Goal: Task Accomplishment & Management: Use online tool/utility

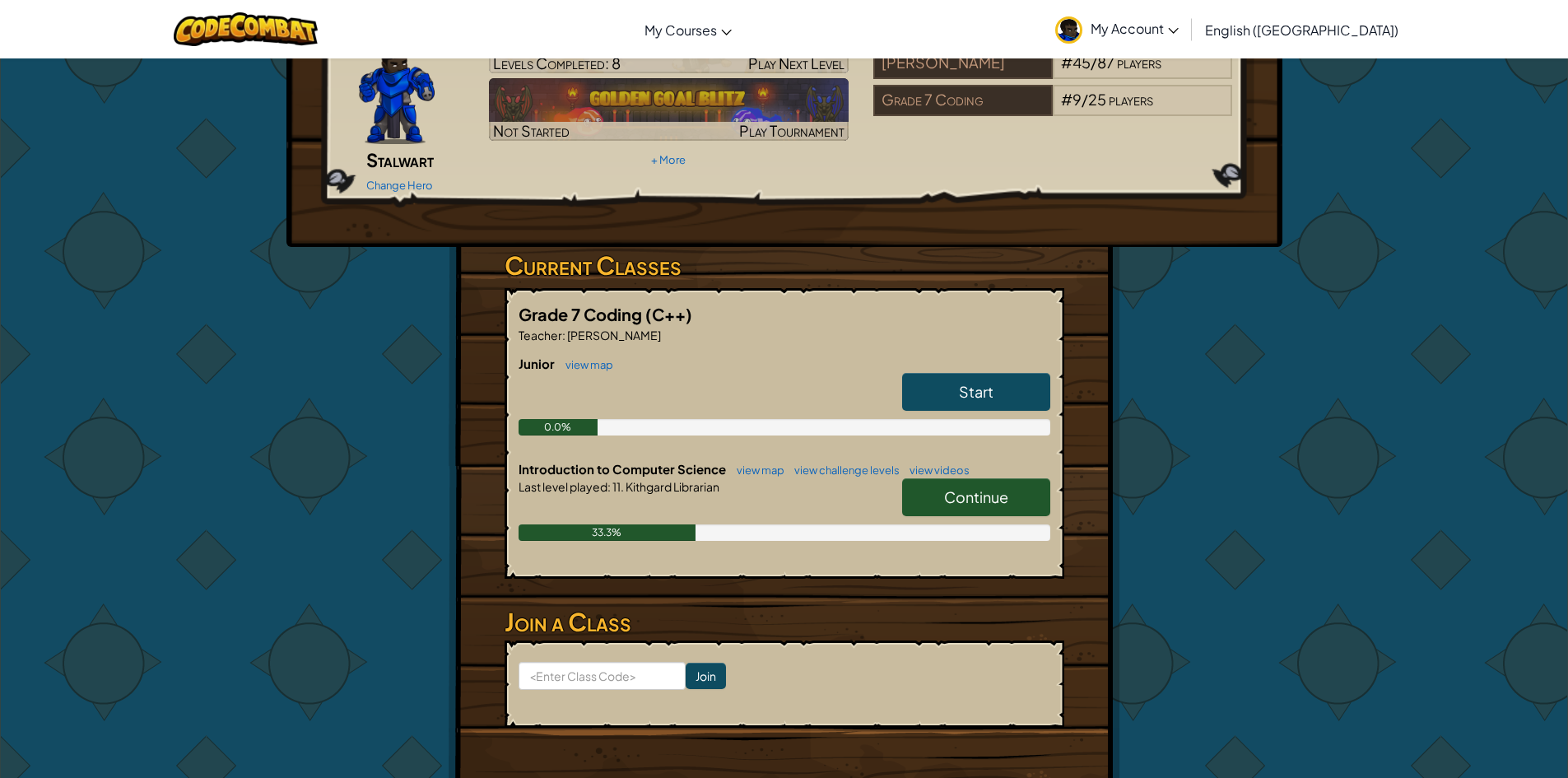
scroll to position [82, 0]
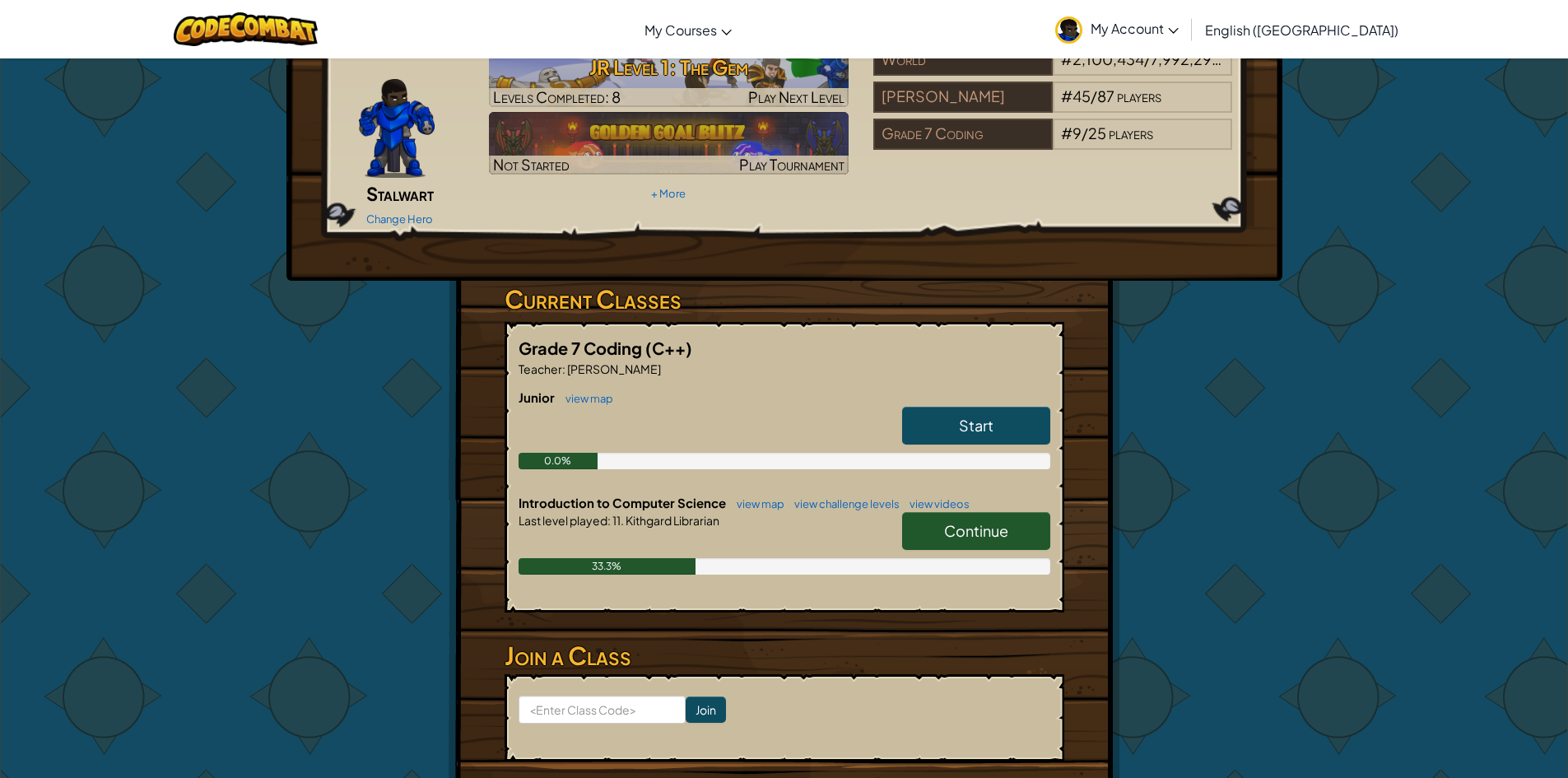
click at [981, 521] on span "Continue" at bounding box center [976, 530] width 64 height 19
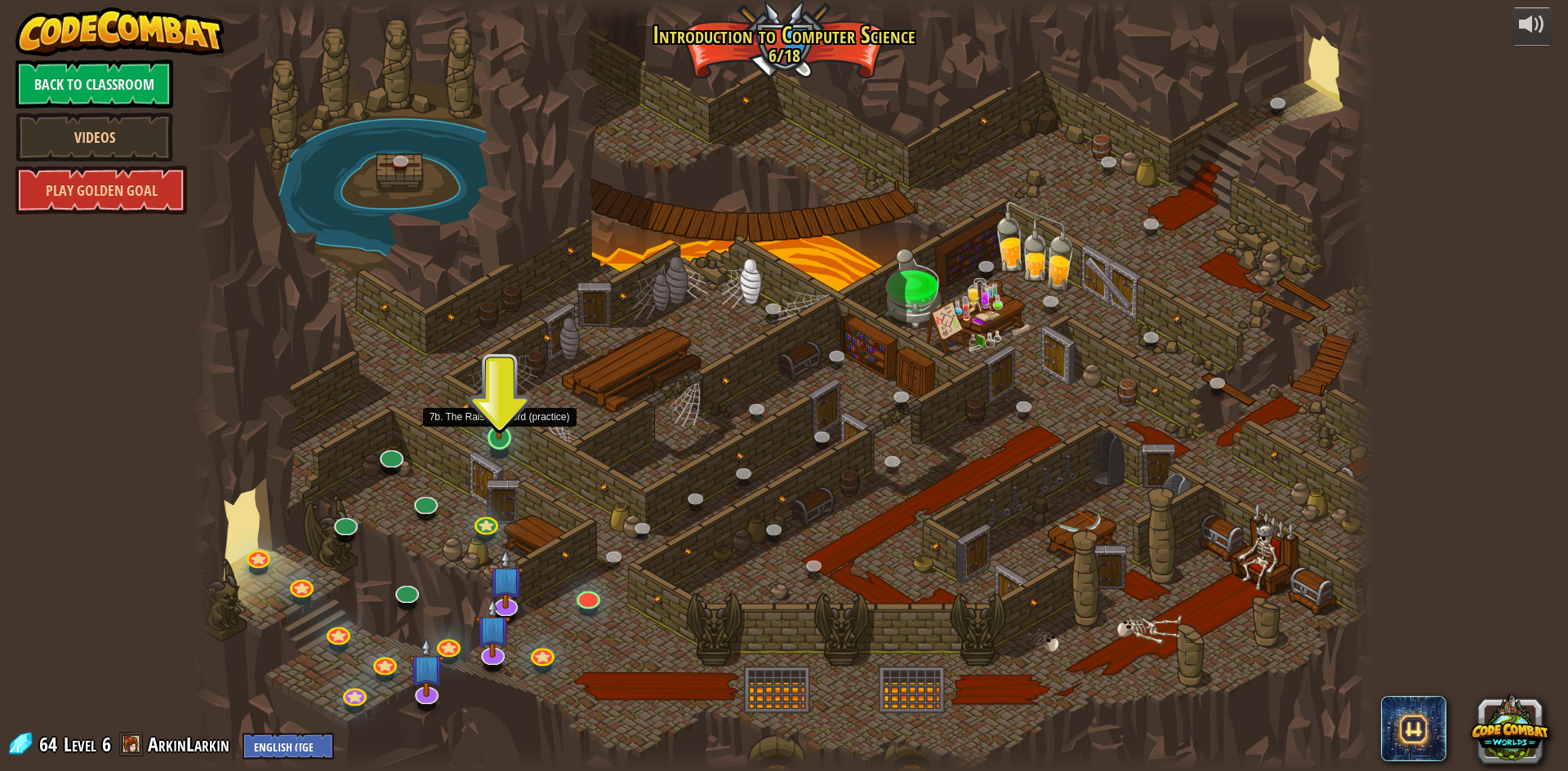
click at [498, 425] on img at bounding box center [498, 403] width 32 height 72
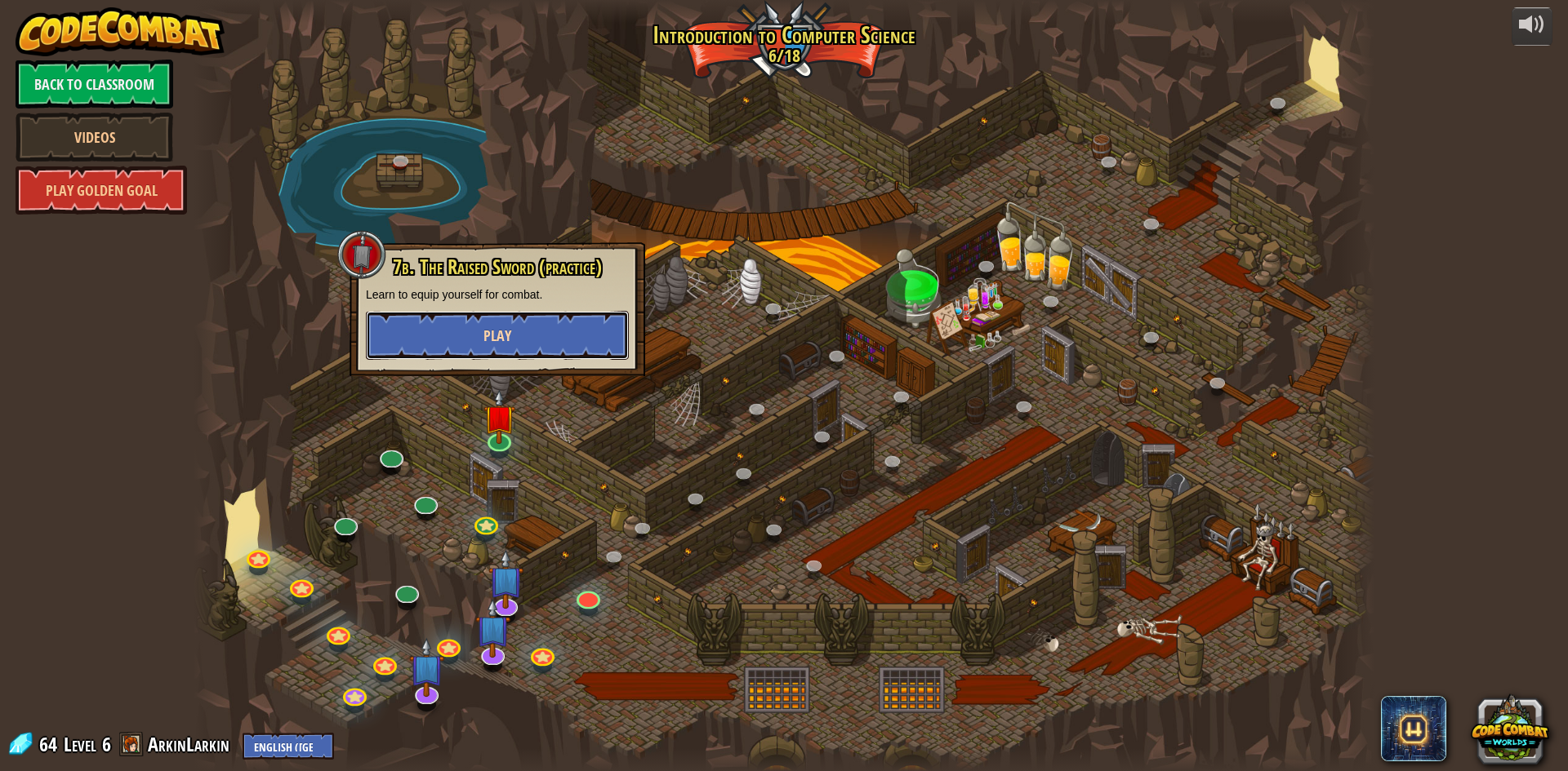
click at [531, 311] on button "Play" at bounding box center [498, 335] width 263 height 49
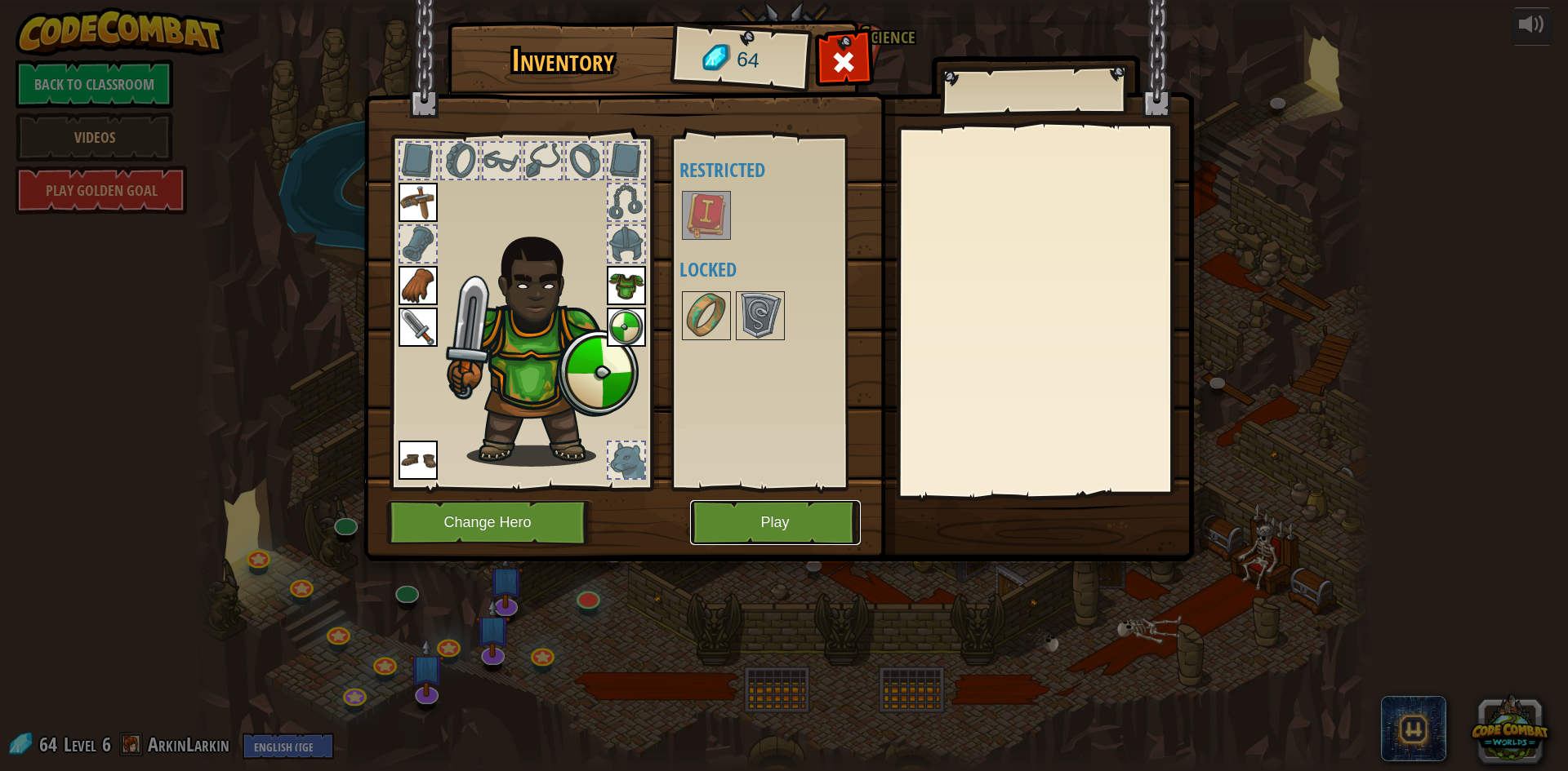
click at [783, 517] on button "Play" at bounding box center [775, 523] width 170 height 45
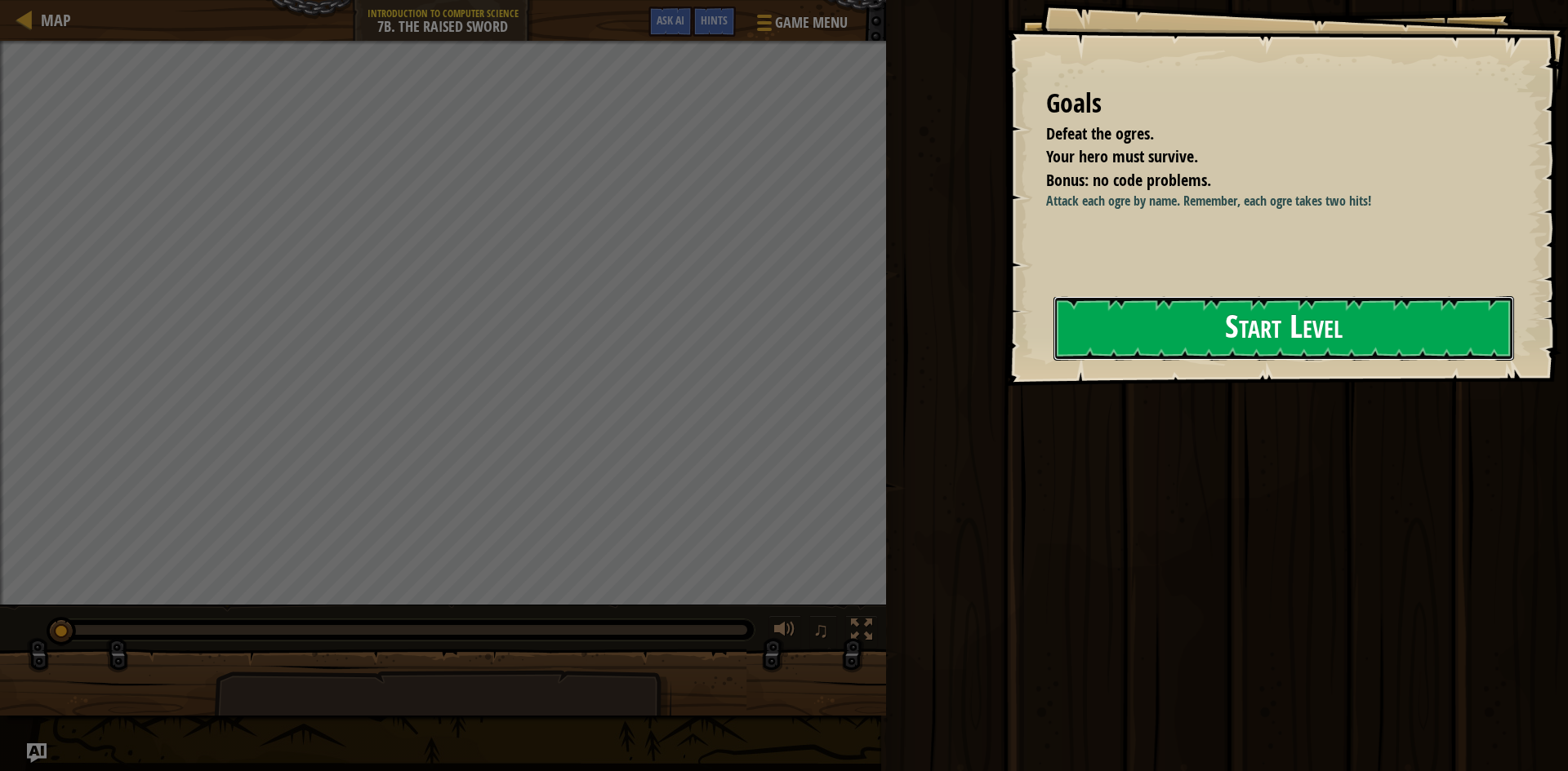
click at [1348, 353] on button "Start Level" at bounding box center [1283, 328] width 460 height 64
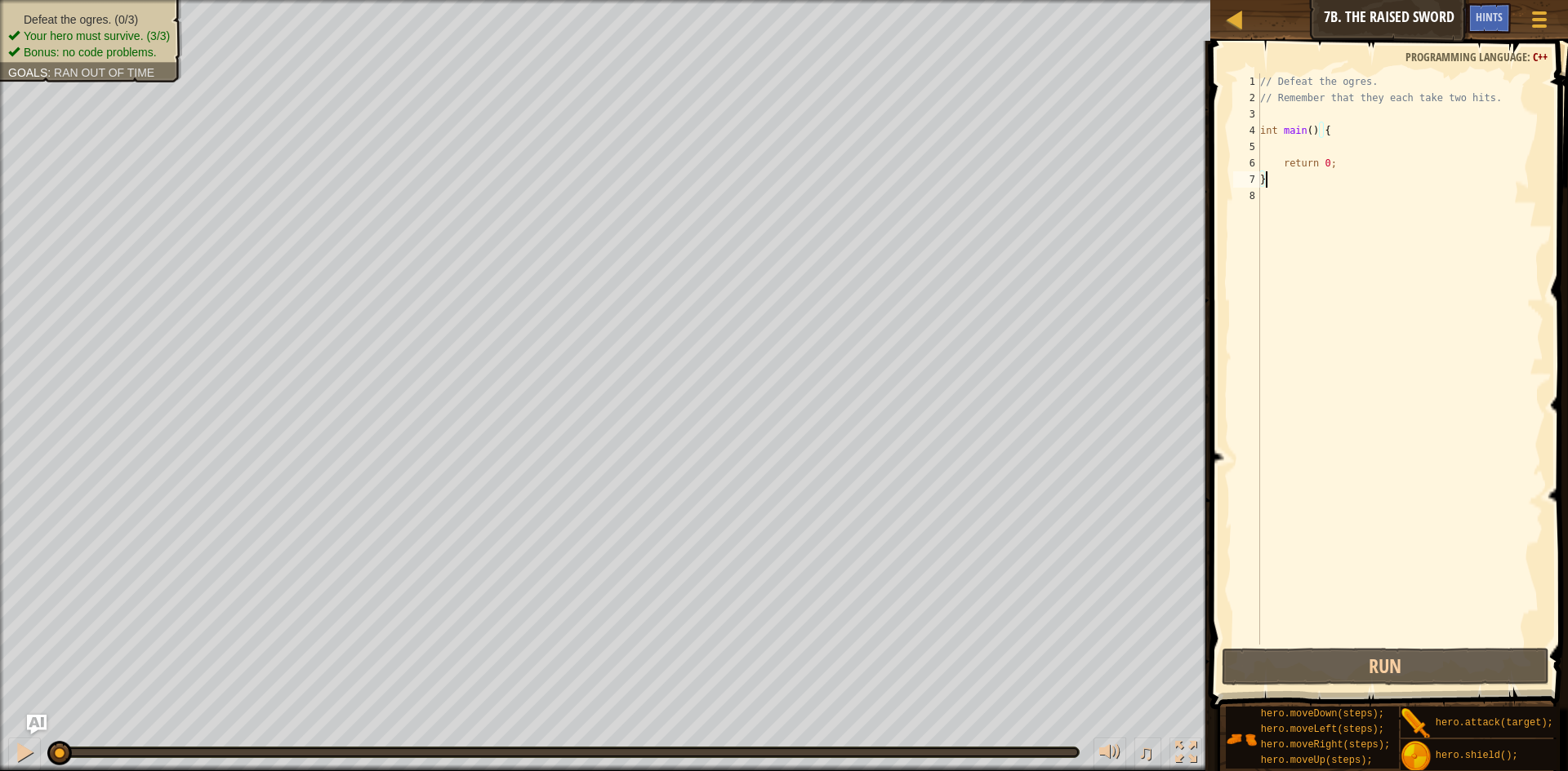
click at [1545, 491] on div "Map Introduction to Computer Science 7b. The Raised Sword Game Menu Done Hints …" at bounding box center [784, 385] width 1568 height 771
click at [1383, 330] on div "// Defeat the ogres. // Remember that they each take two hits. int main ( ) { r…" at bounding box center [1400, 375] width 286 height 604
click at [1316, 207] on div "// Defeat the ogres. // Remember that they each take two hits. int main ( ) { r…" at bounding box center [1400, 375] width 286 height 604
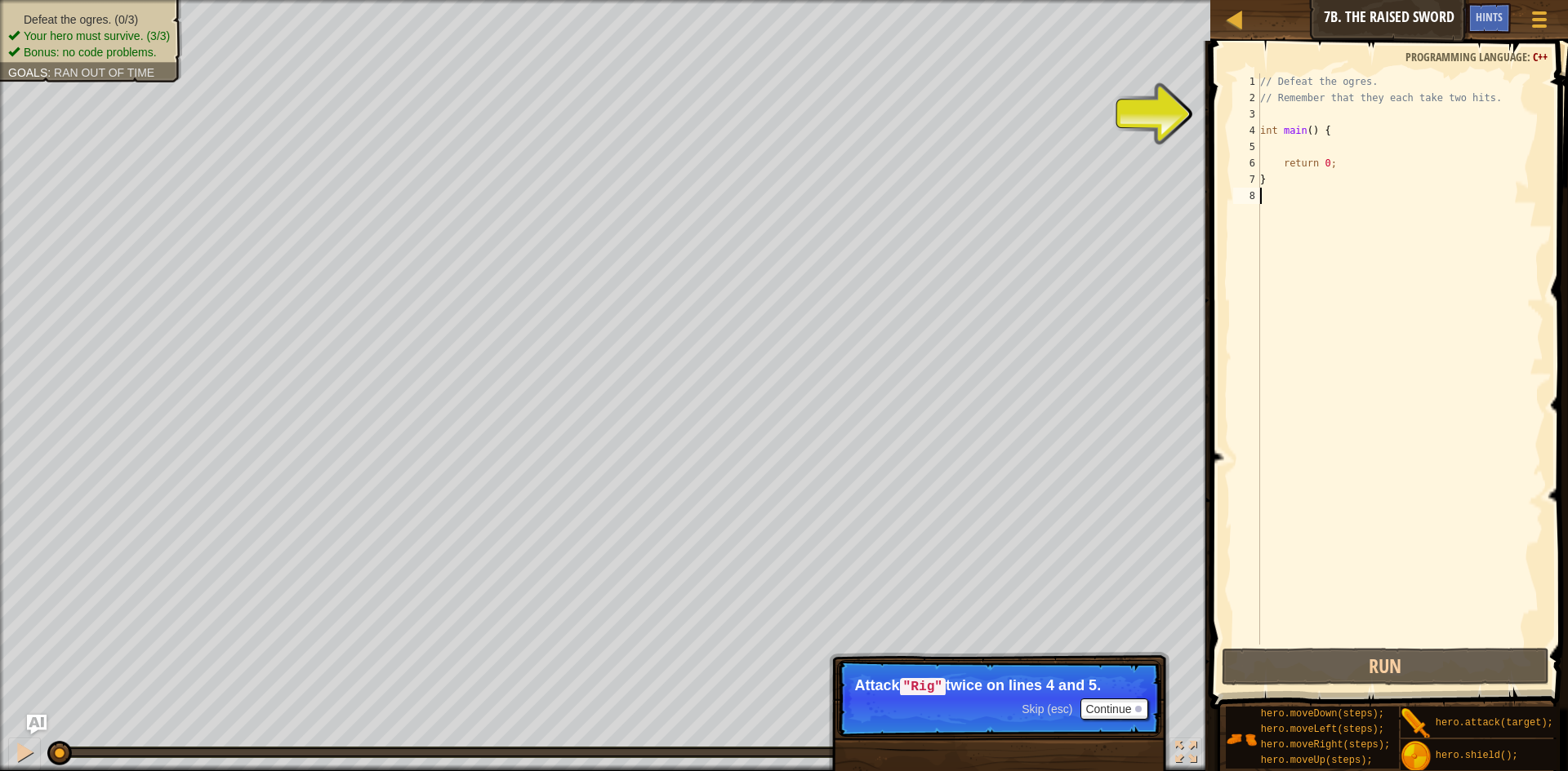
click at [1343, 125] on div "// Defeat the ogres. // Remember that they each take two hits. int main ( ) { r…" at bounding box center [1400, 375] width 286 height 604
type textarea "int main() {"
click at [1298, 121] on div "// Defeat the ogres. // Remember that they each take two hits. int main ( ) { r…" at bounding box center [1400, 375] width 286 height 604
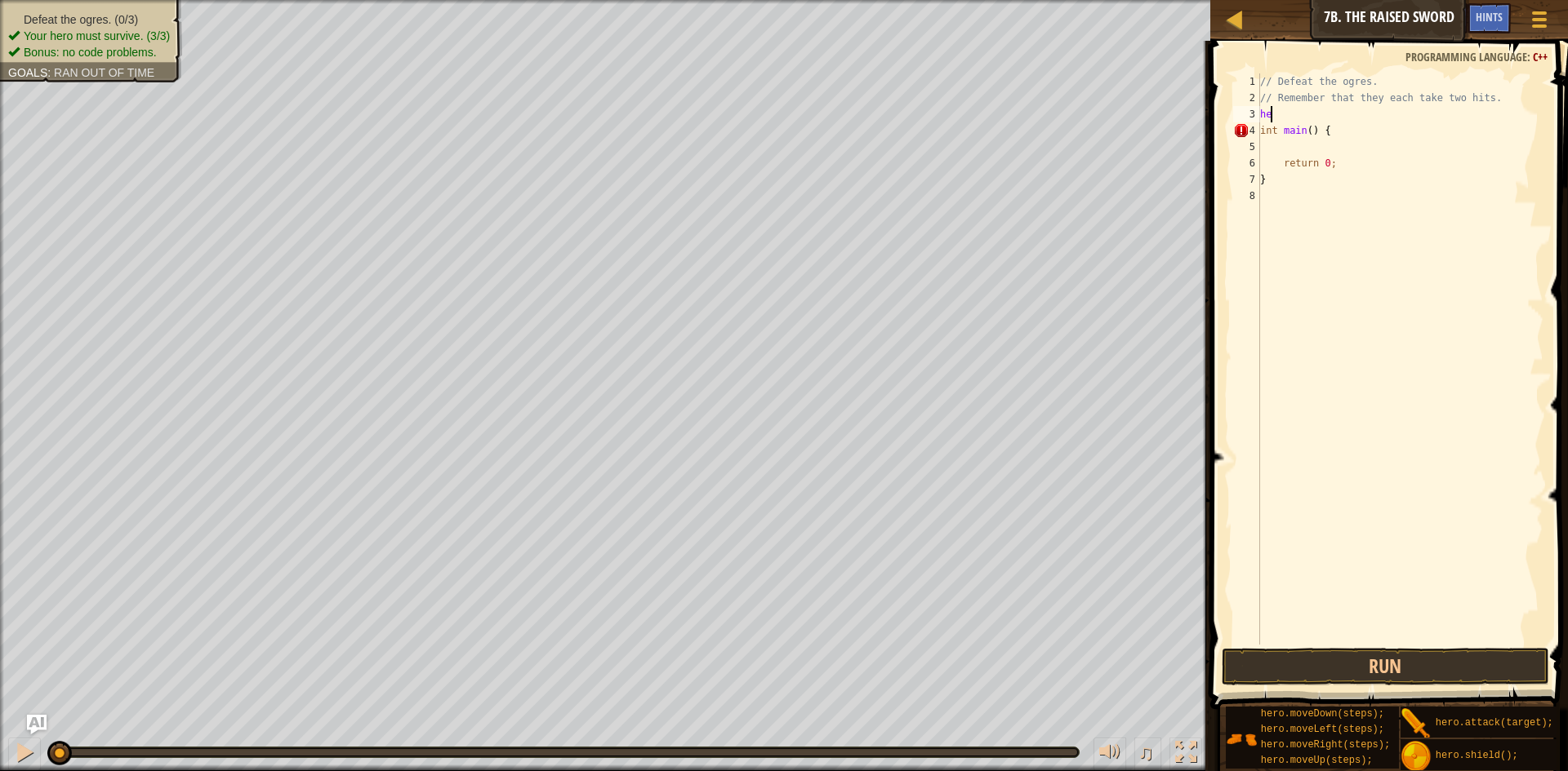
scroll to position [7, 0]
type textarea "h"
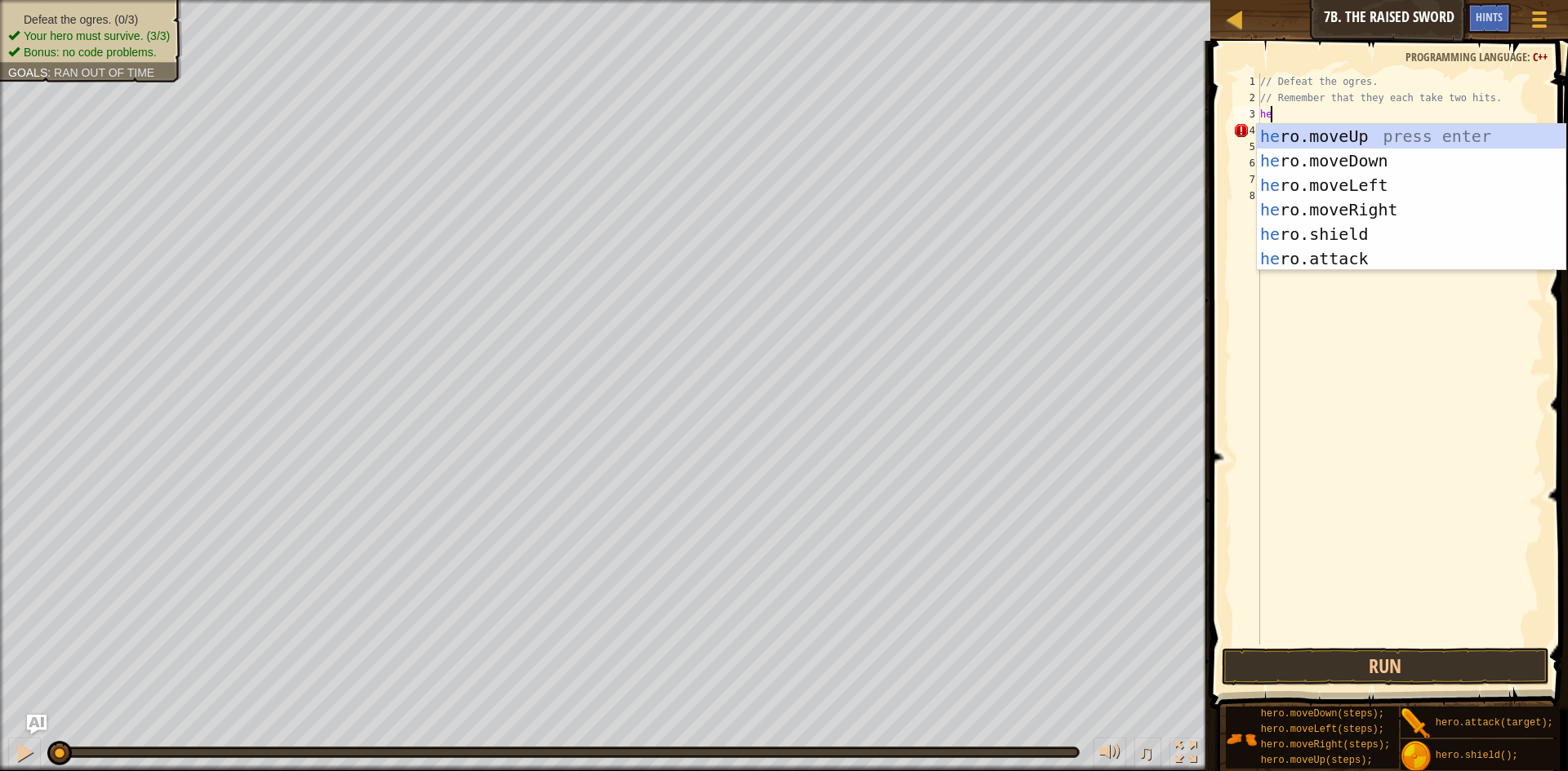
type textarea "hero"
click at [1324, 208] on div "hero .moveUp press enter hero .moveDown press enter hero .moveLeft press enter …" at bounding box center [1411, 222] width 309 height 196
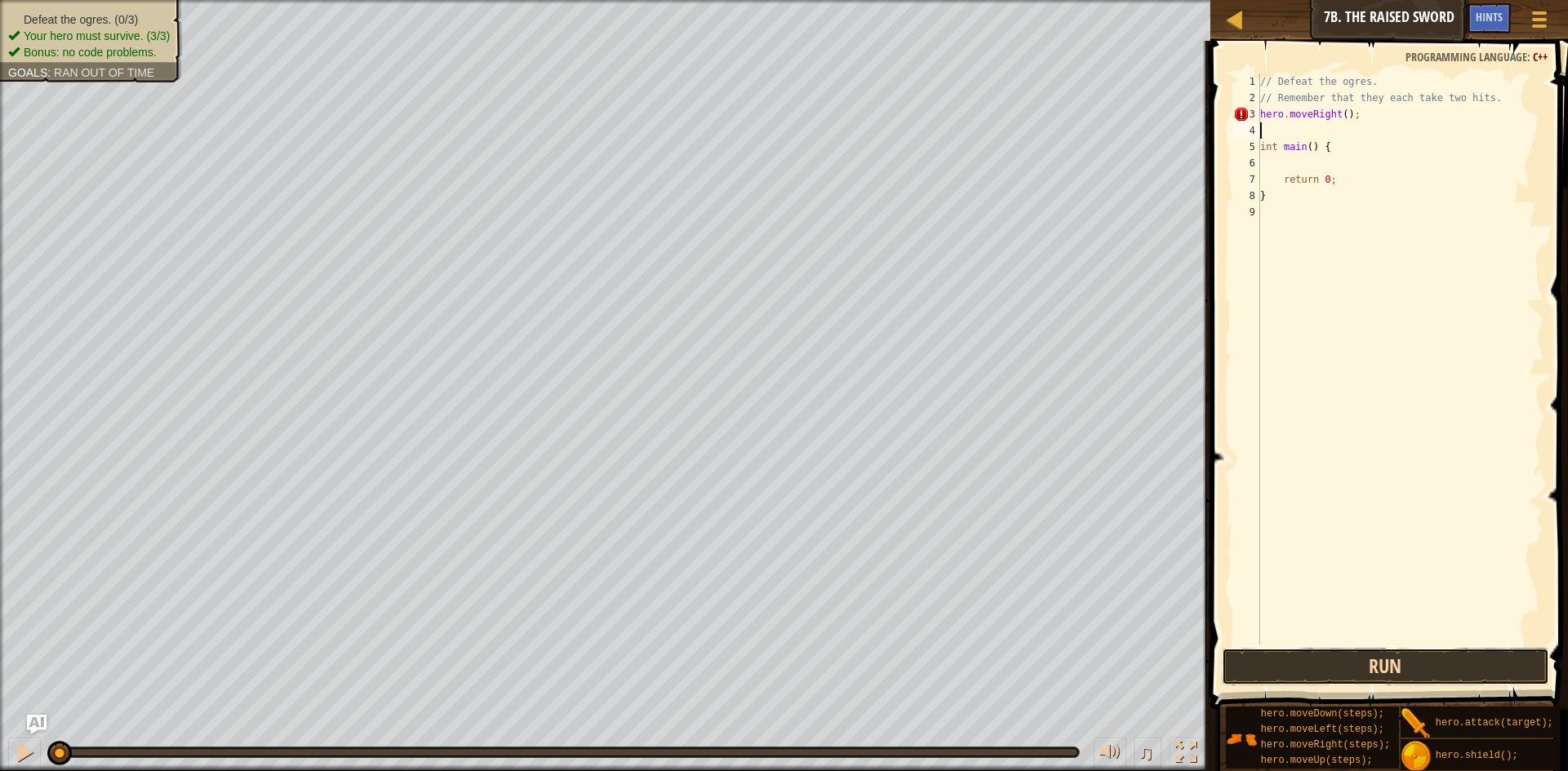
click at [1426, 667] on button "Run" at bounding box center [1385, 666] width 327 height 37
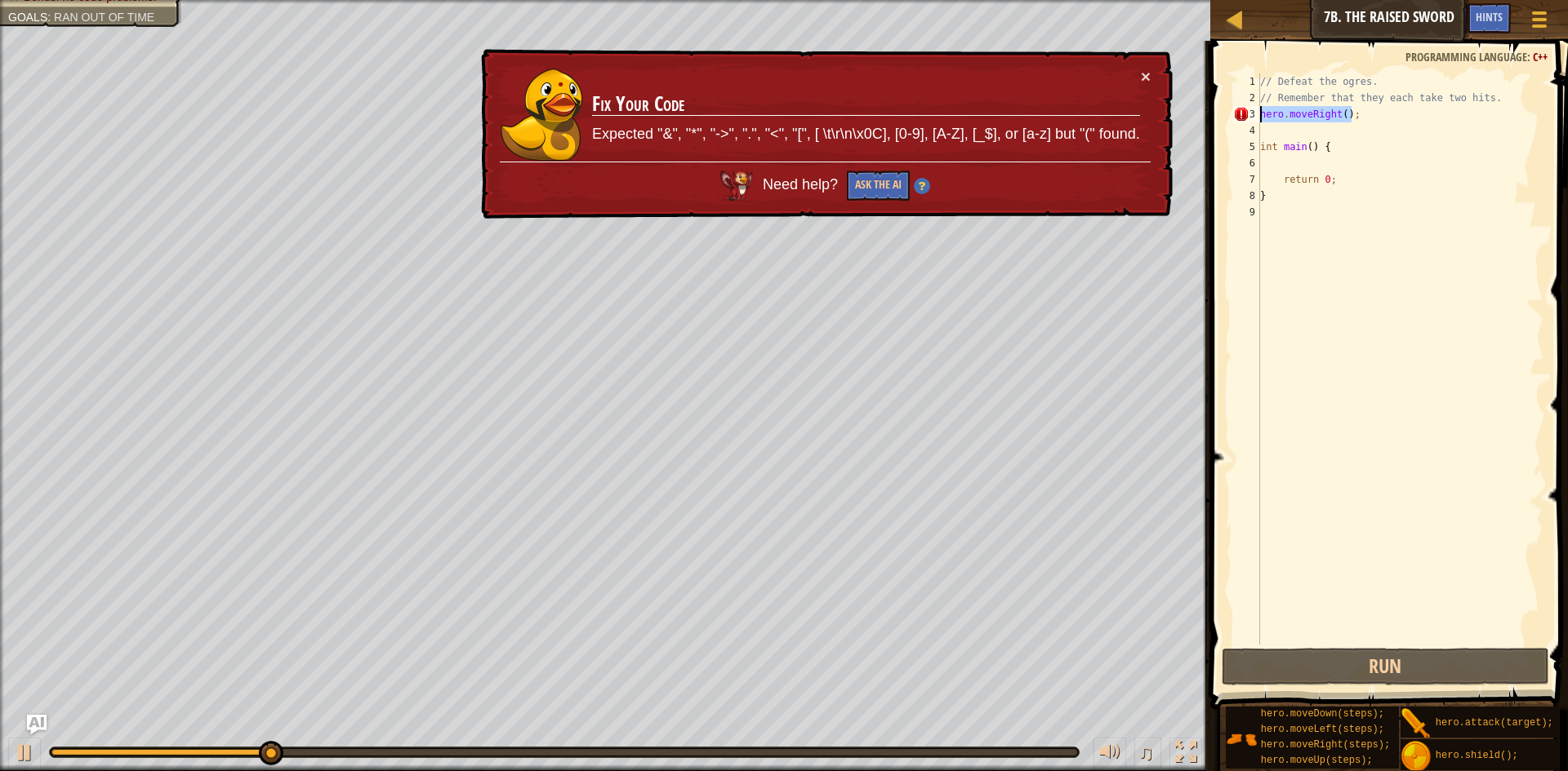
drag, startPoint x: 1351, startPoint y: 118, endPoint x: 1259, endPoint y: 118, distance: 92.0
click at [1259, 118] on div "1 2 3 4 5 6 7 8 9 // Defeat the ogres. // Remember that they each take two hits…" at bounding box center [1387, 359] width 314 height 572
type textarea "hero.moveRight();"
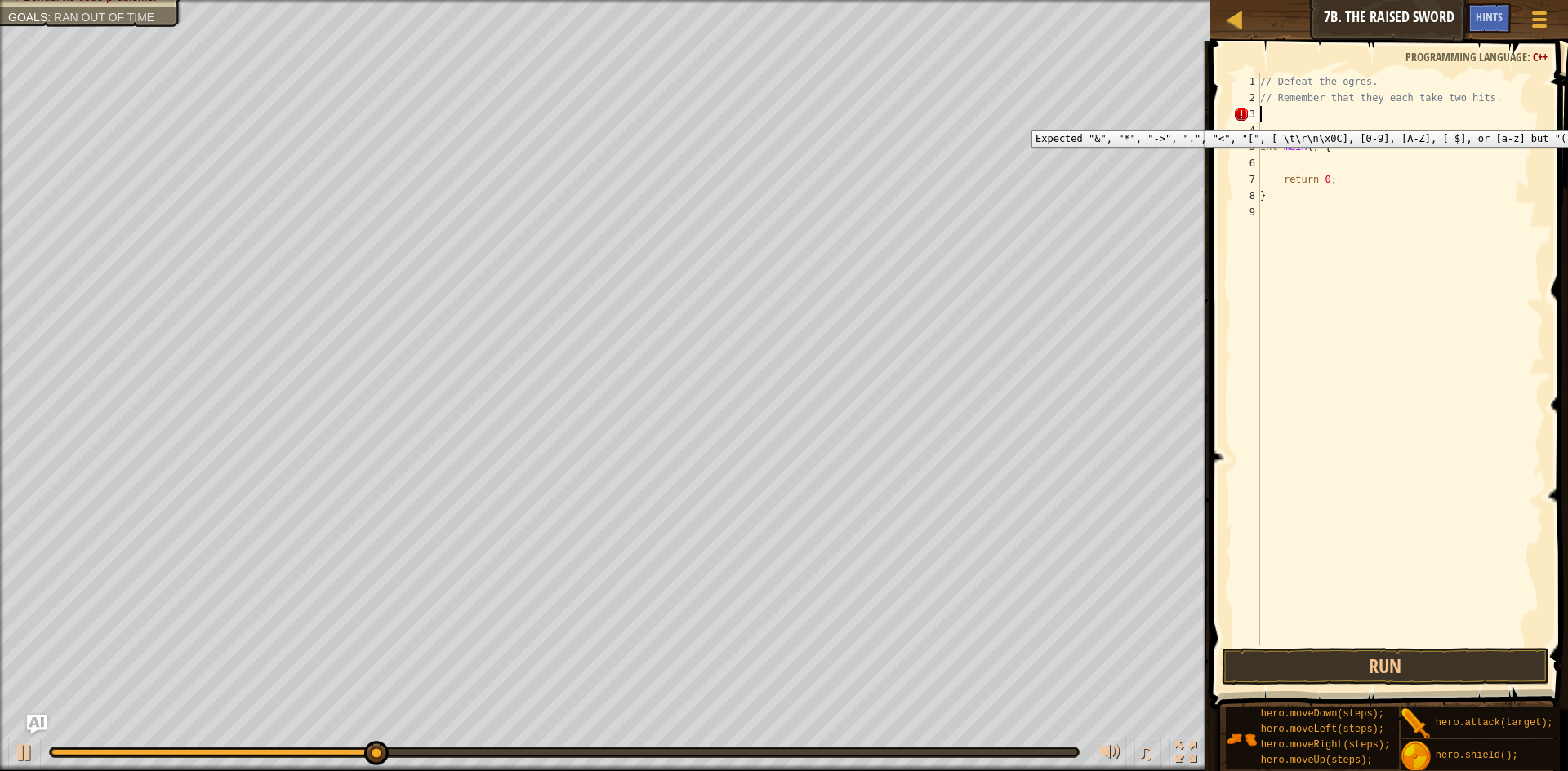
type textarea "s"
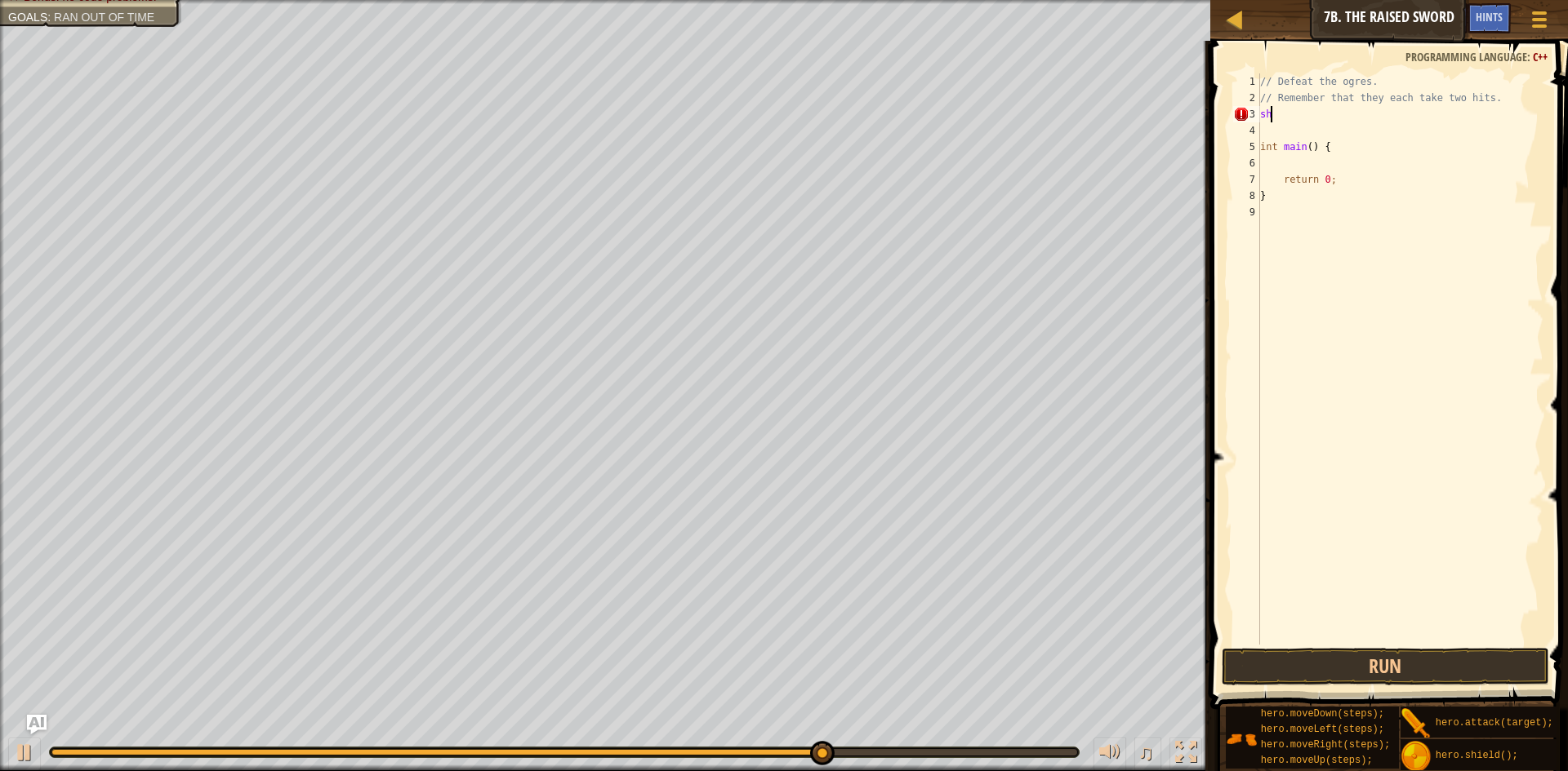
type textarea "s"
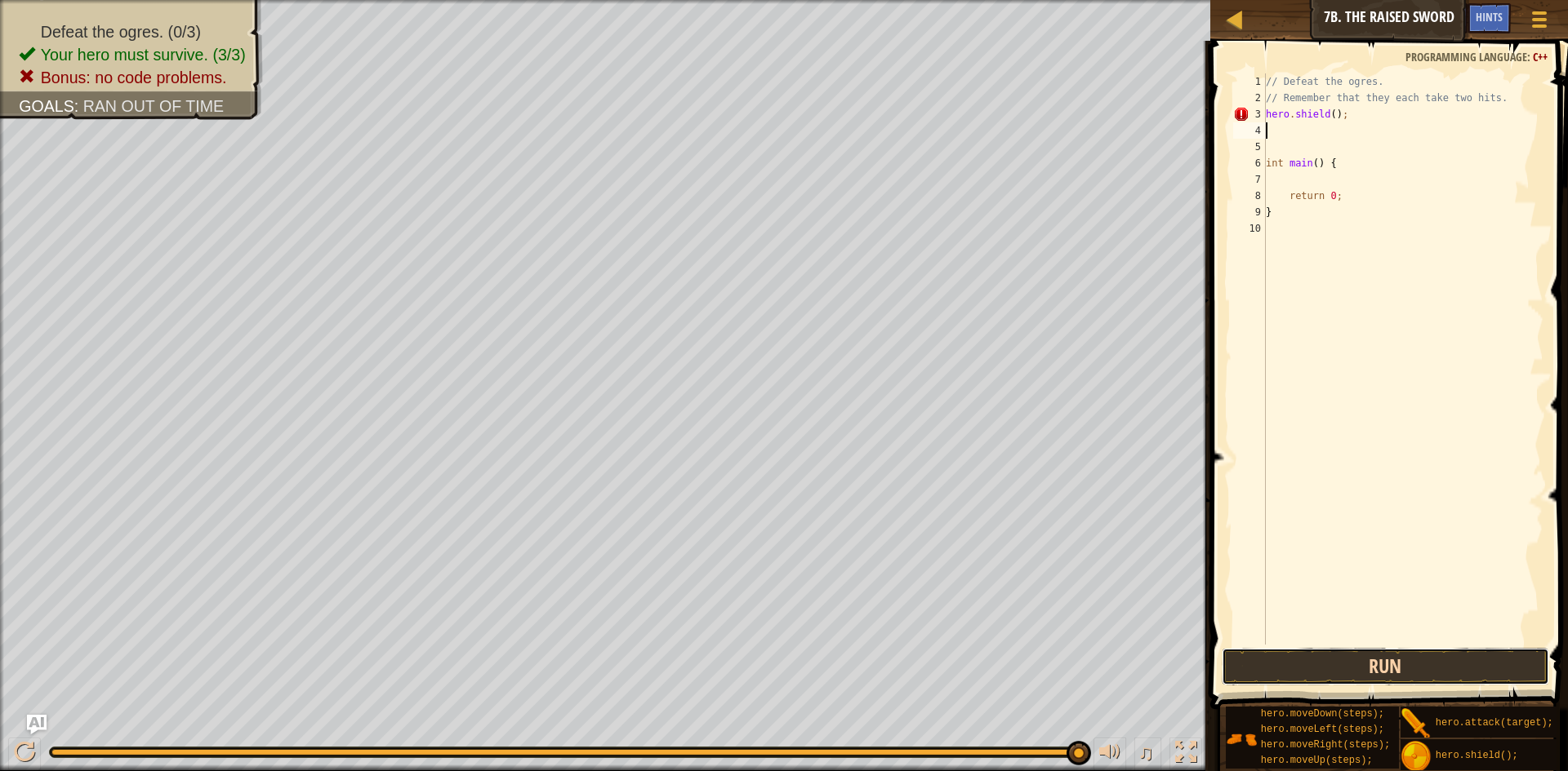
click at [1441, 657] on button "Run" at bounding box center [1385, 666] width 327 height 37
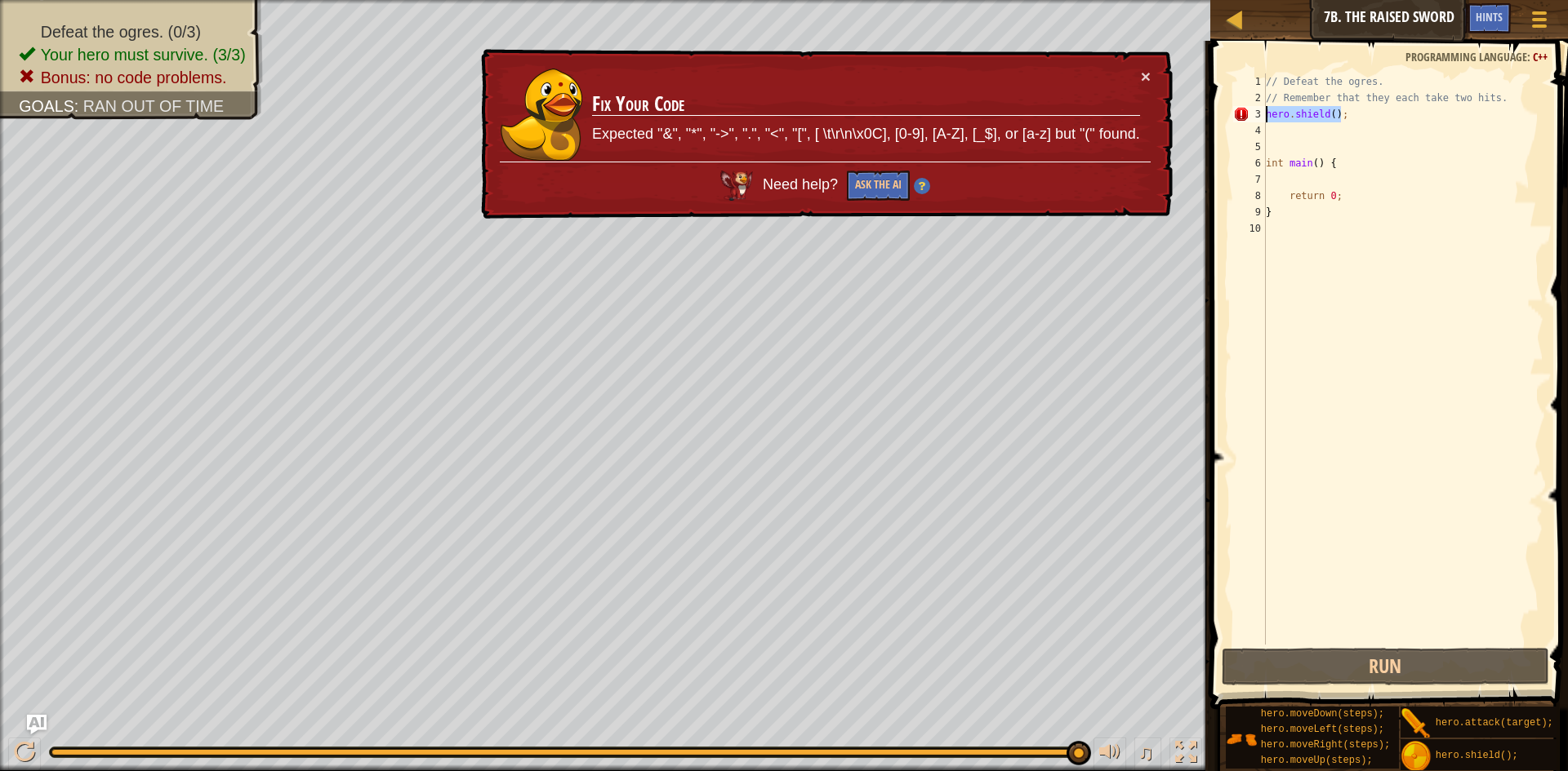
drag, startPoint x: 1365, startPoint y: 118, endPoint x: 1266, endPoint y: 111, distance: 99.2
click at [1266, 111] on div "// Defeat the ogres. // Remember that they each take two hits. hero . shield ( …" at bounding box center [1403, 375] width 282 height 604
type textarea "hero.shield();"
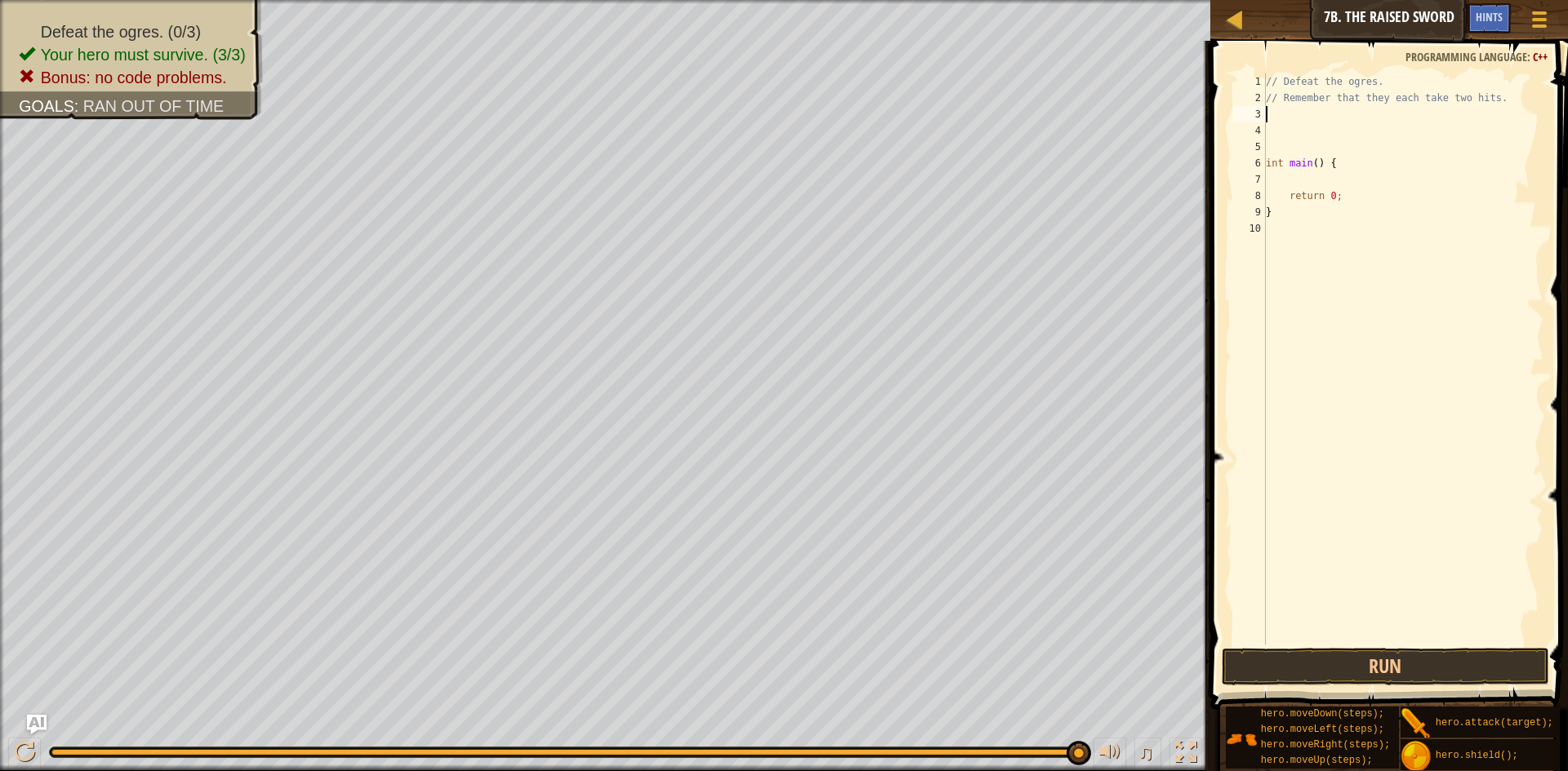
type textarea "s"
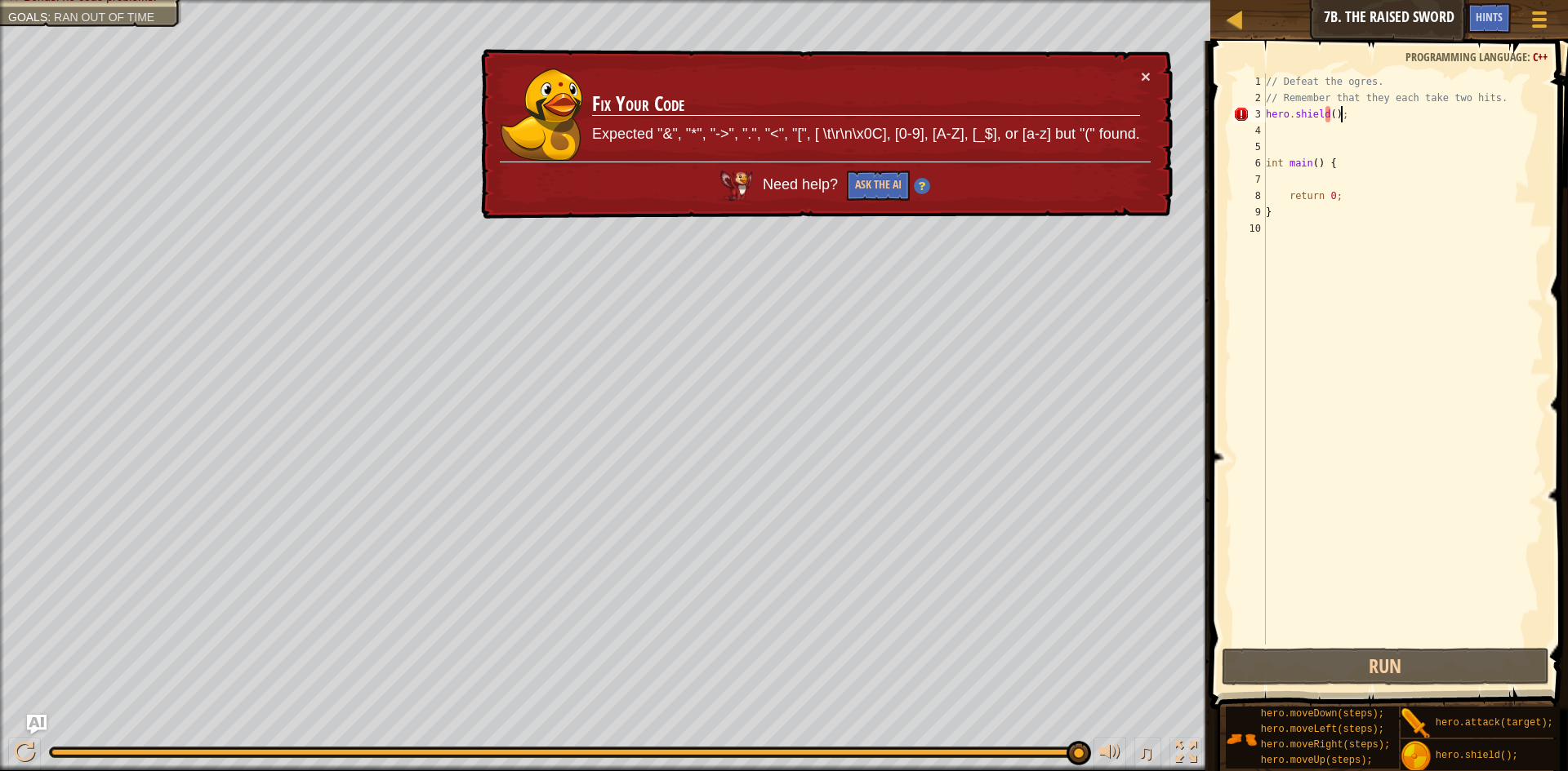
type textarea "hero.shield();"
click at [1143, 87] on div "× Fix Your Code Expected "&", "*", "->", ".", "<", "[", [ \t\r\n\x0C], [0-9], […" at bounding box center [825, 134] width 695 height 170
click at [1149, 69] on button "×" at bounding box center [1146, 76] width 10 height 17
drag, startPoint x: 1404, startPoint y: 113, endPoint x: 1261, endPoint y: 118, distance: 143.1
click at [1261, 118] on div "hero.shield(); 1 2 3 4 5 6 7 8 9 10 // Defeat the ogres. // Remember that they …" at bounding box center [1387, 359] width 314 height 572
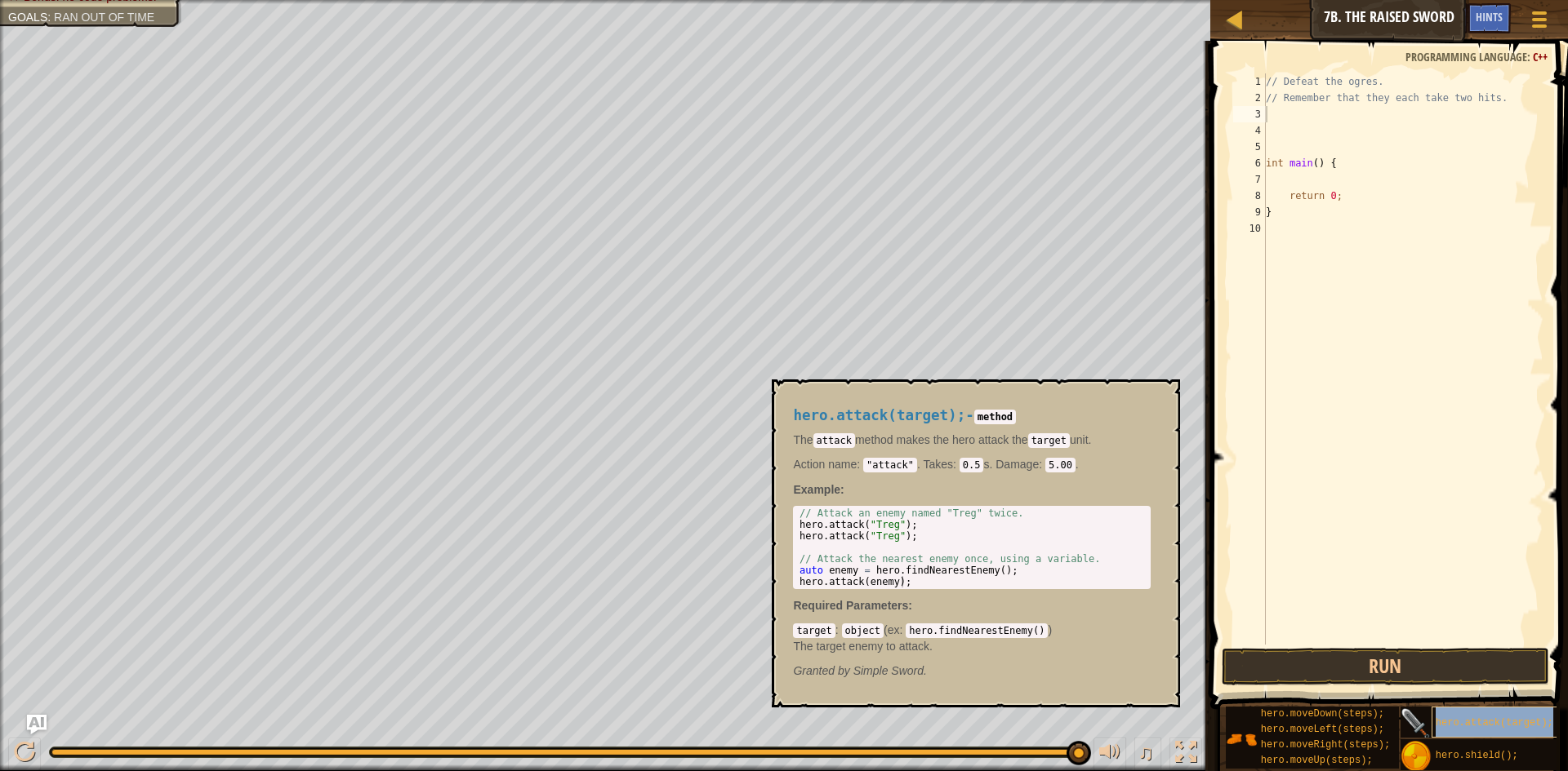
click at [1474, 711] on div "hero.attack(target);" at bounding box center [1509, 722] width 157 height 31
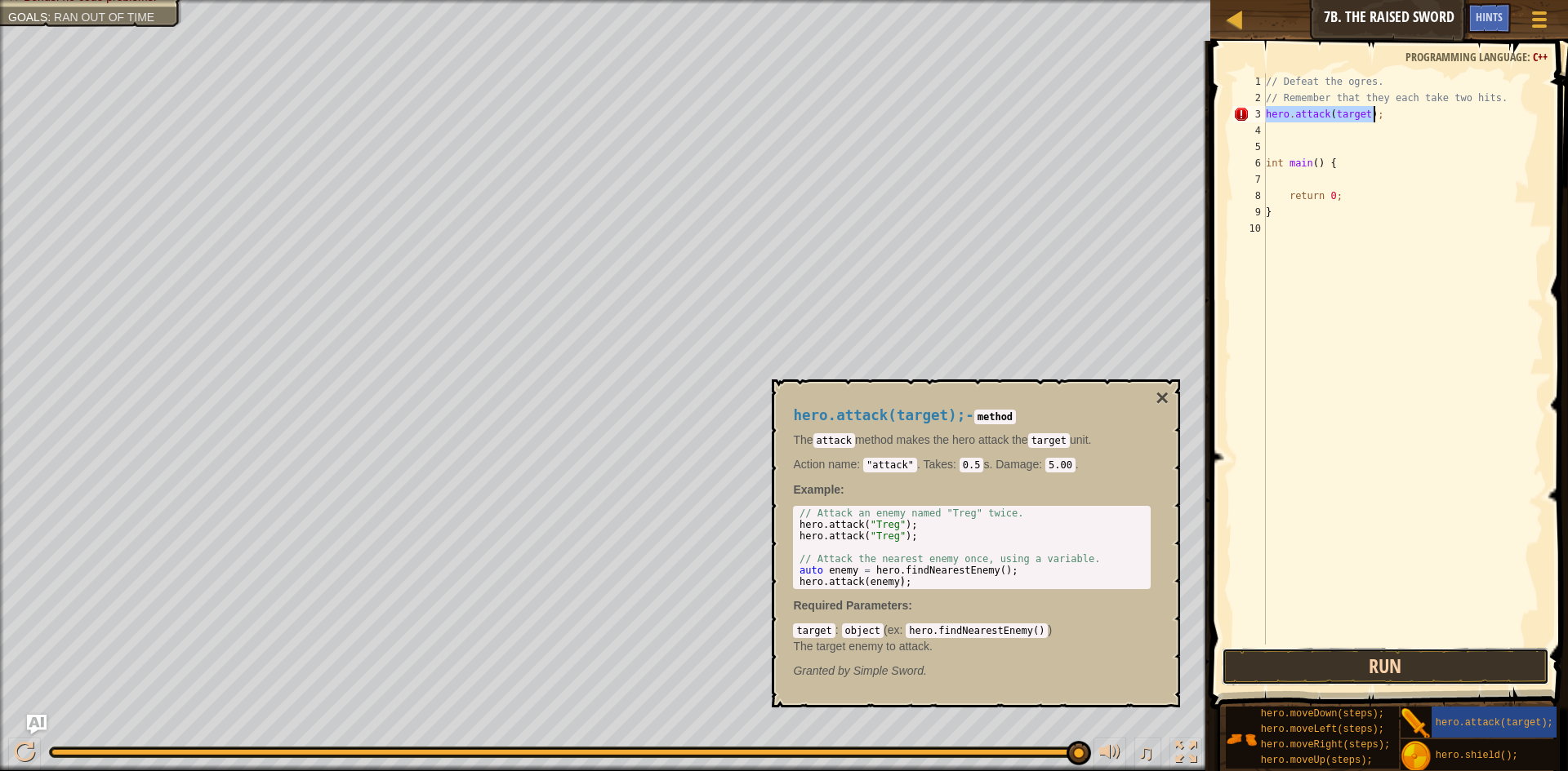
click at [1399, 669] on button "Run" at bounding box center [1385, 666] width 327 height 37
click at [1395, 670] on button "Run" at bounding box center [1385, 666] width 327 height 37
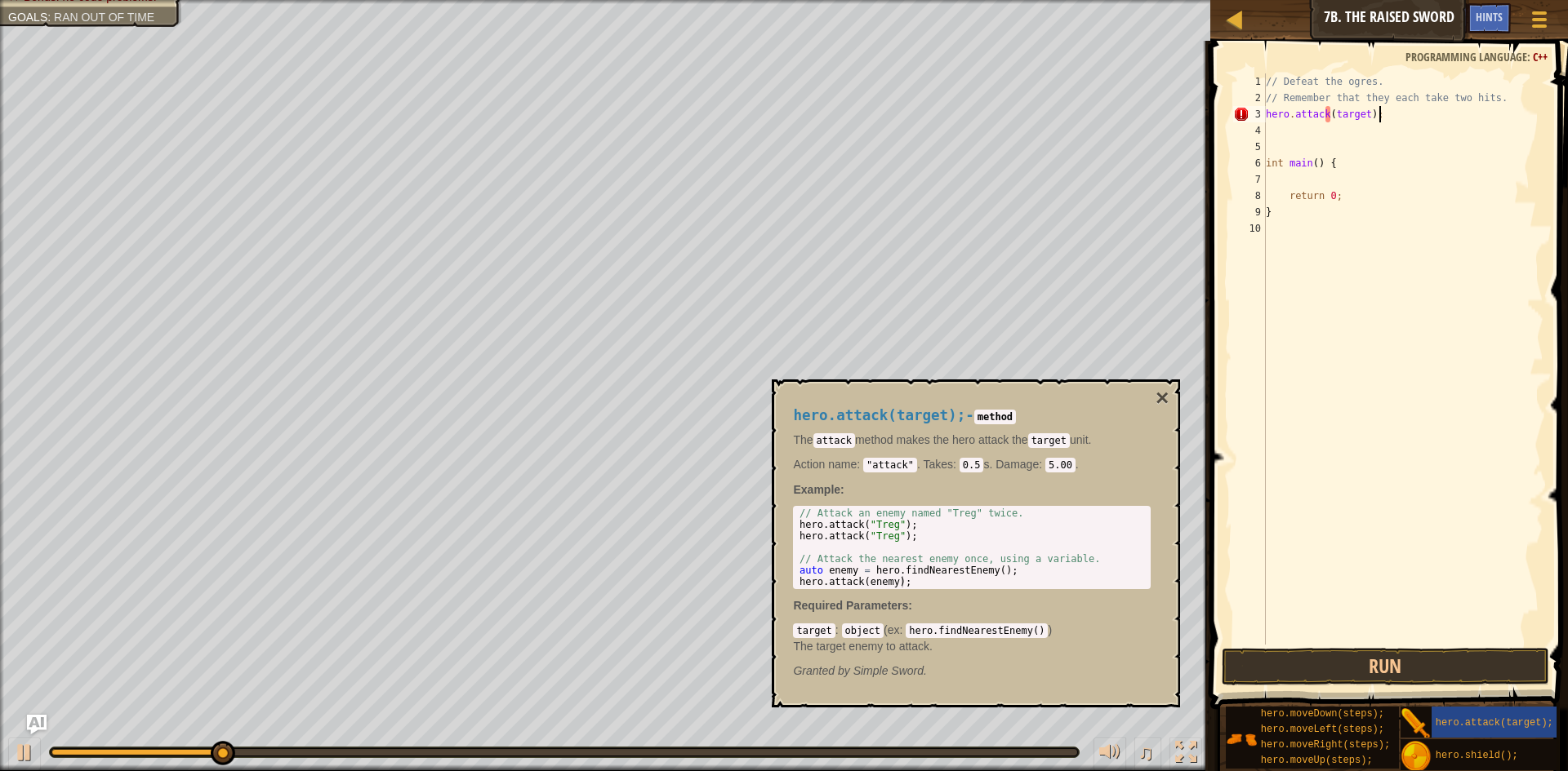
scroll to position [7, 10]
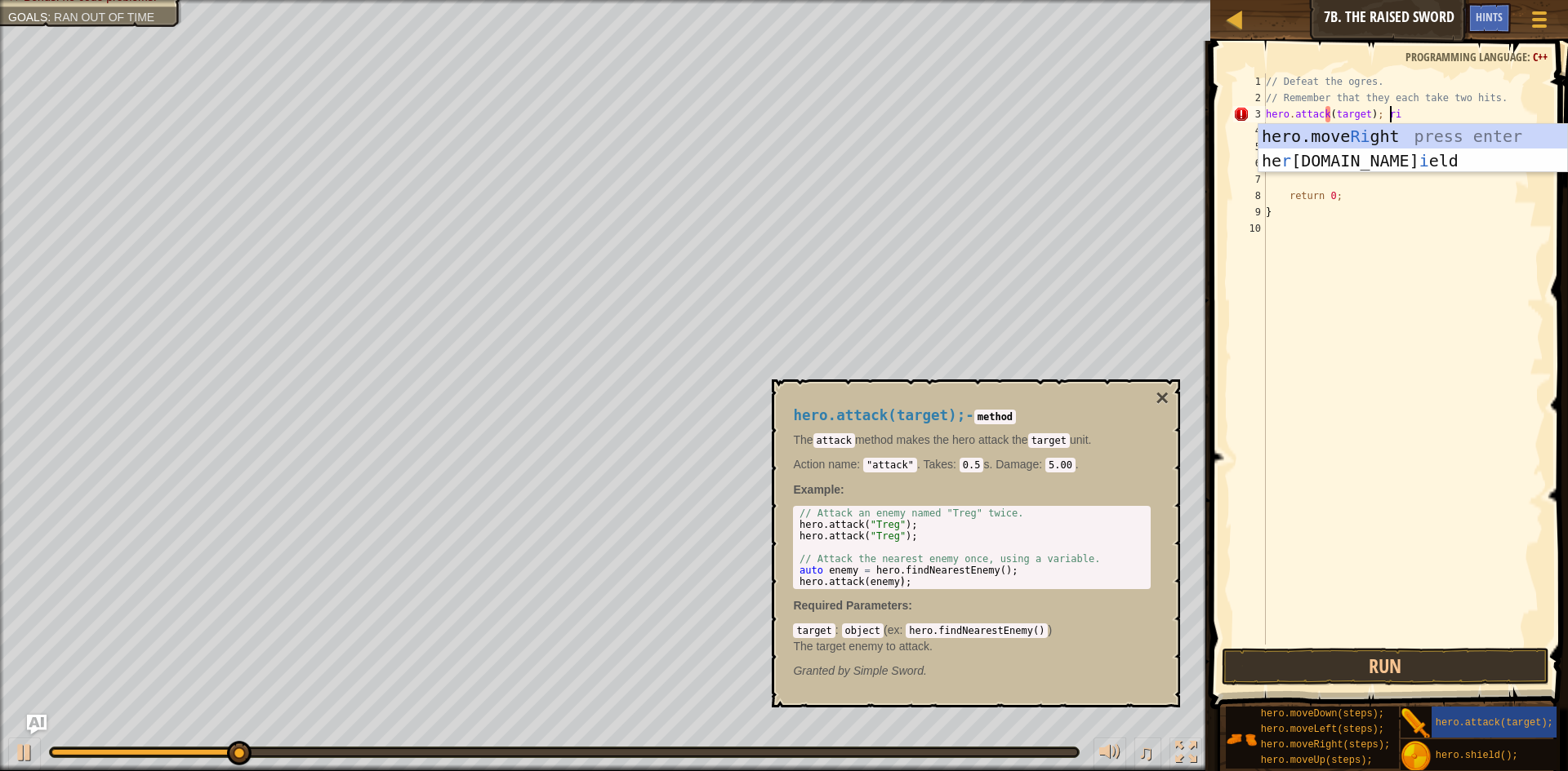
type textarea "hero.attack(target); rig"
click at [1324, 152] on div "// Defeat the ogres. // Remember that they each take two hits. hero . attack ( …" at bounding box center [1403, 375] width 282 height 604
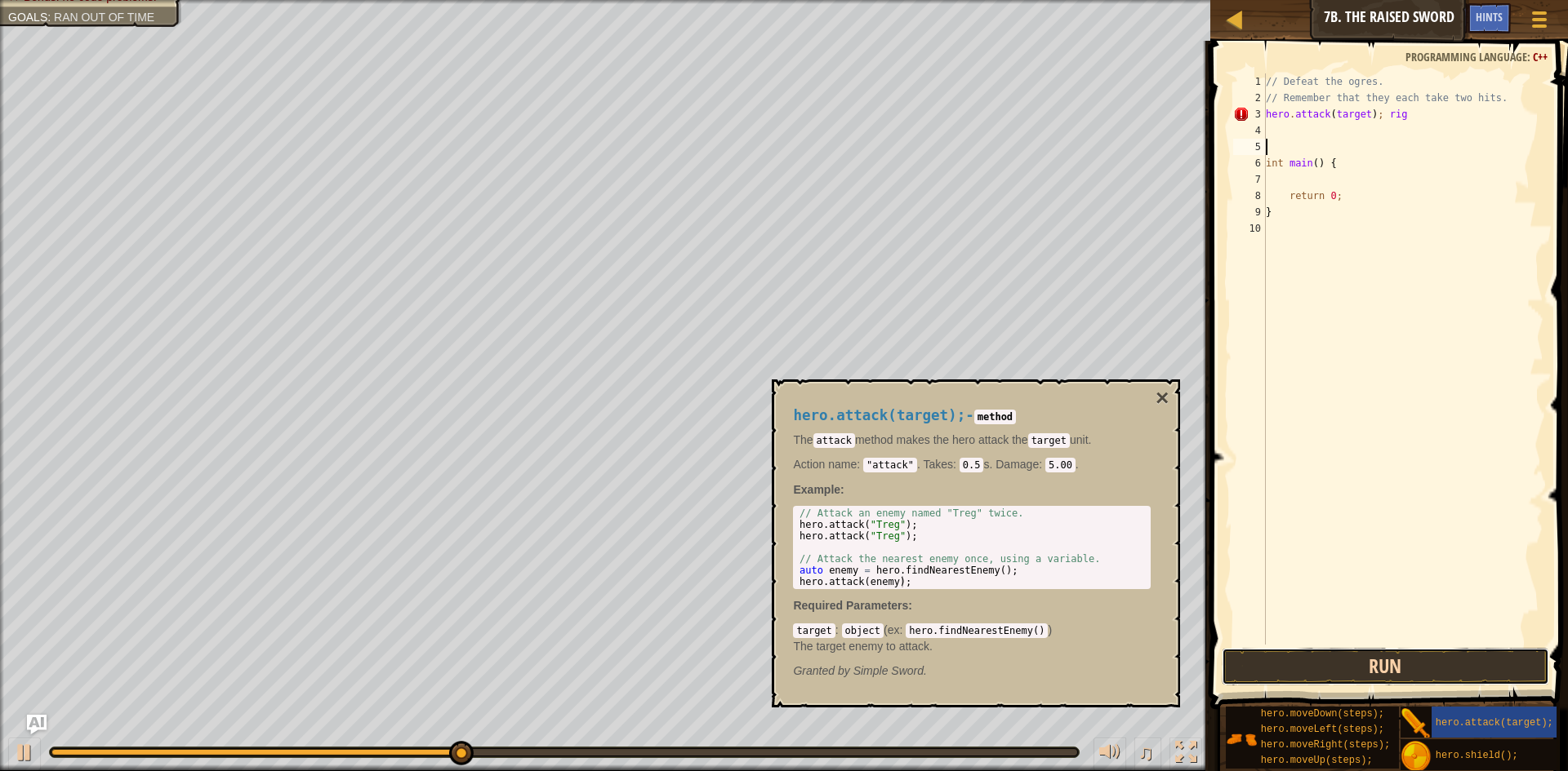
click at [1392, 672] on button "Run" at bounding box center [1385, 666] width 327 height 37
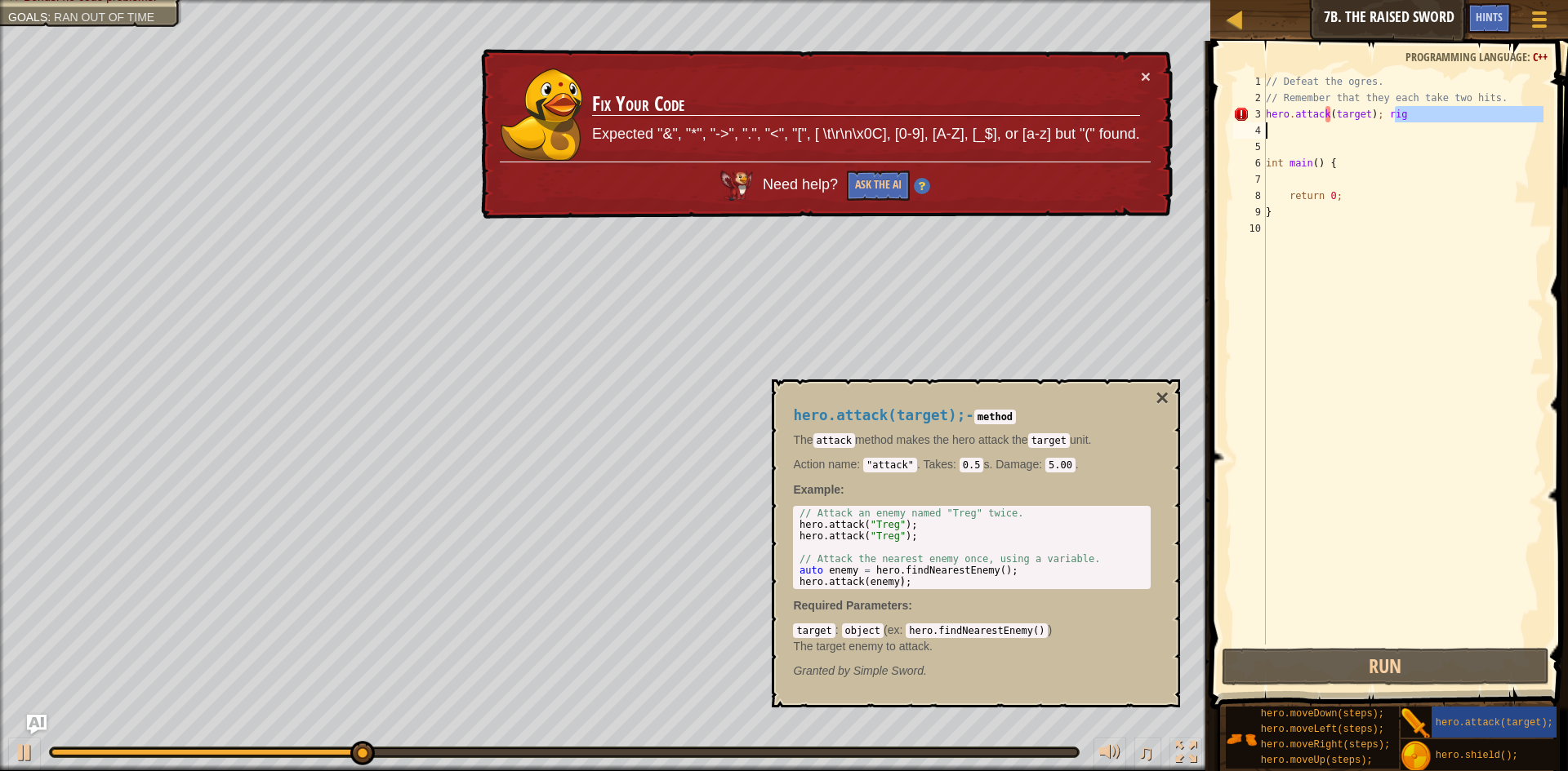
drag, startPoint x: 1417, startPoint y: 115, endPoint x: 1360, endPoint y: 122, distance: 57.4
click at [1360, 122] on div "// Defeat the ogres. // Remember that they each take two hits. hero . attack ( …" at bounding box center [1403, 375] width 282 height 604
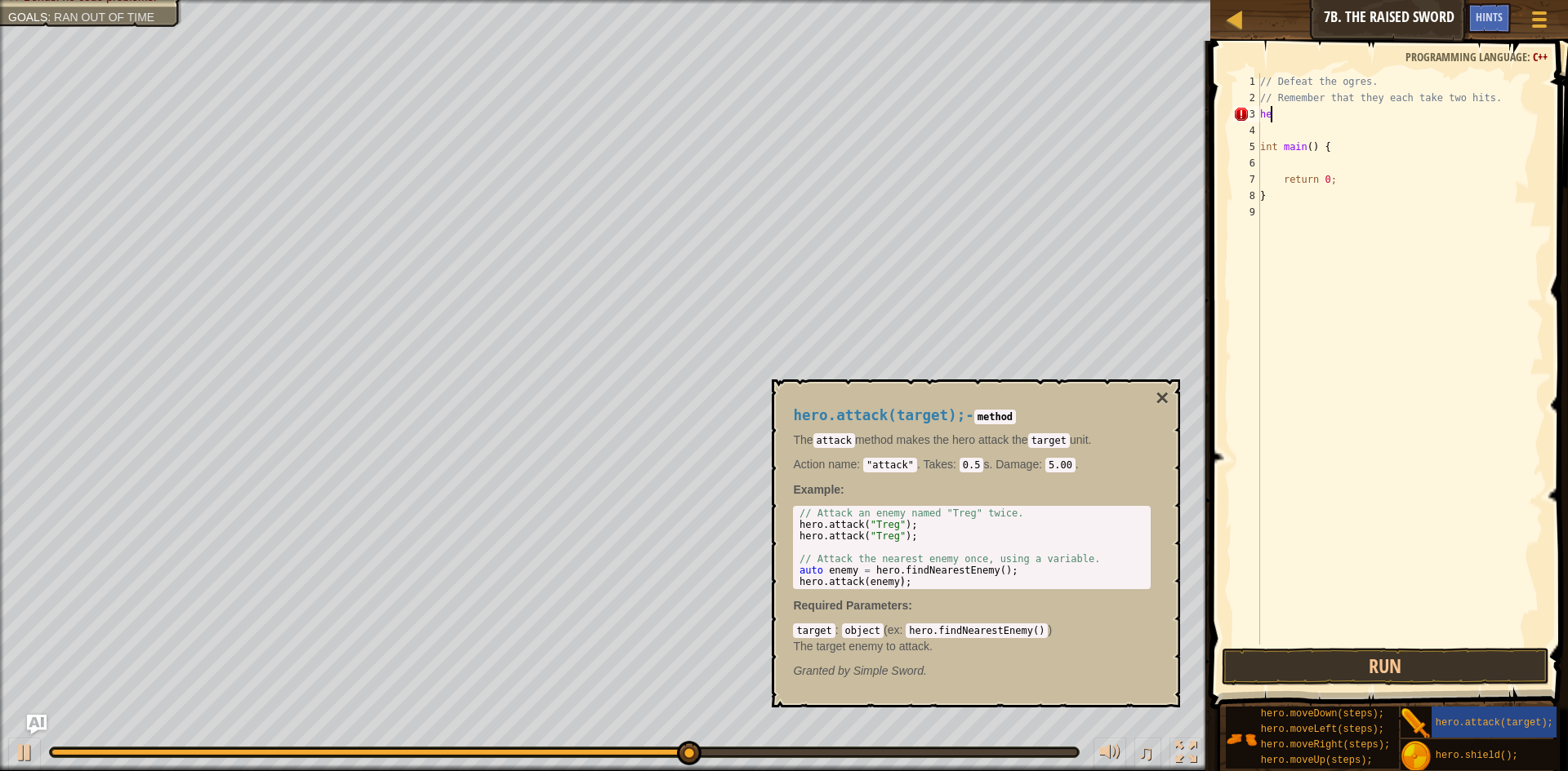
type textarea "h"
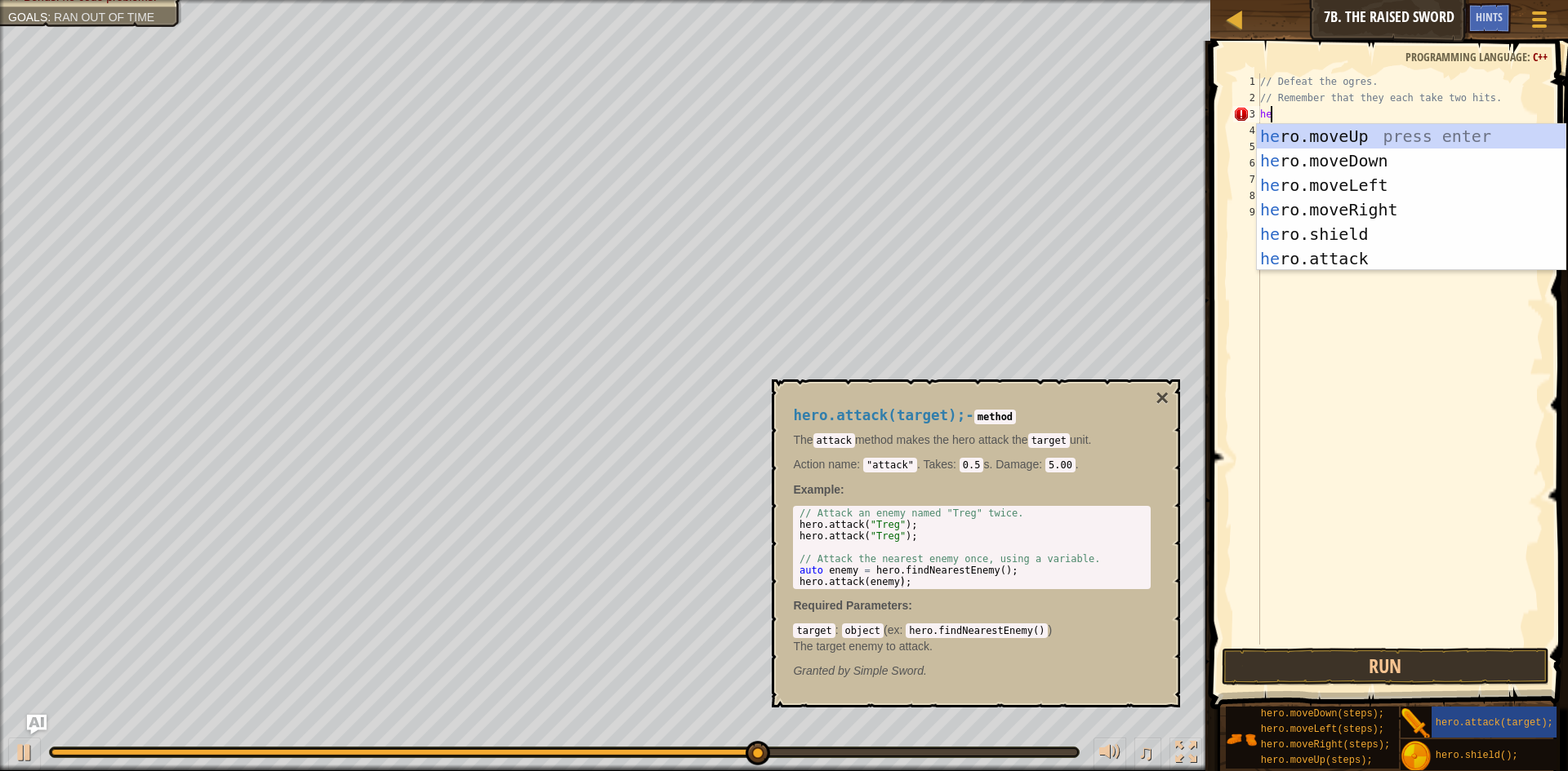
type textarea "hero"
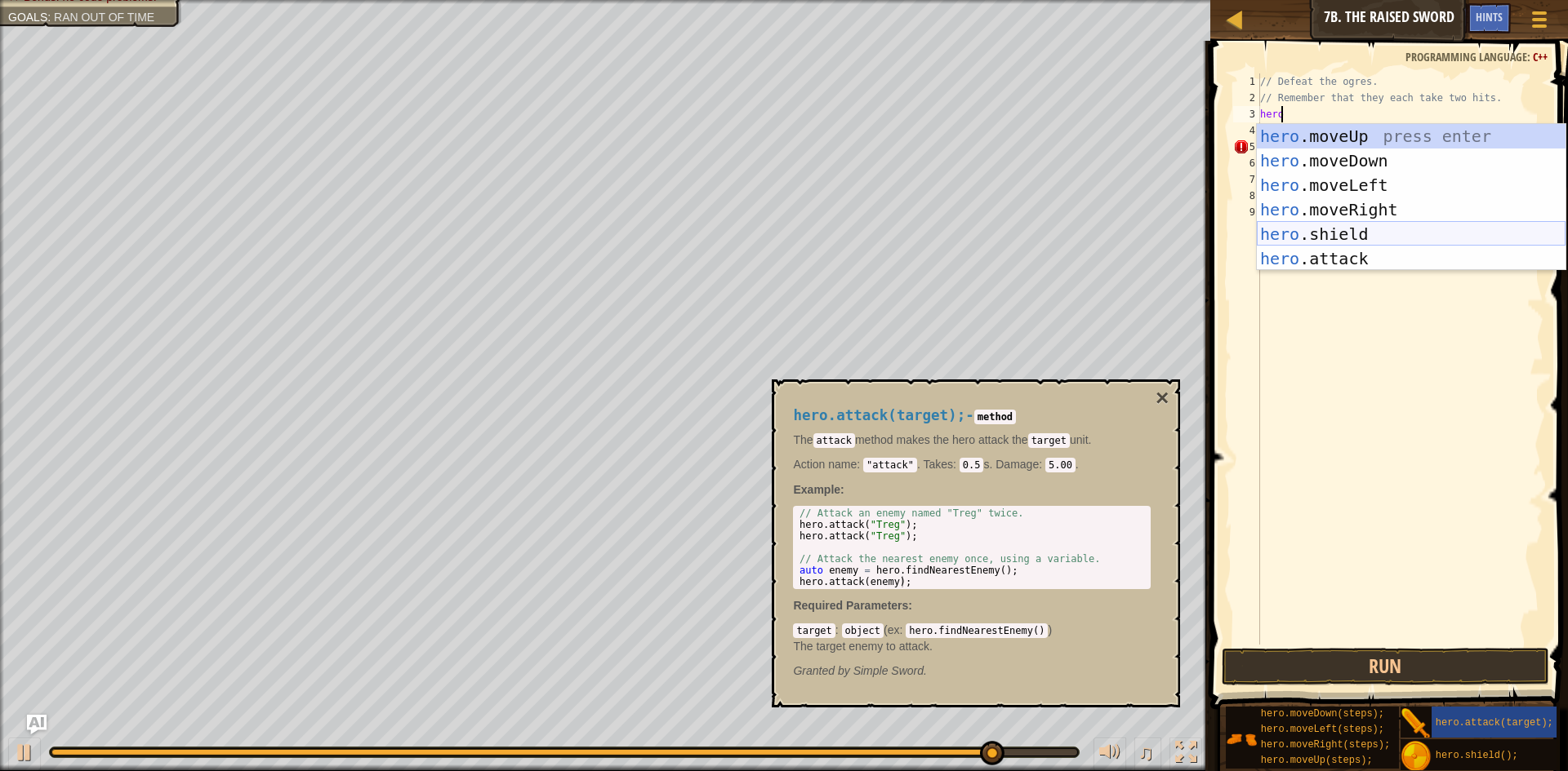
click at [1338, 222] on div "hero .moveUp press enter hero .moveDown press enter hero .moveLeft press enter …" at bounding box center [1411, 222] width 309 height 196
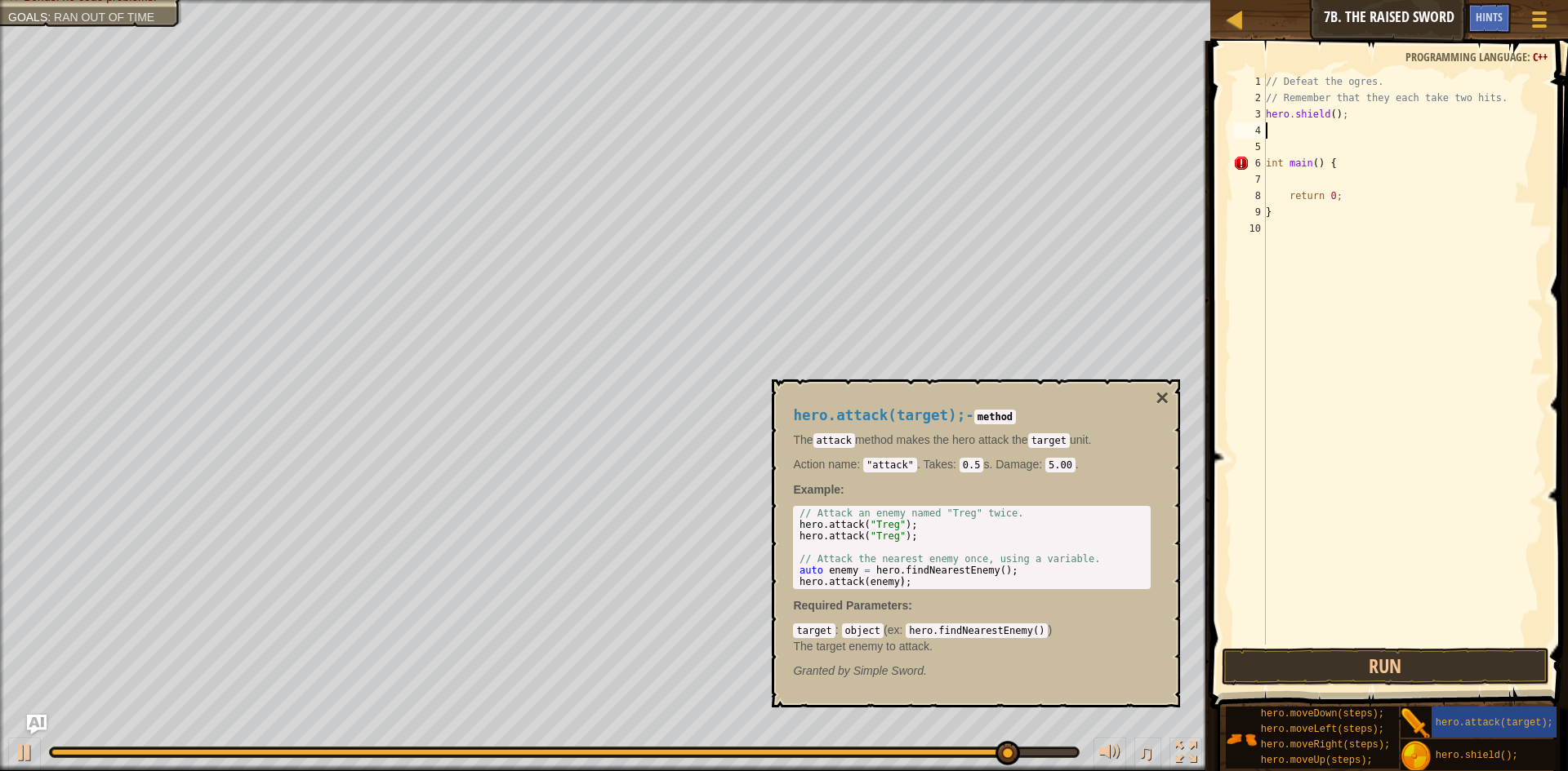
scroll to position [7, 0]
click at [1398, 655] on button "Run" at bounding box center [1385, 666] width 327 height 37
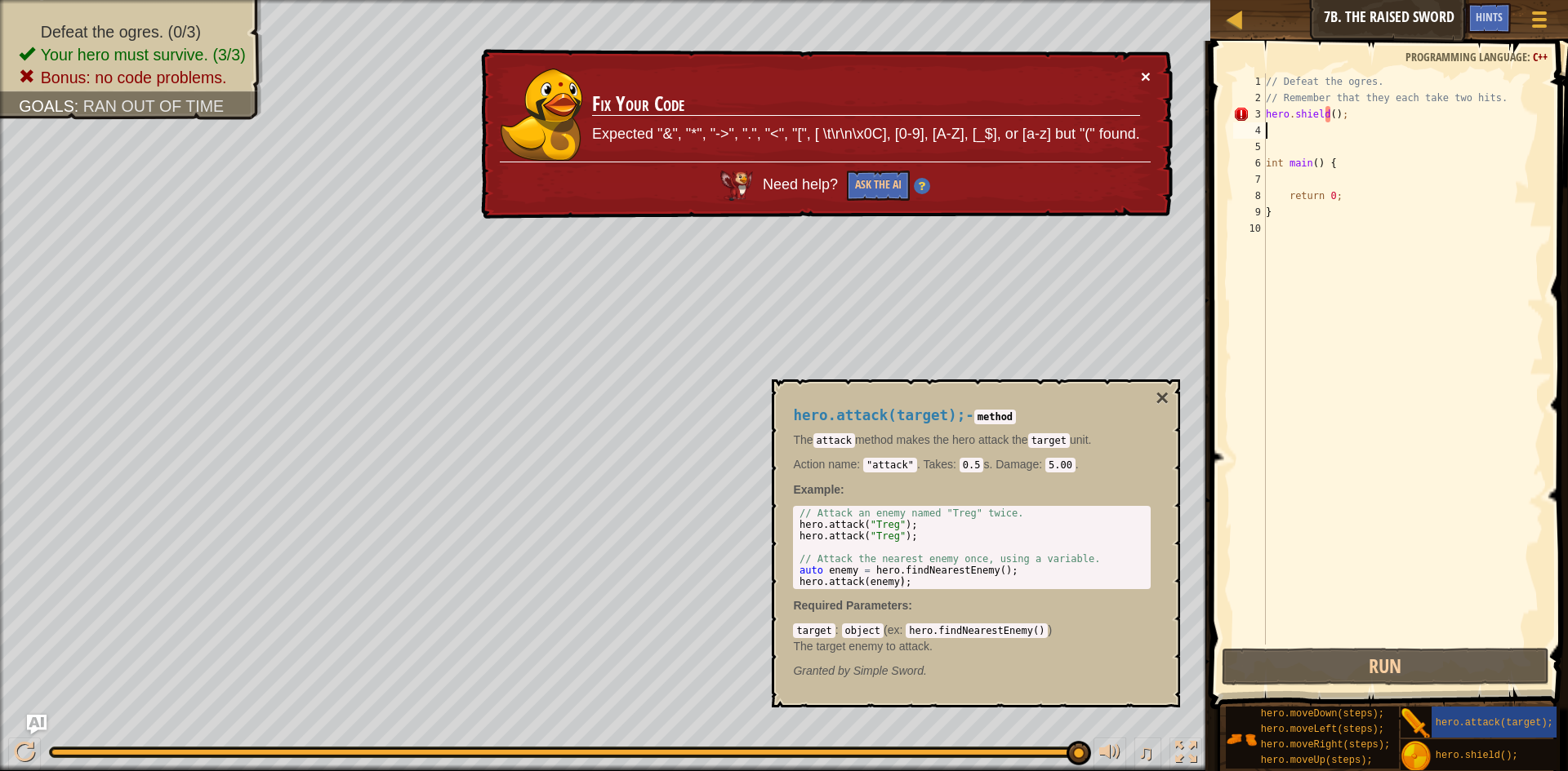
click at [1146, 70] on button "×" at bounding box center [1146, 76] width 10 height 17
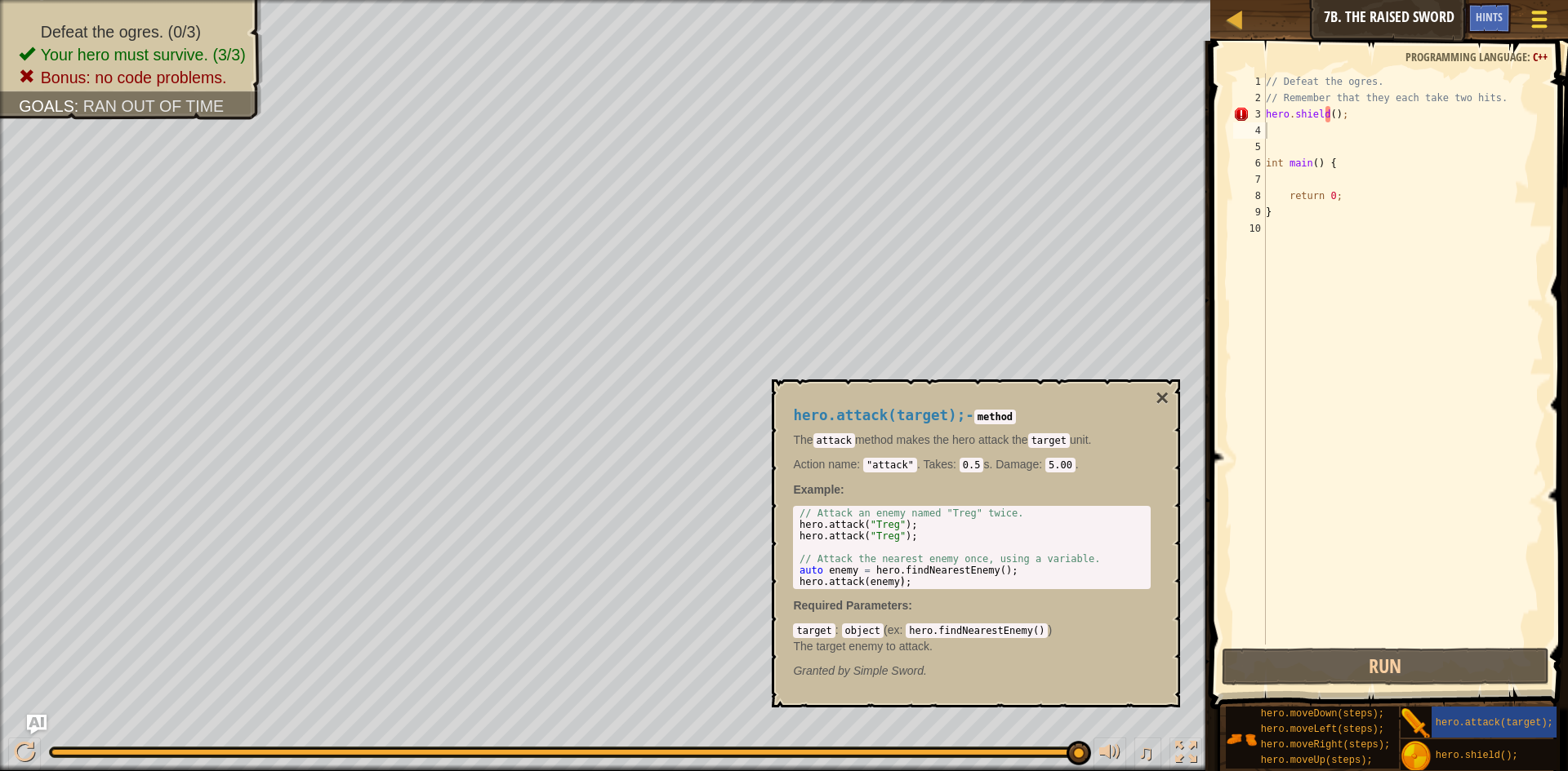
click at [1534, 22] on div at bounding box center [1539, 19] width 22 height 24
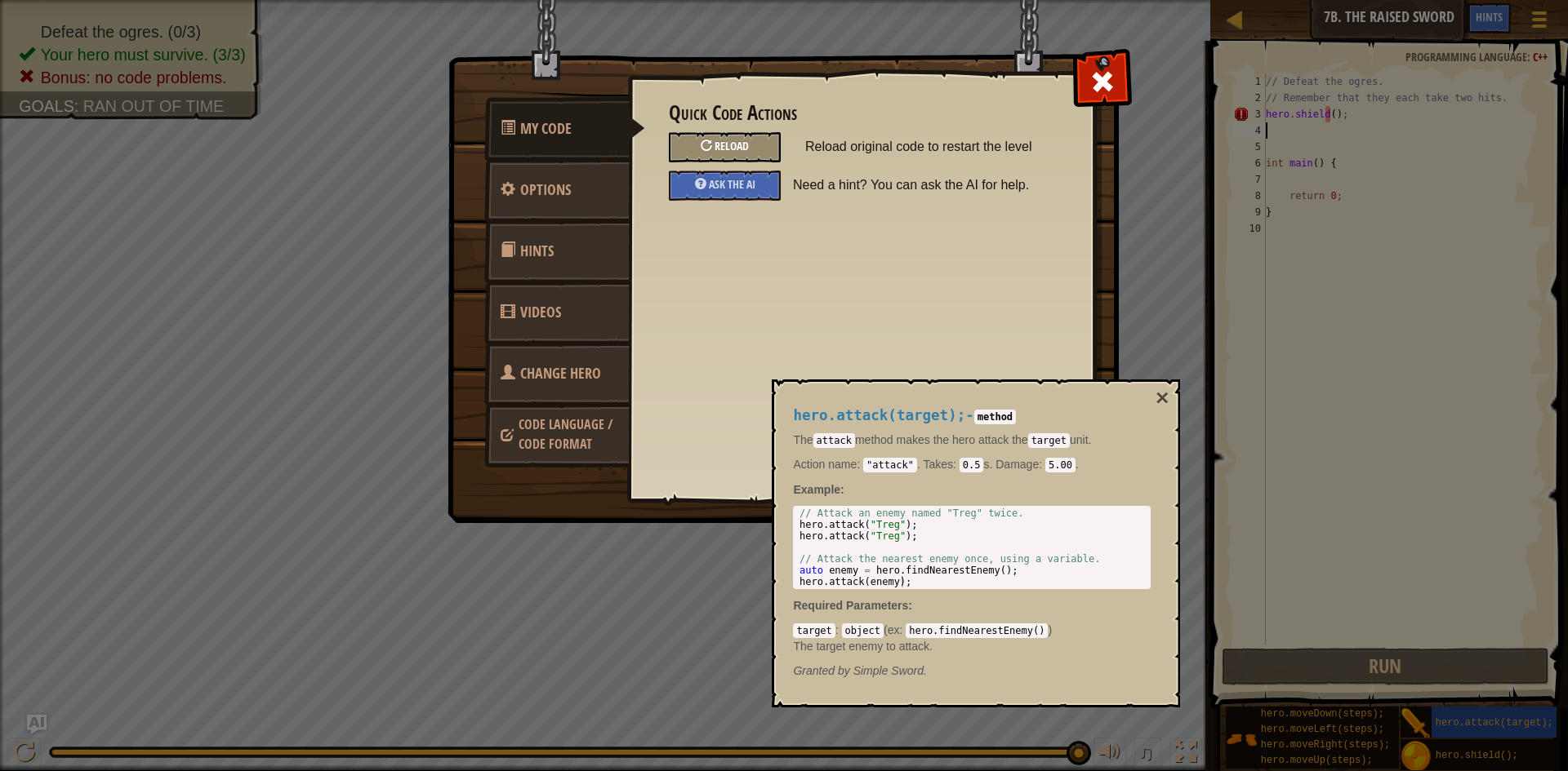
click at [740, 158] on div "Reload" at bounding box center [724, 147] width 111 height 30
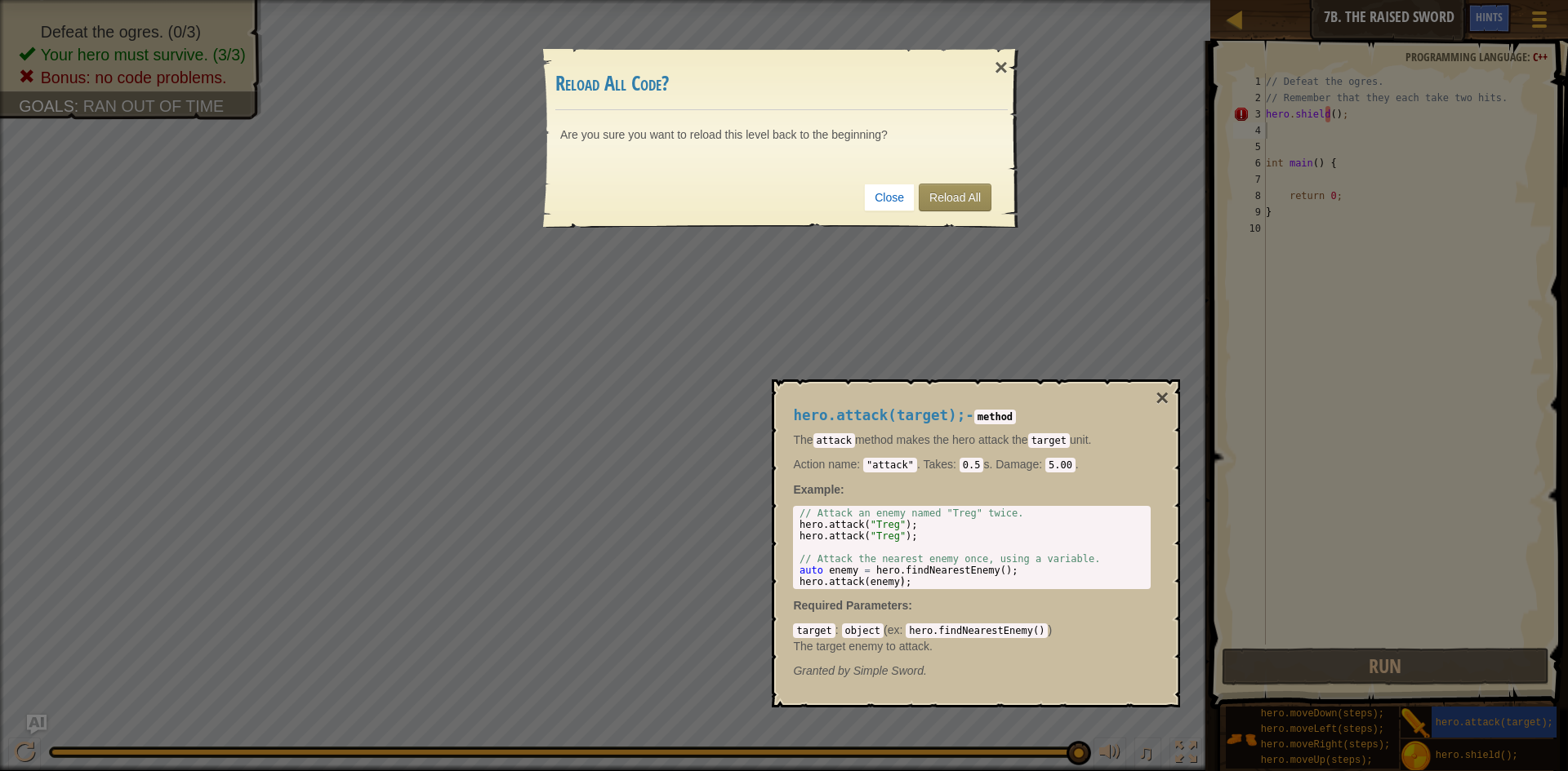
click at [1005, 202] on div "Close Reload All" at bounding box center [781, 198] width 452 height 61
click at [959, 194] on link "Reload All" at bounding box center [955, 198] width 73 height 28
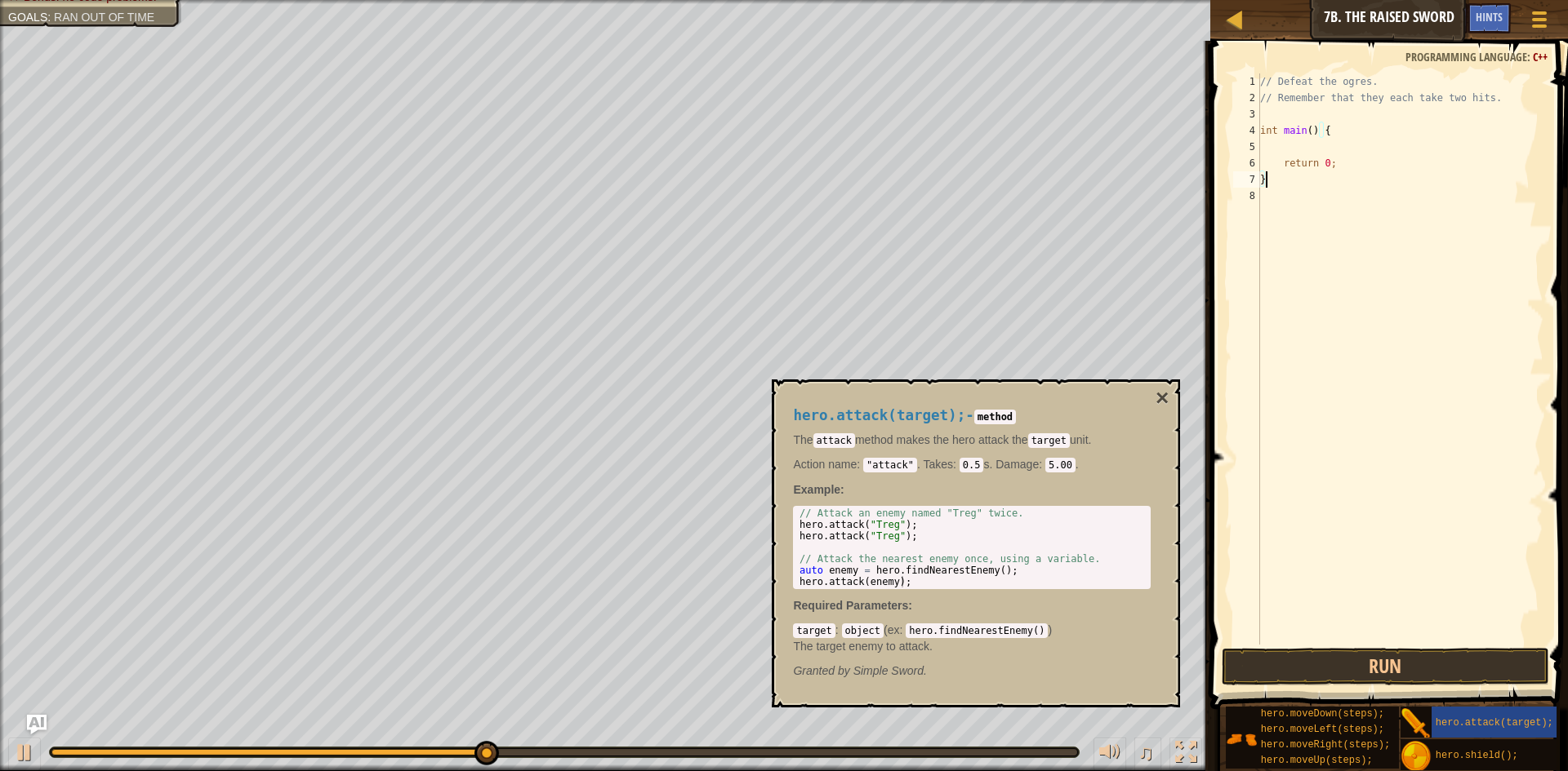
click at [1413, 156] on div "// Defeat the ogres. // Remember that they each take two hits. int main ( ) { r…" at bounding box center [1400, 375] width 286 height 604
type textarea "return 0;"
click at [1416, 139] on div "// Defeat the ogres. // Remember that they each take two hits. int main ( ) { r…" at bounding box center [1400, 375] width 286 height 604
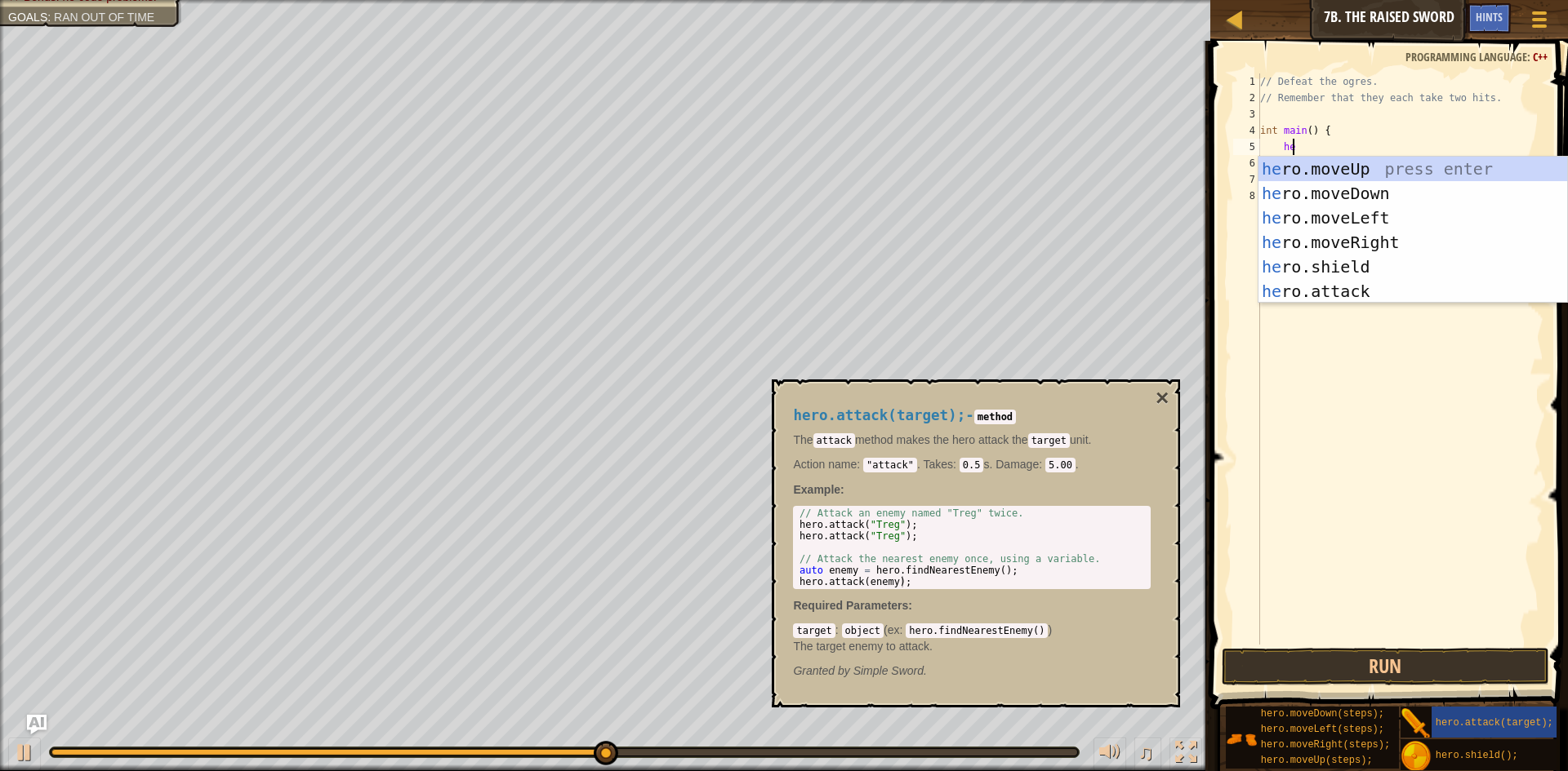
type textarea "hero"
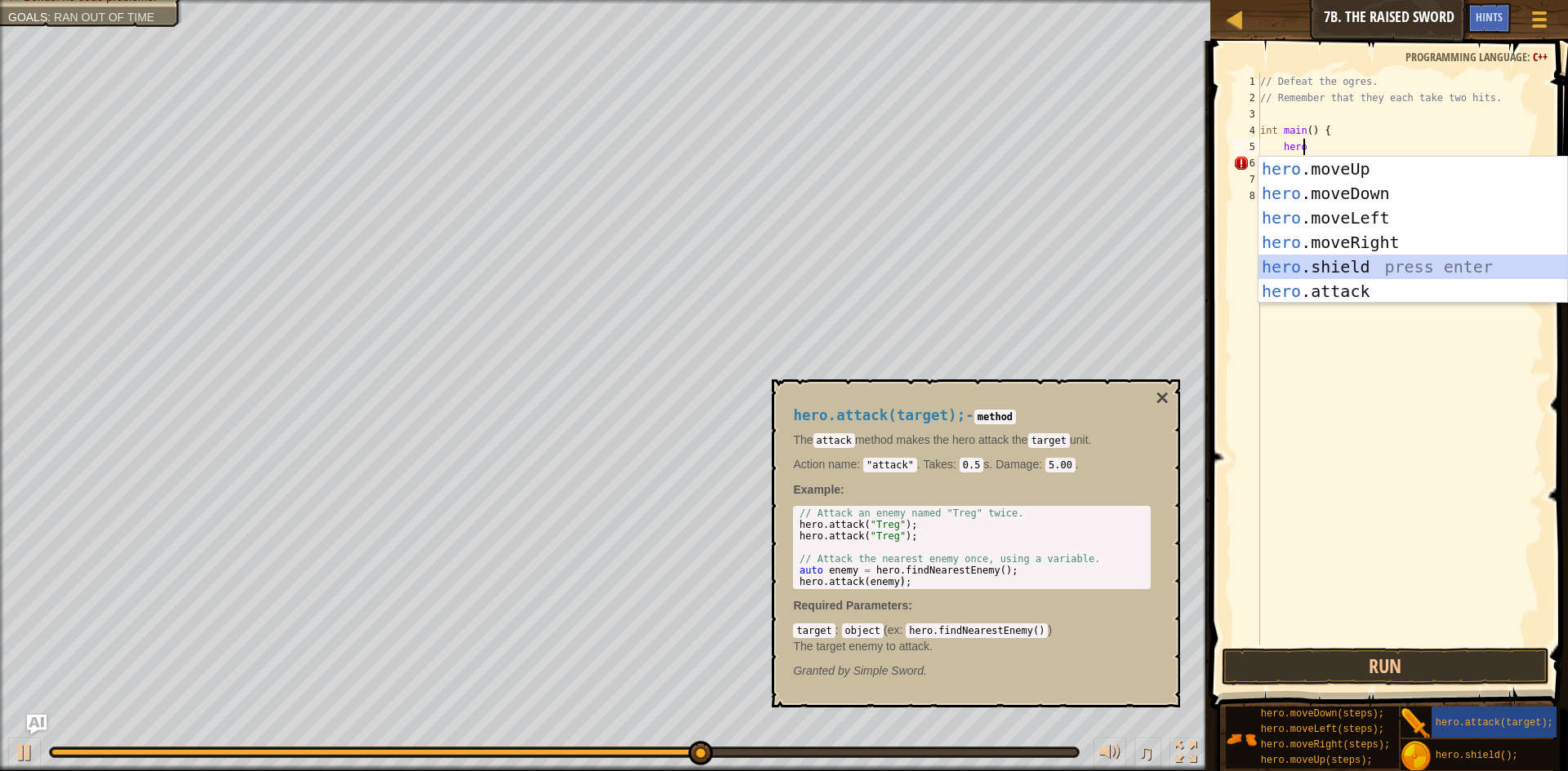
click at [1459, 267] on div "hero .moveUp press enter hero .moveDown press enter hero .moveLeft press enter …" at bounding box center [1412, 255] width 309 height 196
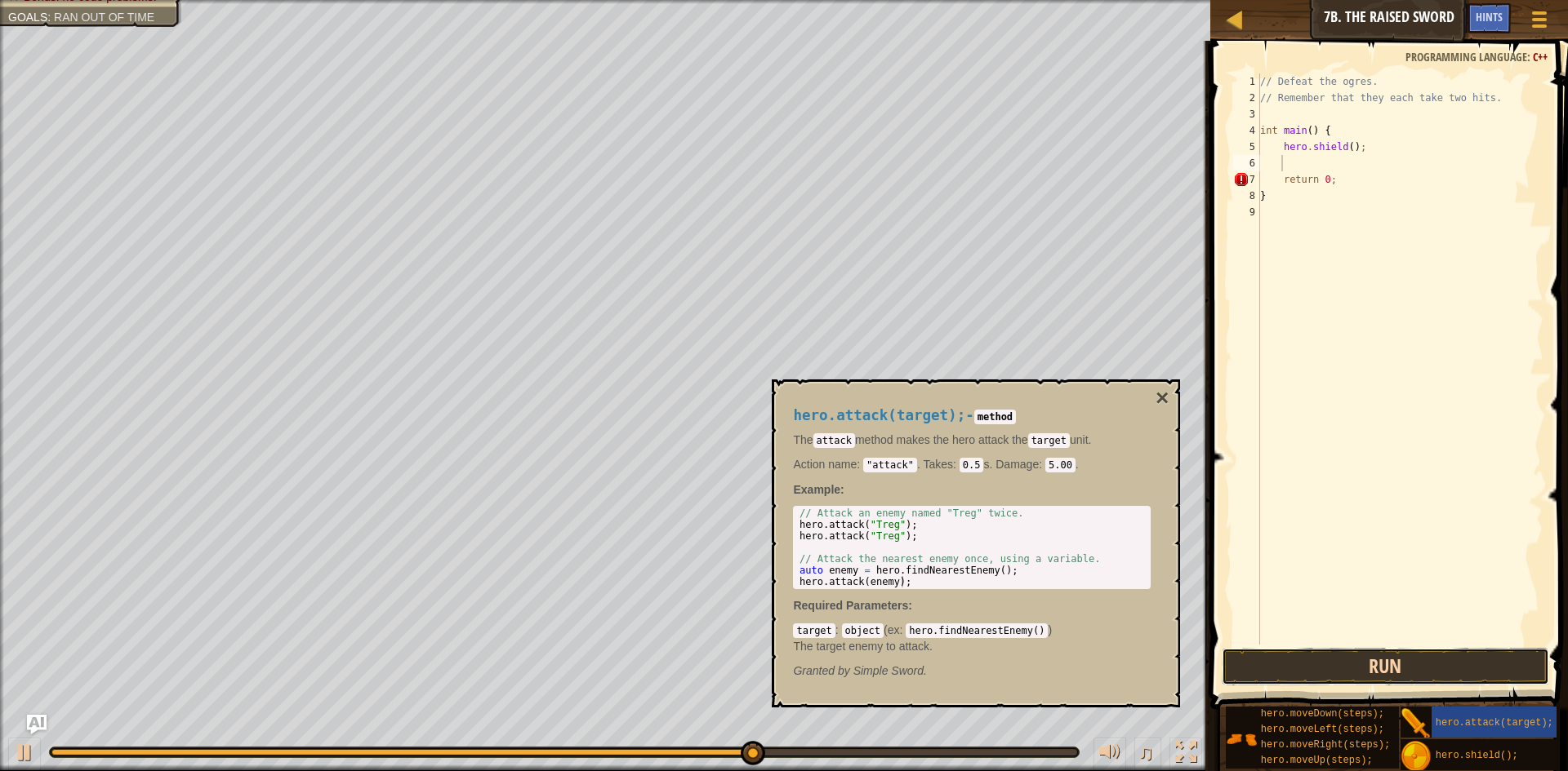
click at [1401, 651] on button "Run" at bounding box center [1385, 666] width 327 height 37
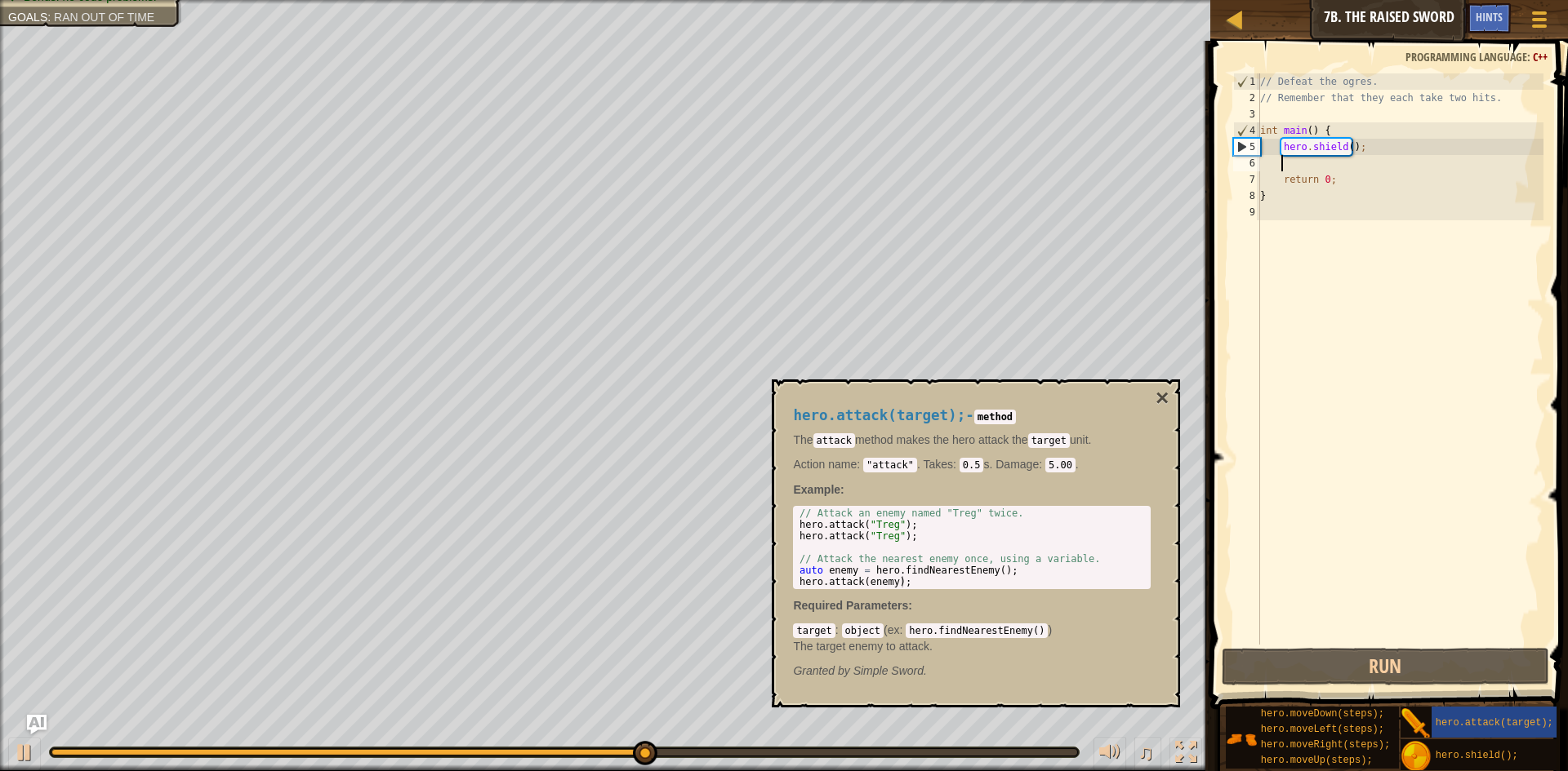
click at [1349, 140] on div "// Defeat the ogres. // Remember that they each take two hits. int main ( ) { h…" at bounding box center [1400, 375] width 286 height 604
type textarea "hero.shield();"
drag, startPoint x: 1370, startPoint y: 146, endPoint x: 1274, endPoint y: 145, distance: 96.0
click at [1274, 145] on div "// Defeat the ogres. // Remember that they each take two hits. int main ( ) { h…" at bounding box center [1400, 375] width 286 height 604
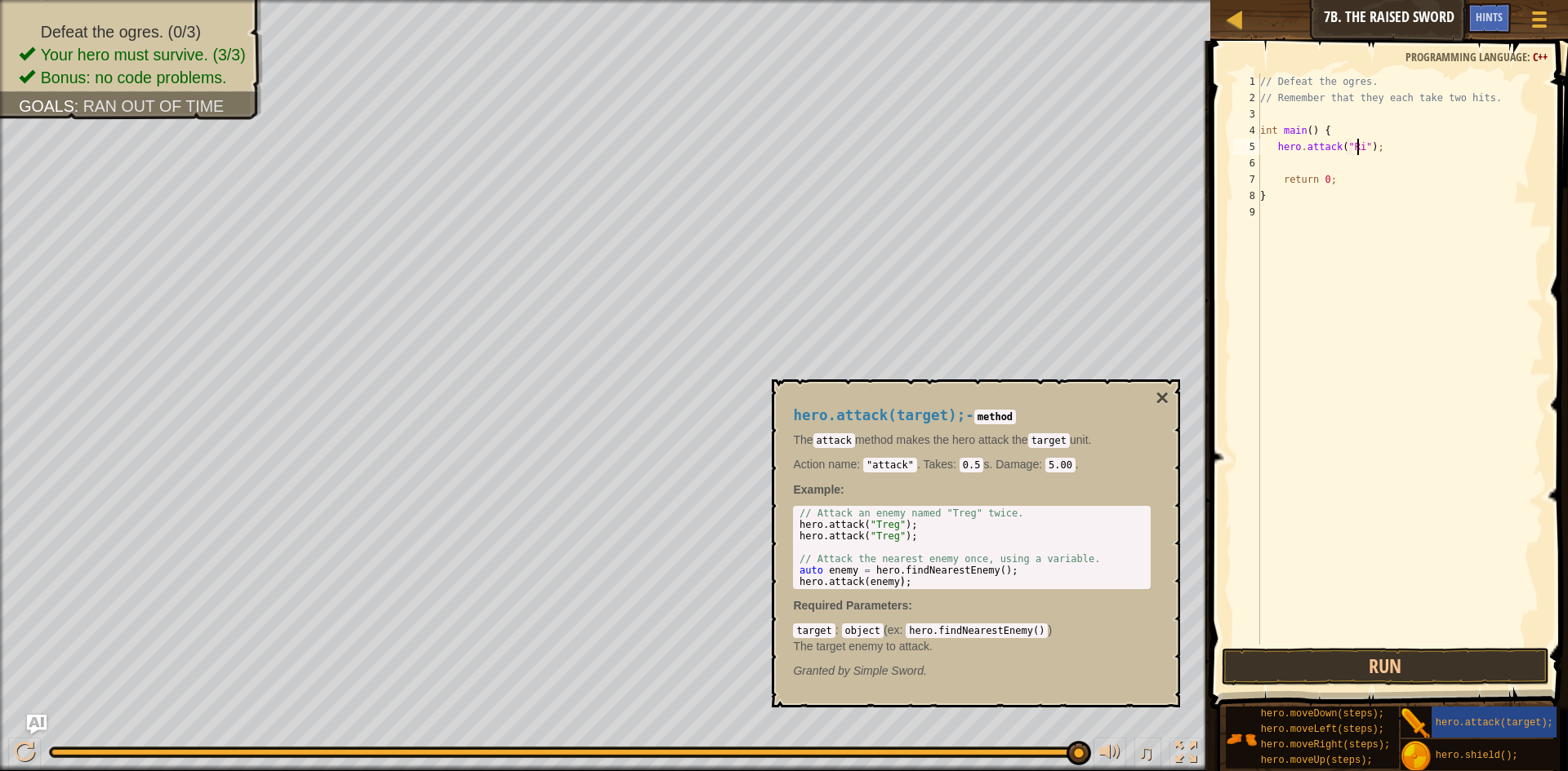
scroll to position [7, 9]
type textarea "hero.attack("Rig");"
click at [1363, 654] on button "Run" at bounding box center [1385, 666] width 327 height 37
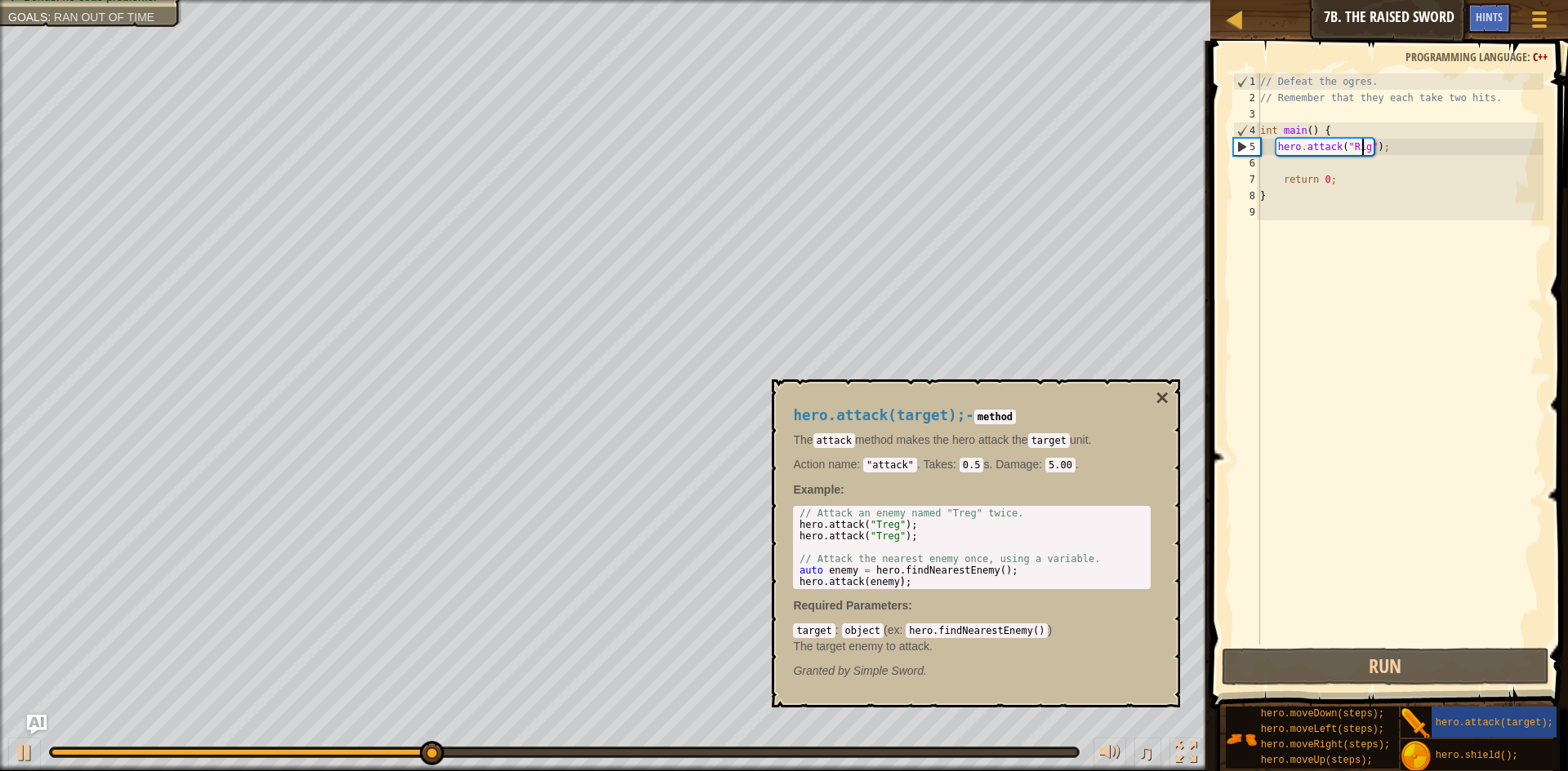
click at [1319, 165] on div "// Defeat the ogres. // Remember that they each take two hits. int main ( ) { h…" at bounding box center [1400, 375] width 286 height 604
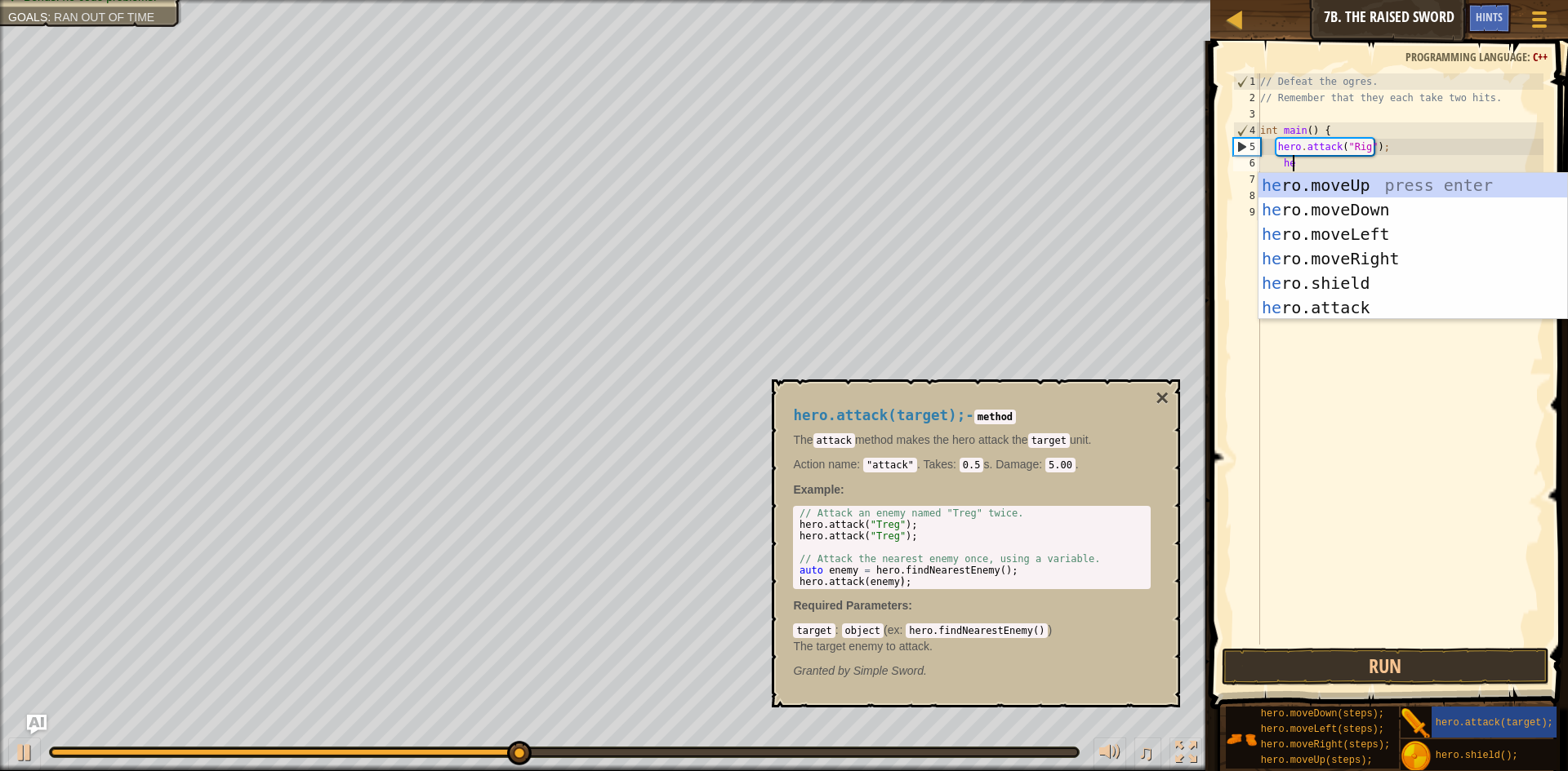
type textarea "hero"
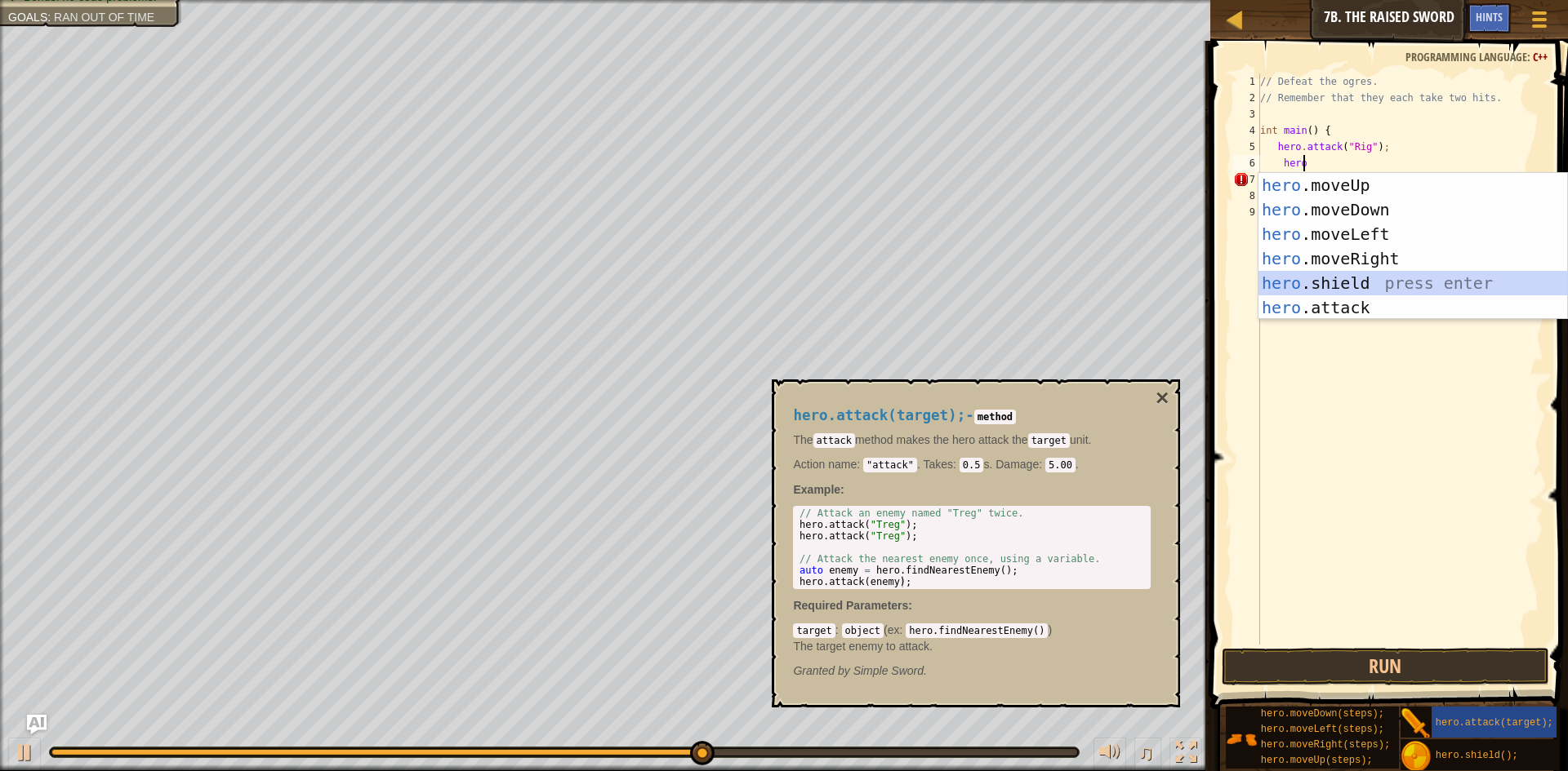
click at [1363, 271] on div "hero .moveUp press enter hero .moveDown press enter hero .moveLeft press enter …" at bounding box center [1412, 271] width 309 height 196
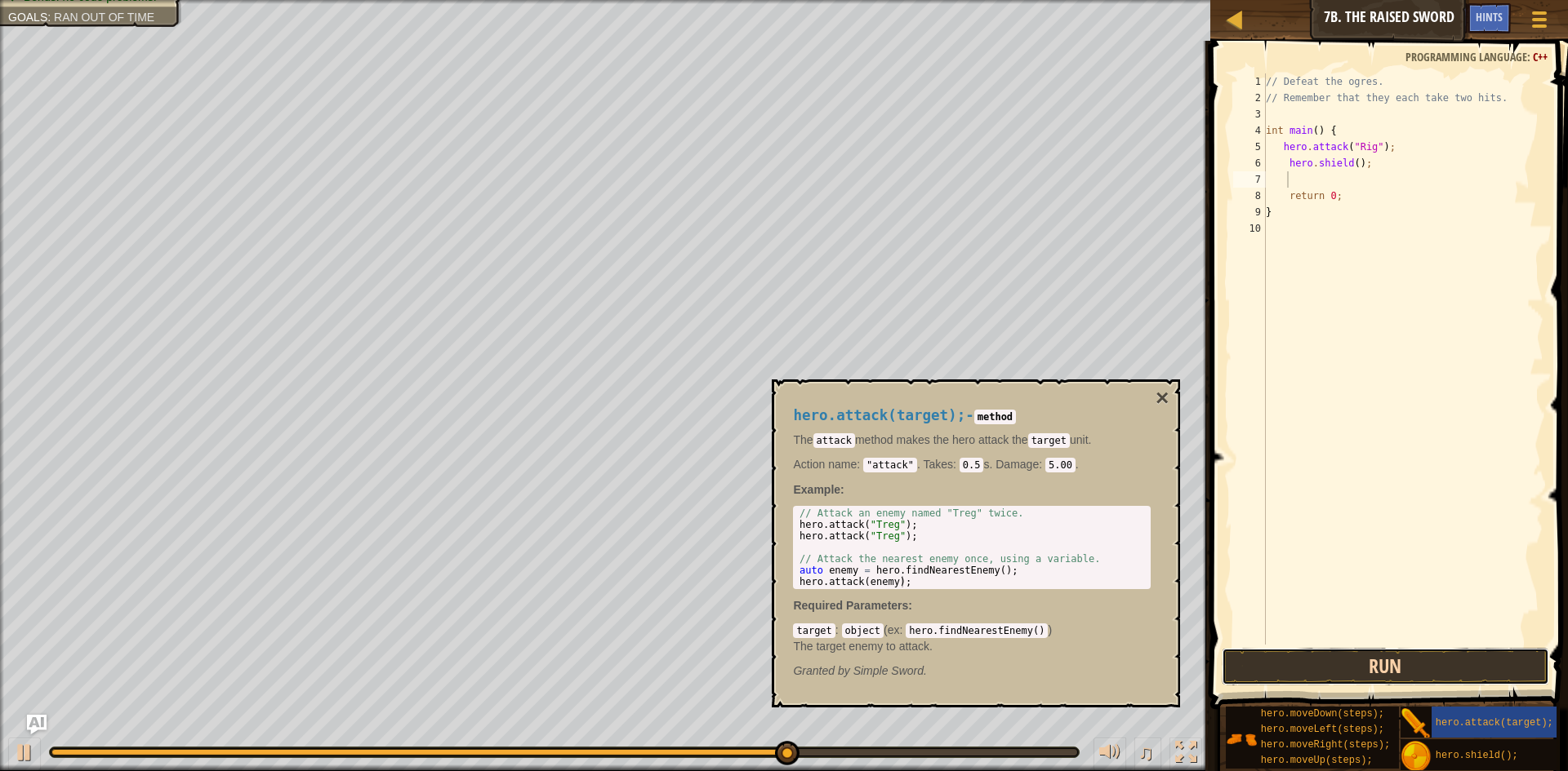
click at [1418, 649] on button "Run" at bounding box center [1385, 666] width 327 height 37
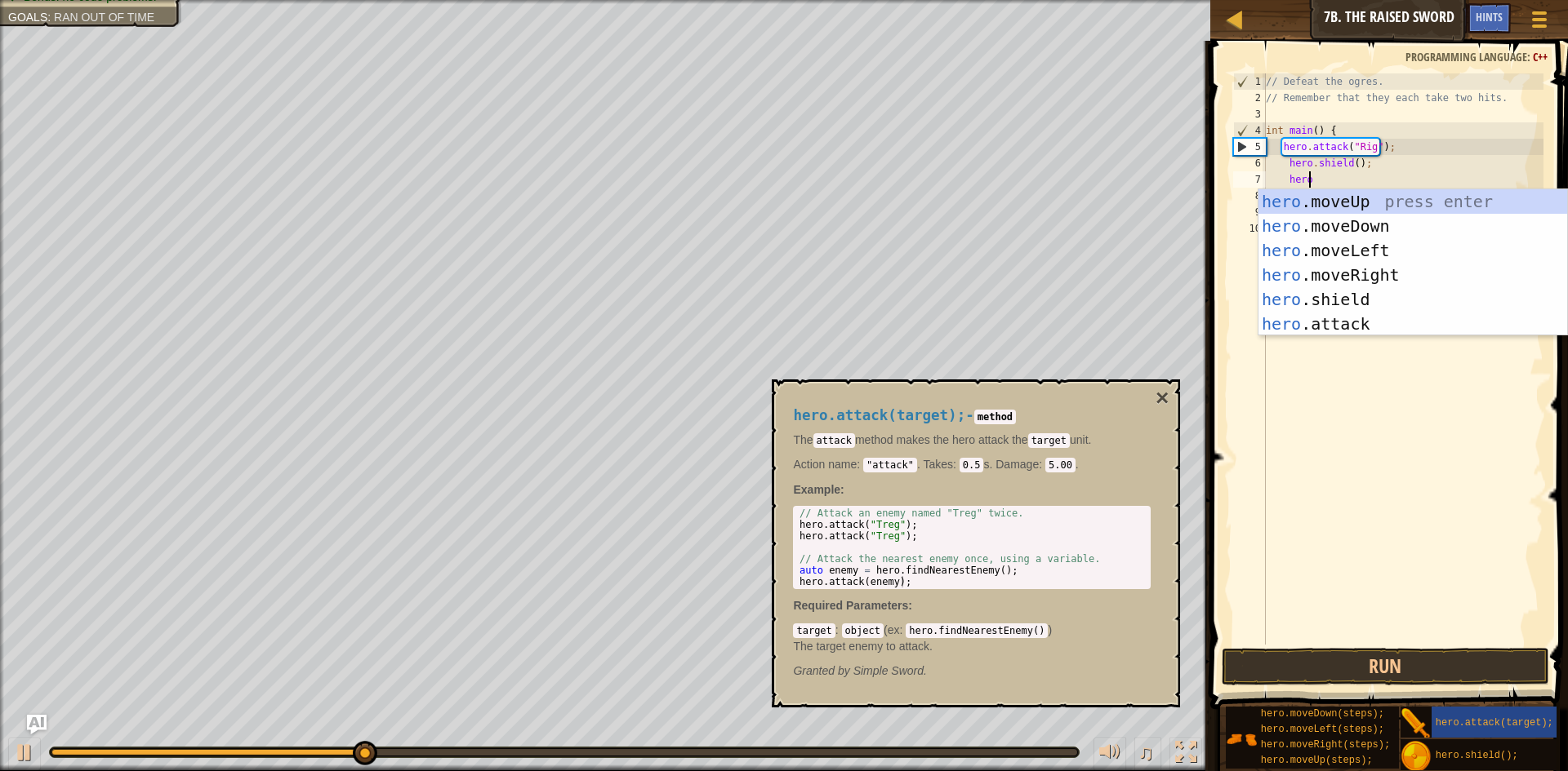
scroll to position [7, 3]
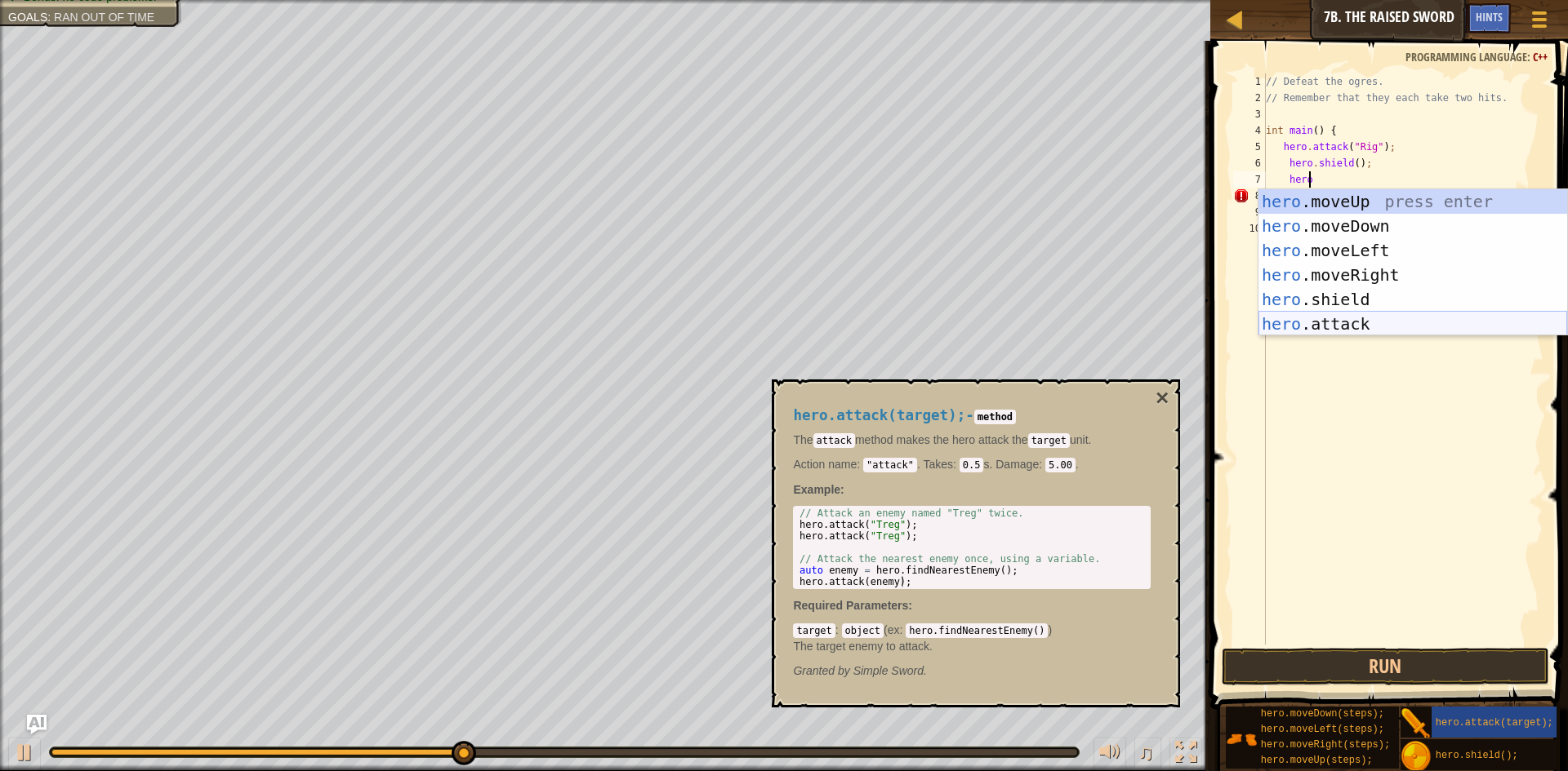
click at [1341, 317] on div "hero .moveUp press enter hero .moveDown press enter hero .moveLeft press enter …" at bounding box center [1412, 287] width 309 height 196
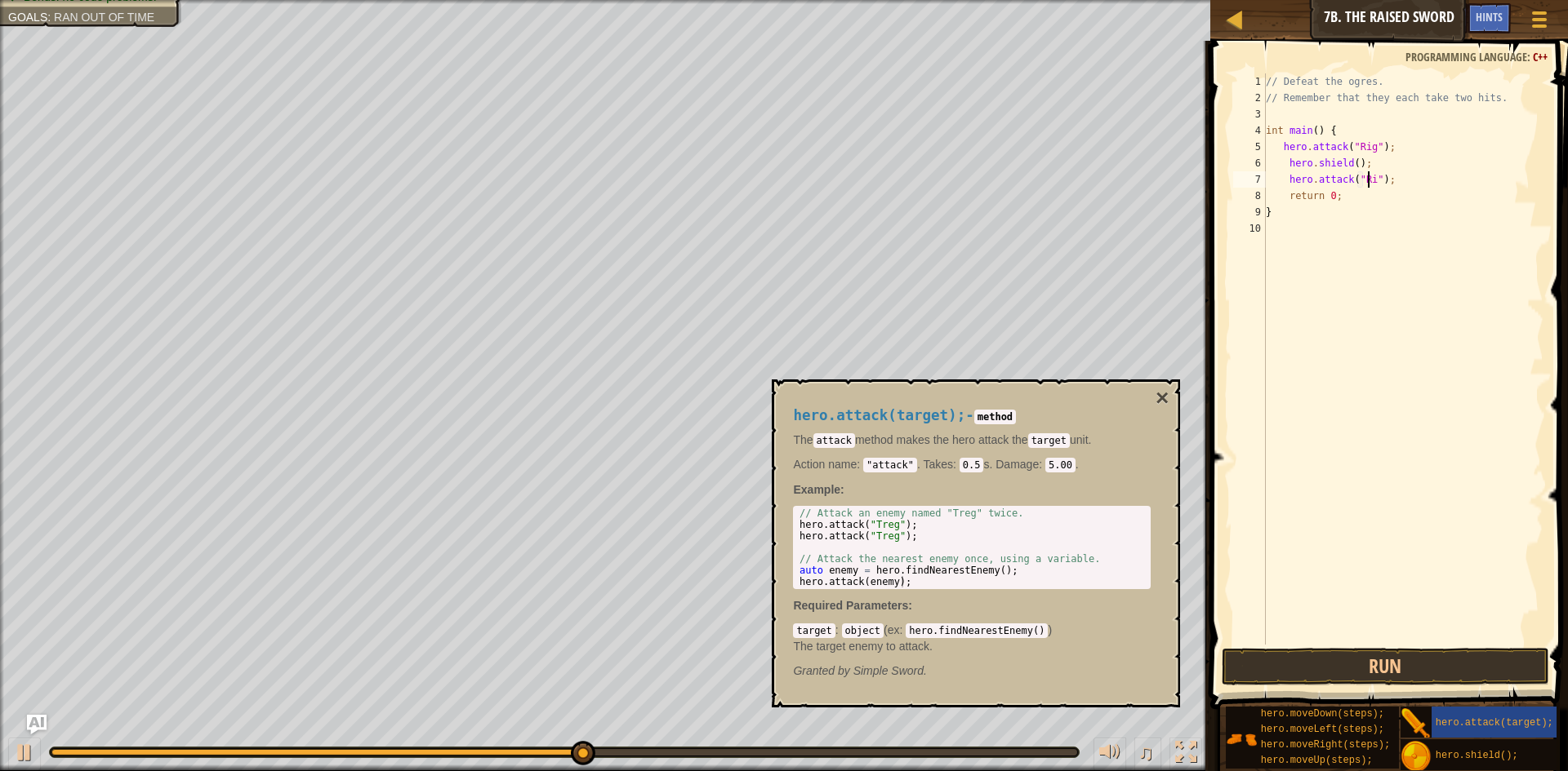
type textarea "hero.attack("Rig");"
click at [1417, 179] on div "// Defeat the ogres. // Remember that they each take two hits. int main ( ) { h…" at bounding box center [1403, 375] width 282 height 604
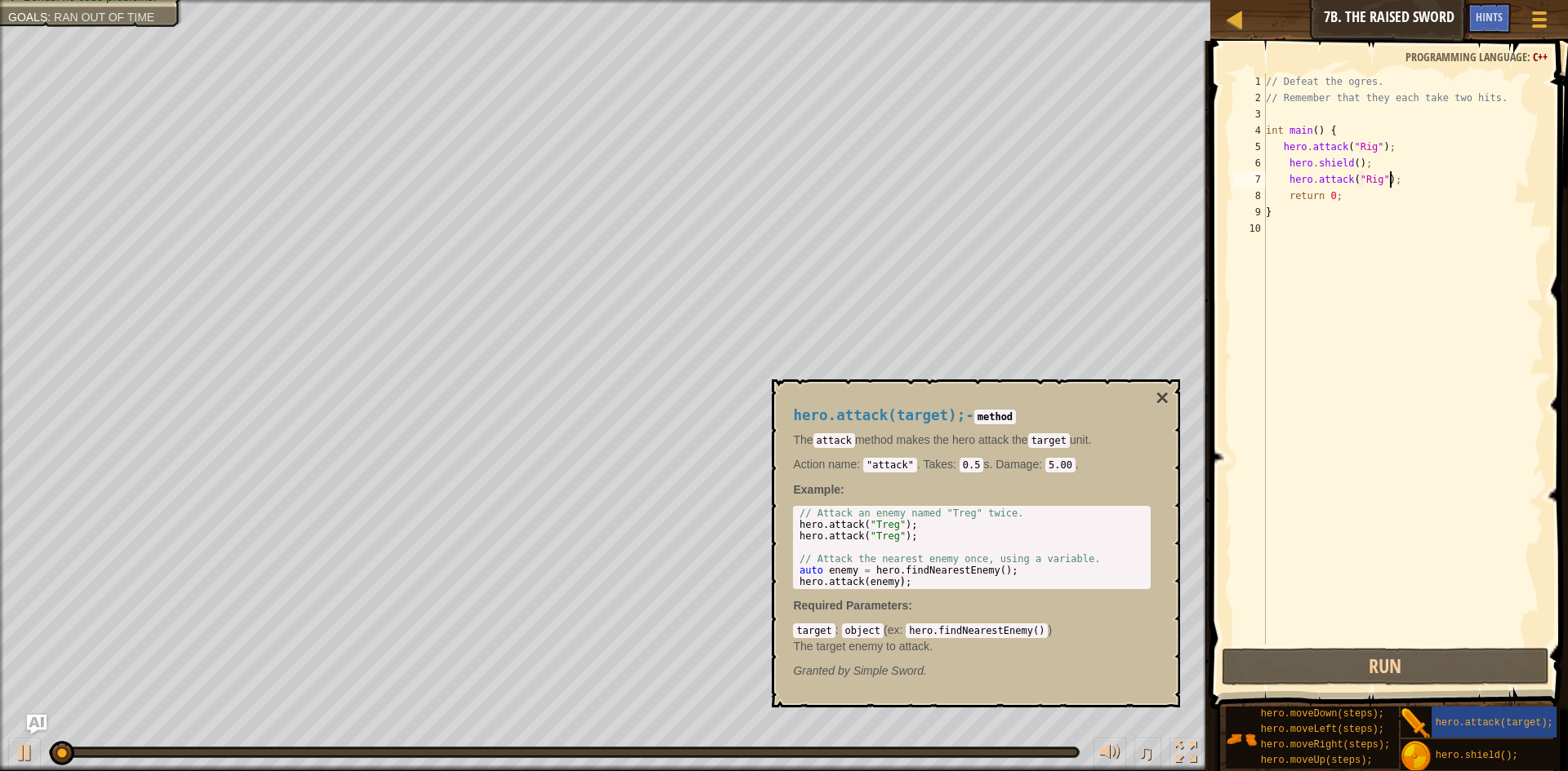
scroll to position [7, 1]
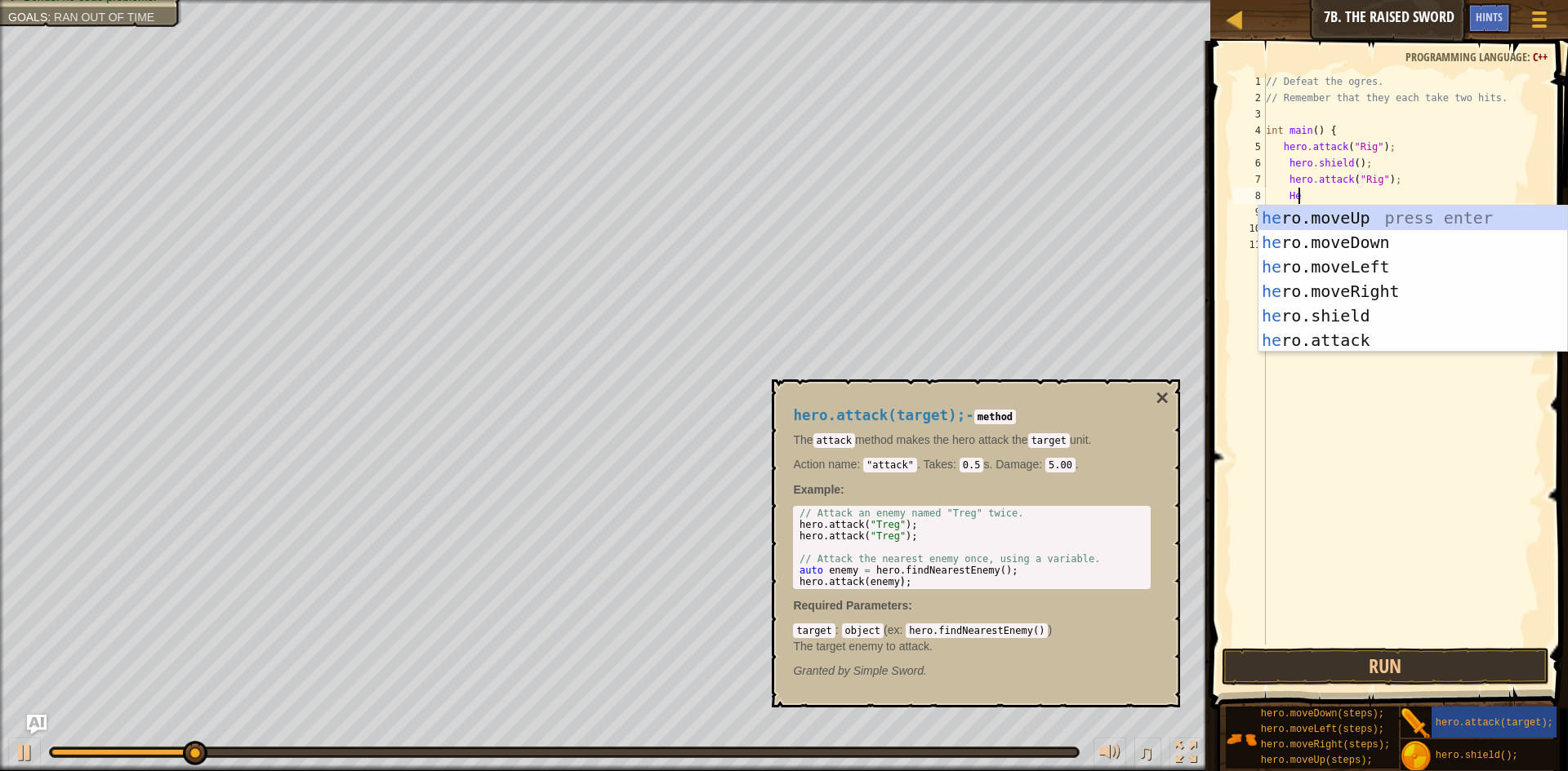
type textarea "Hero"
click at [1431, 314] on div "hero .moveUp press enter hero .moveDown press enter hero .moveLeft press enter …" at bounding box center [1412, 304] width 309 height 196
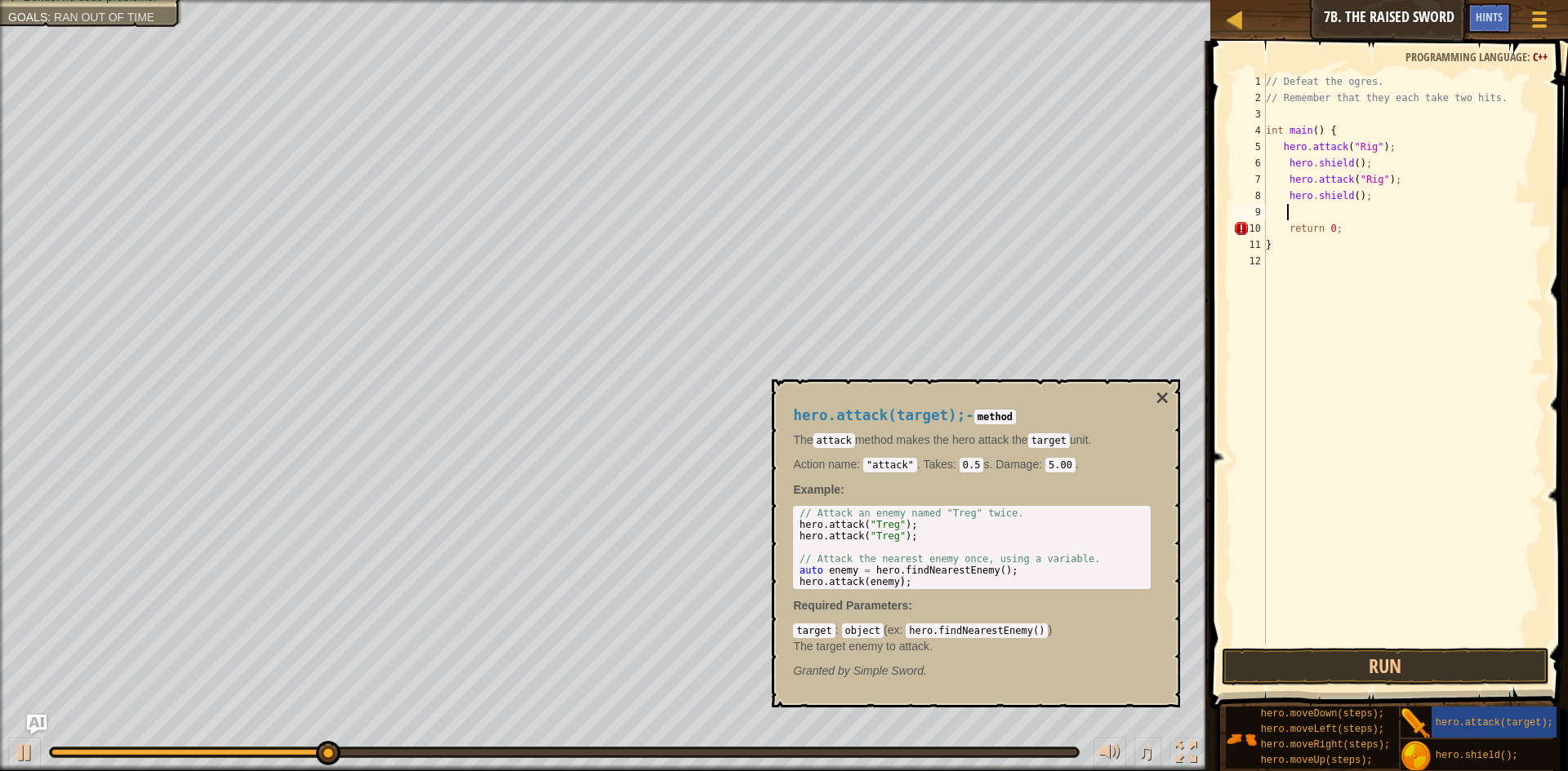
scroll to position [7, 1]
click at [1350, 672] on button "Run" at bounding box center [1385, 666] width 327 height 37
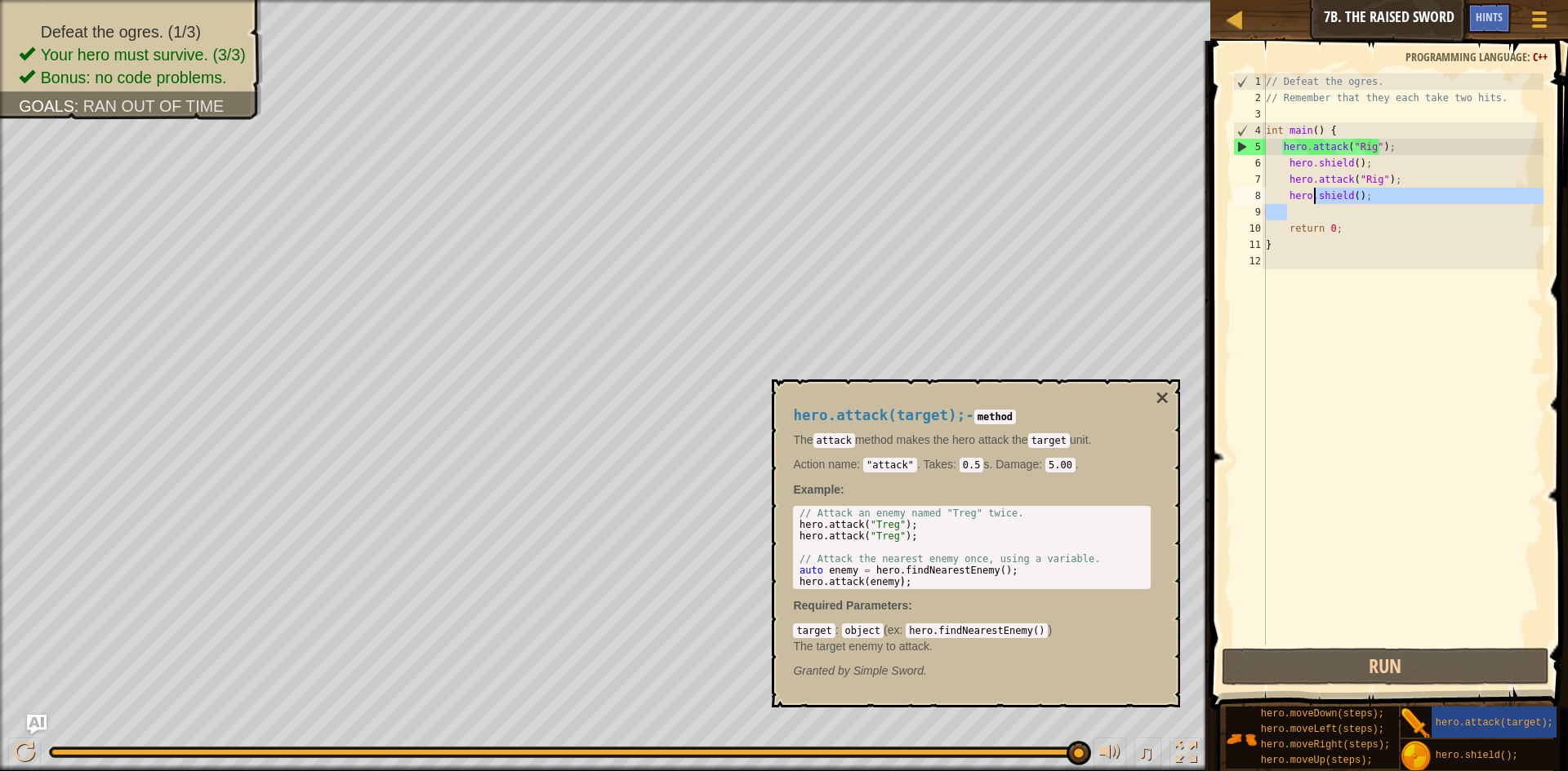
drag, startPoint x: 1348, startPoint y: 202, endPoint x: 1316, endPoint y: 193, distance: 33.2
click at [1316, 193] on div "// Defeat the ogres. // Remember that they each take two hits. int main ( ) { h…" at bounding box center [1403, 375] width 282 height 604
type textarea "hero.shield();"
click at [1408, 213] on div "// Defeat the ogres. // Remember that they each take two hits. int main ( ) { h…" at bounding box center [1403, 359] width 281 height 572
drag, startPoint x: 1364, startPoint y: 195, endPoint x: 1316, endPoint y: 195, distance: 48.0
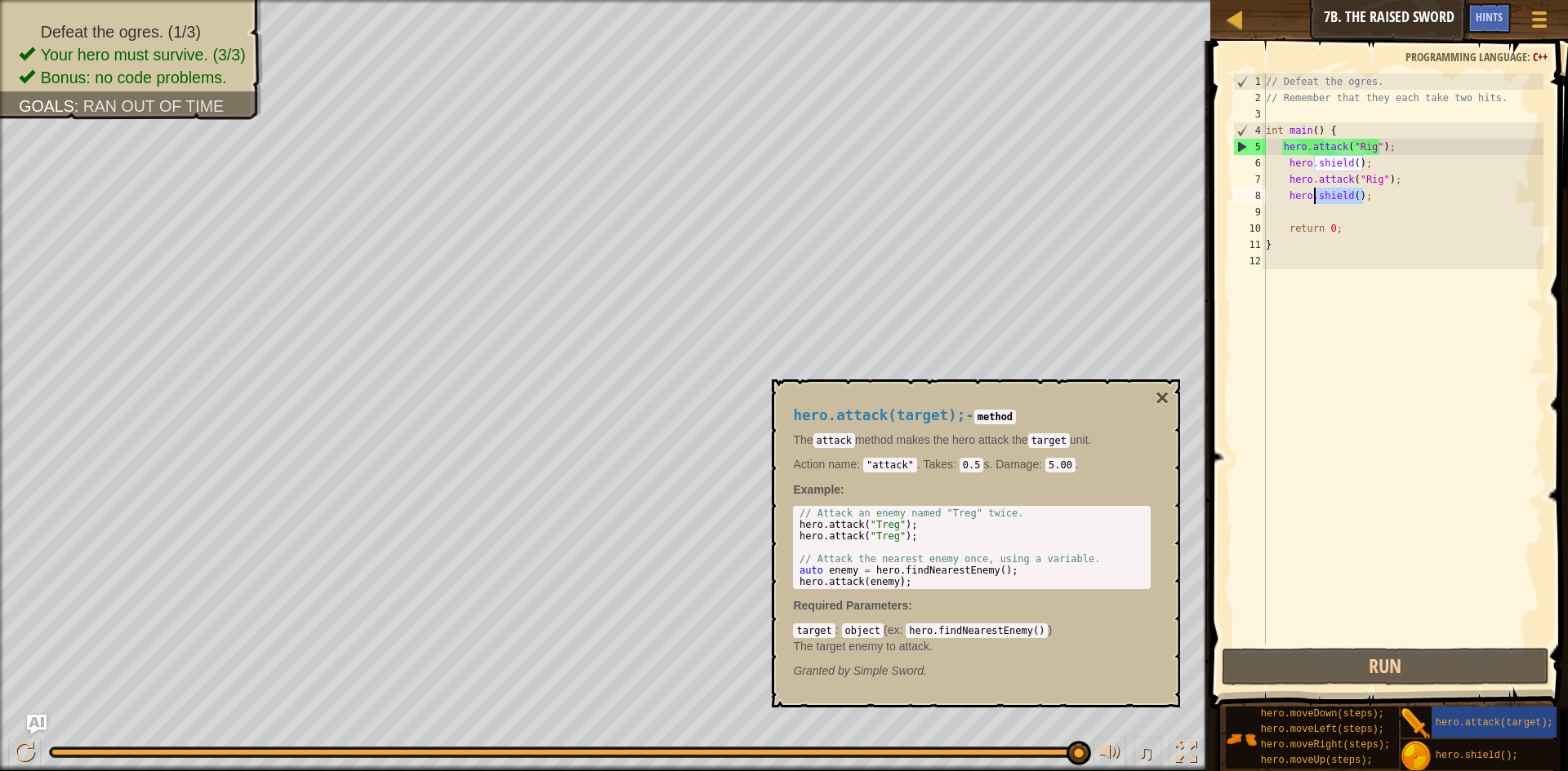
click at [1316, 195] on div "// Defeat the ogres. // Remember that they each take two hits. int main ( ) { h…" at bounding box center [1403, 375] width 282 height 604
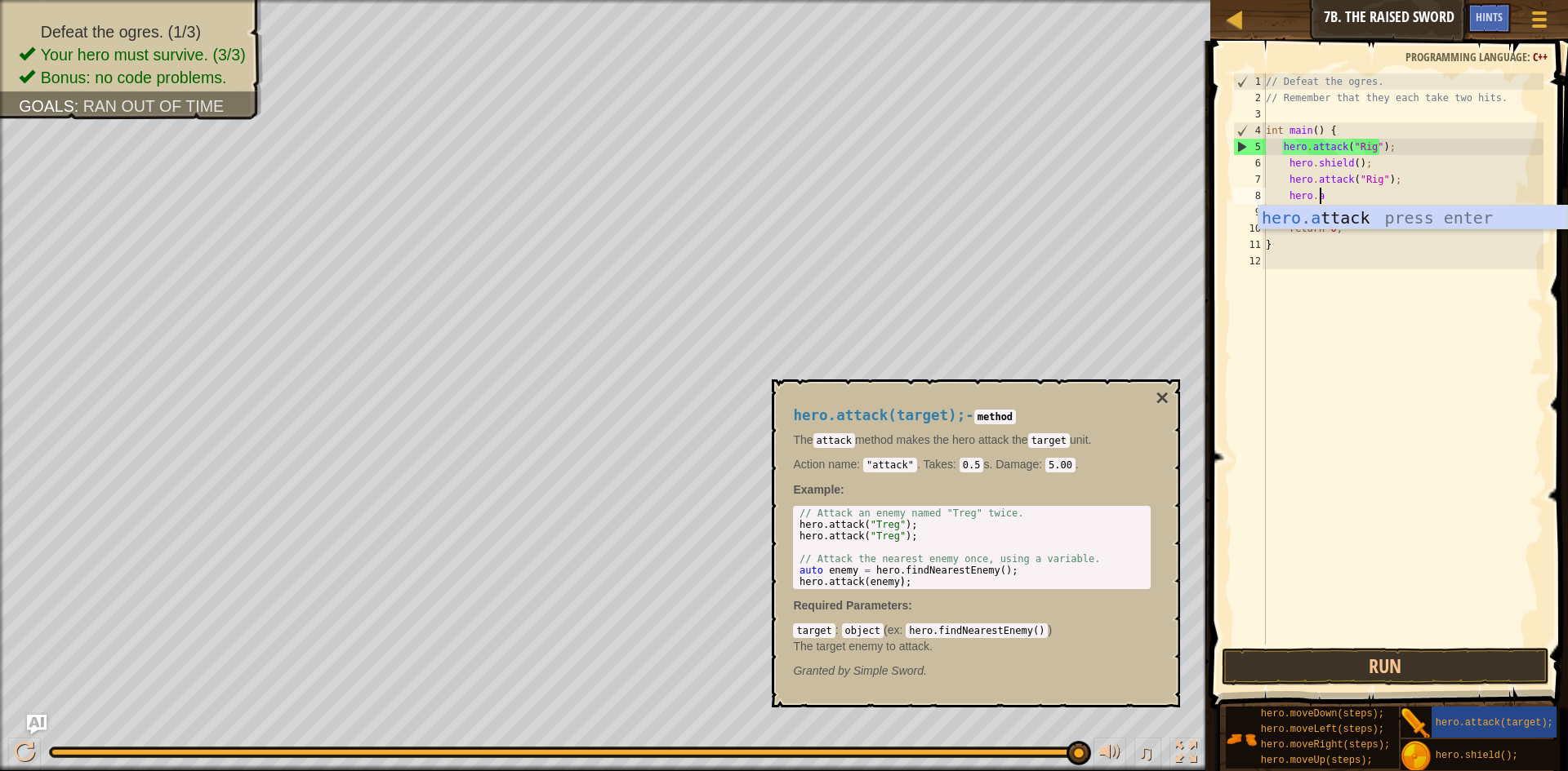
click at [1344, 229] on div "// Defeat the ogres. // Remember that they each take two hits. int main ( ) { h…" at bounding box center [1403, 375] width 282 height 604
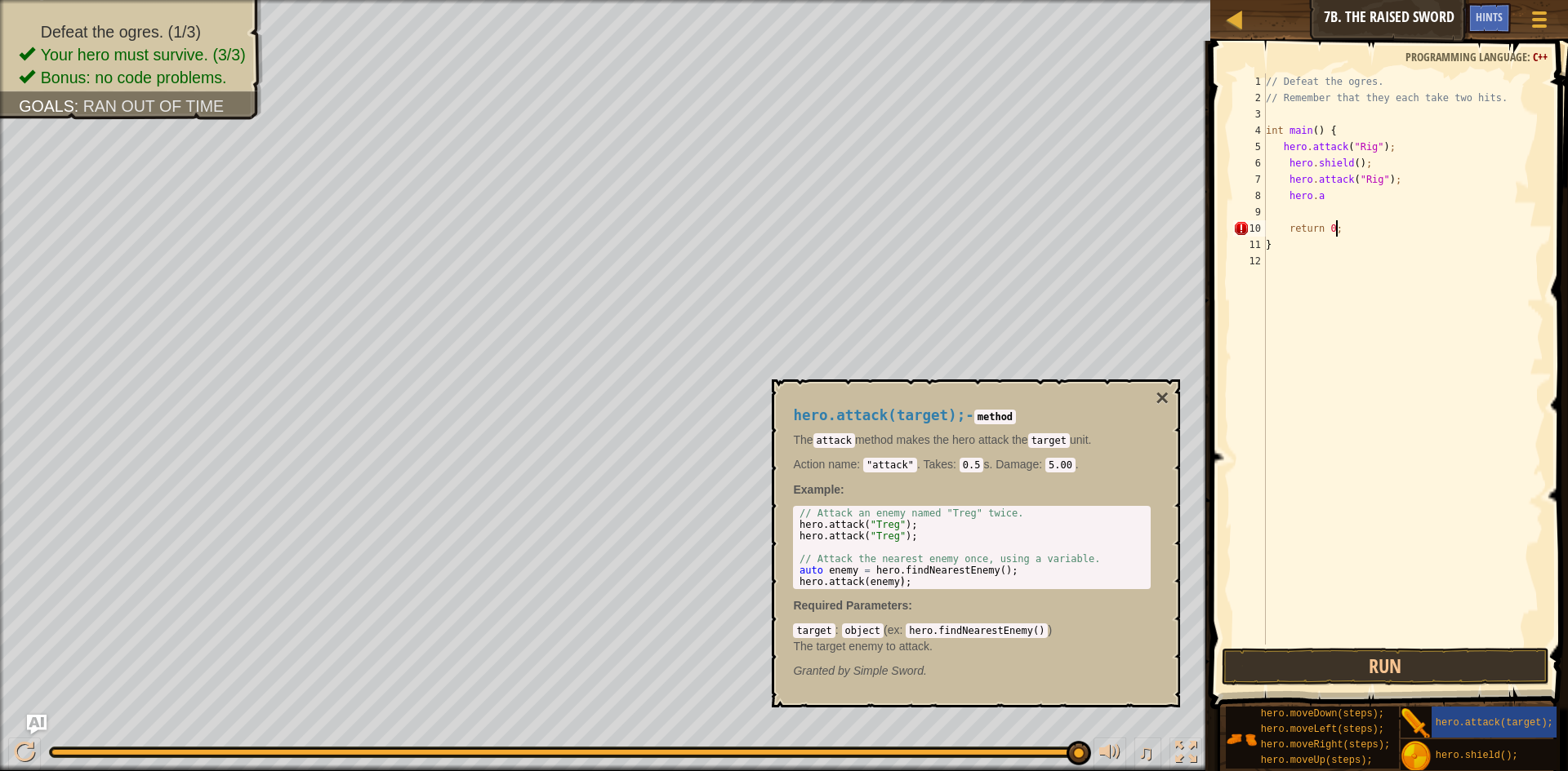
click at [1328, 190] on div "// Defeat the ogres. // Remember that they each take two hits. int main ( ) { h…" at bounding box center [1403, 375] width 282 height 604
type textarea "hero.attack("Rig");"
click at [1403, 188] on div "// Defeat the ogres. // Remember that they each take two hits. int main ( ) { h…" at bounding box center [1403, 375] width 282 height 604
click at [1390, 211] on div "// Defeat the ogres. // Remember that they each take two hits. int main ( ) { h…" at bounding box center [1403, 375] width 282 height 604
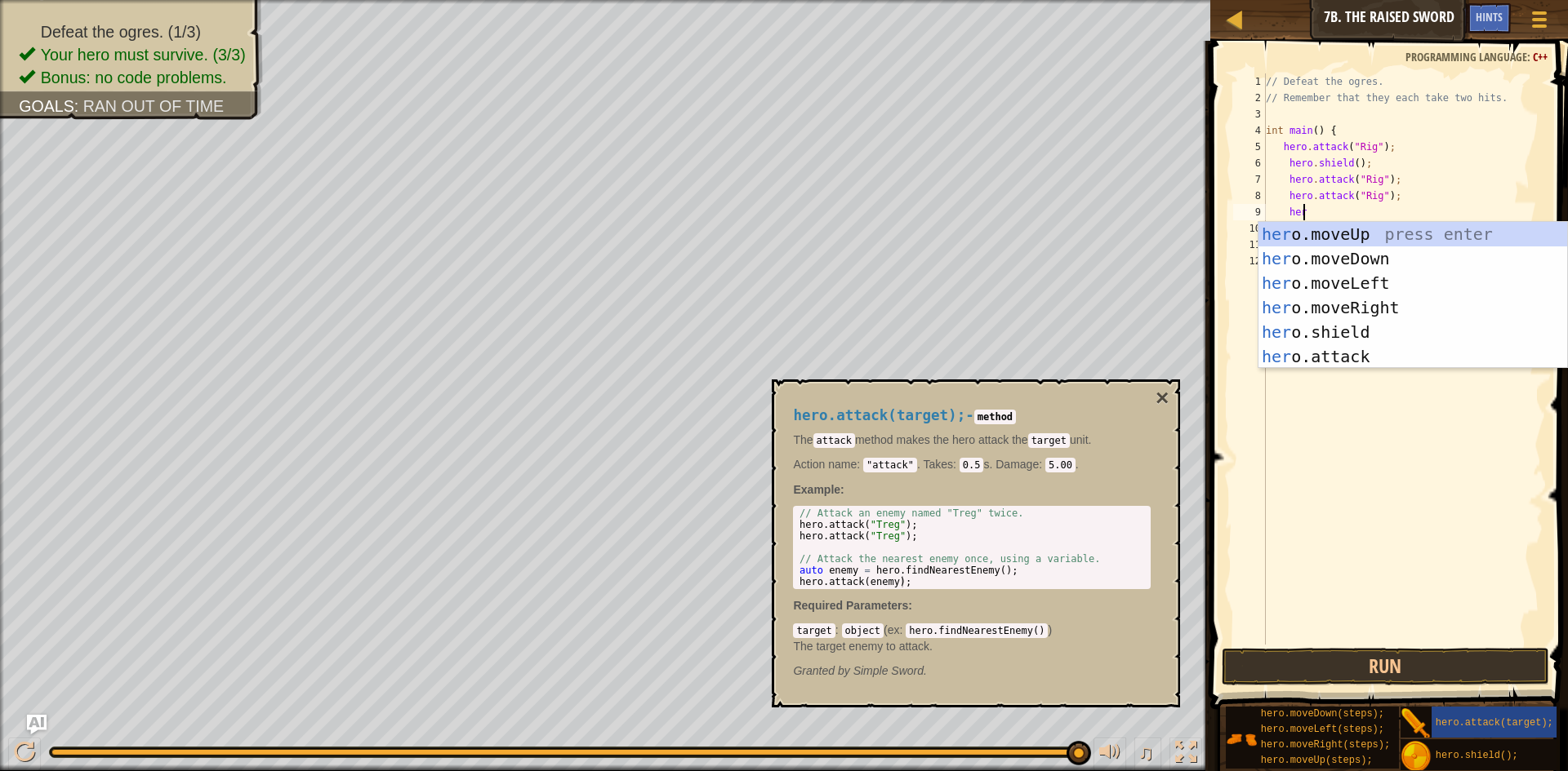
scroll to position [7, 3]
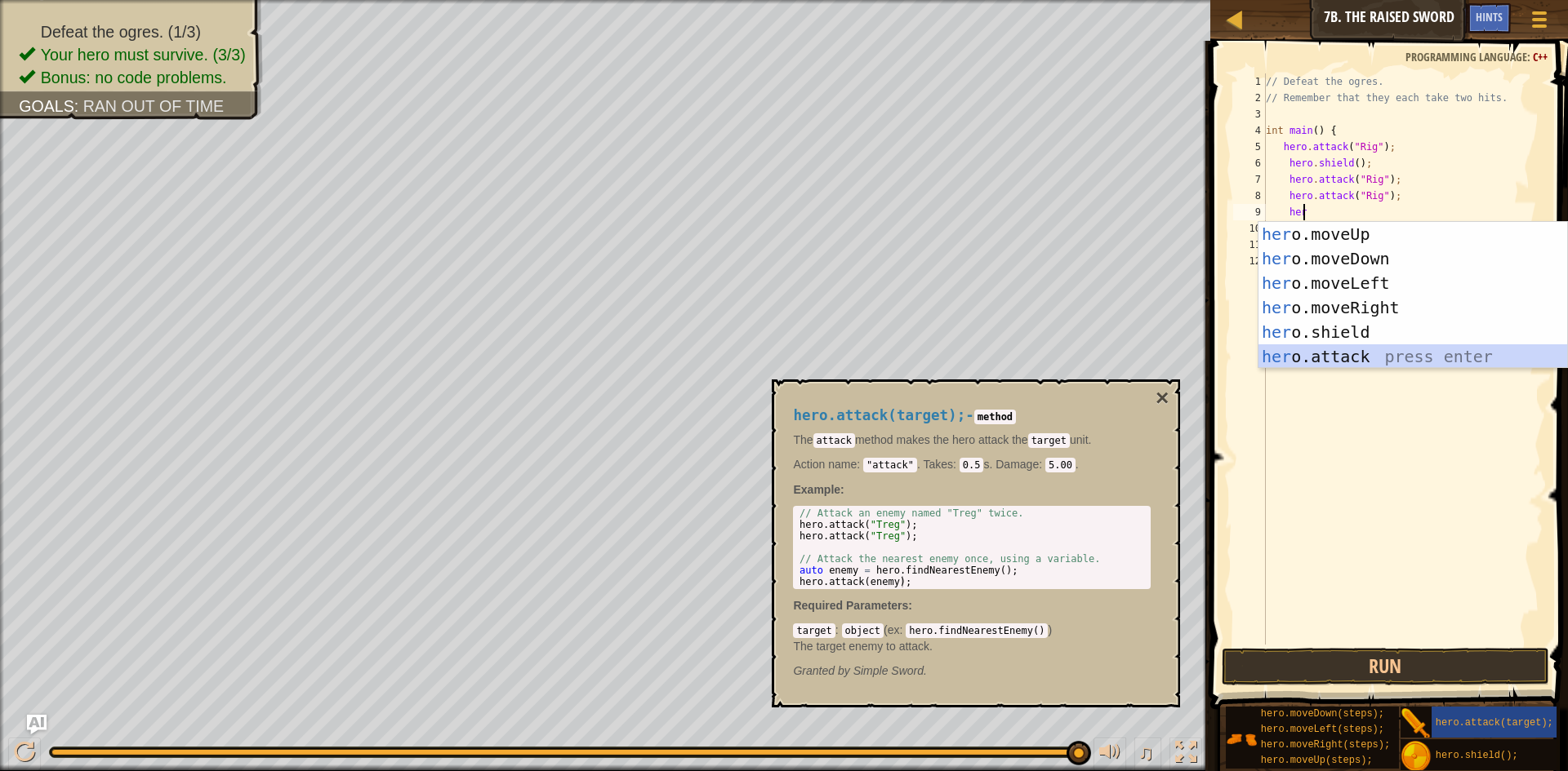
click at [1357, 356] on div "her o.moveUp press enter her o.moveDown press enter her o.moveLeft press enter …" at bounding box center [1412, 320] width 309 height 196
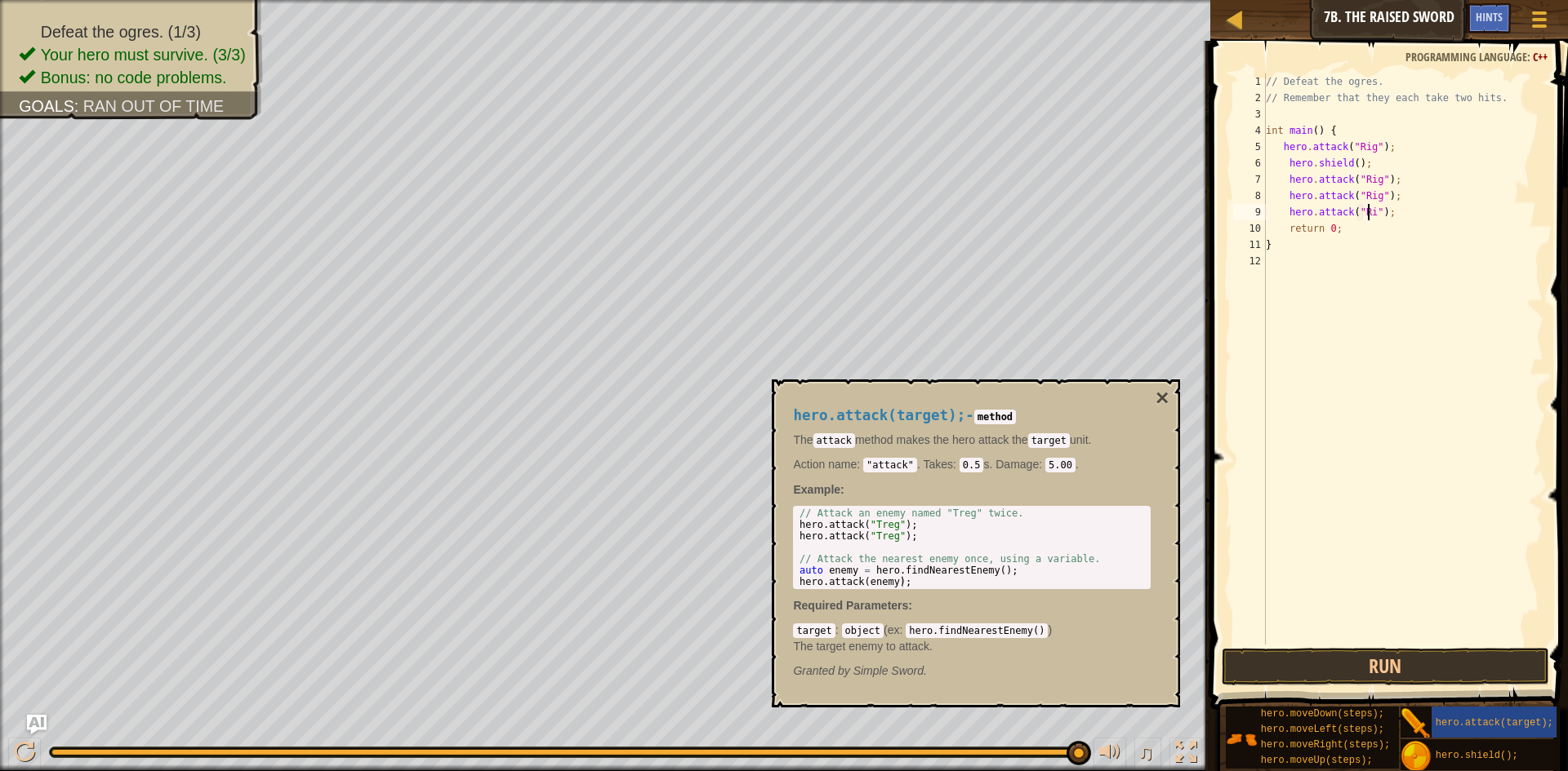
scroll to position [7, 10]
click at [1492, 663] on button "Run" at bounding box center [1385, 666] width 327 height 37
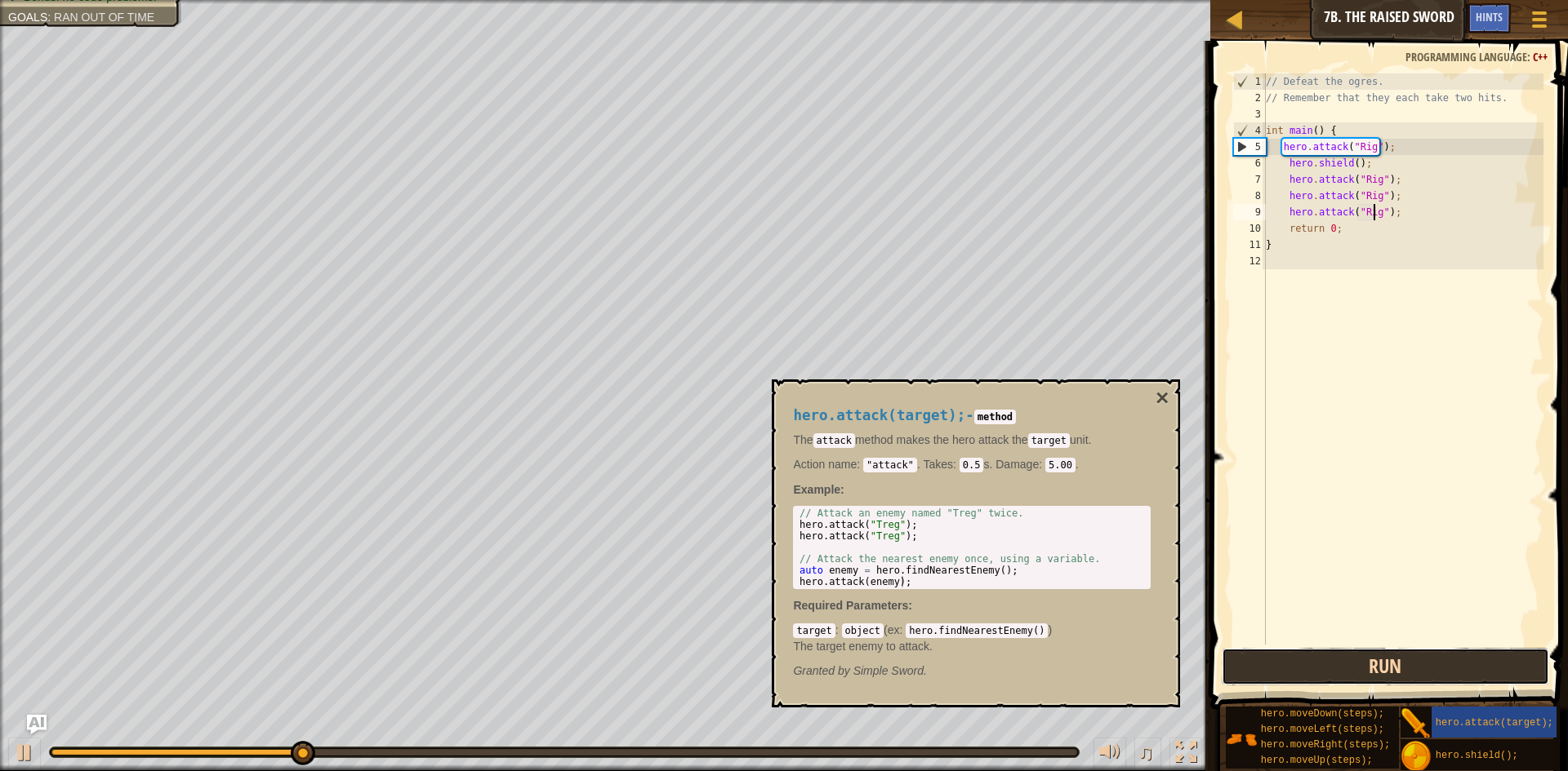
click at [1492, 663] on button "Run" at bounding box center [1385, 666] width 327 height 37
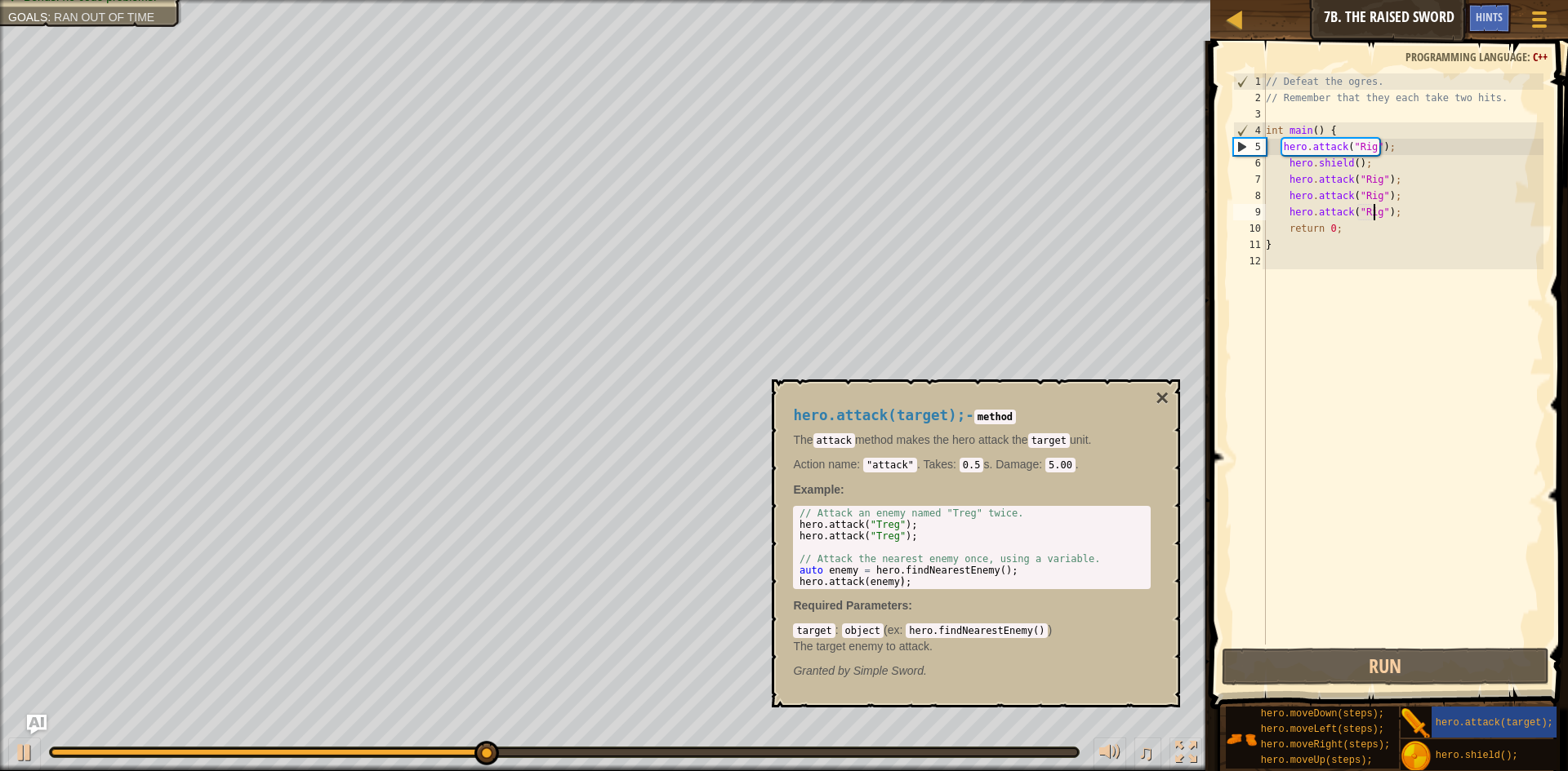
click at [1407, 217] on div "// Defeat the ogres. // Remember that they each take two hits. int main ( ) { h…" at bounding box center [1403, 375] width 282 height 604
click at [1373, 209] on div "// Defeat the ogres. // Remember that they each take two hits. int main ( ) { h…" at bounding box center [1403, 375] width 282 height 604
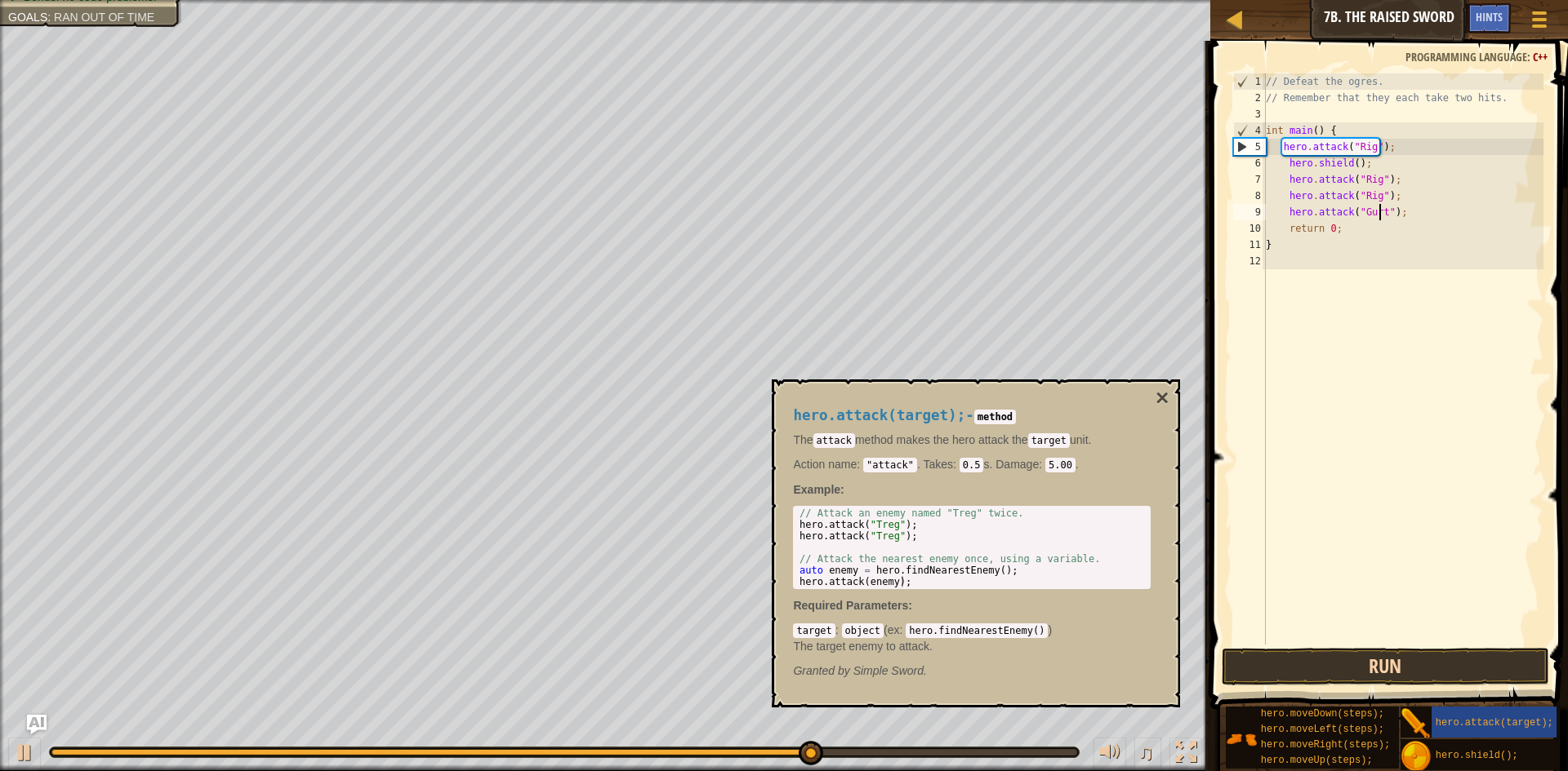
type textarea "hero.attack("Gurt");"
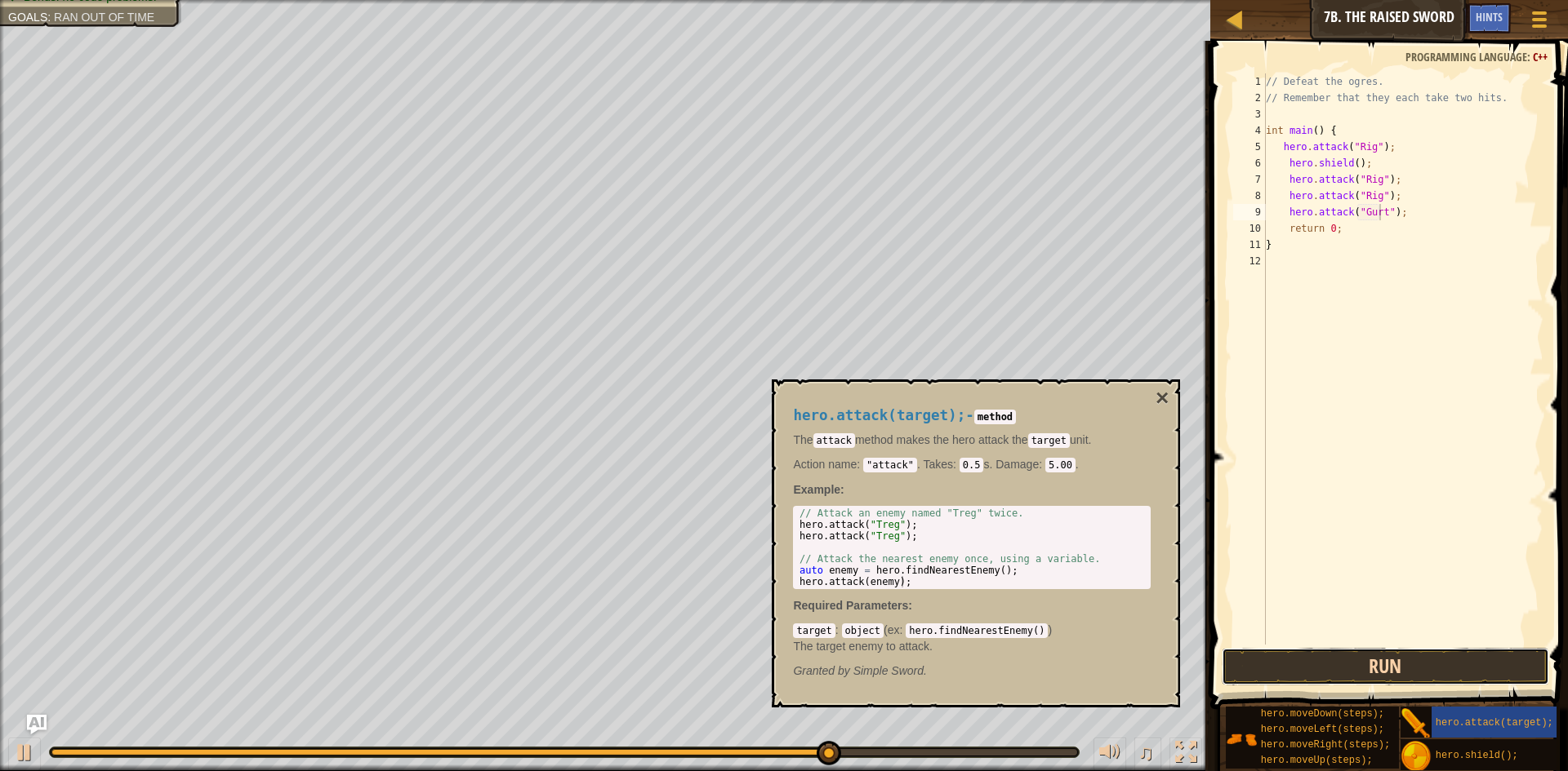
click at [1461, 672] on button "Run" at bounding box center [1385, 666] width 327 height 37
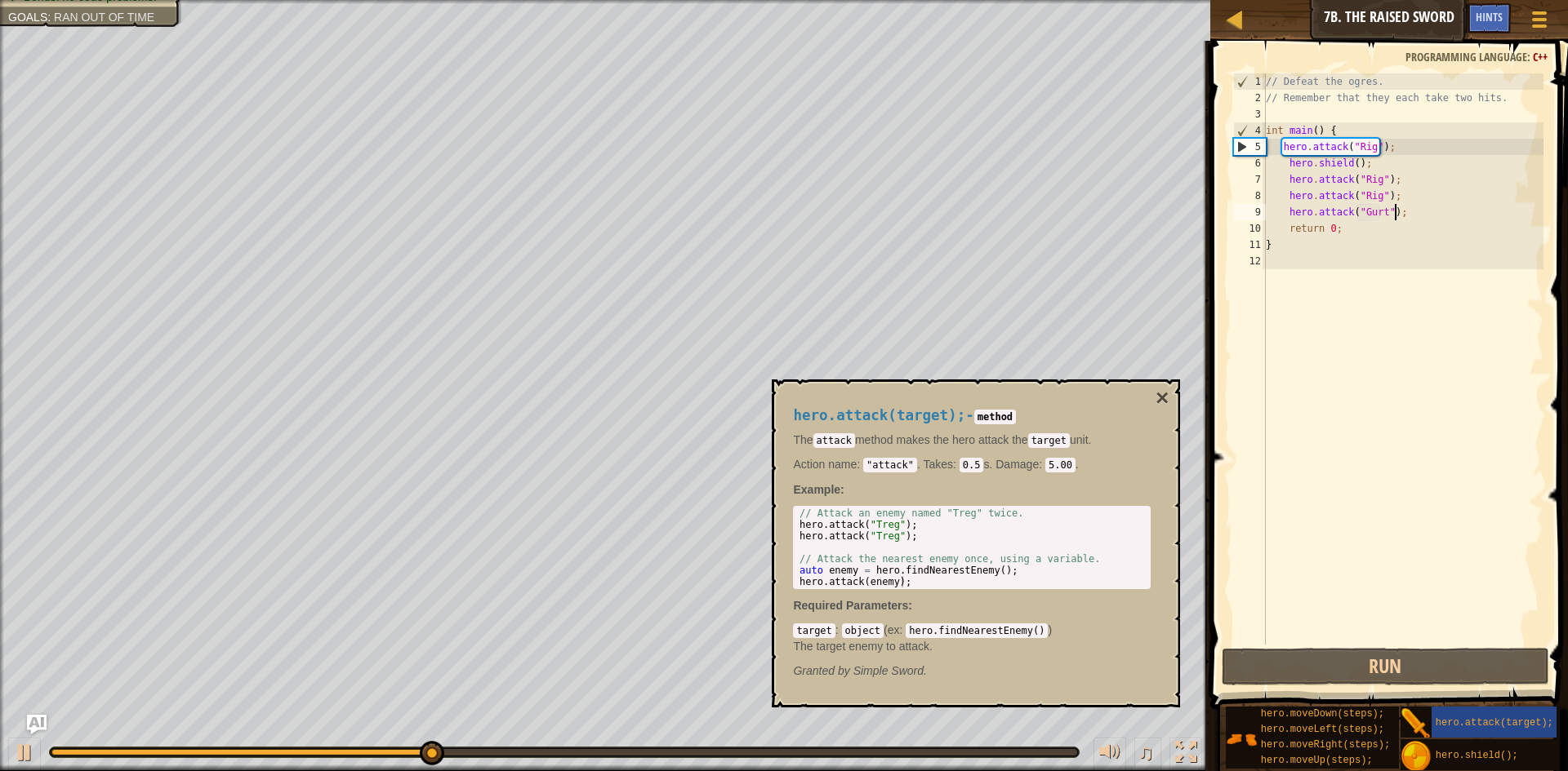
click at [1423, 210] on div "// Defeat the ogres. // Remember that they each take two hits. int main ( ) { h…" at bounding box center [1403, 375] width 282 height 604
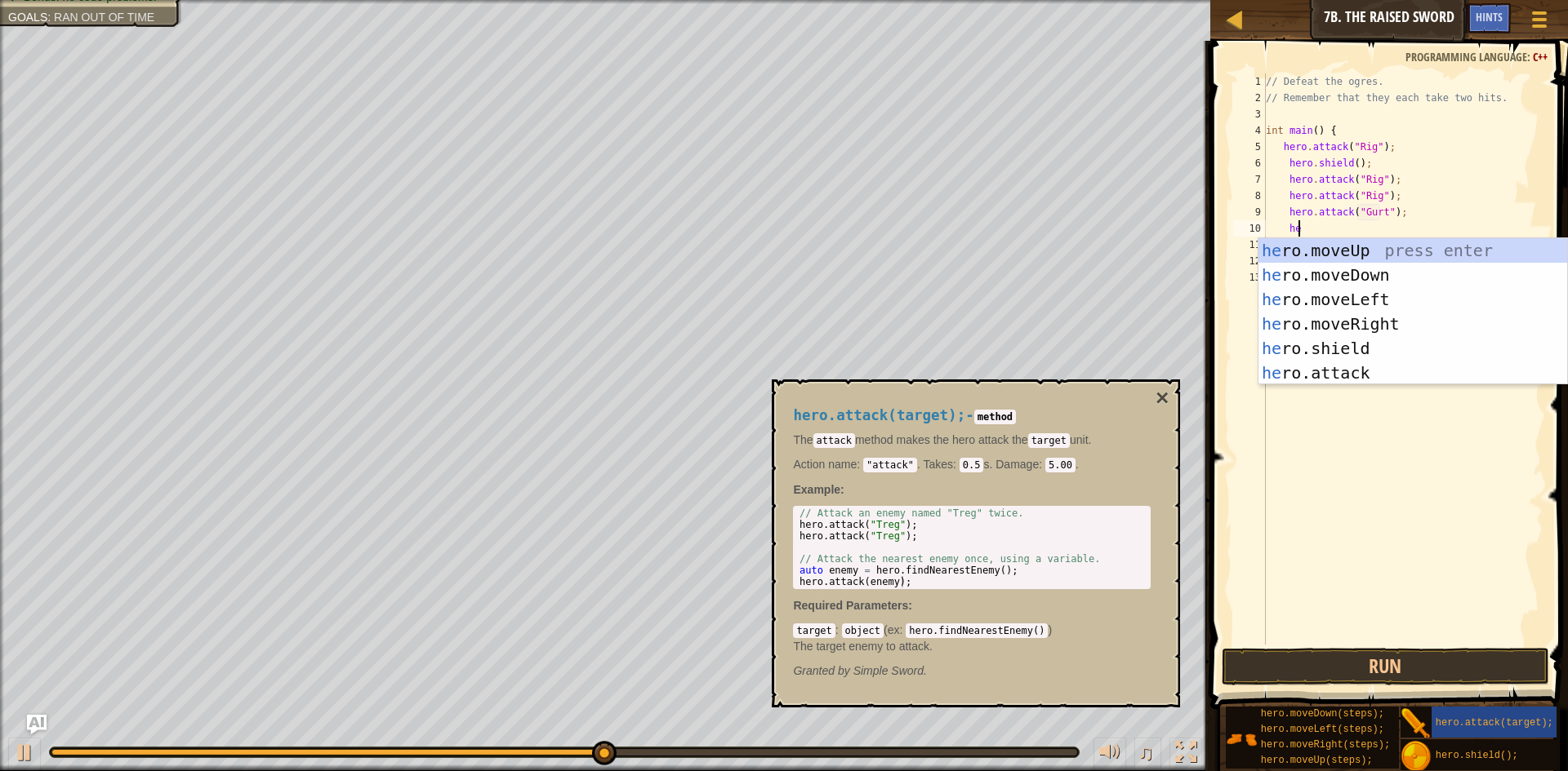
scroll to position [7, 3]
click at [1353, 369] on div "her o.moveUp press enter her o.moveDown press enter her o.moveLeft press enter …" at bounding box center [1412, 336] width 309 height 196
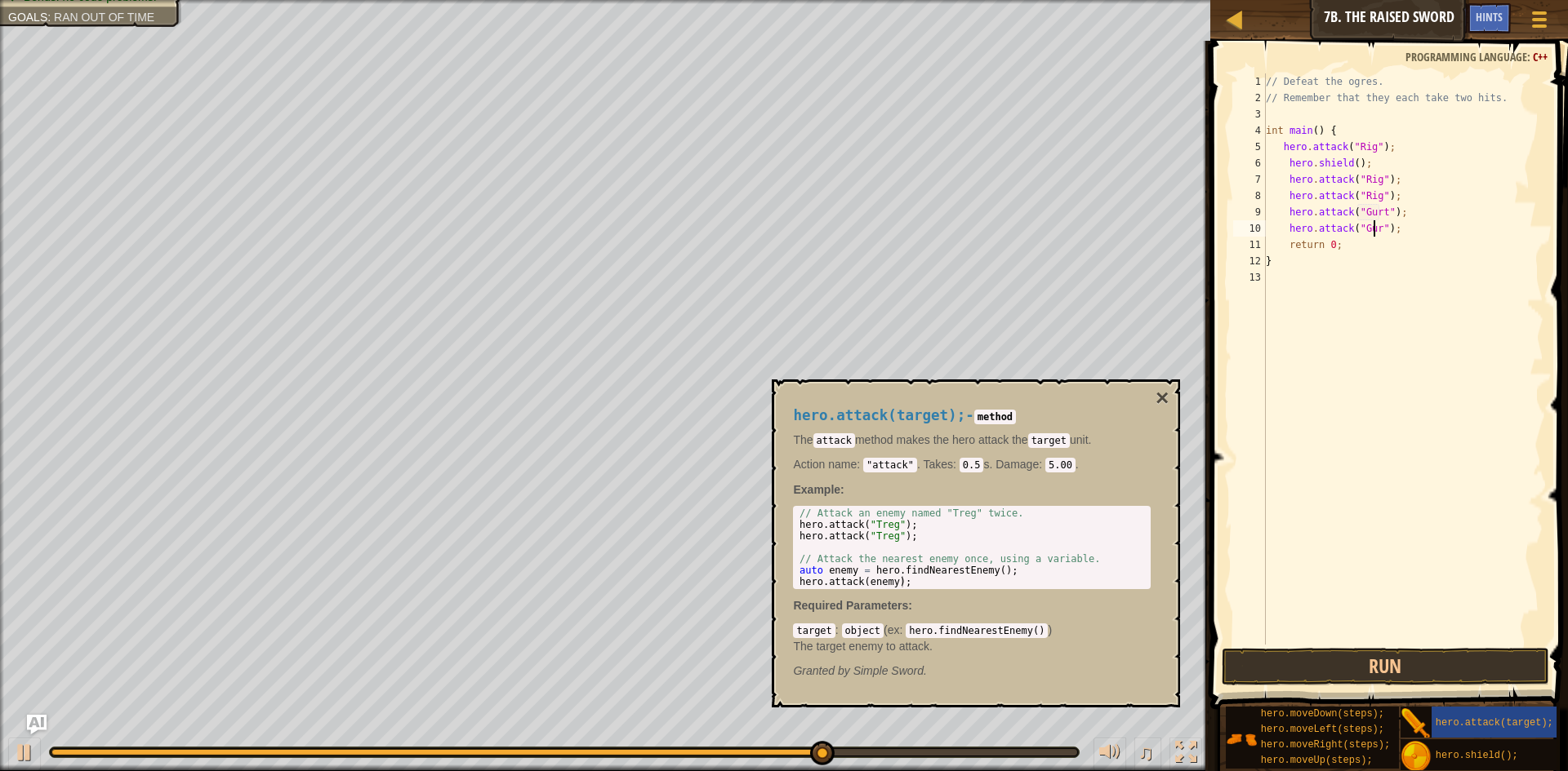
scroll to position [7, 10]
type textarea "hero.attack("Gurt");"
click at [1320, 671] on button "Run" at bounding box center [1385, 666] width 327 height 37
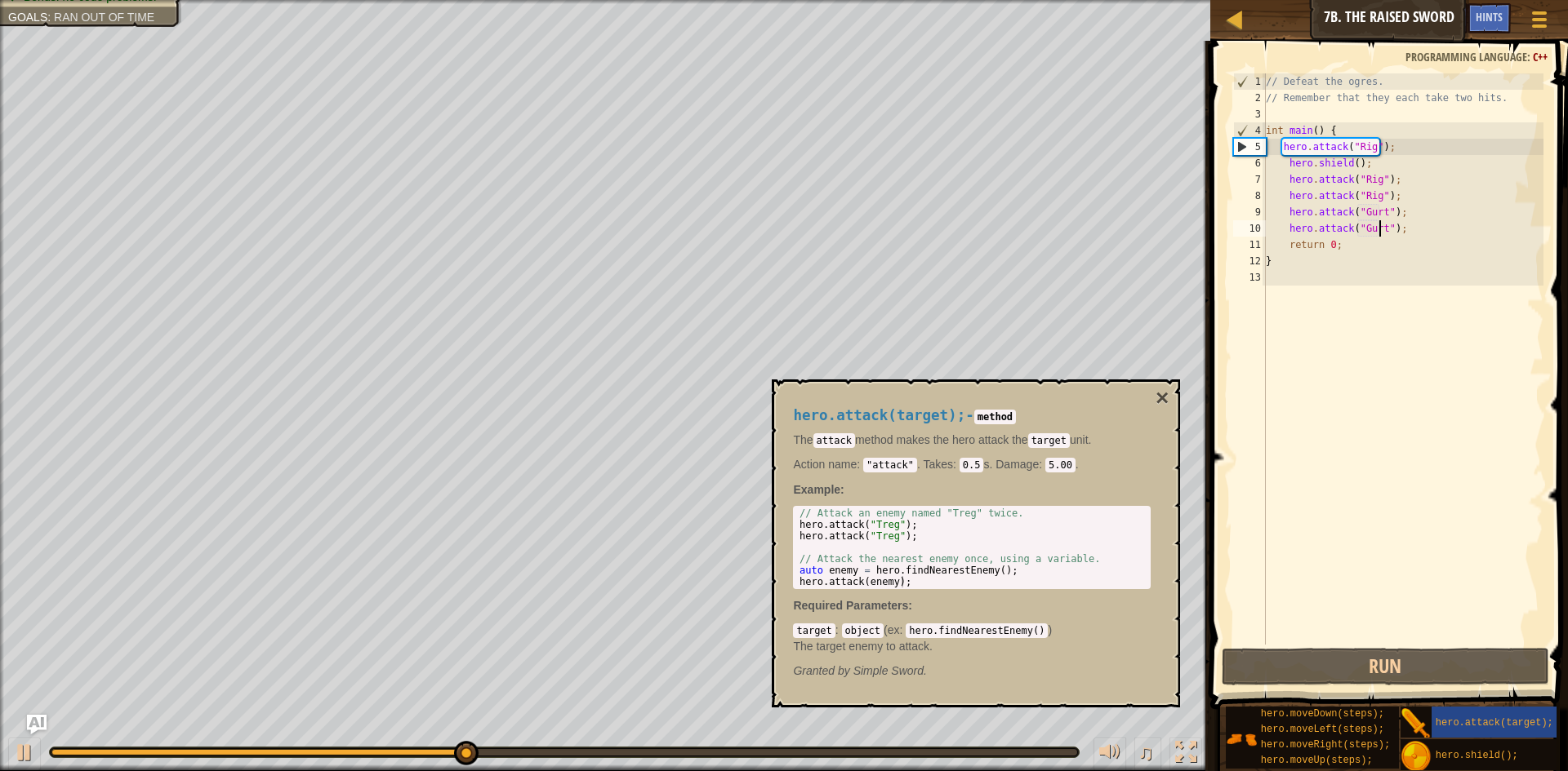
click at [1476, 222] on div "// Defeat the ogres. // Remember that they each take two hits. int main ( ) { h…" at bounding box center [1403, 375] width 282 height 604
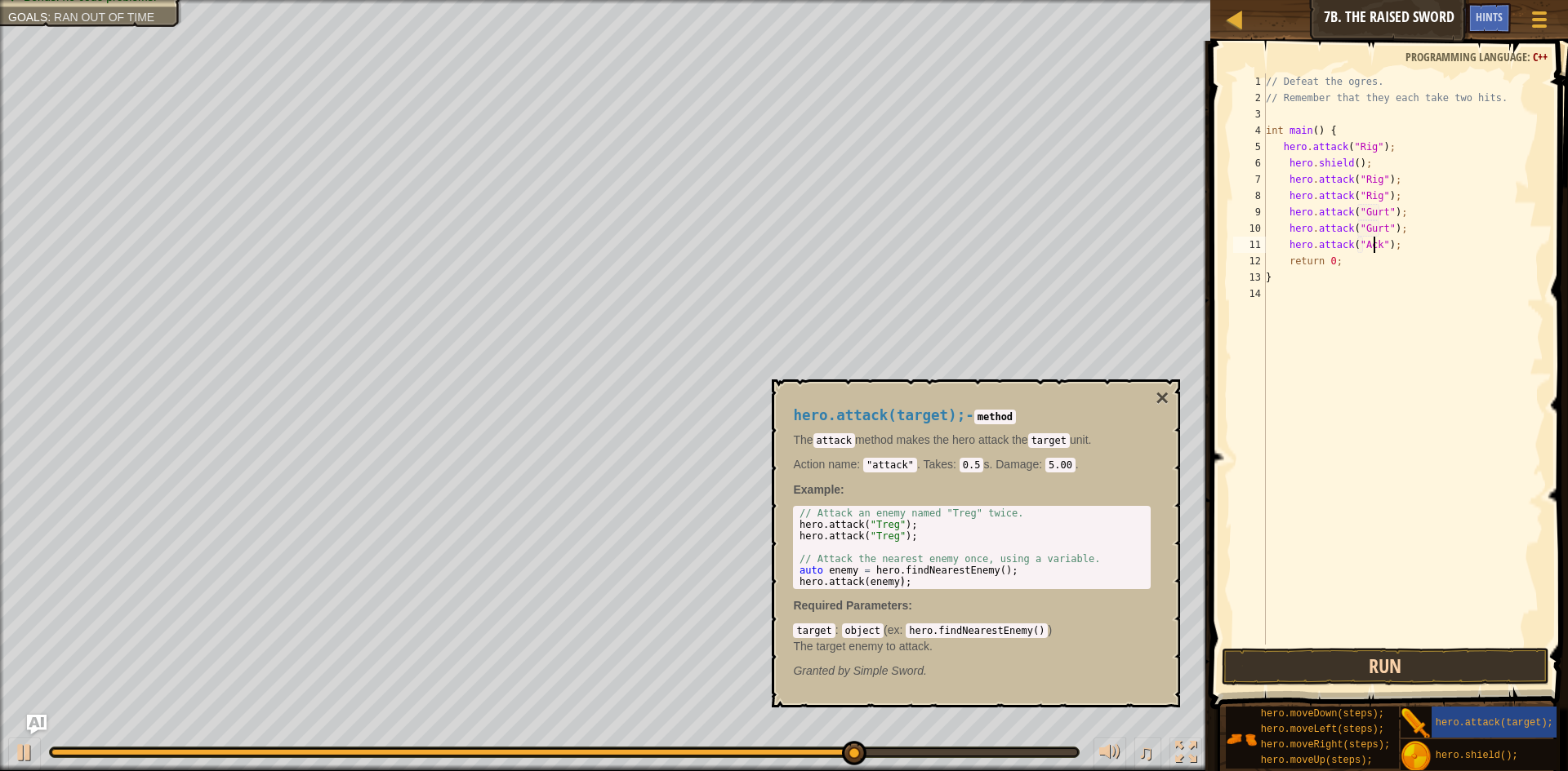
type textarea "hero.attack("Ack");"
click at [1379, 658] on button "Run" at bounding box center [1385, 666] width 327 height 37
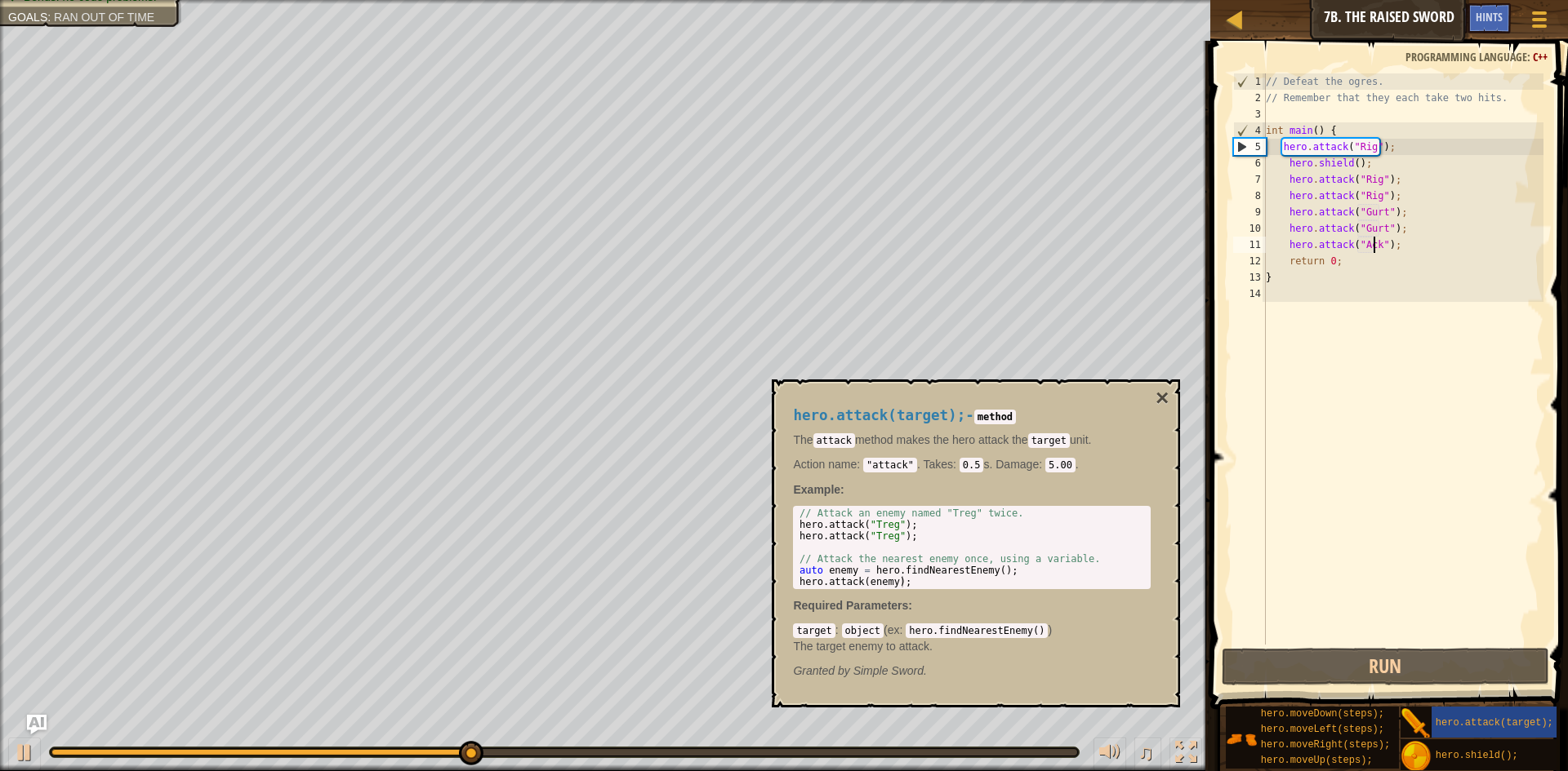
click at [1403, 244] on div "// Defeat the ogres. // Remember that they each take two hits. int main ( ) { h…" at bounding box center [1403, 375] width 282 height 604
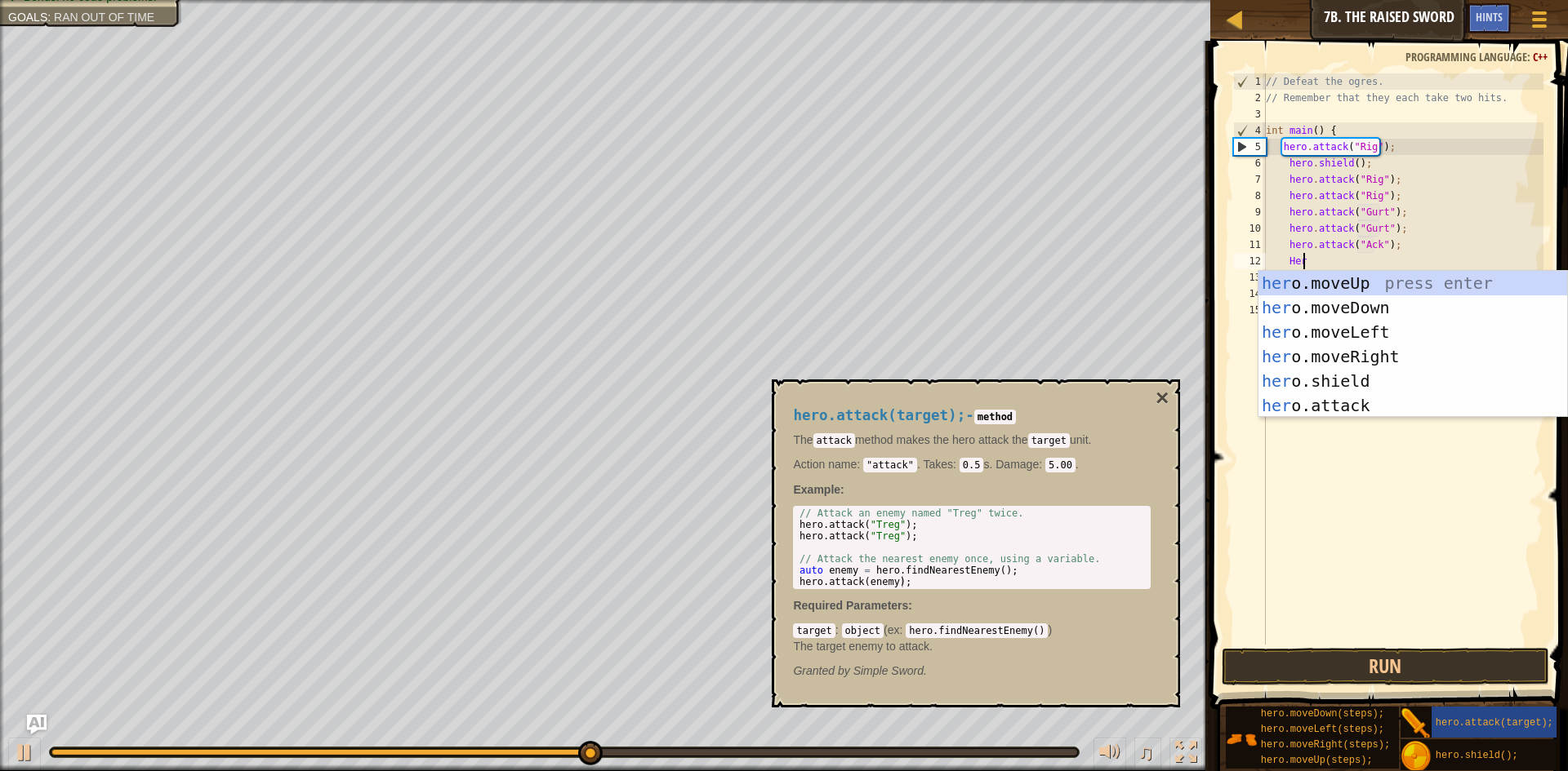
scroll to position [7, 3]
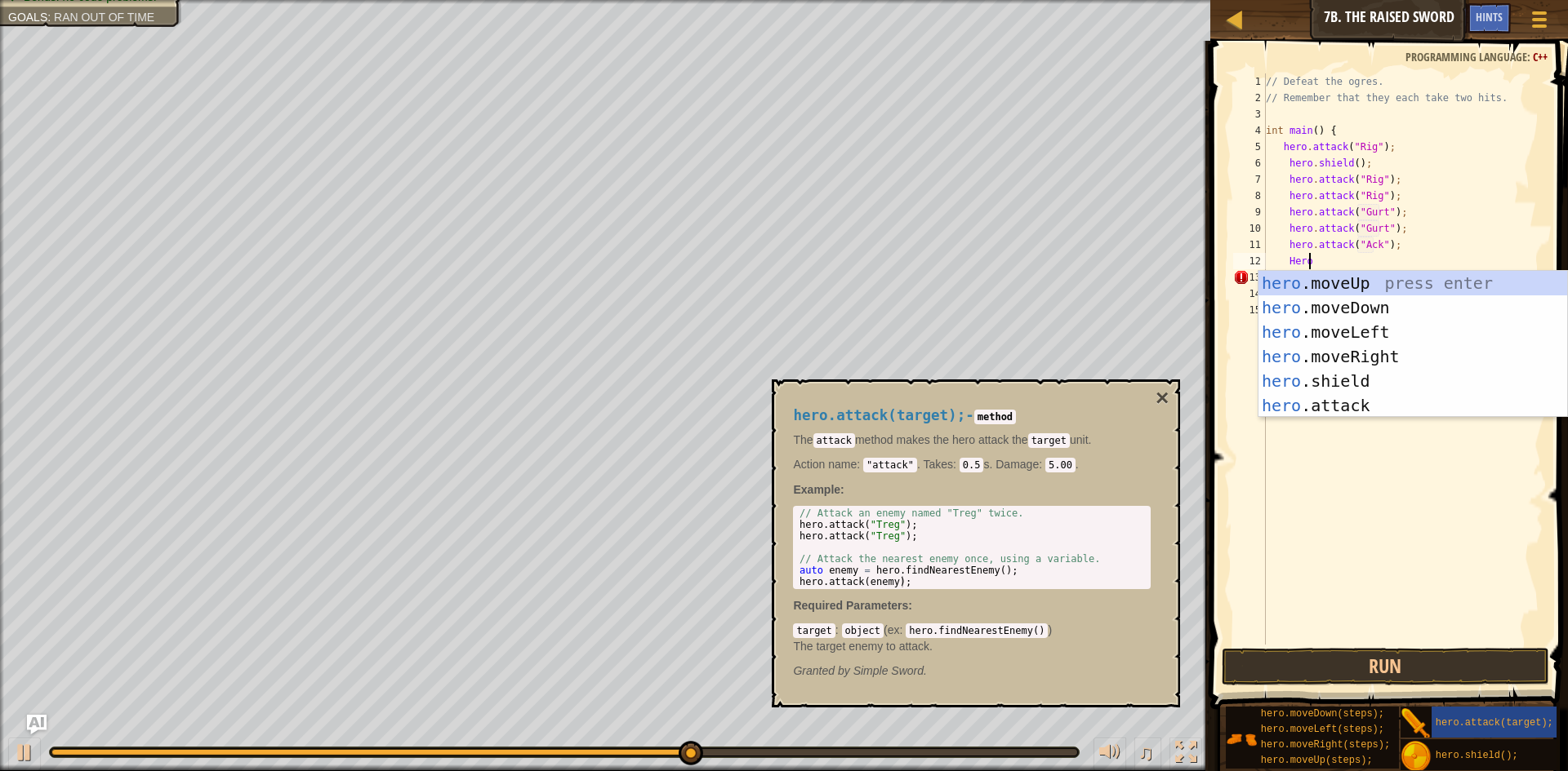
click at [1310, 0] on body "Map Introduction to Computer Science 7b. The Raised Sword Game Menu Done Hints …" at bounding box center [784, 0] width 1568 height 0
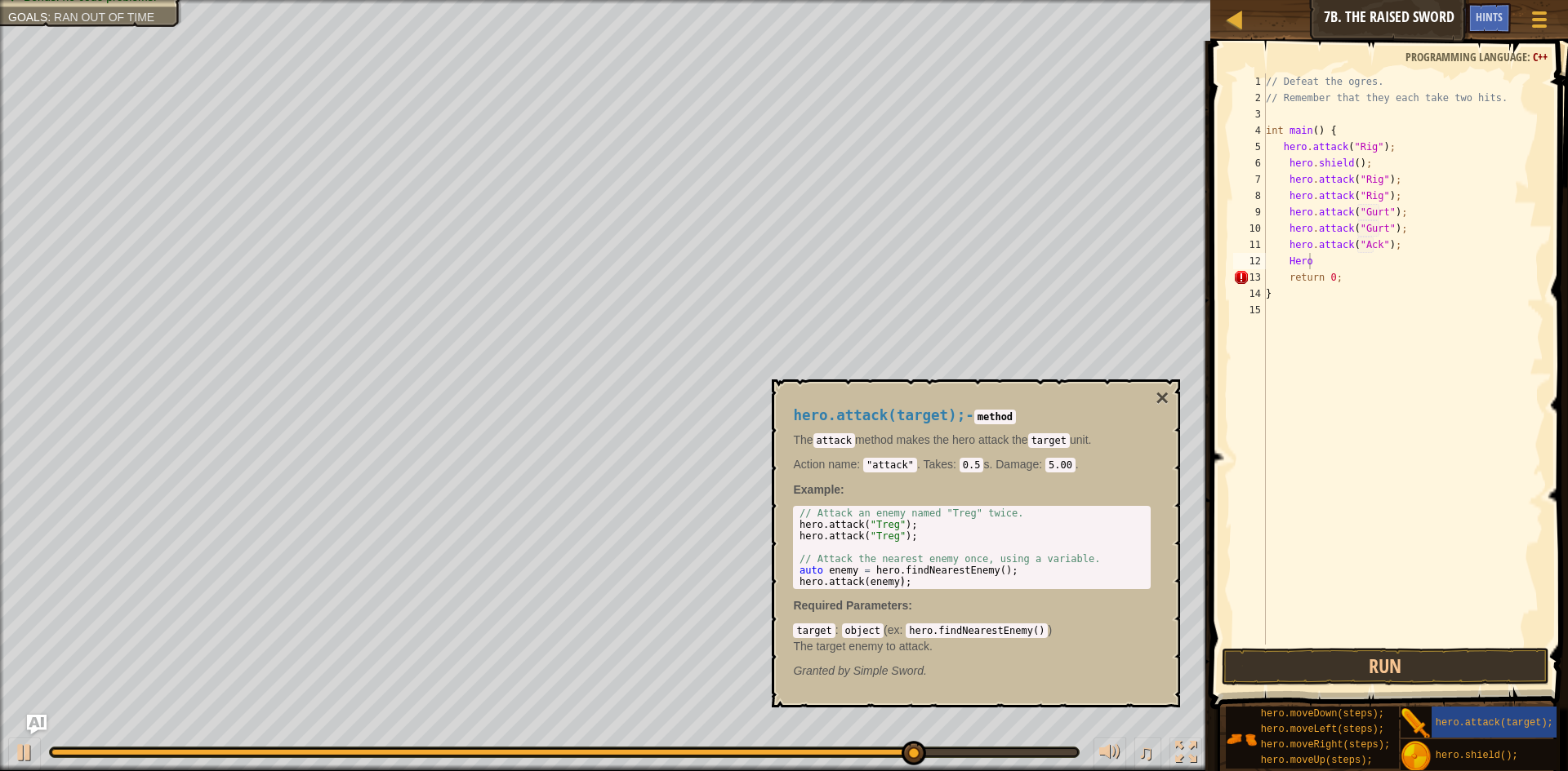
click at [1308, 266] on div "// Defeat the ogres. // Remember that they each take two hits. int main ( ) { h…" at bounding box center [1403, 375] width 282 height 604
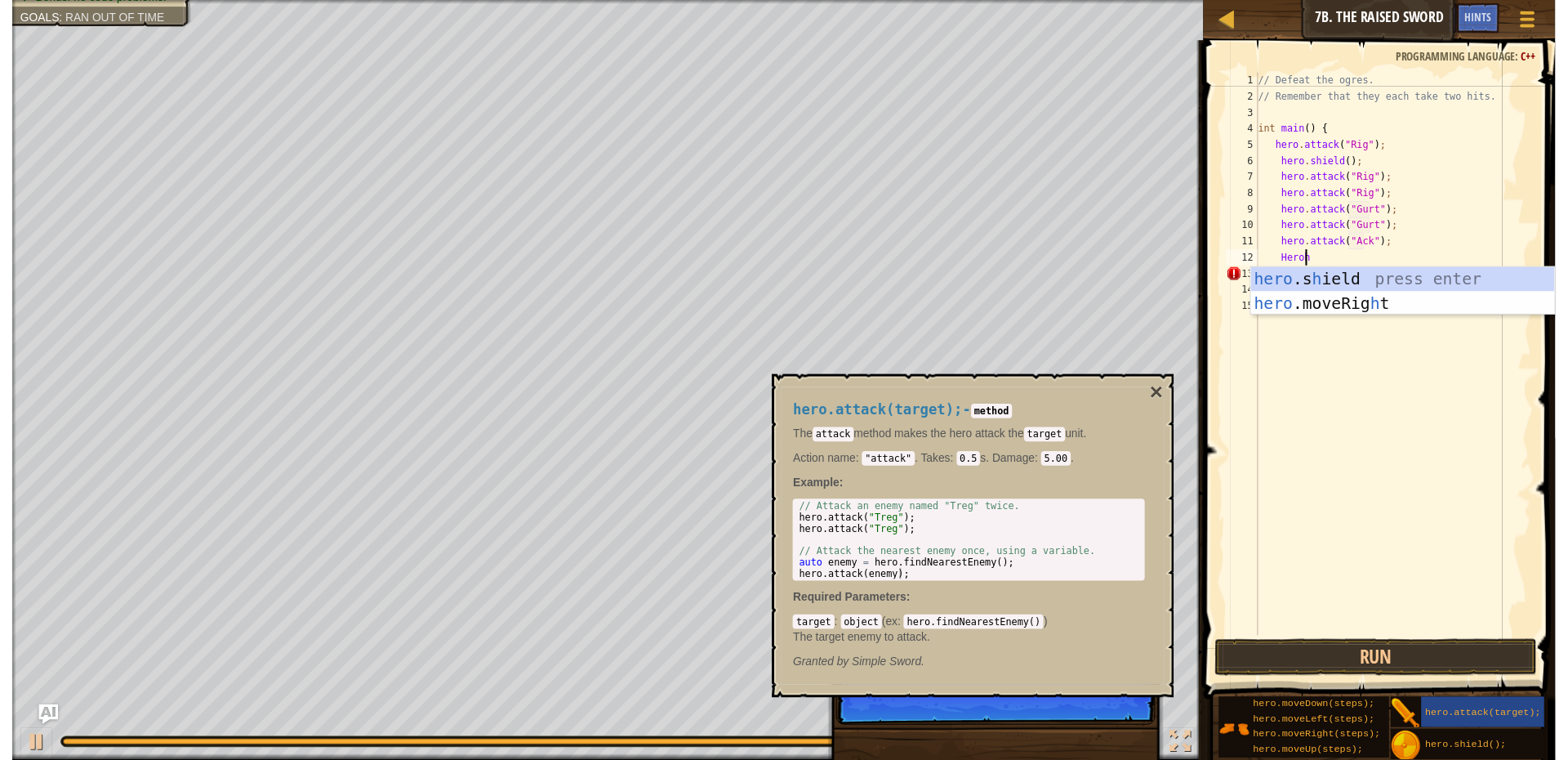
scroll to position [7, 4]
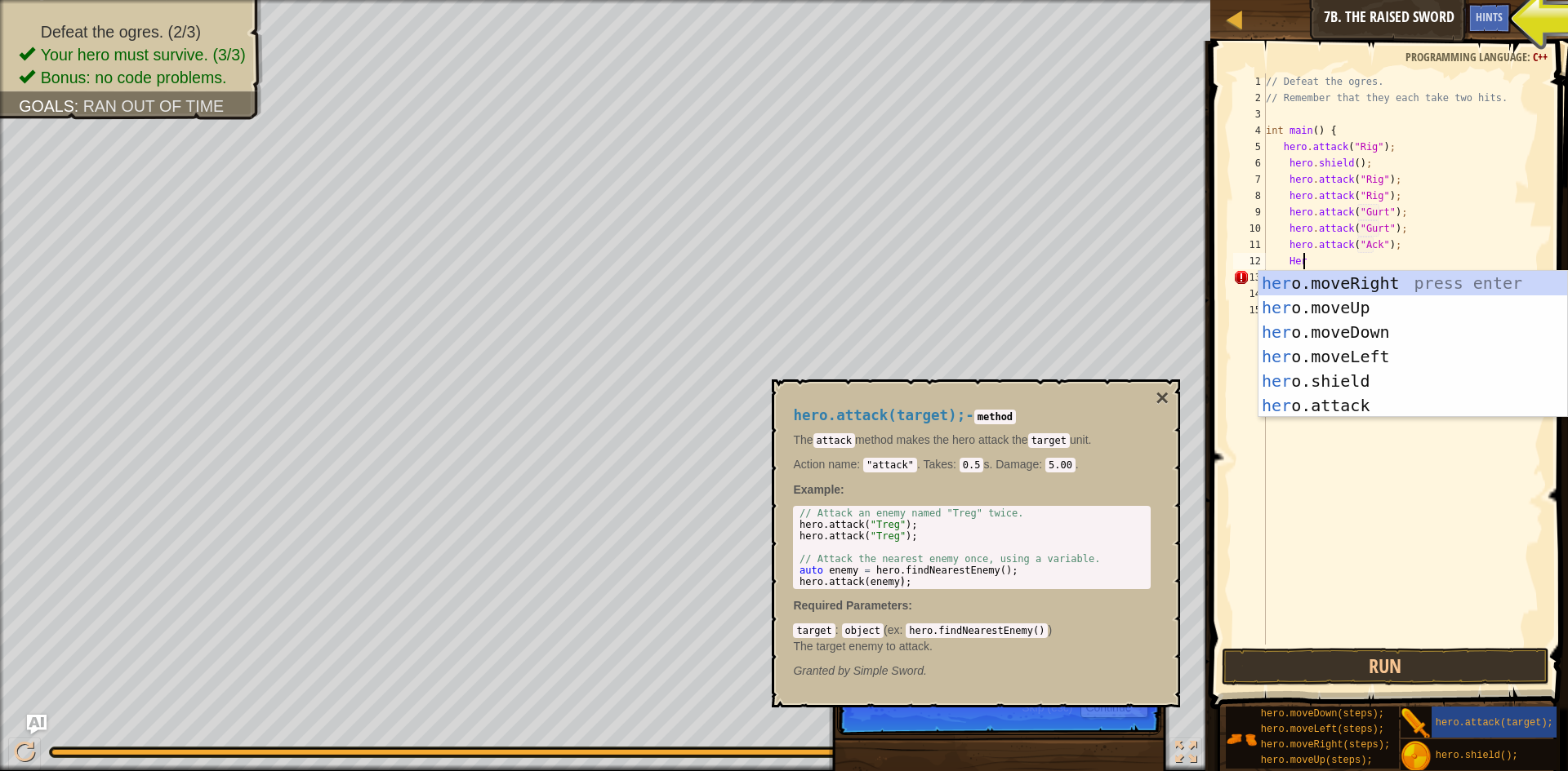
type textarea "H"
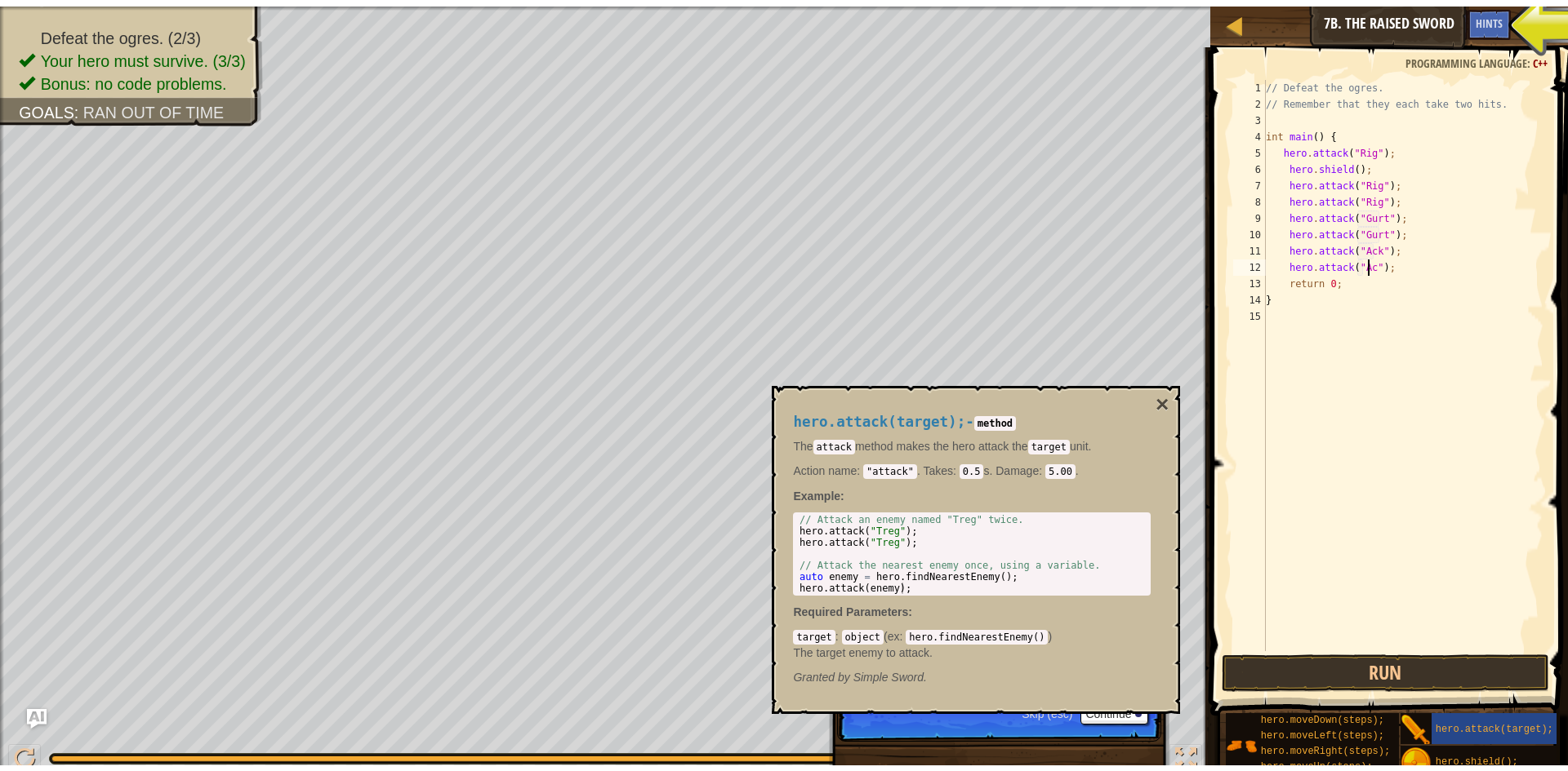
scroll to position [7, 10]
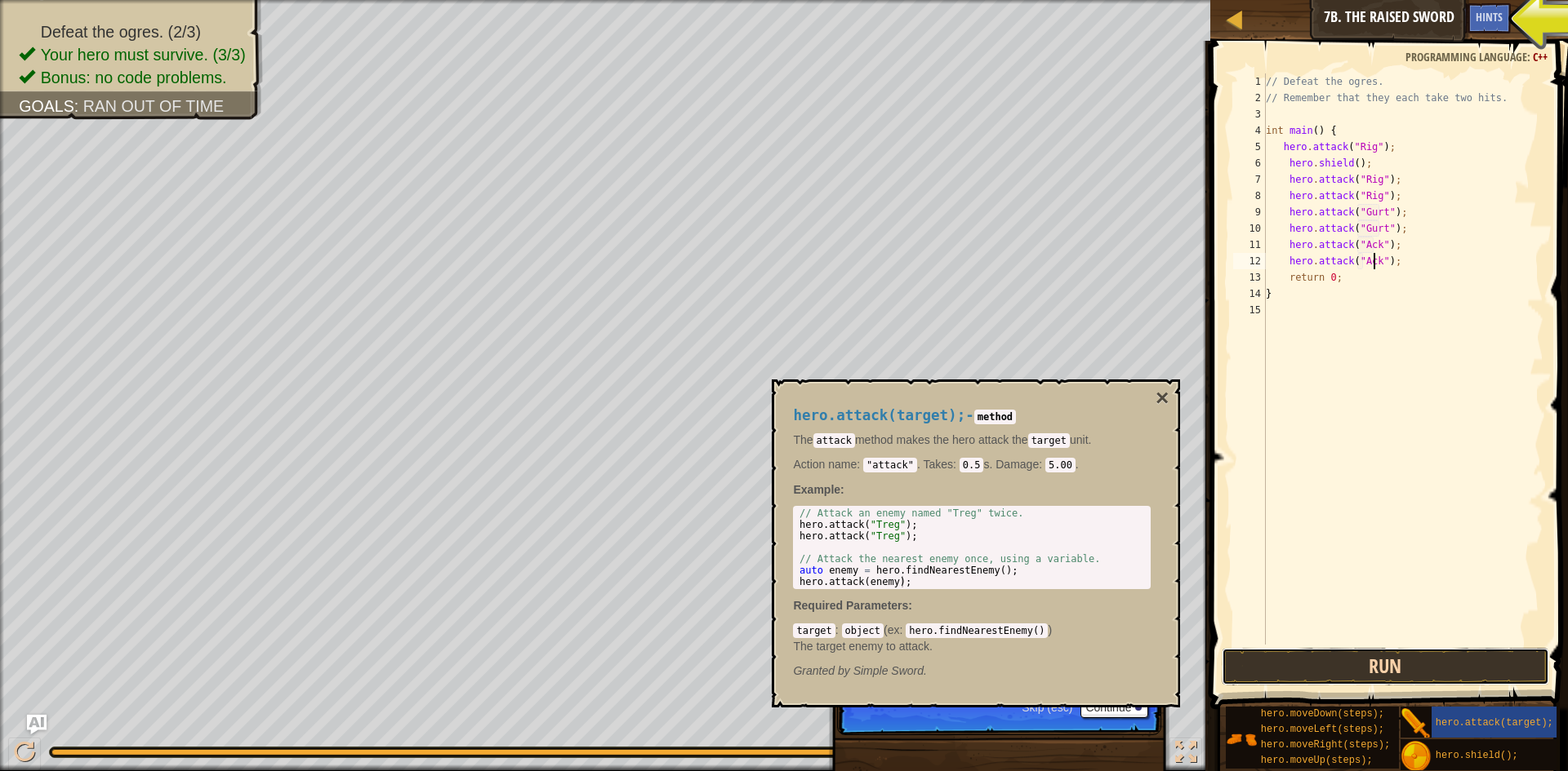
click at [1305, 654] on button "Run" at bounding box center [1385, 666] width 327 height 37
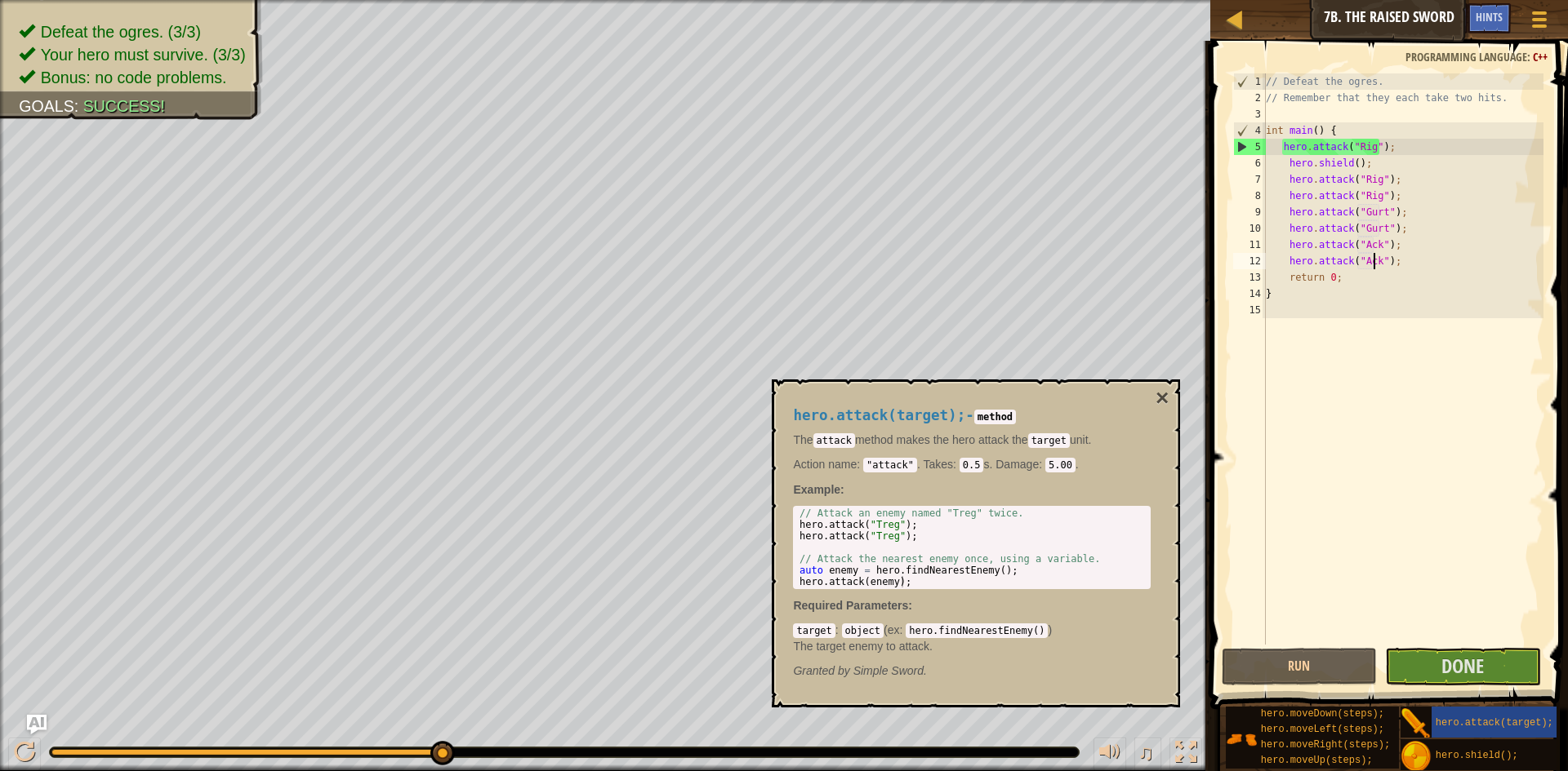
click at [1409, 242] on div "// Defeat the ogres. // Remember that they each take two hits. int main ( ) { h…" at bounding box center [1403, 375] width 282 height 604
click at [1405, 269] on div "// Defeat the ogres. // Remember that they each take two hits. int main ( ) { h…" at bounding box center [1403, 375] width 282 height 604
click at [1408, 262] on div "// Defeat the ogres. // Remember that they each take two hits. int main ( ) { h…" at bounding box center [1403, 375] width 282 height 604
type textarea "hero.attack("Ack");"
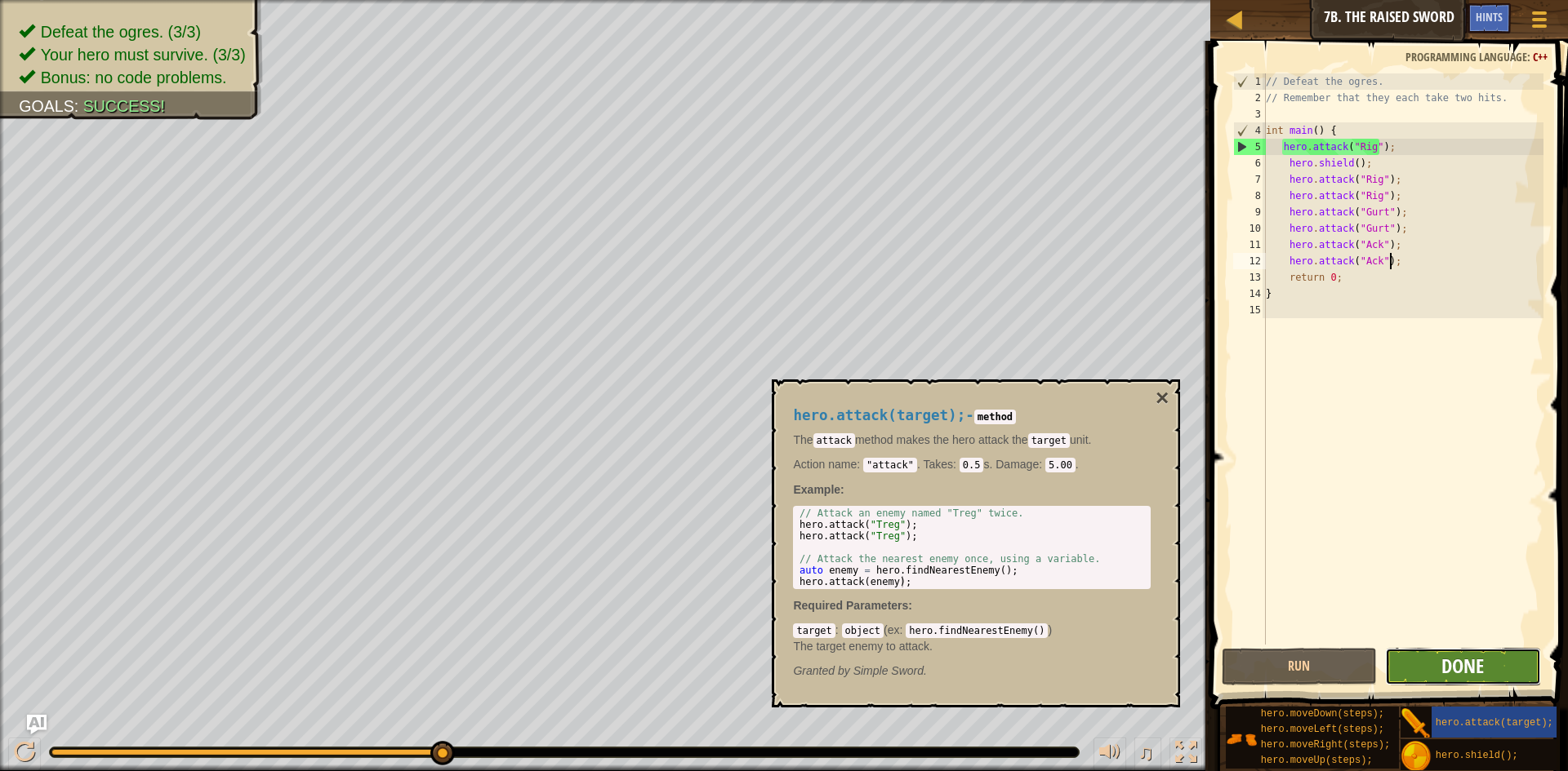
click at [1477, 663] on span "Done" at bounding box center [1462, 666] width 43 height 26
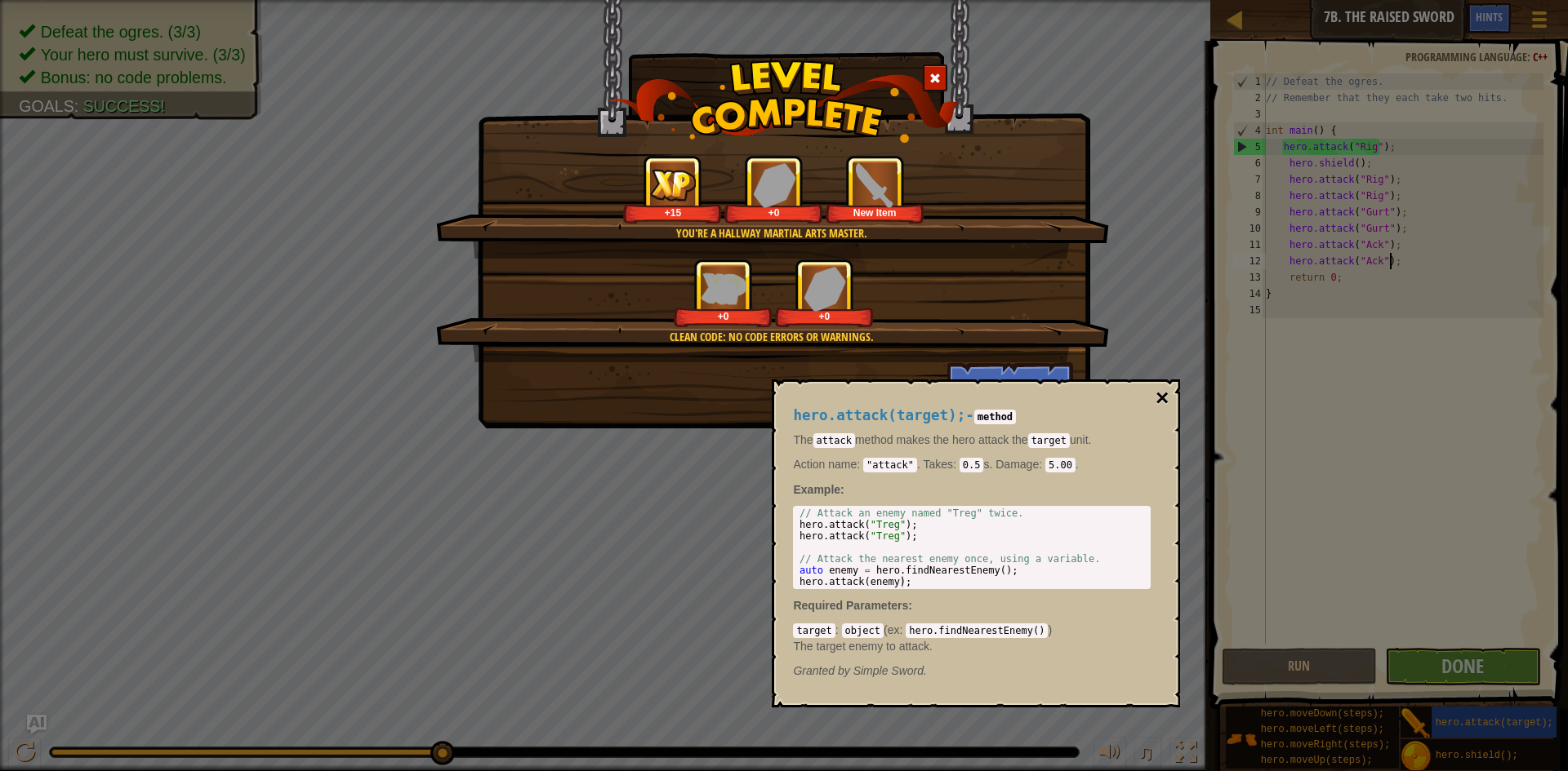
click at [1163, 398] on button "×" at bounding box center [1162, 398] width 13 height 23
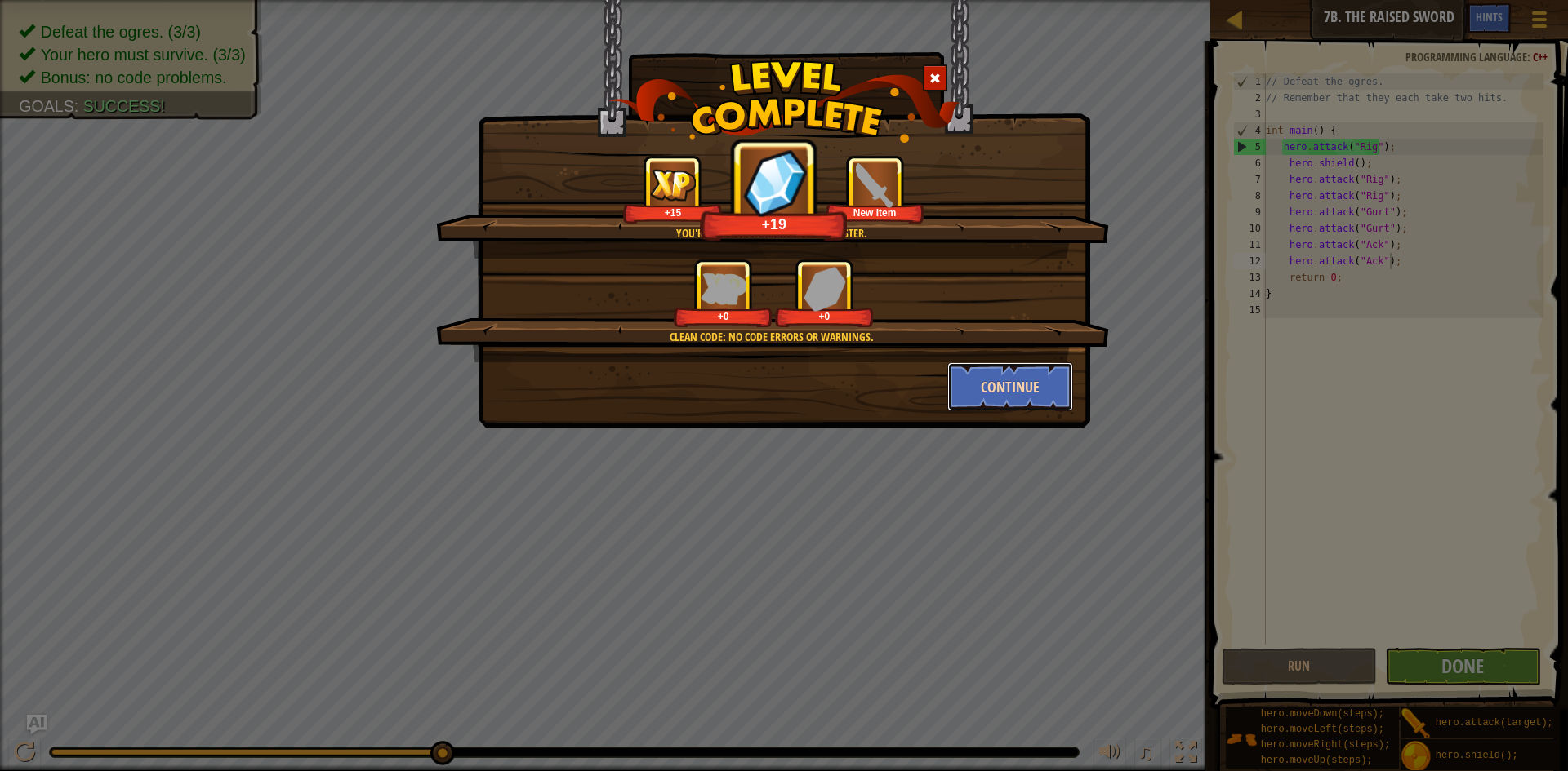
click at [1025, 379] on button "Continue" at bounding box center [1011, 387] width 127 height 49
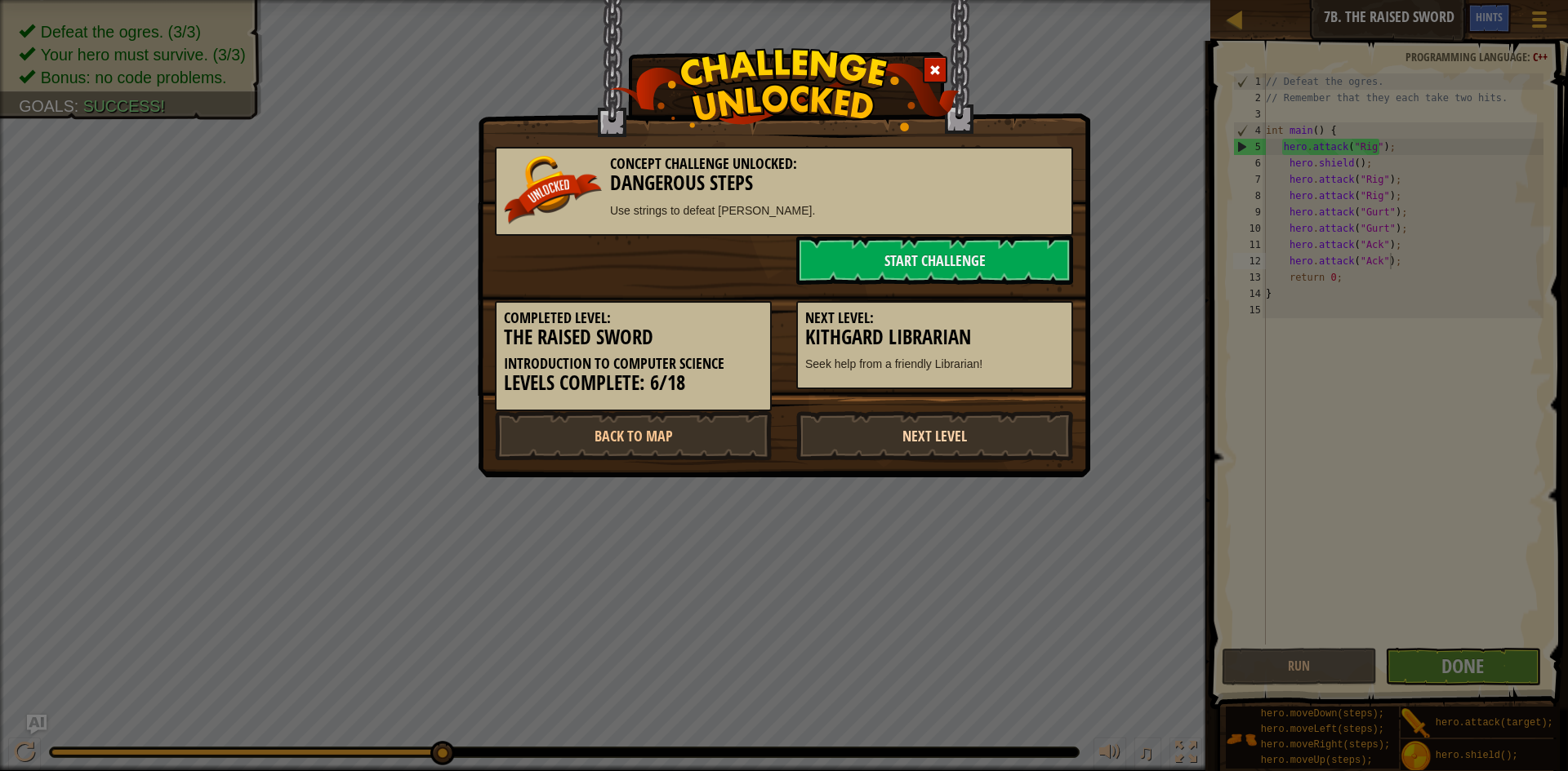
click at [986, 445] on link "Next Level" at bounding box center [934, 436] width 276 height 49
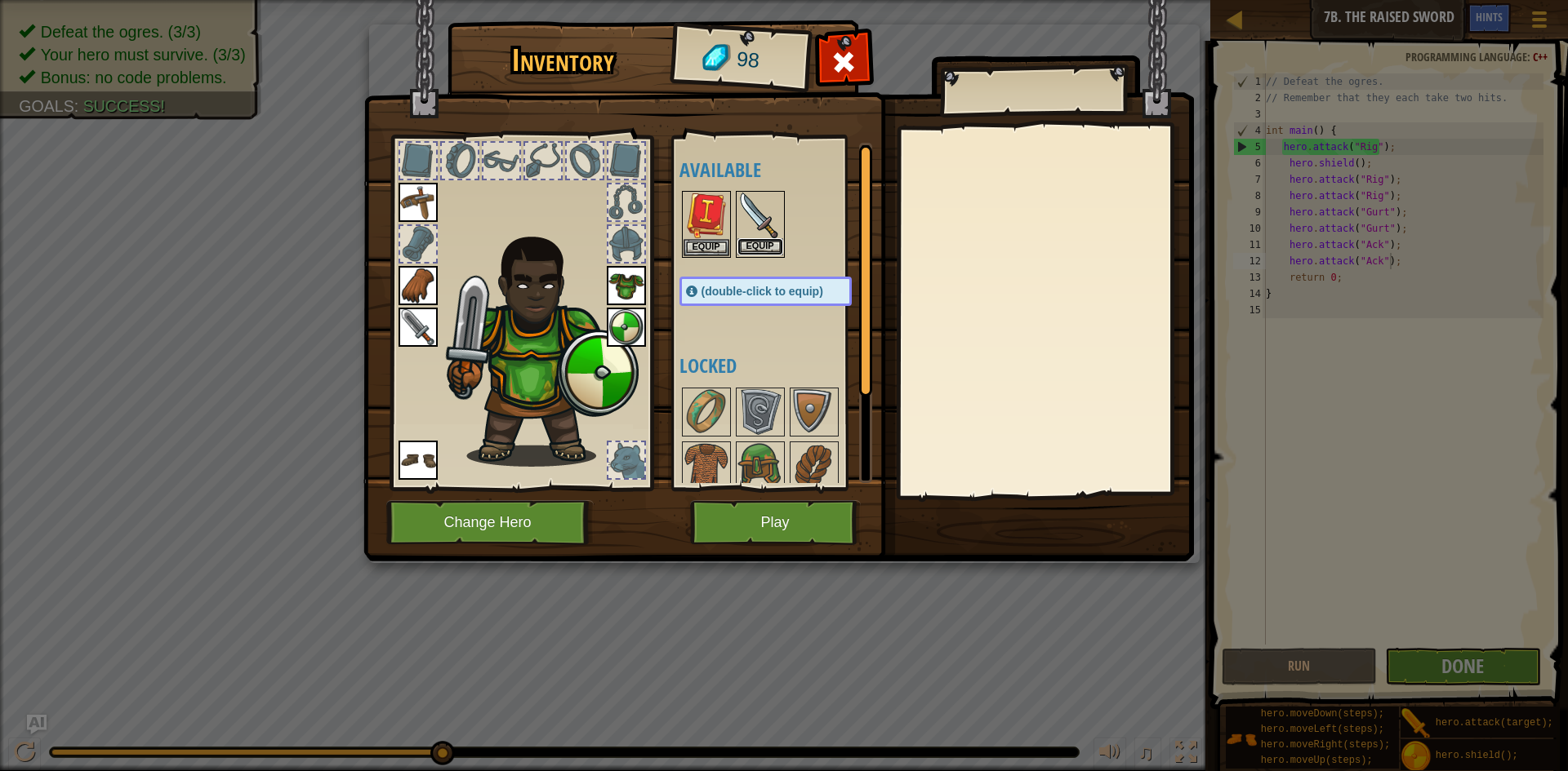
click at [769, 248] on button "Equip" at bounding box center [760, 246] width 45 height 17
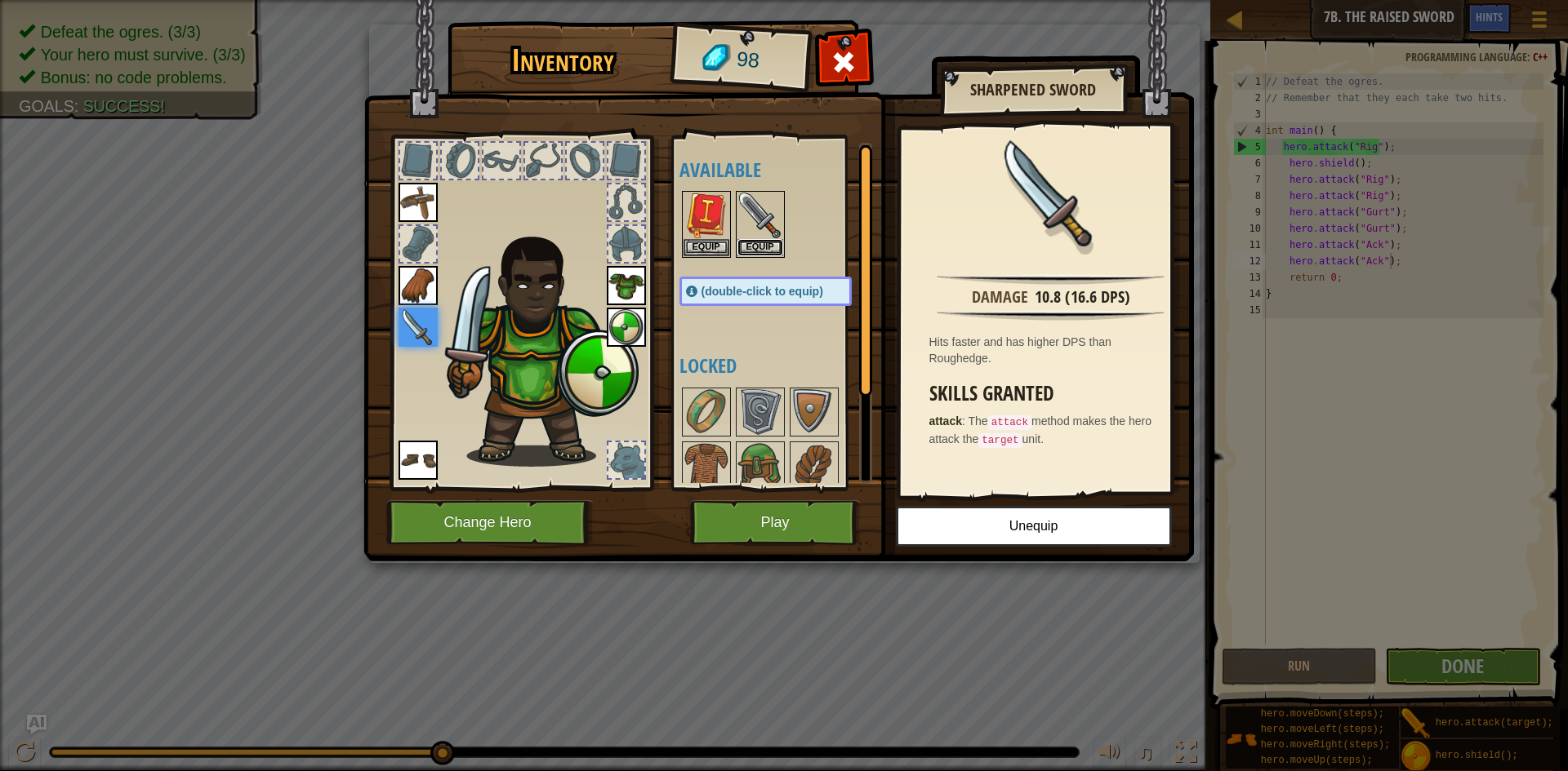
click at [769, 248] on button "Equip" at bounding box center [760, 247] width 45 height 17
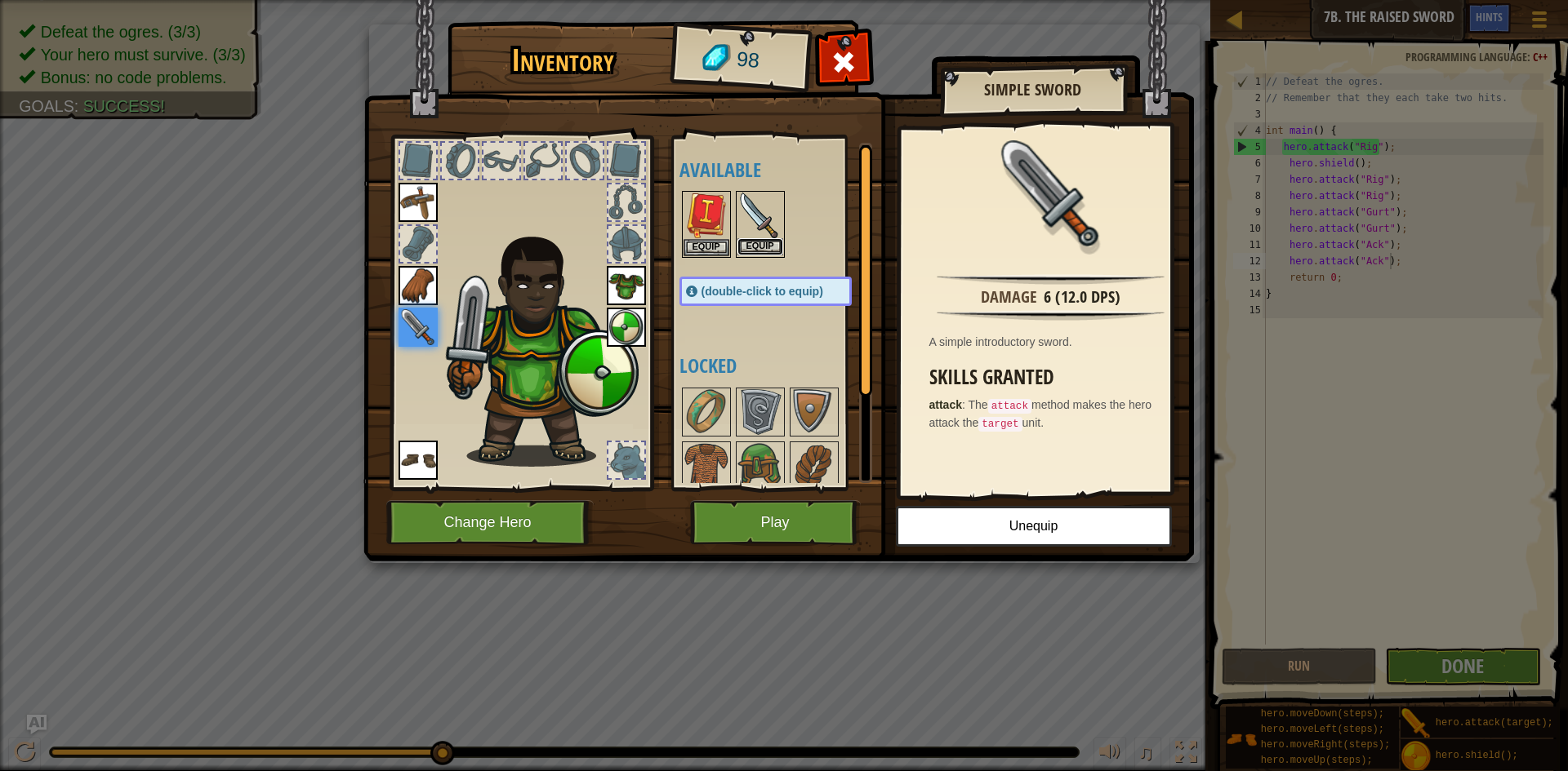
click at [769, 248] on button "Equip" at bounding box center [760, 246] width 45 height 17
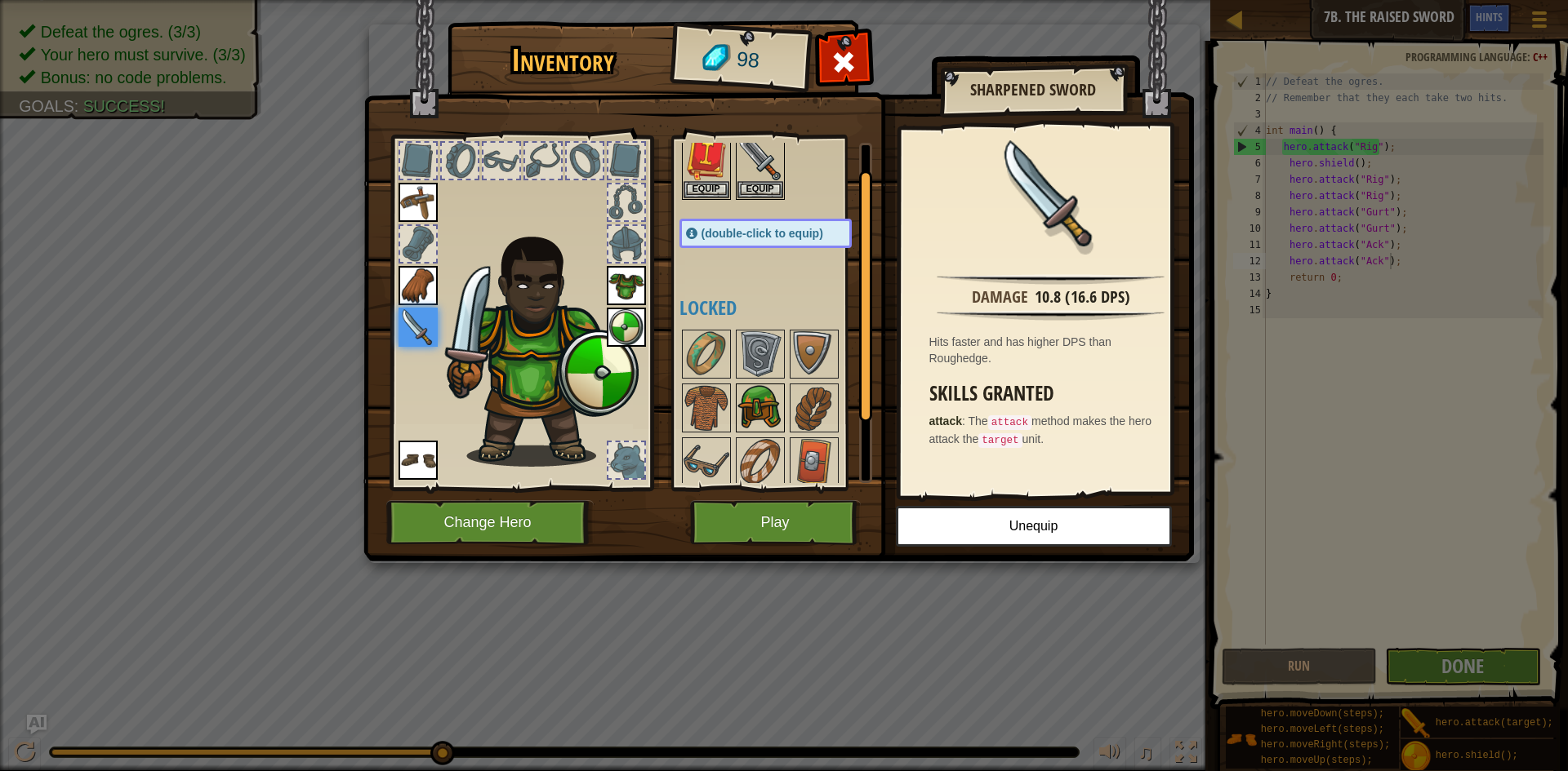
scroll to position [118, 0]
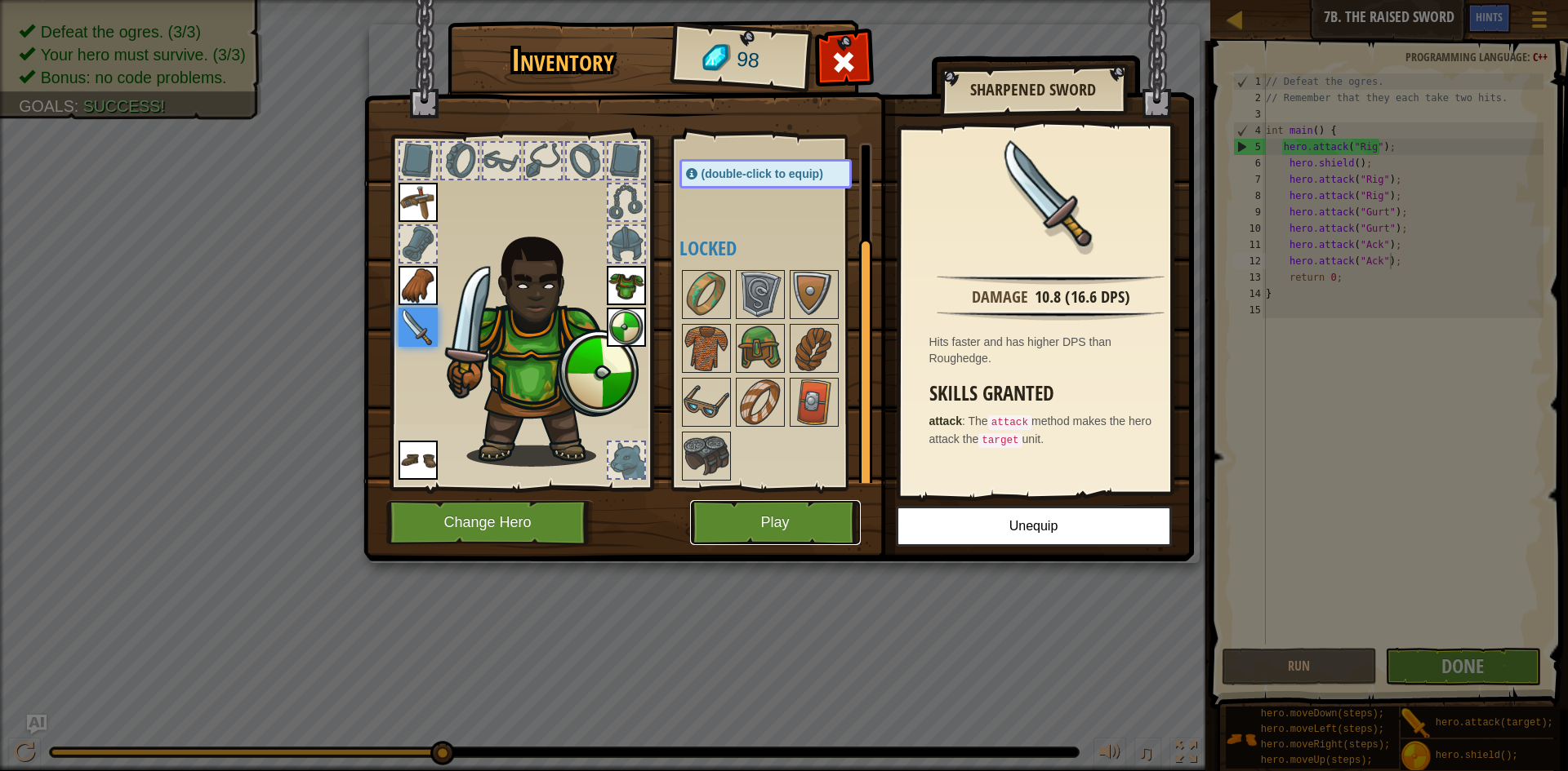
click at [782, 527] on button "Play" at bounding box center [775, 523] width 170 height 45
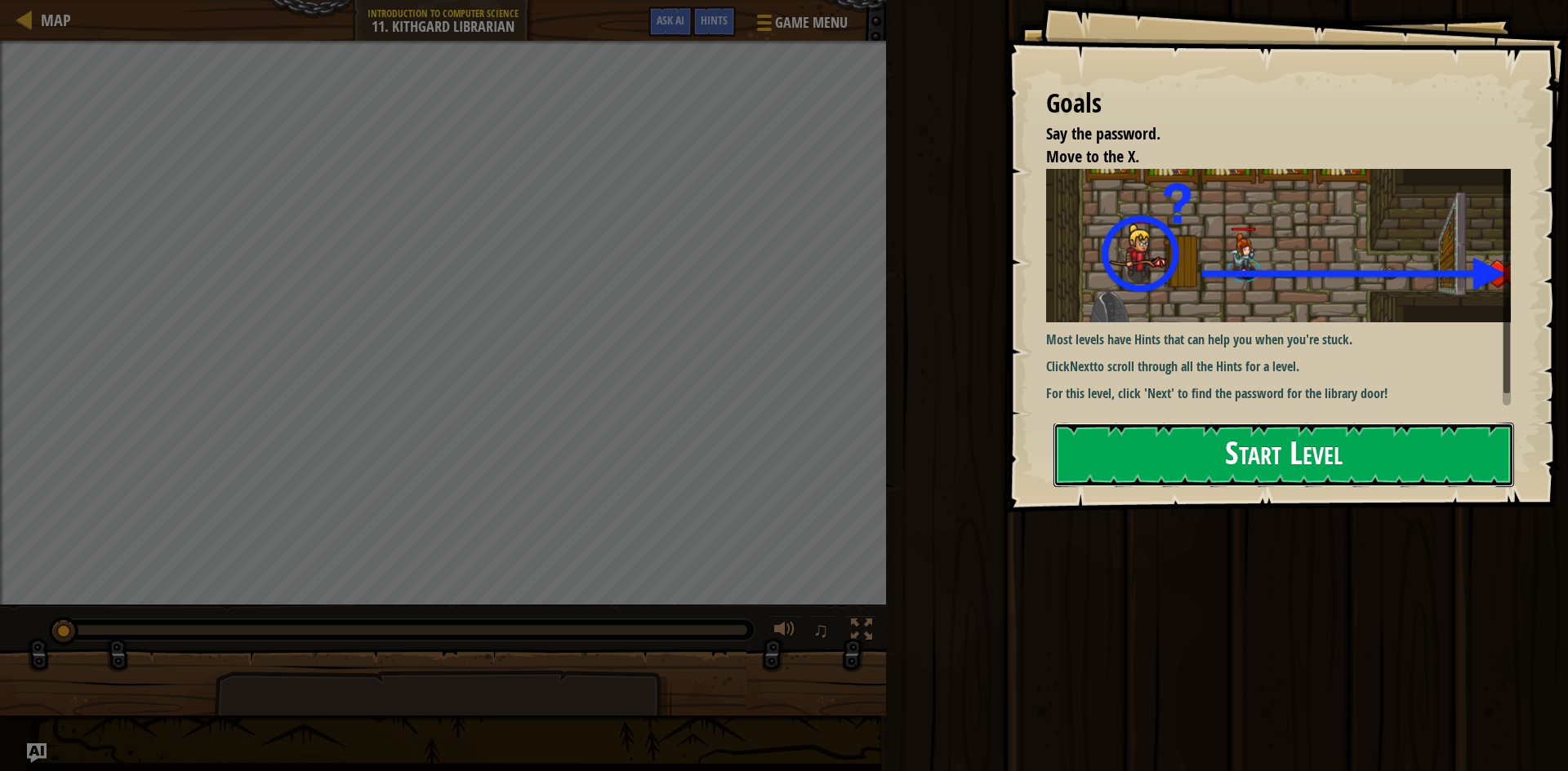
click at [1375, 449] on button "Start Level" at bounding box center [1283, 455] width 460 height 64
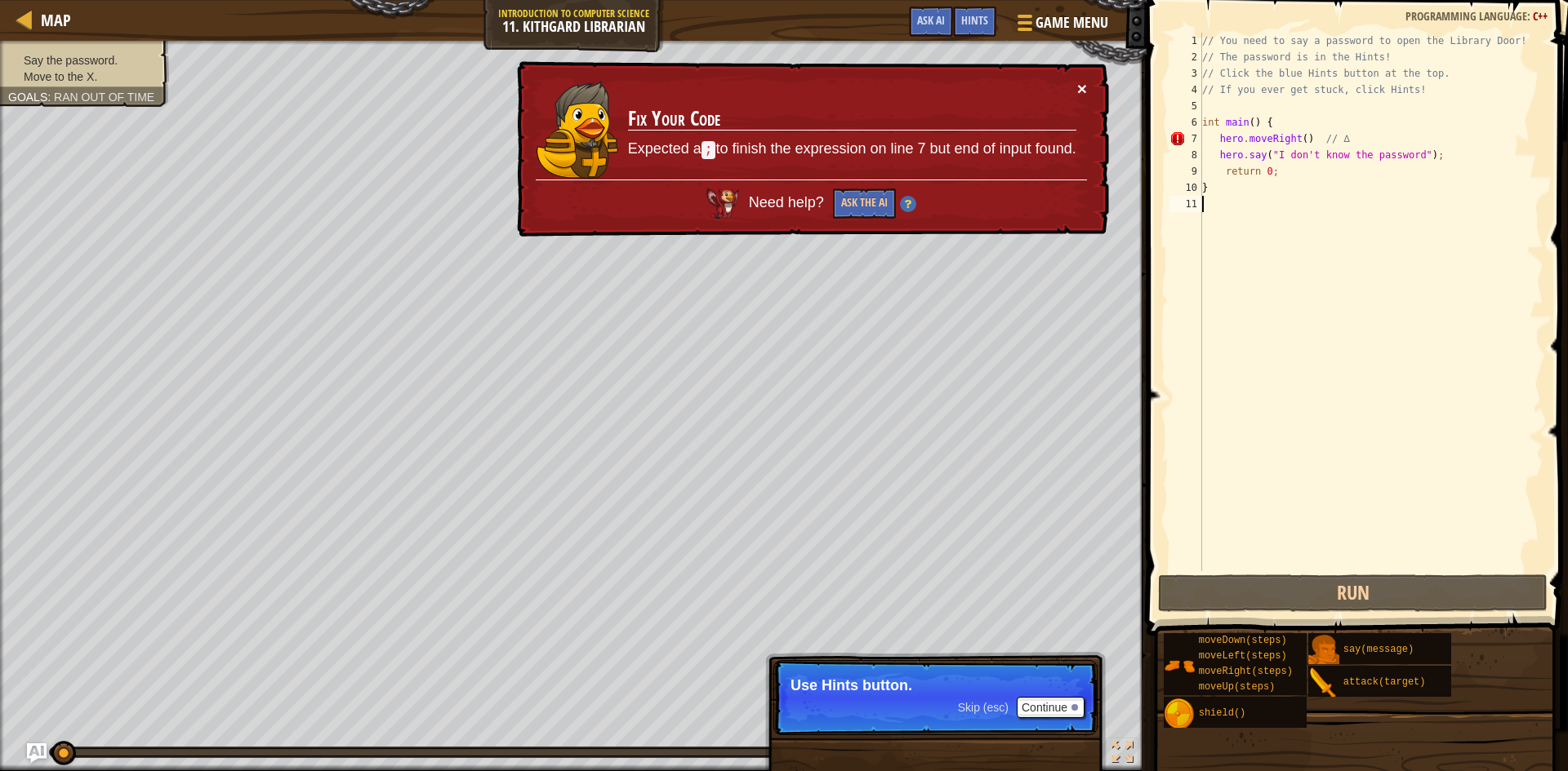
click at [1080, 81] on button "×" at bounding box center [1081, 88] width 10 height 17
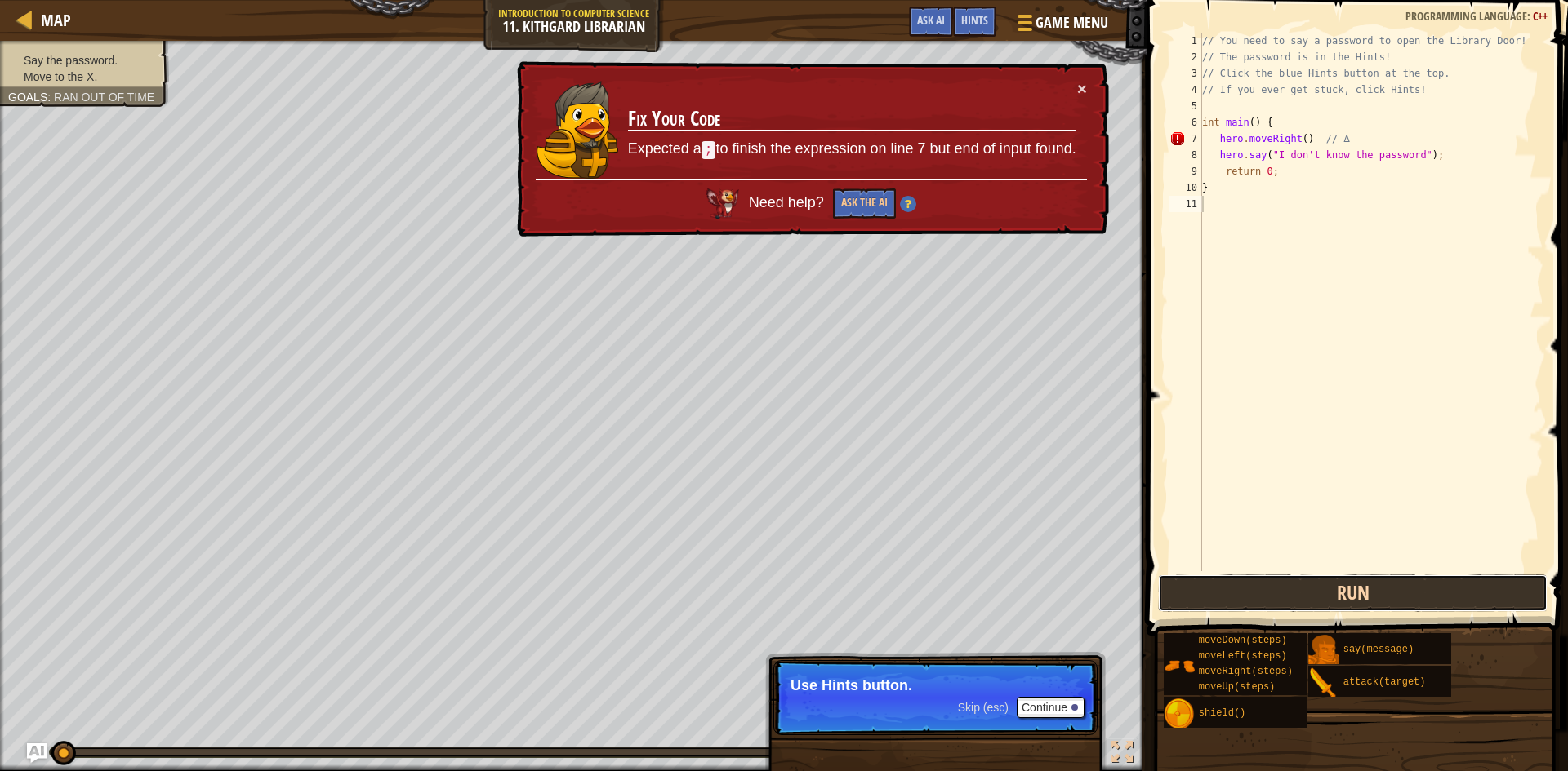
click at [1271, 602] on button "Run" at bounding box center [1353, 593] width 390 height 37
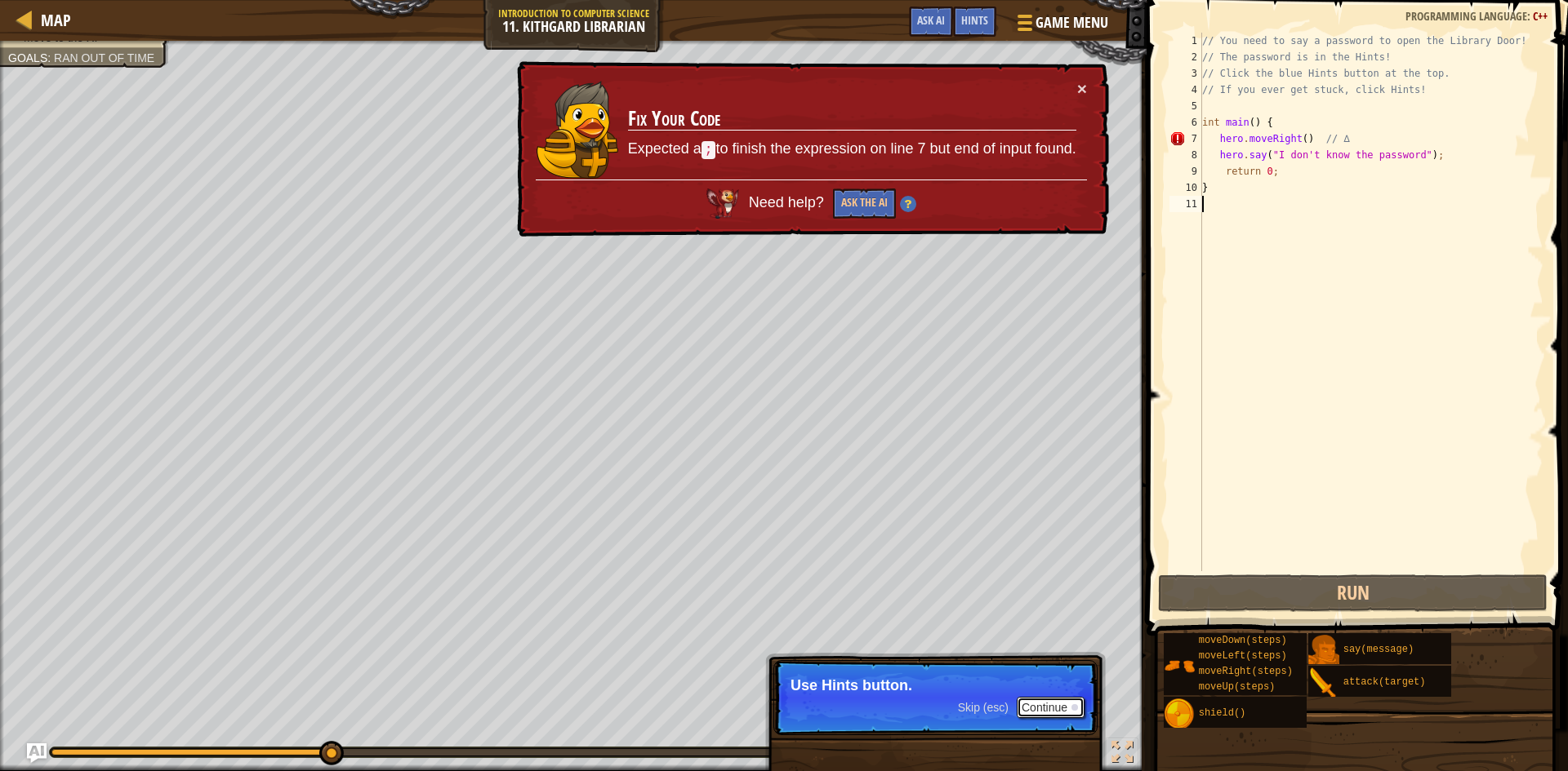
click at [1040, 712] on button "Continue" at bounding box center [1050, 707] width 68 height 21
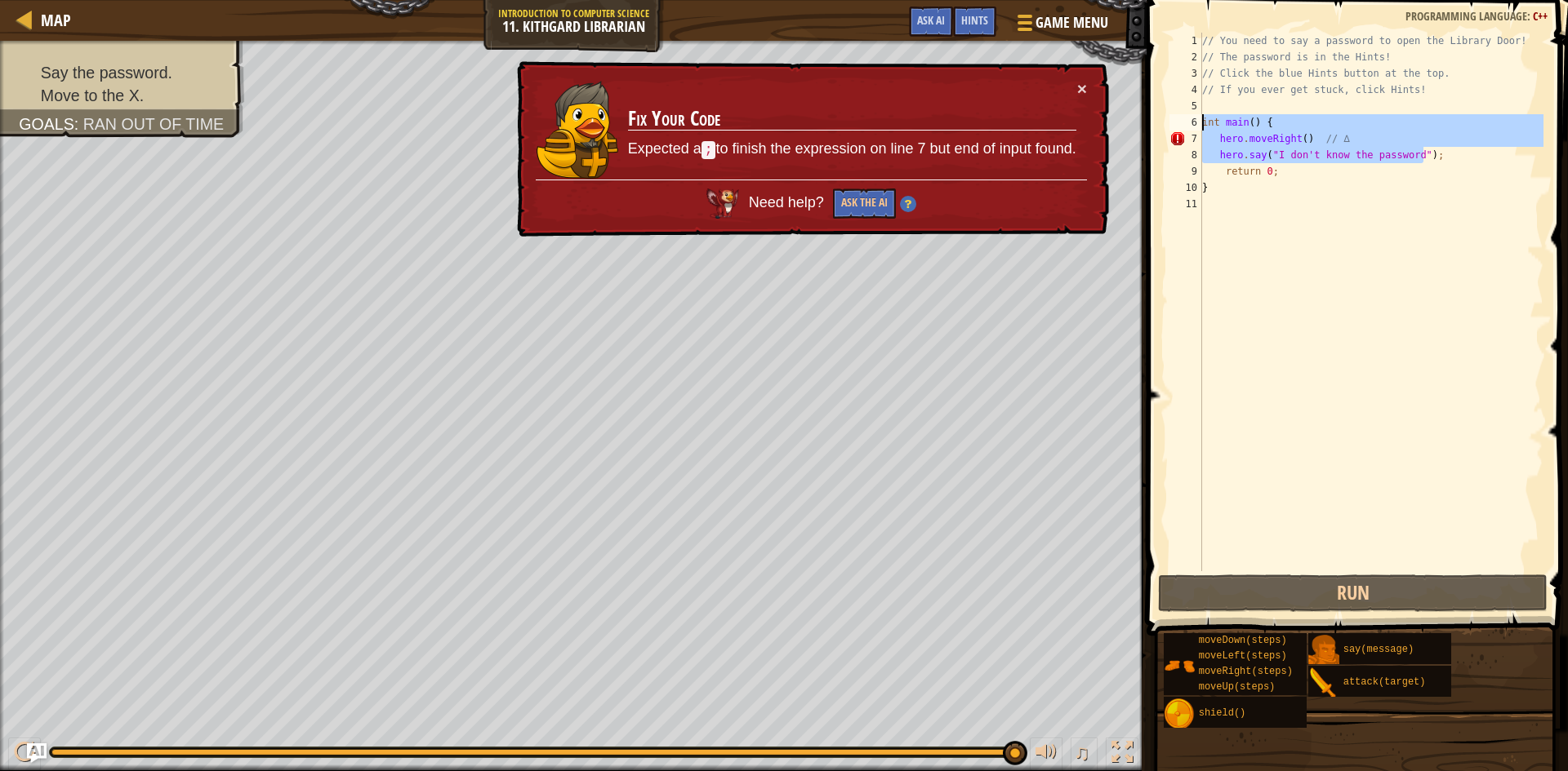
drag, startPoint x: 1475, startPoint y: 151, endPoint x: 1191, endPoint y: 151, distance: 284.0
click at [1191, 151] on div "1 2 3 4 5 6 7 8 9 10 11 // You need to say a password to open the Library Door!…" at bounding box center [1355, 302] width 377 height 539
type textarea "hero.say("I don't know the password");"
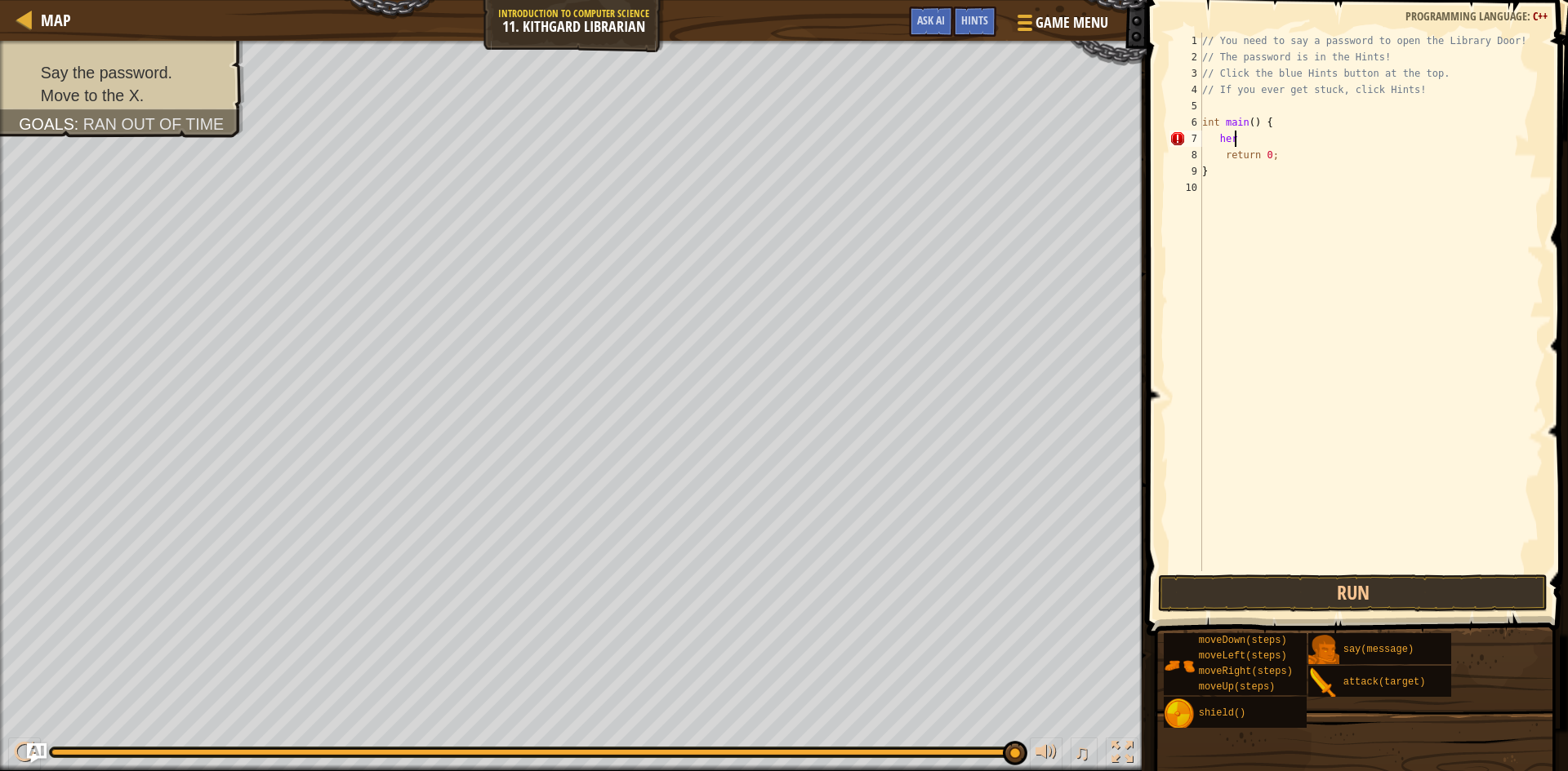
type textarea "h"
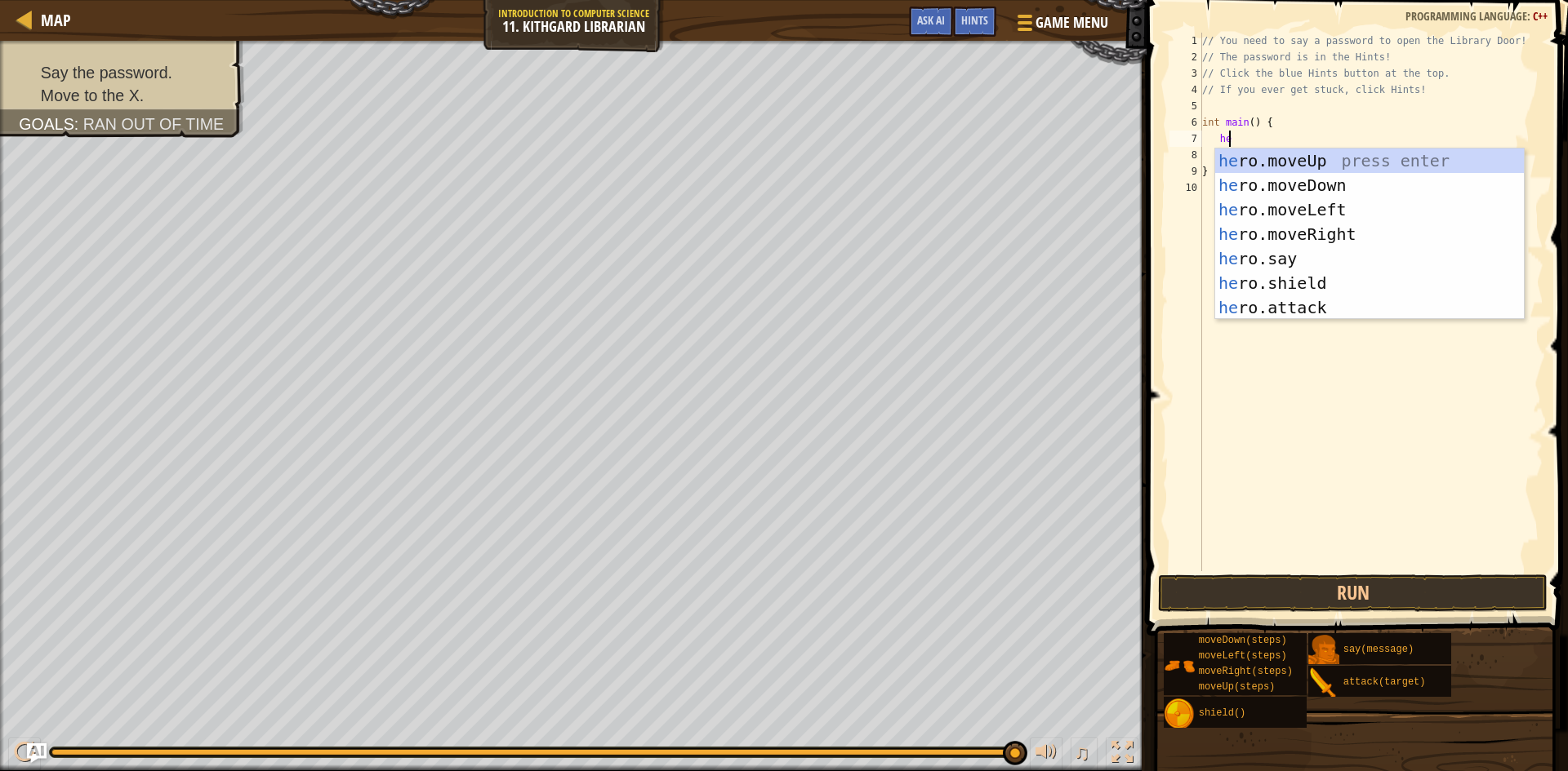
scroll to position [7, 3]
click at [1377, 264] on div "hero .moveUp press enter hero .moveDown press enter hero .moveLeft press enter …" at bounding box center [1370, 258] width 309 height 220
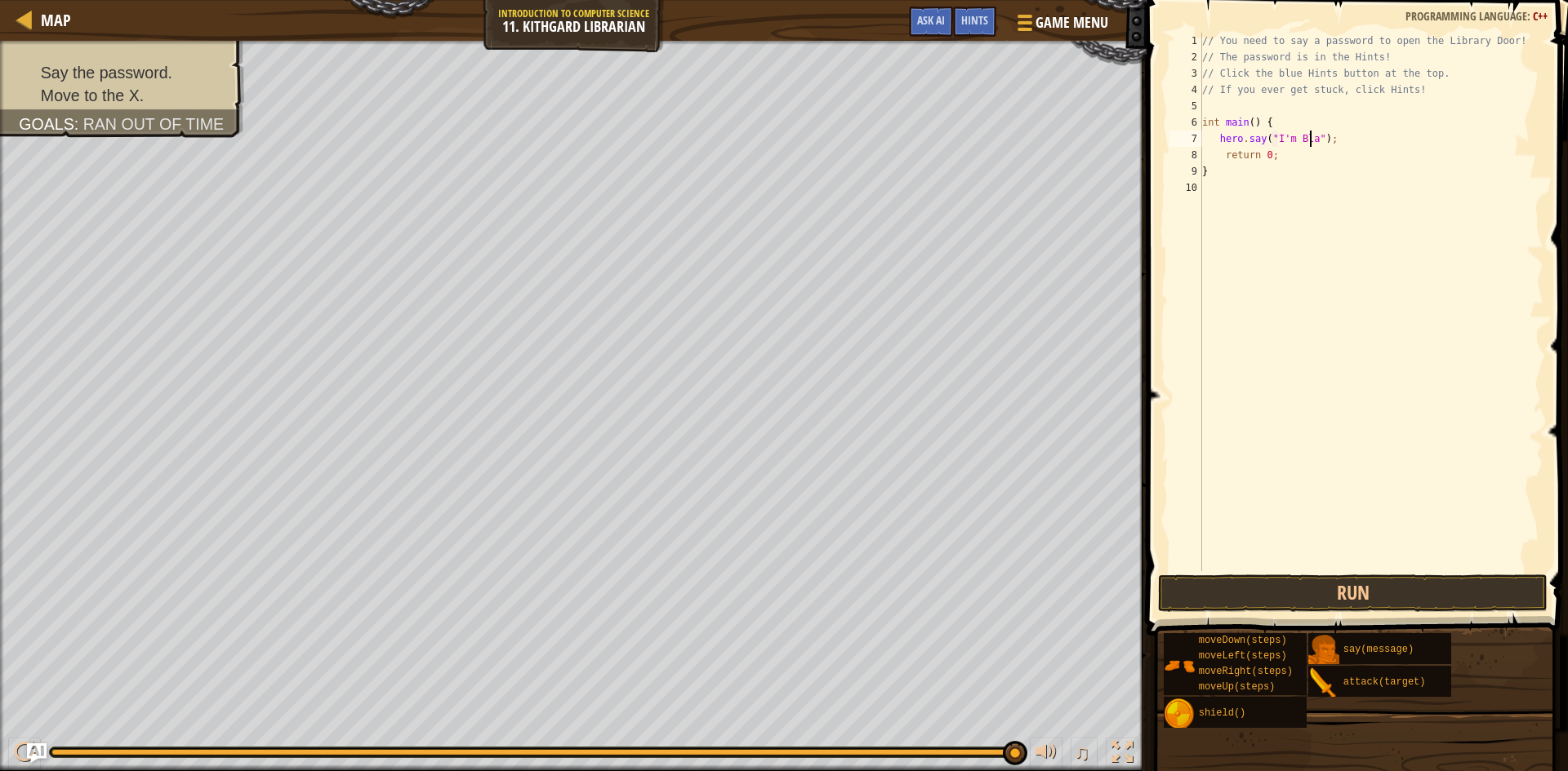
scroll to position [7, 11]
click at [1324, 606] on button "Run" at bounding box center [1353, 593] width 390 height 37
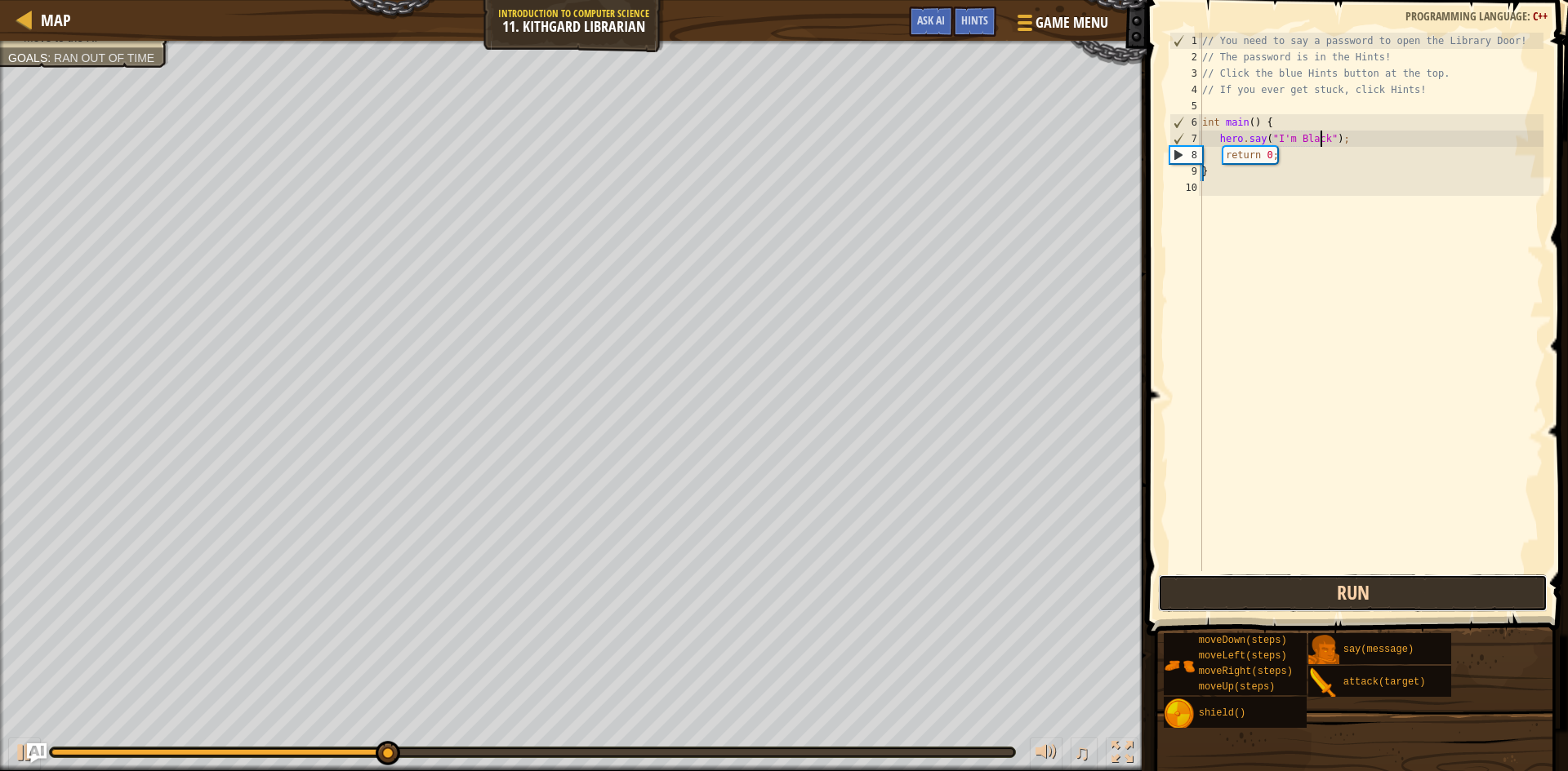
click at [1324, 606] on button "Run" at bounding box center [1353, 593] width 390 height 37
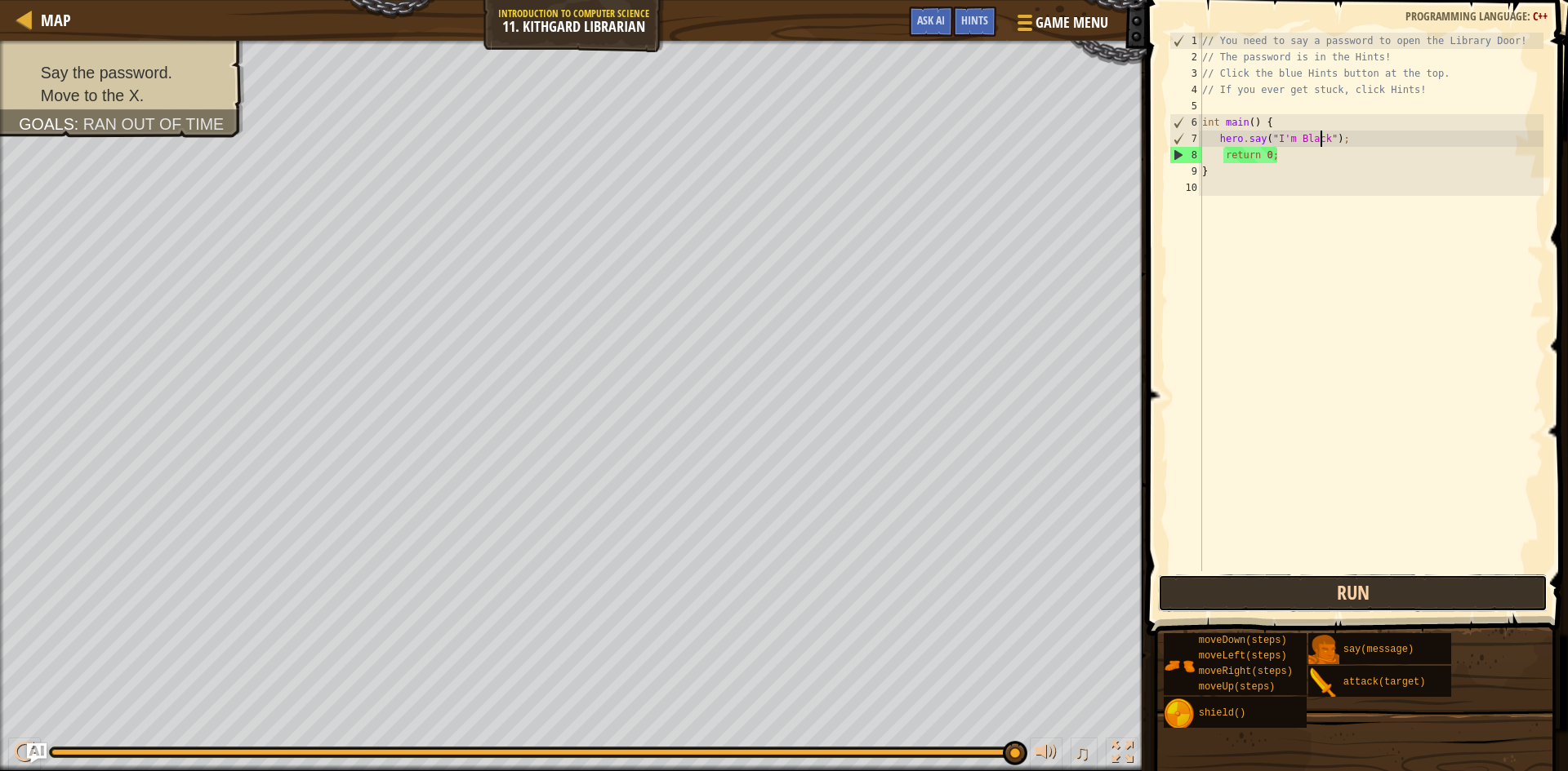
click at [1311, 600] on button "Run" at bounding box center [1353, 593] width 390 height 37
click at [1224, 594] on button "Run" at bounding box center [1353, 593] width 390 height 37
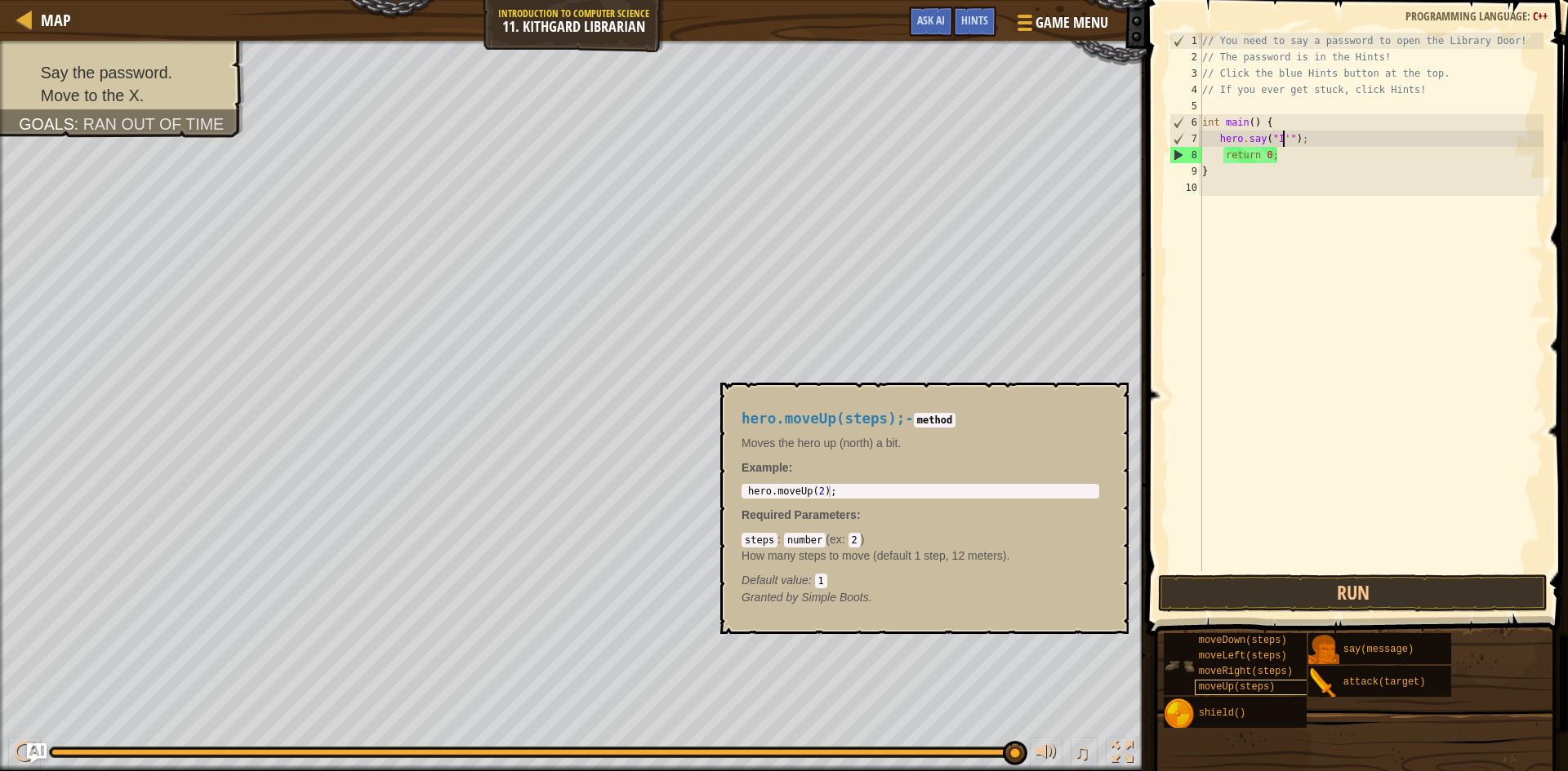
scroll to position [7, 6]
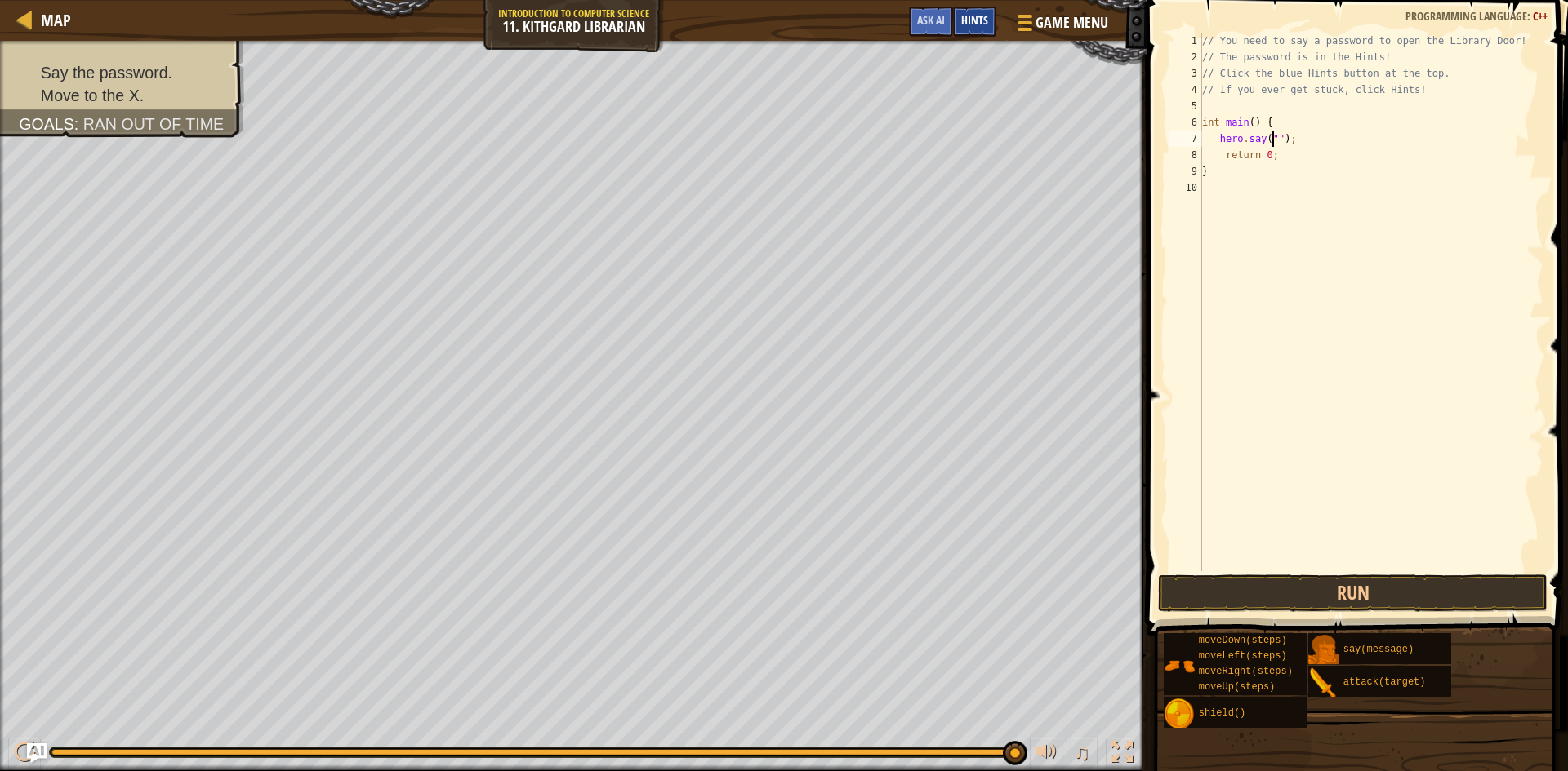
click at [984, 17] on span "Hints" at bounding box center [974, 20] width 27 height 15
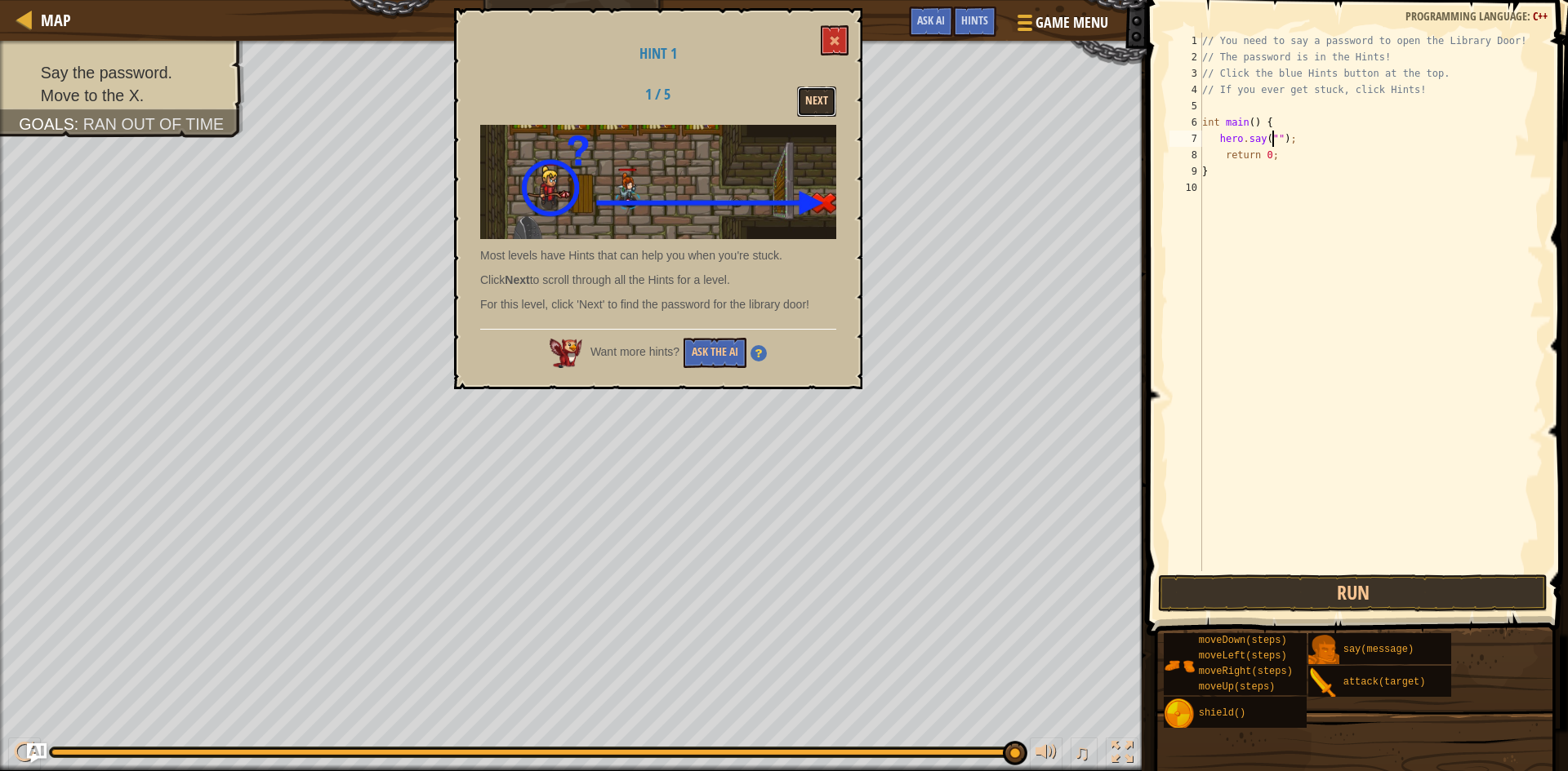
click at [820, 88] on button "Next" at bounding box center [816, 101] width 39 height 30
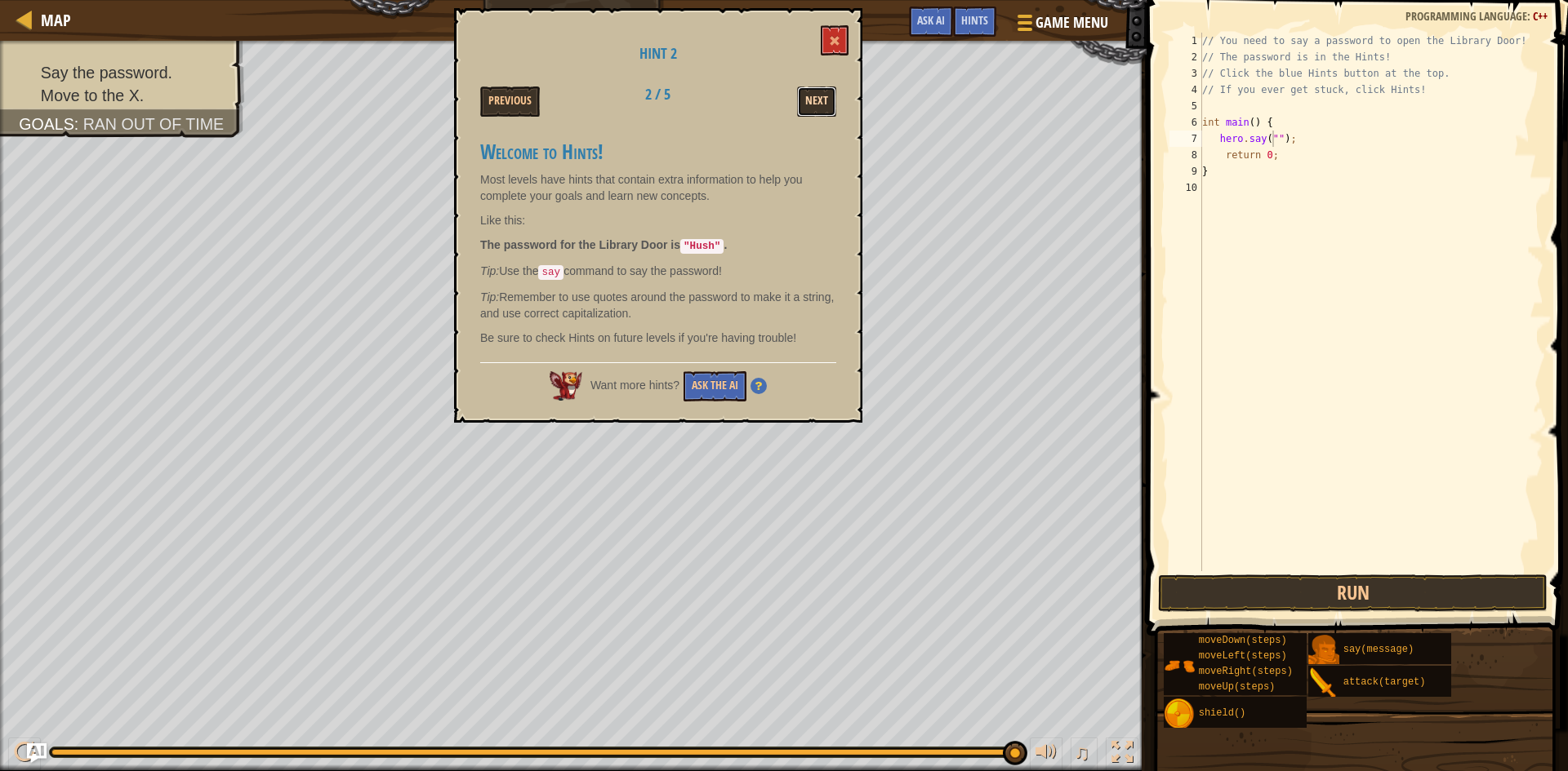
click at [816, 98] on button "Next" at bounding box center [816, 101] width 39 height 30
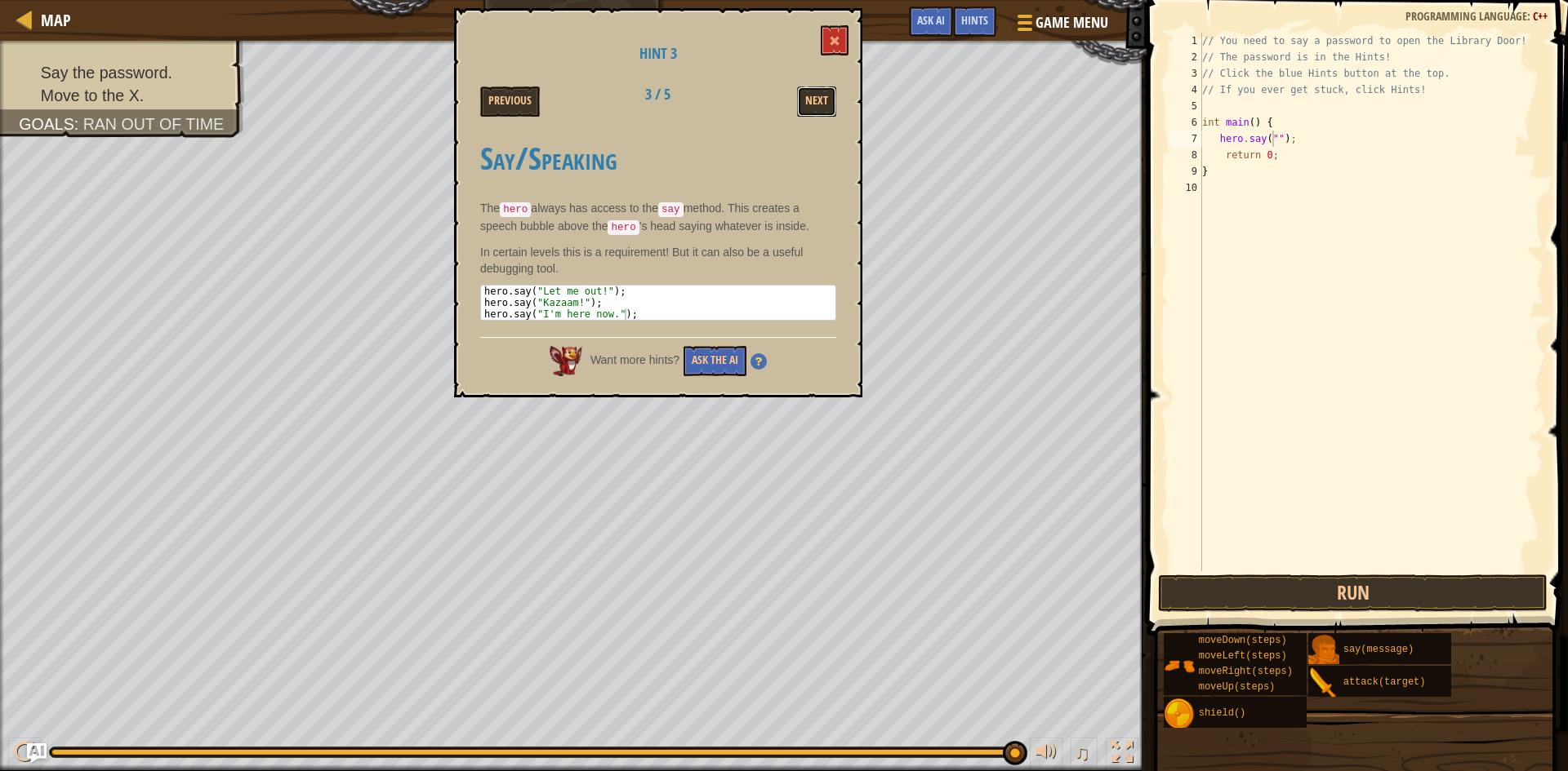
click at [816, 98] on button "Next" at bounding box center [816, 101] width 39 height 30
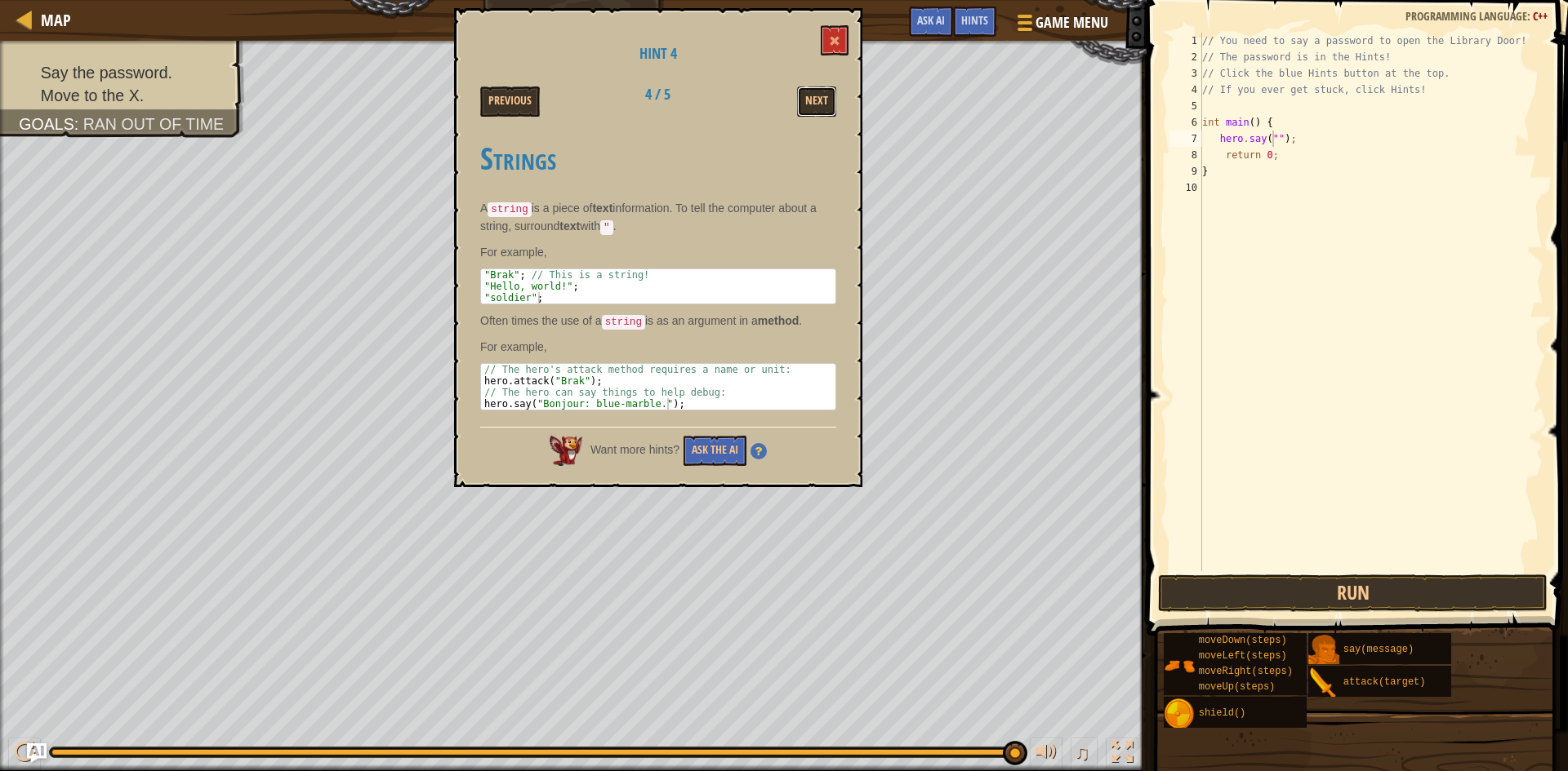
click at [816, 98] on button "Next" at bounding box center [816, 101] width 39 height 30
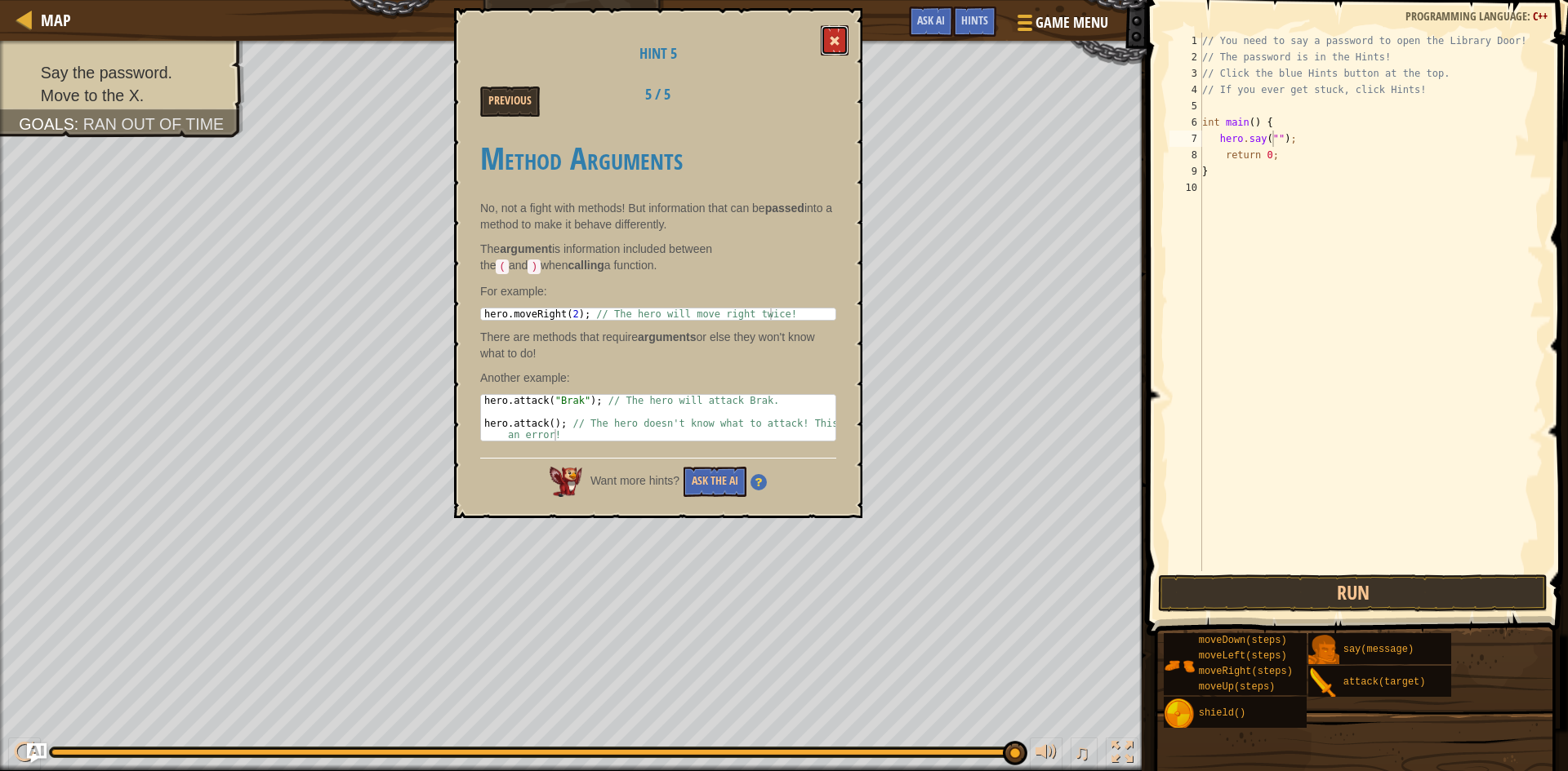
click at [828, 30] on button at bounding box center [835, 40] width 28 height 30
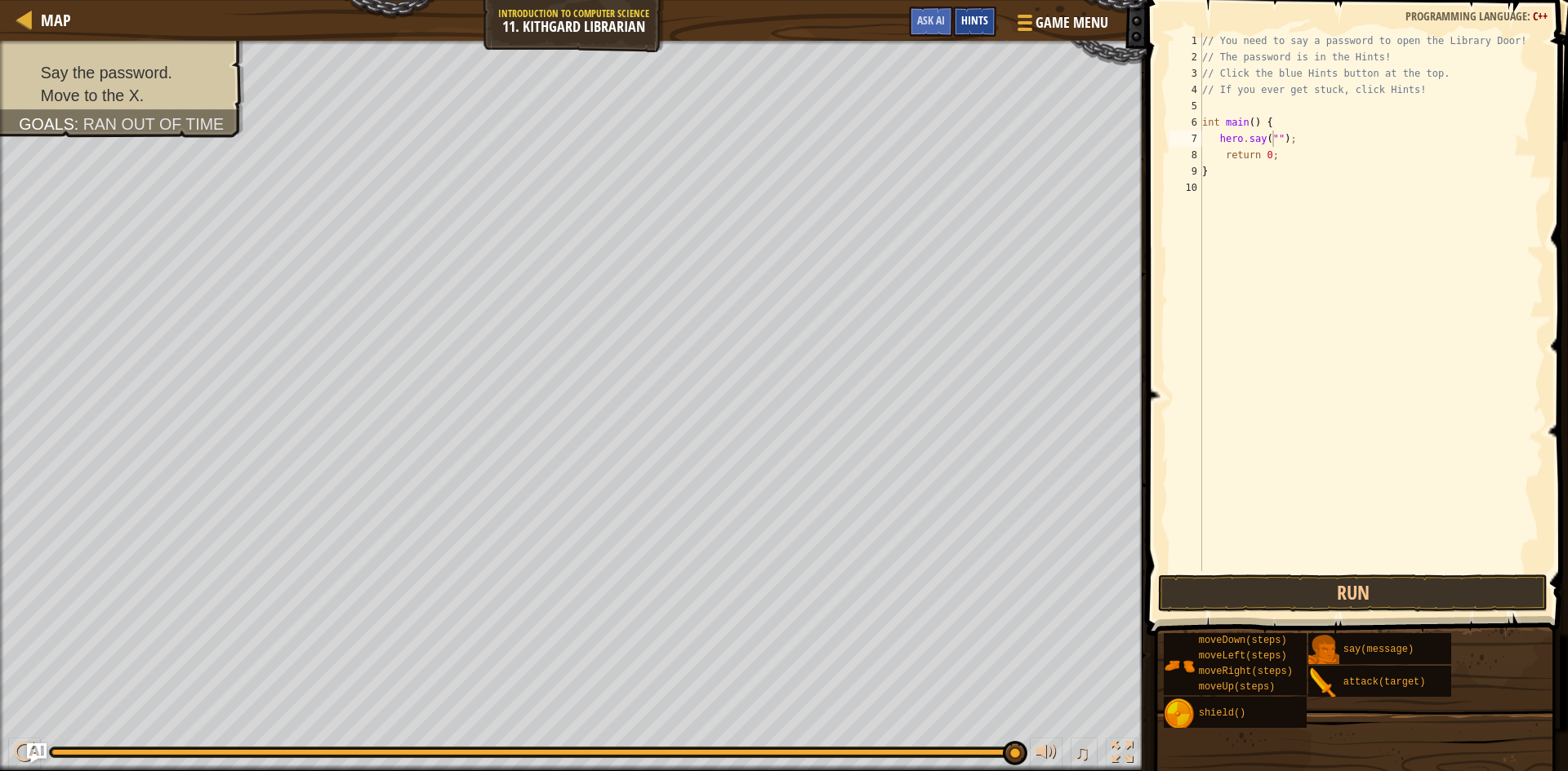
click at [981, 18] on span "Hints" at bounding box center [974, 20] width 27 height 15
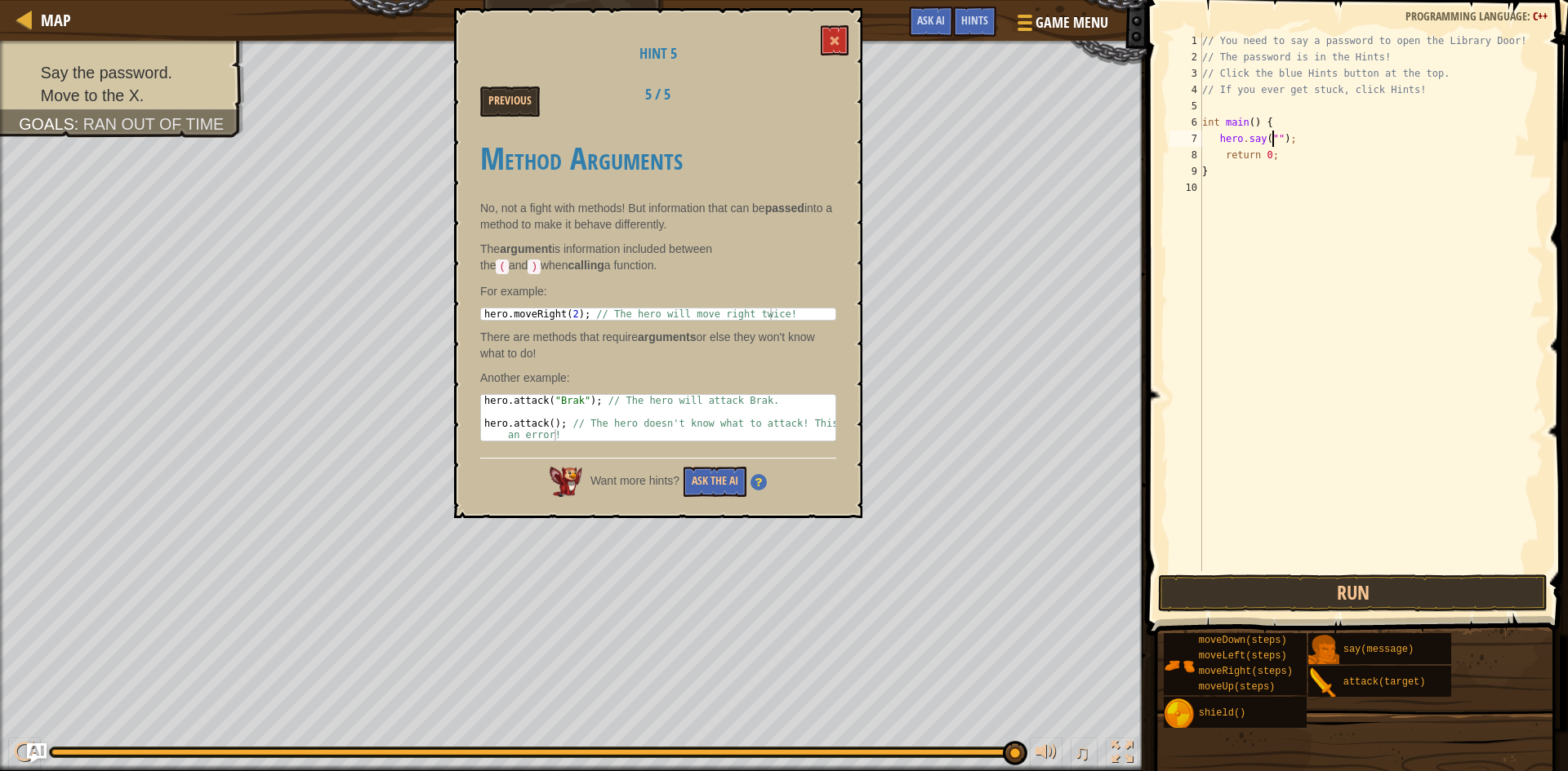
click at [501, 85] on div "Hint 5 Previous 5 / 5 Method Arguments No, not a fight with methods! But inform…" at bounding box center [658, 263] width 409 height 510
click at [502, 103] on button "Previous" at bounding box center [510, 101] width 60 height 30
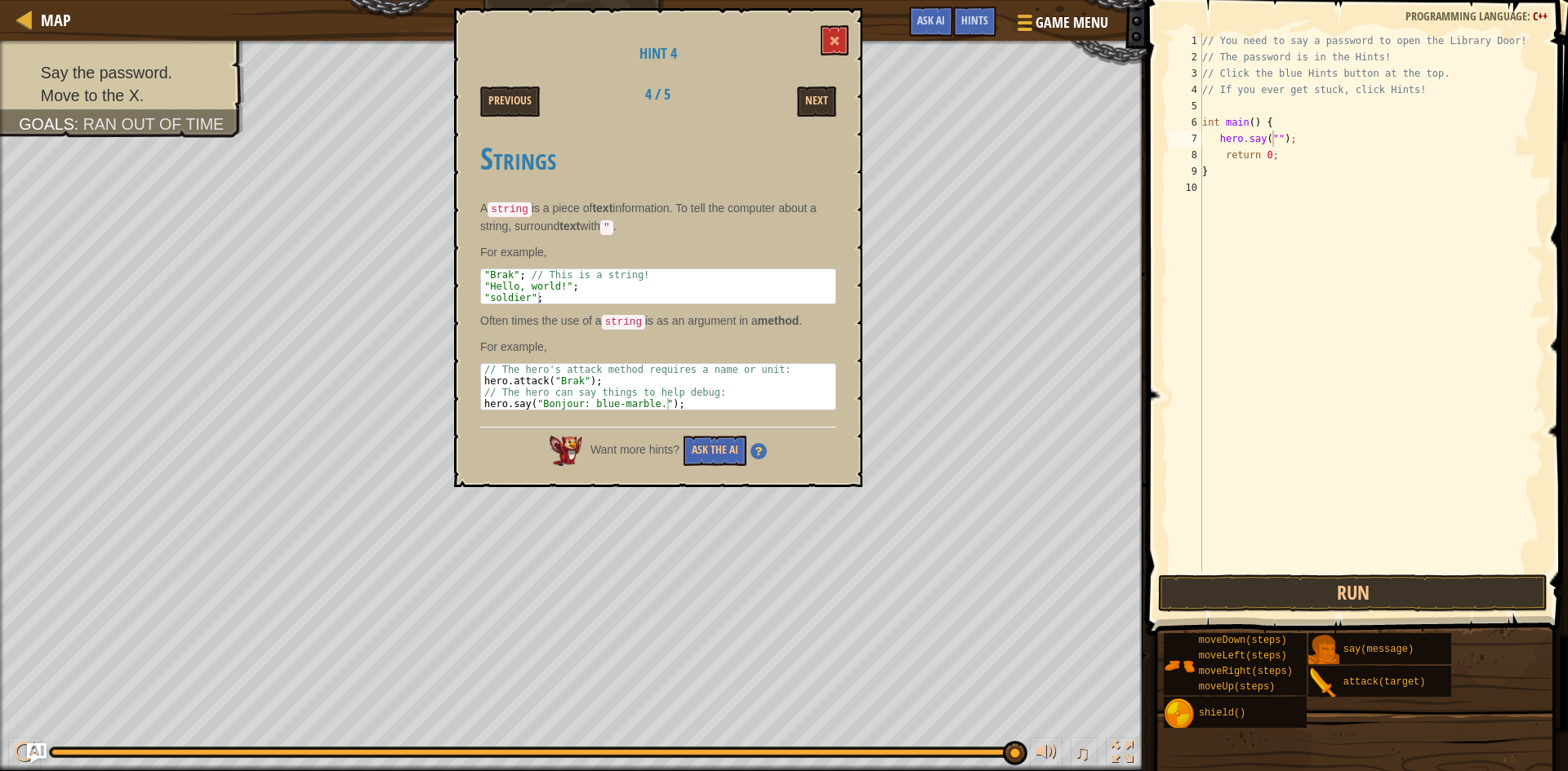
click at [502, 103] on button "Previous" at bounding box center [510, 101] width 60 height 30
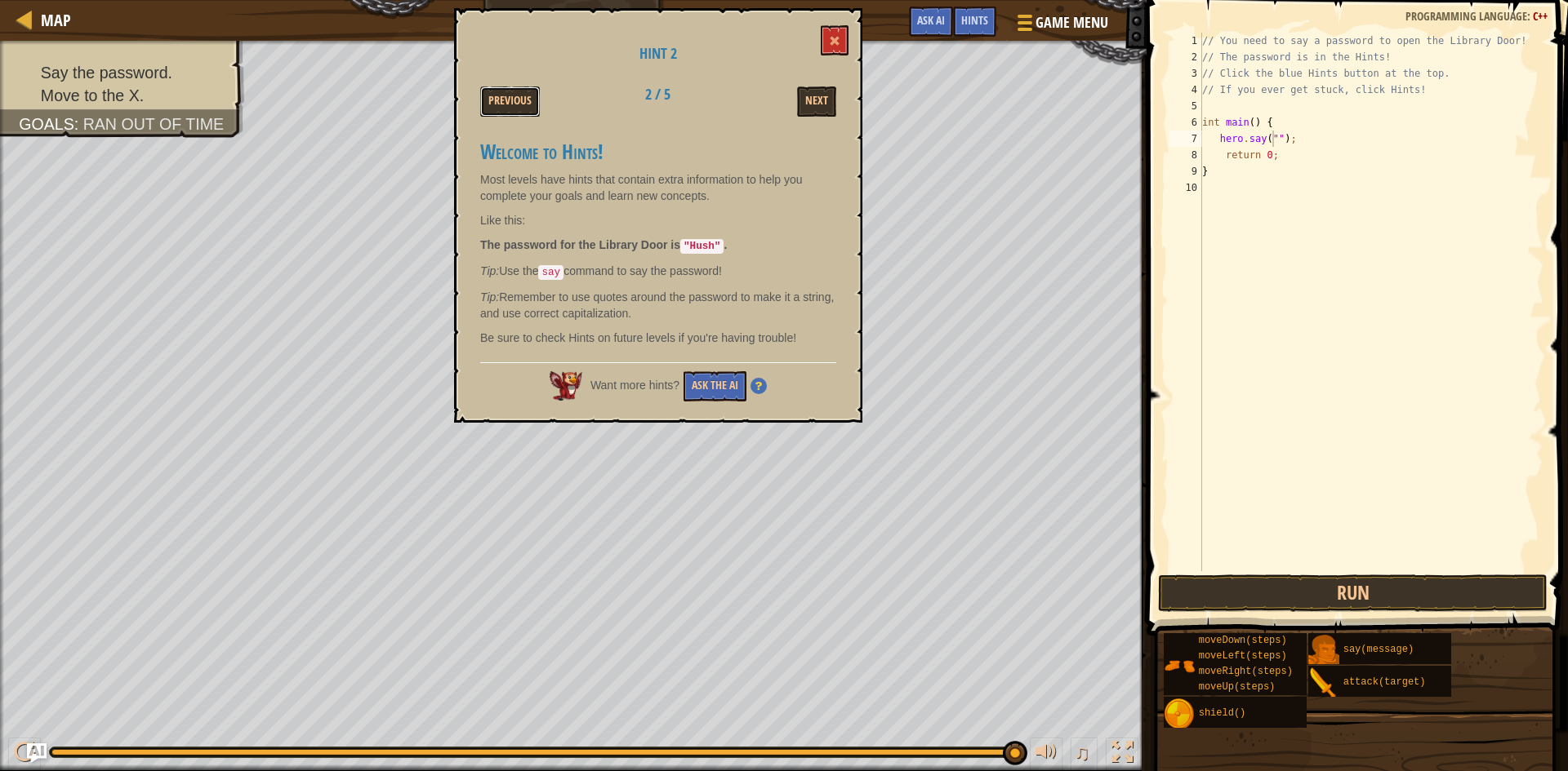
click at [502, 103] on button "Previous" at bounding box center [510, 101] width 60 height 30
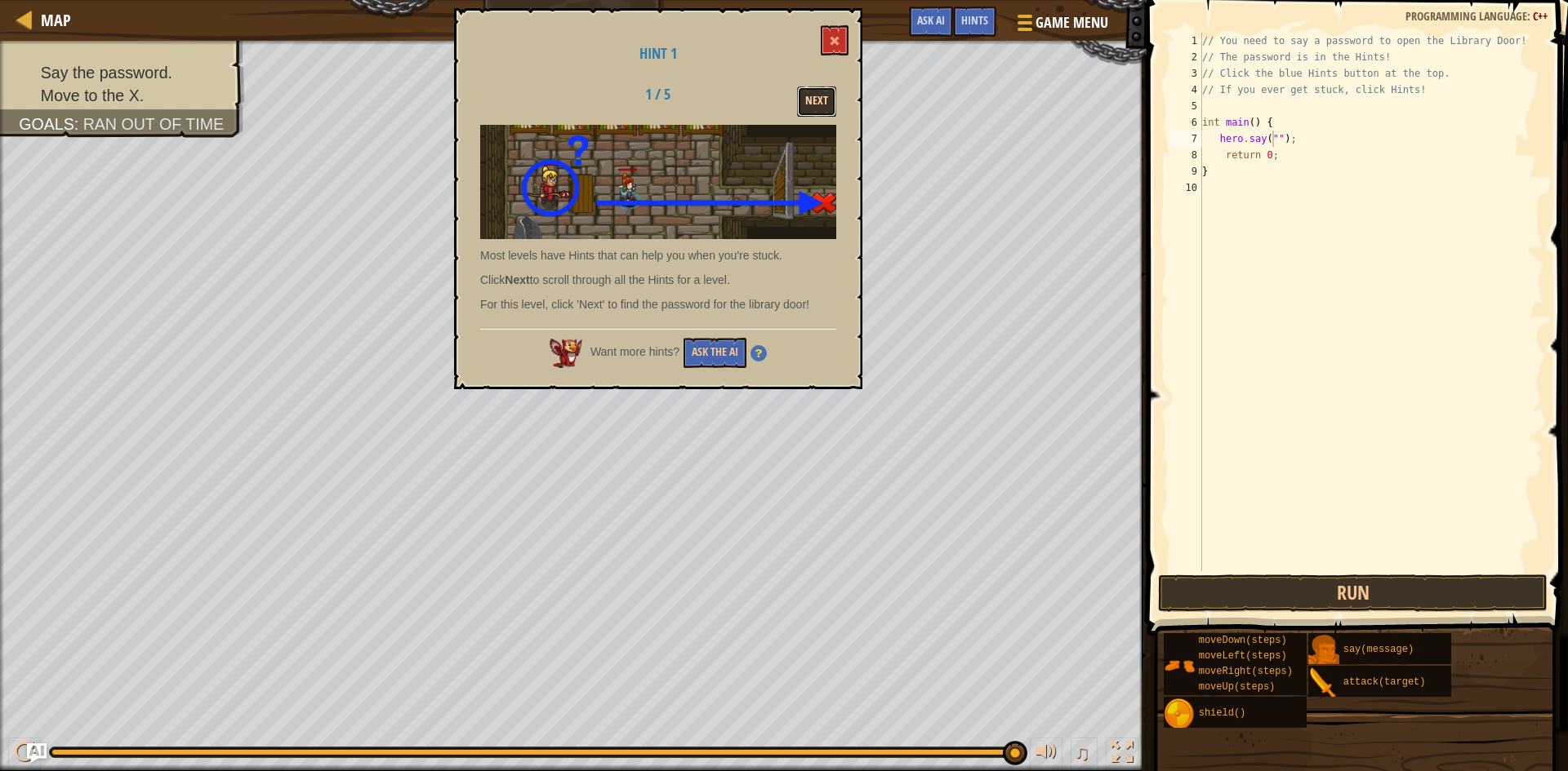
click at [821, 114] on button "Next" at bounding box center [816, 101] width 39 height 30
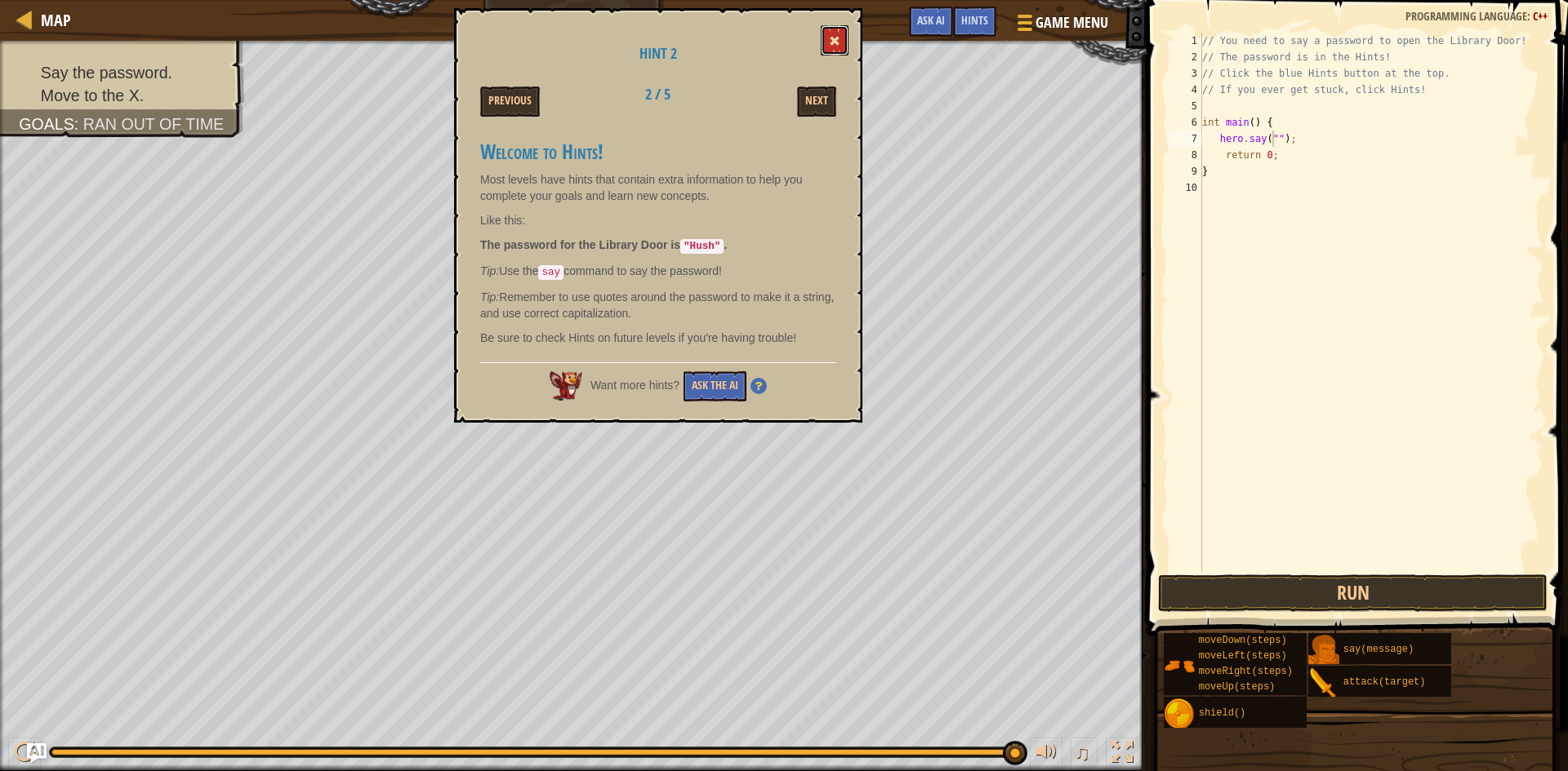
click at [838, 37] on span at bounding box center [835, 41] width 12 height 12
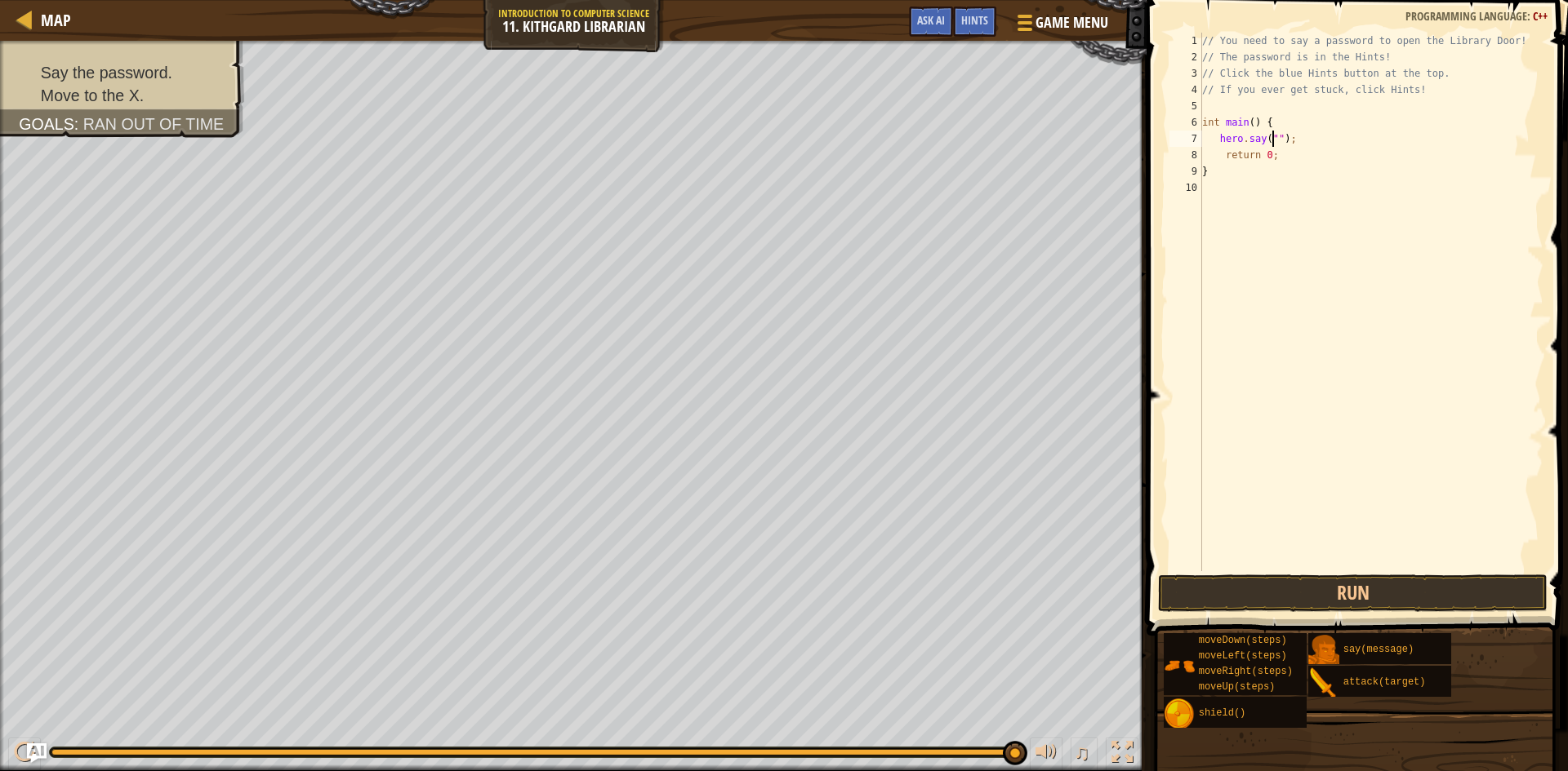
click at [1270, 143] on div "// You need to say a password to open the Library Door! // The password is in t…" at bounding box center [1371, 318] width 344 height 572
click at [1280, 598] on button "Run" at bounding box center [1353, 593] width 390 height 37
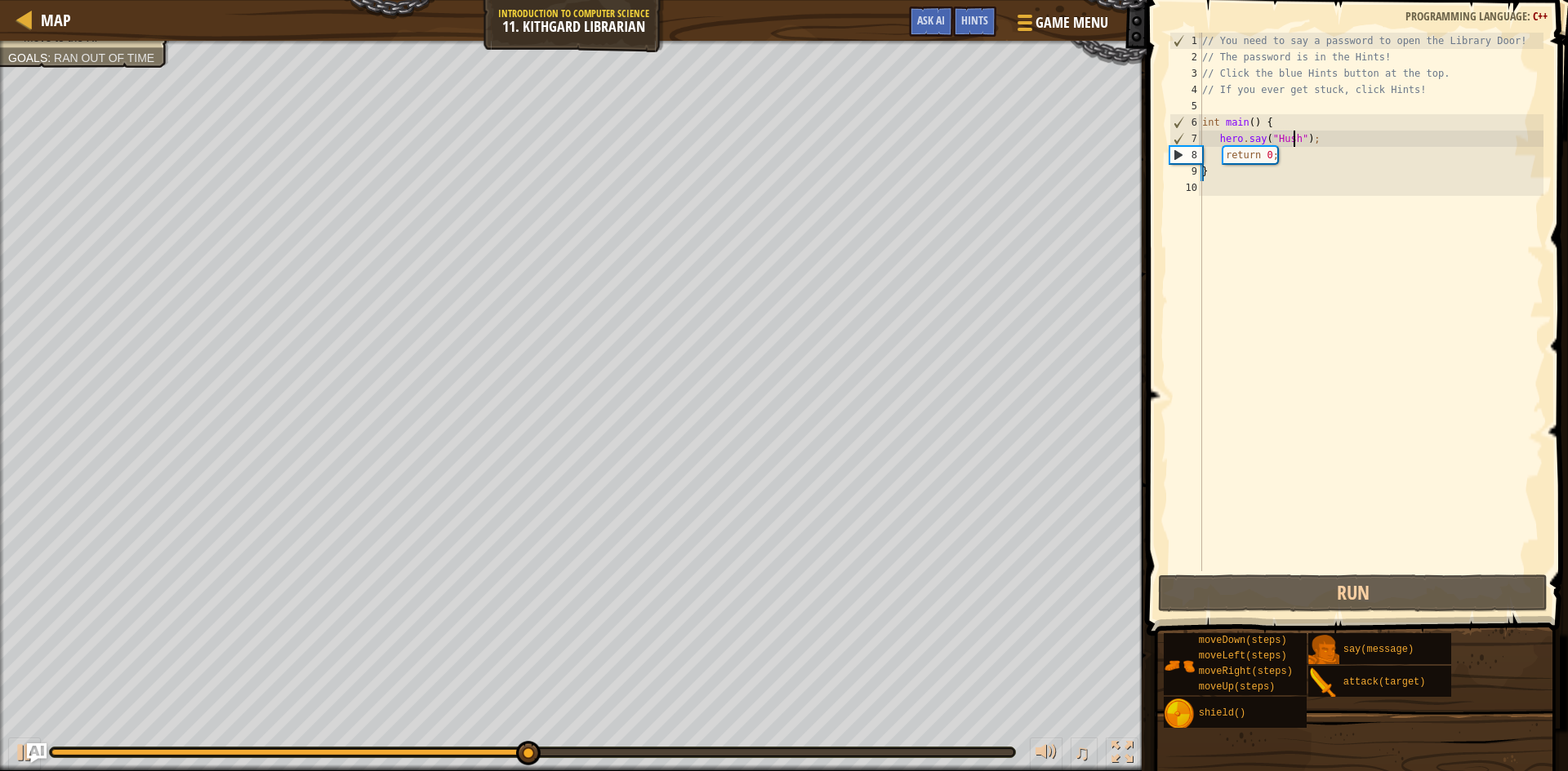
click at [1360, 154] on div "// You need to say a password to open the Library Door! // The password is in t…" at bounding box center [1371, 318] width 344 height 572
click at [1363, 143] on div "// You need to say a password to open the Library Door! // The password is in t…" at bounding box center [1371, 318] width 344 height 572
type textarea "hero.say("Hush");"
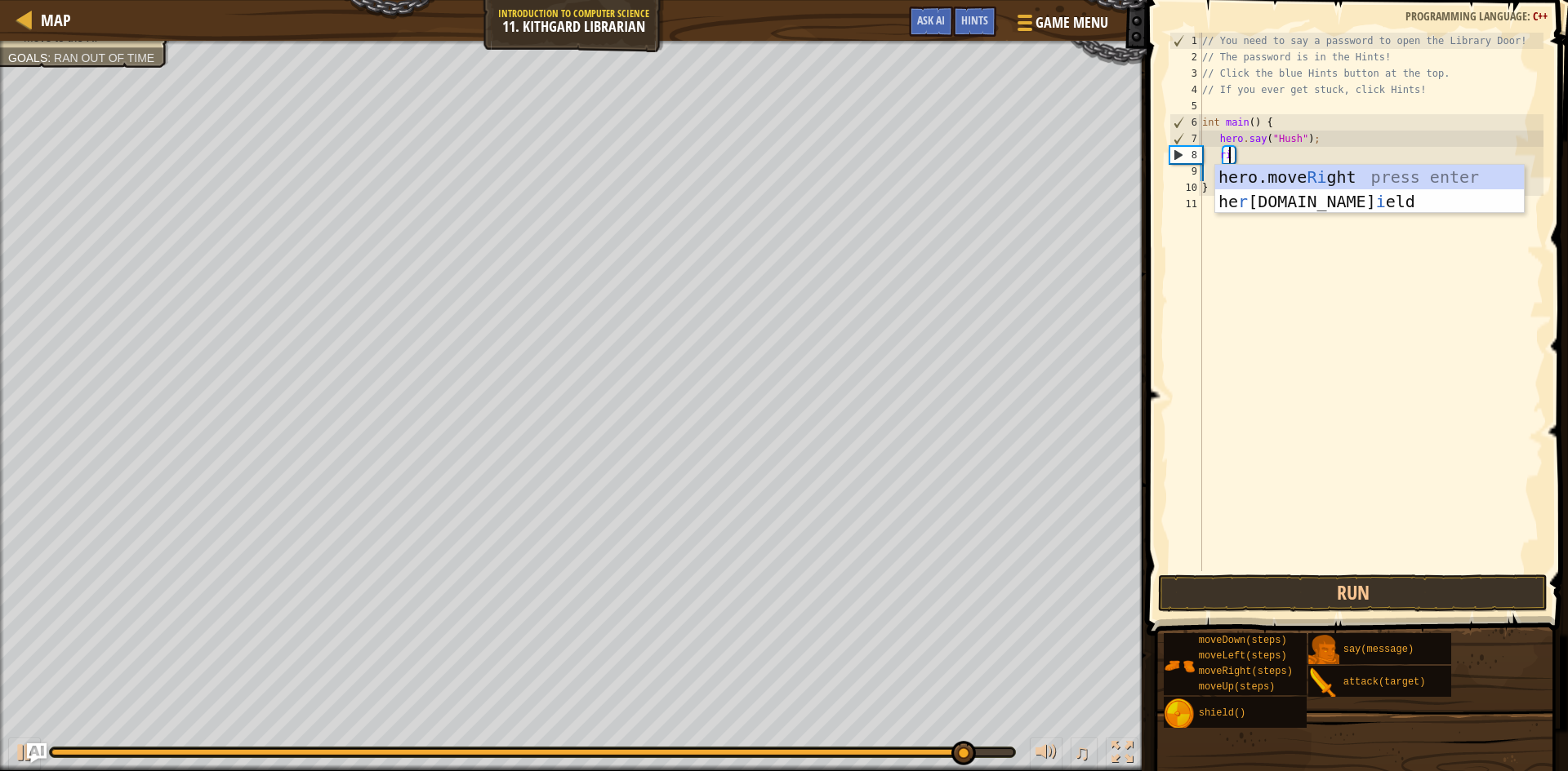
type textarea "r"
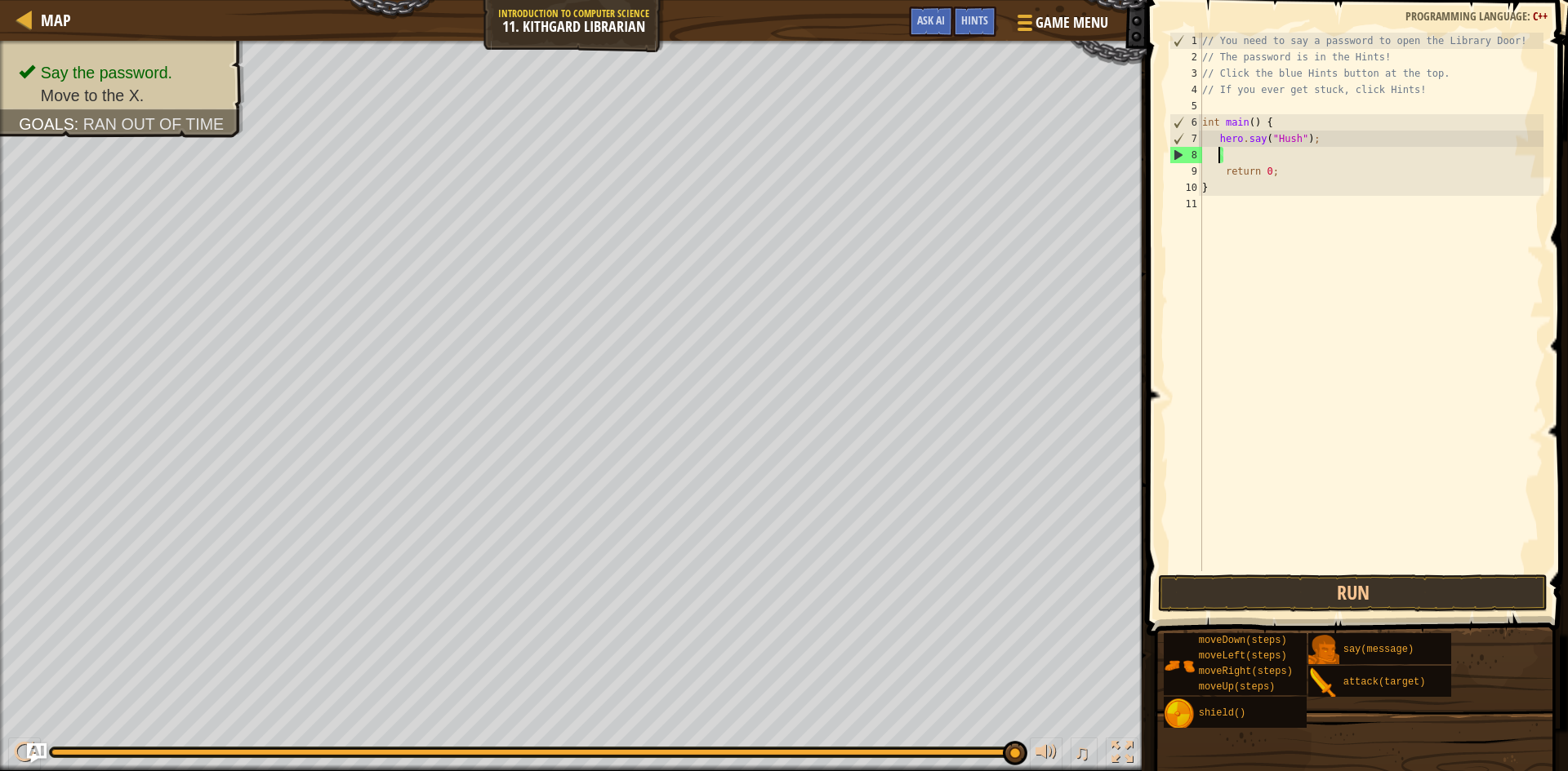
scroll to position [7, 2]
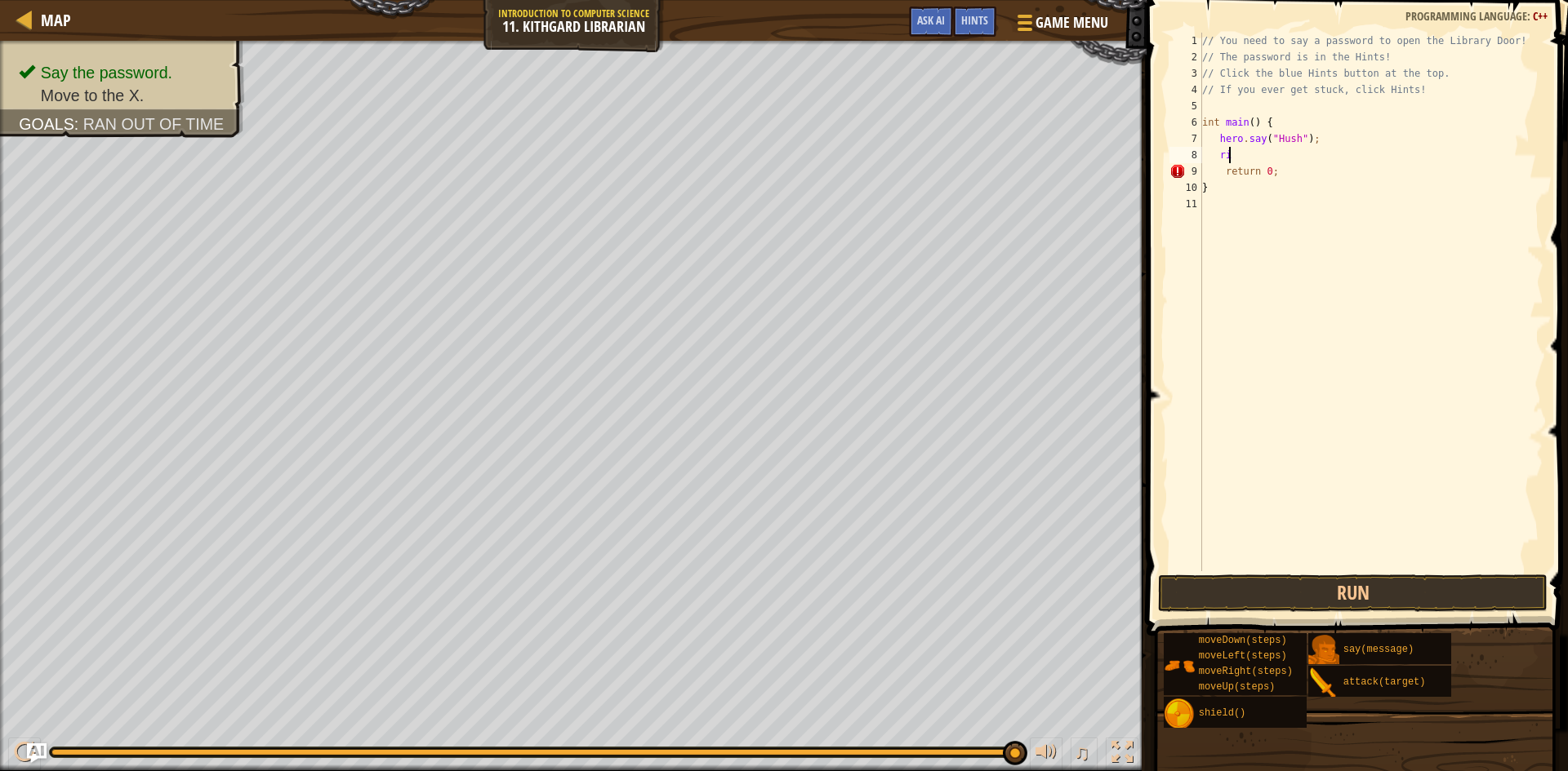
type textarea "r"
type textarea "right"
click at [1299, 160] on div "// You need to say a password to open the Library Door! // The password is in t…" at bounding box center [1371, 318] width 344 height 572
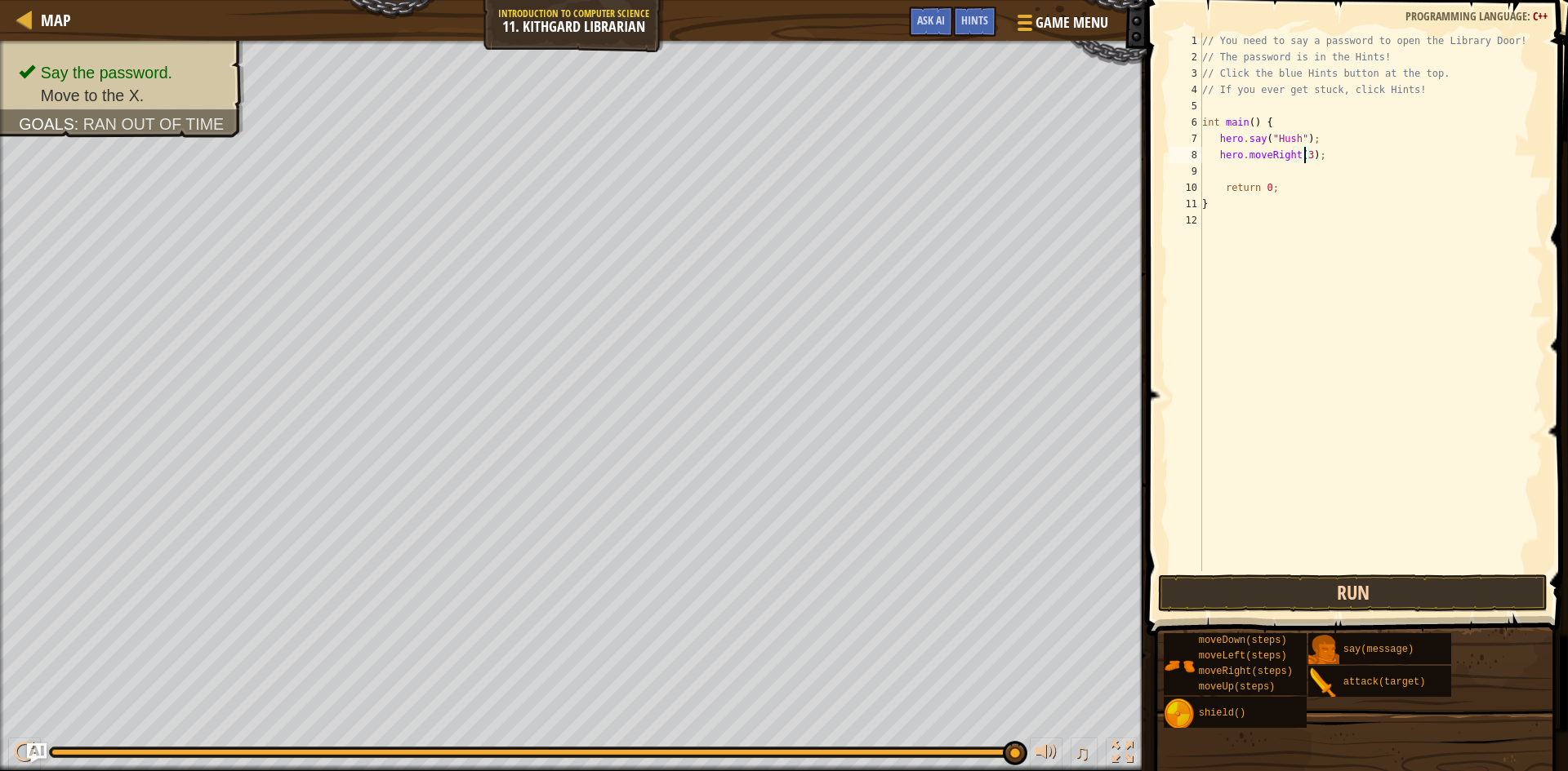
type textarea "hero.moveRight(3);"
click at [1317, 591] on button "Run" at bounding box center [1353, 593] width 390 height 37
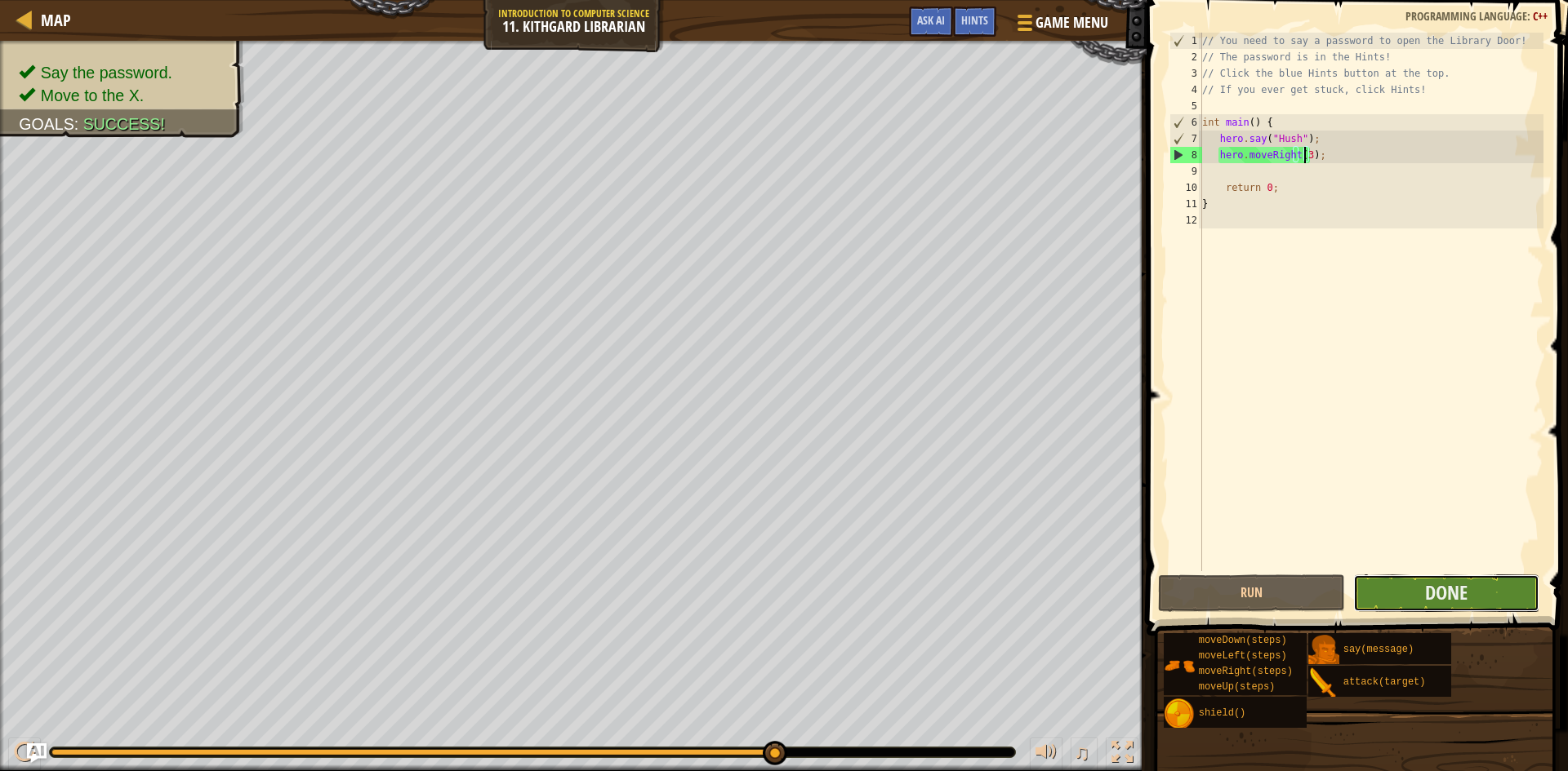
click at [1393, 608] on button "Done" at bounding box center [1447, 593] width 187 height 37
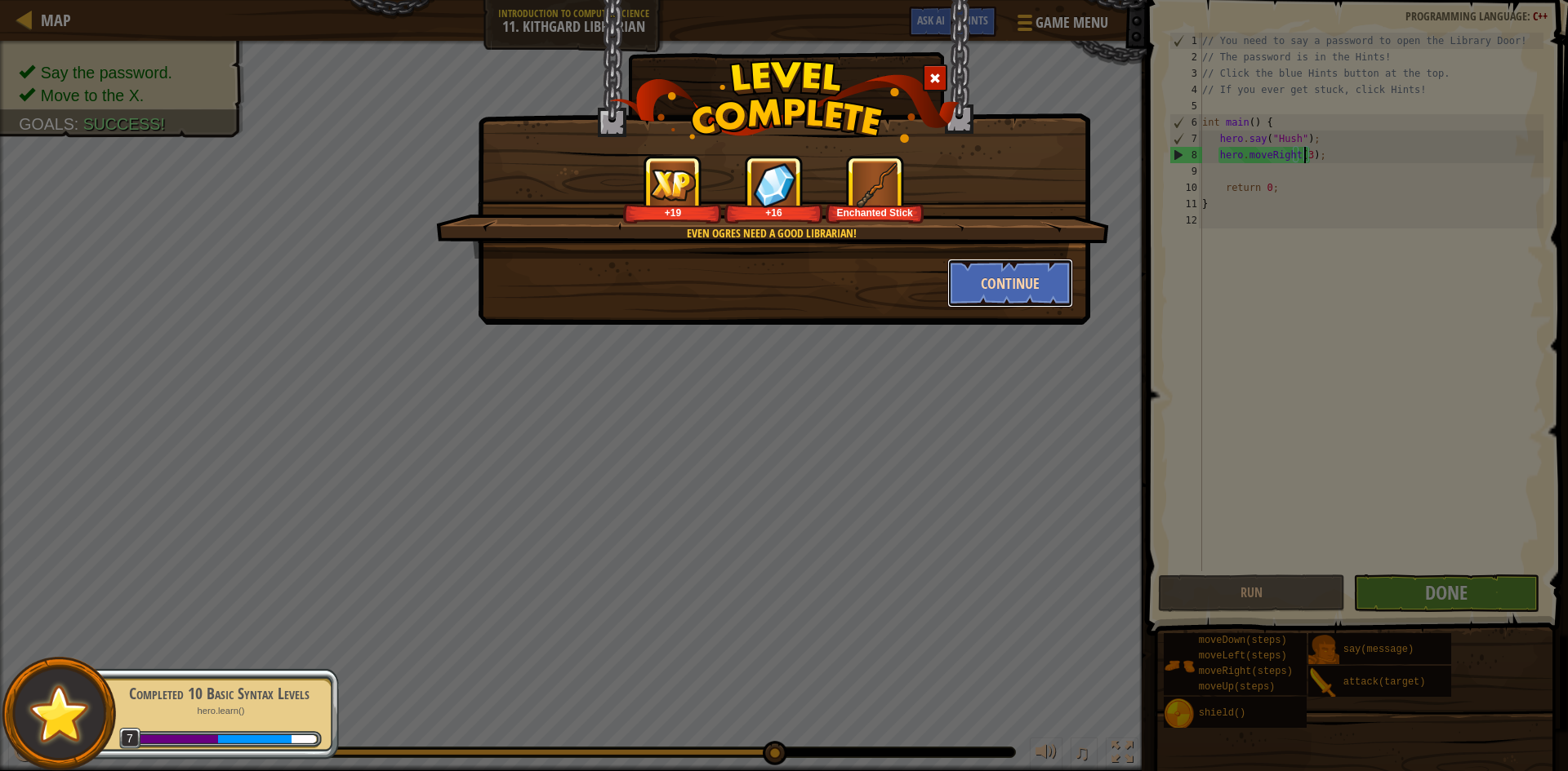
click at [1011, 262] on button "Continue" at bounding box center [1011, 284] width 127 height 49
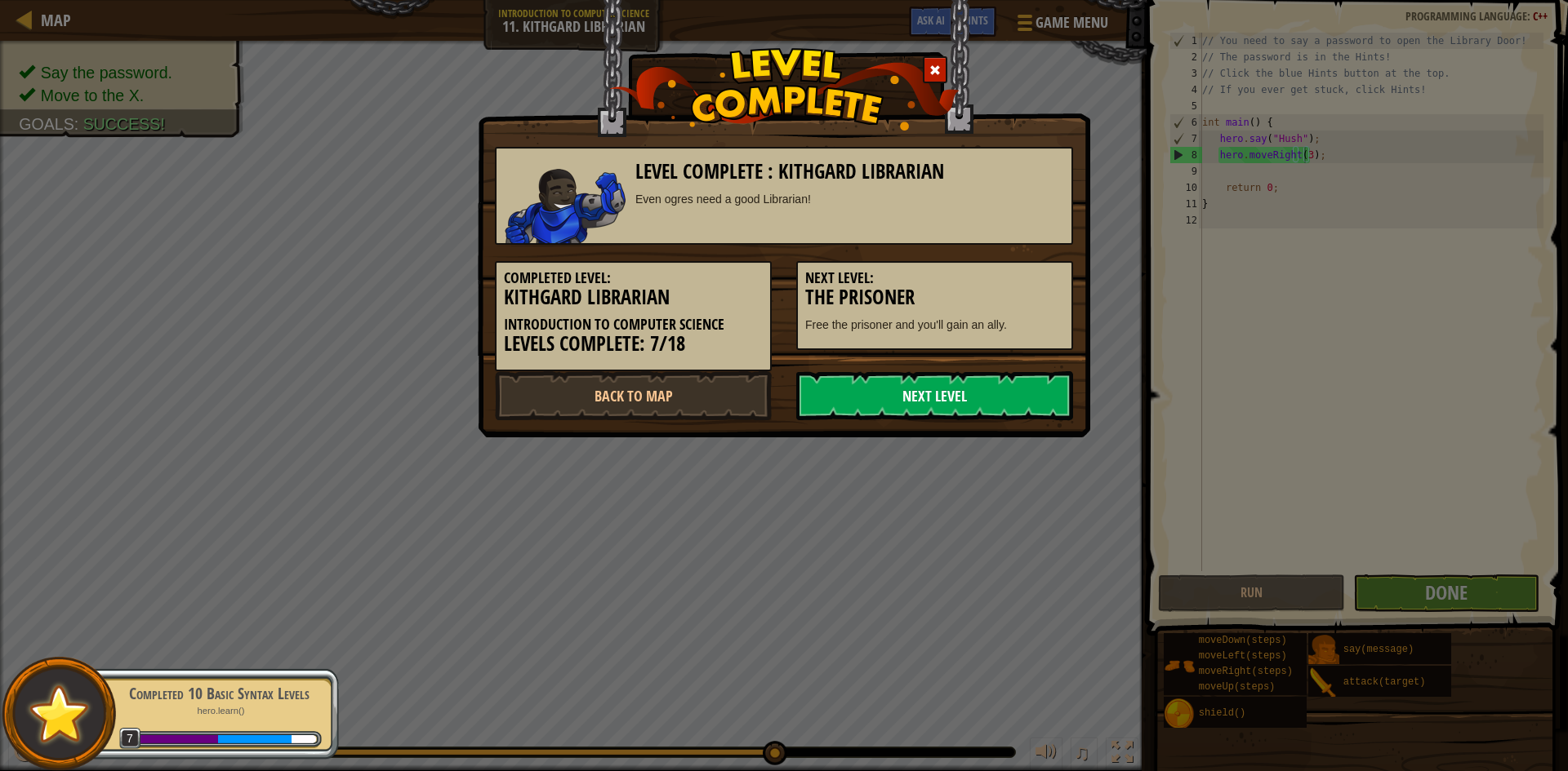
click at [922, 400] on link "Next Level" at bounding box center [934, 396] width 276 height 49
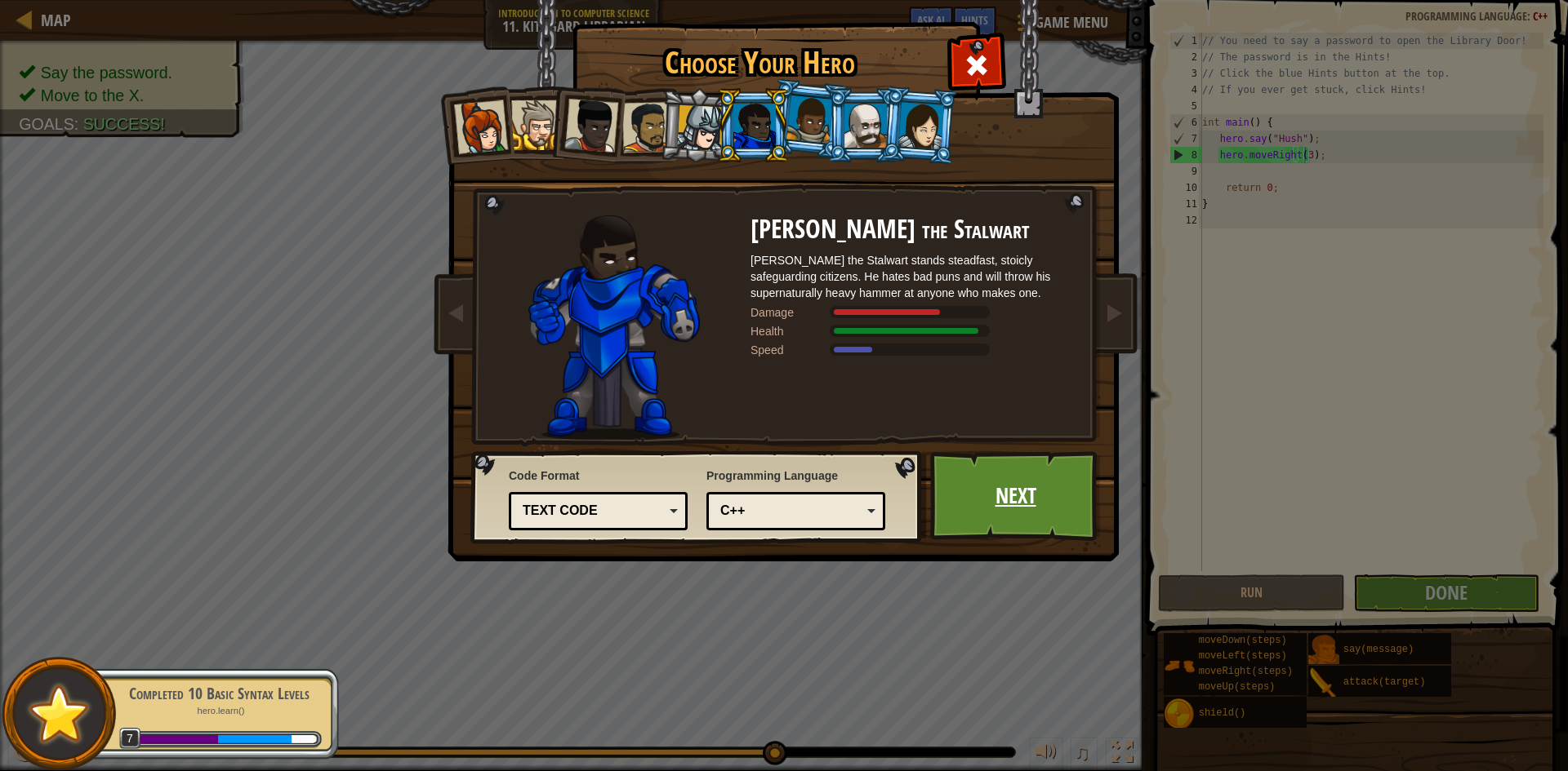
click at [993, 512] on link "Next" at bounding box center [1015, 496] width 170 height 90
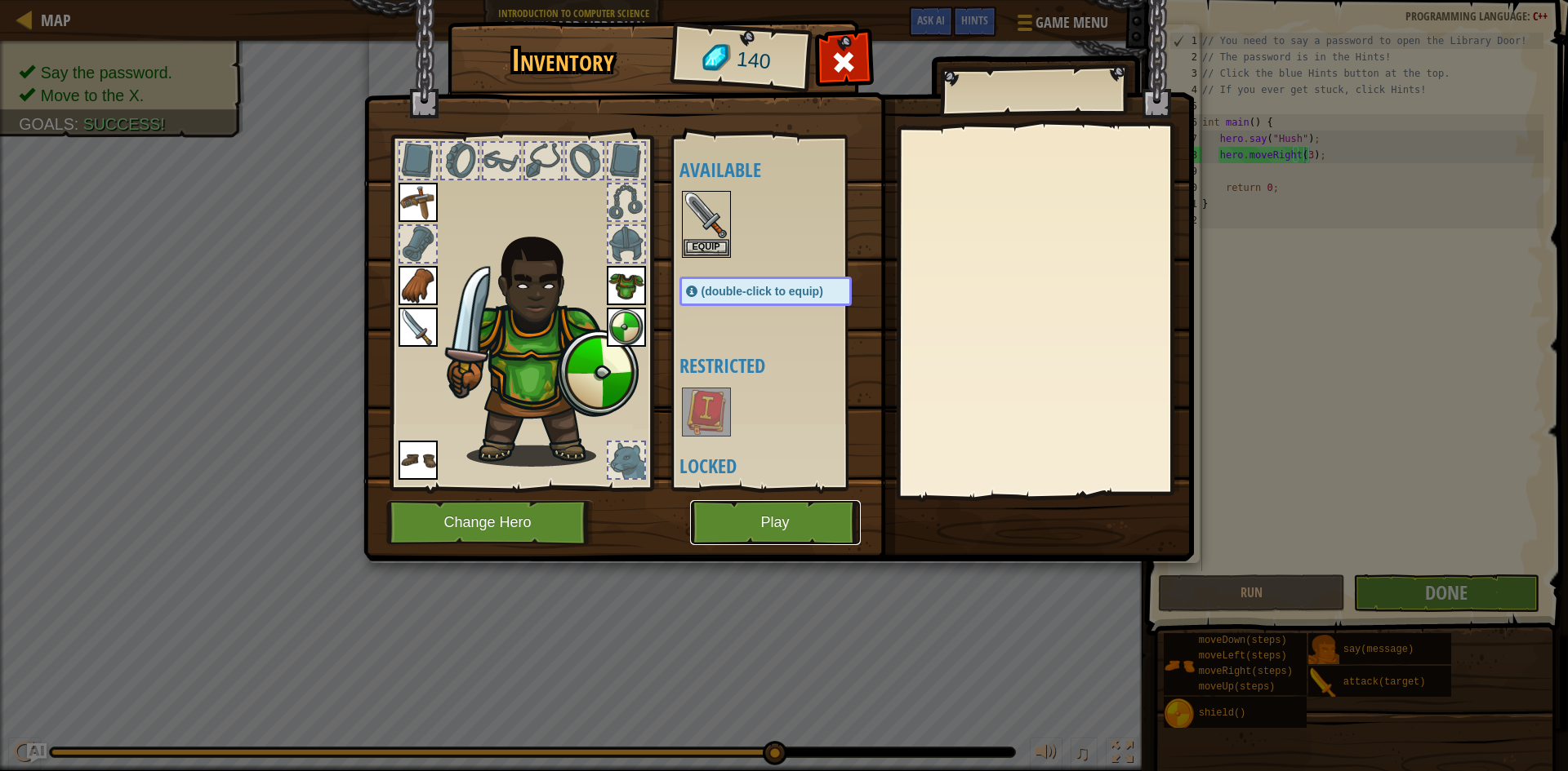
click at [715, 531] on button "Play" at bounding box center [775, 523] width 170 height 45
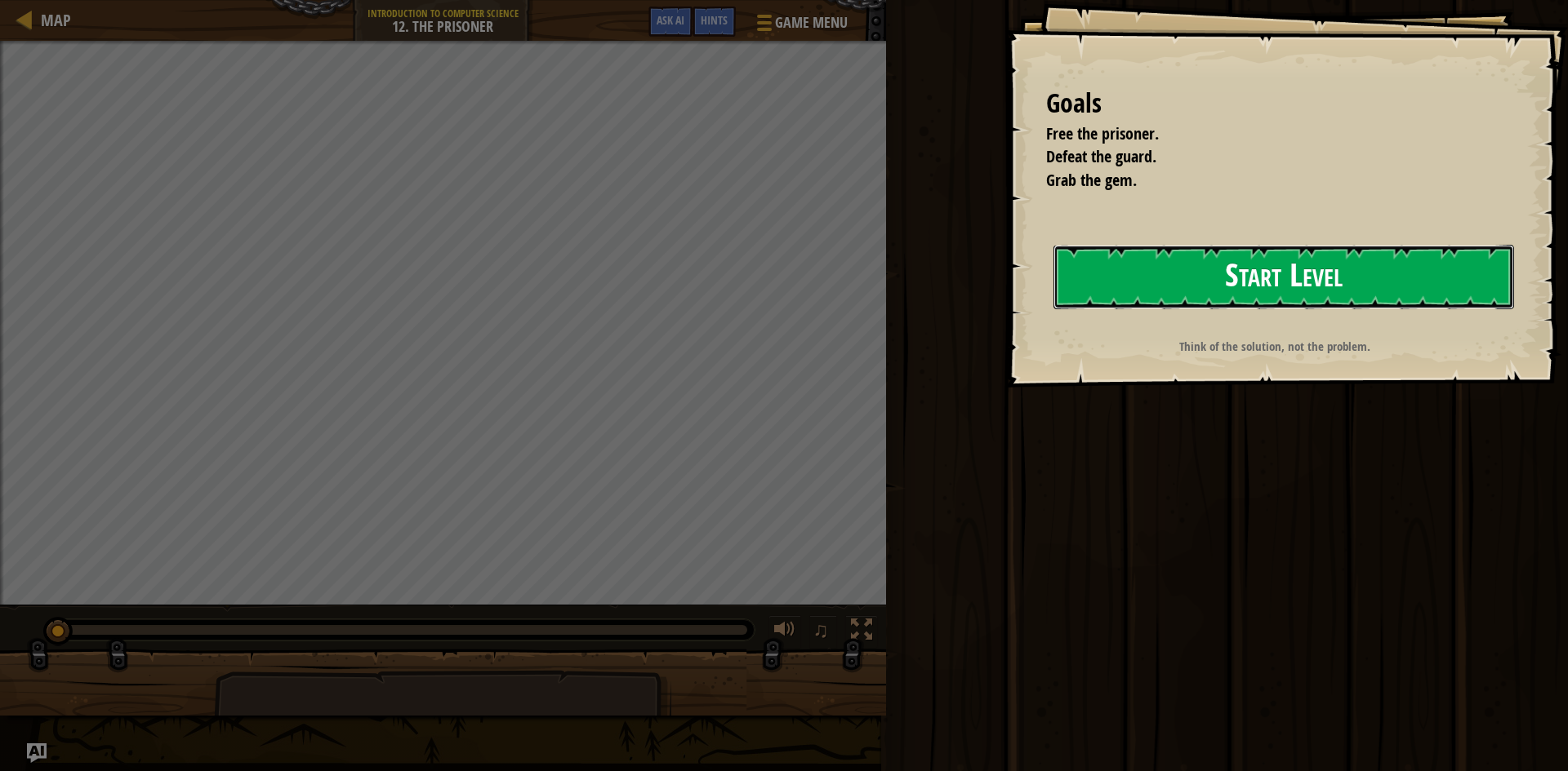
click at [1155, 286] on button "Start Level" at bounding box center [1283, 276] width 460 height 64
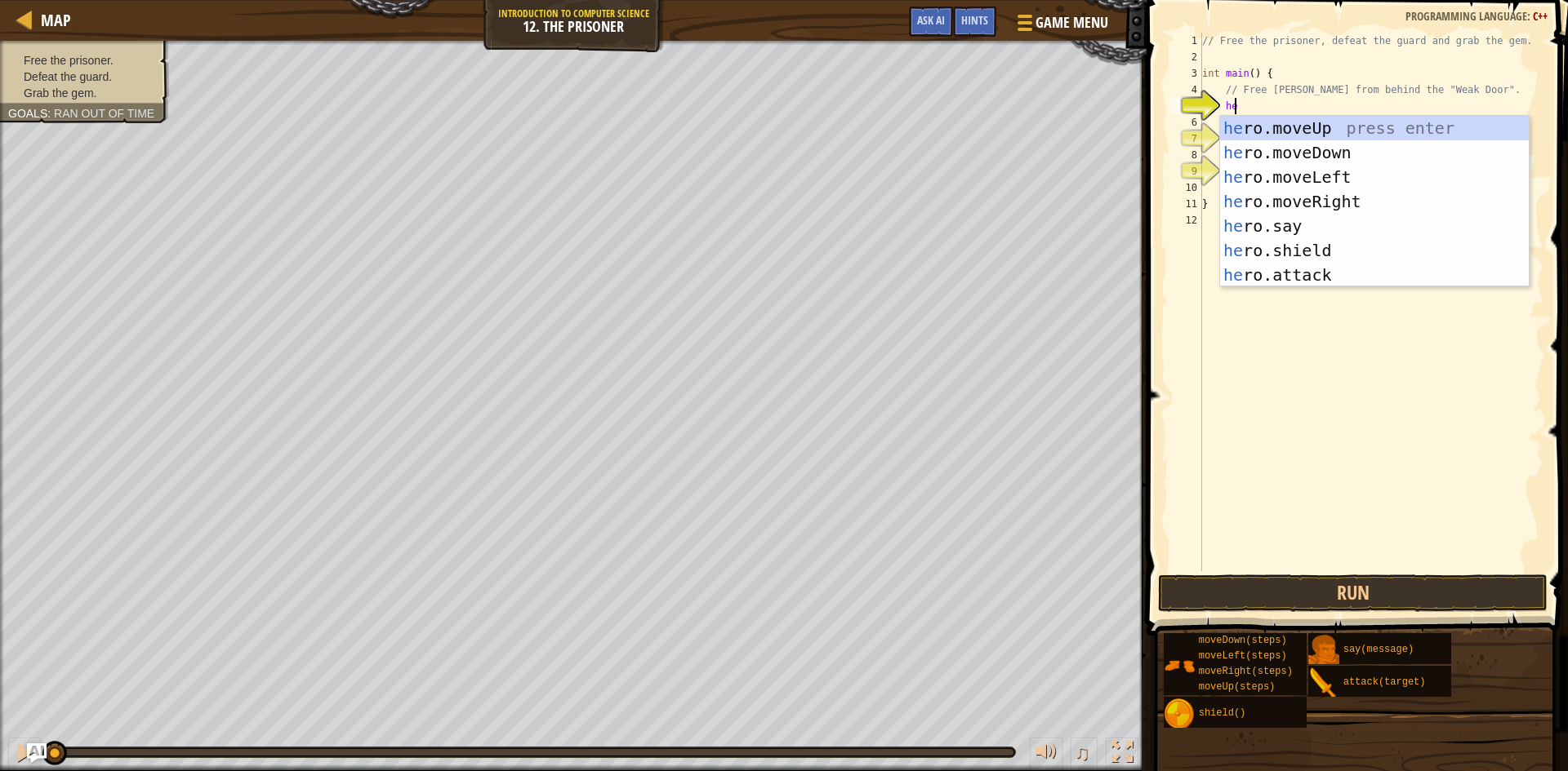
type textarea "hero"
click at [1344, 206] on div "hero .moveUp press enter hero .moveDown press enter hero .moveLeft press enter …" at bounding box center [1374, 226] width 309 height 220
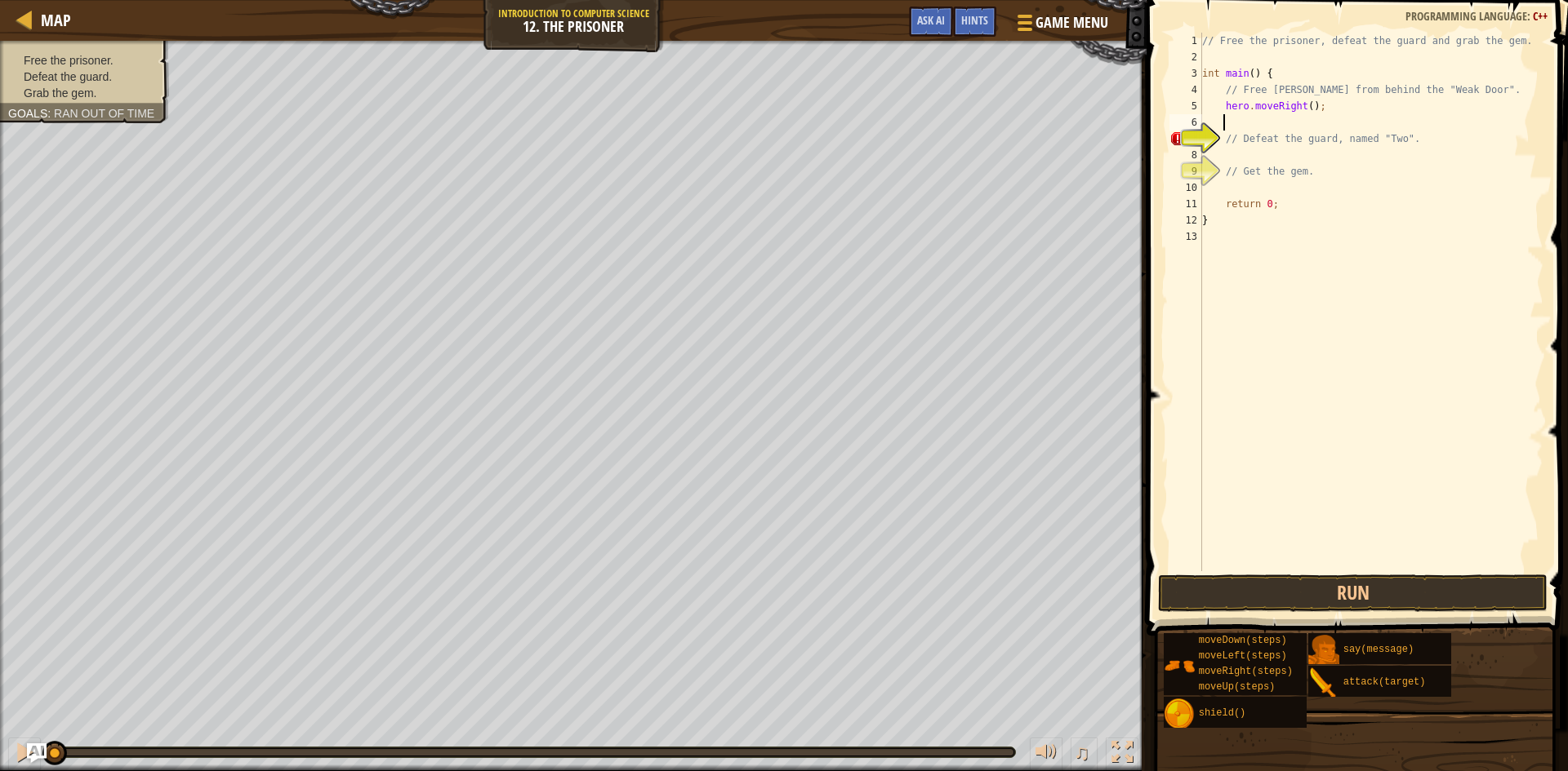
scroll to position [7, 1]
click at [1345, 609] on button "Run" at bounding box center [1353, 593] width 390 height 37
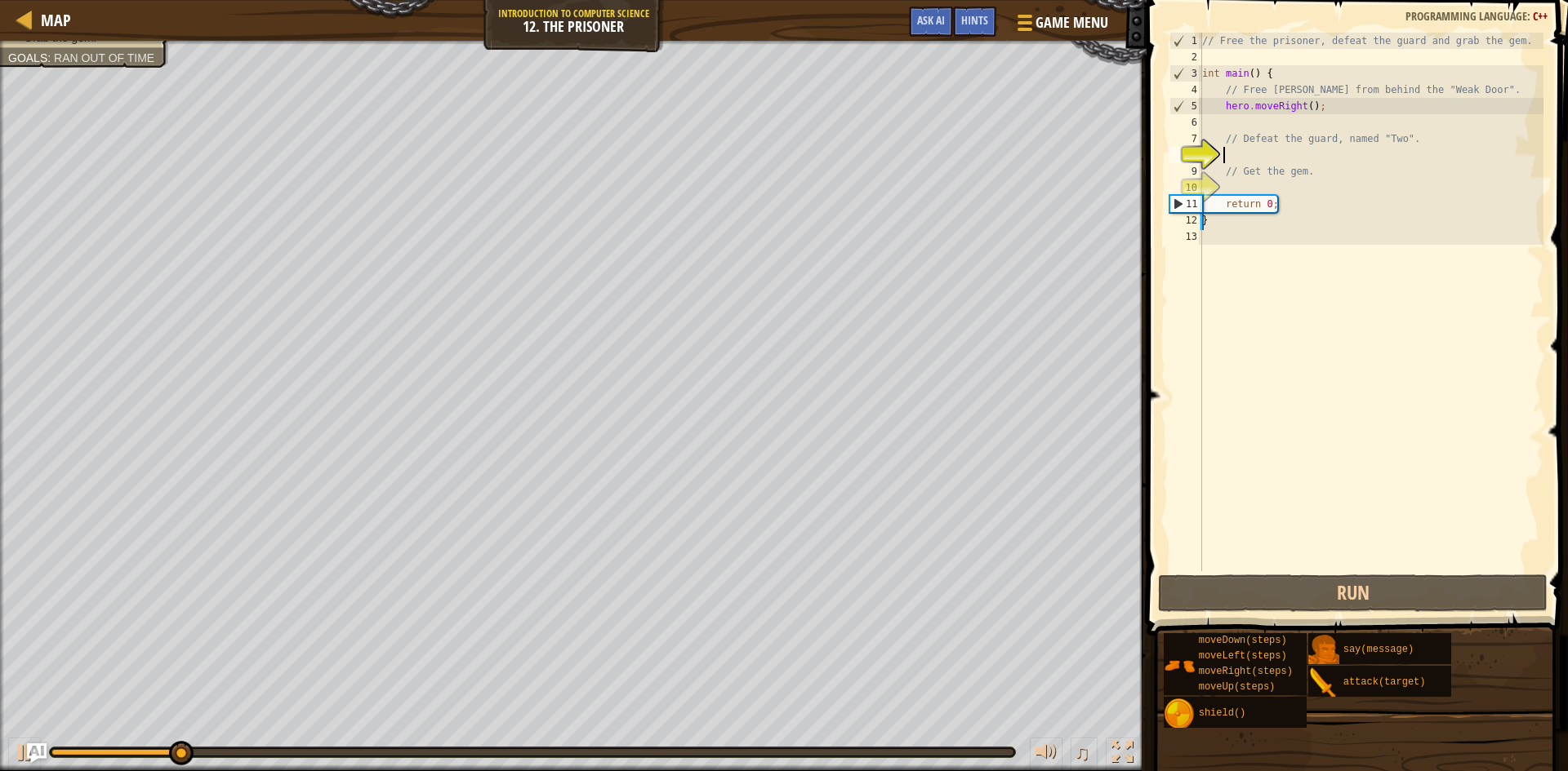
click at [1272, 159] on div "// Free the prisoner, defeat the guard and grab the gem. int main ( ) { // Free…" at bounding box center [1371, 318] width 344 height 572
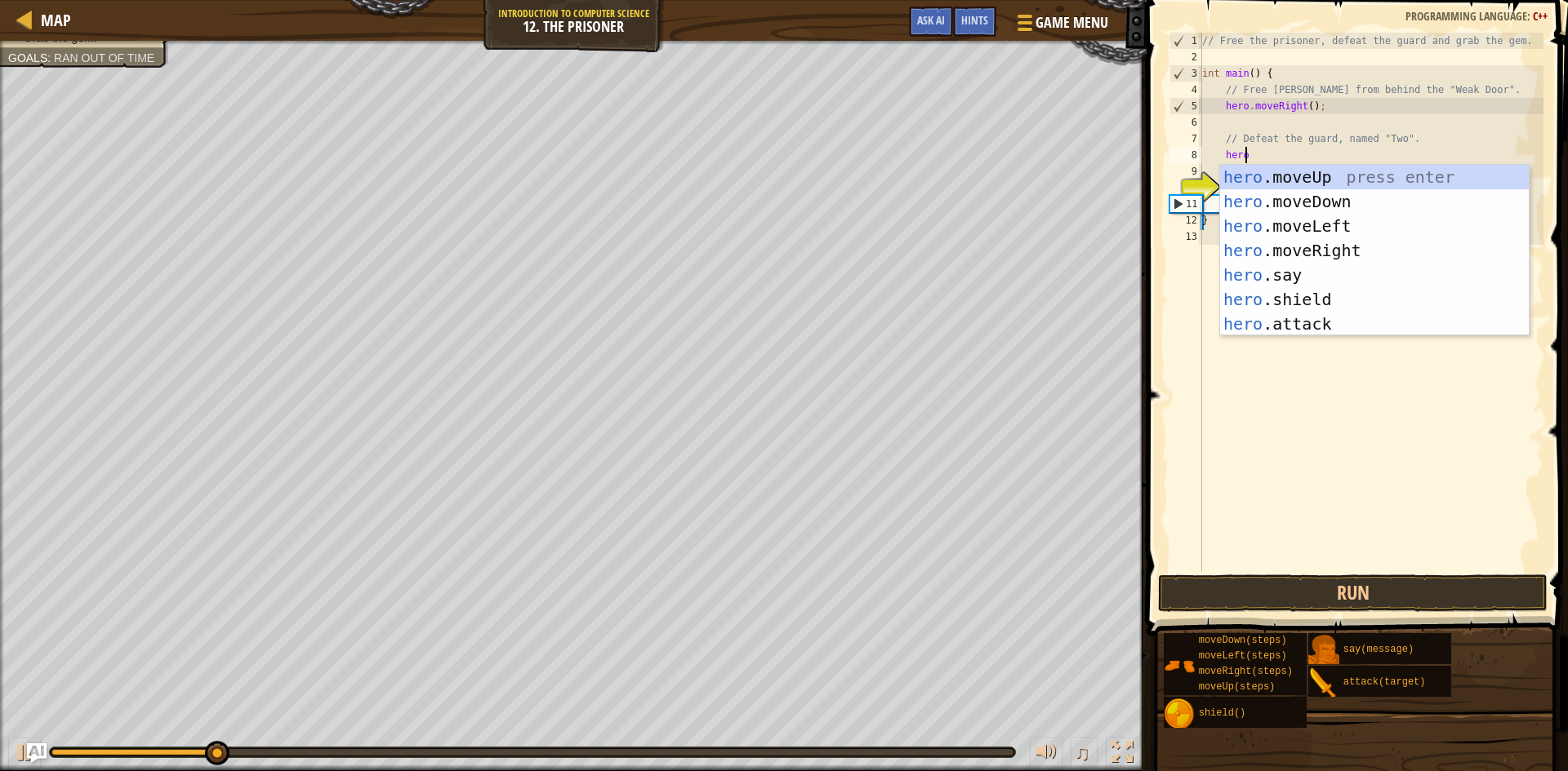
scroll to position [7, 4]
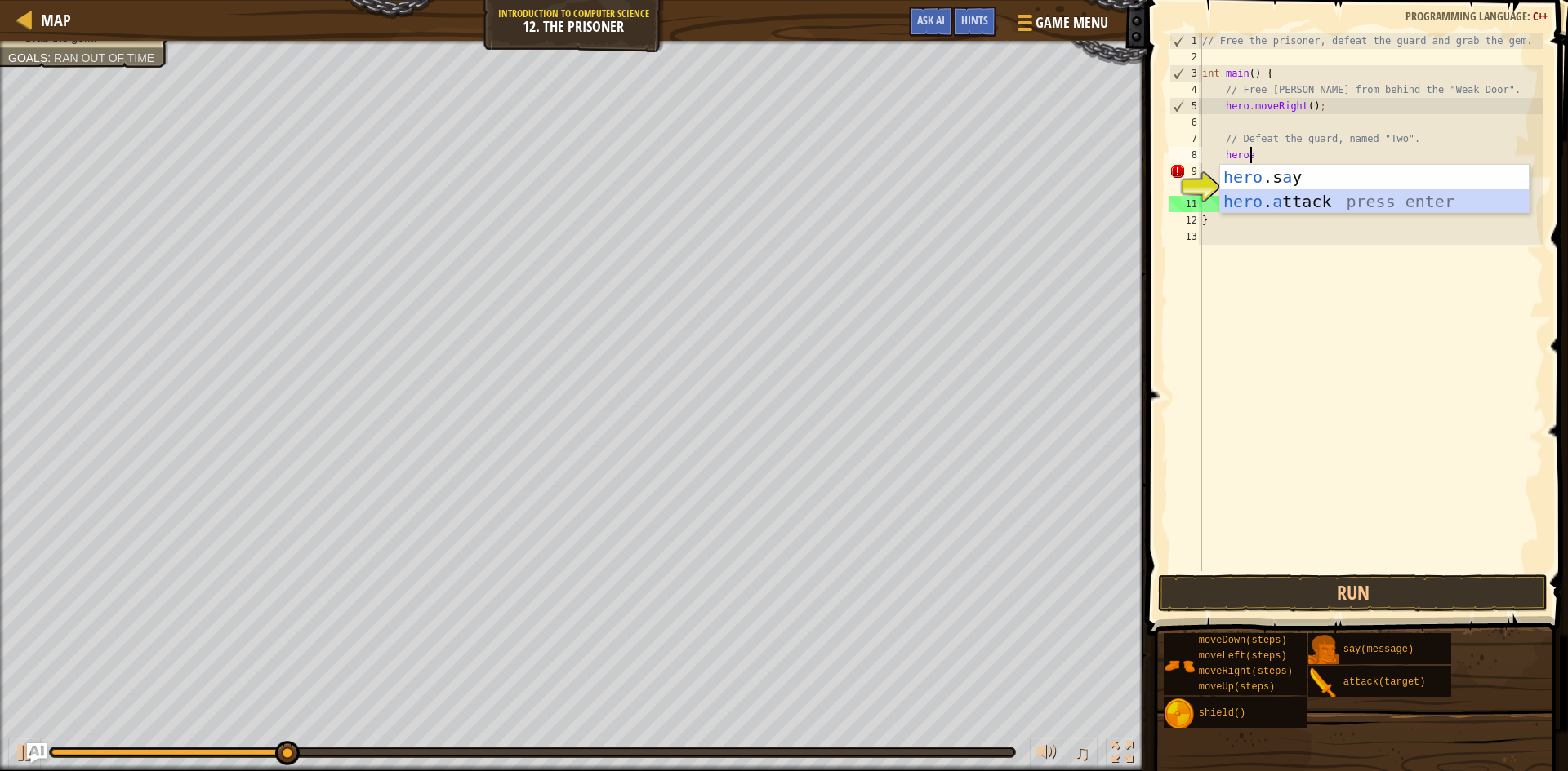
click at [1353, 206] on div "hero .s a y press enter hero . a ttack press enter" at bounding box center [1374, 214] width 309 height 98
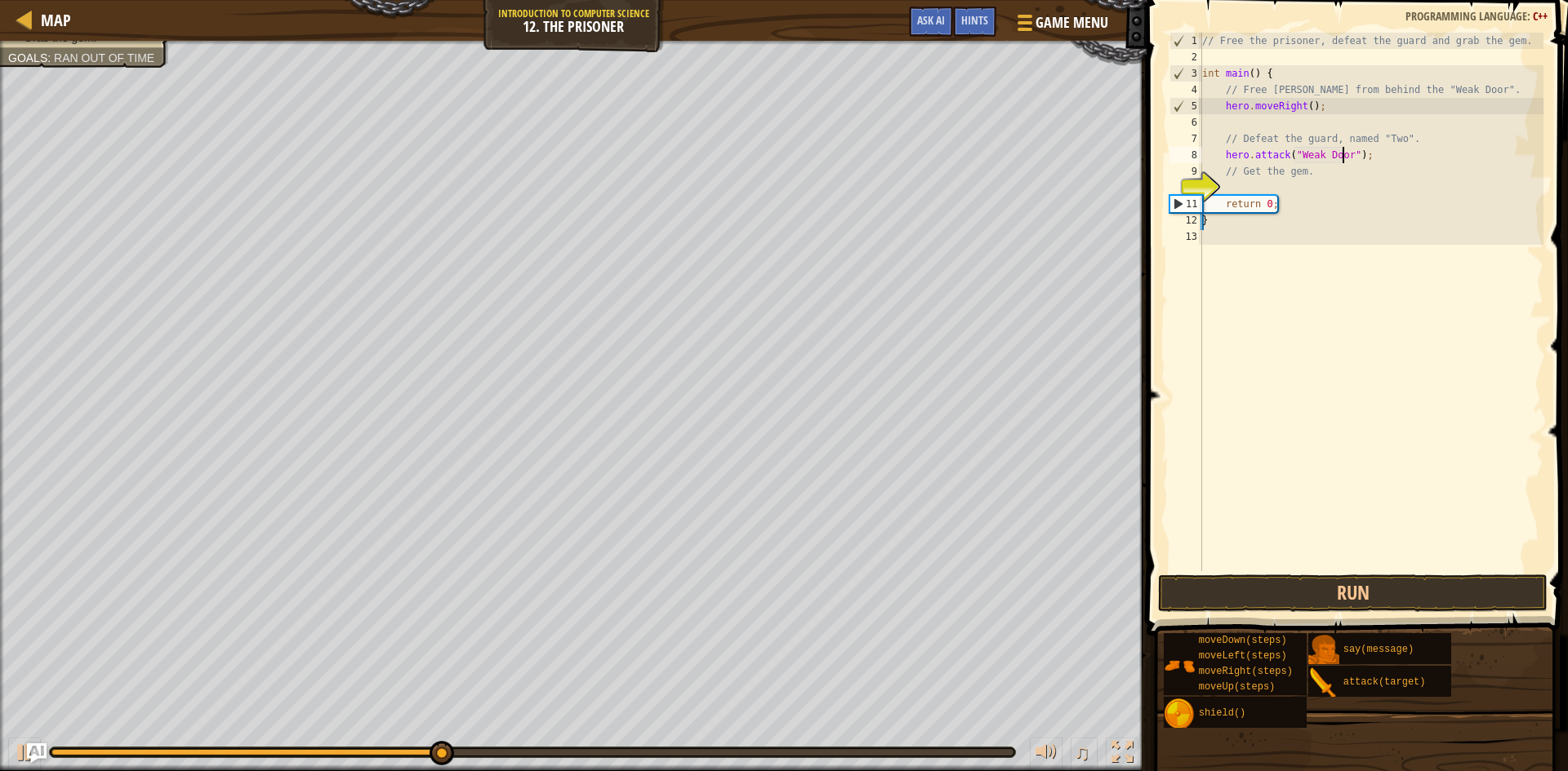
scroll to position [7, 13]
type textarea "hero.attack("Weak Door");"
click at [1376, 593] on button "Run" at bounding box center [1353, 593] width 390 height 37
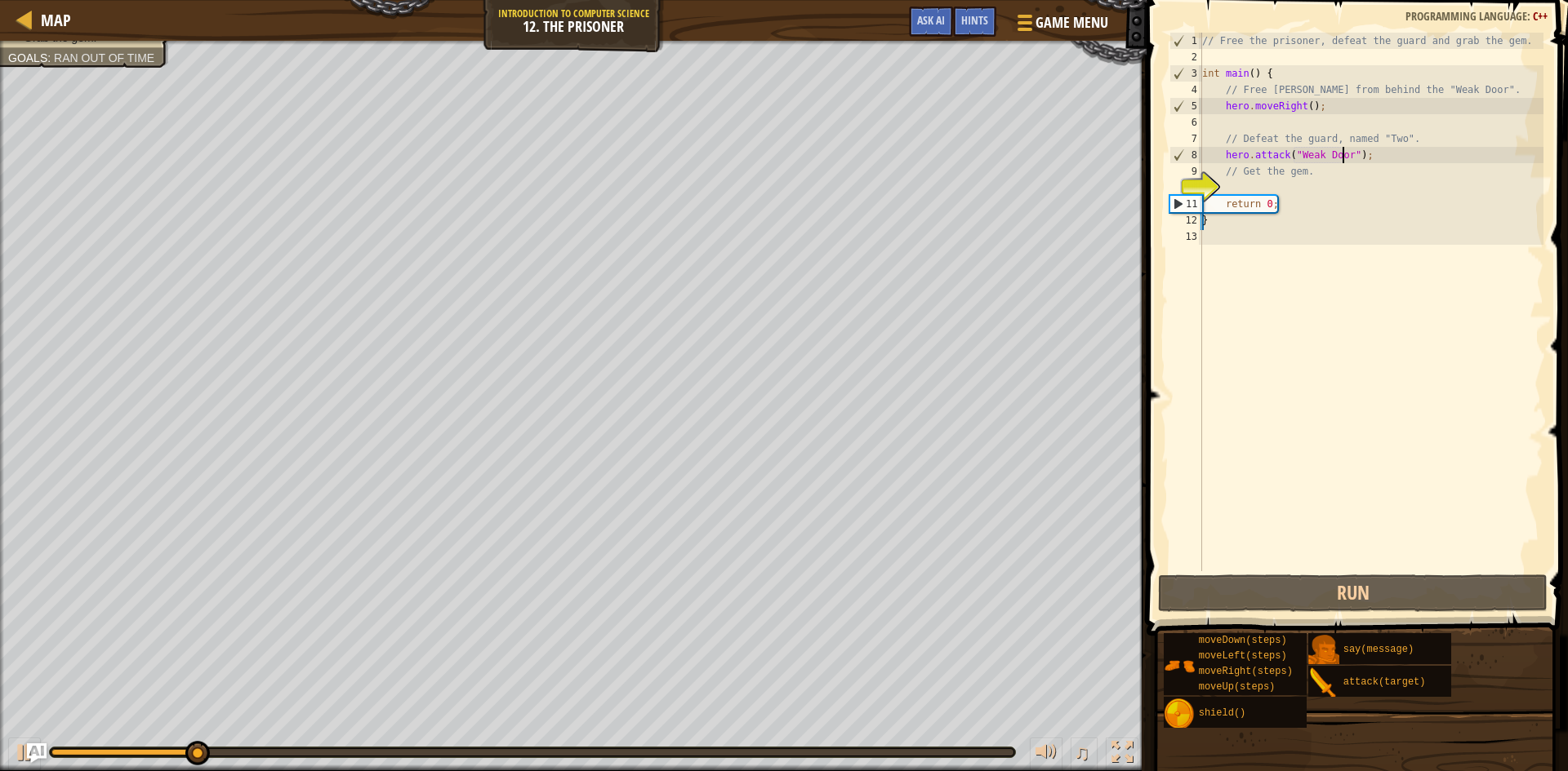
click at [1295, 191] on div "// Free the prisoner, defeat the guard and grab the gem. int main ( ) { // Free…" at bounding box center [1371, 318] width 344 height 572
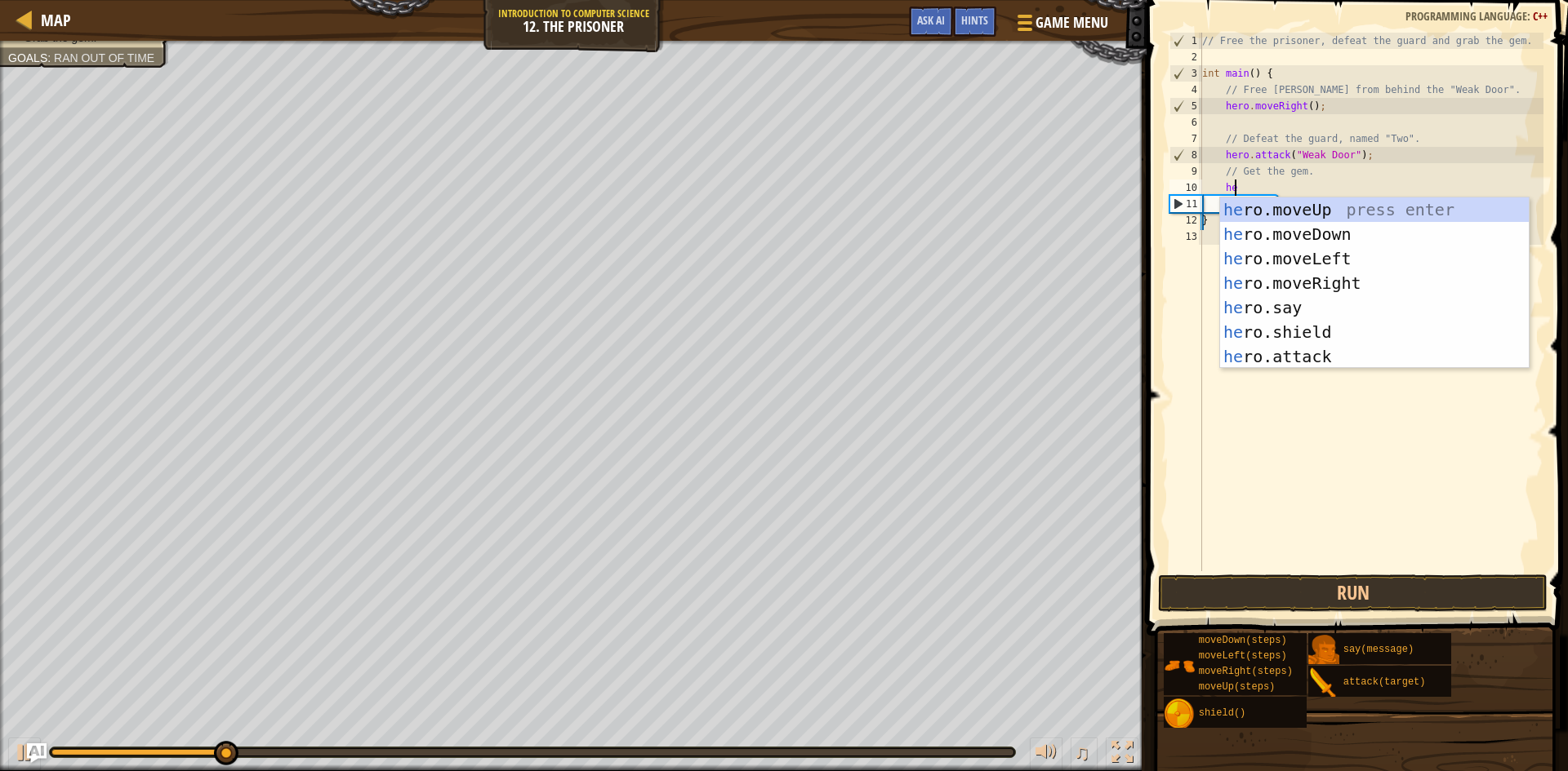
type textarea "hero"
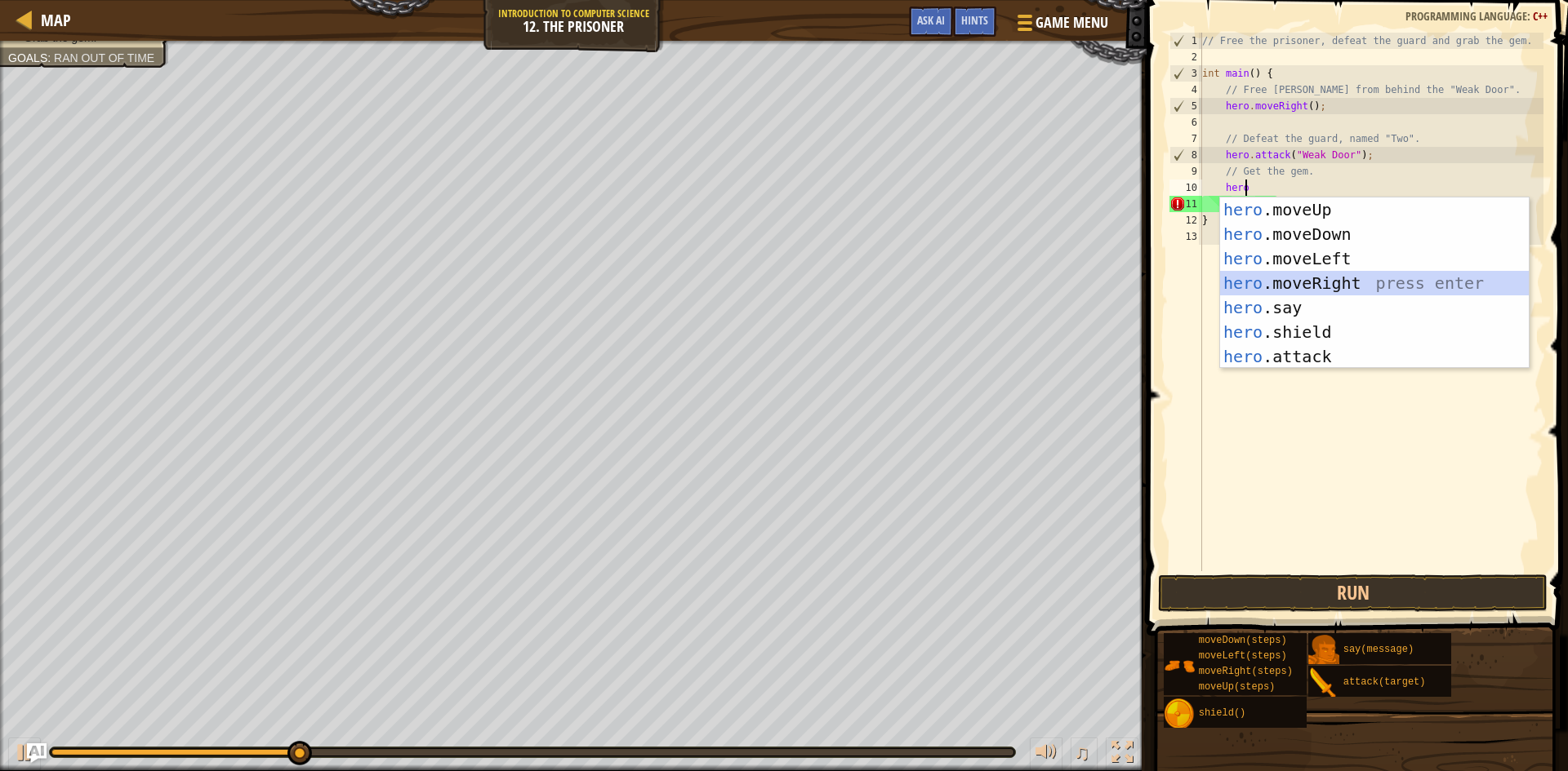
click at [1308, 282] on div "hero .moveUp press enter hero .moveDown press enter hero .moveLeft press enter …" at bounding box center [1374, 307] width 309 height 220
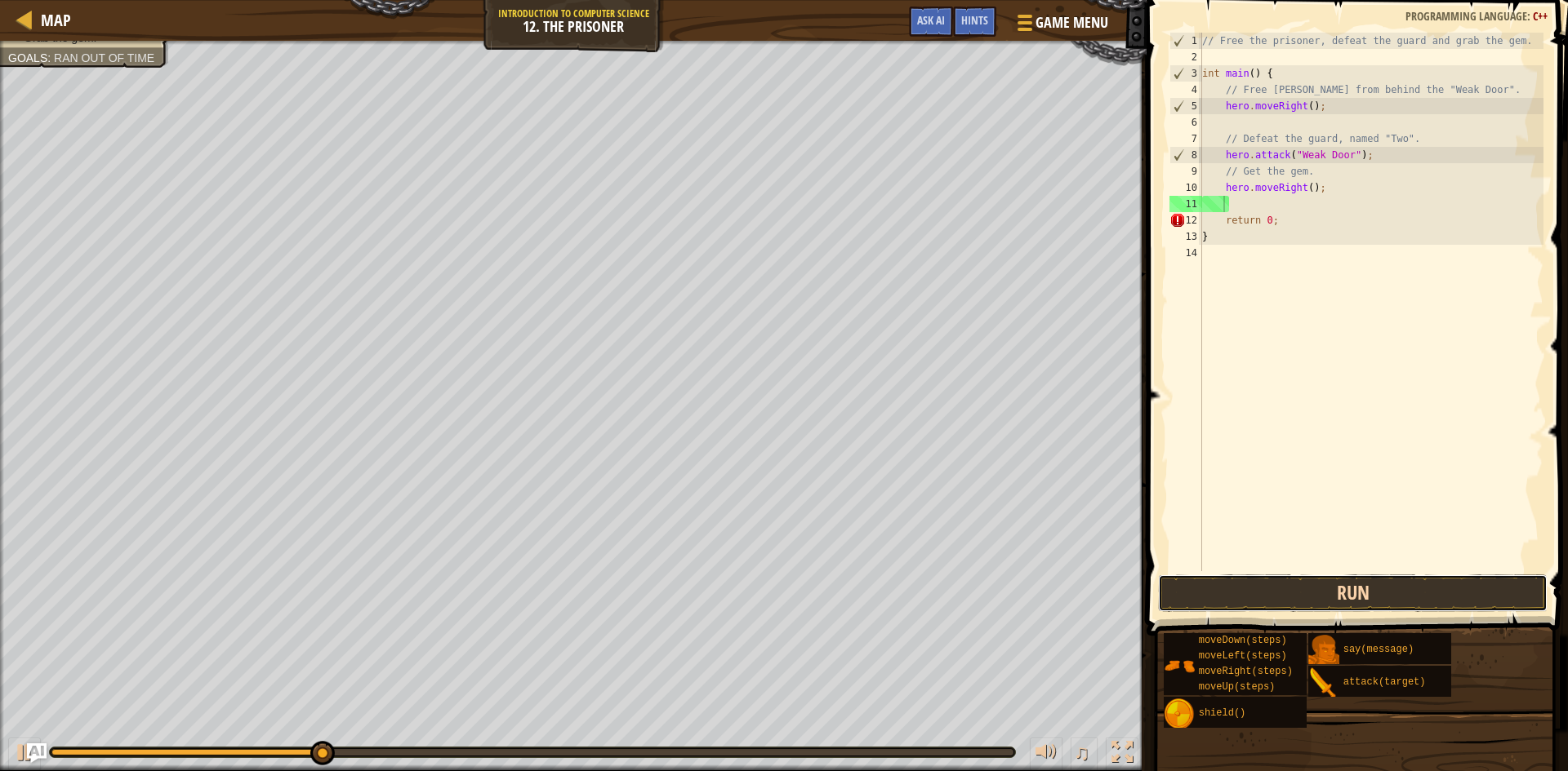
click at [1380, 604] on button "Run" at bounding box center [1353, 593] width 390 height 37
click at [1380, 600] on button "Run" at bounding box center [1353, 593] width 390 height 37
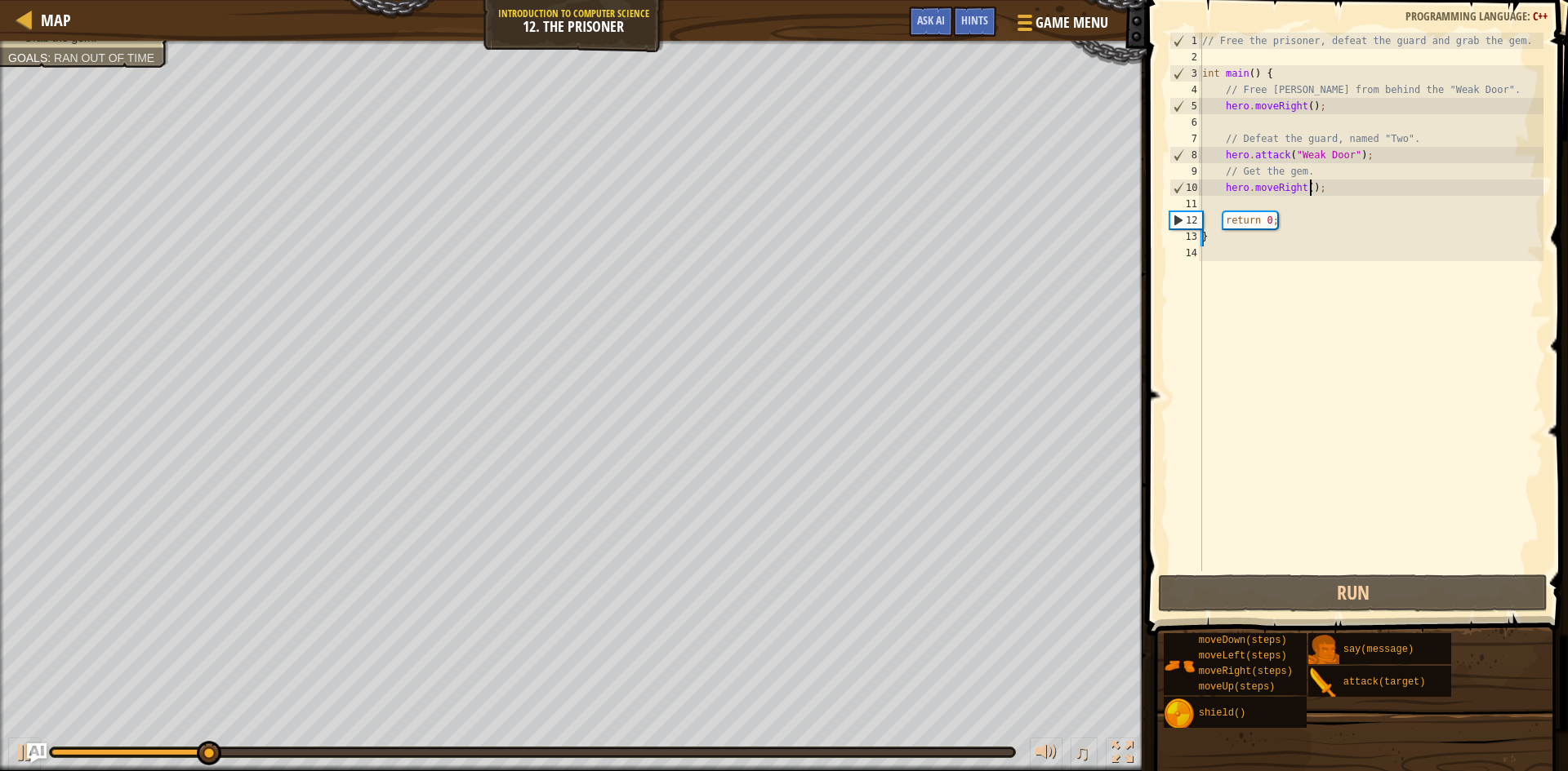
click at [1308, 190] on div "// Free the prisoner, defeat the guard and grab the gem. int main ( ) { // Free…" at bounding box center [1371, 318] width 344 height 572
click at [1302, 188] on div "// Free the prisoner, defeat the guard and grab the gem. int main ( ) { // Free…" at bounding box center [1371, 318] width 344 height 572
click at [1360, 602] on button "Run" at bounding box center [1353, 593] width 390 height 37
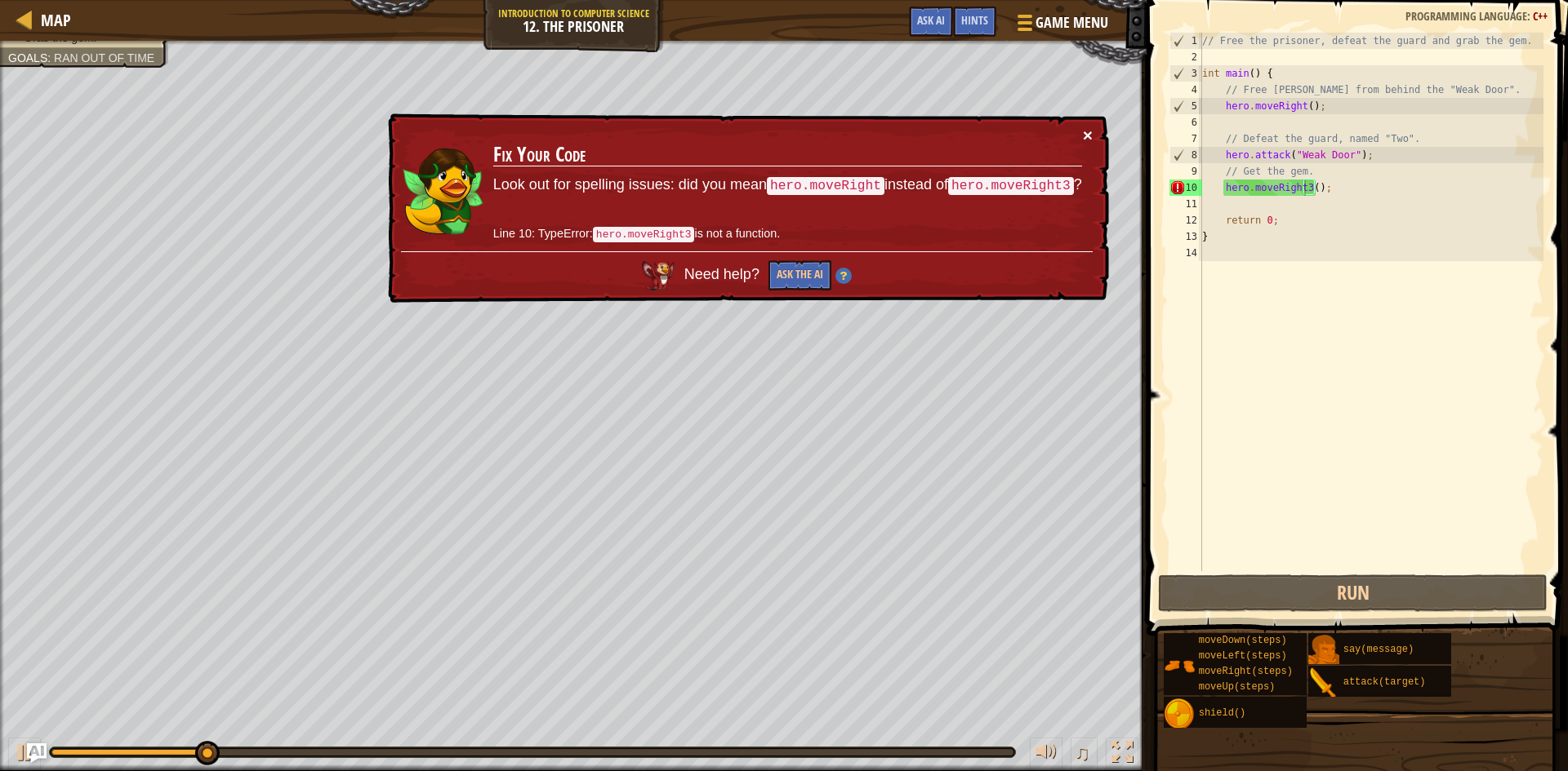
click at [1083, 134] on button "×" at bounding box center [1088, 135] width 10 height 17
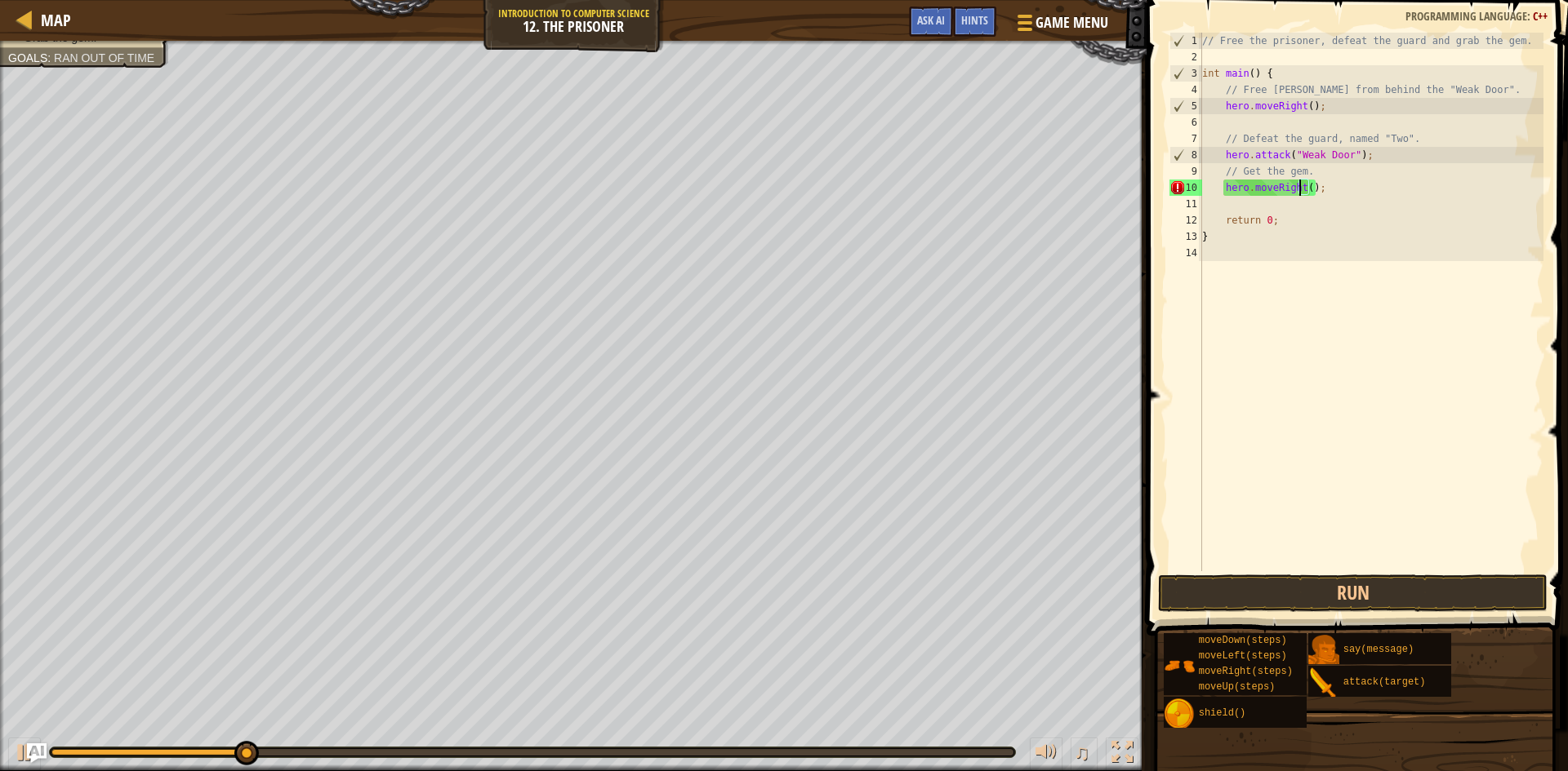
click at [1307, 187] on div "// Free the prisoner, defeat the guard and grab the gem. int main ( ) { // Free…" at bounding box center [1371, 318] width 344 height 572
type textarea "hero.moveRight(3);"
click at [1388, 596] on button "Run" at bounding box center [1353, 593] width 390 height 37
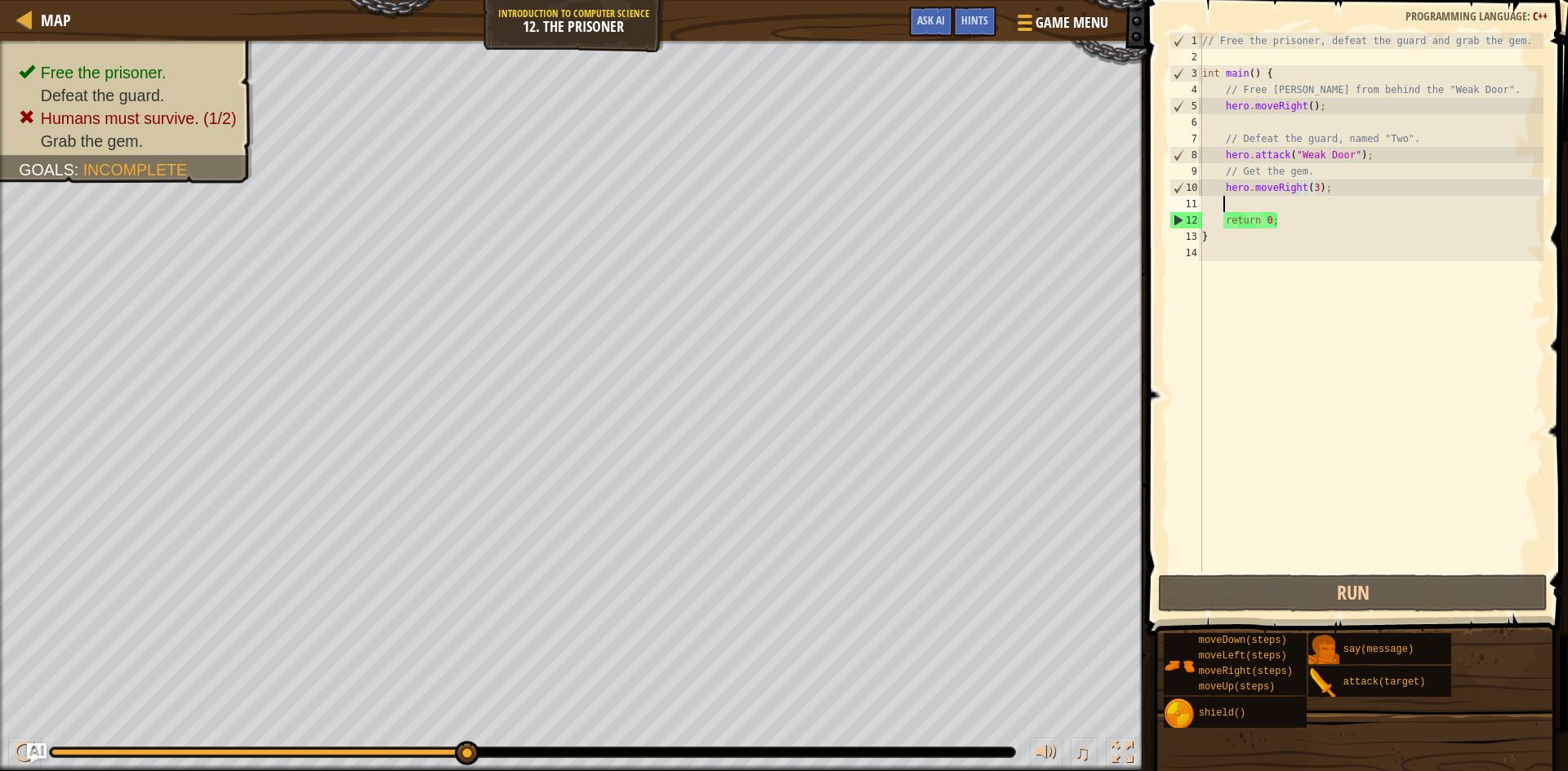
click at [1292, 202] on div "// Free the prisoner, defeat the guard and grab the gem. int main ( ) { // Free…" at bounding box center [1371, 318] width 344 height 572
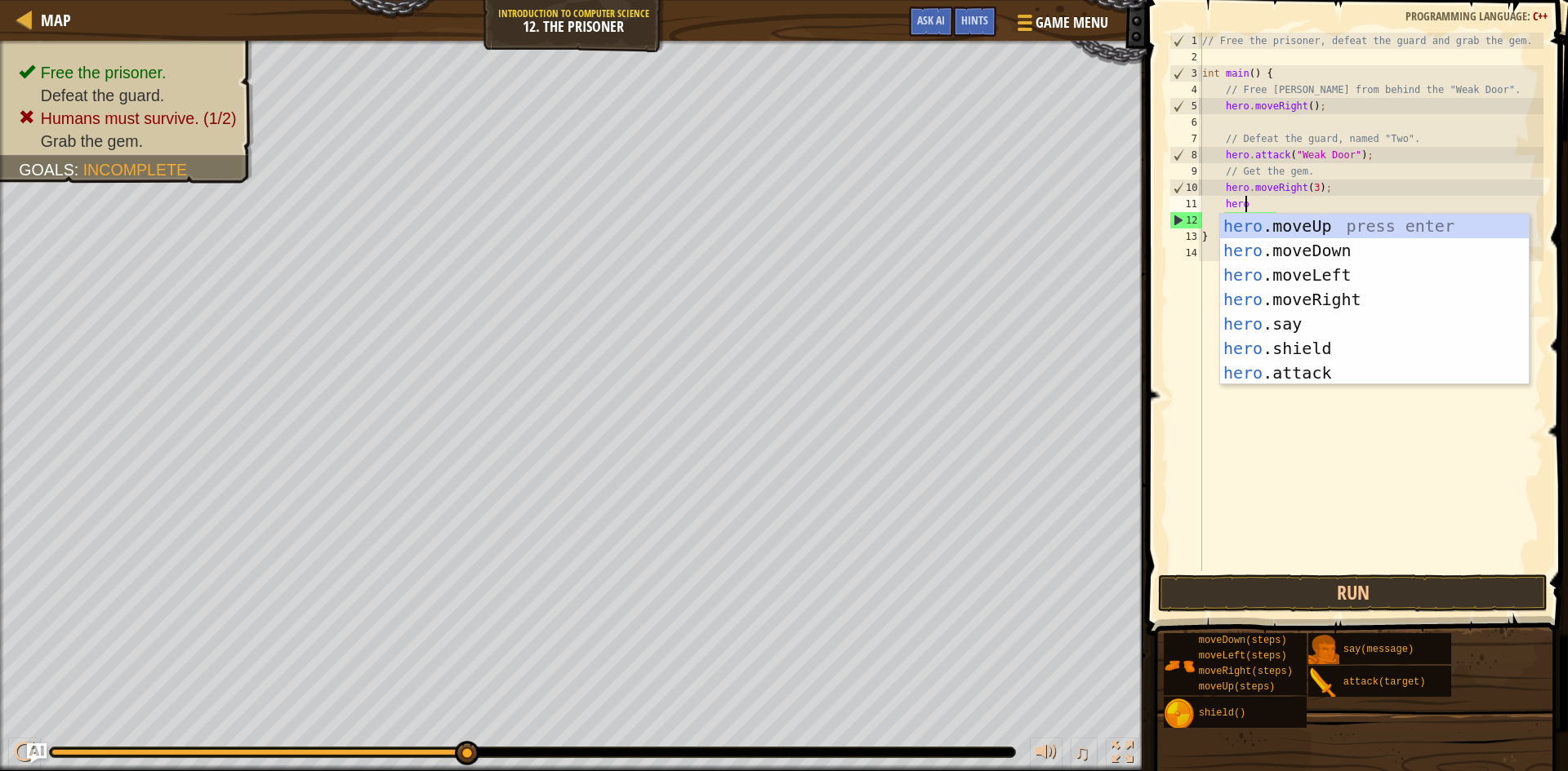
type textarea "herod"
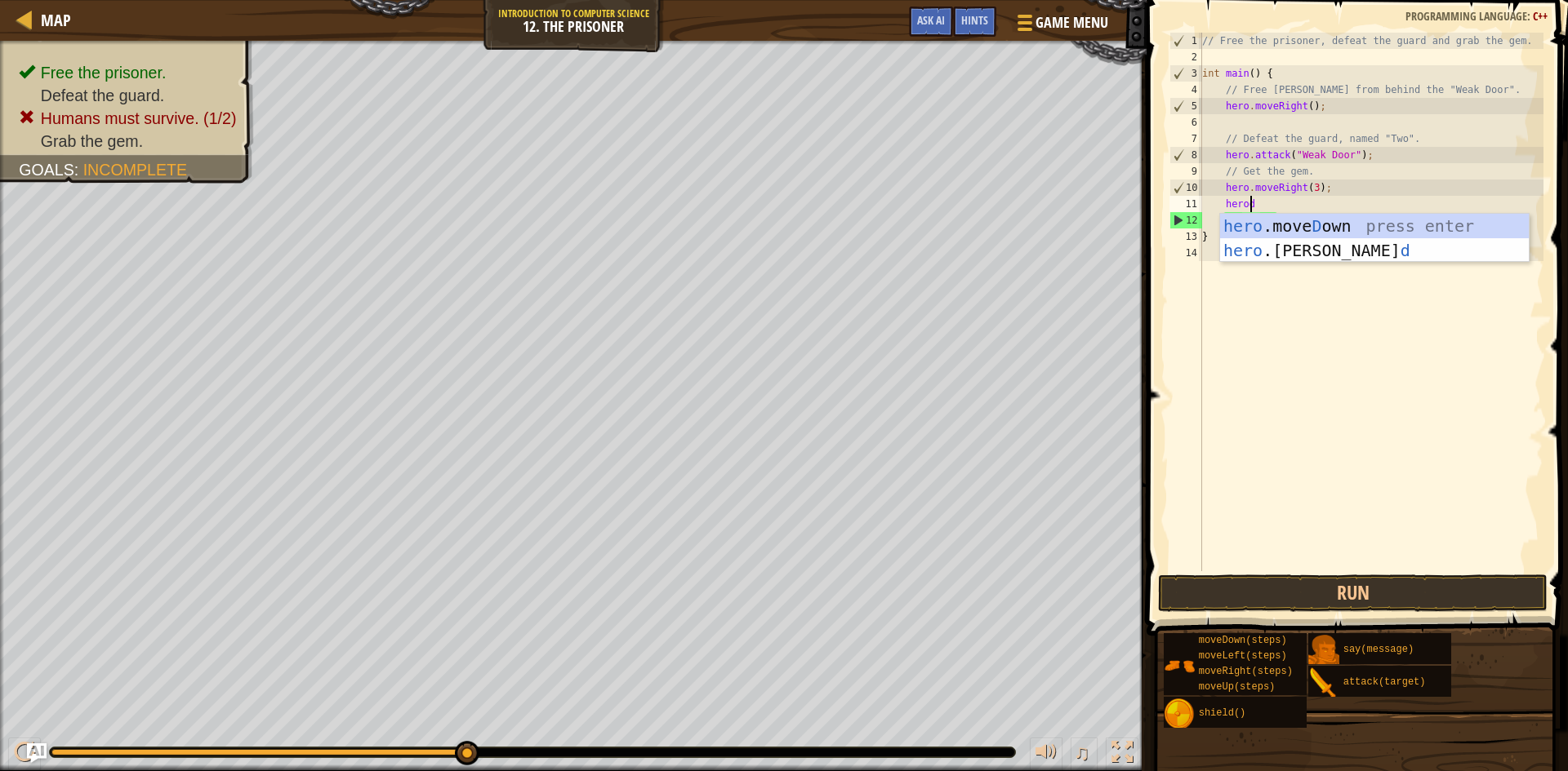
click at [1290, 217] on div "hero .[PERSON_NAME] own press enter hero .[PERSON_NAME] d press enter" at bounding box center [1374, 263] width 309 height 98
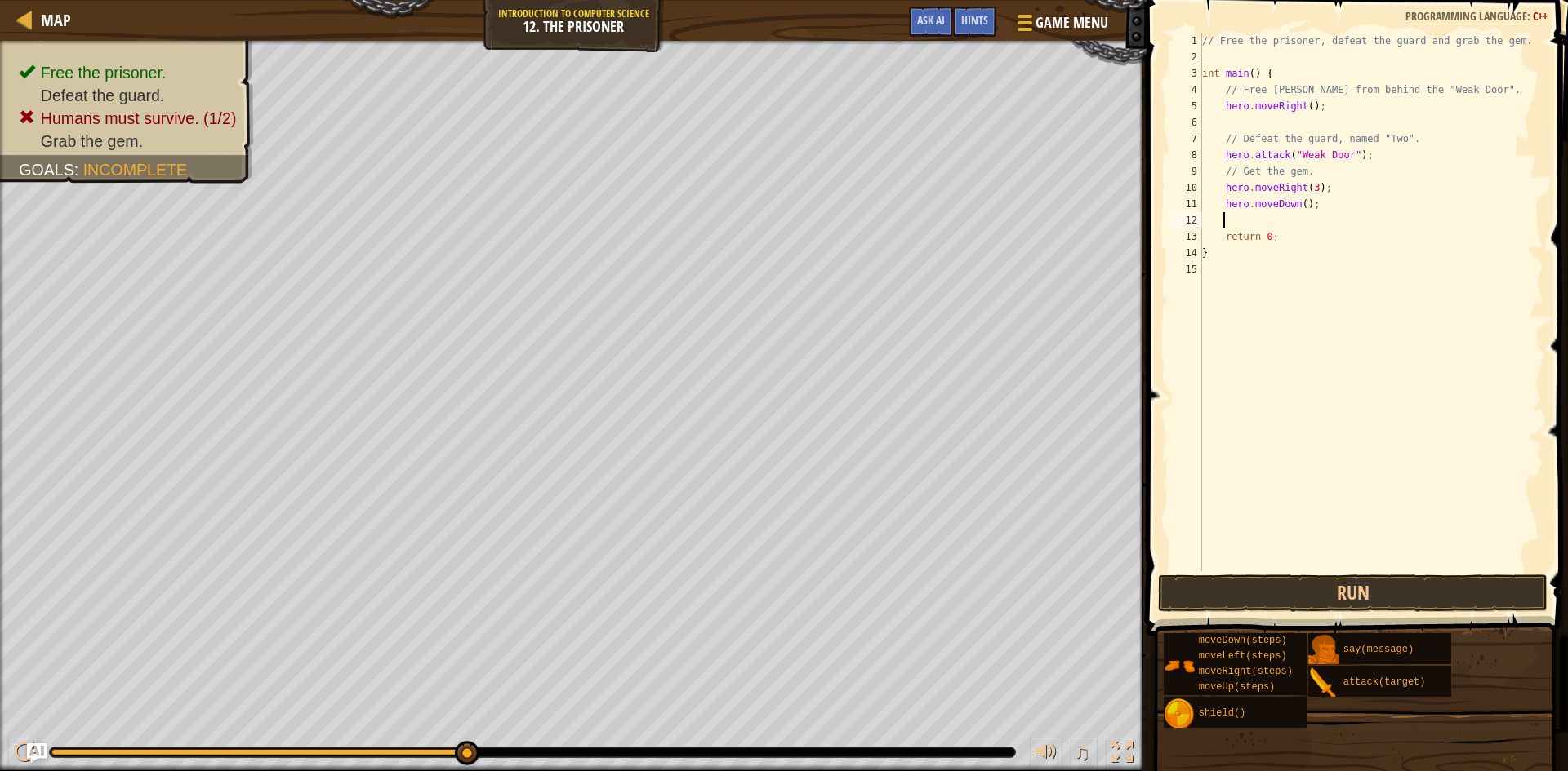
click at [1298, 201] on div "// Free the prisoner, defeat the guard and grab the gem. int main ( ) { // Free…" at bounding box center [1371, 318] width 344 height 572
type textarea "hero.moveDown(1);"
click at [1379, 569] on div "// Free the prisoner, defeat the guard and grab the gem. int main ( ) { // Free…" at bounding box center [1371, 318] width 344 height 572
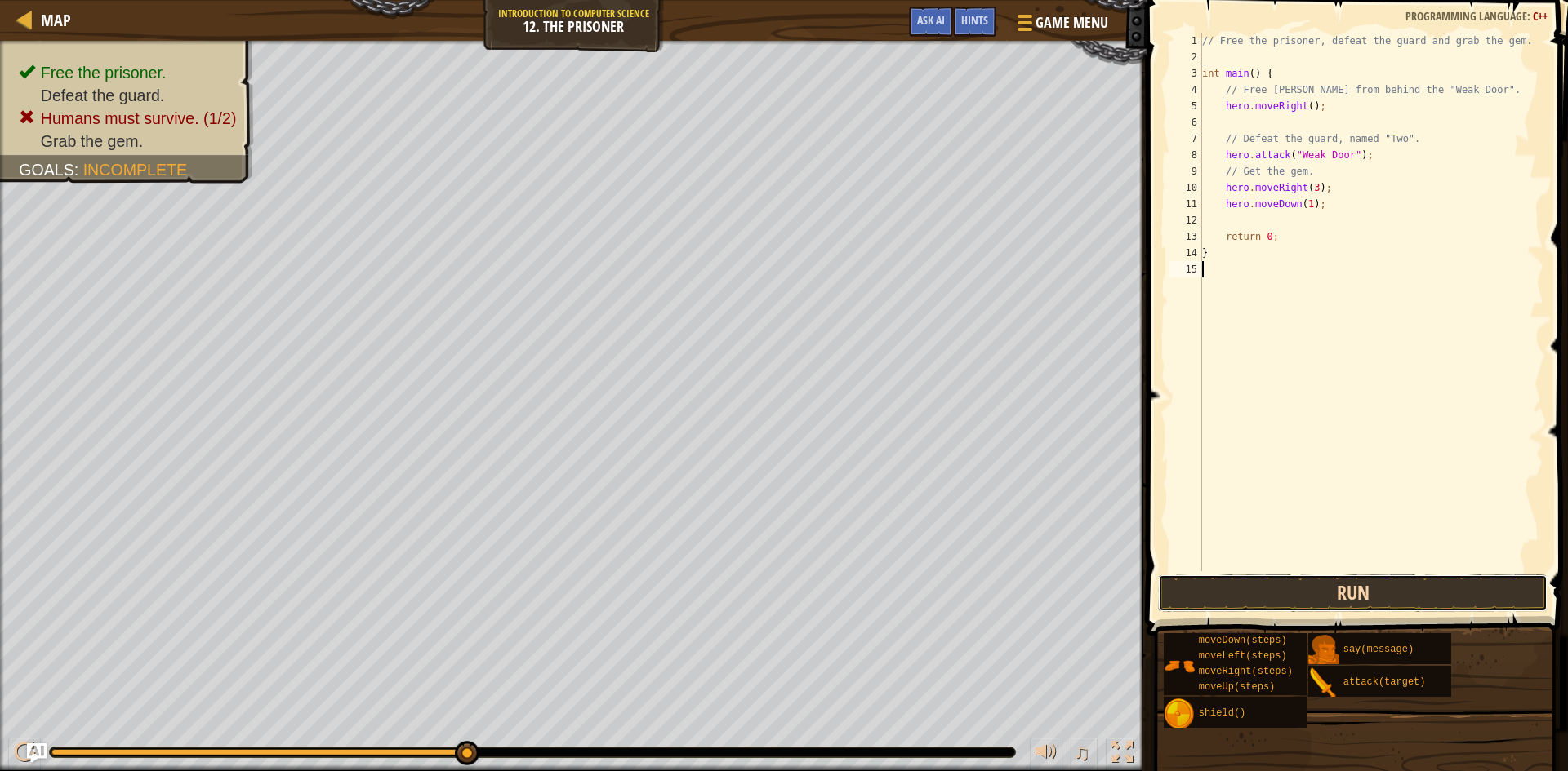
click at [1379, 576] on button "Run" at bounding box center [1353, 593] width 390 height 37
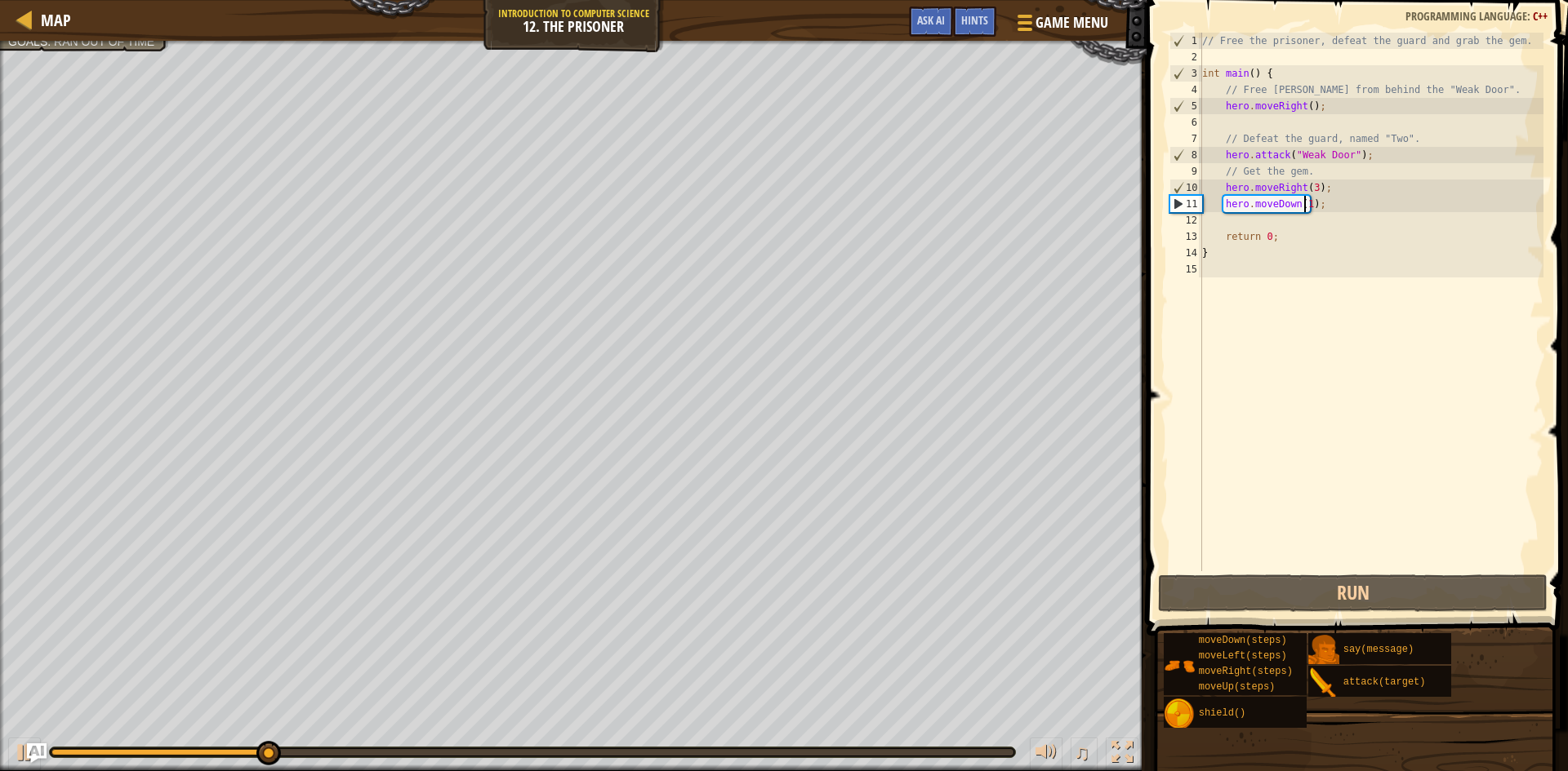
click at [1303, 207] on div "// Free the prisoner, defeat the guard and grab the gem. int main ( ) { // Free…" at bounding box center [1371, 318] width 344 height 572
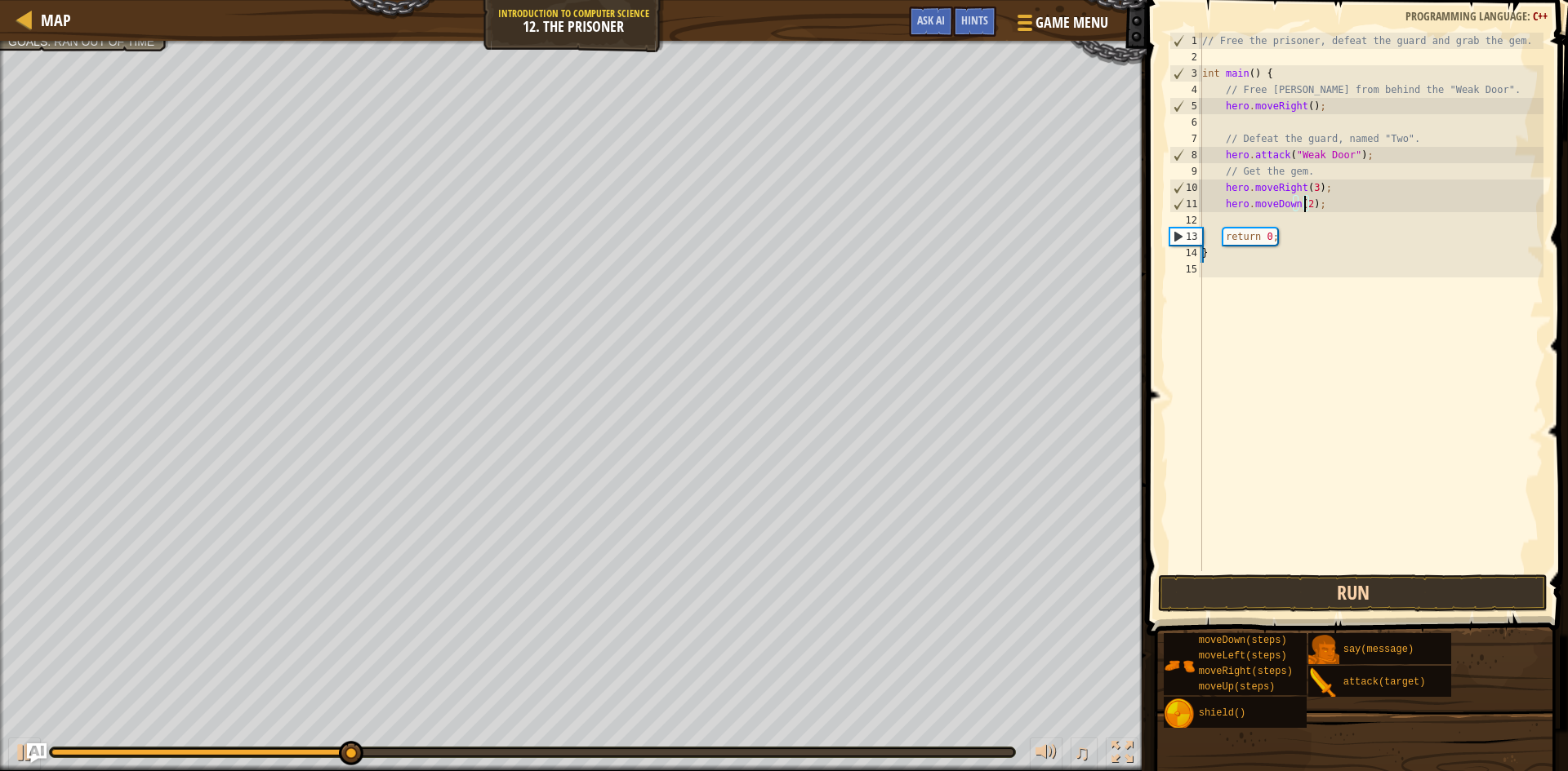
type textarea "hero.moveDown(2);"
click at [1352, 590] on button "Run" at bounding box center [1353, 593] width 390 height 37
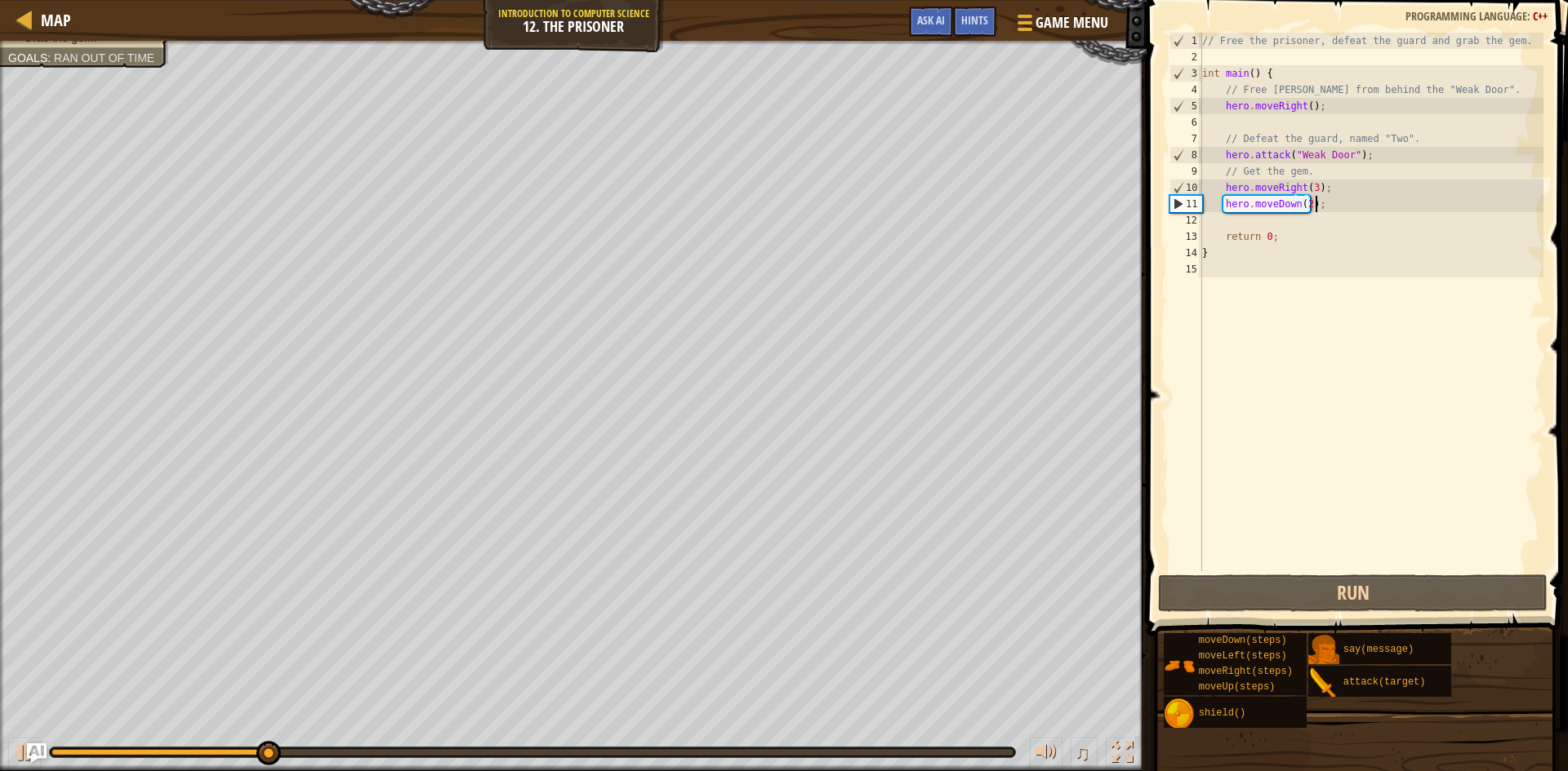
click at [1321, 209] on div "// Free the prisoner, defeat the guard and grab the gem. int main ( ) { // Free…" at bounding box center [1371, 318] width 344 height 572
click at [1312, 225] on div "// Free the prisoner, defeat the guard and grab the gem. int main ( ) { // Free…" at bounding box center [1371, 318] width 344 height 572
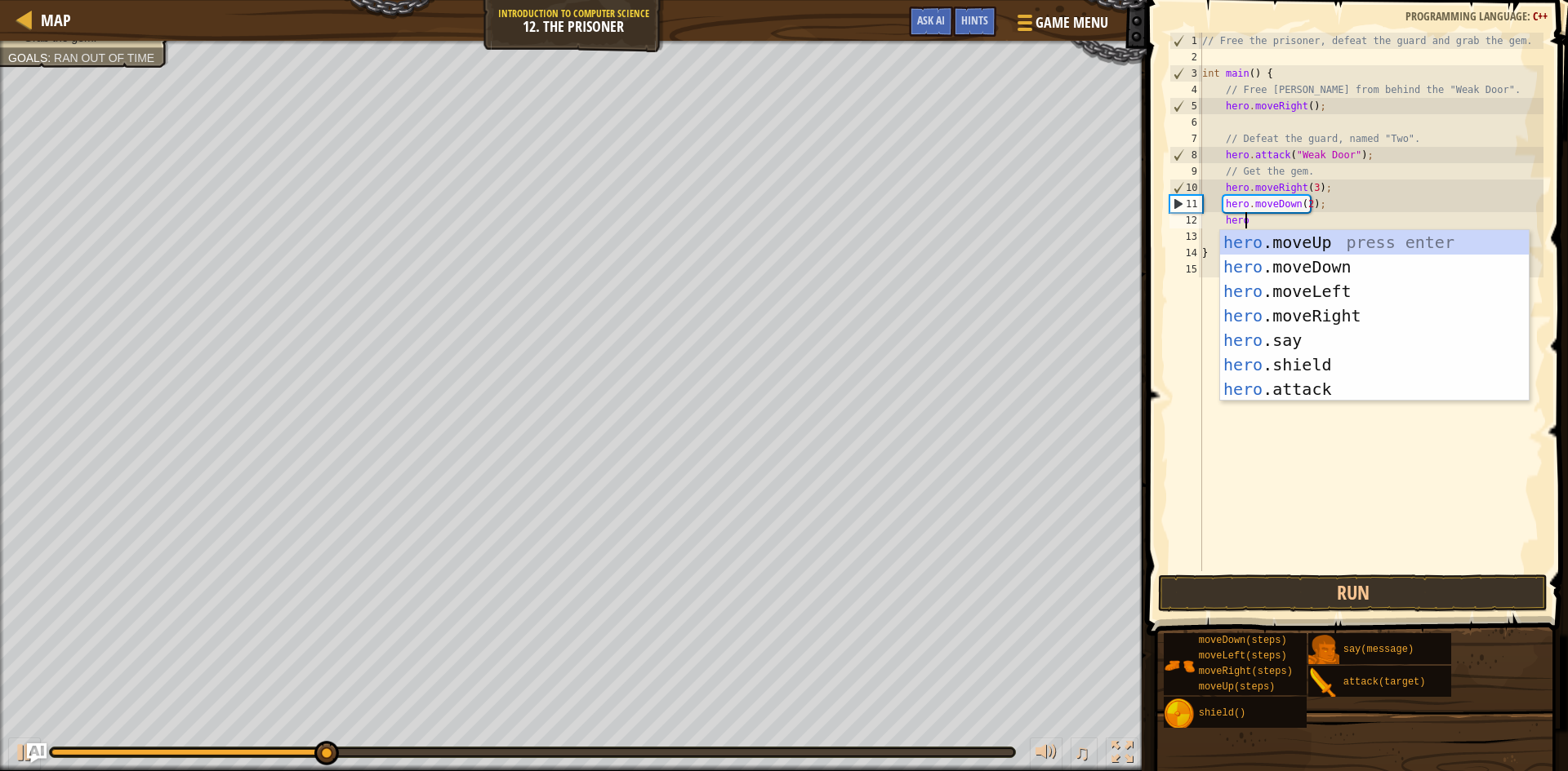
scroll to position [7, 4]
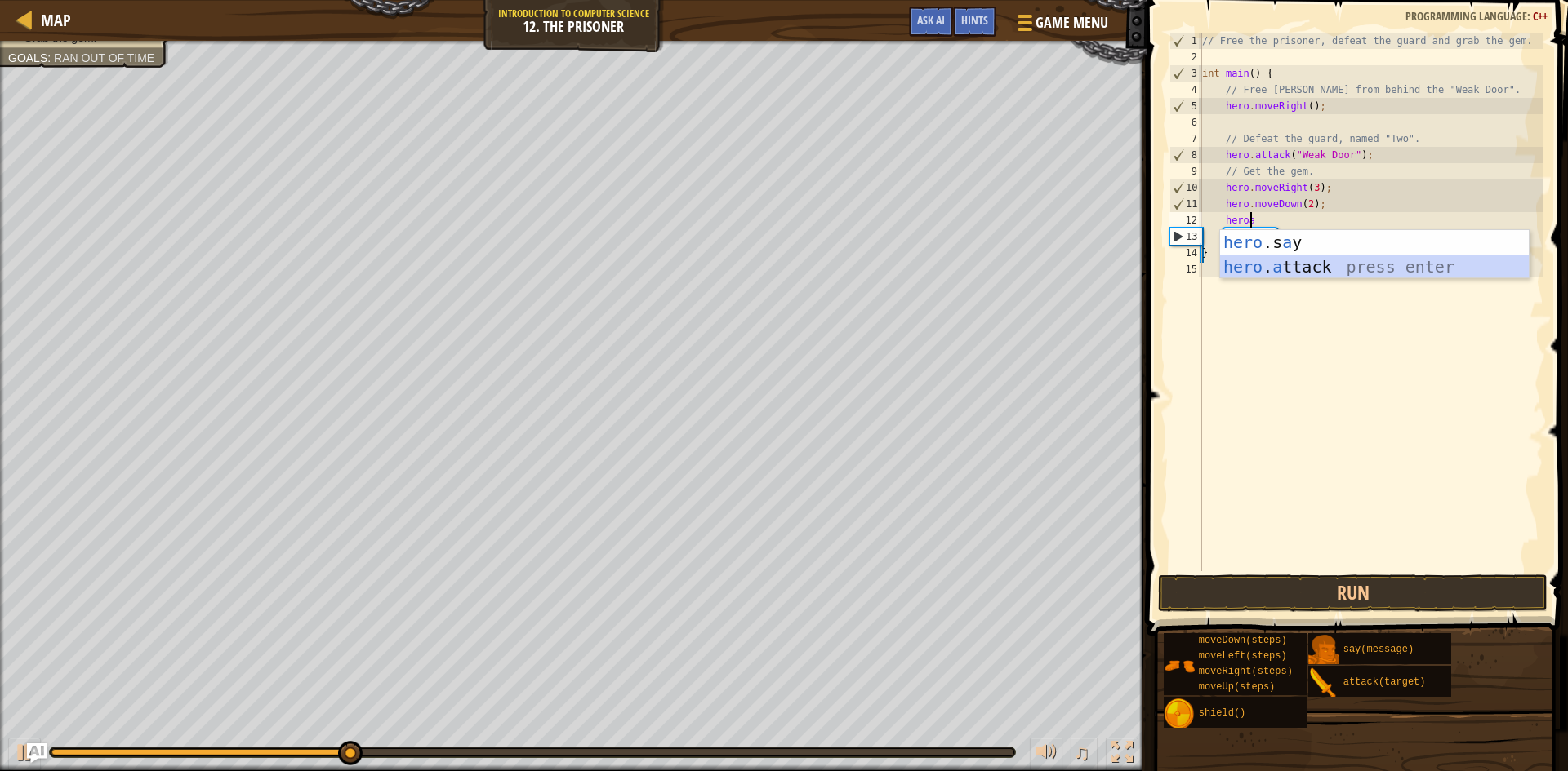
click at [1262, 261] on div "hero .s a y press enter hero . a ttack press enter" at bounding box center [1374, 279] width 309 height 98
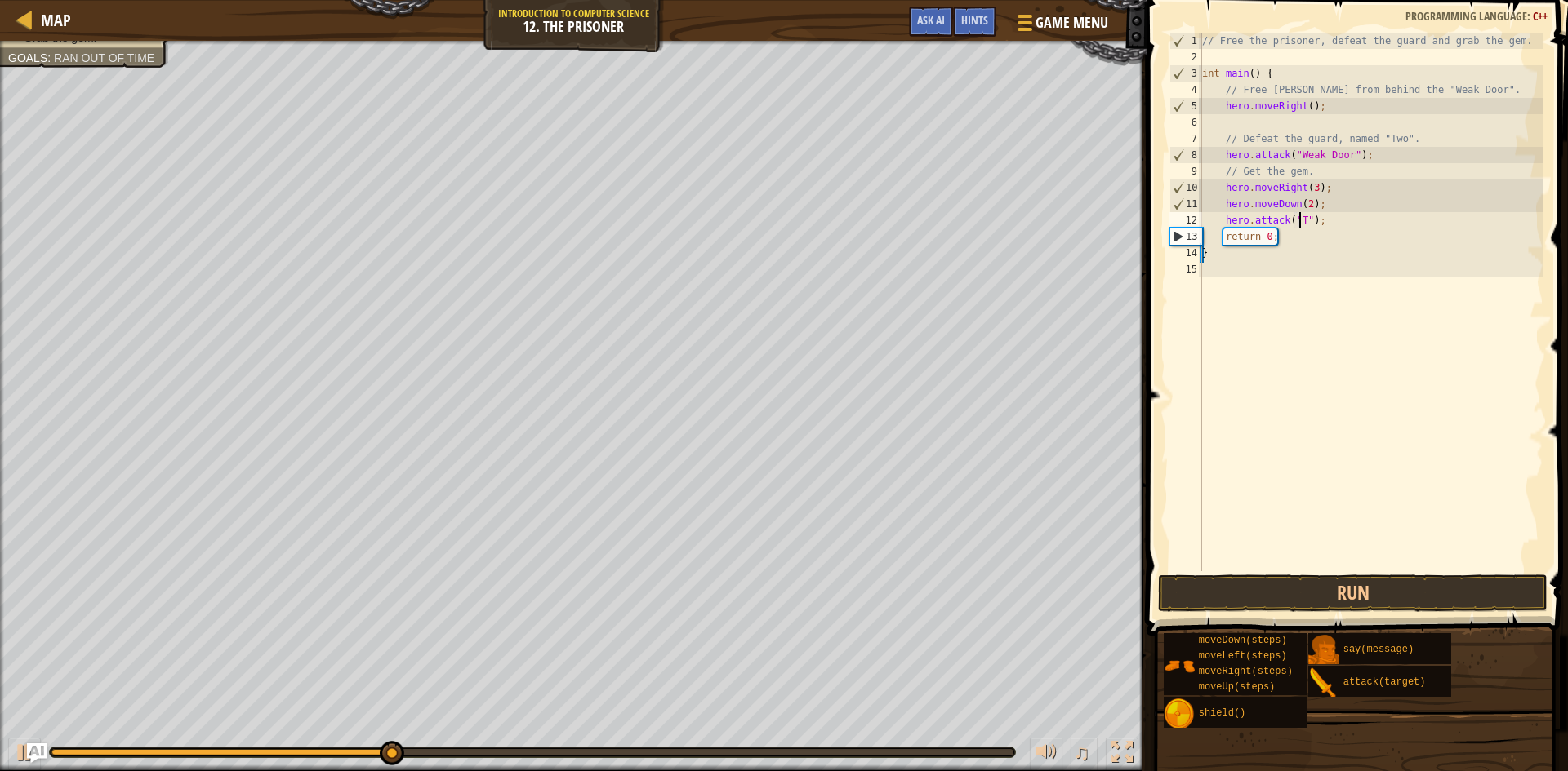
type textarea "hero.attack("Two");"
click at [1349, 561] on div "// Free the prisoner, defeat the guard and grab the gem. int main ( ) { // Free…" at bounding box center [1371, 318] width 344 height 572
click at [1345, 587] on button "Run" at bounding box center [1353, 593] width 390 height 37
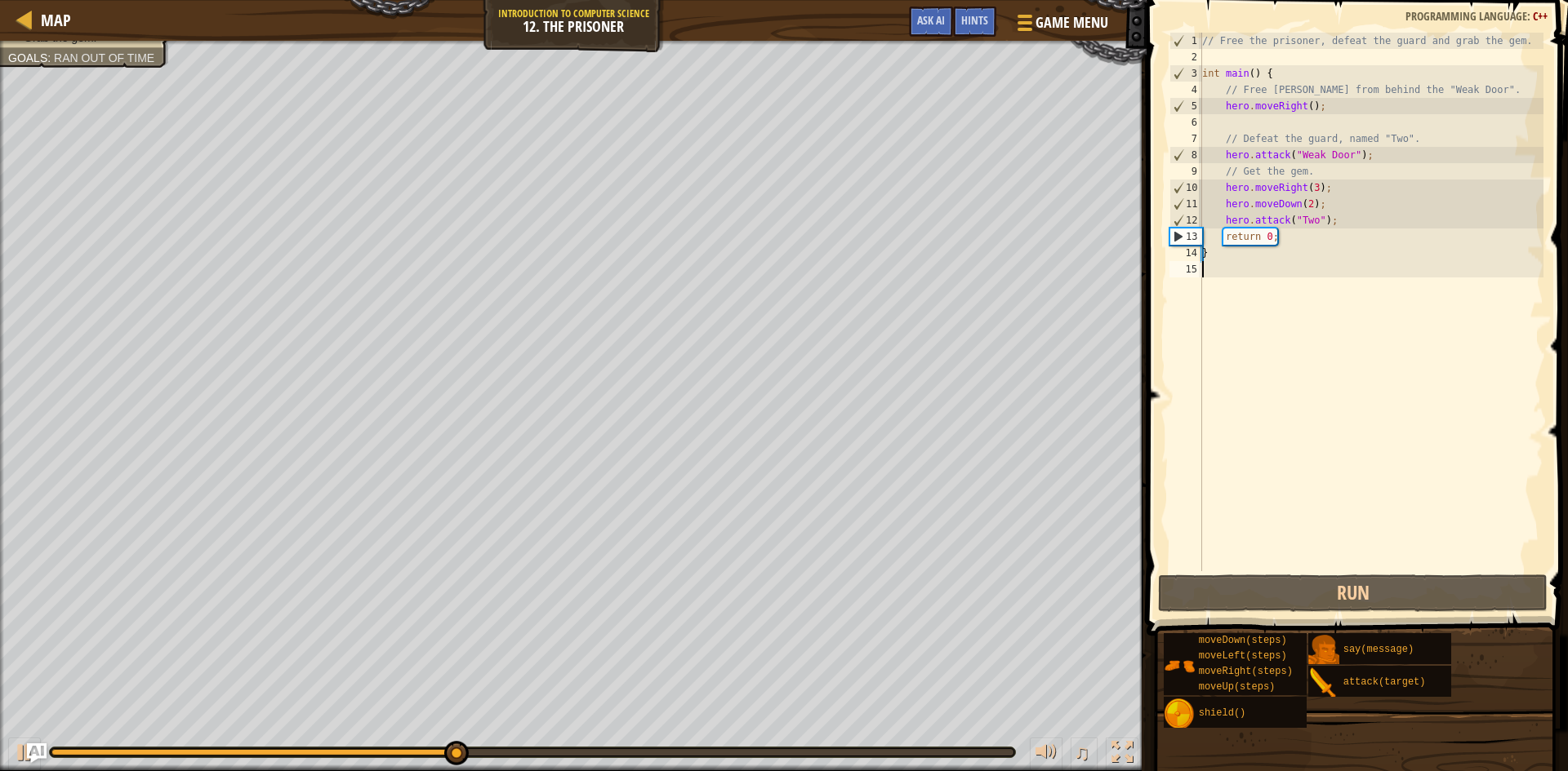
click at [1424, 226] on div "// Free the prisoner, defeat the guard and grab the gem. int main ( ) { // Free…" at bounding box center [1371, 318] width 344 height 572
type textarea "hero.attack("Two");"
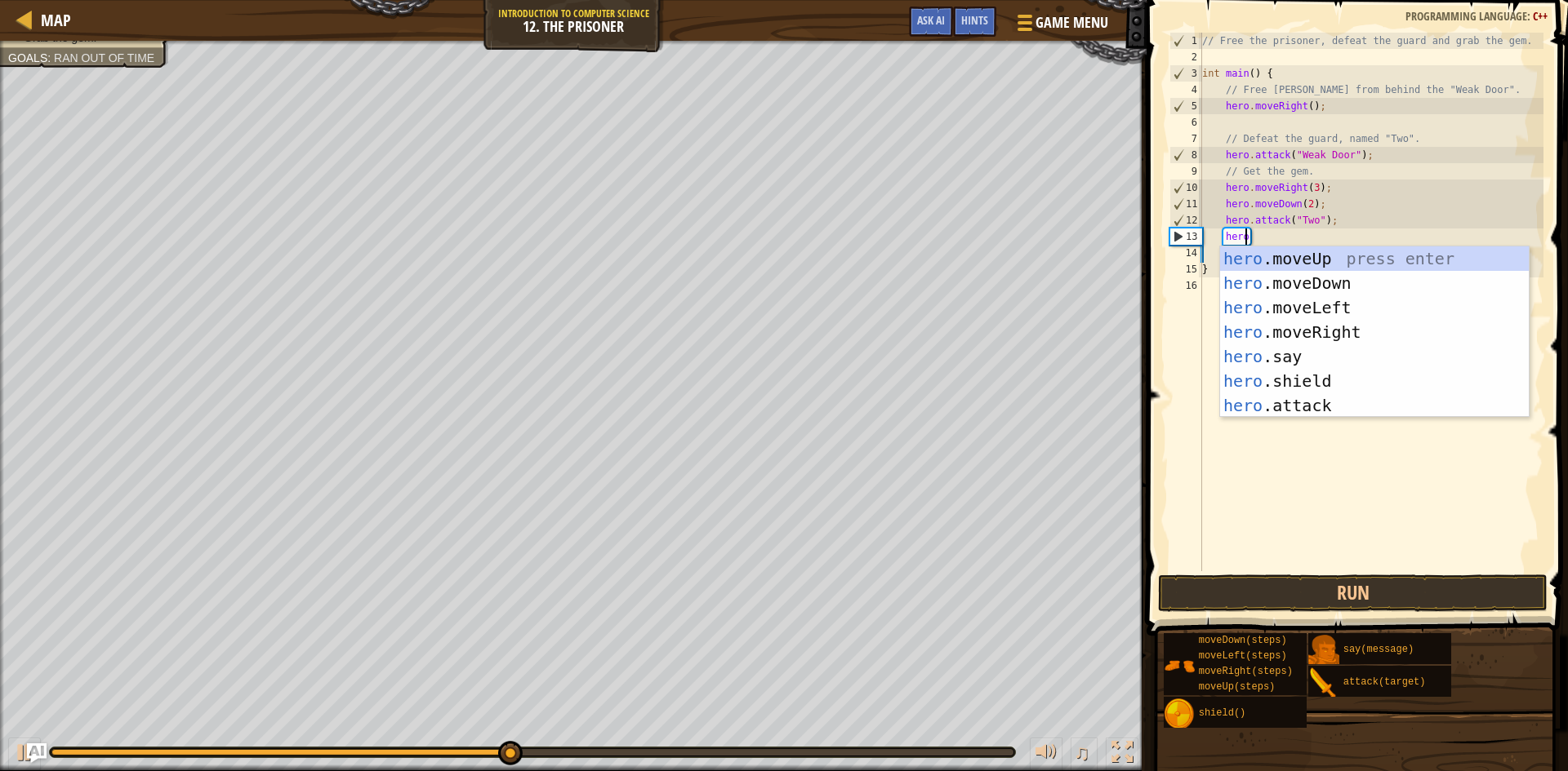
scroll to position [7, 4]
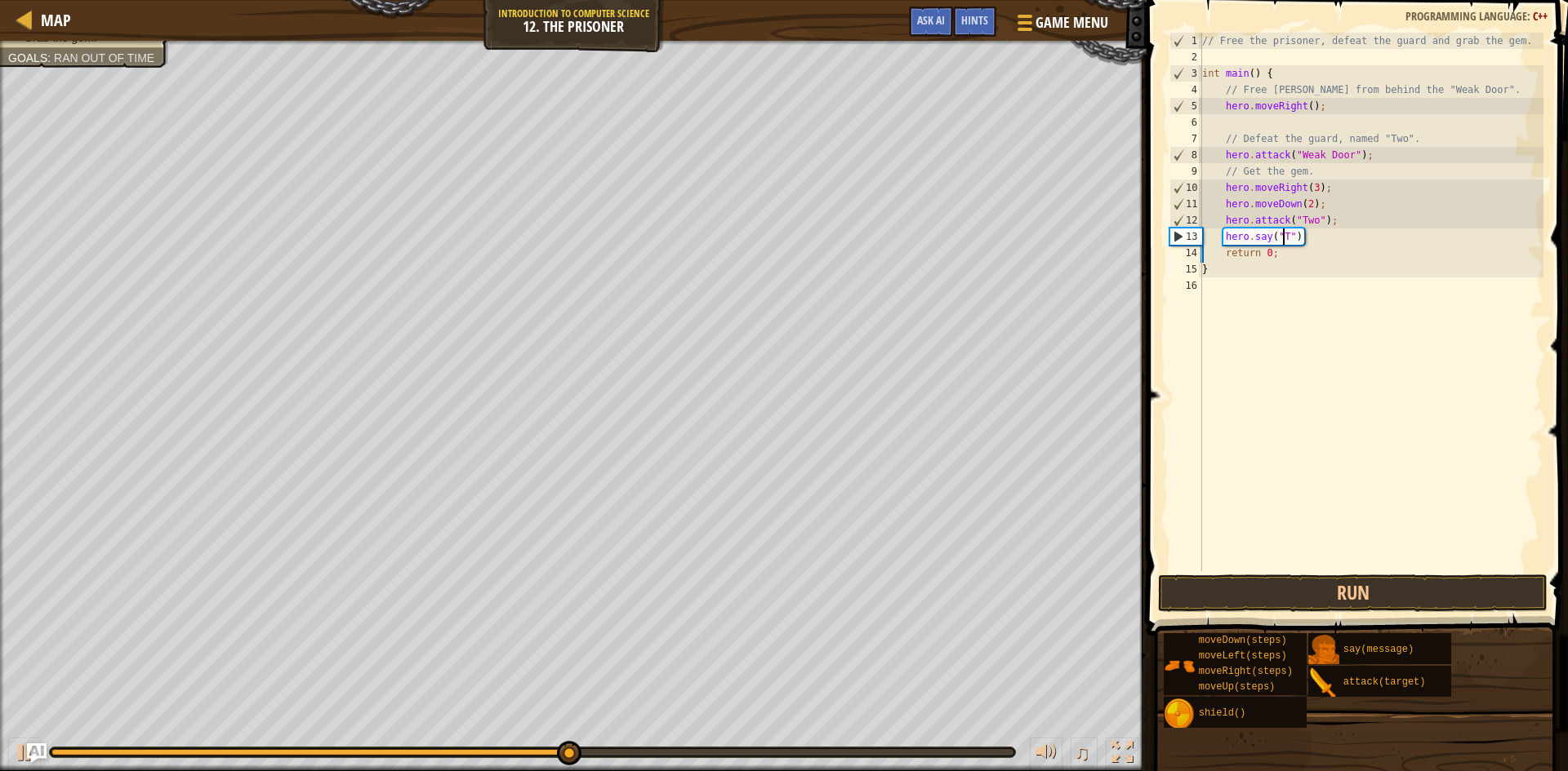
type textarea "hero.say("Twi");"
type textarea "h"
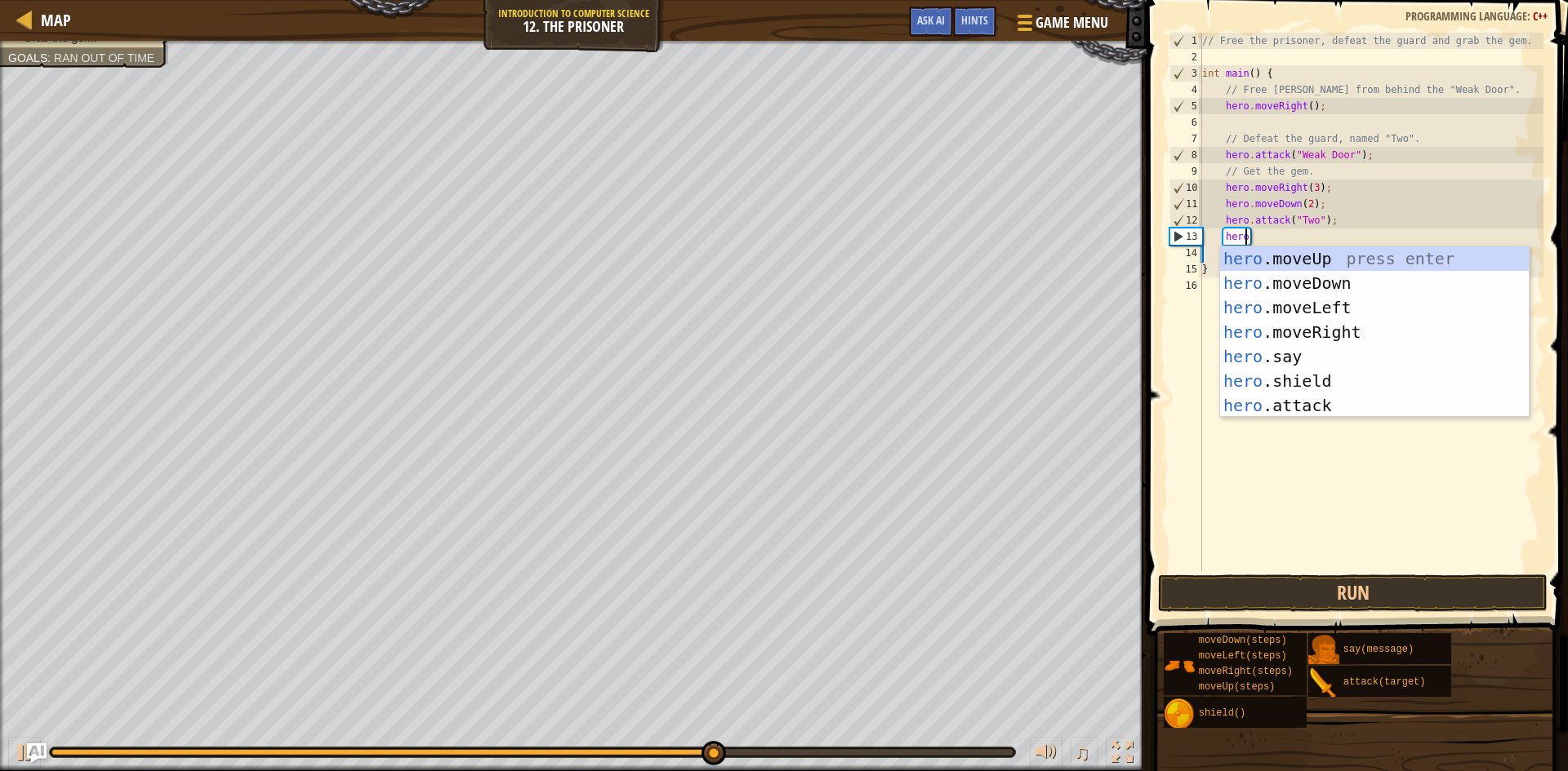
scroll to position [7, 4]
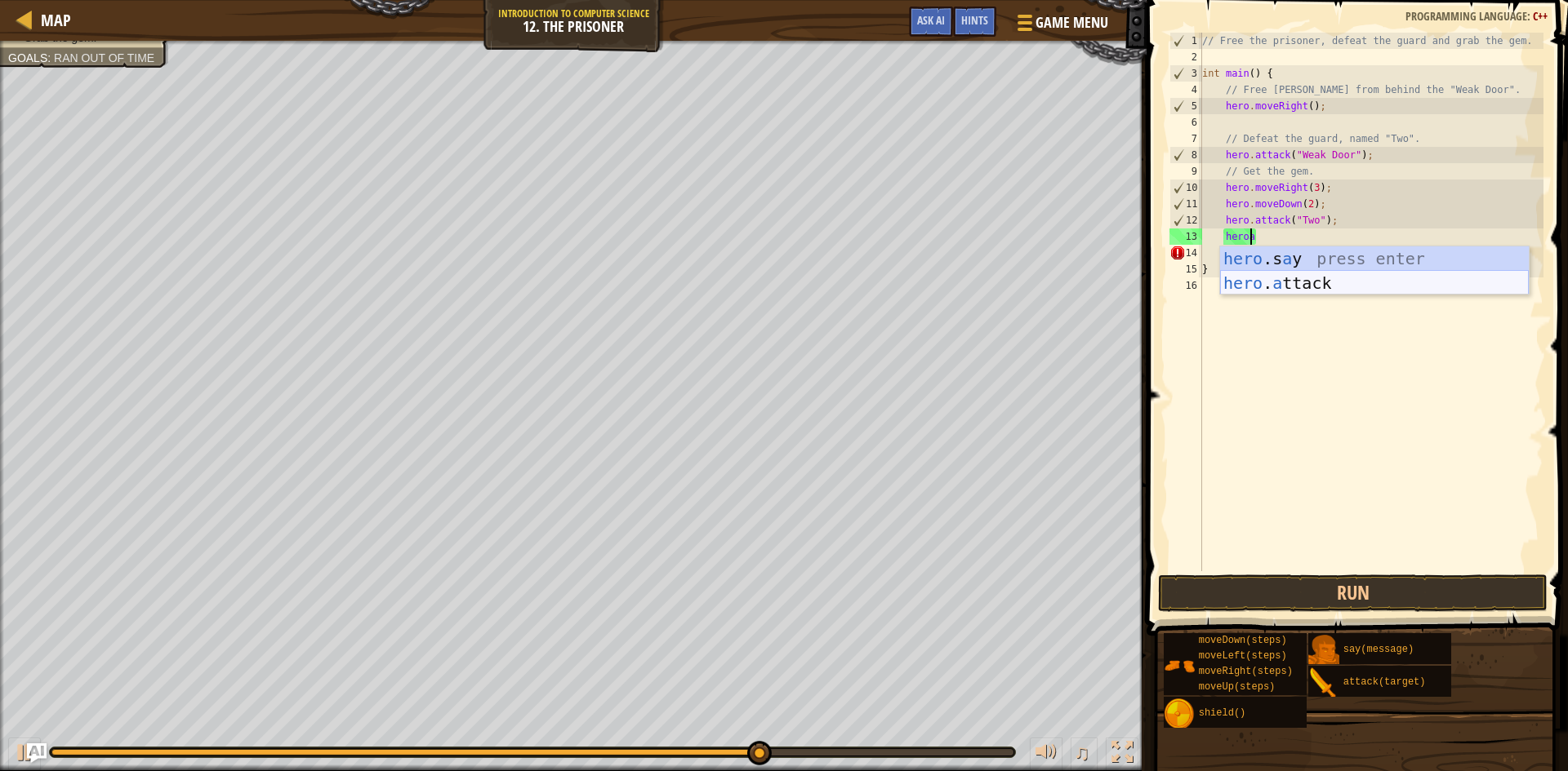
click at [1385, 277] on div "hero .s a y press enter hero . a ttack press enter" at bounding box center [1374, 295] width 309 height 98
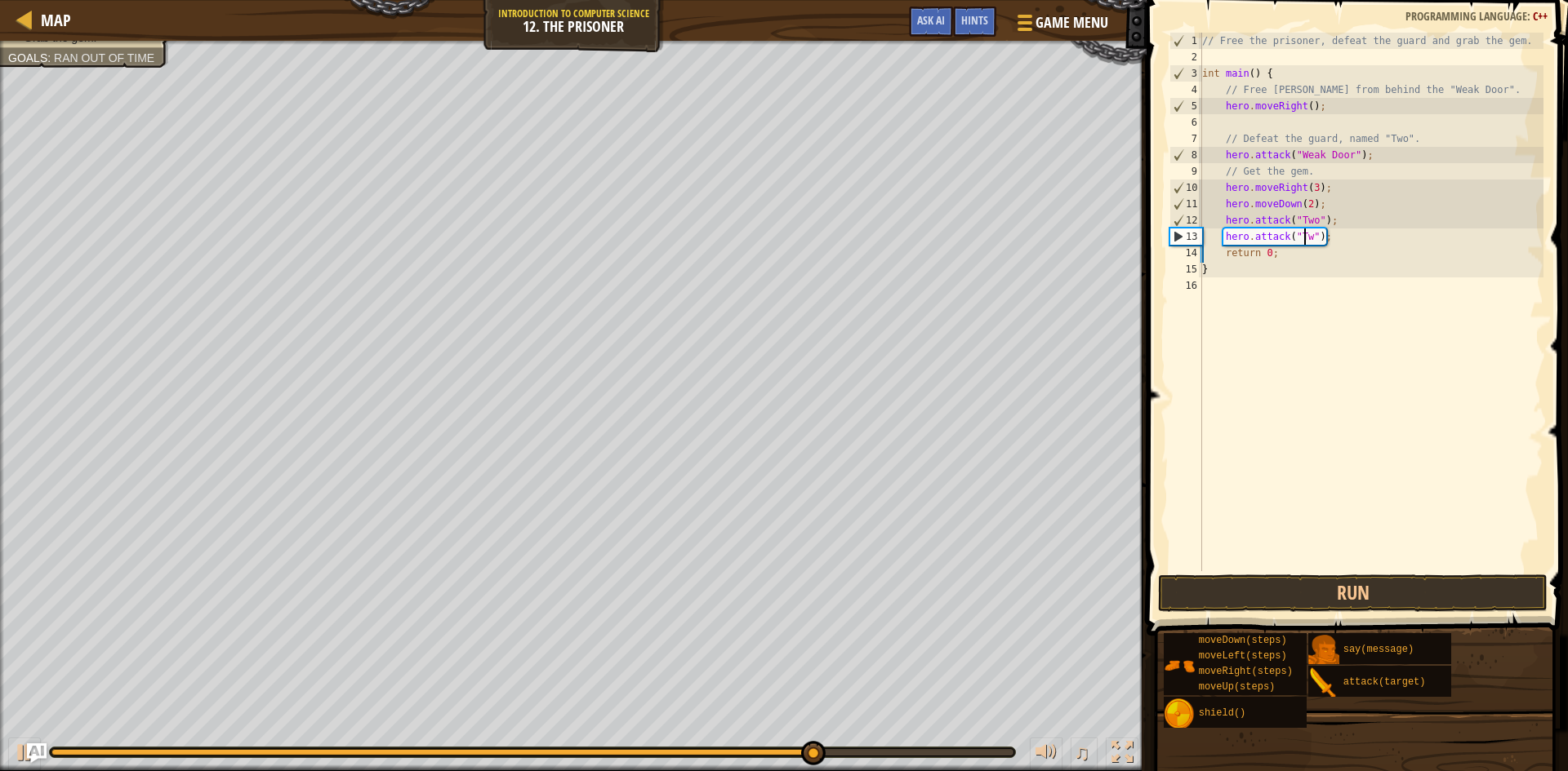
type textarea "hero.attack("Two");"
click at [1373, 218] on div "// Free the prisoner, defeat the guard and grab the gem. int main ( ) { // Free…" at bounding box center [1371, 318] width 344 height 572
click at [1380, 240] on div "// Free the prisoner, defeat the guard and grab the gem. int main ( ) { // Free…" at bounding box center [1371, 318] width 344 height 572
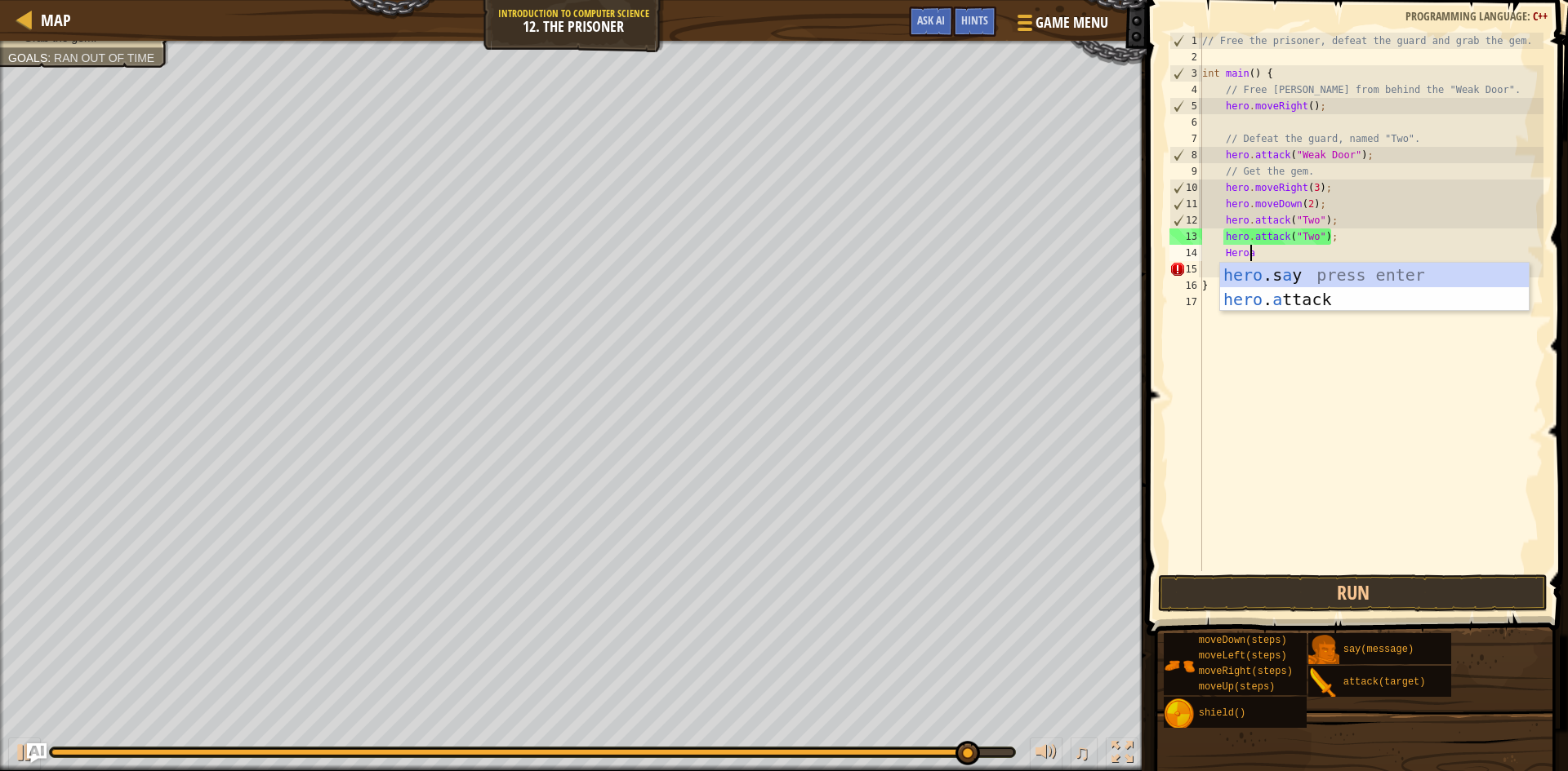
scroll to position [7, 4]
click at [1360, 296] on div "hero .s a y press enter hero . a ttack press enter" at bounding box center [1374, 312] width 309 height 98
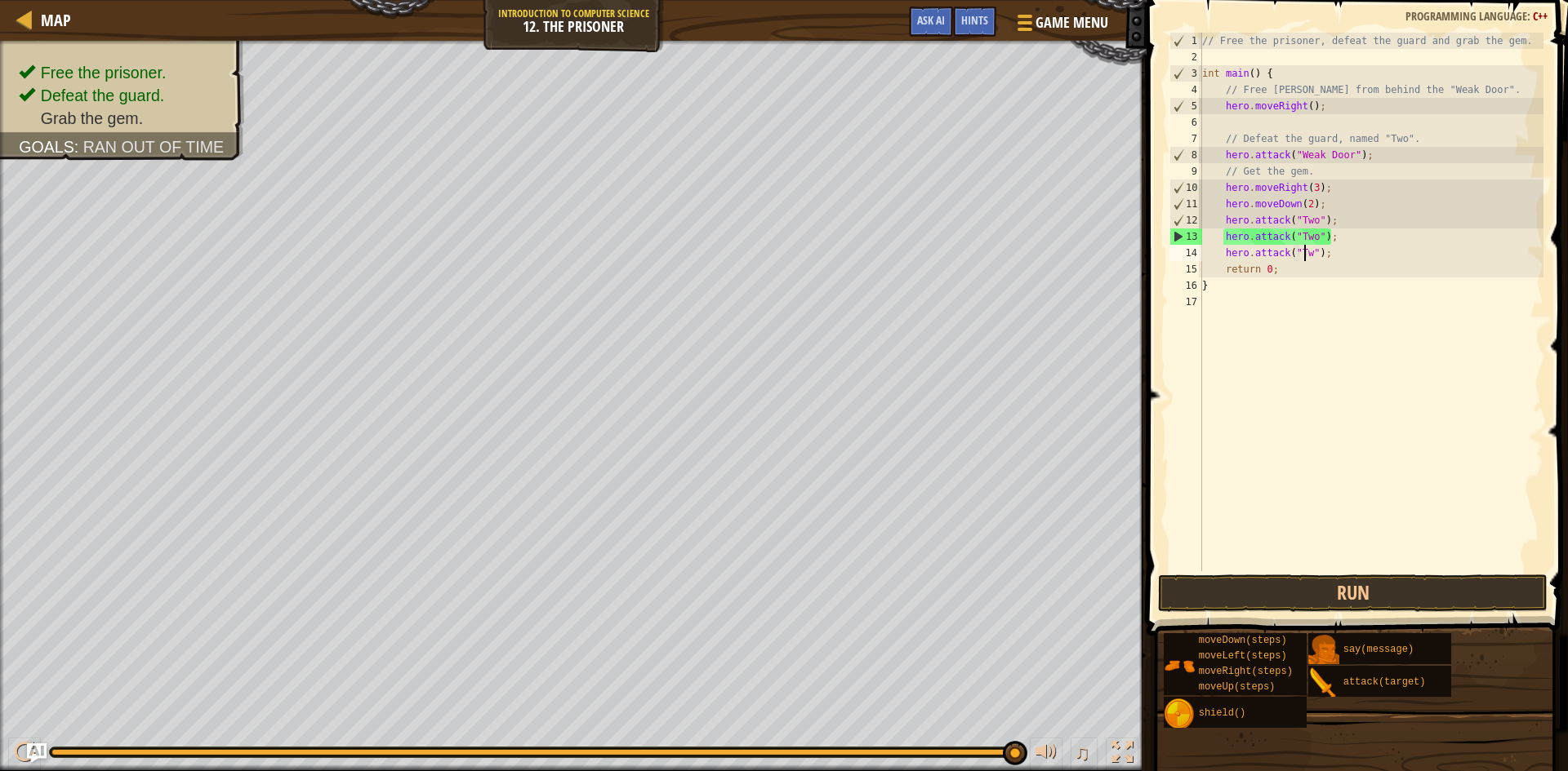
scroll to position [7, 10]
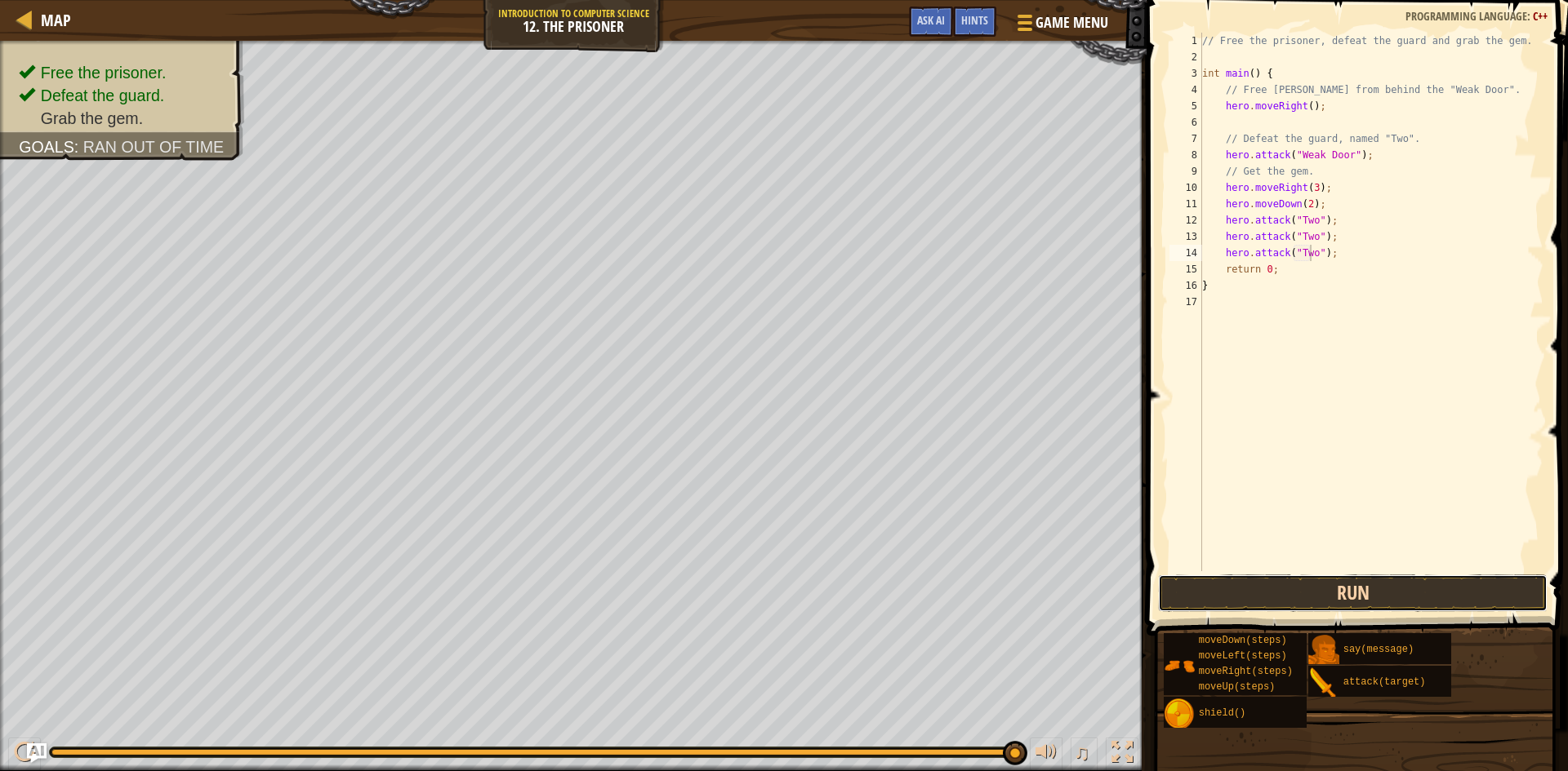
click at [1291, 598] on button "Run" at bounding box center [1353, 593] width 390 height 37
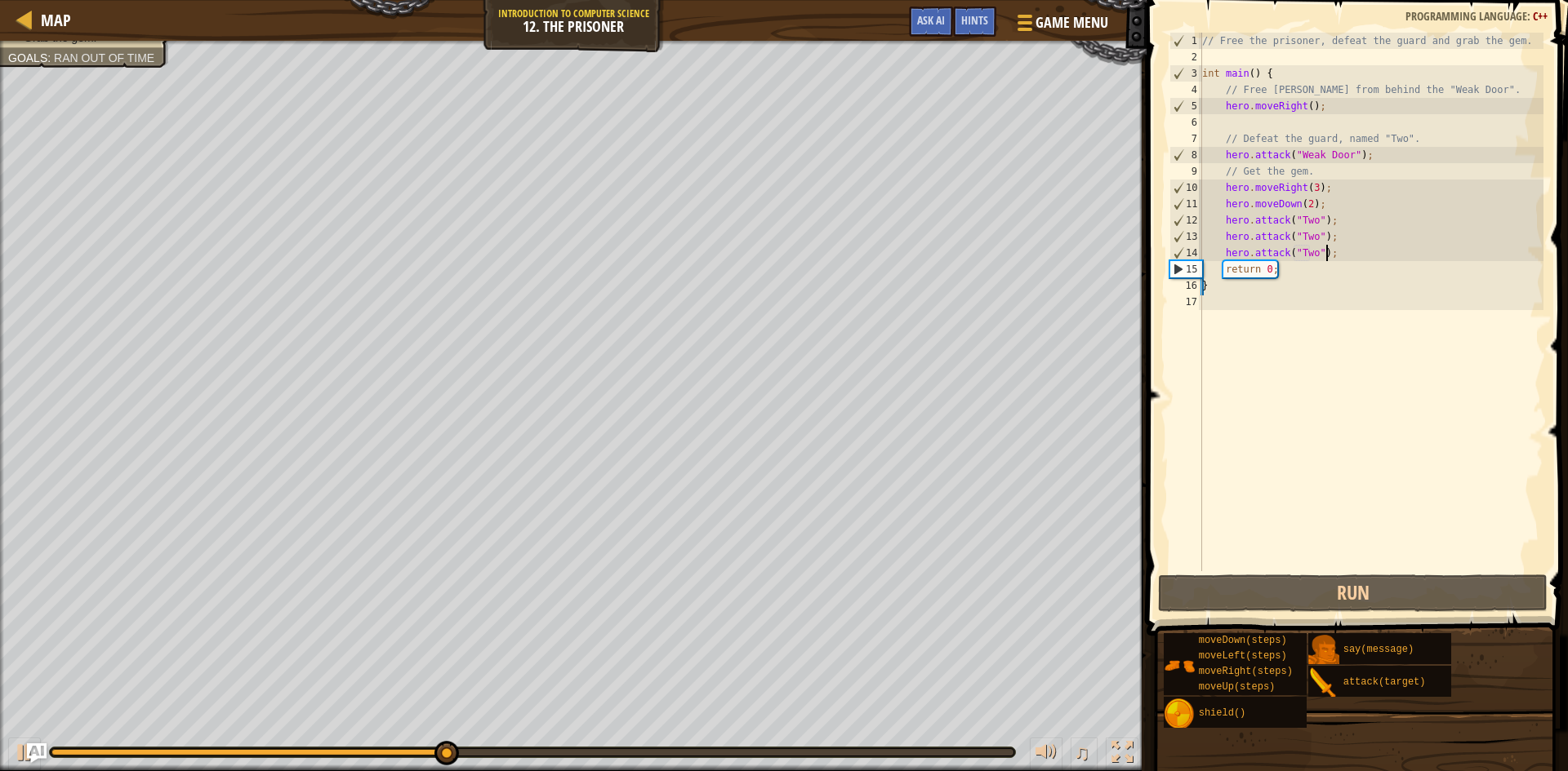
click at [1367, 260] on div "// Free the prisoner, defeat the guard and grab the gem. int main ( ) { // Free…" at bounding box center [1371, 318] width 344 height 572
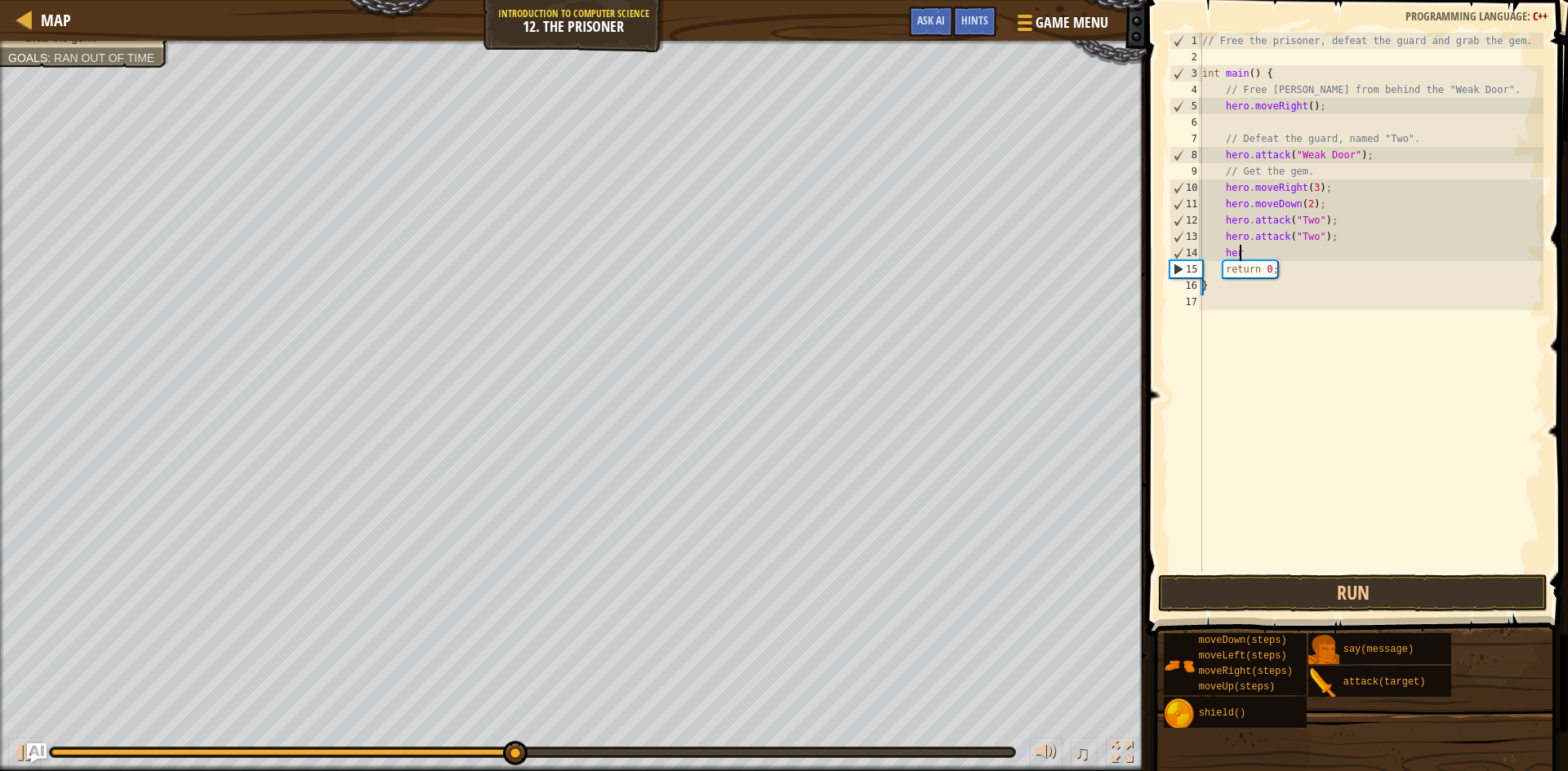
type textarea "h"
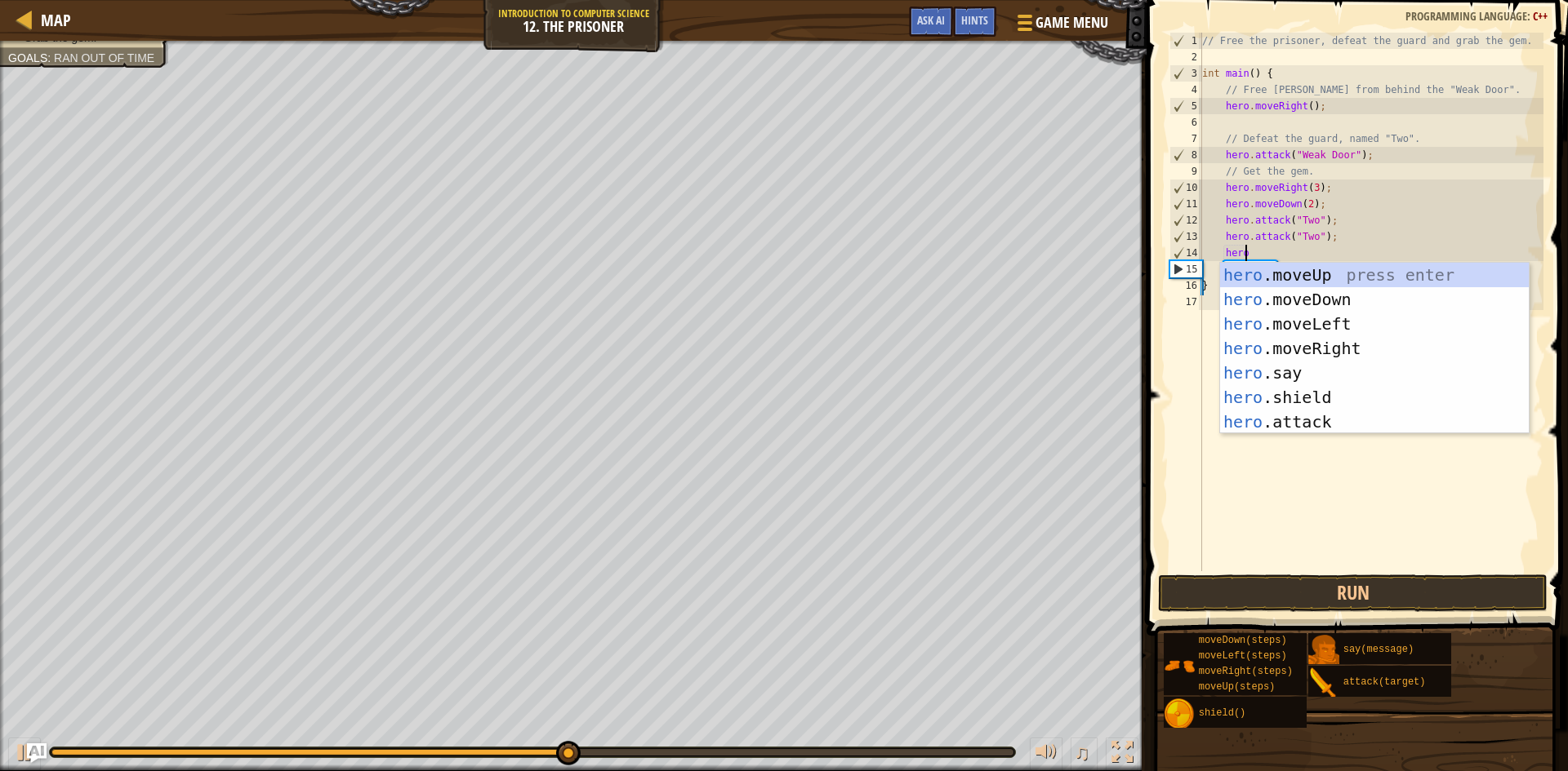
type textarea "herod"
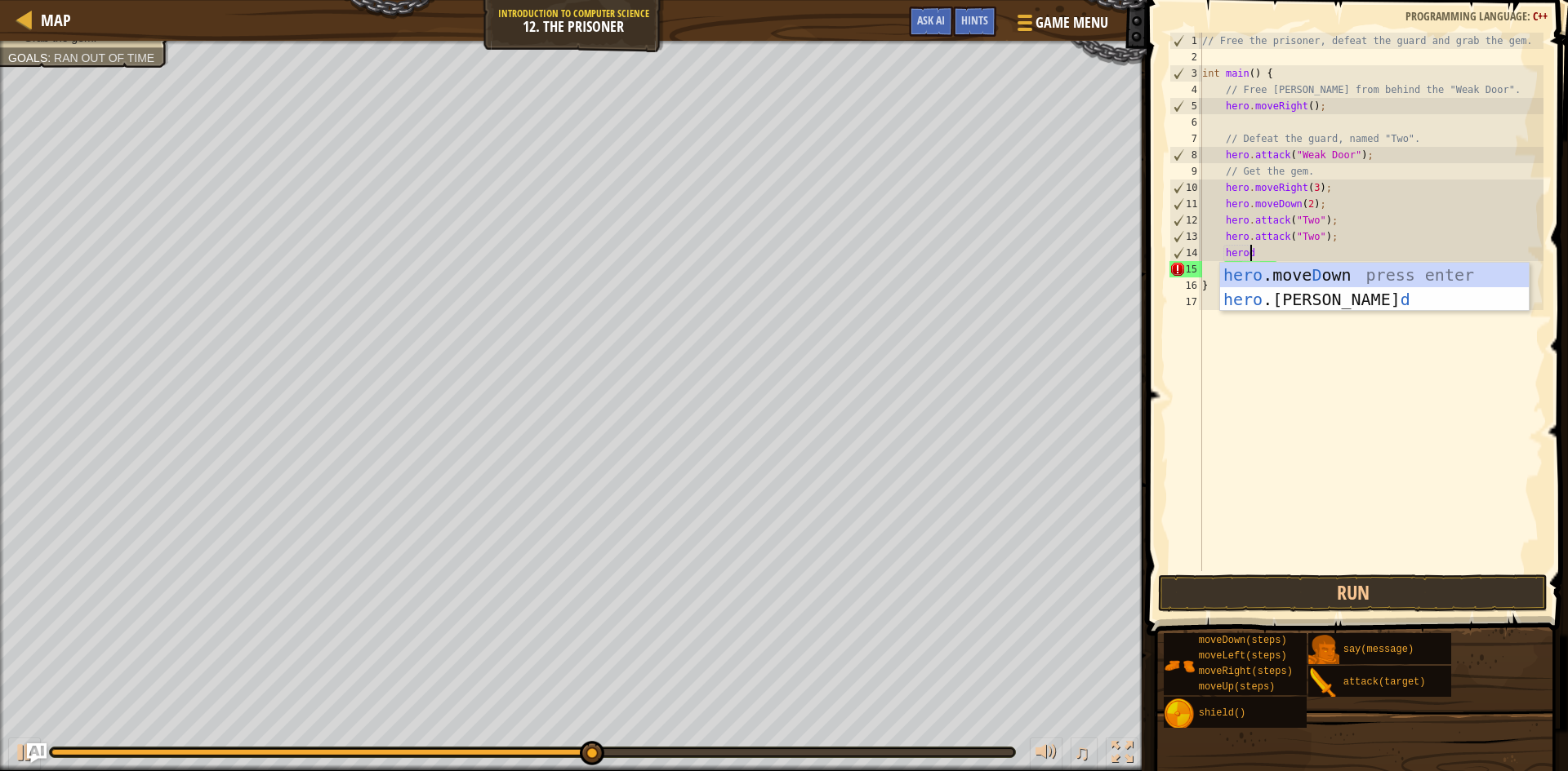
click at [1341, 281] on div "hero .[PERSON_NAME] own press enter hero .[PERSON_NAME] d press enter" at bounding box center [1374, 312] width 309 height 98
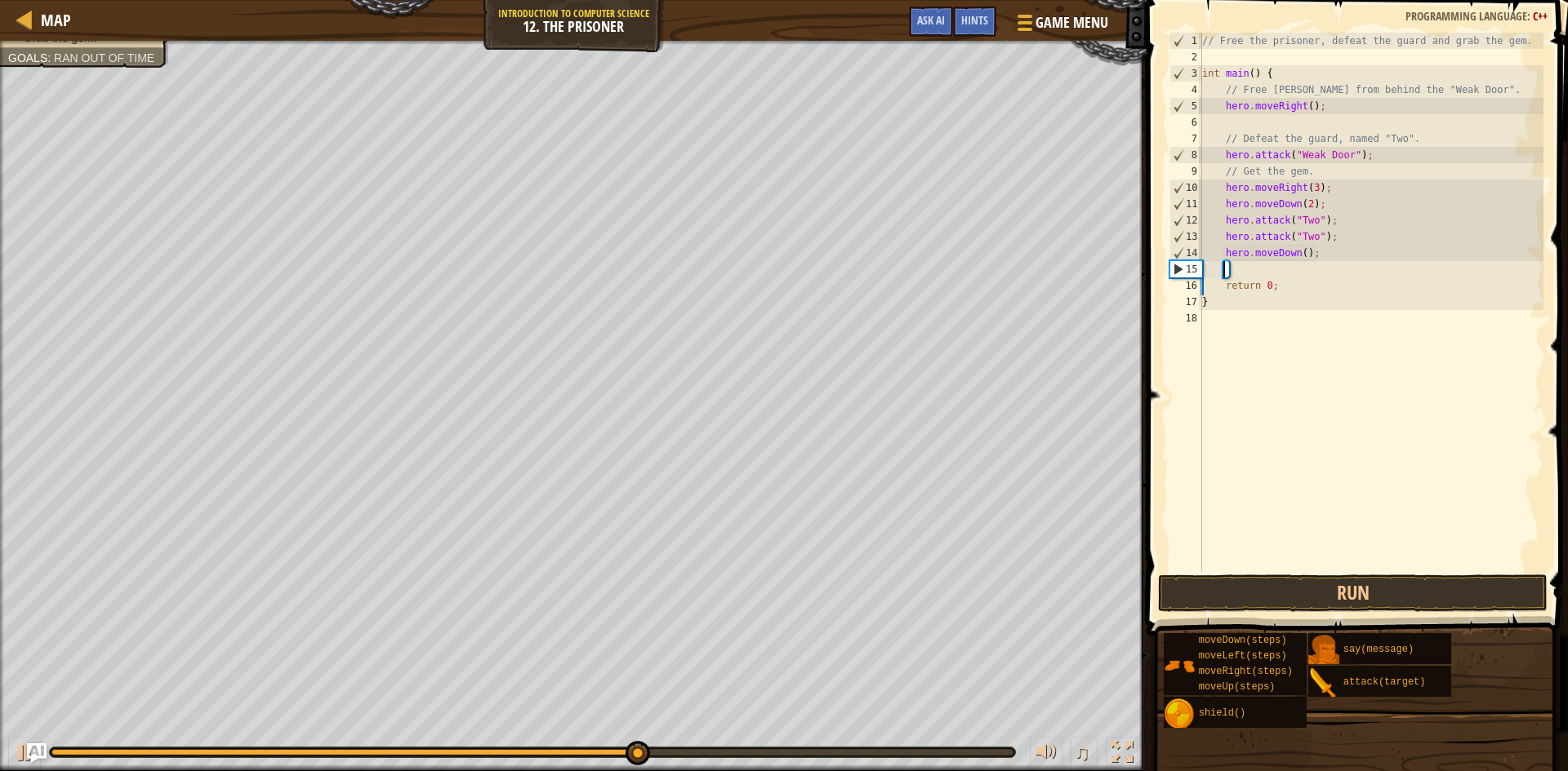
click at [1311, 257] on div "// Free the prisoner, defeat the guard and grab the gem. int main ( ) { // Free…" at bounding box center [1371, 318] width 344 height 572
type textarea "hero.say("Your not tuff");"
click at [1258, 275] on div "// Free the prisoner, defeat the guard and grab the gem. int main ( ) { // Free…" at bounding box center [1371, 318] width 344 height 572
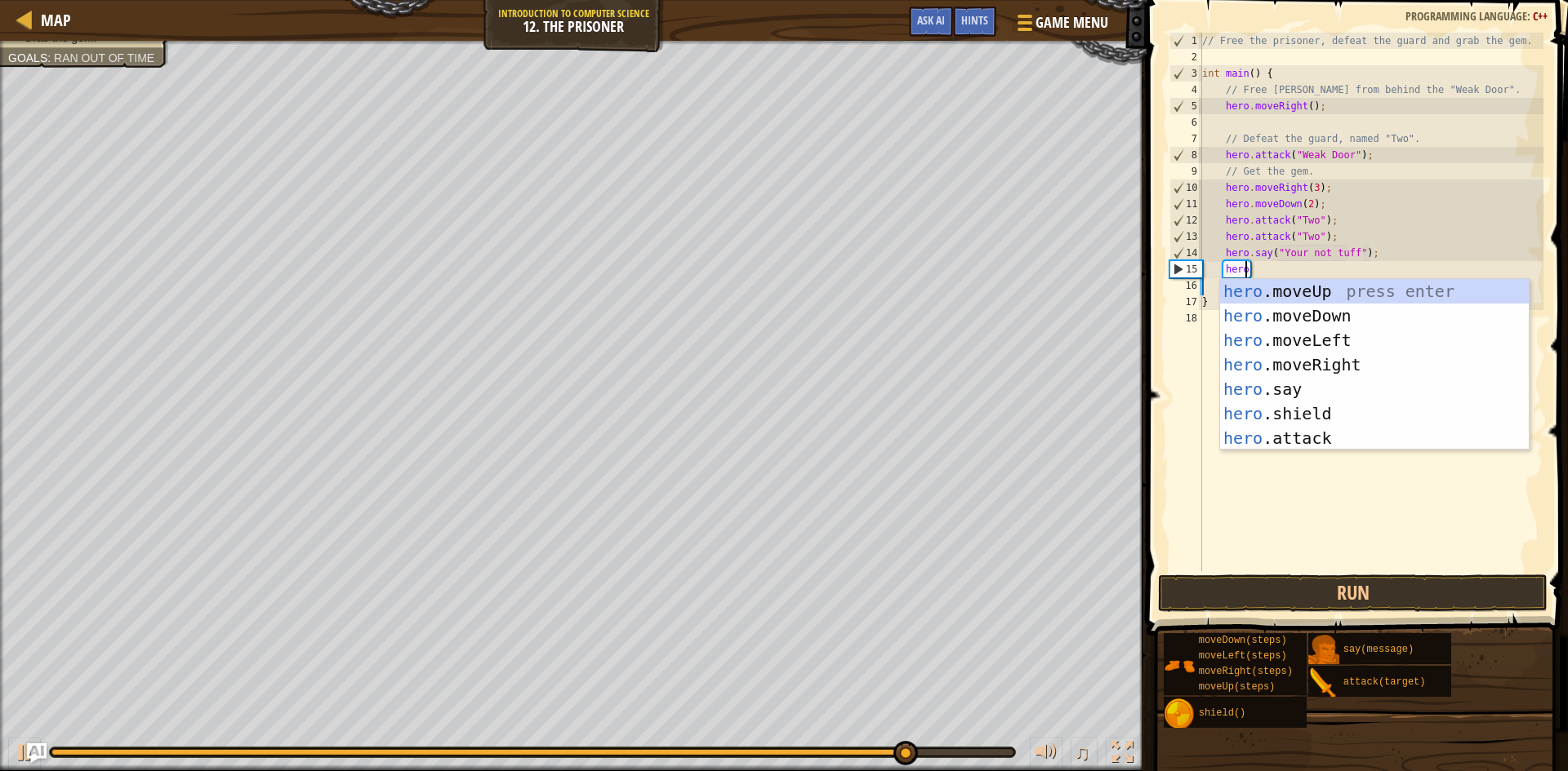
type textarea "herod"
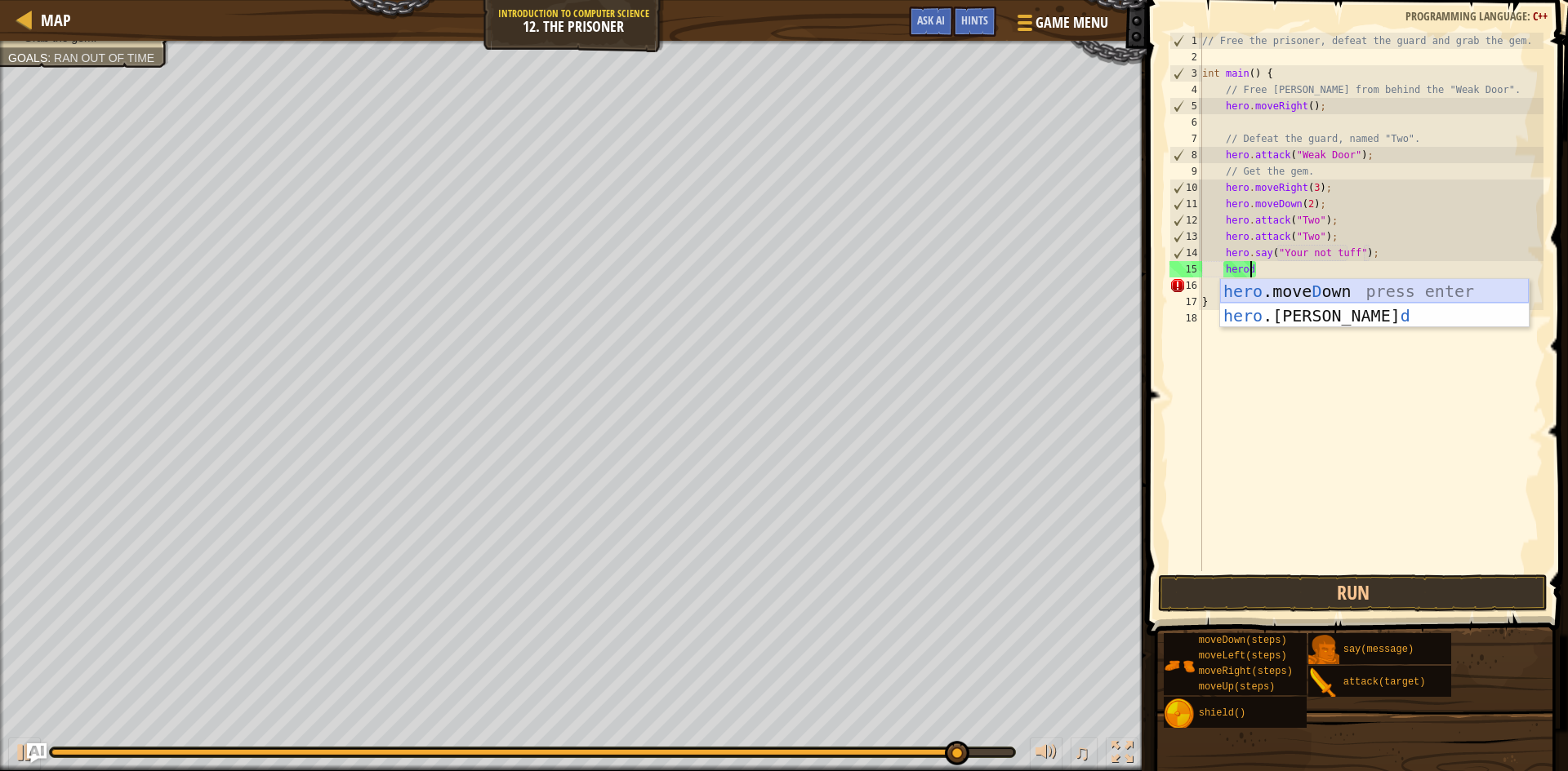
click at [1381, 289] on div "hero .[PERSON_NAME] own press enter hero .[PERSON_NAME] d press enter" at bounding box center [1374, 328] width 309 height 98
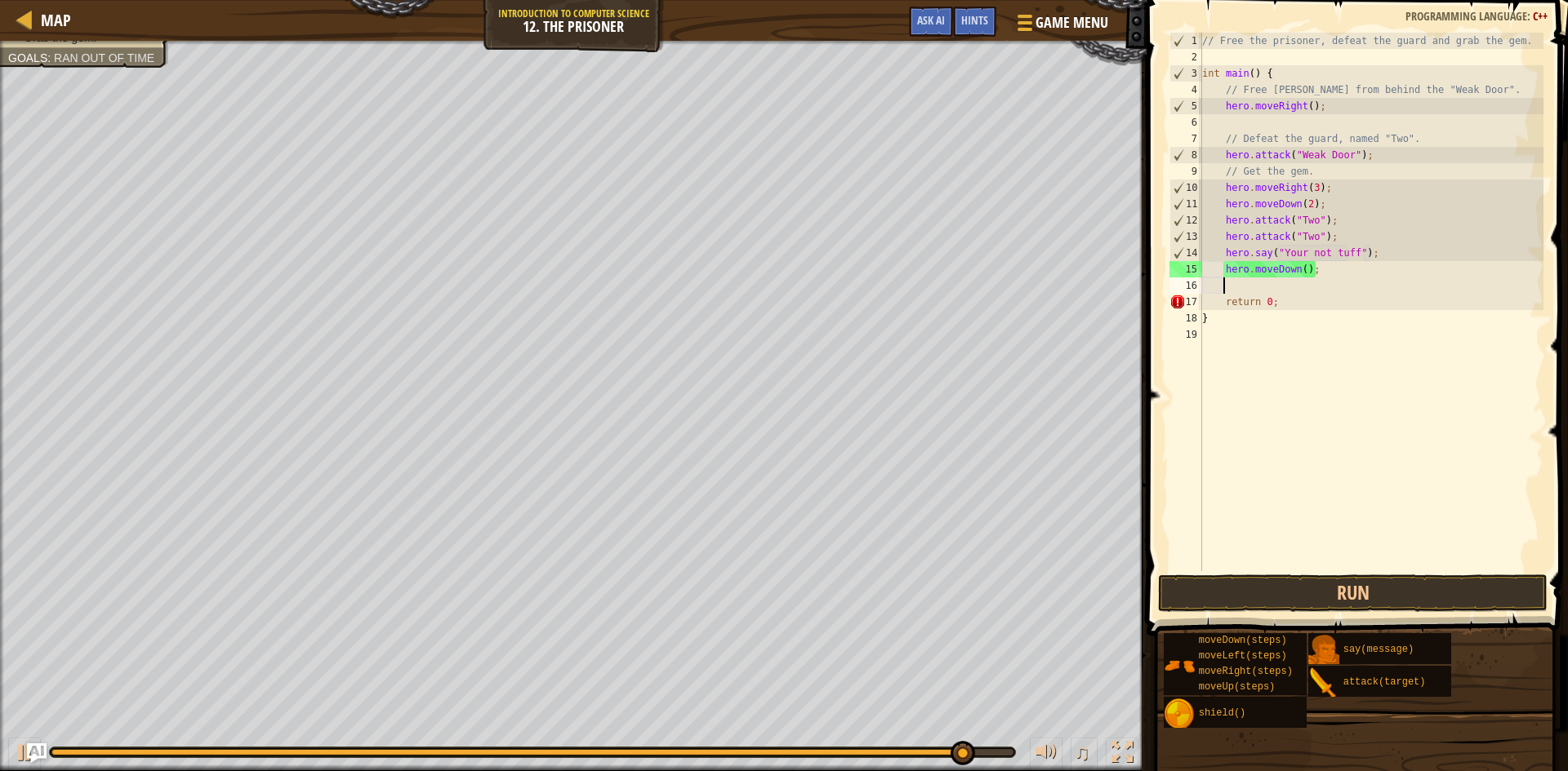
scroll to position [7, 1]
click at [1379, 595] on button "Run" at bounding box center [1353, 593] width 390 height 37
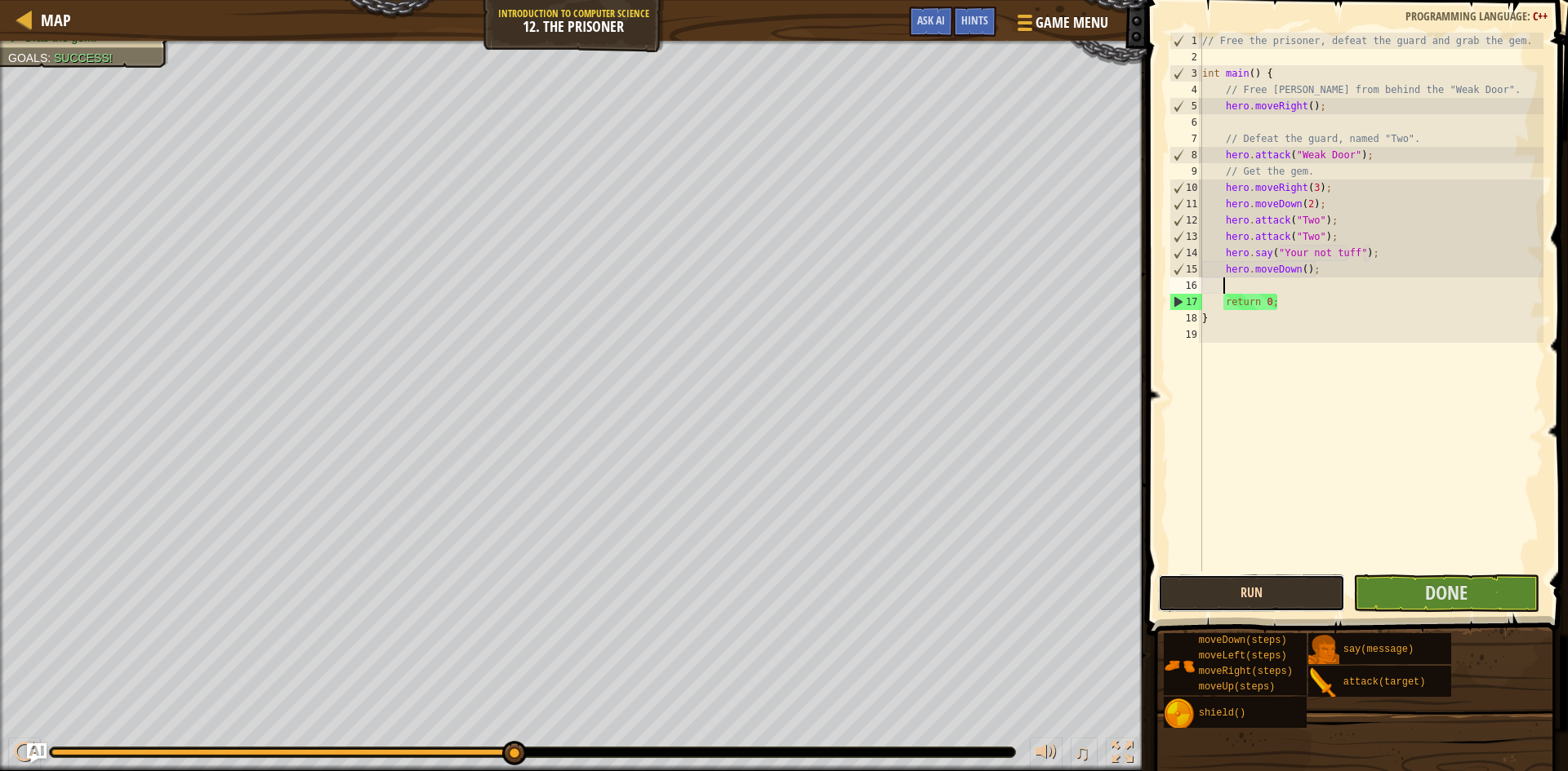
click at [1295, 598] on button "Run" at bounding box center [1252, 593] width 187 height 37
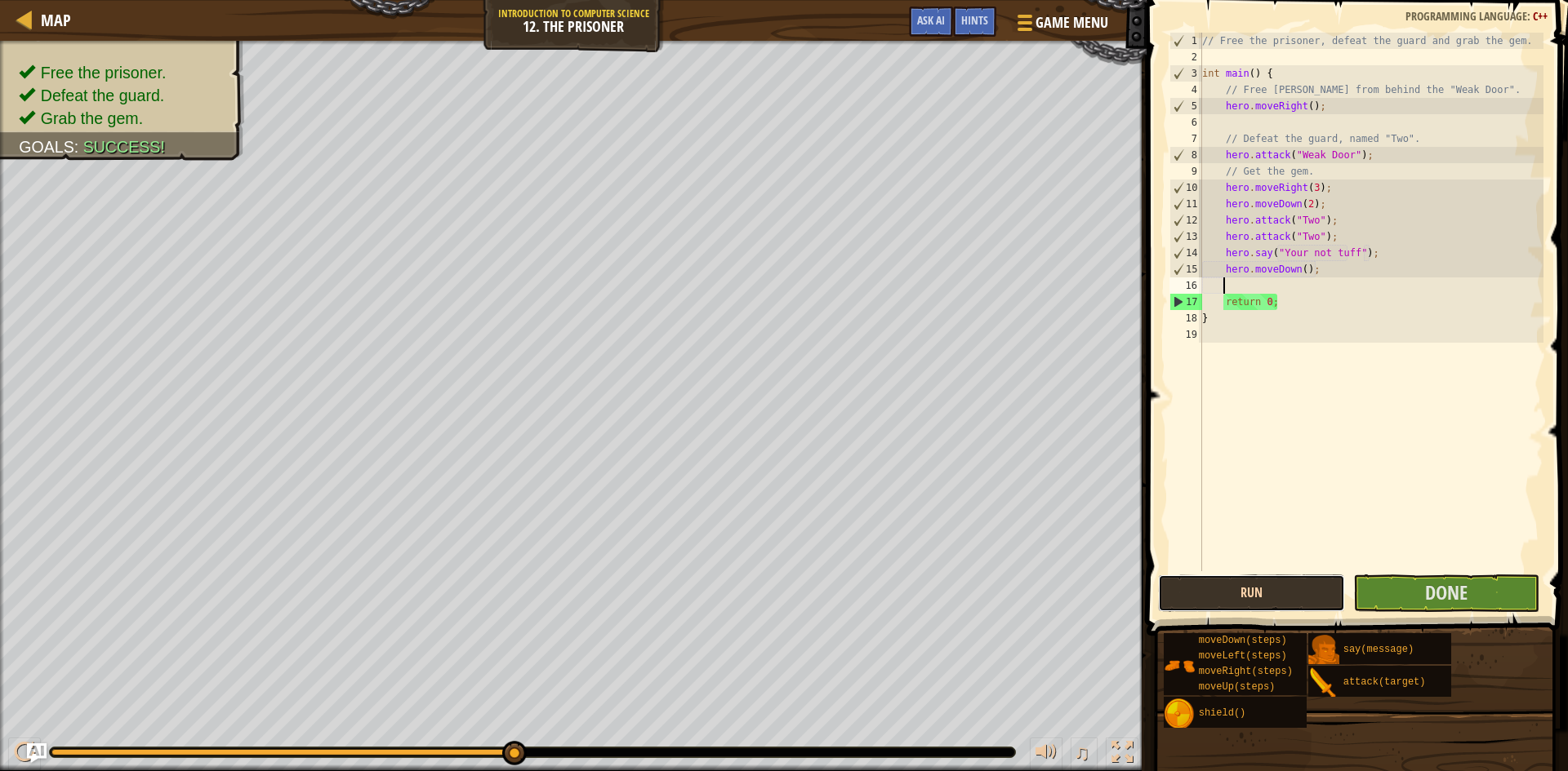
click at [1293, 608] on button "Run" at bounding box center [1252, 593] width 187 height 37
click at [1282, 598] on button "Run" at bounding box center [1252, 593] width 187 height 37
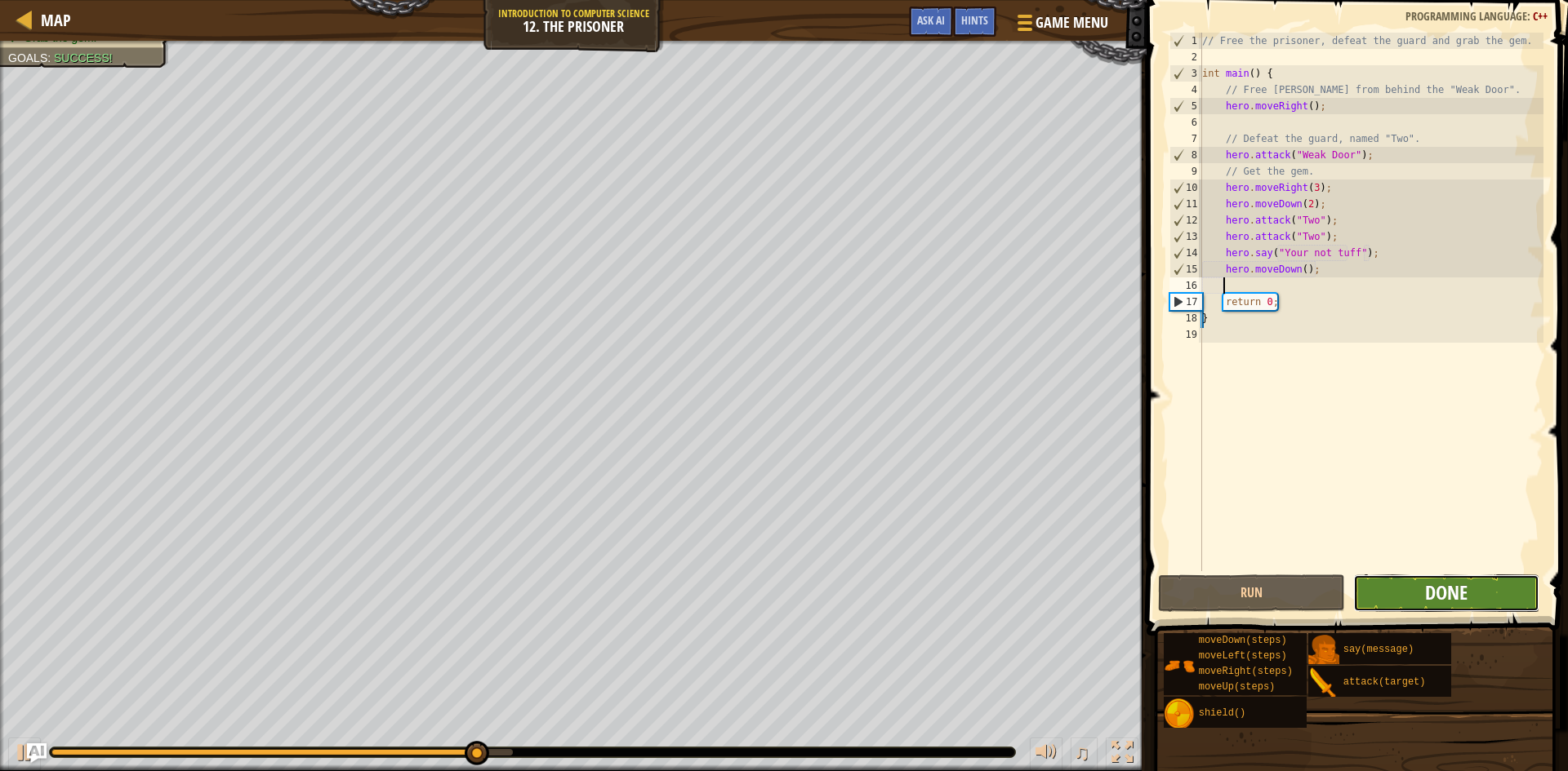
click at [1427, 595] on span "Done" at bounding box center [1446, 593] width 43 height 26
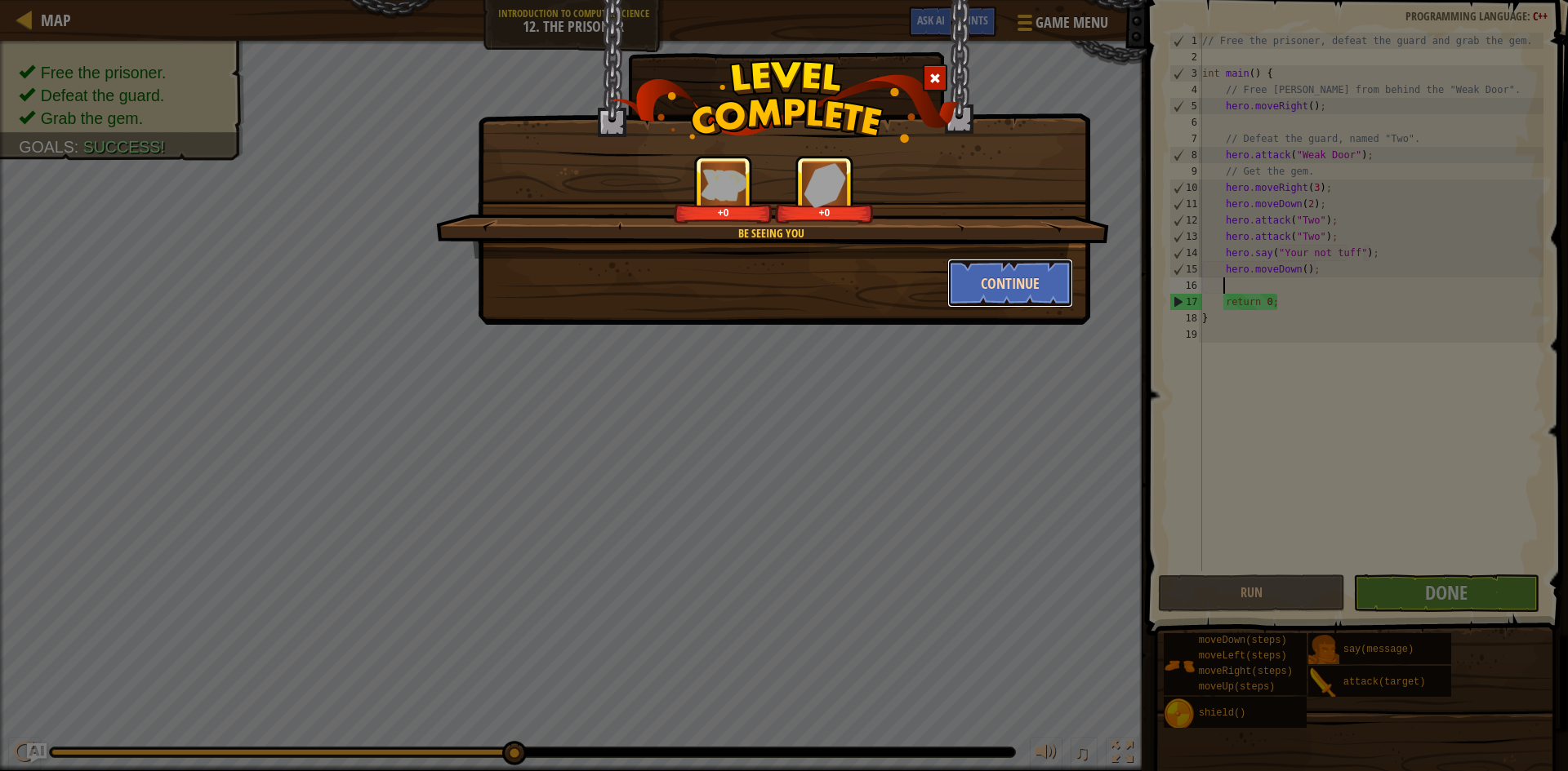
click at [1012, 275] on button "Continue" at bounding box center [1011, 284] width 127 height 49
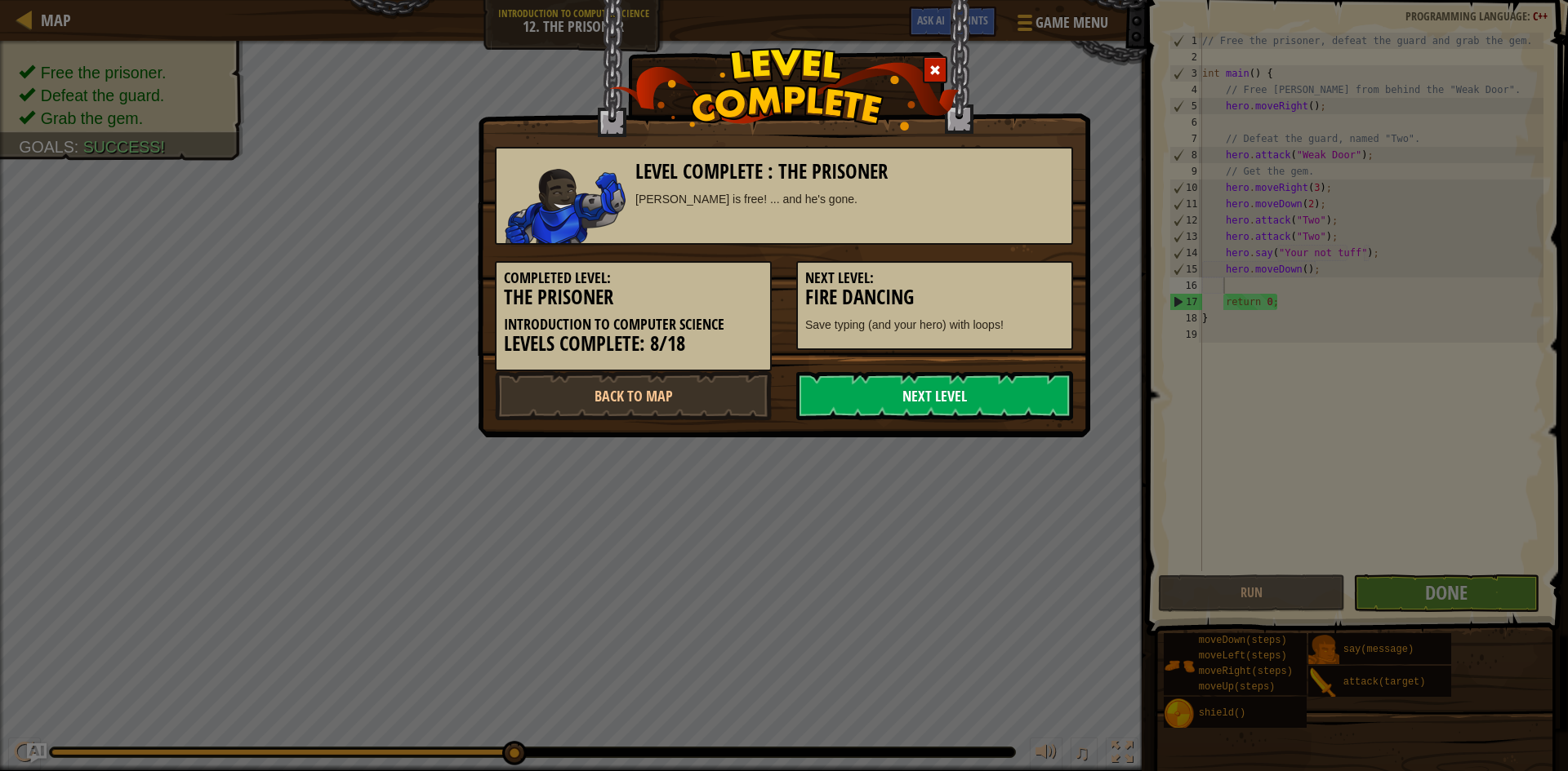
click at [947, 398] on link "Next Level" at bounding box center [934, 396] width 276 height 49
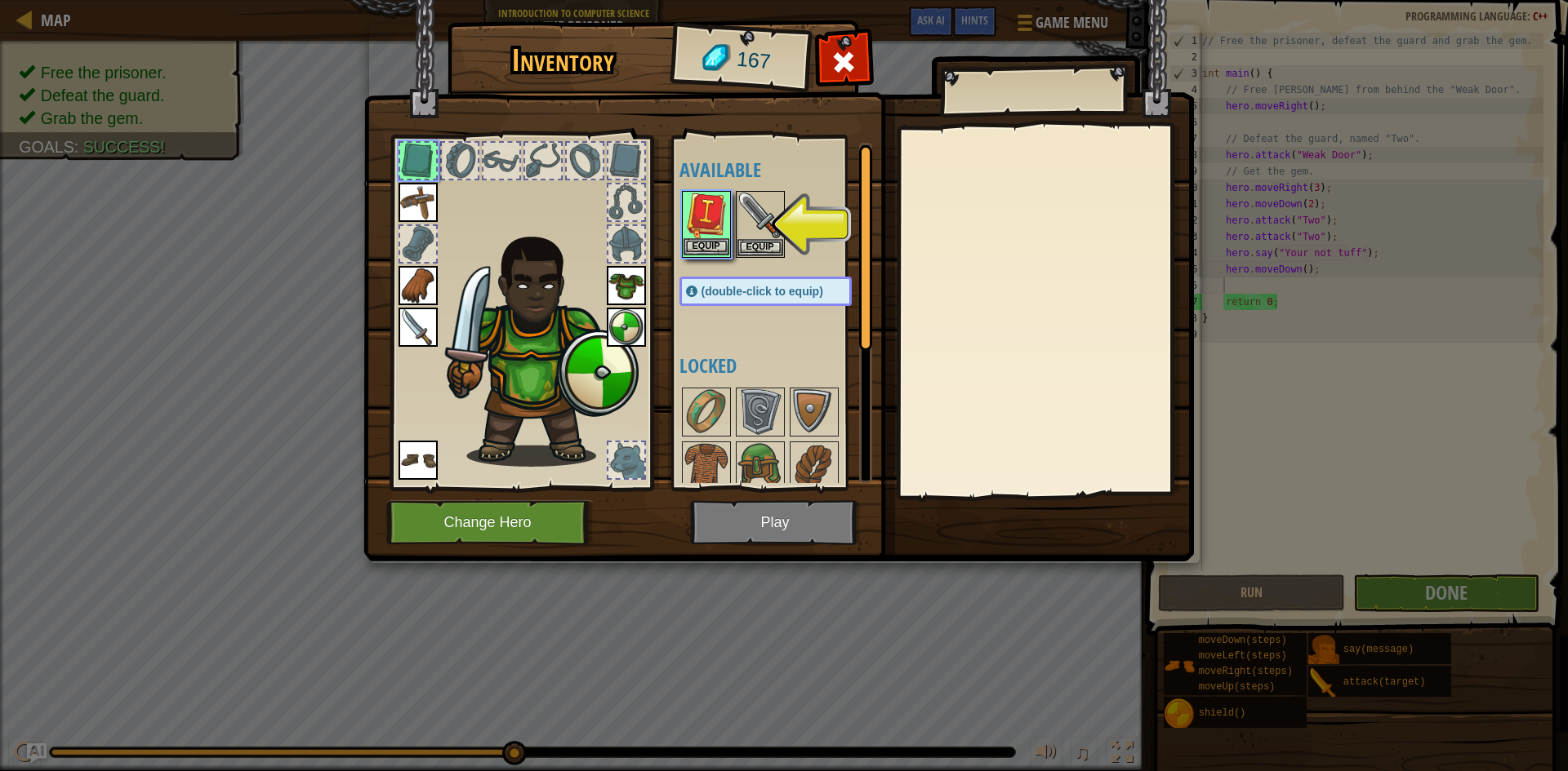
click at [709, 237] on img at bounding box center [706, 216] width 45 height 45
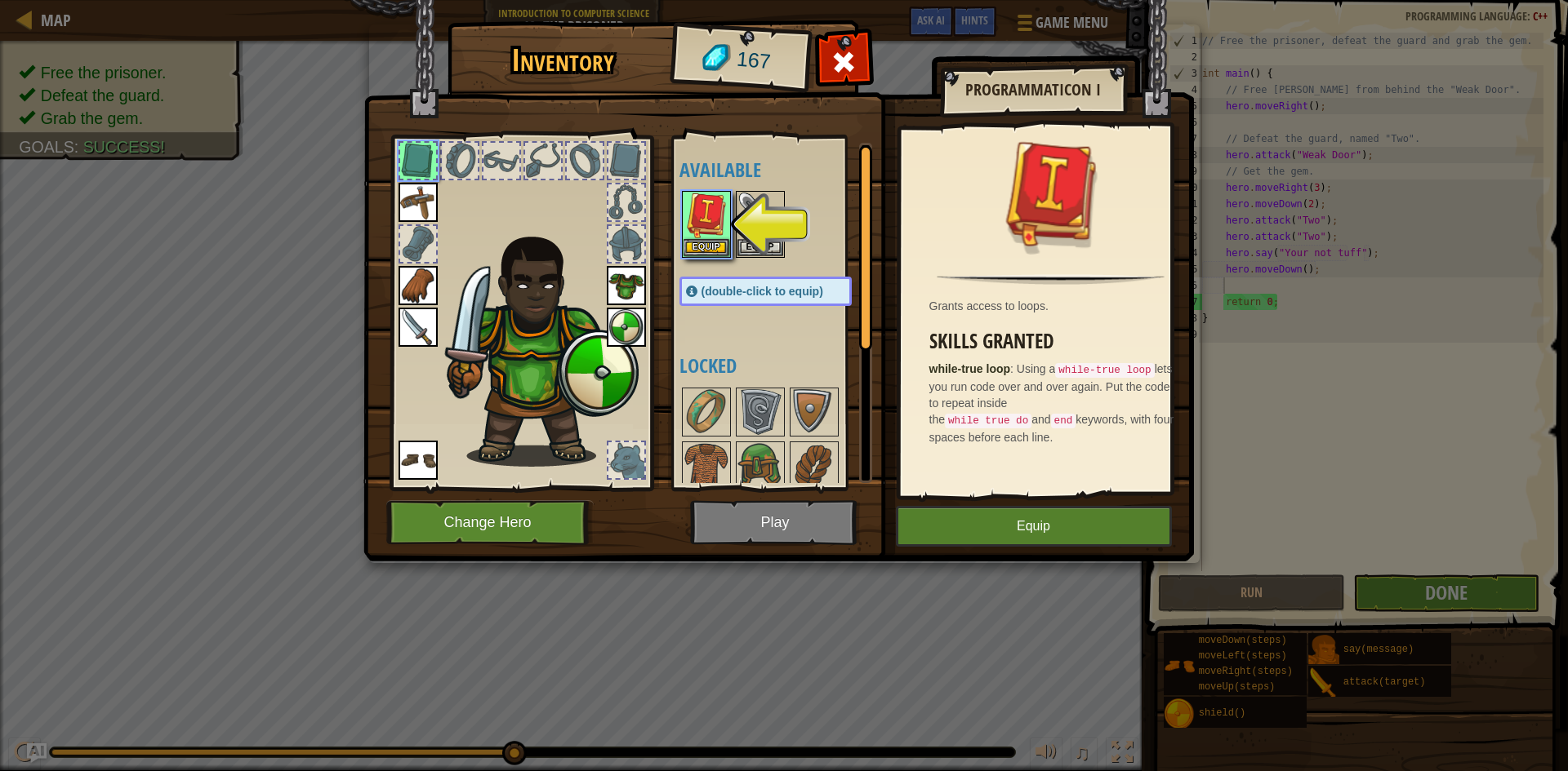
click at [951, 548] on img at bounding box center [779, 265] width 830 height 593
click at [951, 521] on button "Equip" at bounding box center [1033, 526] width 276 height 41
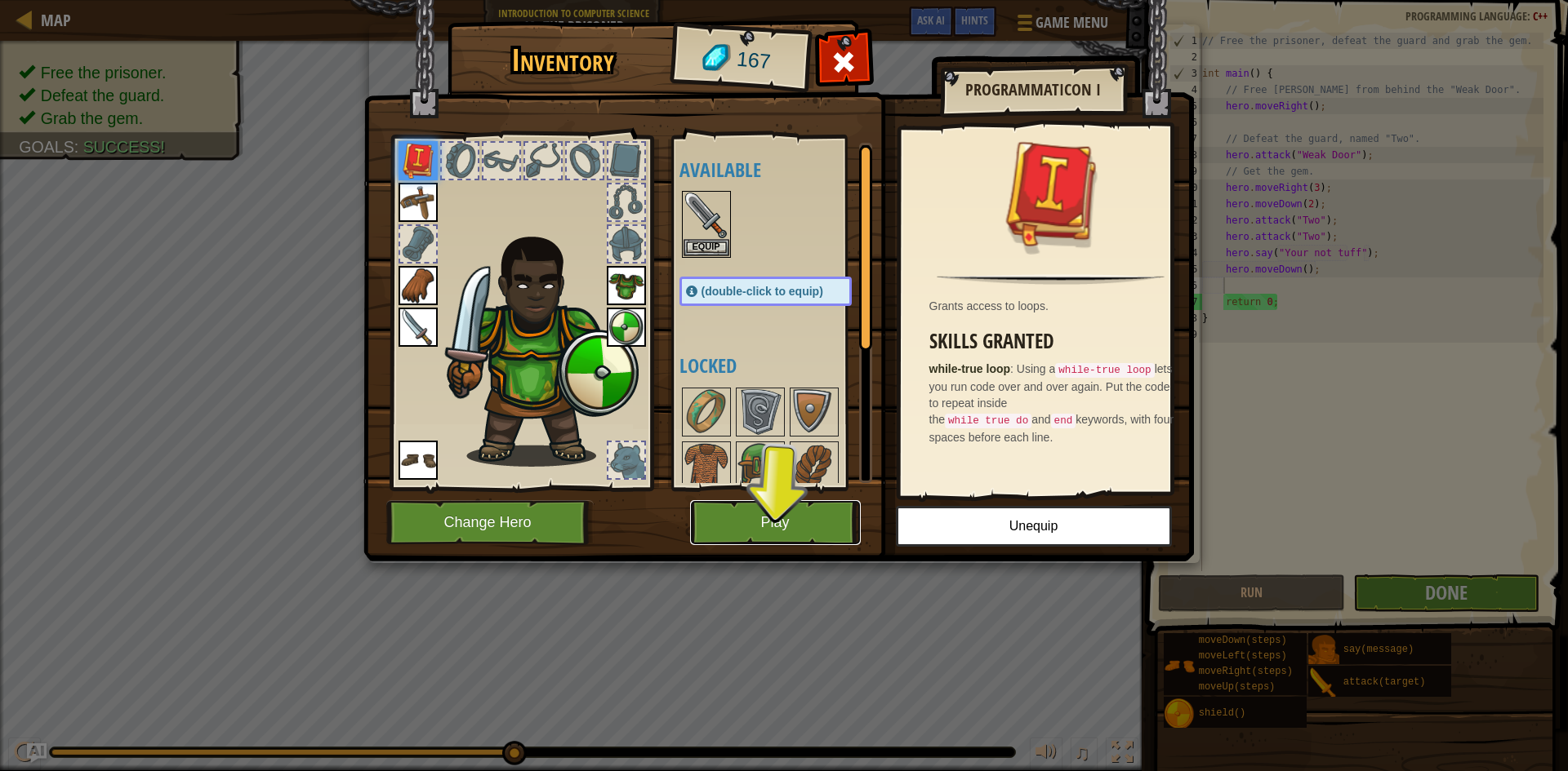
click at [802, 513] on button "Play" at bounding box center [775, 523] width 170 height 45
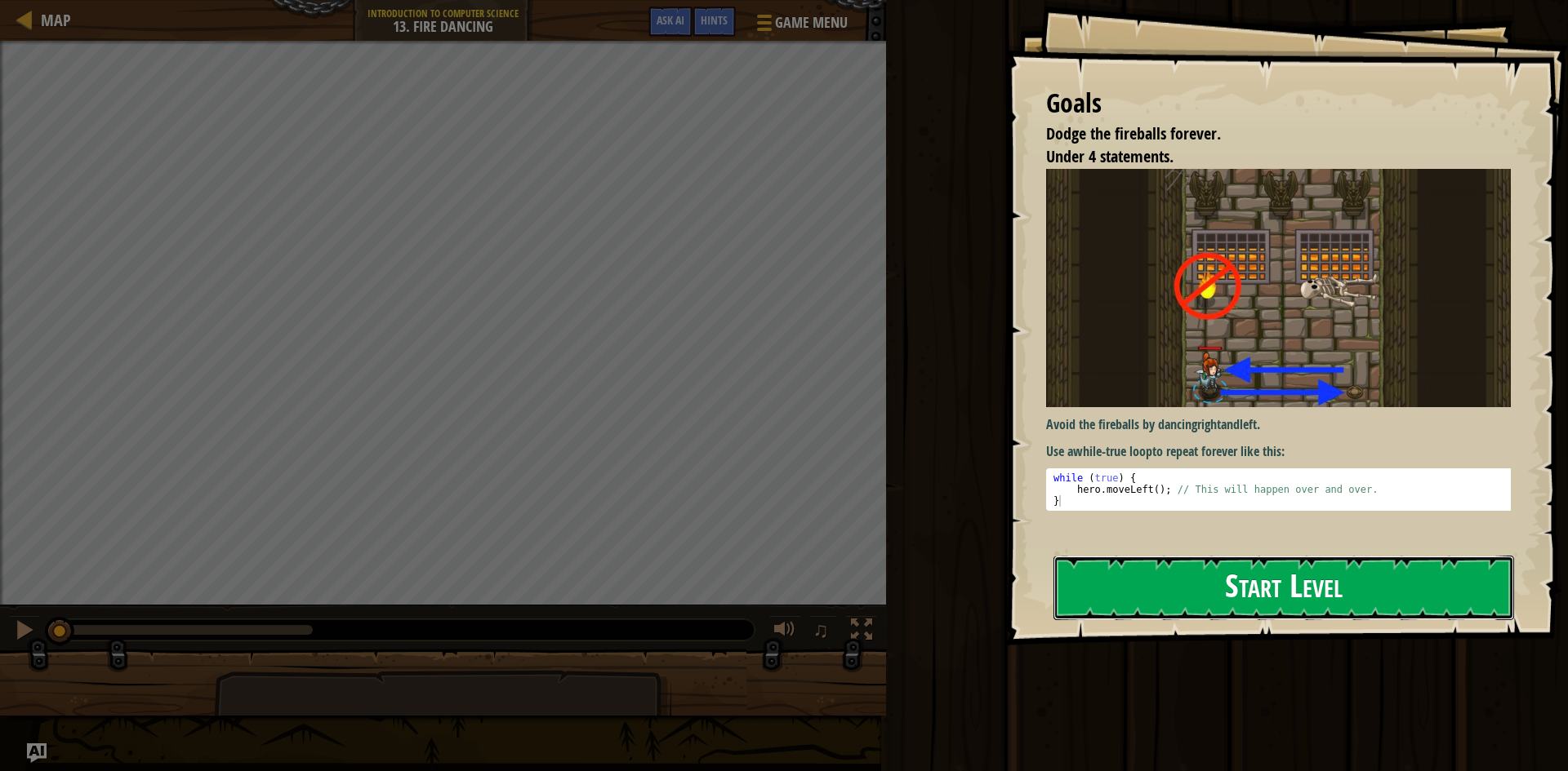
click at [1279, 589] on button "Start Level" at bounding box center [1283, 588] width 460 height 64
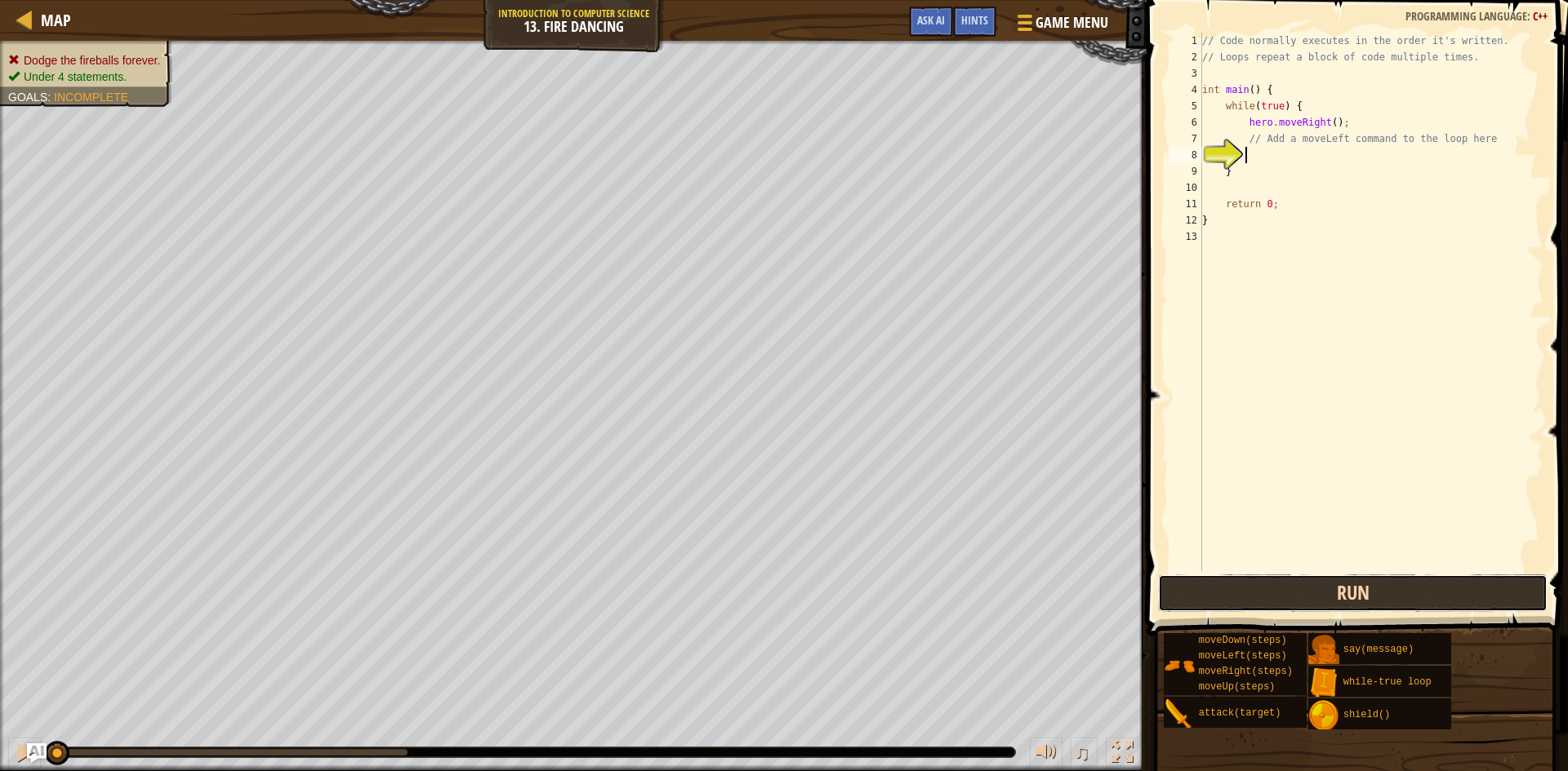
click at [1366, 598] on button "Run" at bounding box center [1353, 593] width 390 height 37
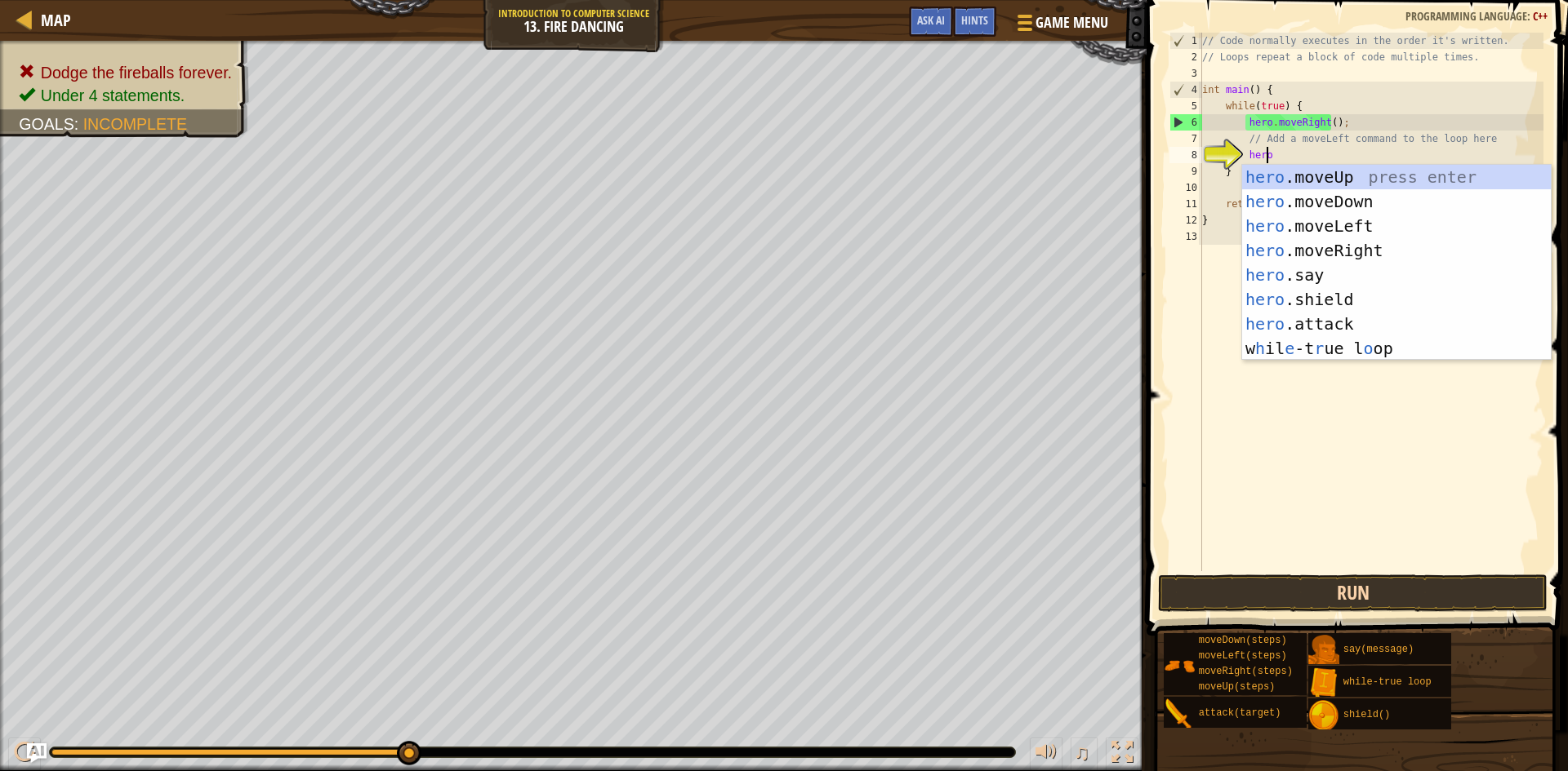
scroll to position [7, 5]
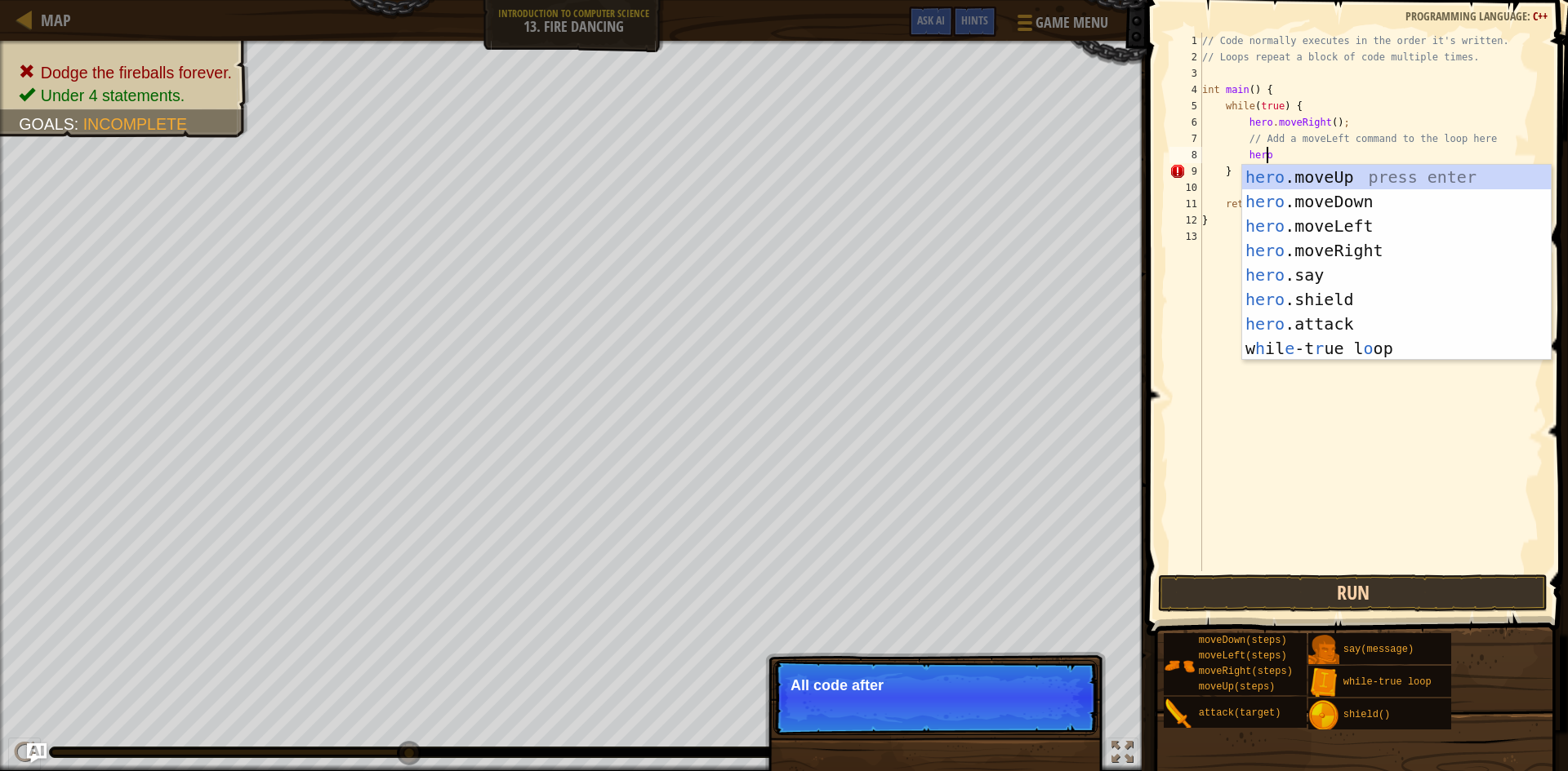
type textarea "heroup"
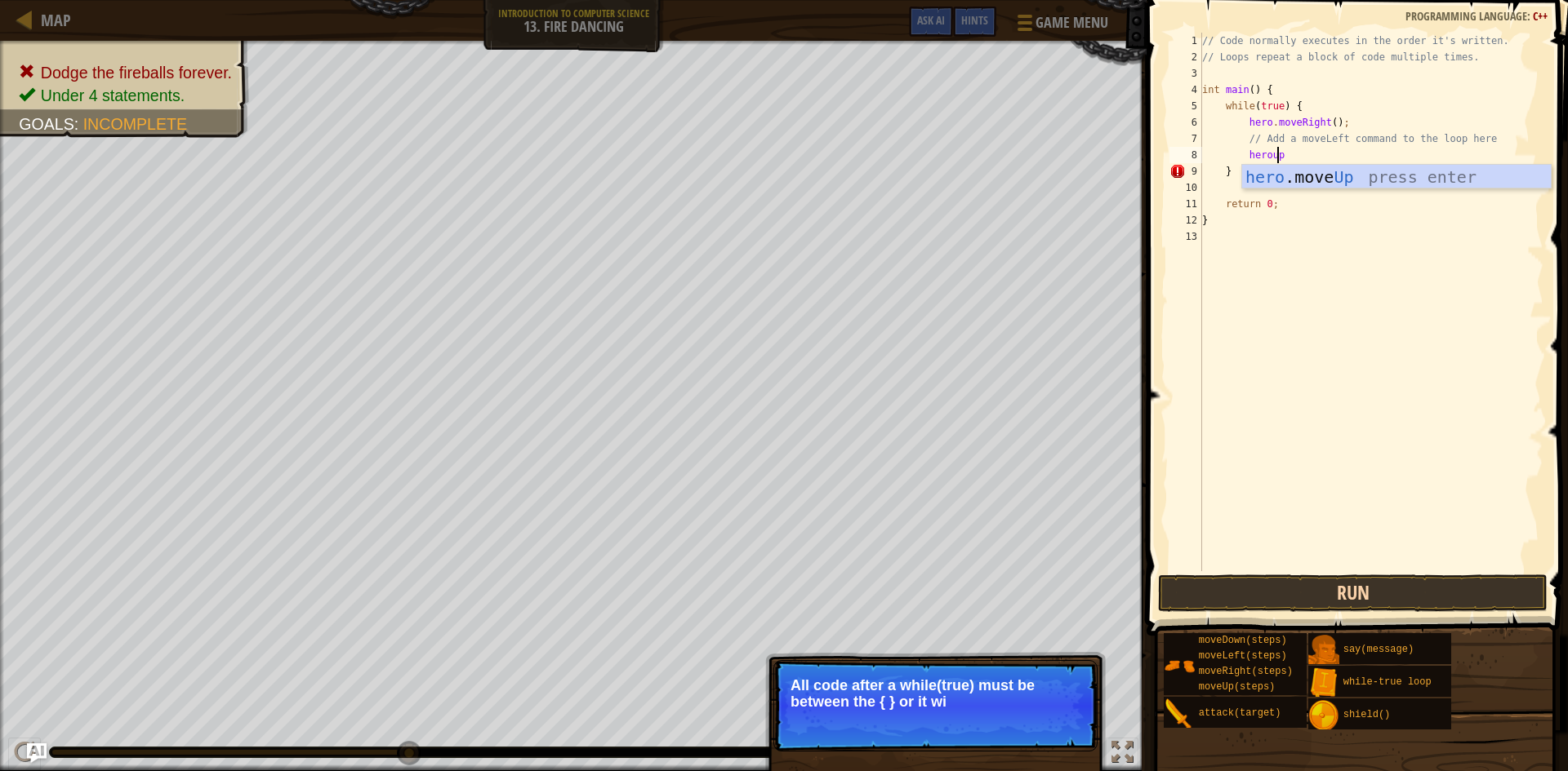
scroll to position [7, 3]
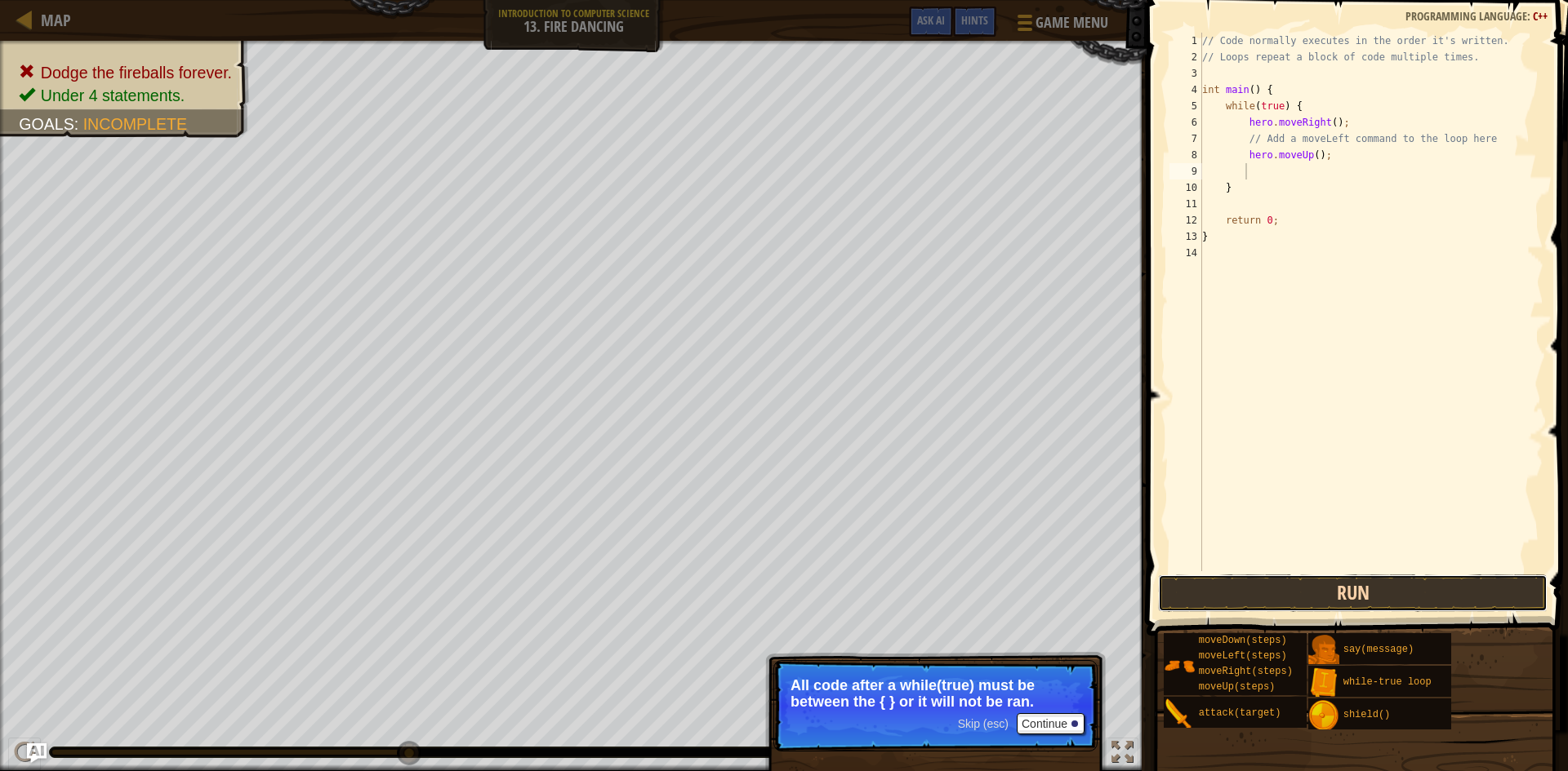
click at [1366, 599] on button "Run" at bounding box center [1353, 593] width 390 height 37
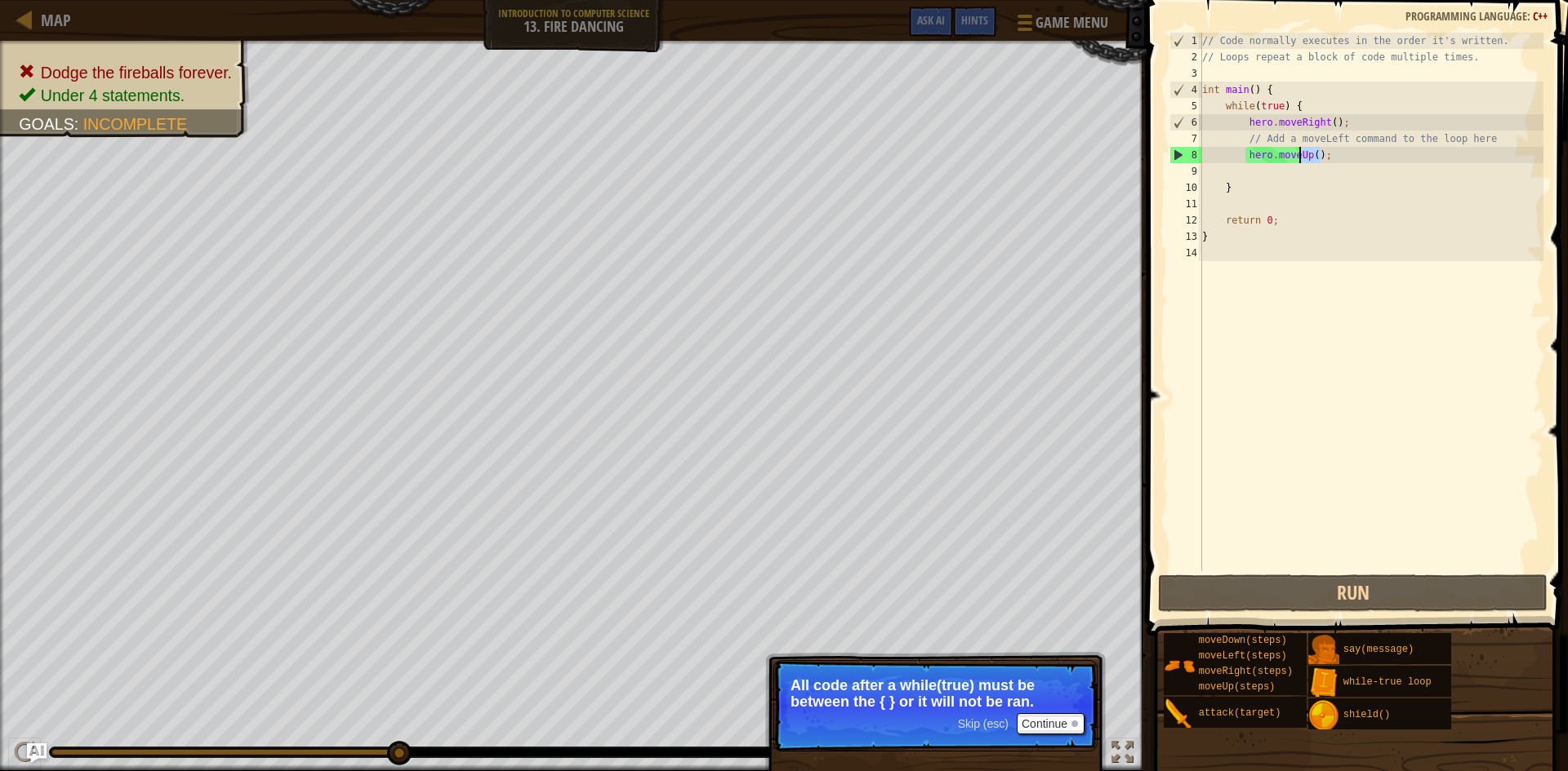
drag, startPoint x: 1326, startPoint y: 155, endPoint x: 1302, endPoint y: 152, distance: 24.2
click at [1302, 152] on div "// Code normally executes in the order it's written. // Loops repeat a block of…" at bounding box center [1371, 318] width 344 height 572
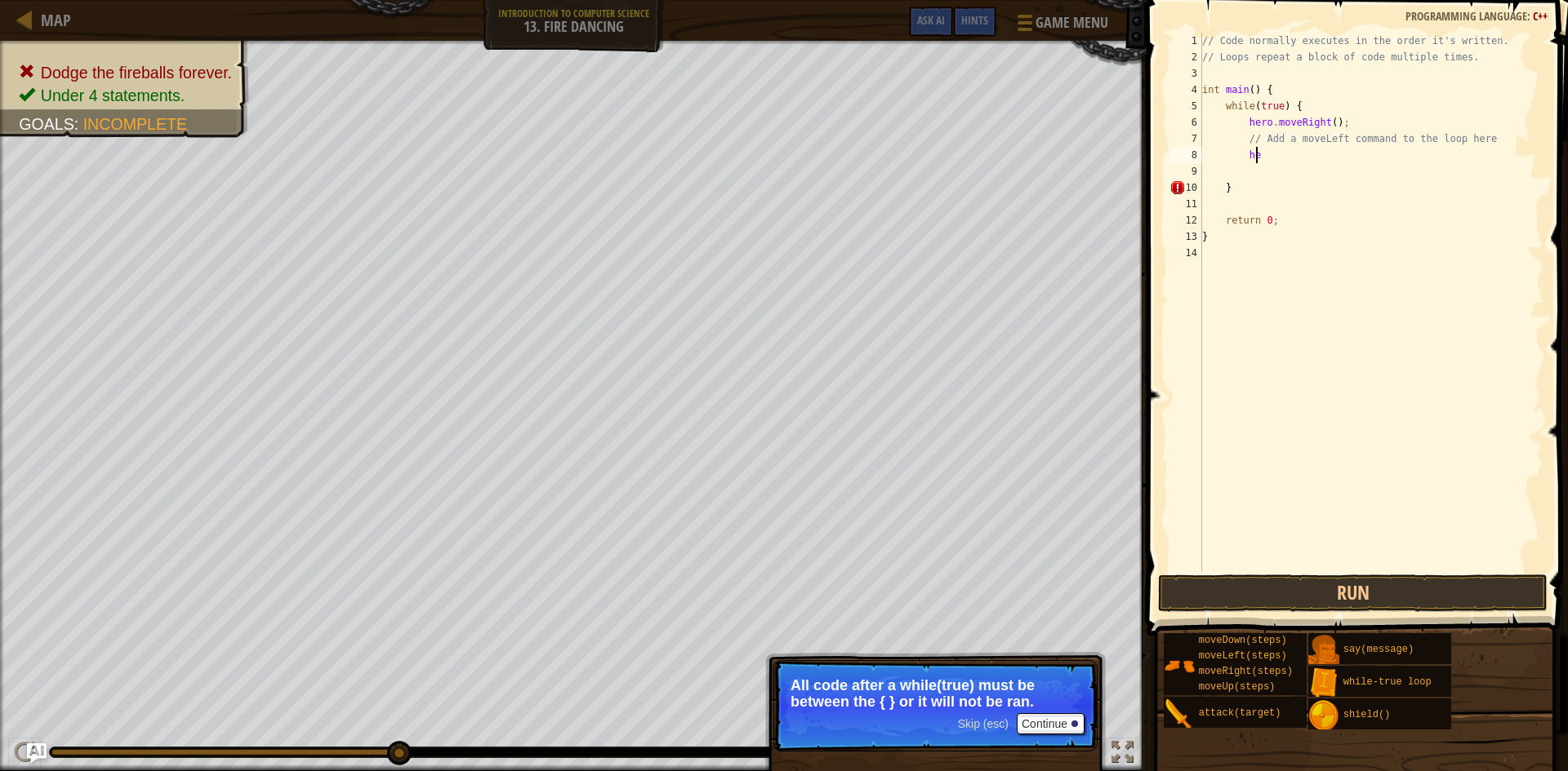
type textarea "h"
type textarea "herolef"
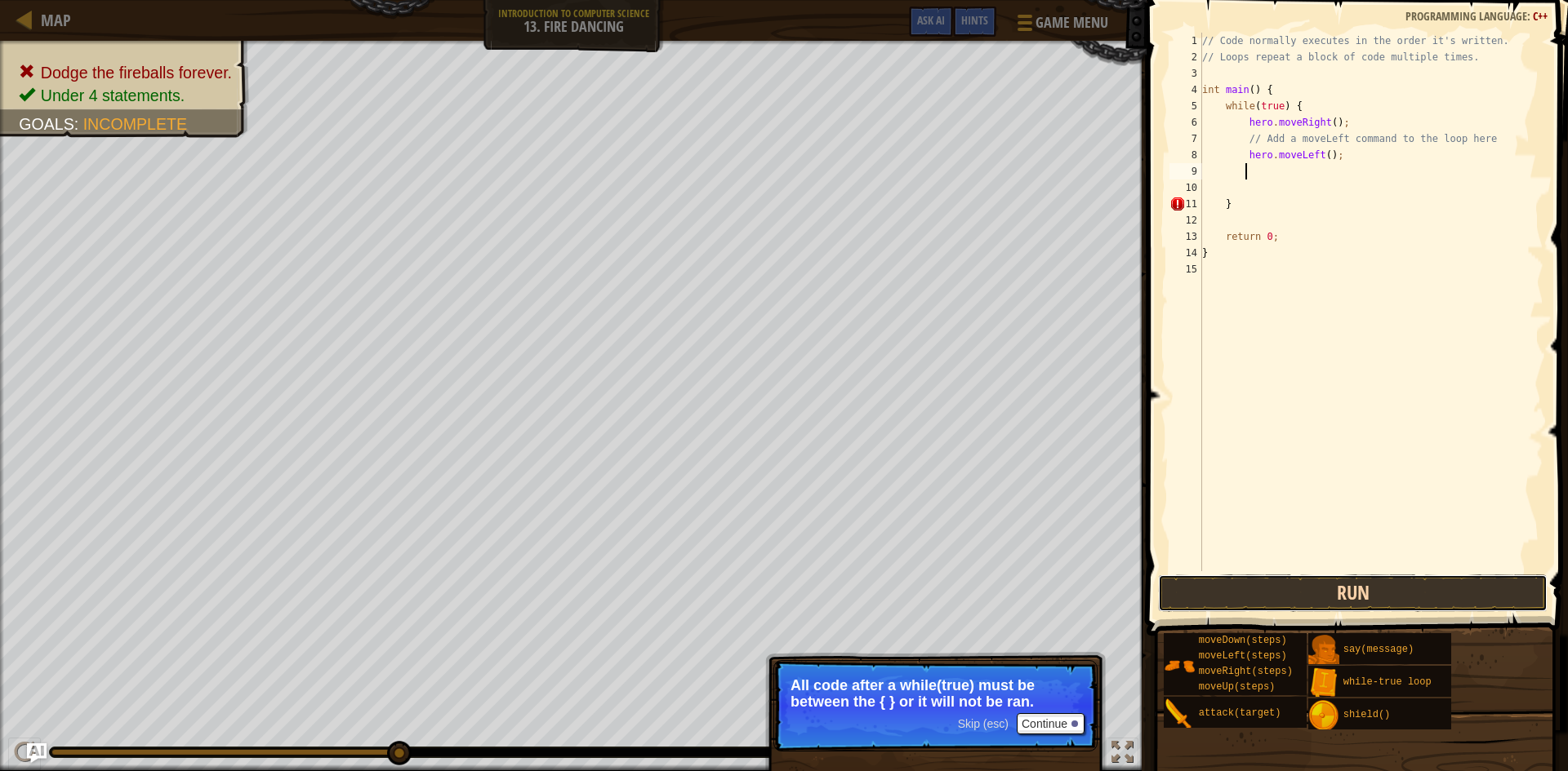
click at [1359, 598] on button "Run" at bounding box center [1353, 593] width 390 height 37
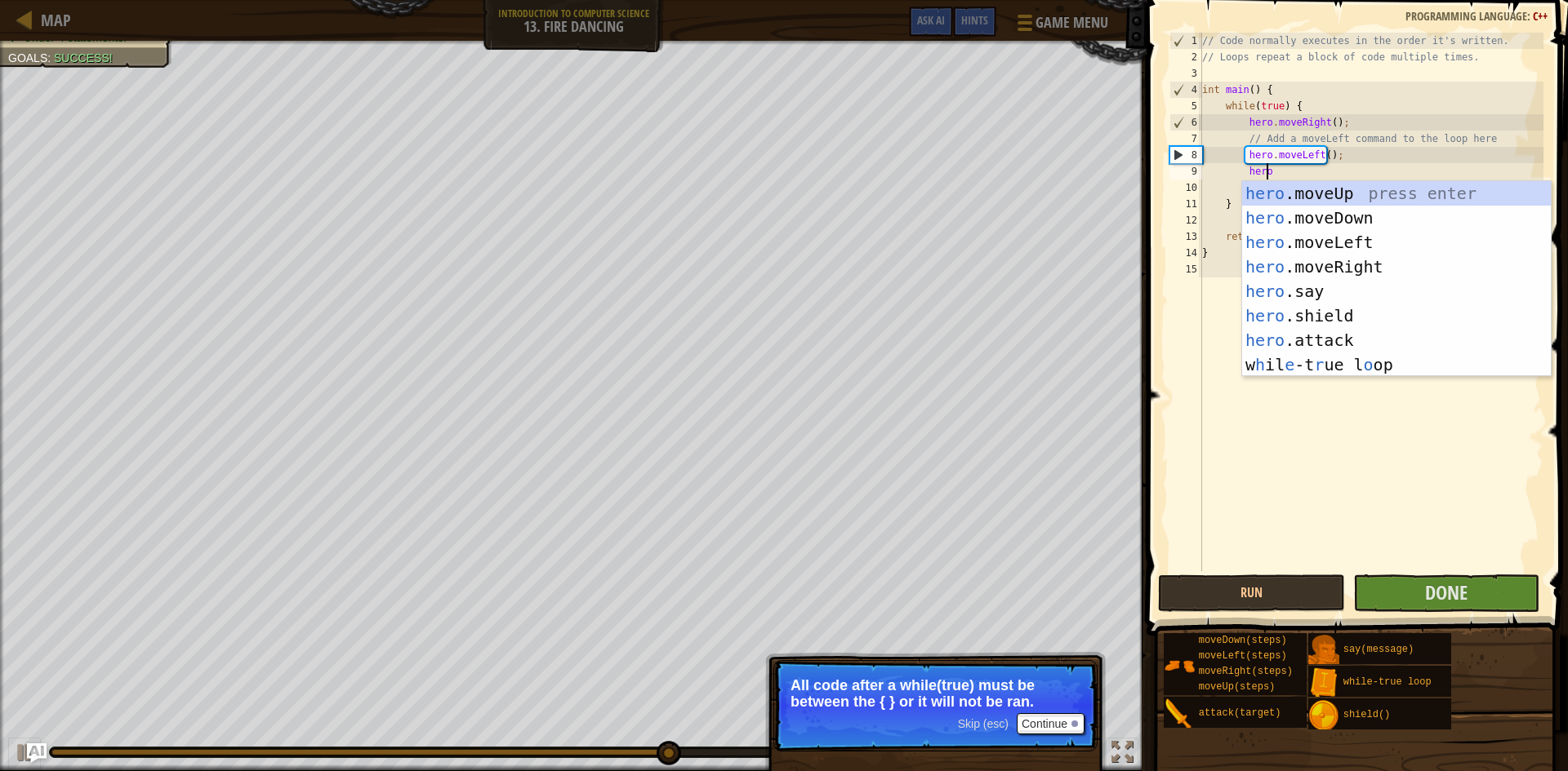
scroll to position [7, 5]
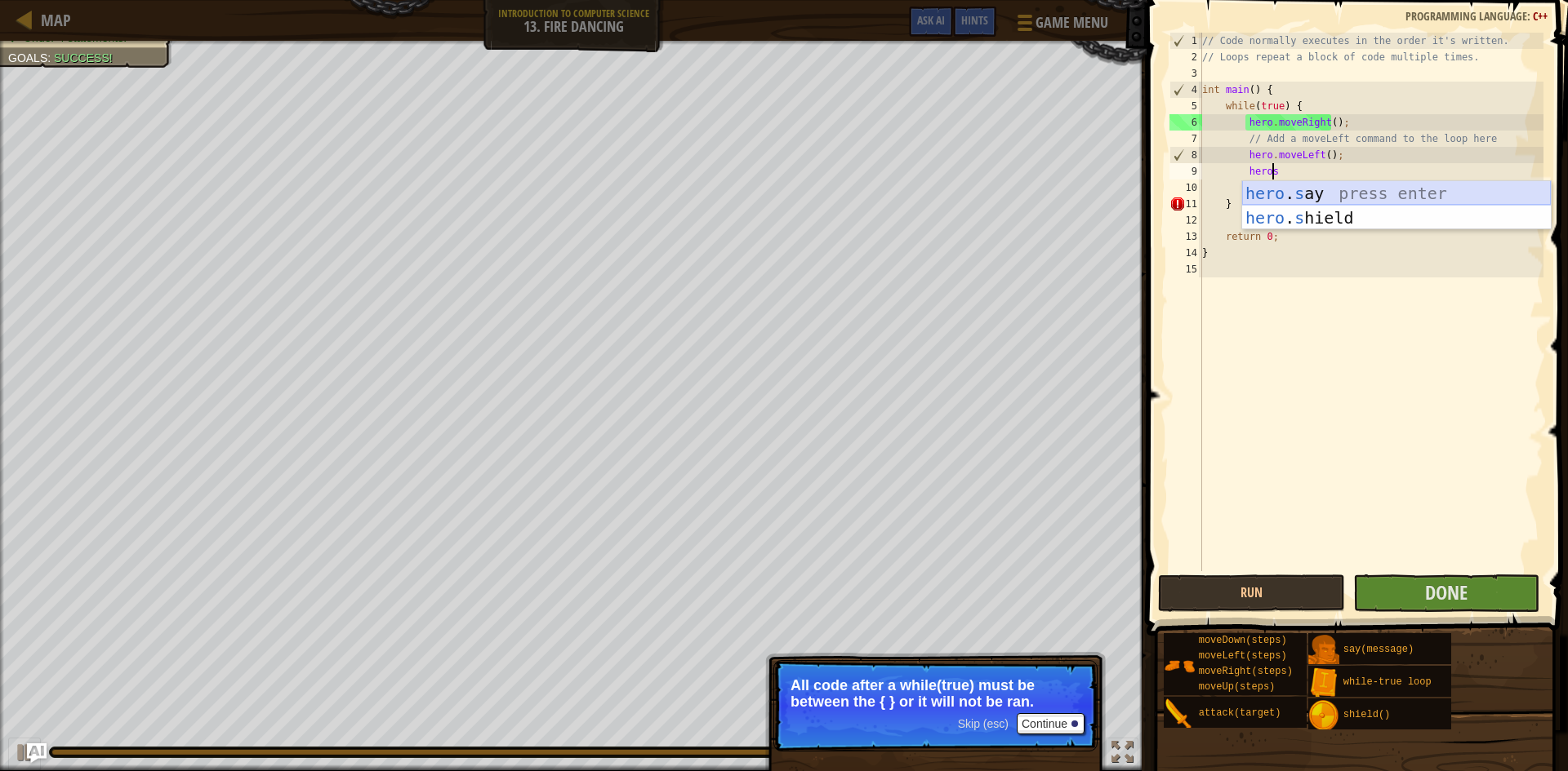
click at [1437, 185] on div "hero . s ay press enter hero . s hield press enter" at bounding box center [1396, 230] width 309 height 98
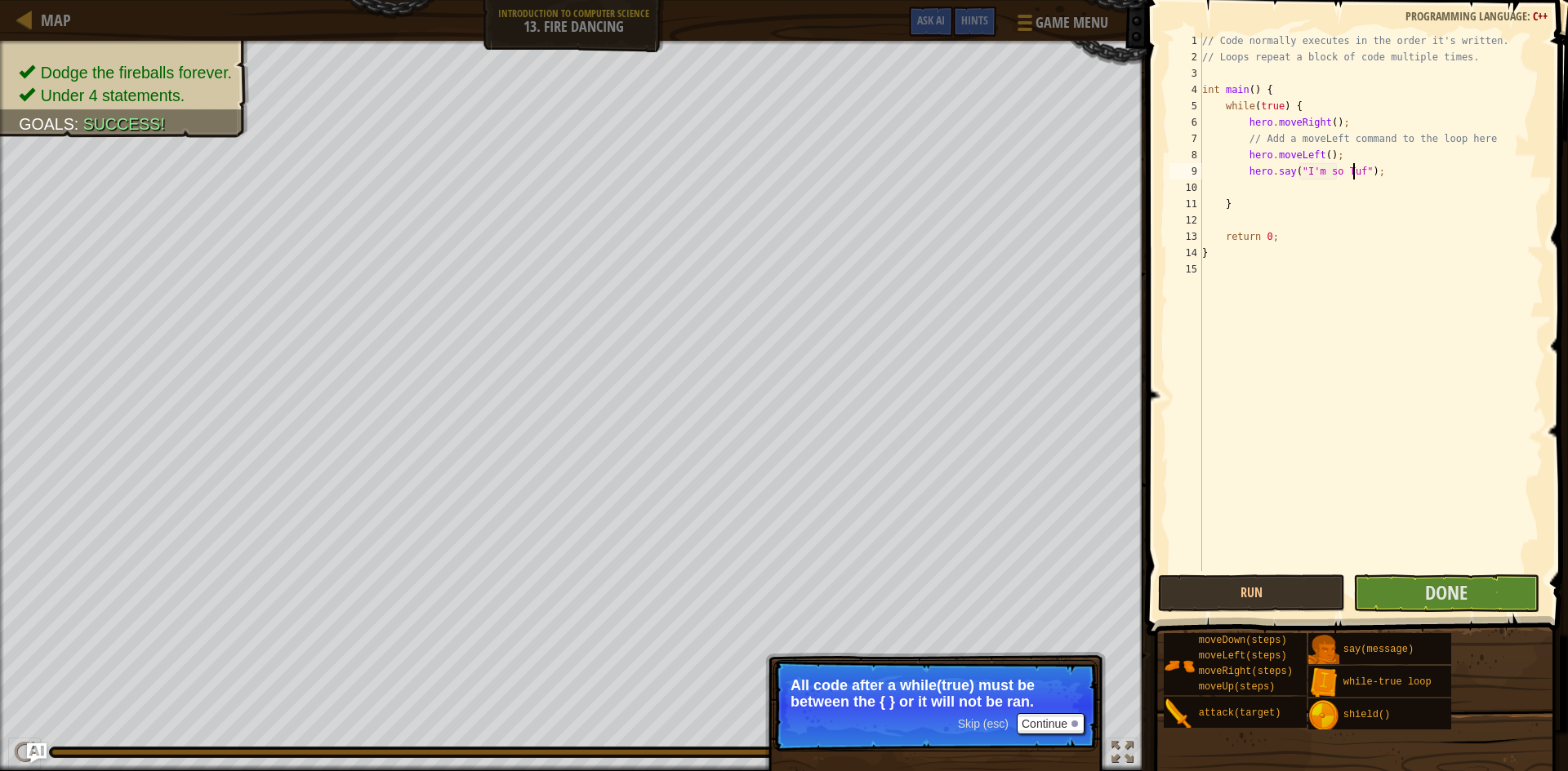
scroll to position [7, 13]
click at [1217, 588] on button "Run" at bounding box center [1252, 593] width 187 height 37
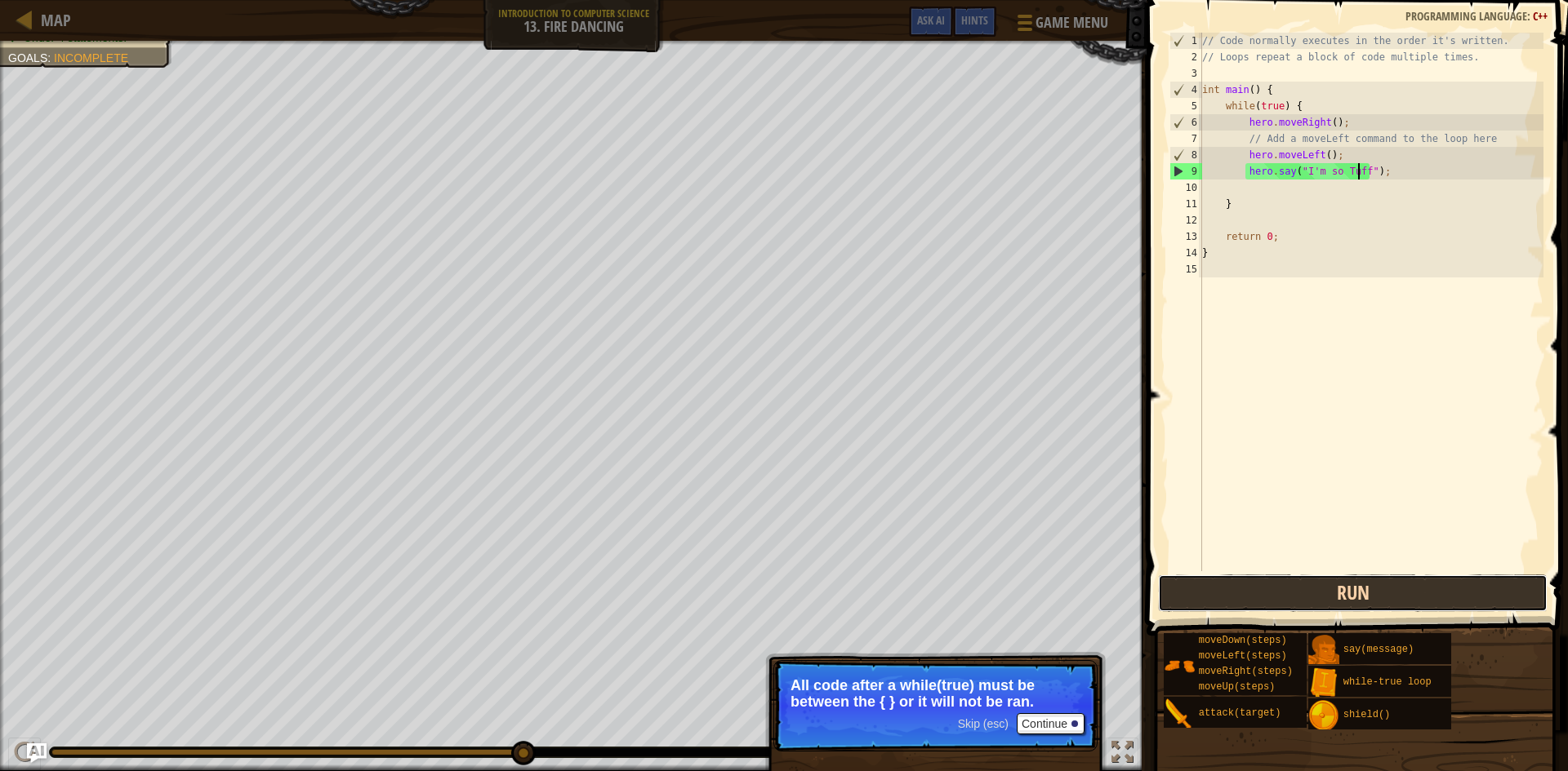
click at [1217, 587] on button "Run" at bounding box center [1353, 593] width 390 height 37
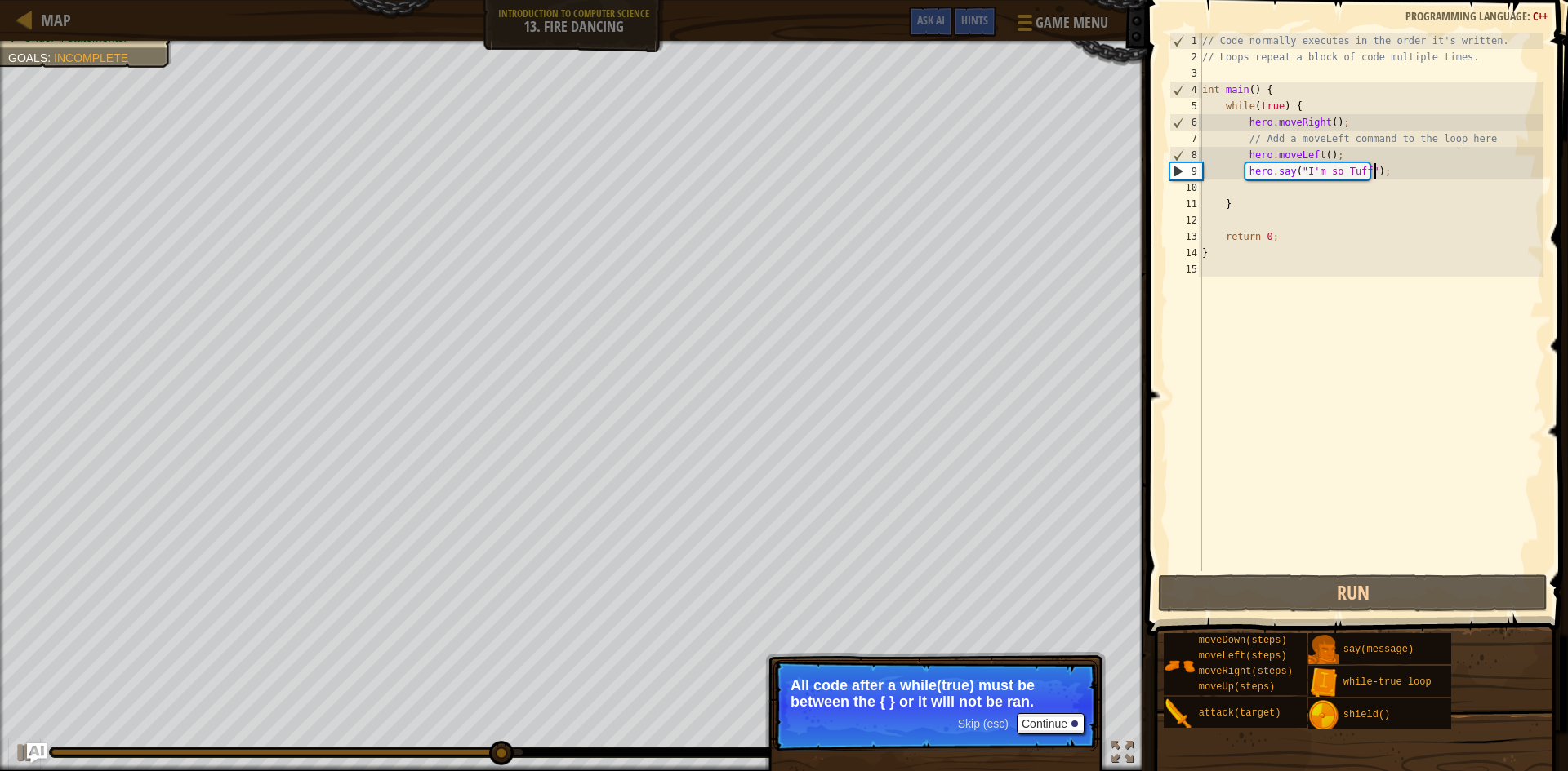
click at [1403, 172] on div "// Code normally executes in the order it's written. // Loops repeat a block of…" at bounding box center [1371, 318] width 344 height 572
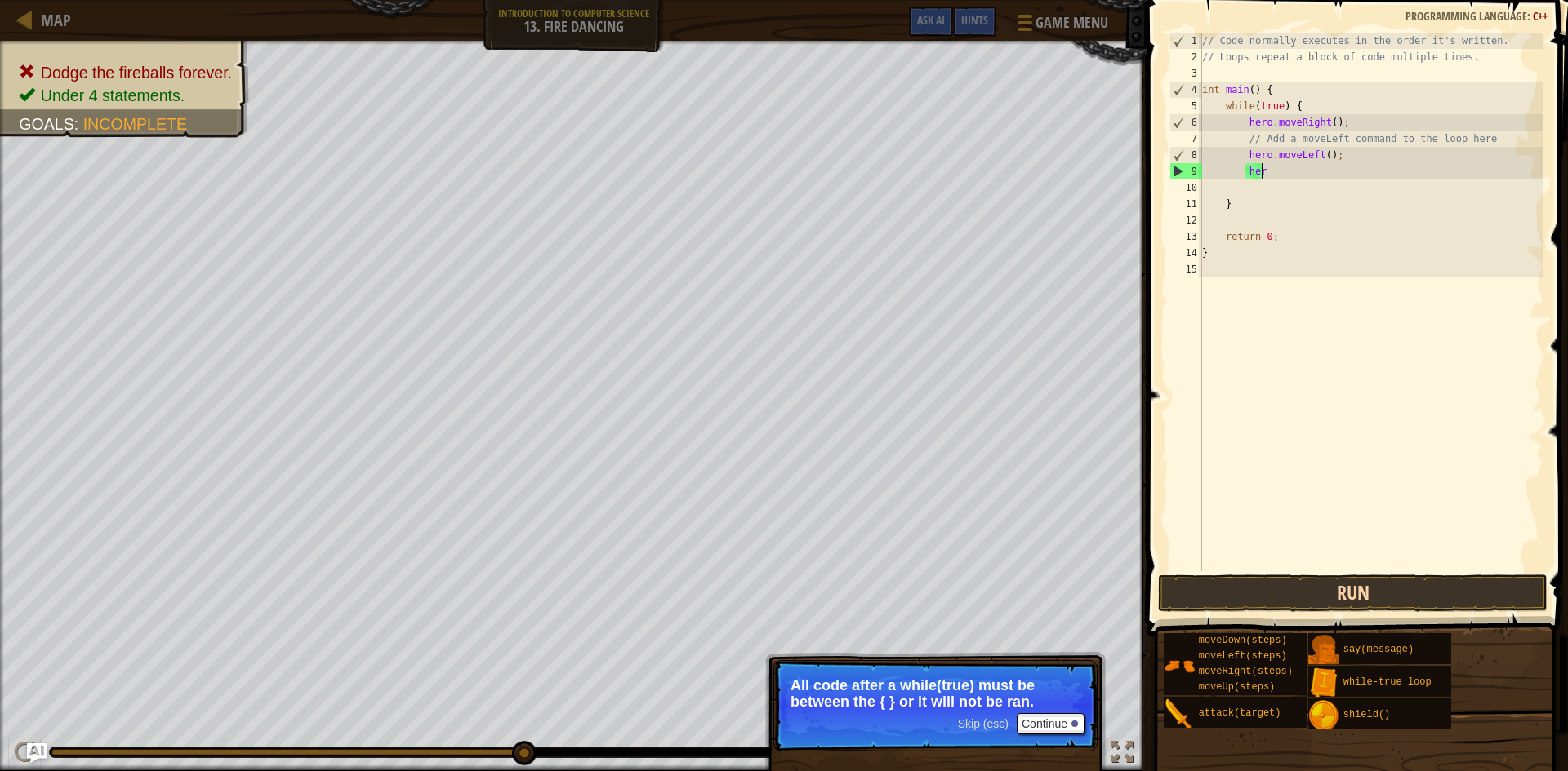
type textarea "h"
click at [1345, 579] on button "Run" at bounding box center [1353, 593] width 390 height 37
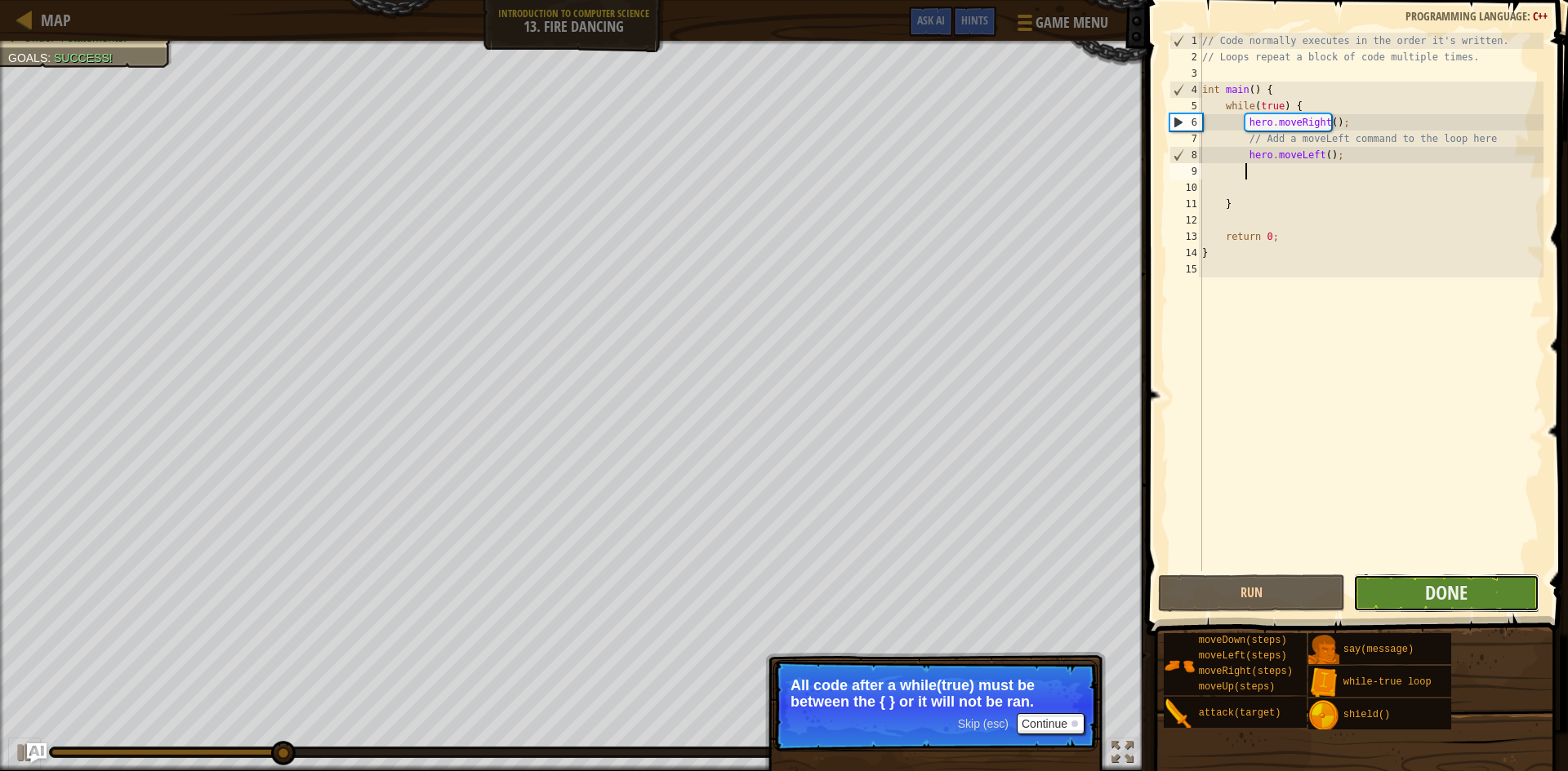
click at [1408, 586] on button "Done" at bounding box center [1447, 593] width 187 height 37
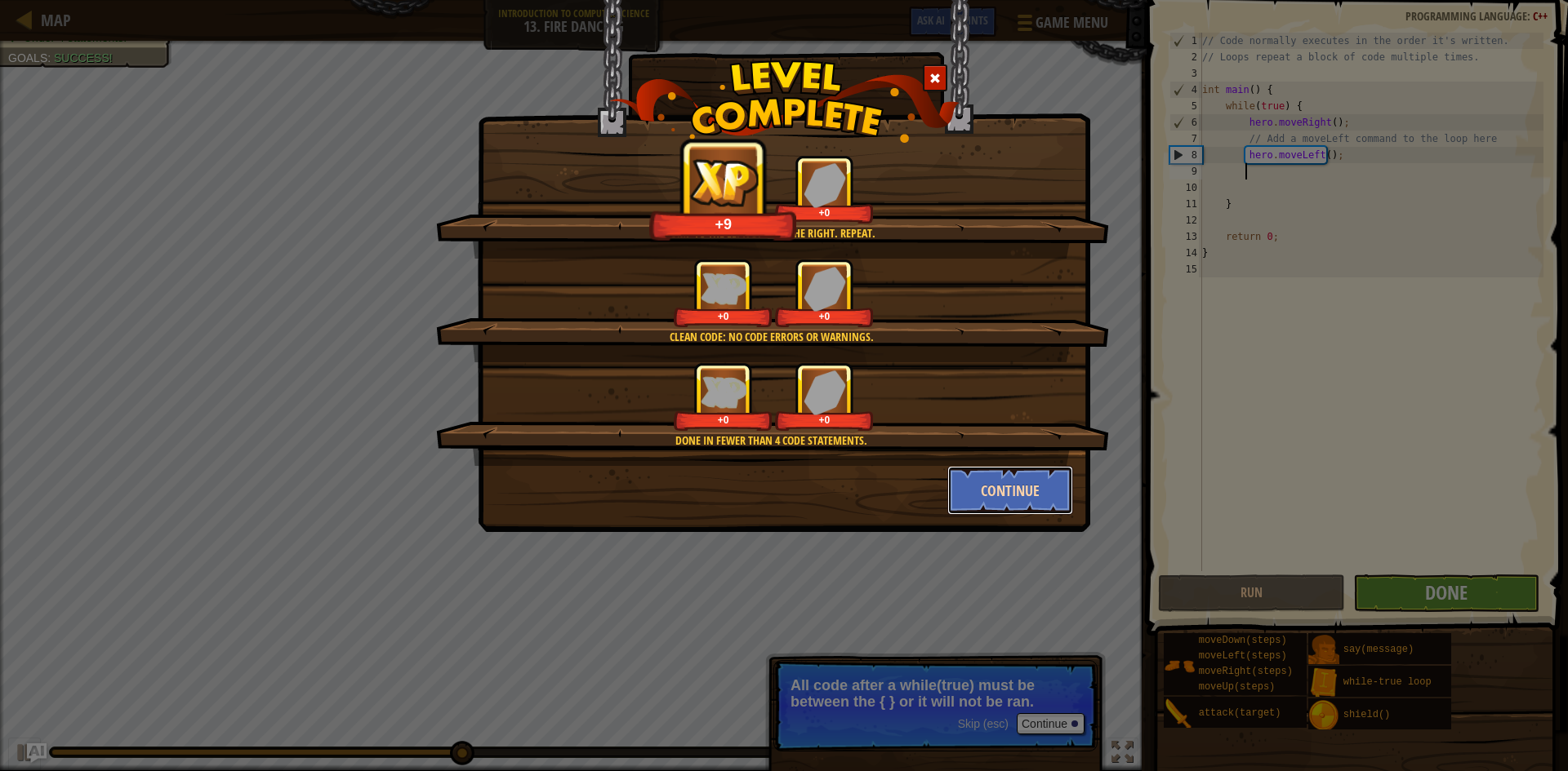
click at [1054, 498] on button "Continue" at bounding box center [1011, 490] width 127 height 49
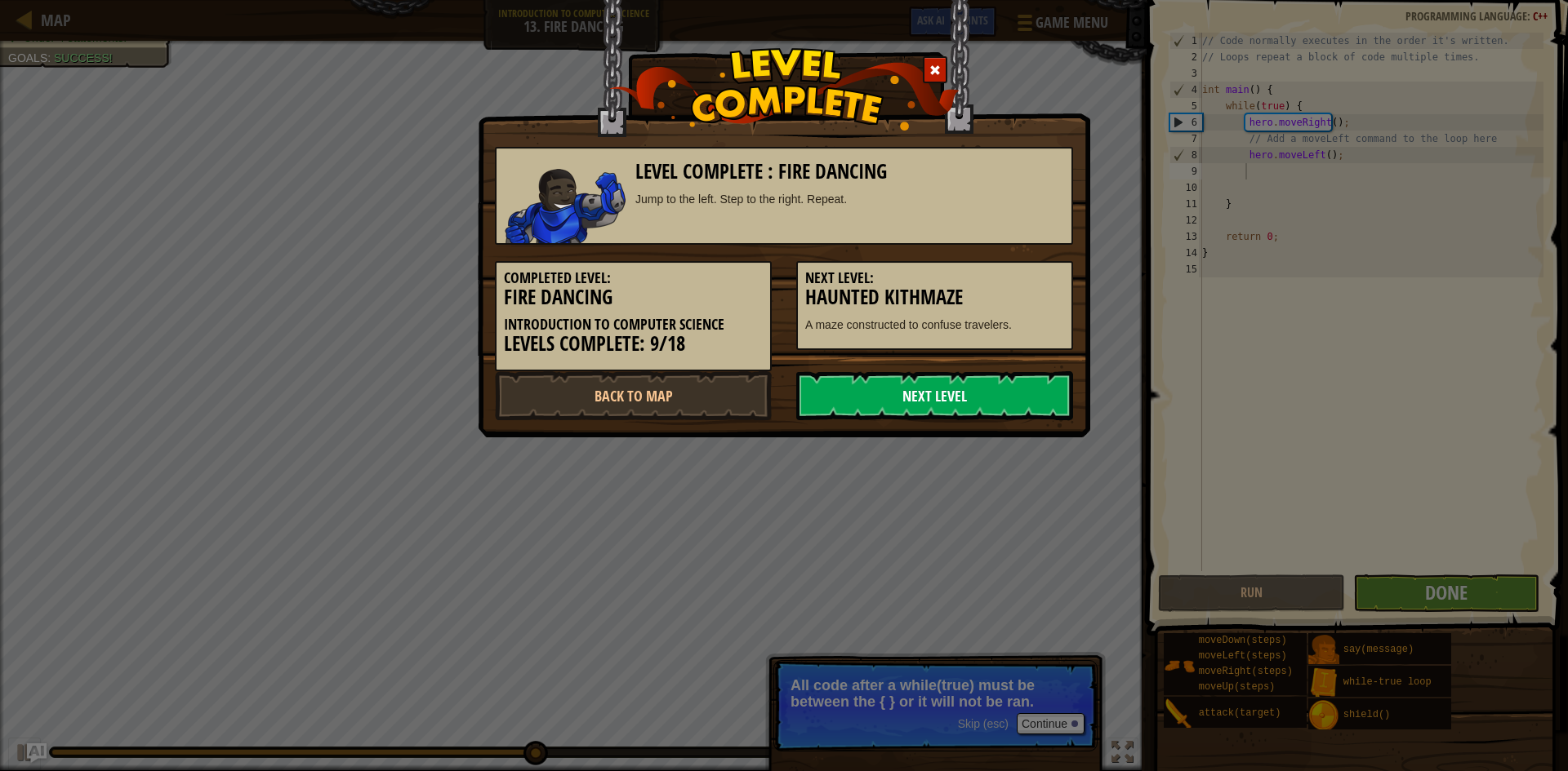
click at [954, 376] on link "Next Level" at bounding box center [934, 396] width 276 height 49
click at [953, 383] on link "Next Level" at bounding box center [934, 396] width 276 height 49
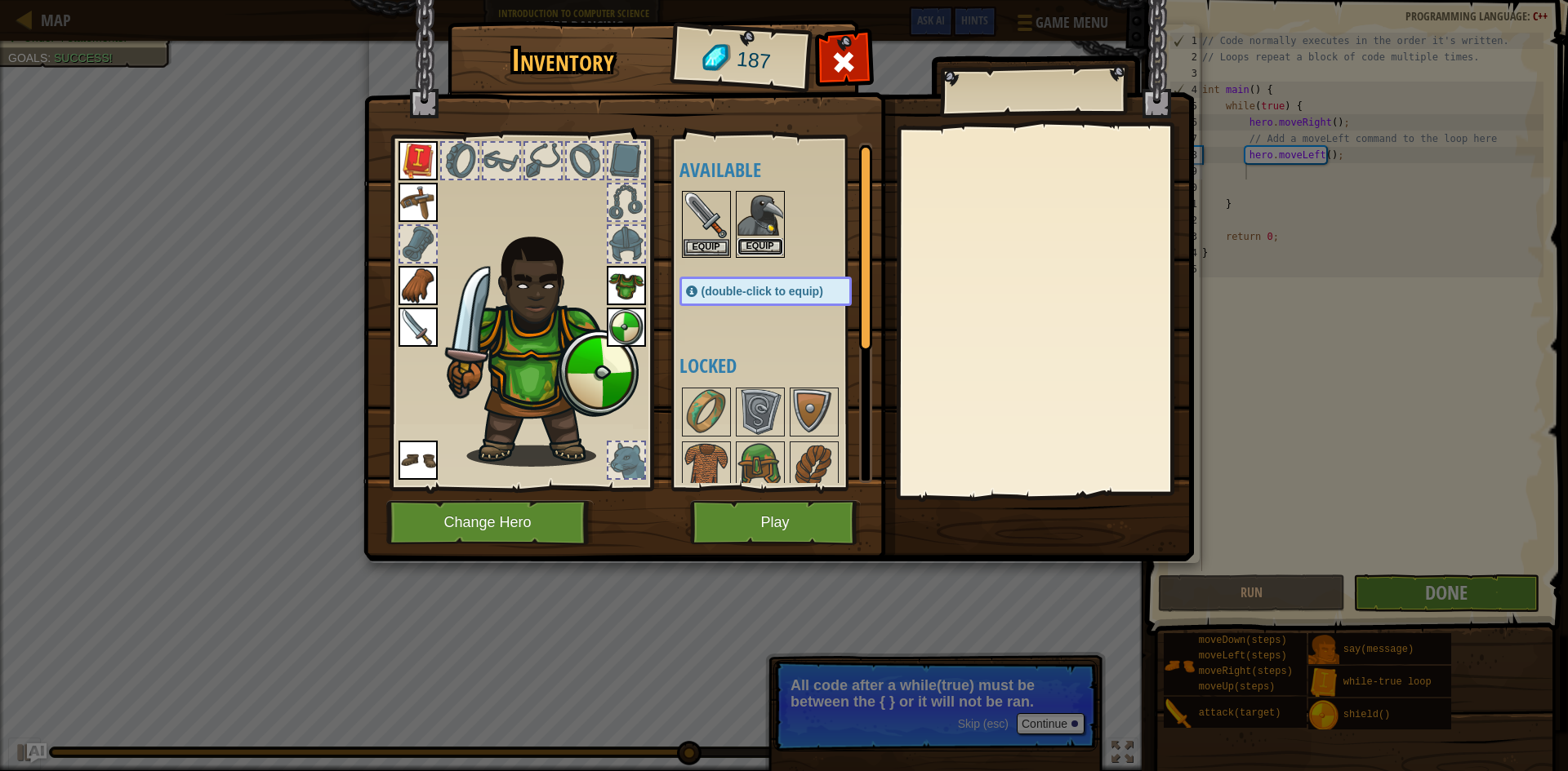
click at [750, 246] on button "Equip" at bounding box center [760, 246] width 45 height 17
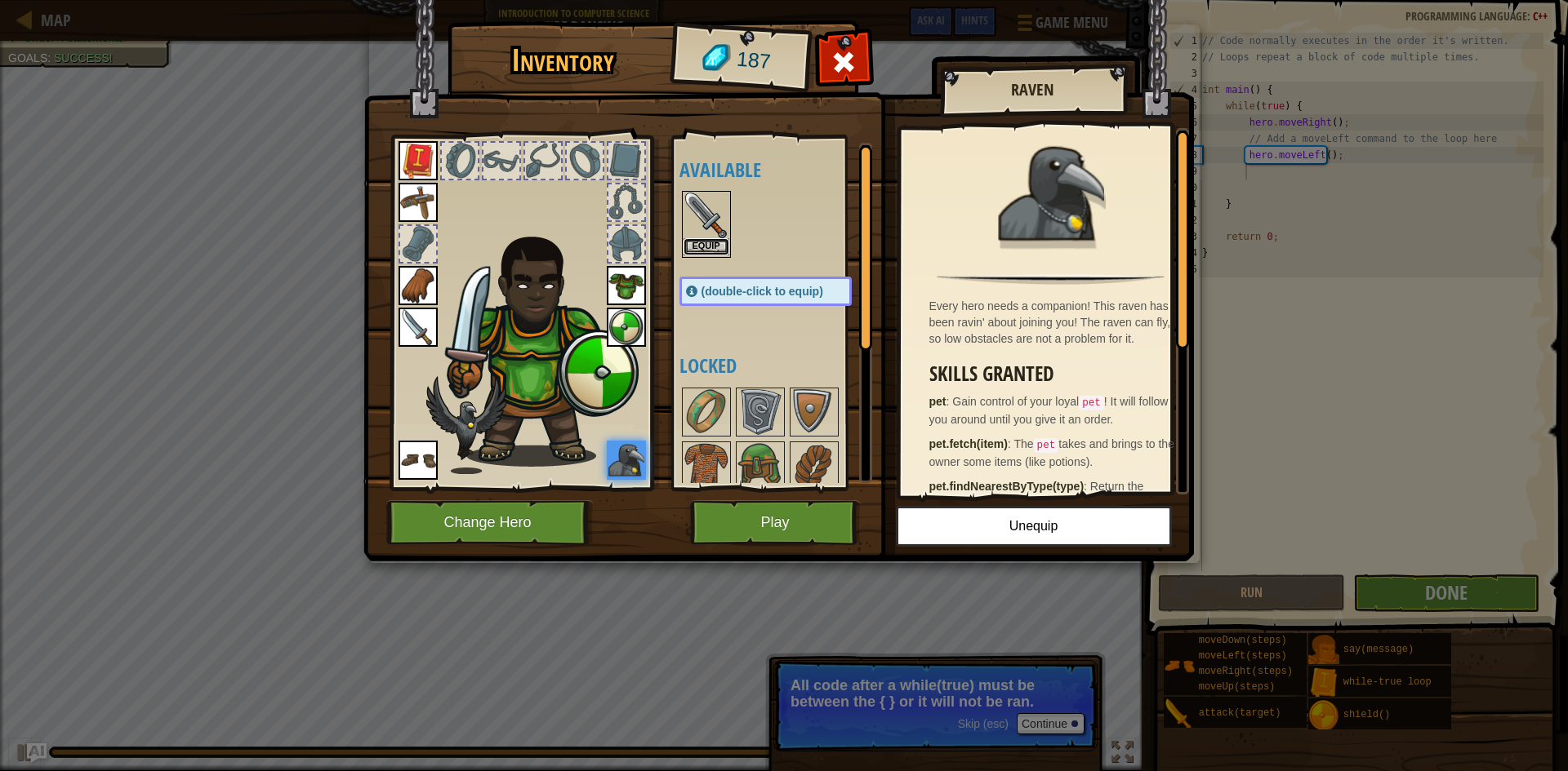
click at [695, 252] on button "Equip" at bounding box center [706, 246] width 45 height 17
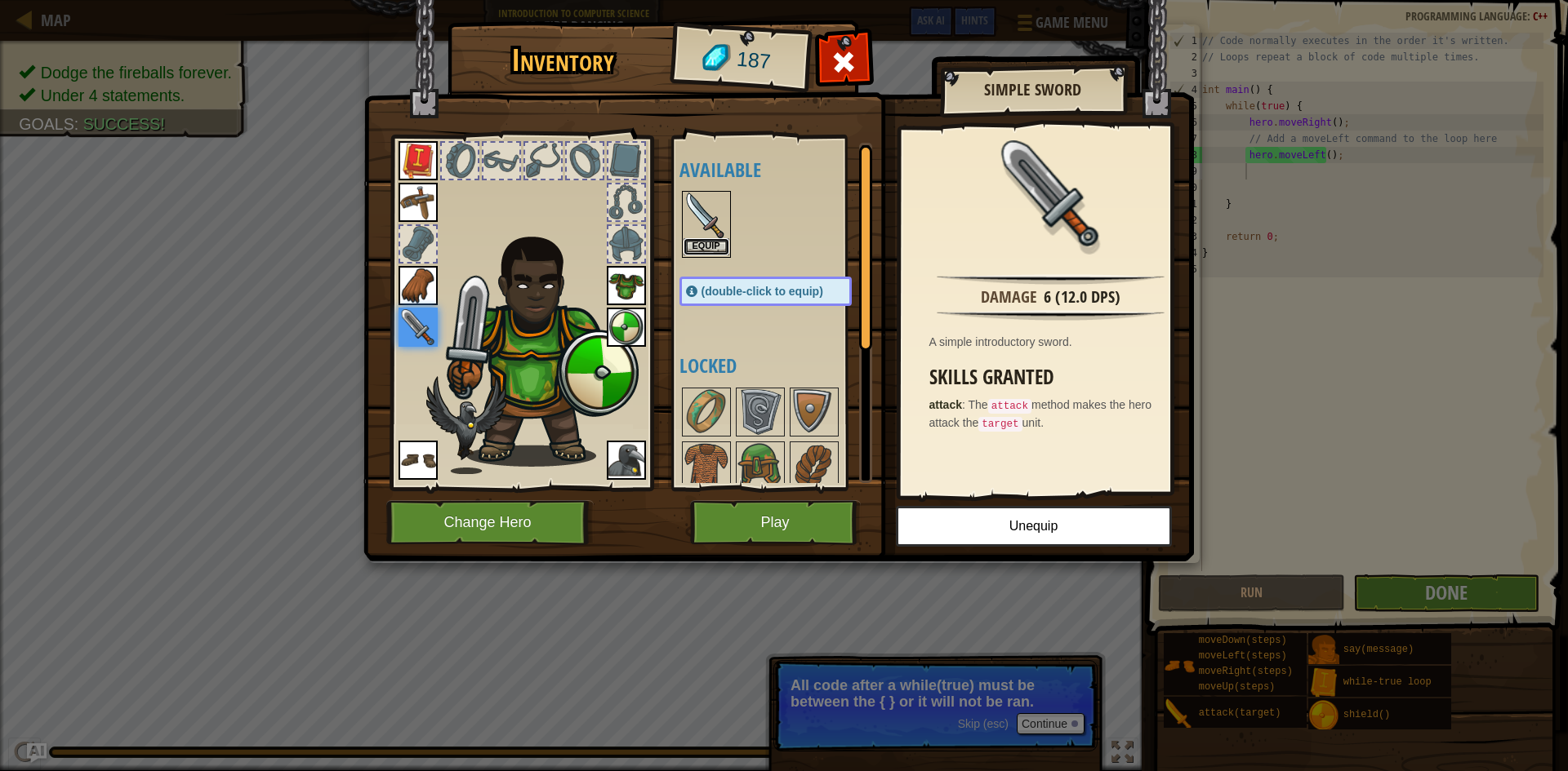
click at [698, 249] on button "Equip" at bounding box center [706, 246] width 45 height 17
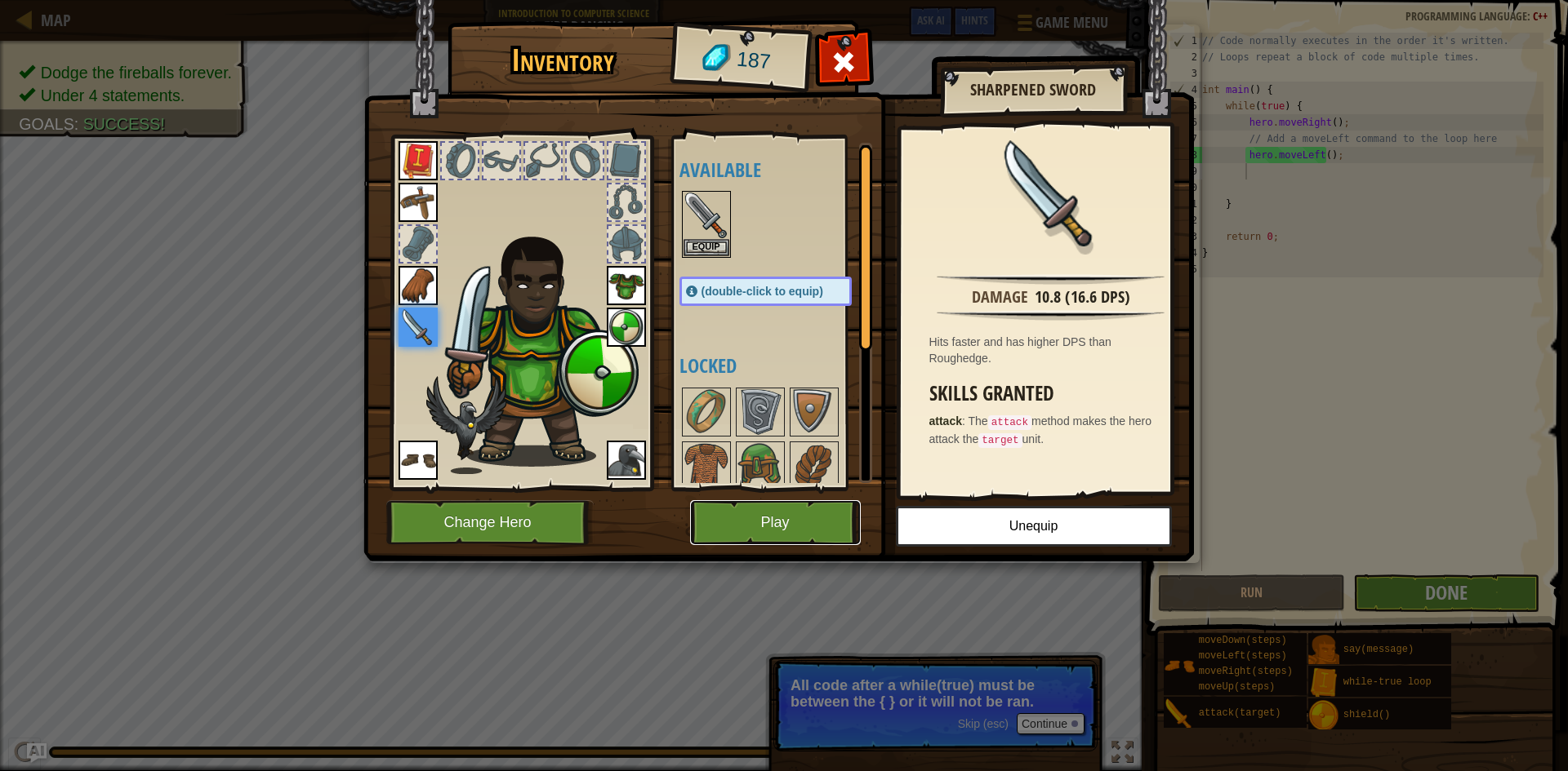
click at [808, 521] on button "Play" at bounding box center [775, 523] width 170 height 45
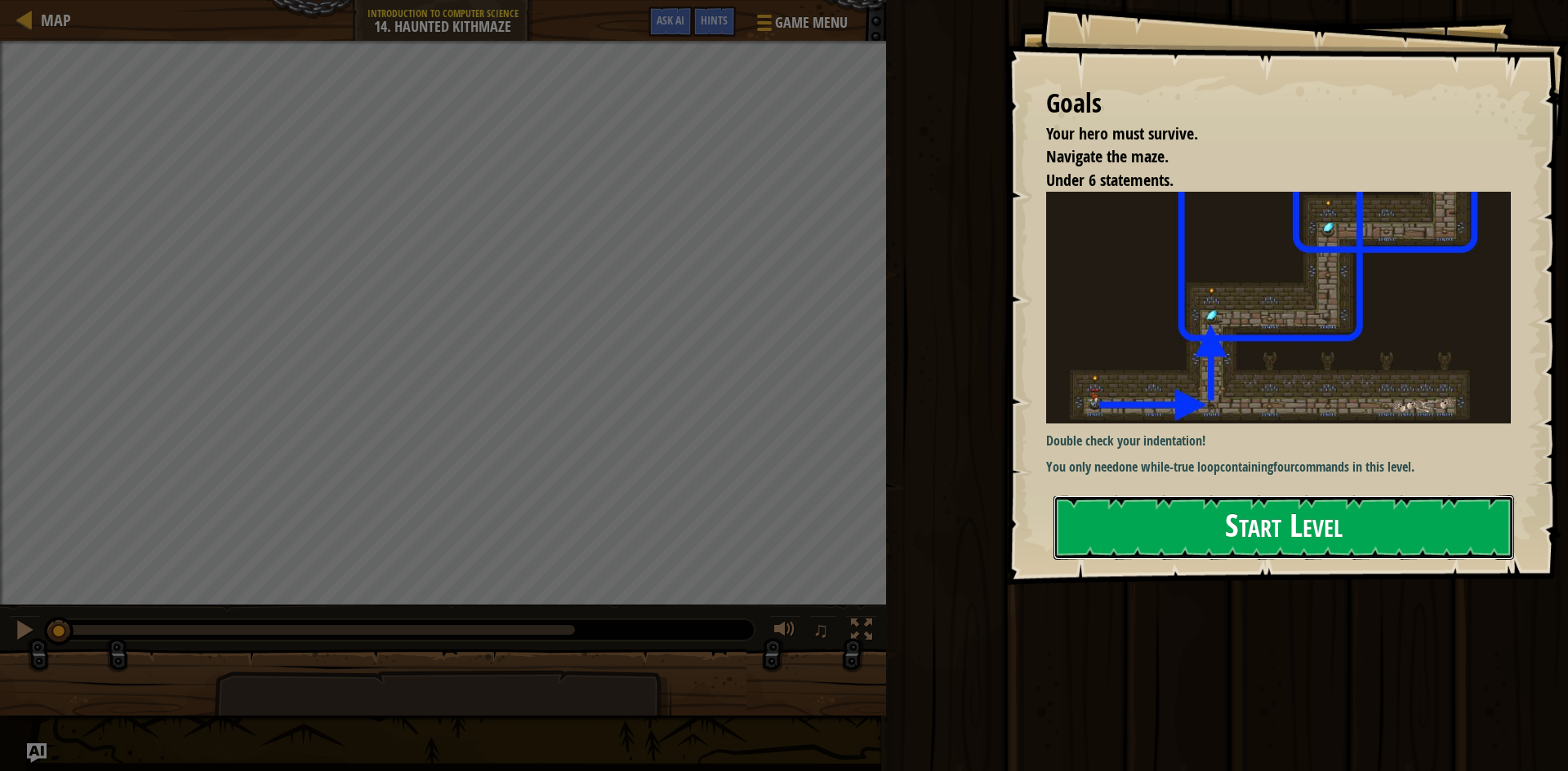
click at [1301, 523] on button "Start Level" at bounding box center [1283, 527] width 460 height 64
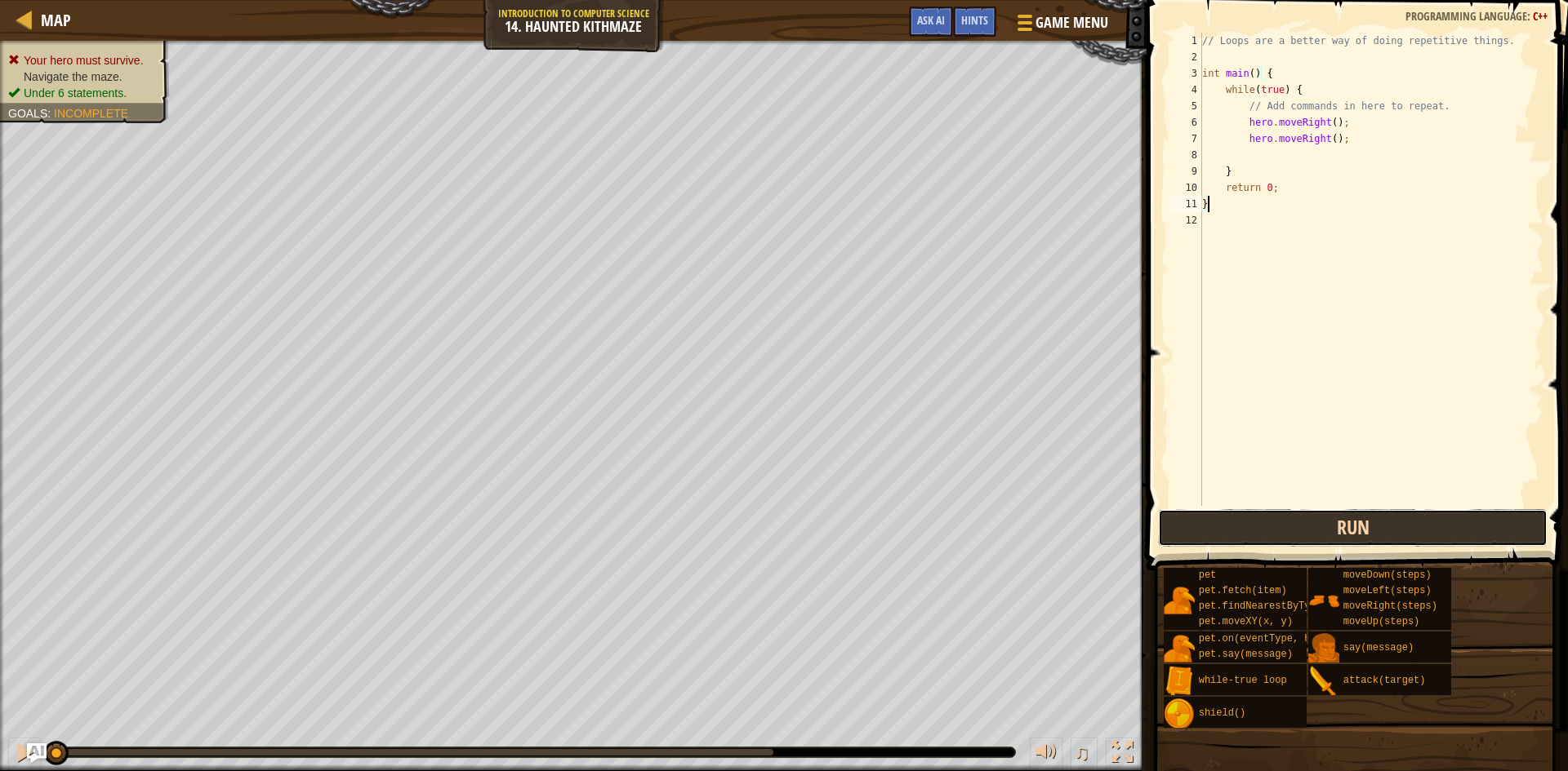
click at [1201, 512] on button "Run" at bounding box center [1353, 527] width 390 height 37
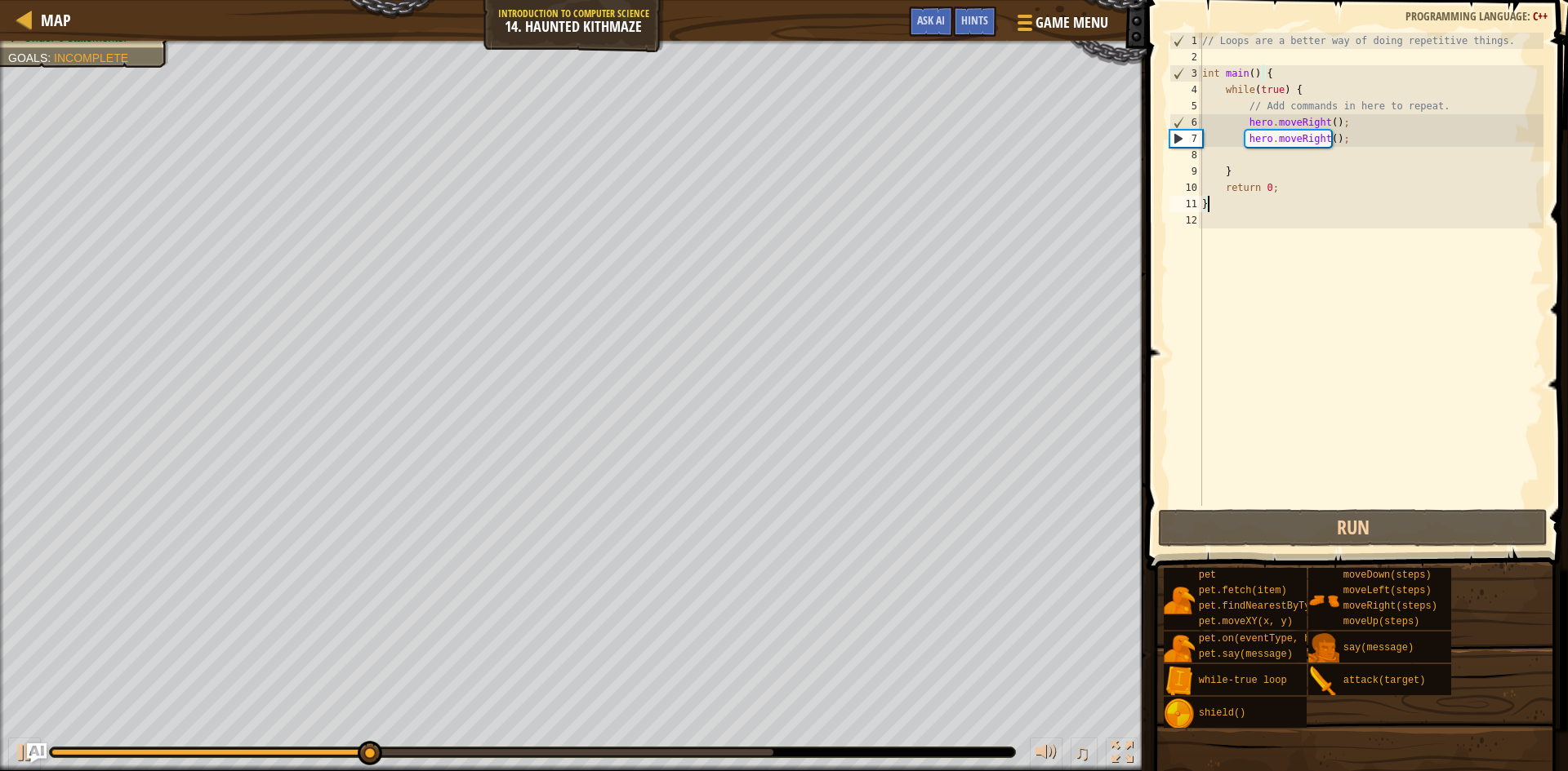
click at [1342, 144] on div "// Loops are a better way of doing repetitive things. int main ( ) { while ( tr…" at bounding box center [1371, 285] width 344 height 506
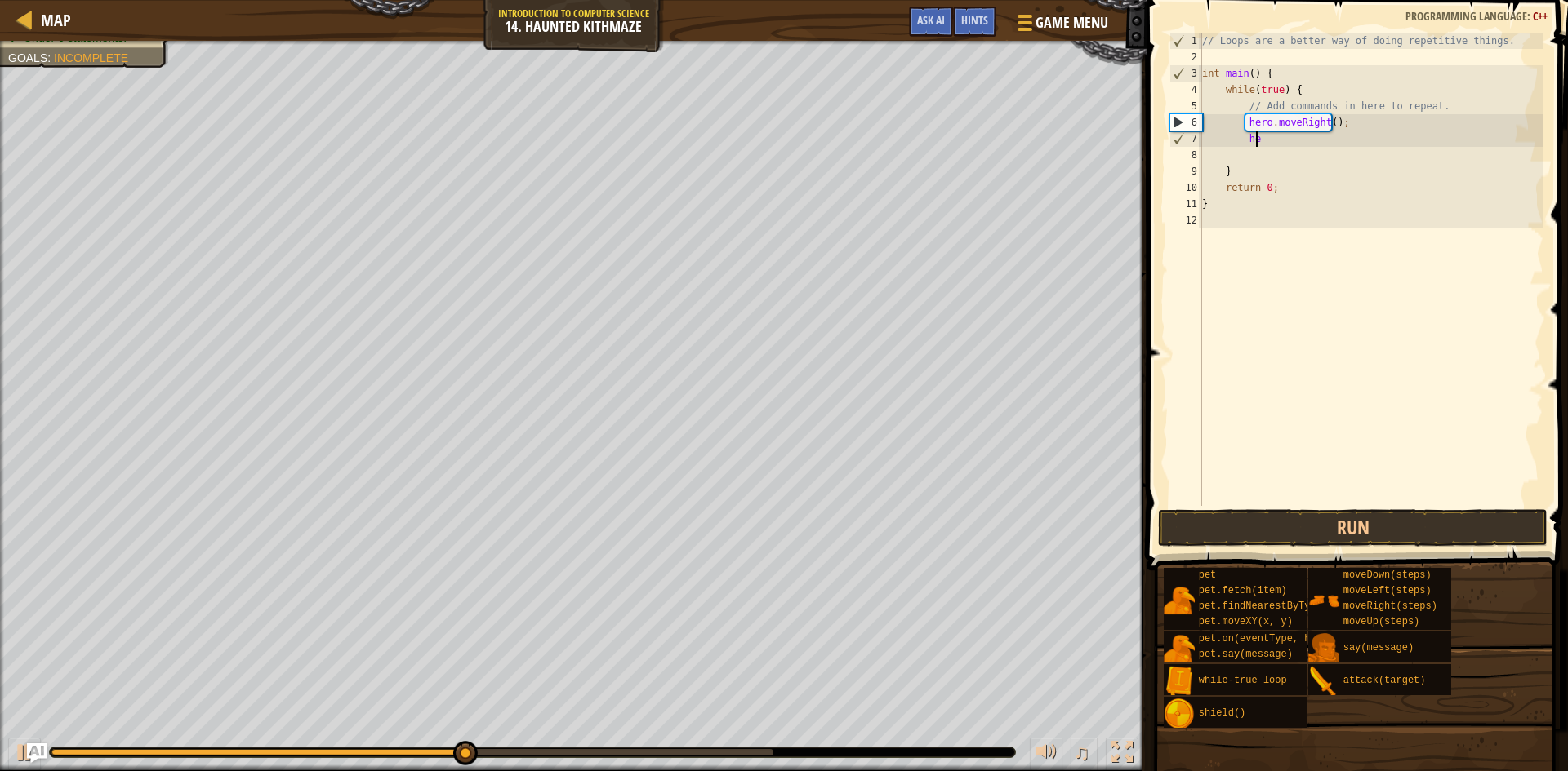
type textarea "h"
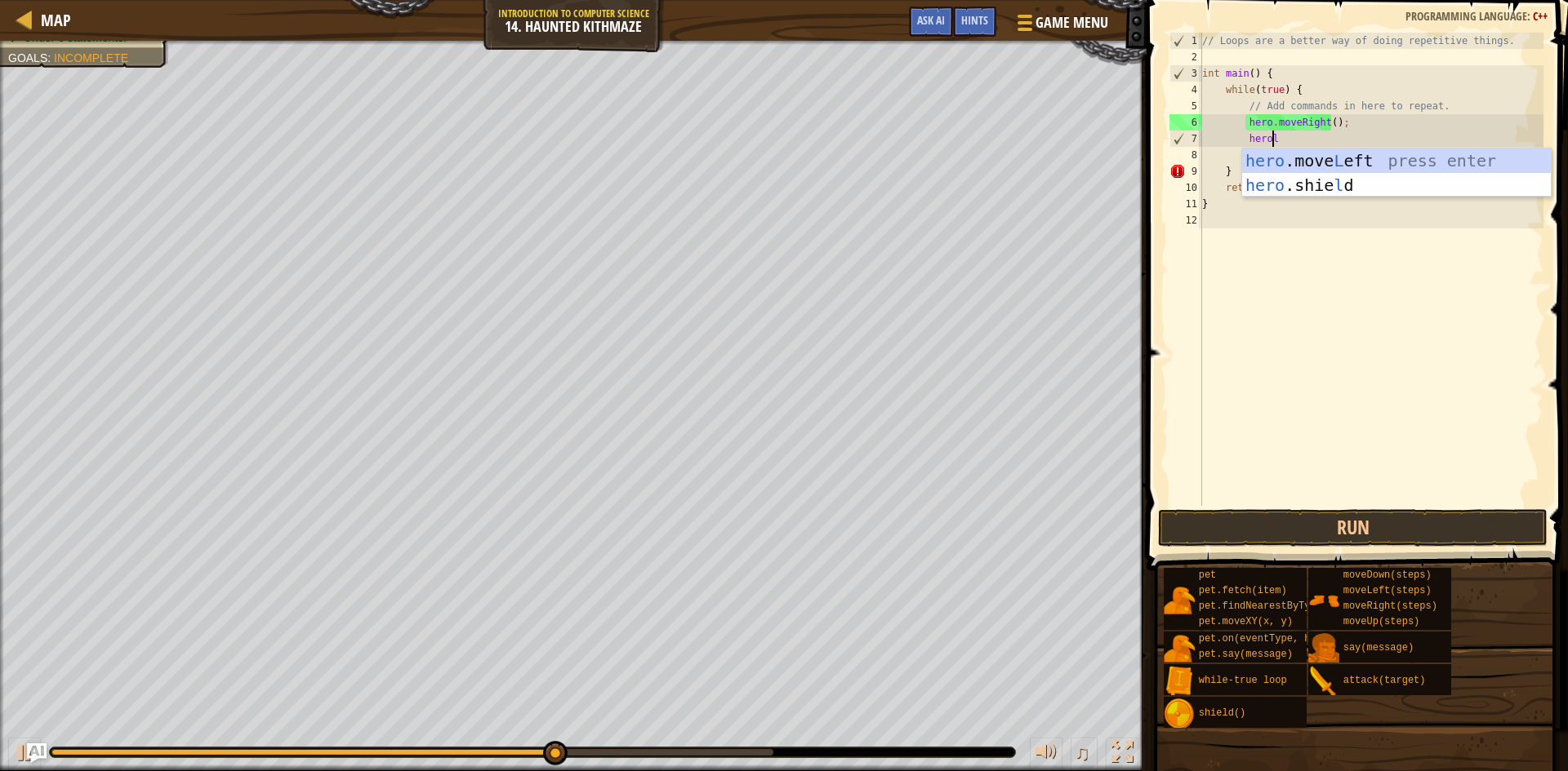
scroll to position [7, 5]
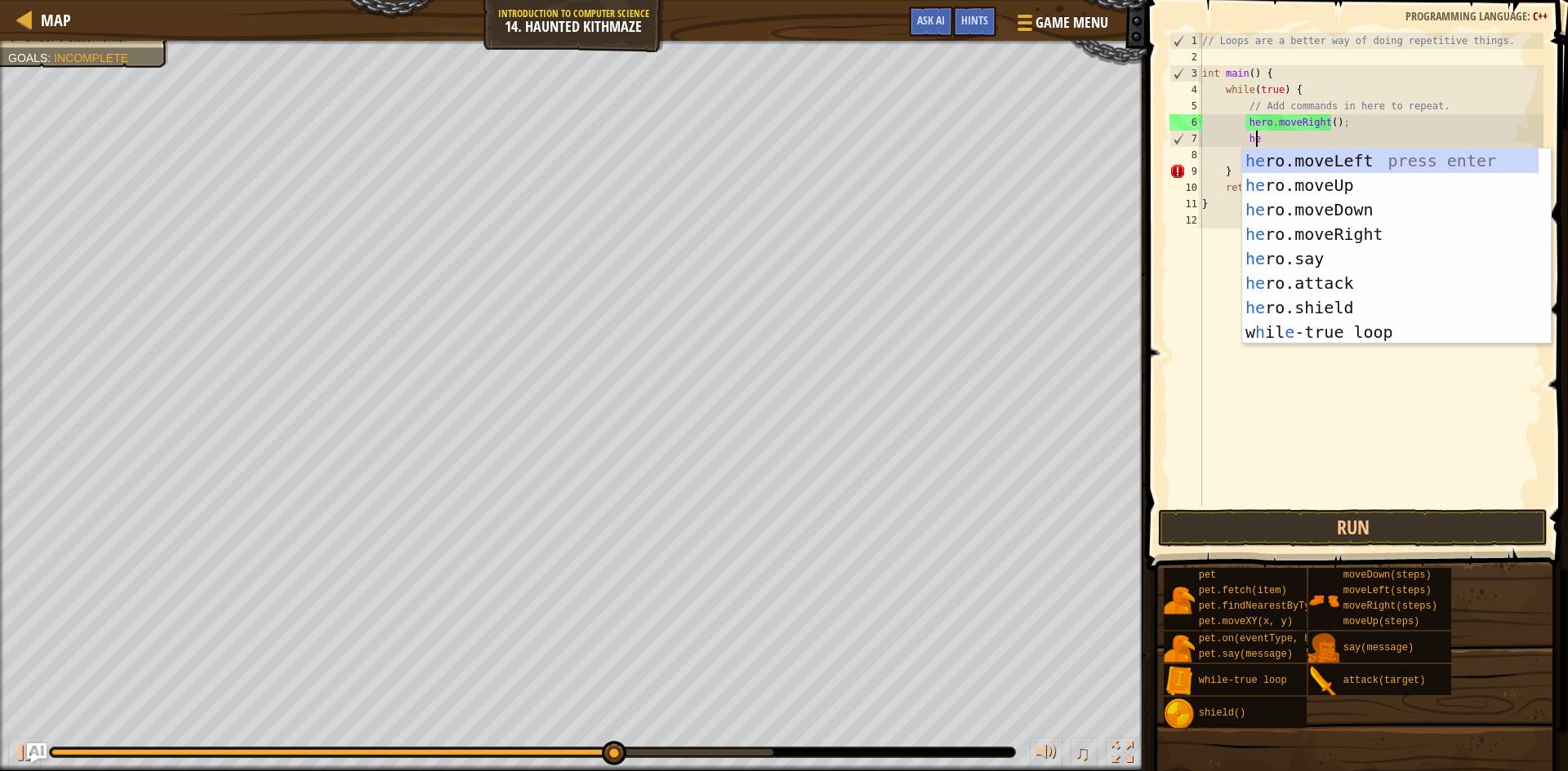
type textarea "h"
type textarea "heru"
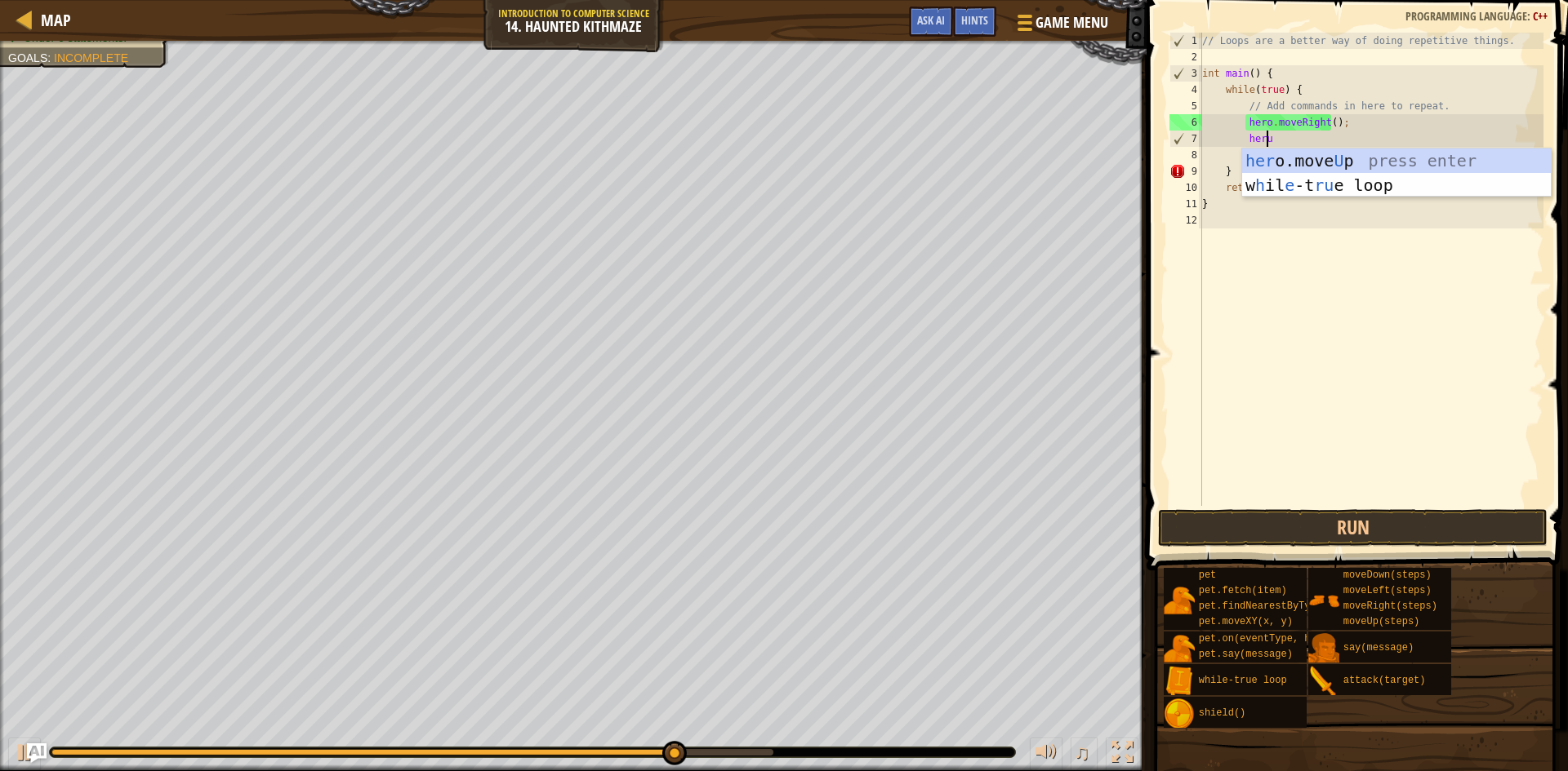
scroll to position [7, 3]
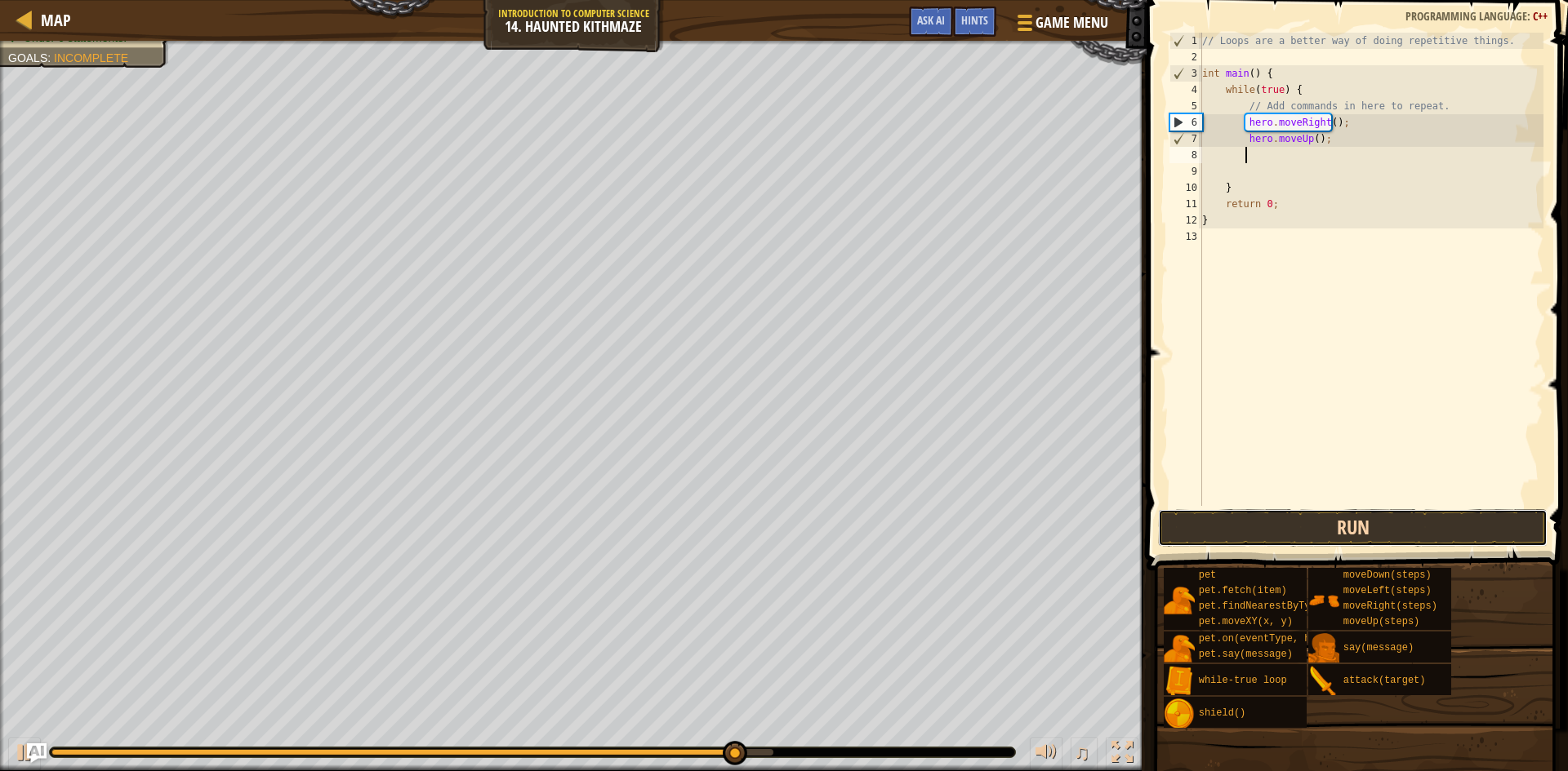
click at [1340, 516] on button "Run" at bounding box center [1353, 527] width 390 height 37
click at [1344, 523] on button "Run" at bounding box center [1353, 527] width 390 height 37
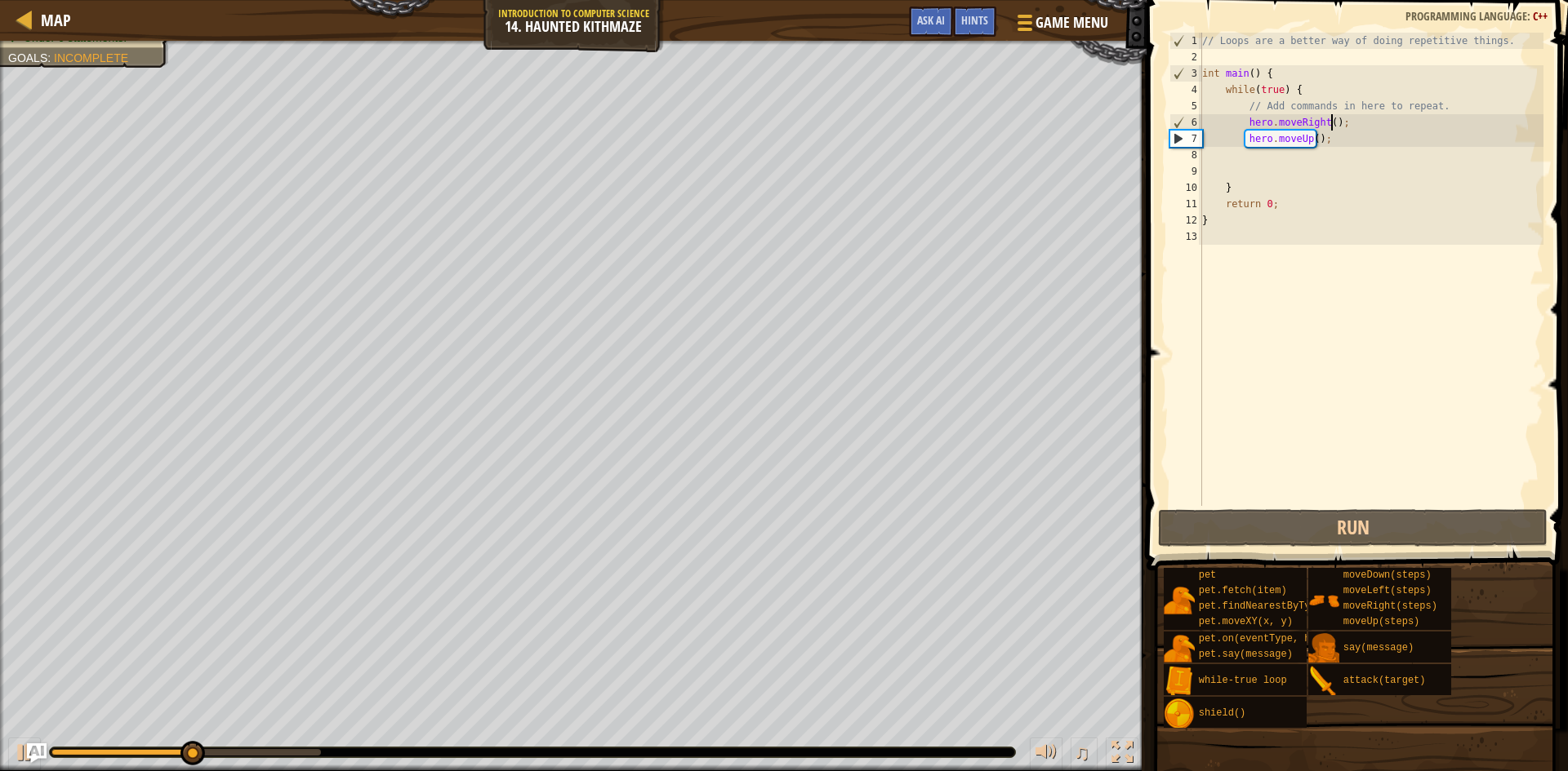
click at [1330, 128] on div "// Loops are a better way of doing repetitive things. int main ( ) { while ( tr…" at bounding box center [1371, 285] width 344 height 506
click at [1324, 126] on div "// Loops are a better way of doing repetitive things. int main ( ) { while ( tr…" at bounding box center [1371, 285] width 344 height 506
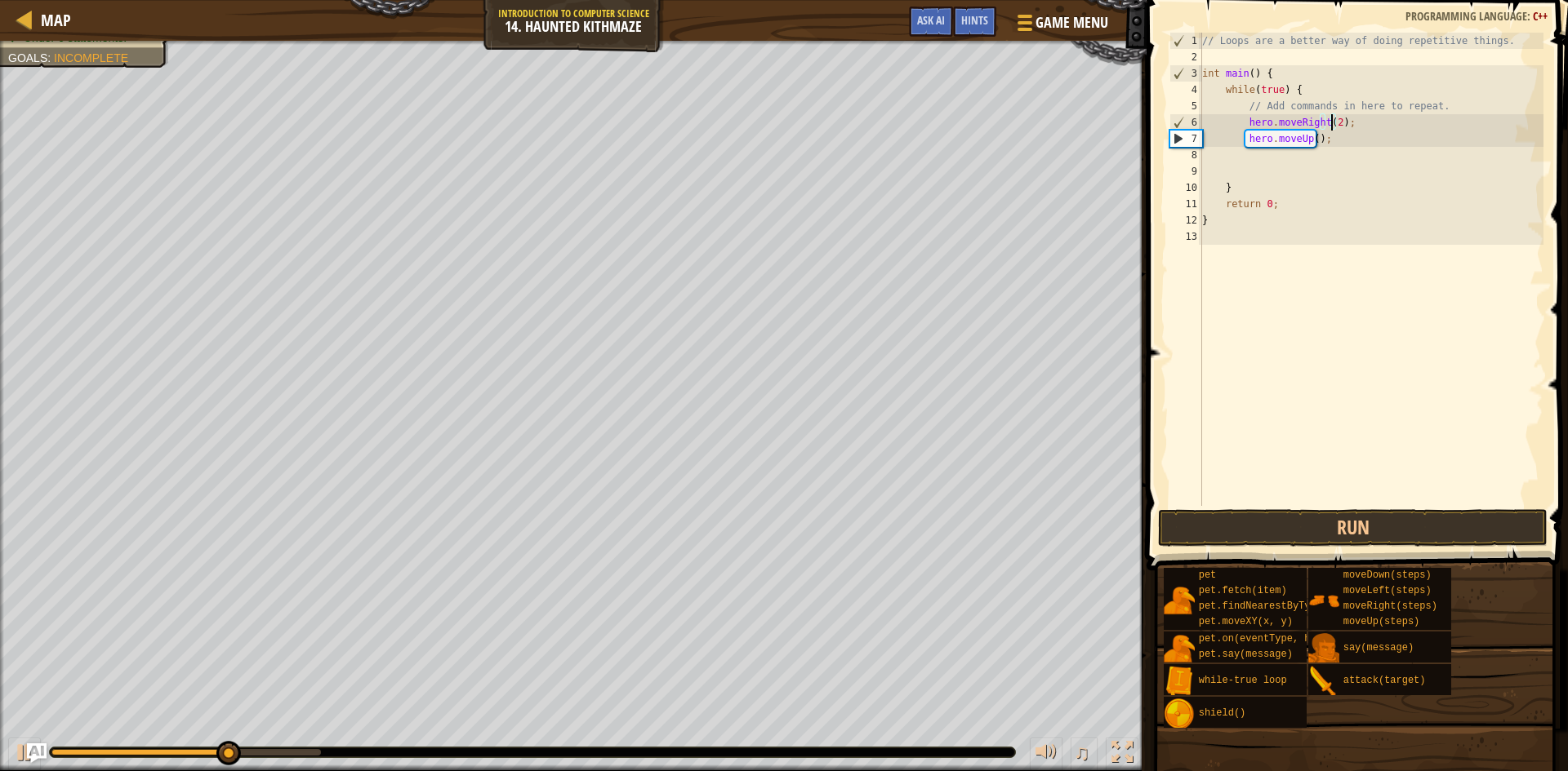
click at [1308, 549] on span at bounding box center [1359, 262] width 434 height 619
click at [1298, 532] on button "Run" at bounding box center [1353, 527] width 390 height 37
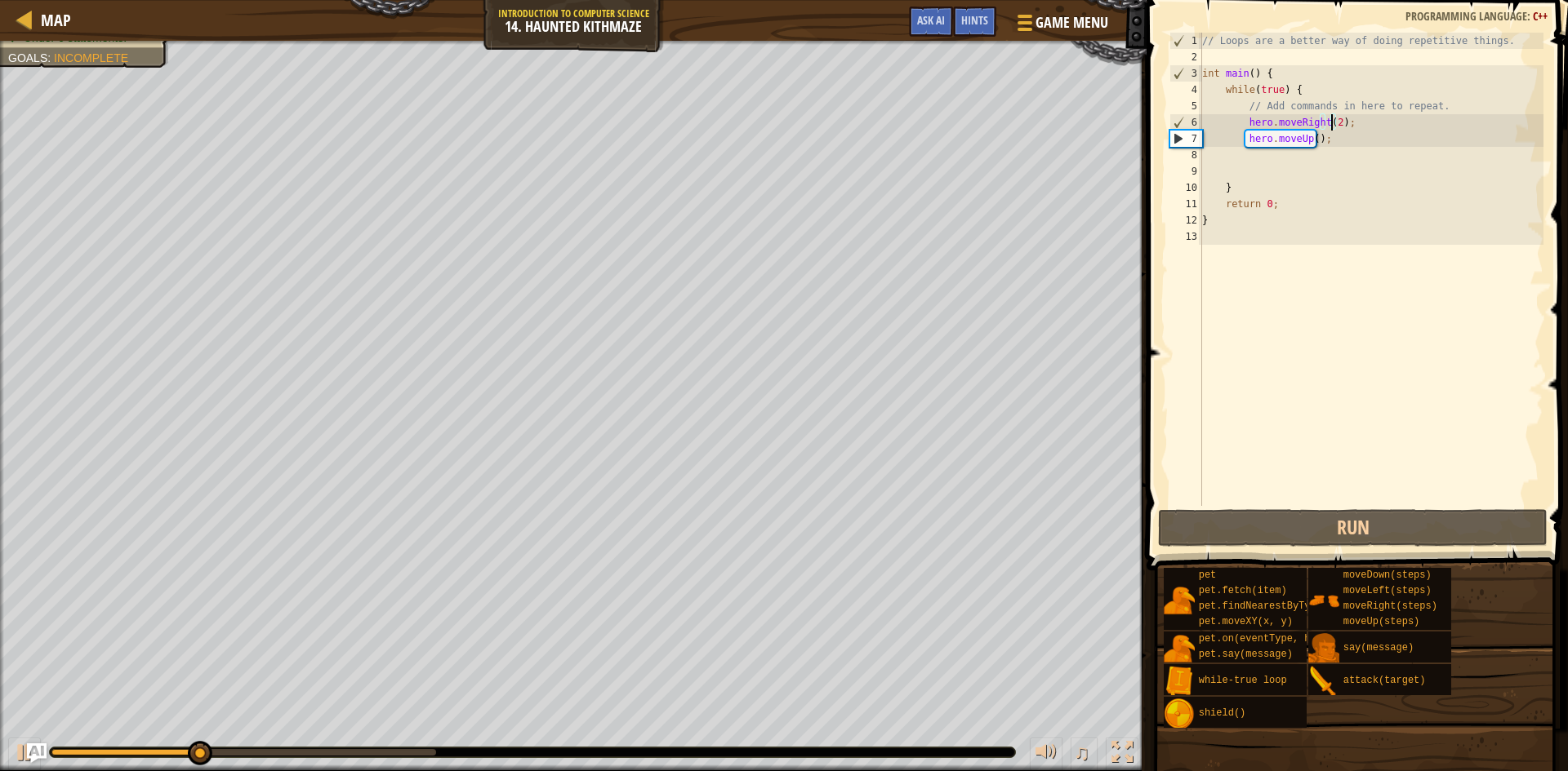
click at [1312, 141] on div "// Loops are a better way of doing repetitive things. int main ( ) { while ( tr…" at bounding box center [1371, 285] width 344 height 506
type textarea "hero.moveUp(2);"
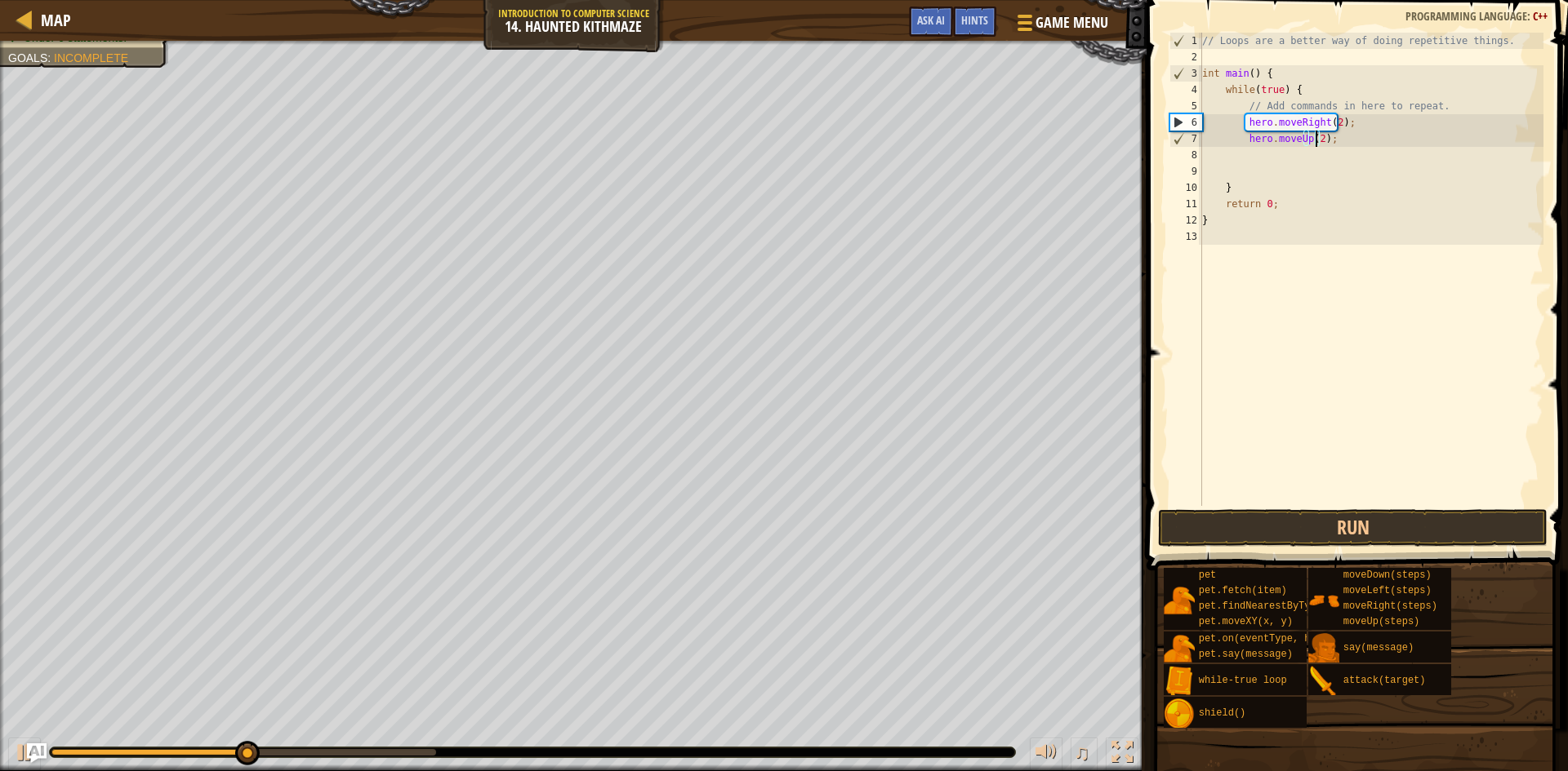
click at [1324, 153] on div "// Loops are a better way of doing repetitive things. int main ( ) { while ( tr…" at bounding box center [1371, 285] width 344 height 506
click at [1341, 522] on button "Run" at bounding box center [1353, 527] width 390 height 37
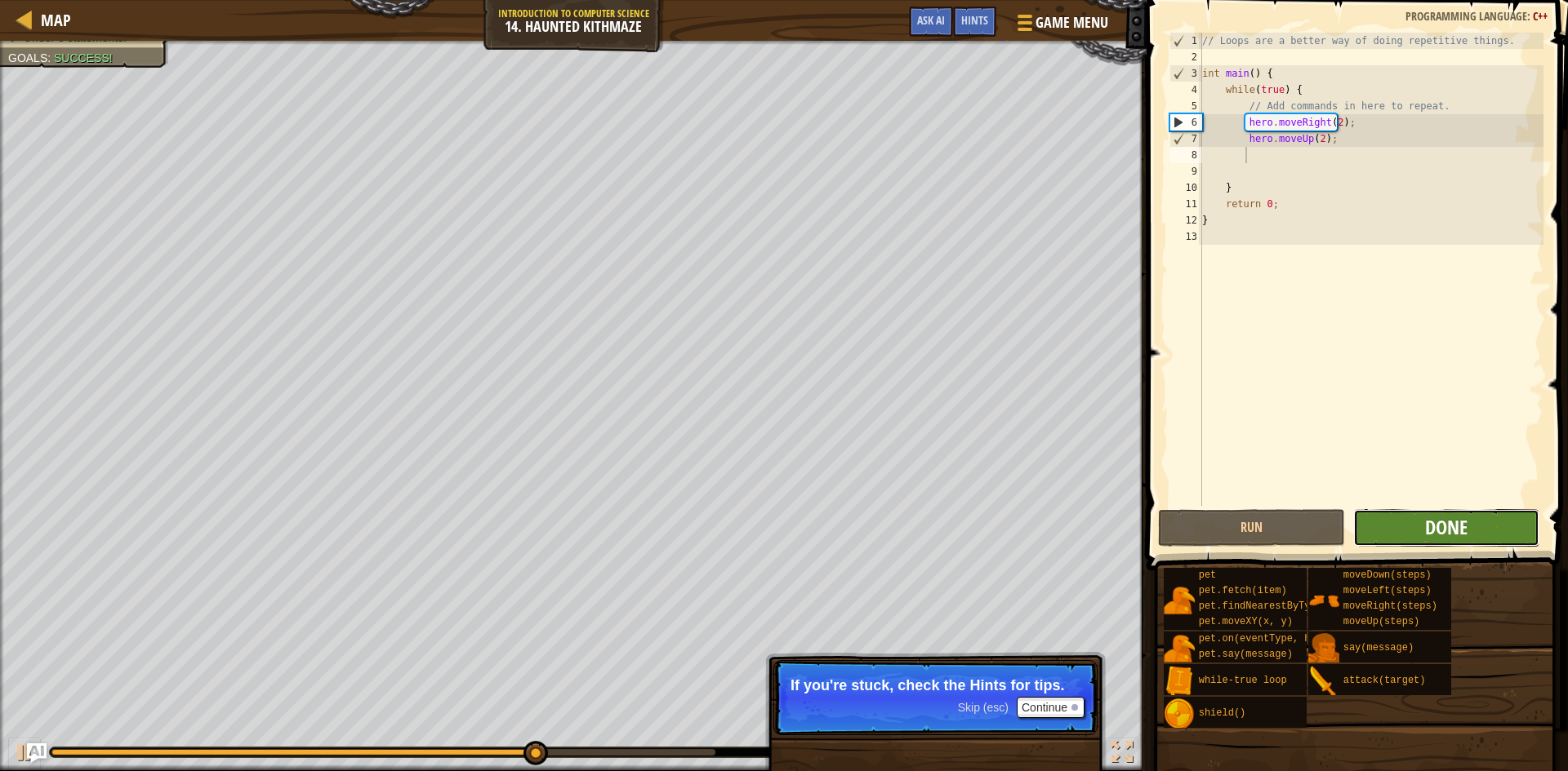
click at [1457, 516] on span "Done" at bounding box center [1446, 527] width 43 height 26
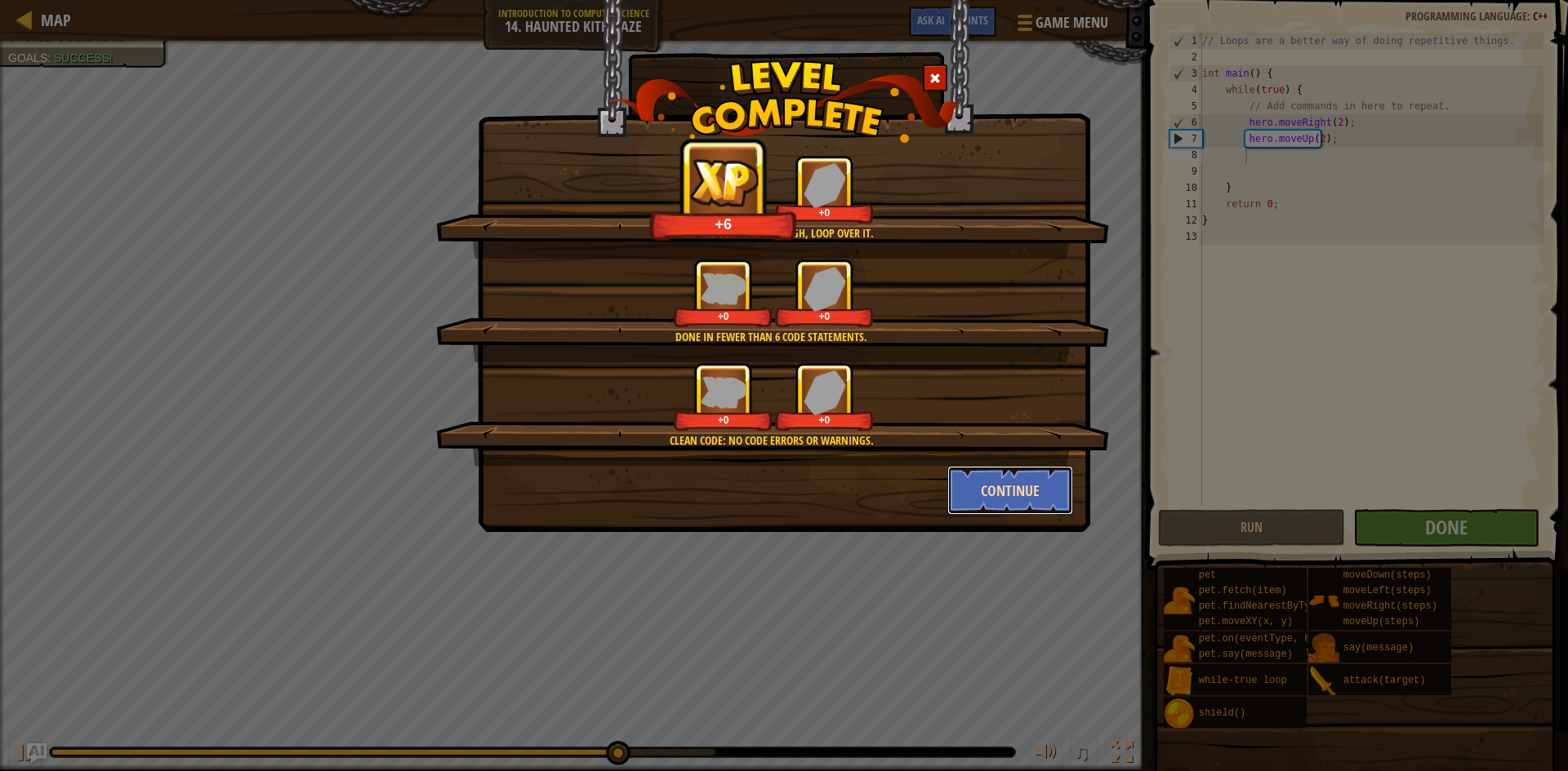
click at [1026, 507] on button "Continue" at bounding box center [1011, 490] width 127 height 49
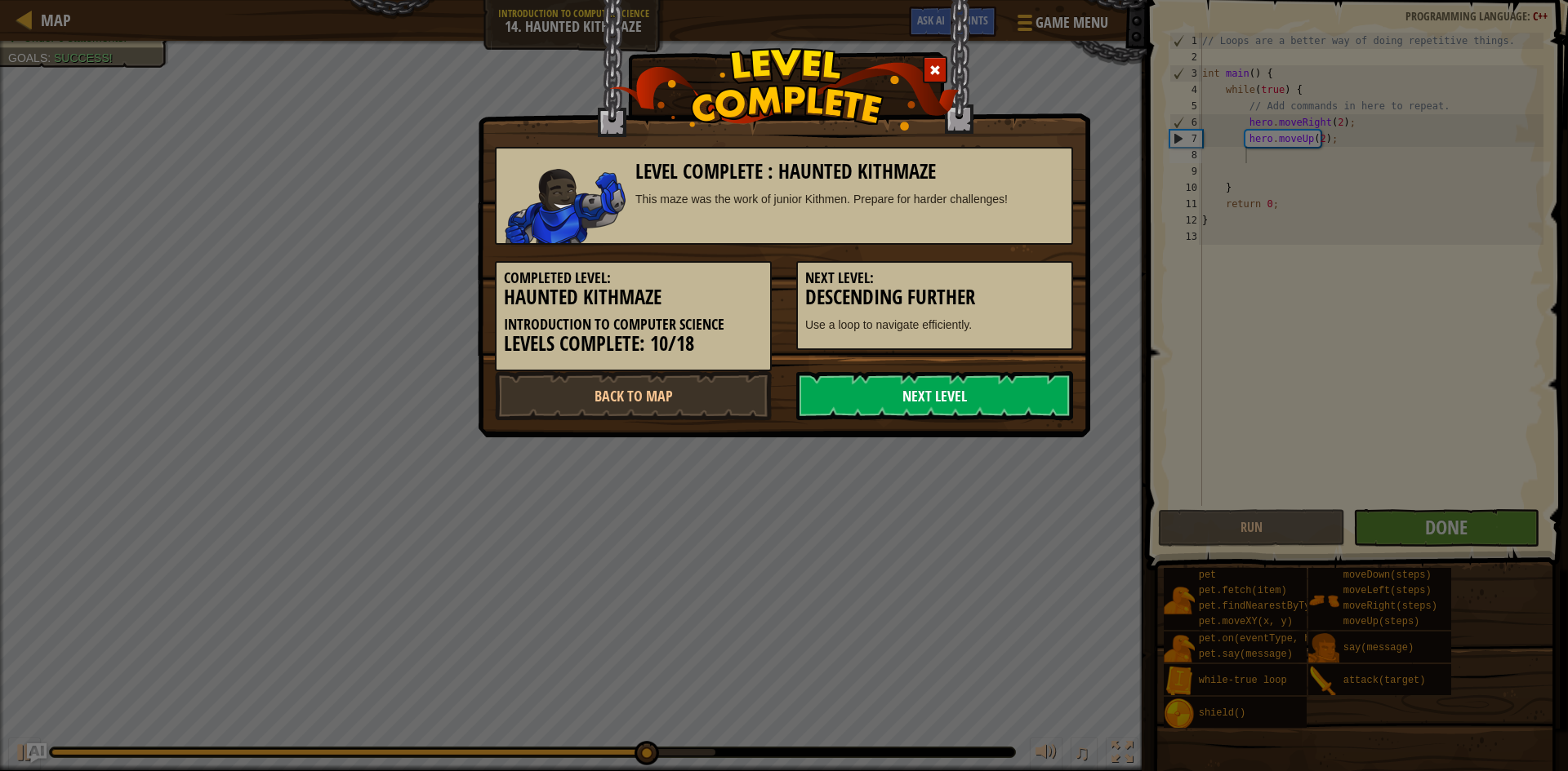
click at [970, 397] on link "Next Level" at bounding box center [934, 396] width 276 height 49
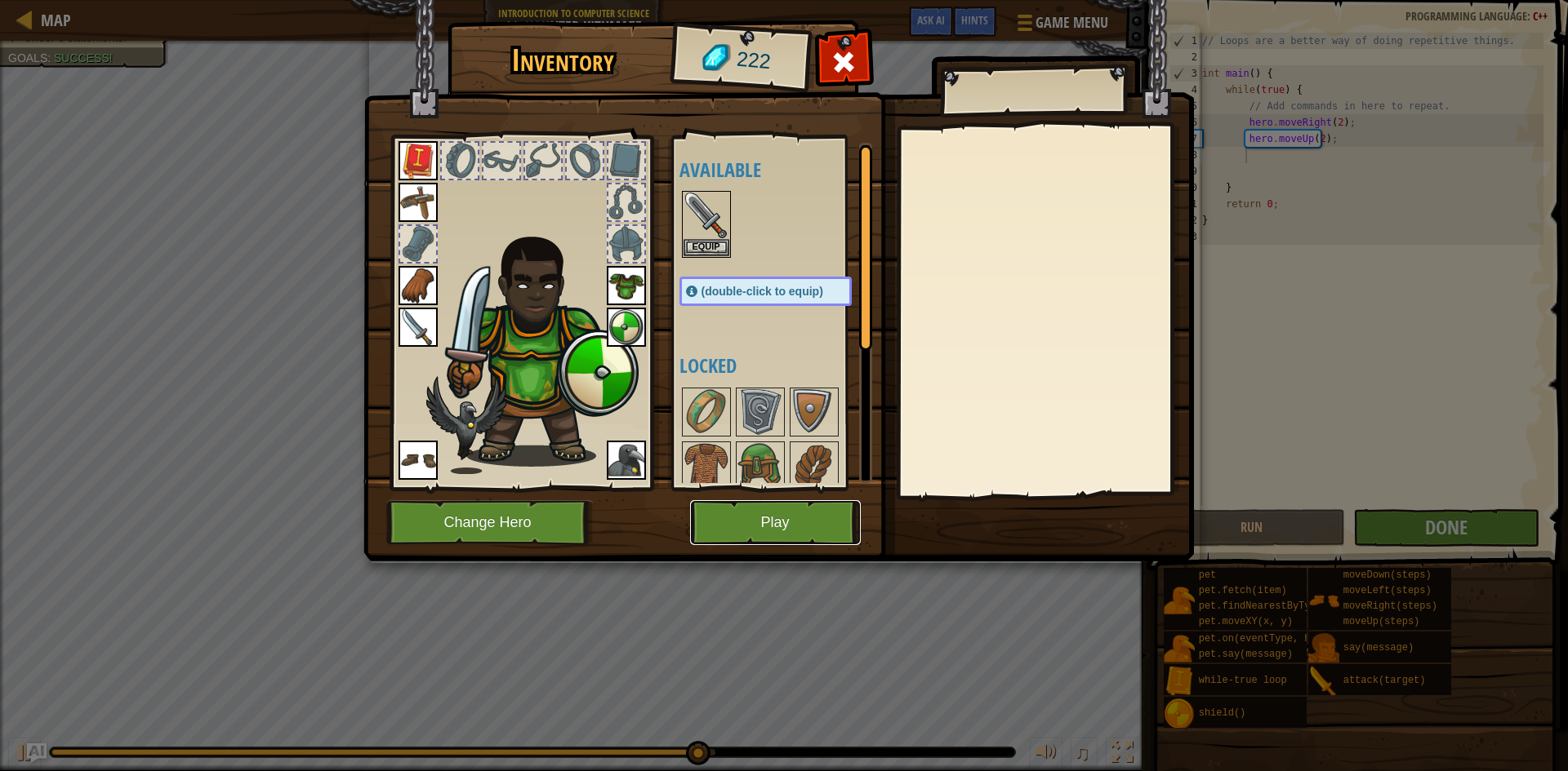
click at [794, 532] on button "Play" at bounding box center [775, 523] width 170 height 45
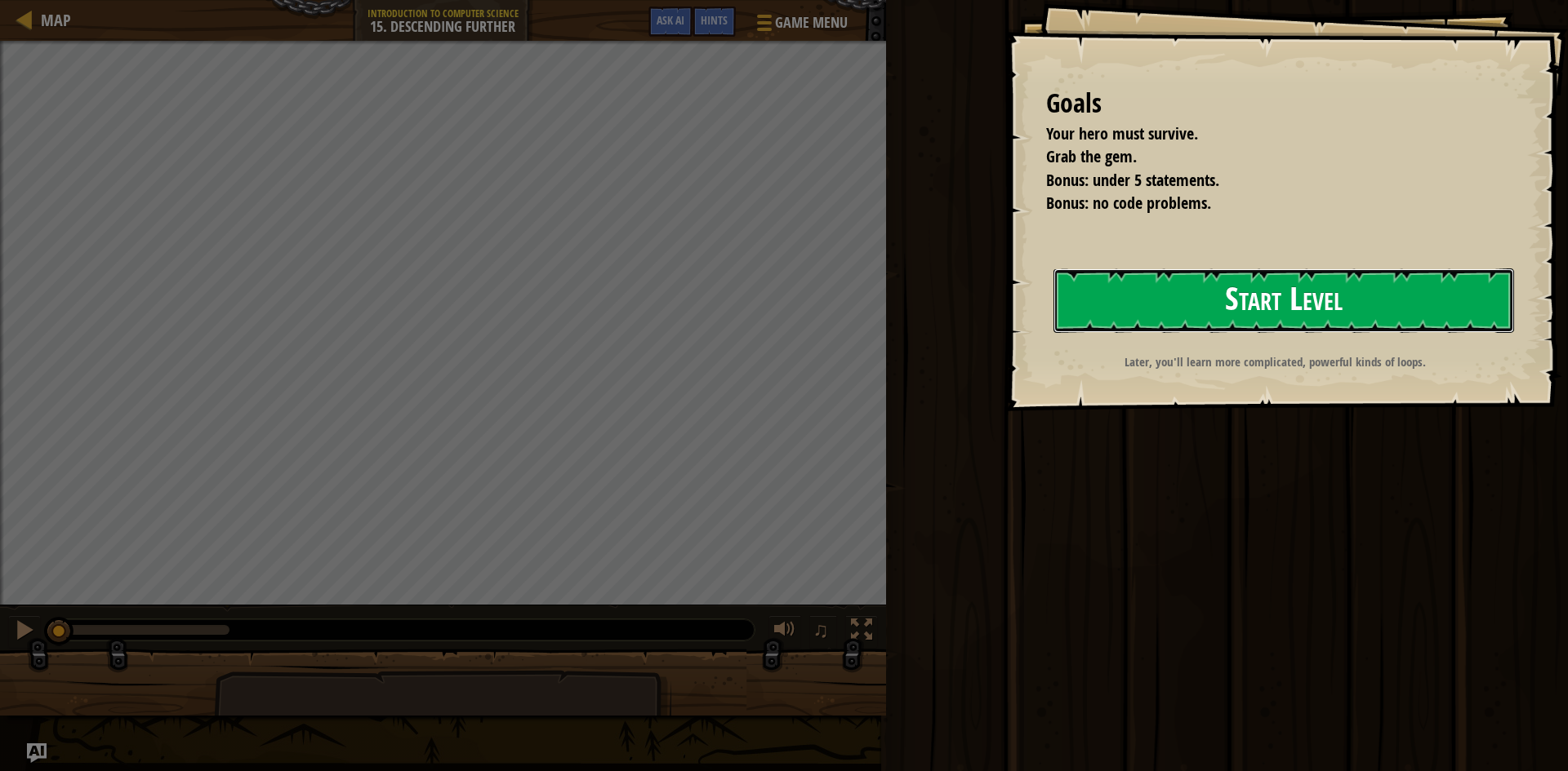
click at [1205, 312] on button "Start Level" at bounding box center [1283, 300] width 460 height 64
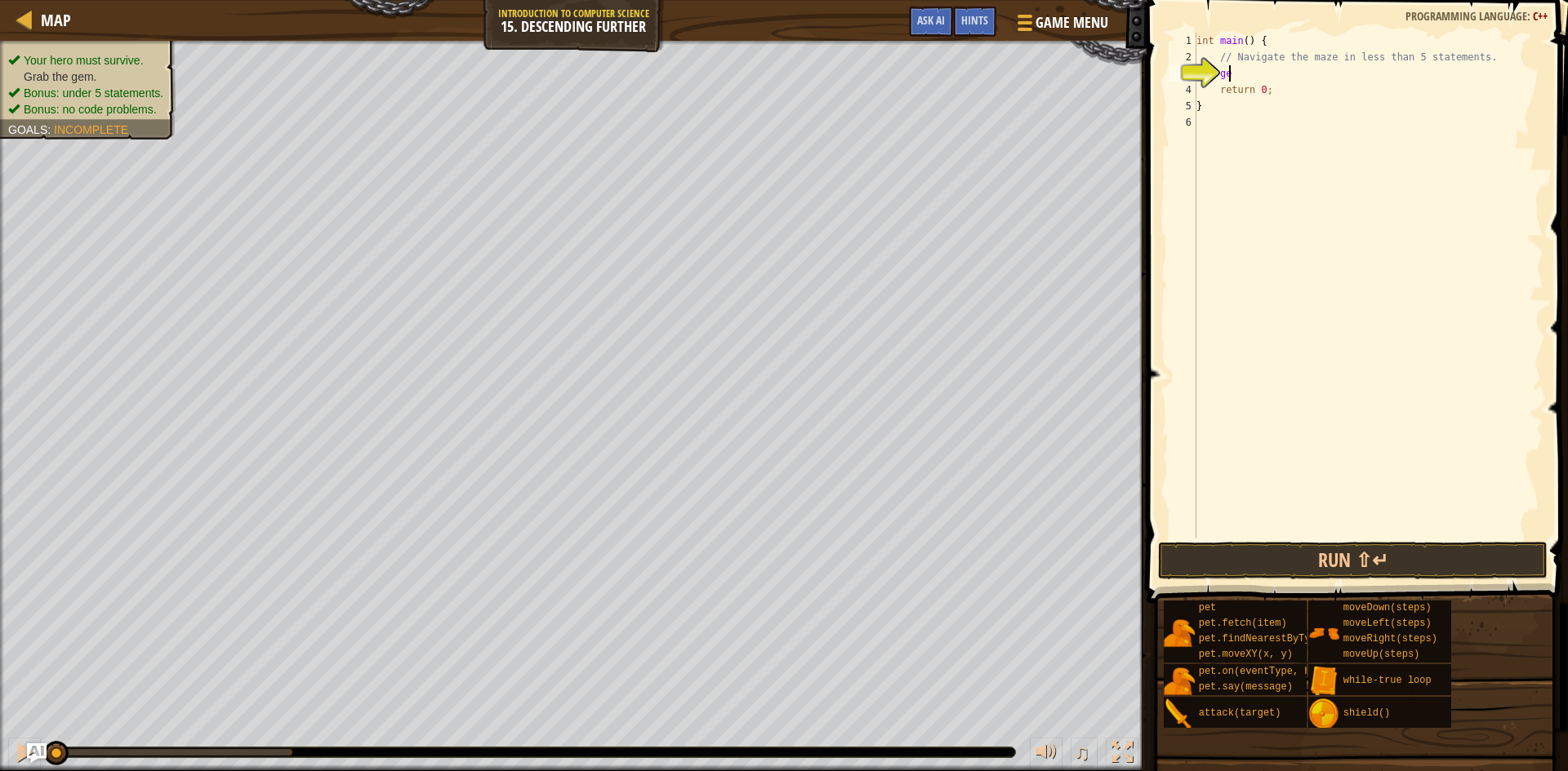
type textarea "g"
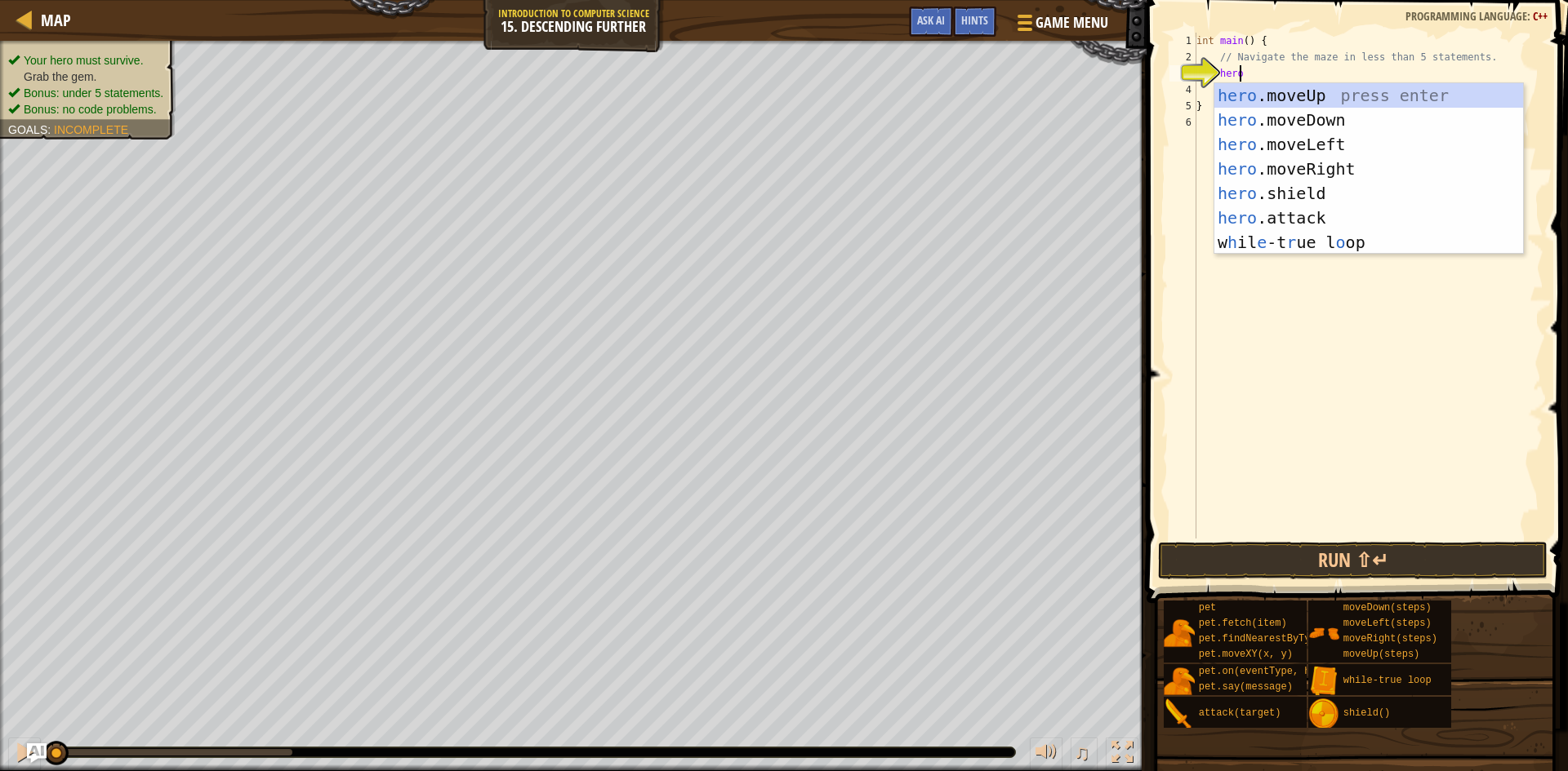
scroll to position [7, 3]
type textarea "heror"
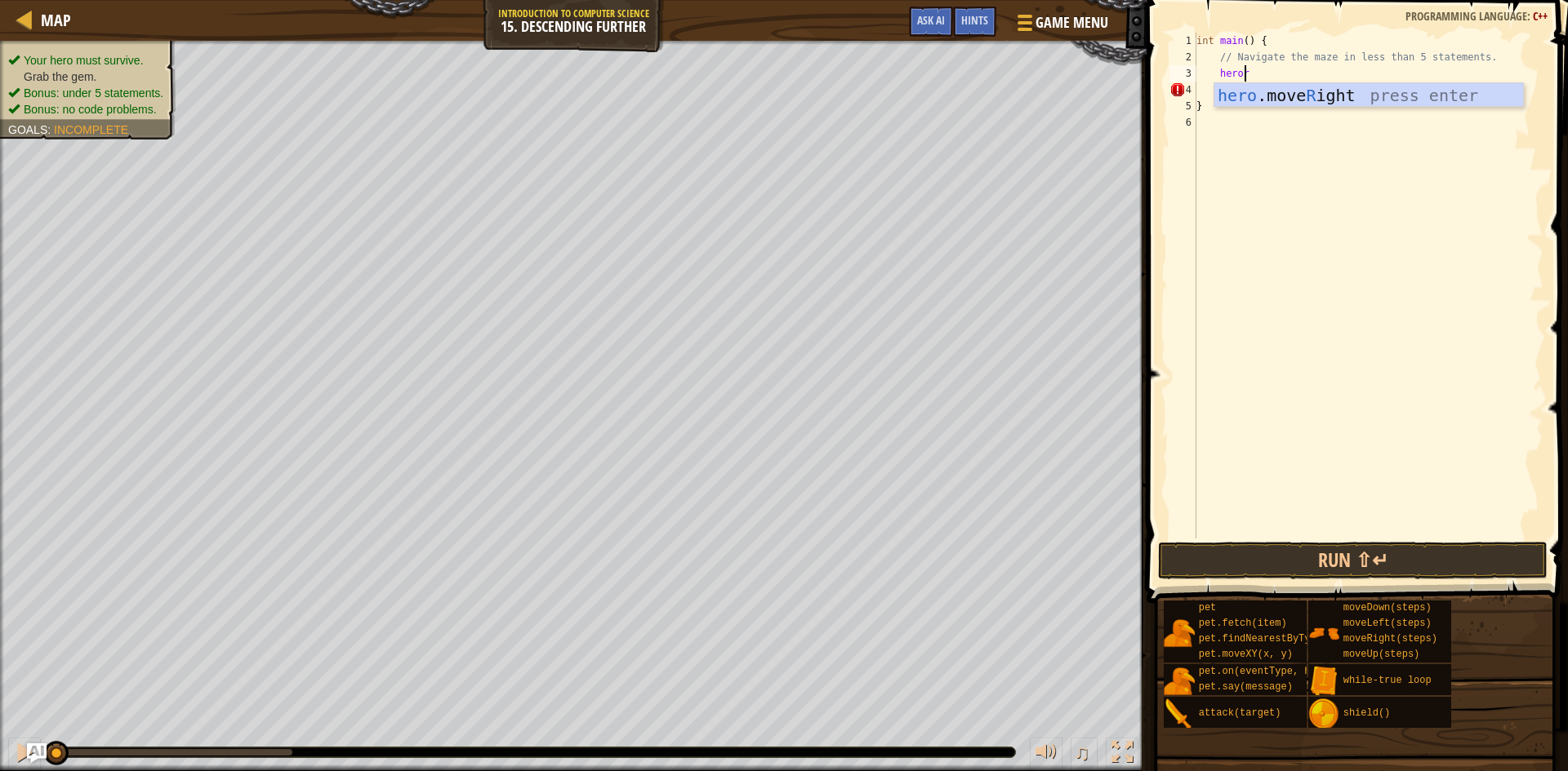
scroll to position [7, 1]
click at [1297, 71] on div "int main ( ) { // Navigate the maze in less than 5 statements. hero . moveRight…" at bounding box center [1368, 302] width 351 height 539
type textarea "hero.moveRight(2);"
click at [1291, 91] on div "int main ( ) { // Navigate the maze in less than 5 statements. hero . moveRight…" at bounding box center [1368, 302] width 351 height 539
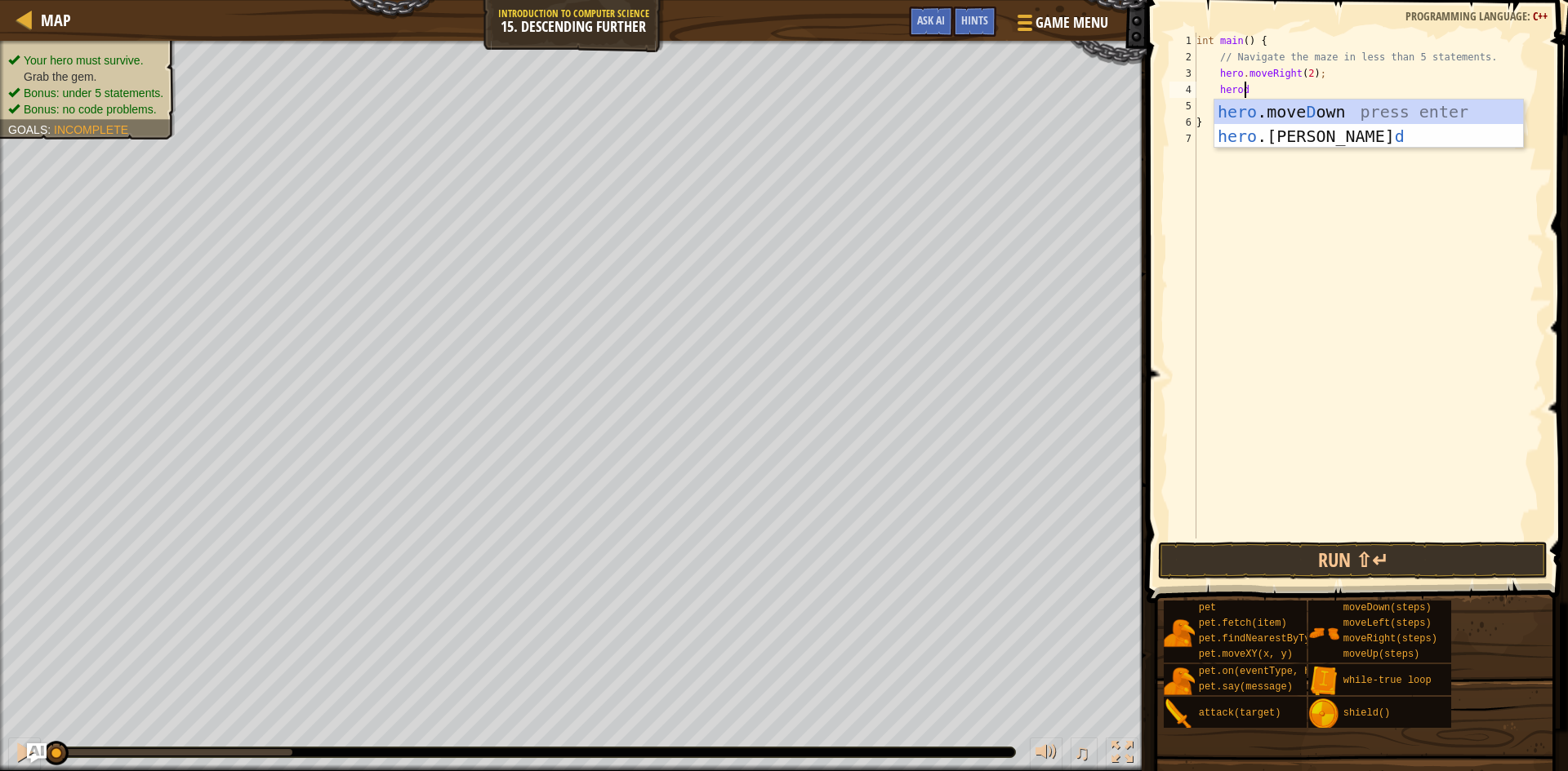
type textarea "herodw"
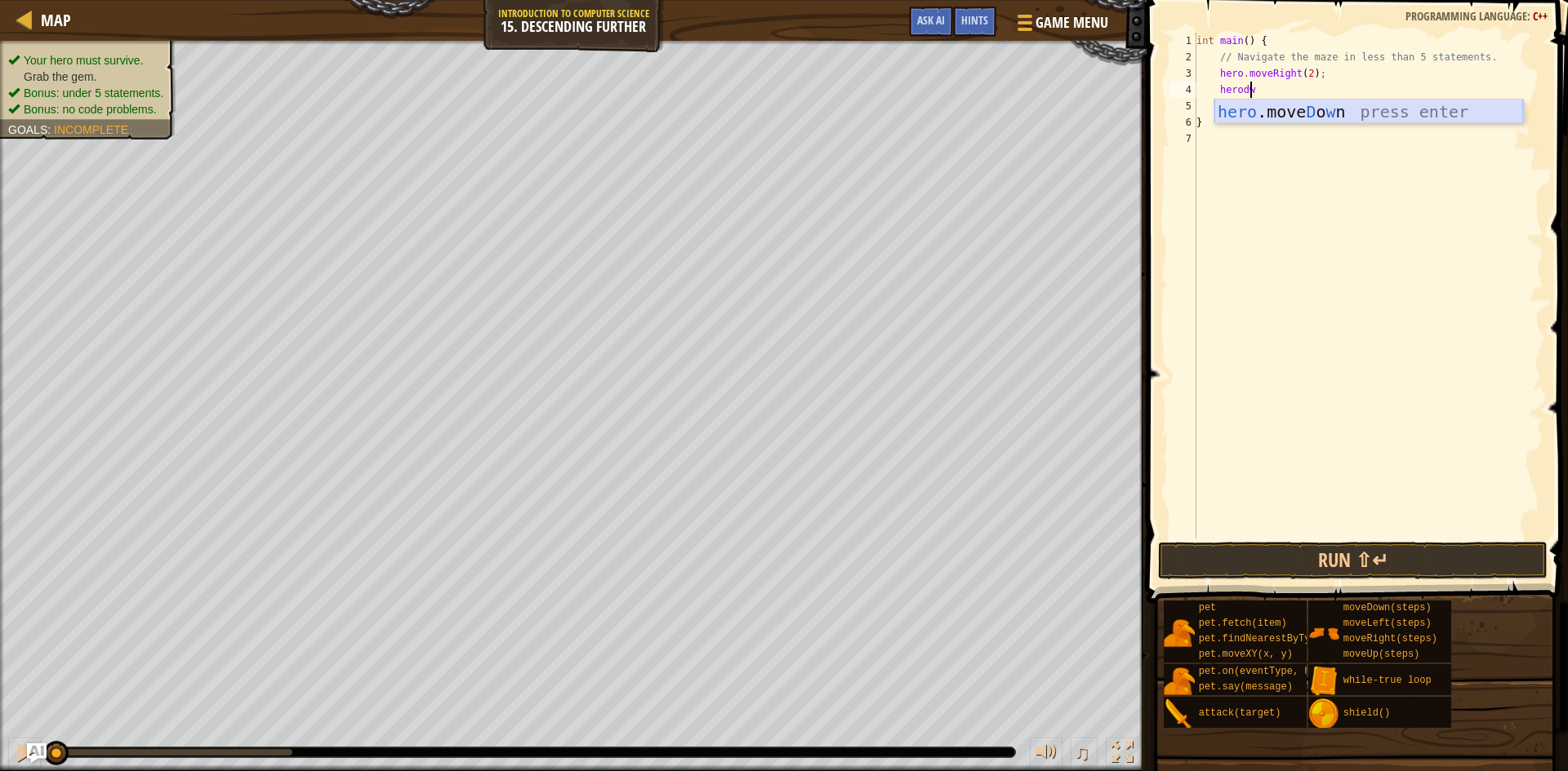
click at [1364, 111] on div "hero .[PERSON_NAME] o w n press enter" at bounding box center [1369, 136] width 309 height 73
click at [1304, 559] on button "Run ⇧↵" at bounding box center [1353, 560] width 390 height 37
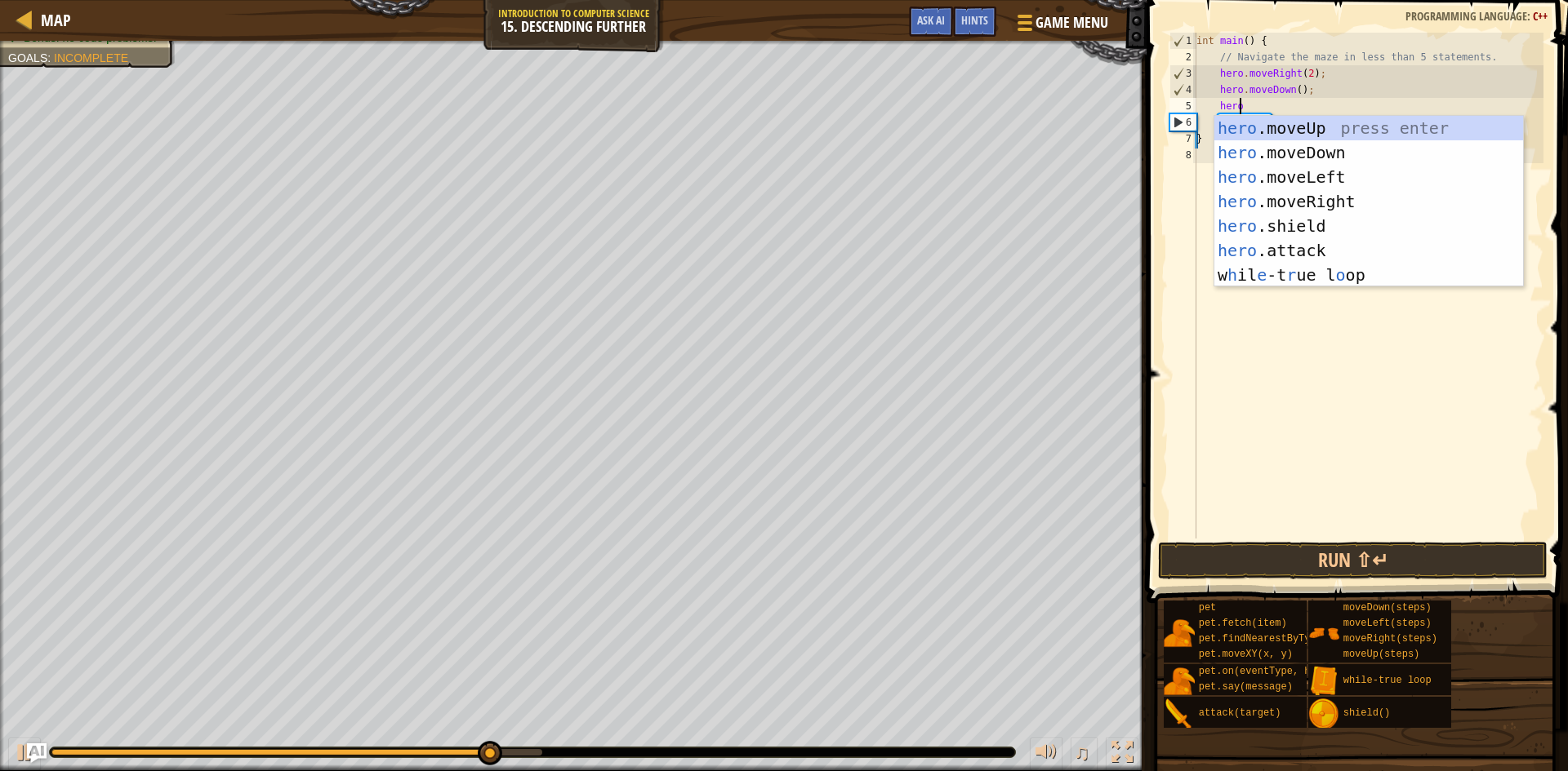
type textarea "heror"
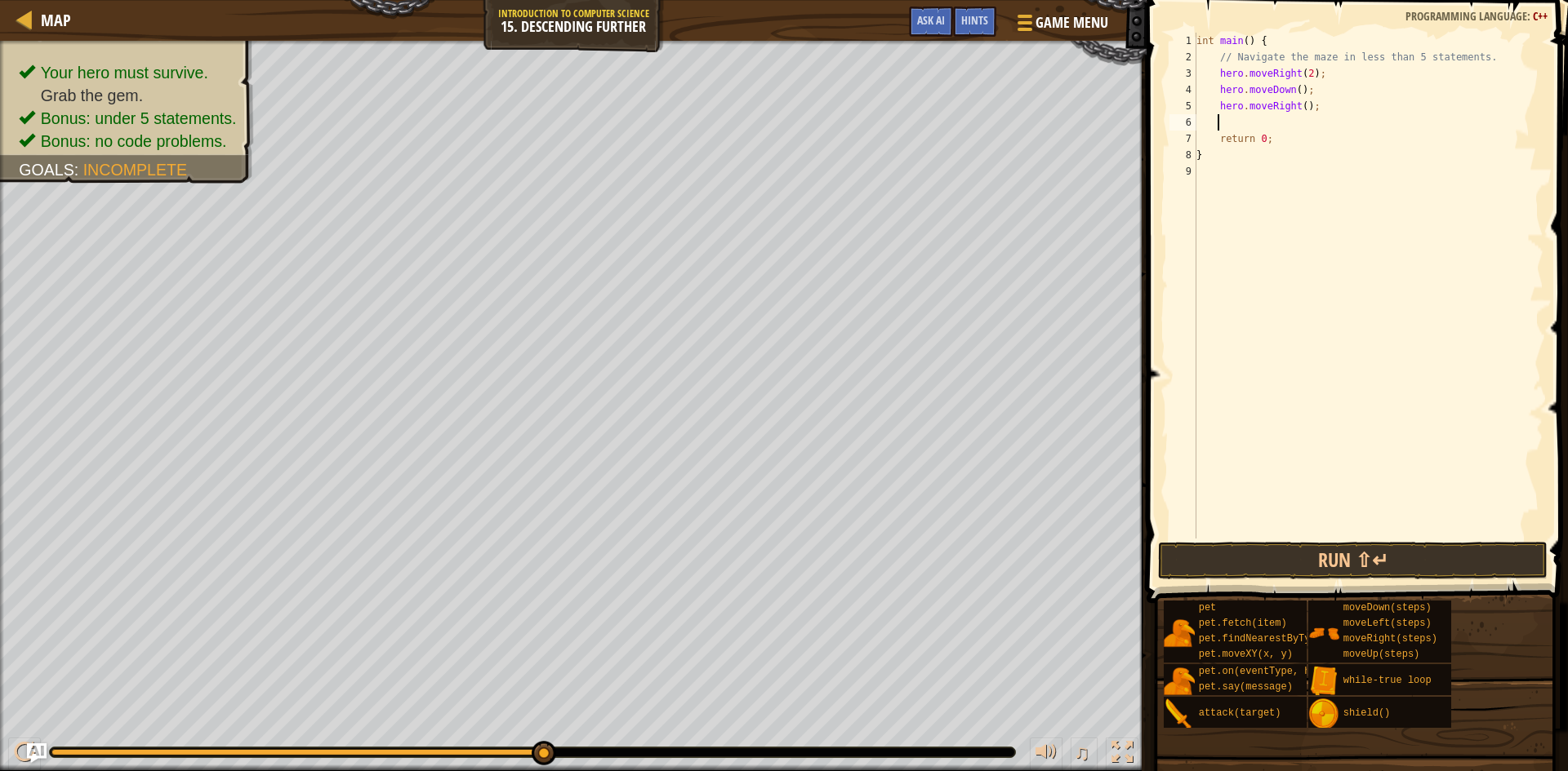
click at [1300, 108] on div "int main ( ) { // Navigate the maze in less than 5 statements. hero . moveRight…" at bounding box center [1368, 302] width 351 height 539
type textarea "hero.moveRight(2);"
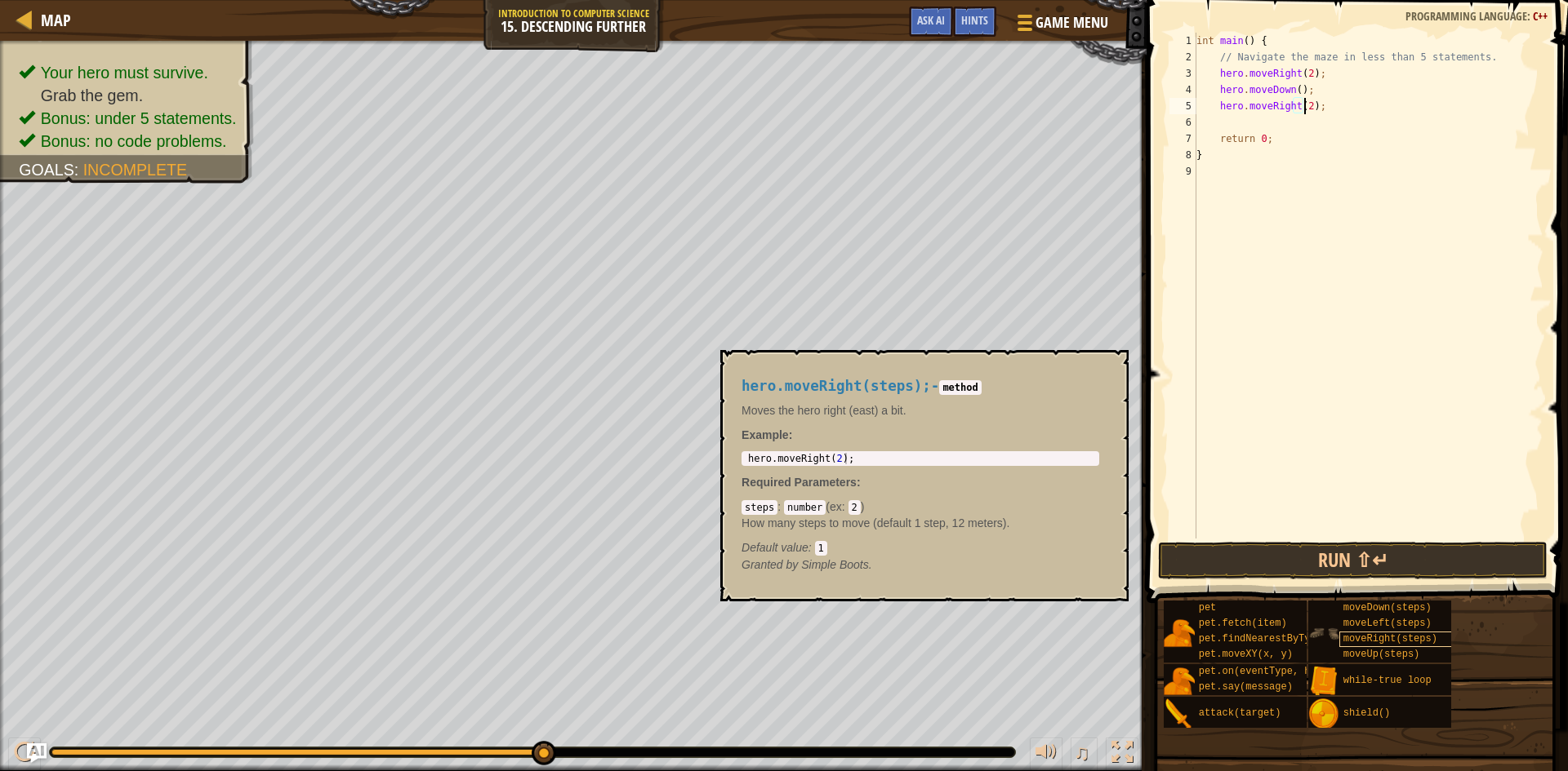
scroll to position [7, 9]
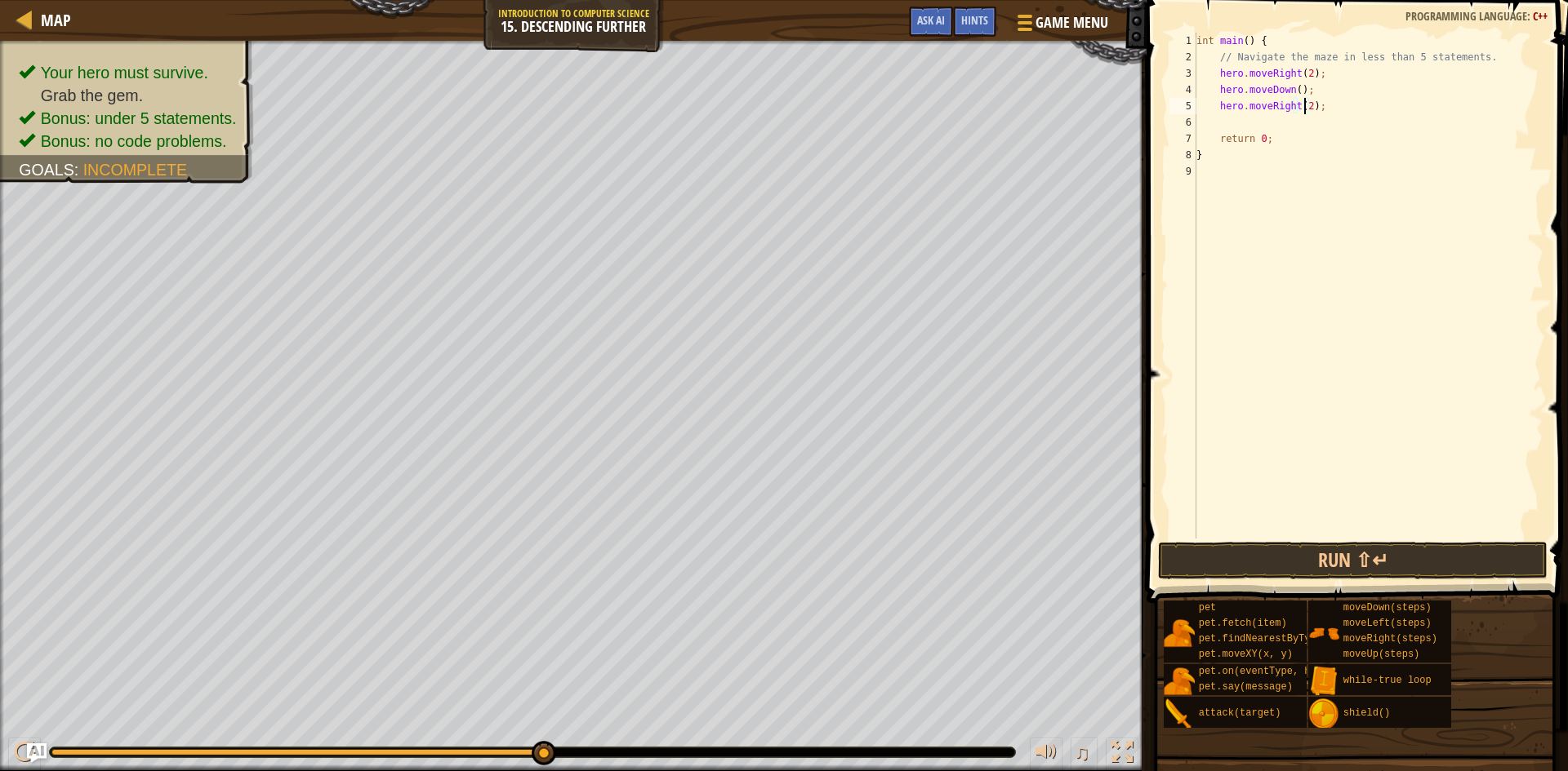
click at [1262, 117] on div "int main ( ) { // Navigate the maze in less than 5 statements. hero . moveRight…" at bounding box center [1368, 302] width 351 height 539
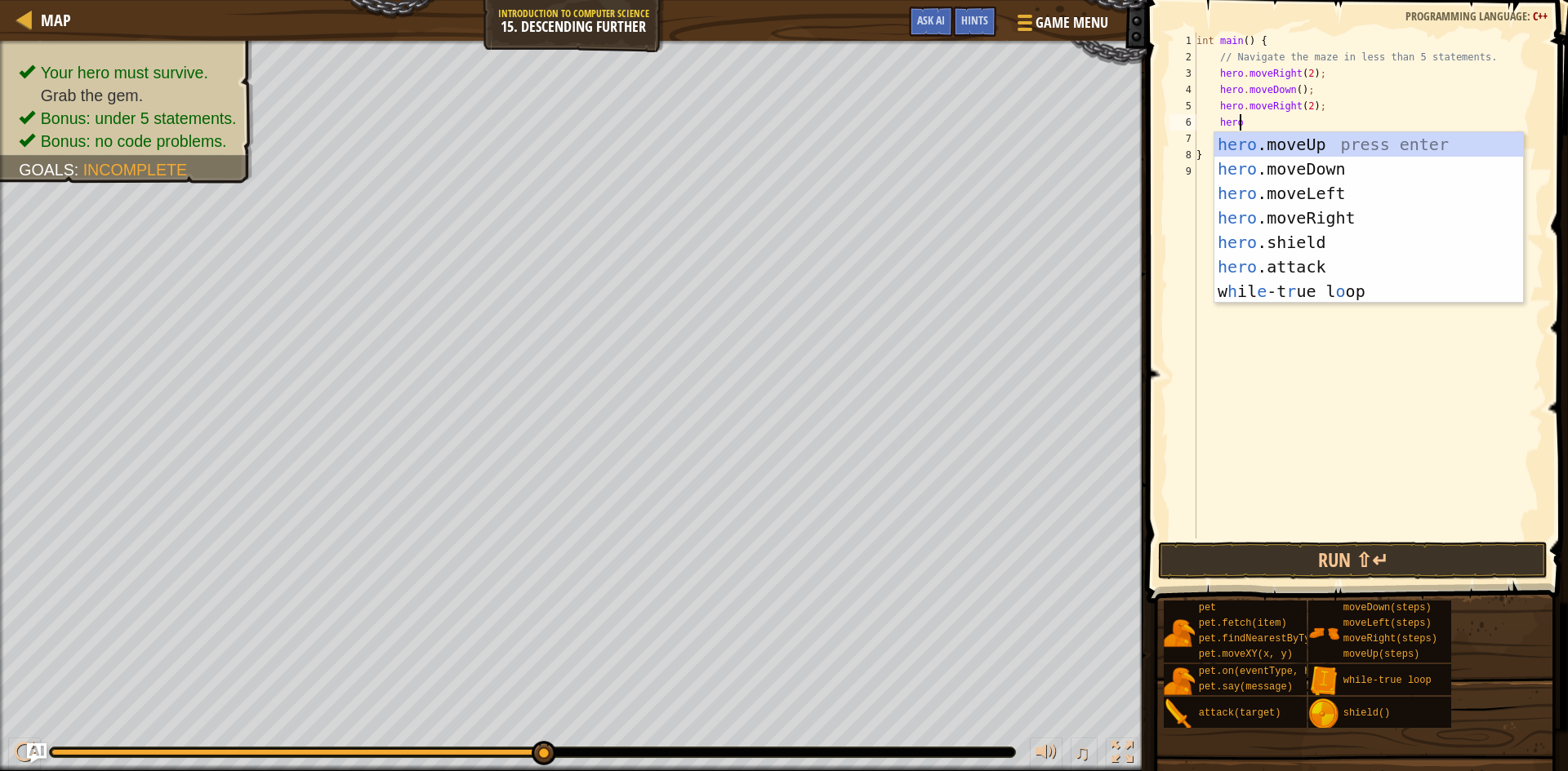
type textarea "herod"
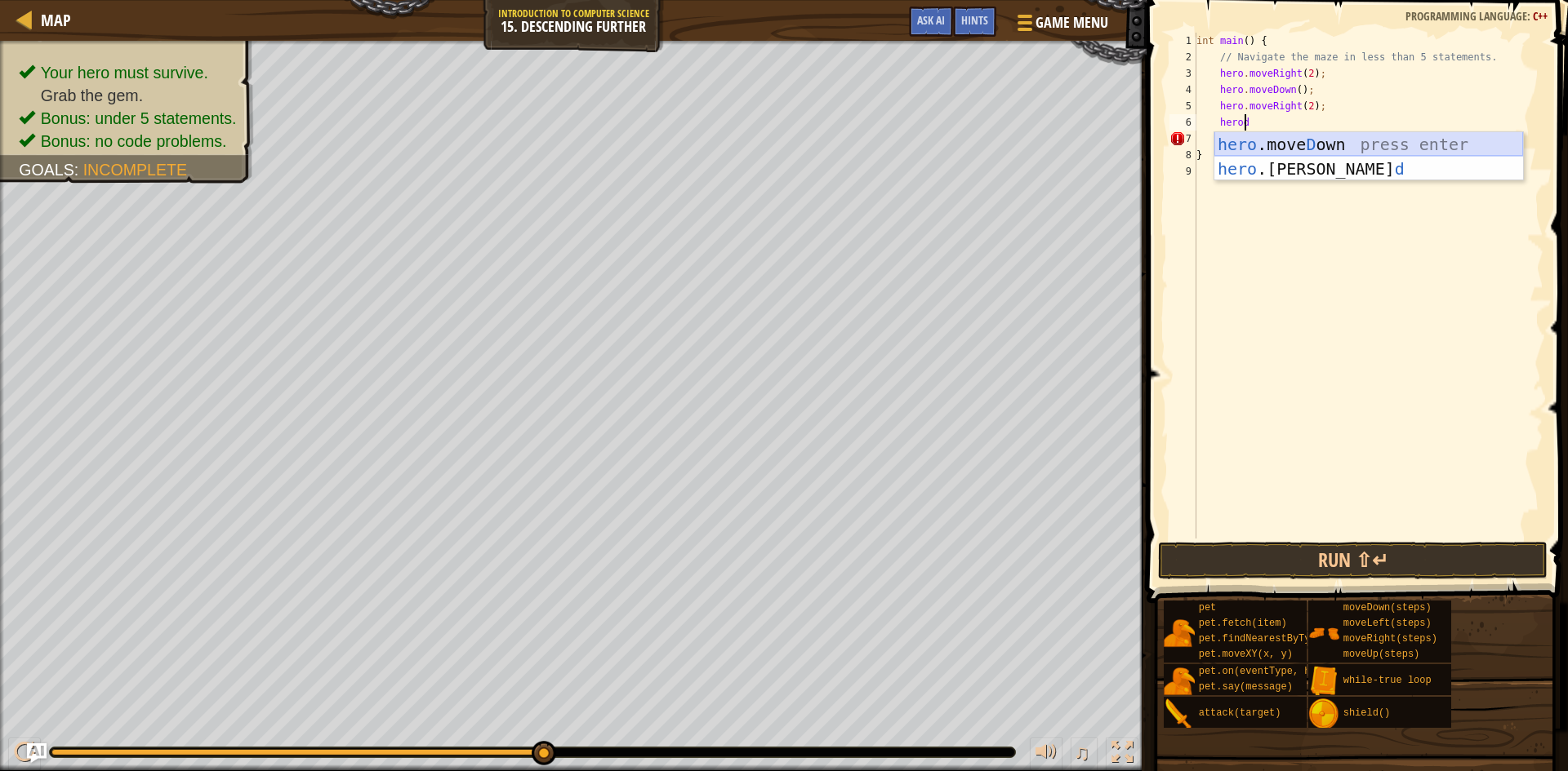
click at [1335, 140] on div "hero .[PERSON_NAME] own press enter hero .[PERSON_NAME] d press enter" at bounding box center [1369, 181] width 309 height 98
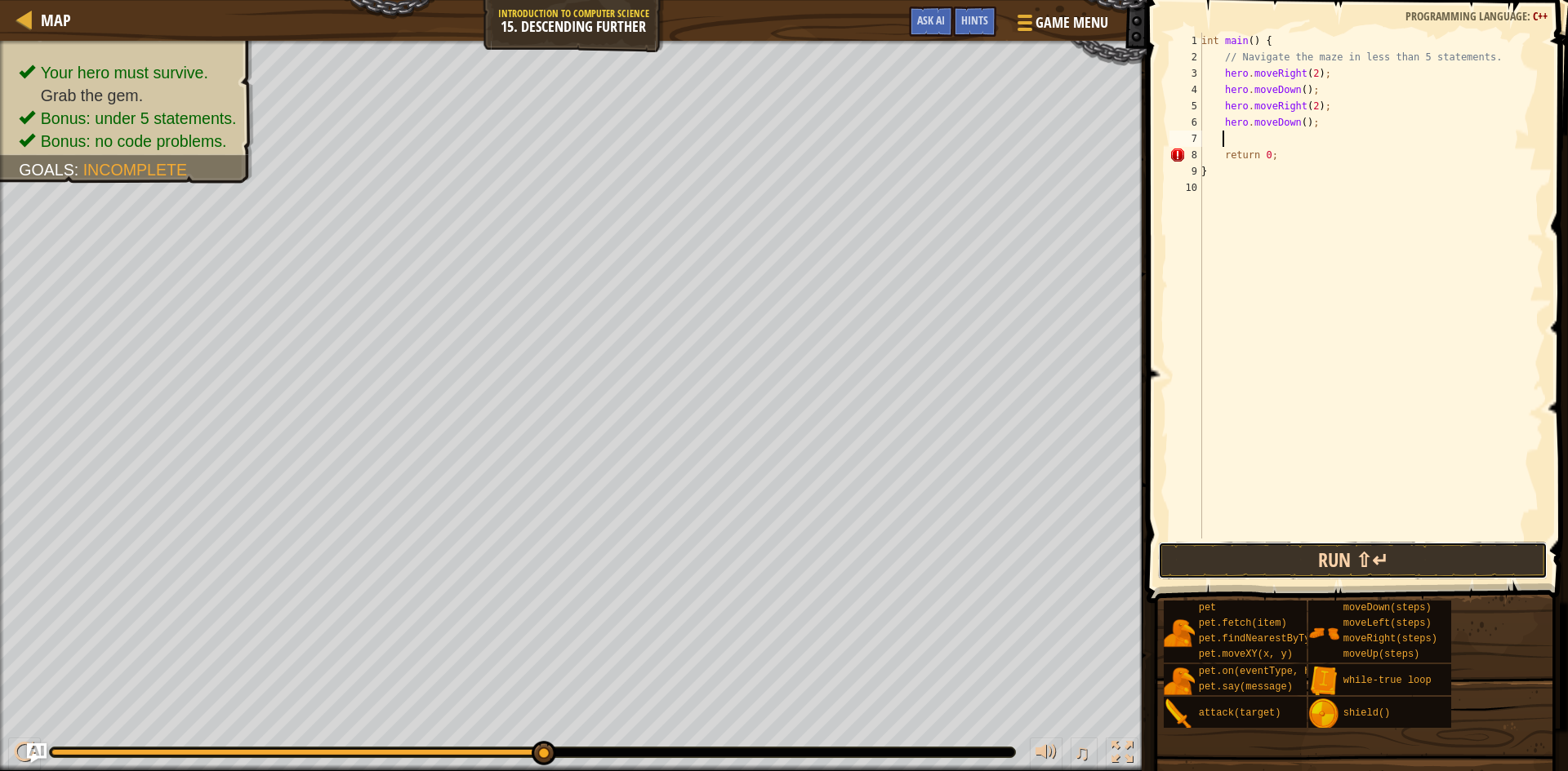
click at [1390, 568] on button "Run ⇧↵" at bounding box center [1353, 560] width 390 height 37
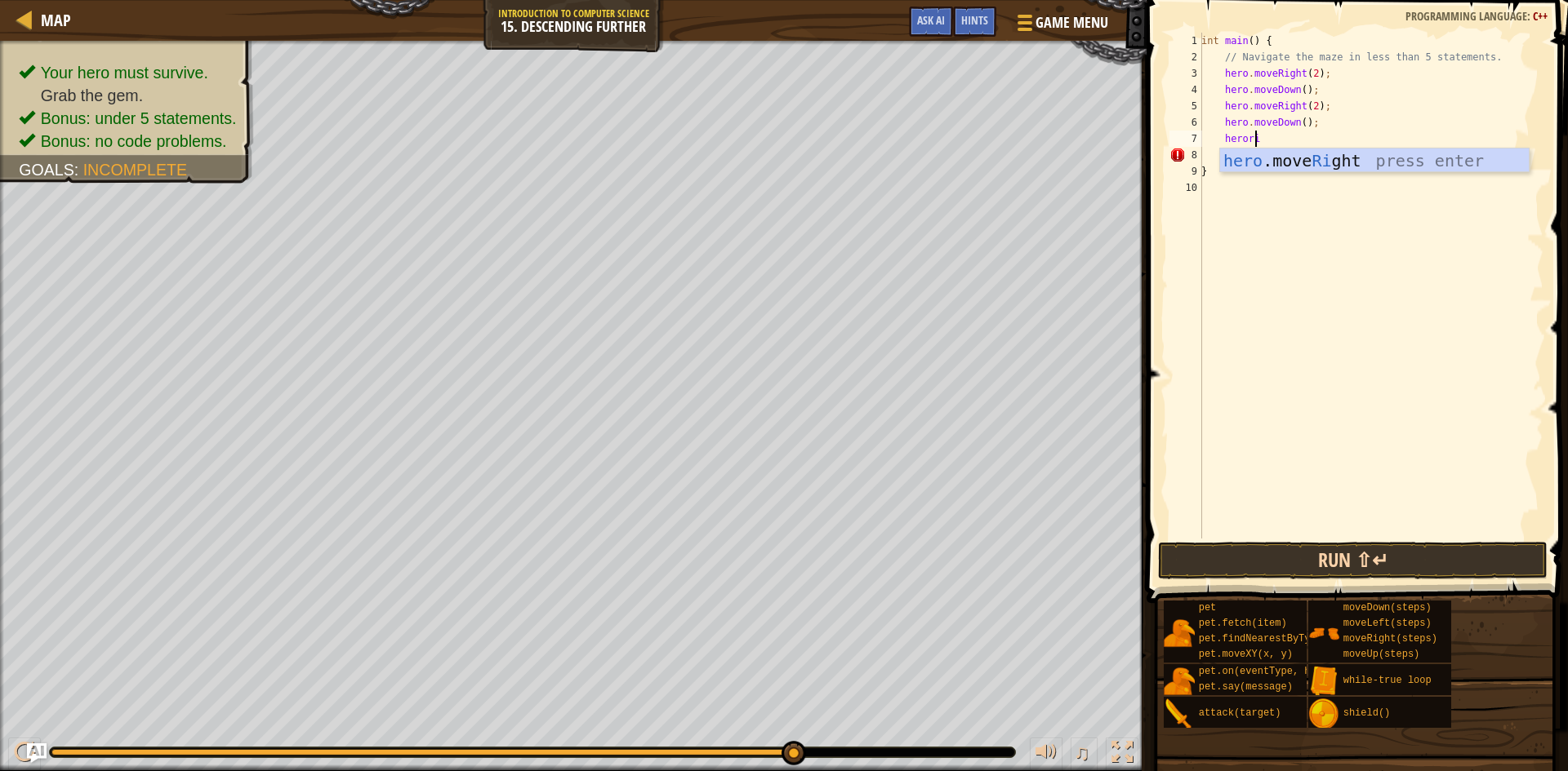
scroll to position [7, 4]
type textarea "herolef"
click at [1390, 568] on button "Run ⇧↵" at bounding box center [1353, 560] width 390 height 37
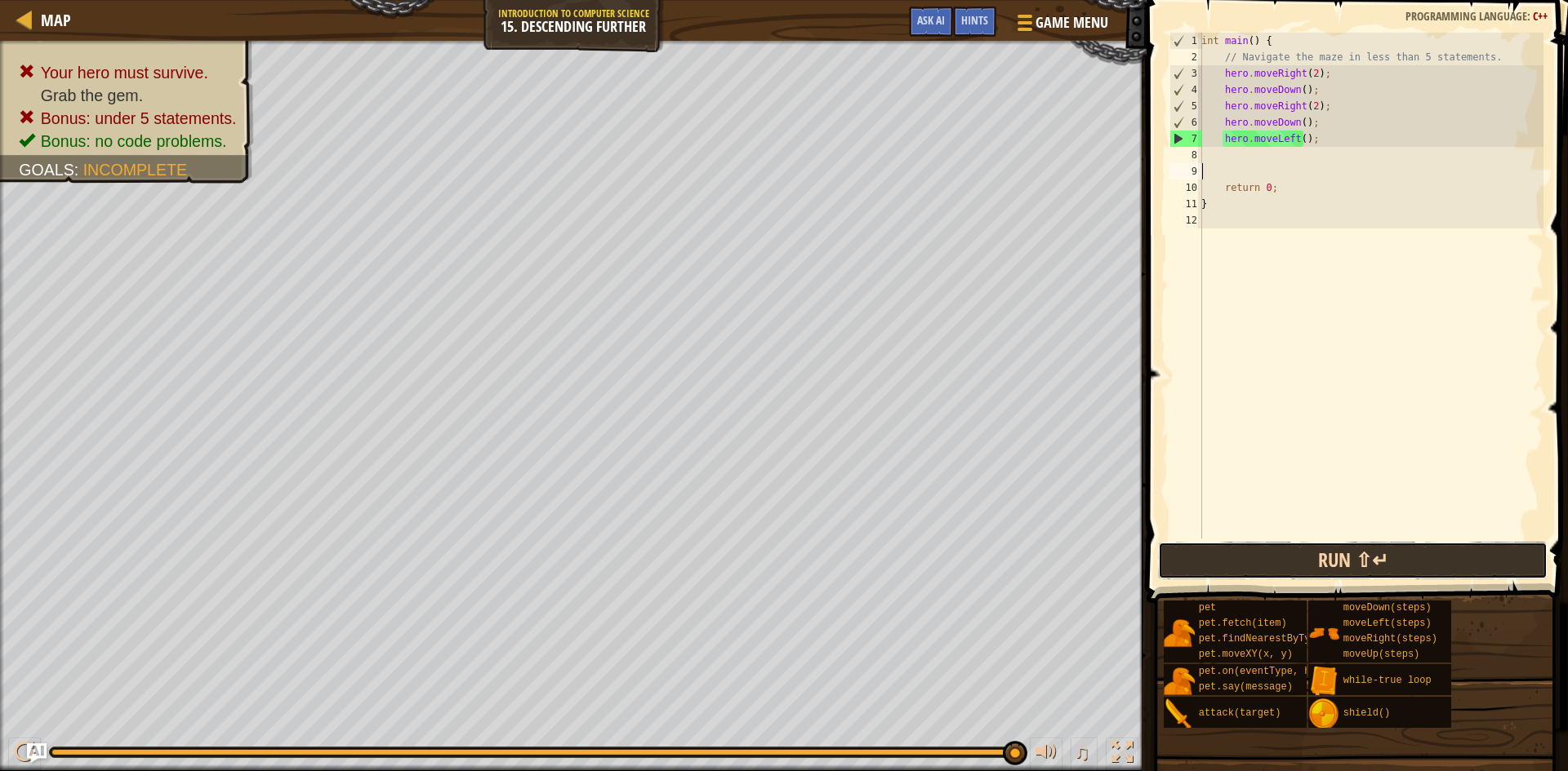
click at [1373, 577] on button "Run ⇧↵" at bounding box center [1353, 560] width 390 height 37
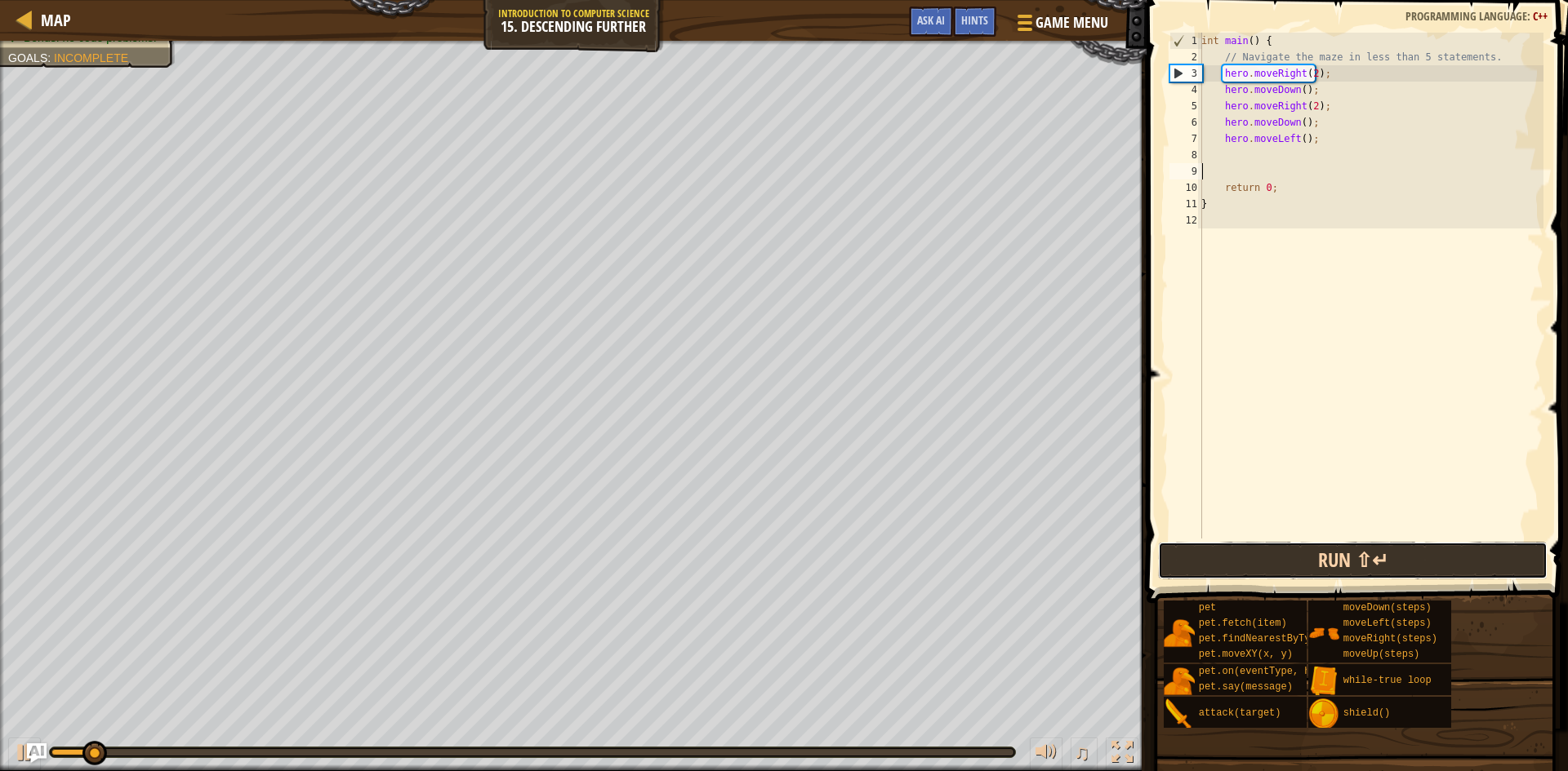
click at [1373, 576] on button "Run ⇧↵" at bounding box center [1353, 560] width 390 height 37
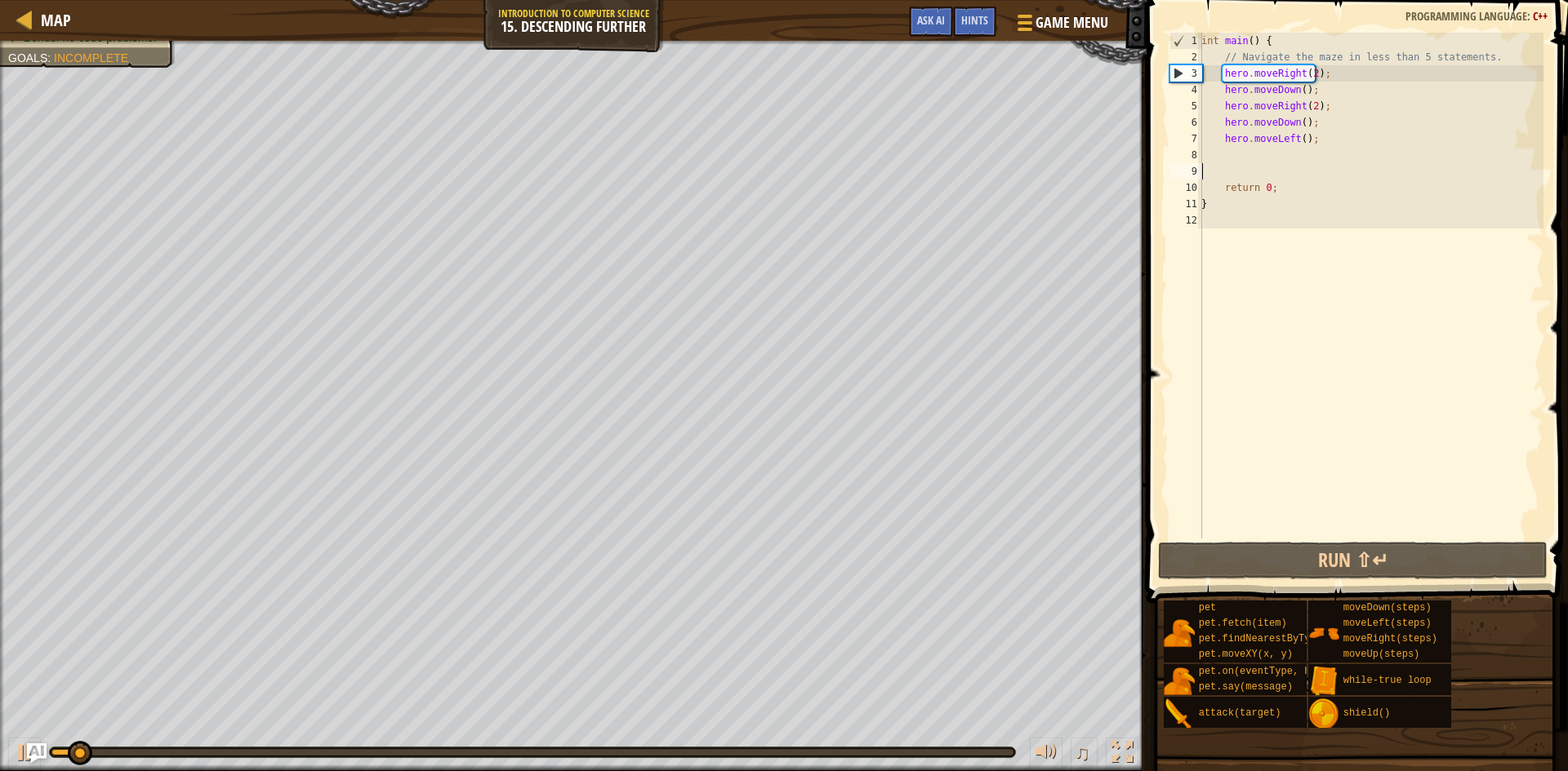
click at [1312, 143] on div "int main ( ) { // Navigate the maze in less than 5 statements. hero . moveRight…" at bounding box center [1370, 302] width 345 height 539
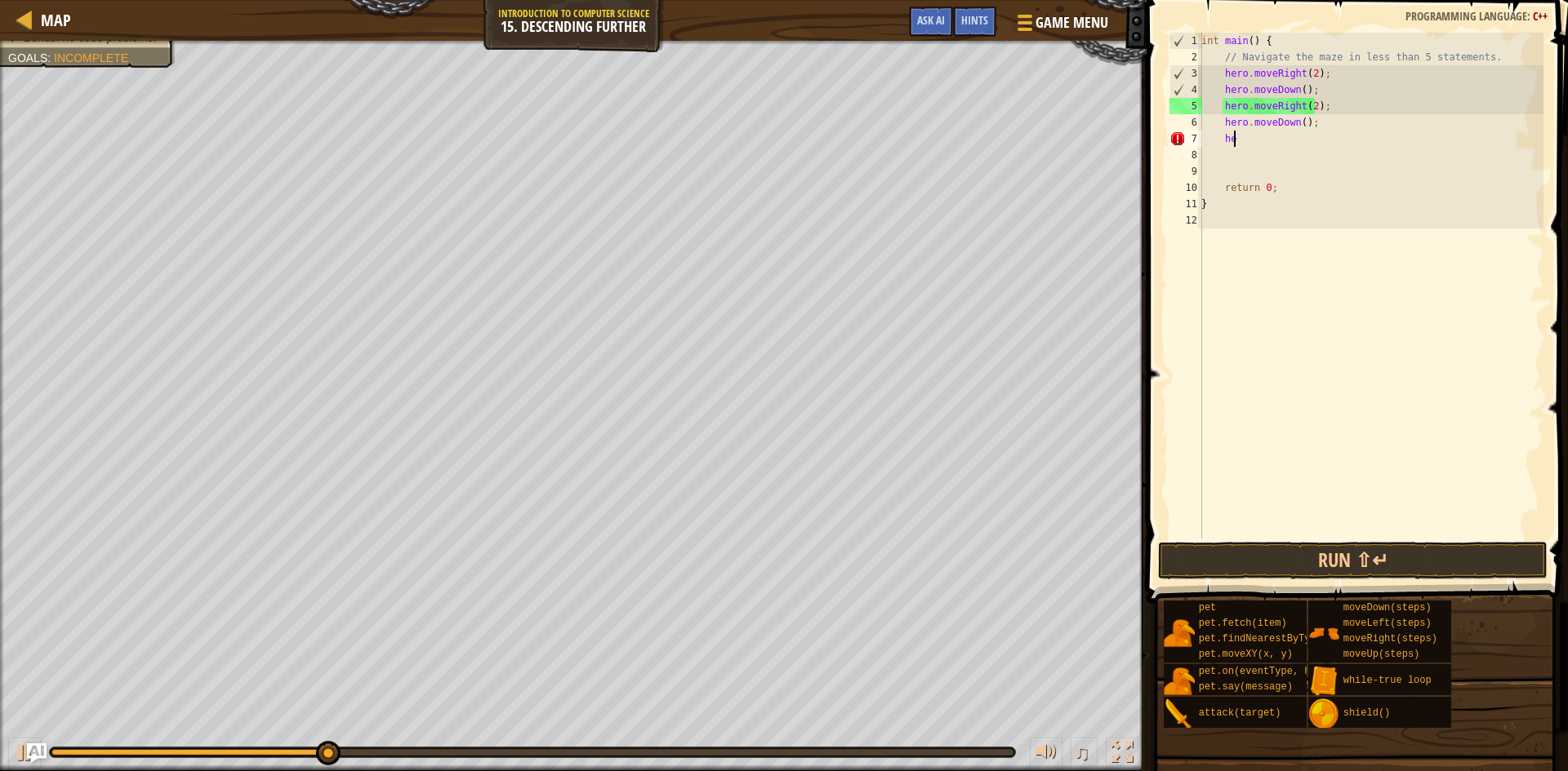
type textarea "h"
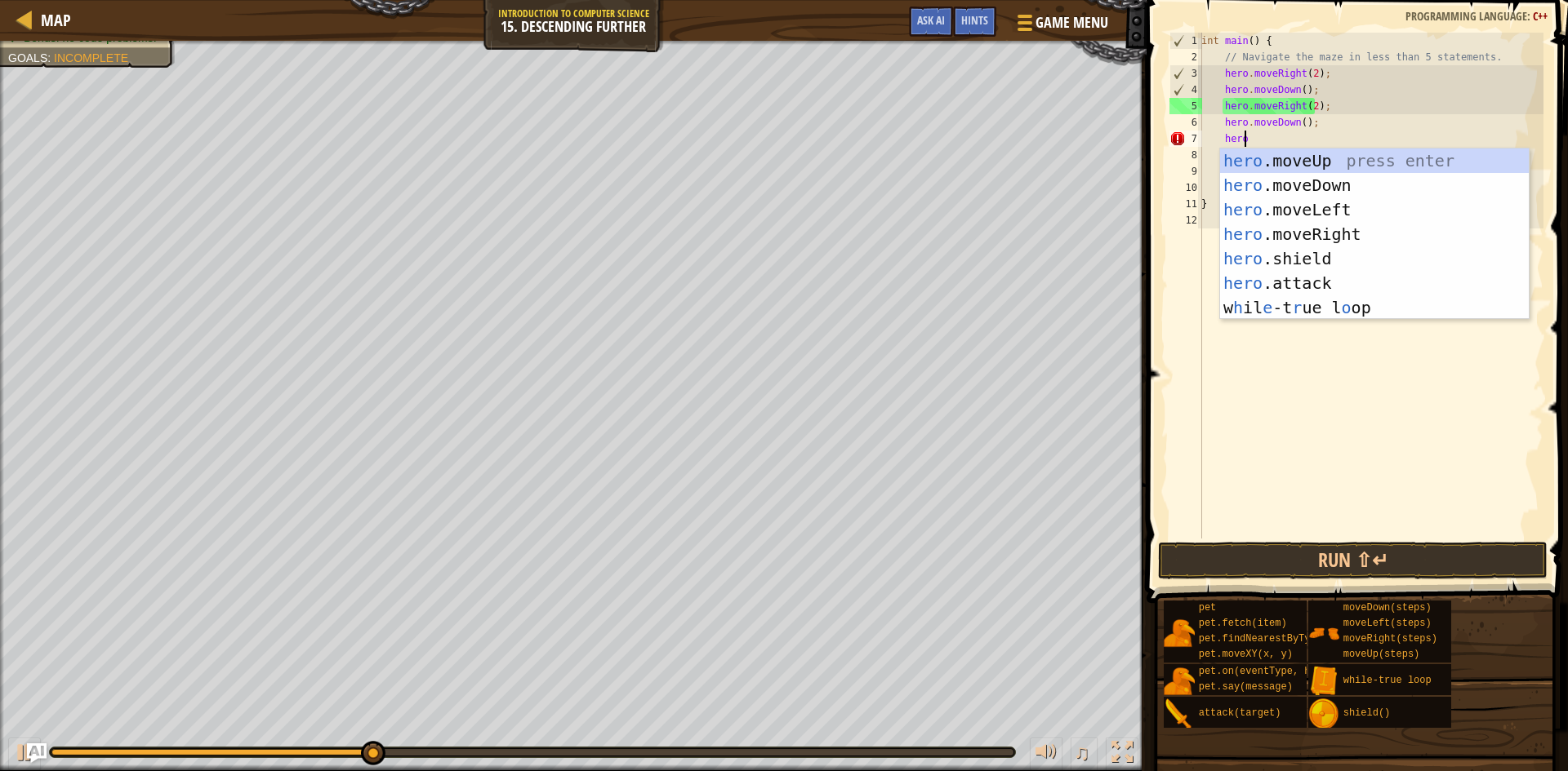
type textarea "heror"
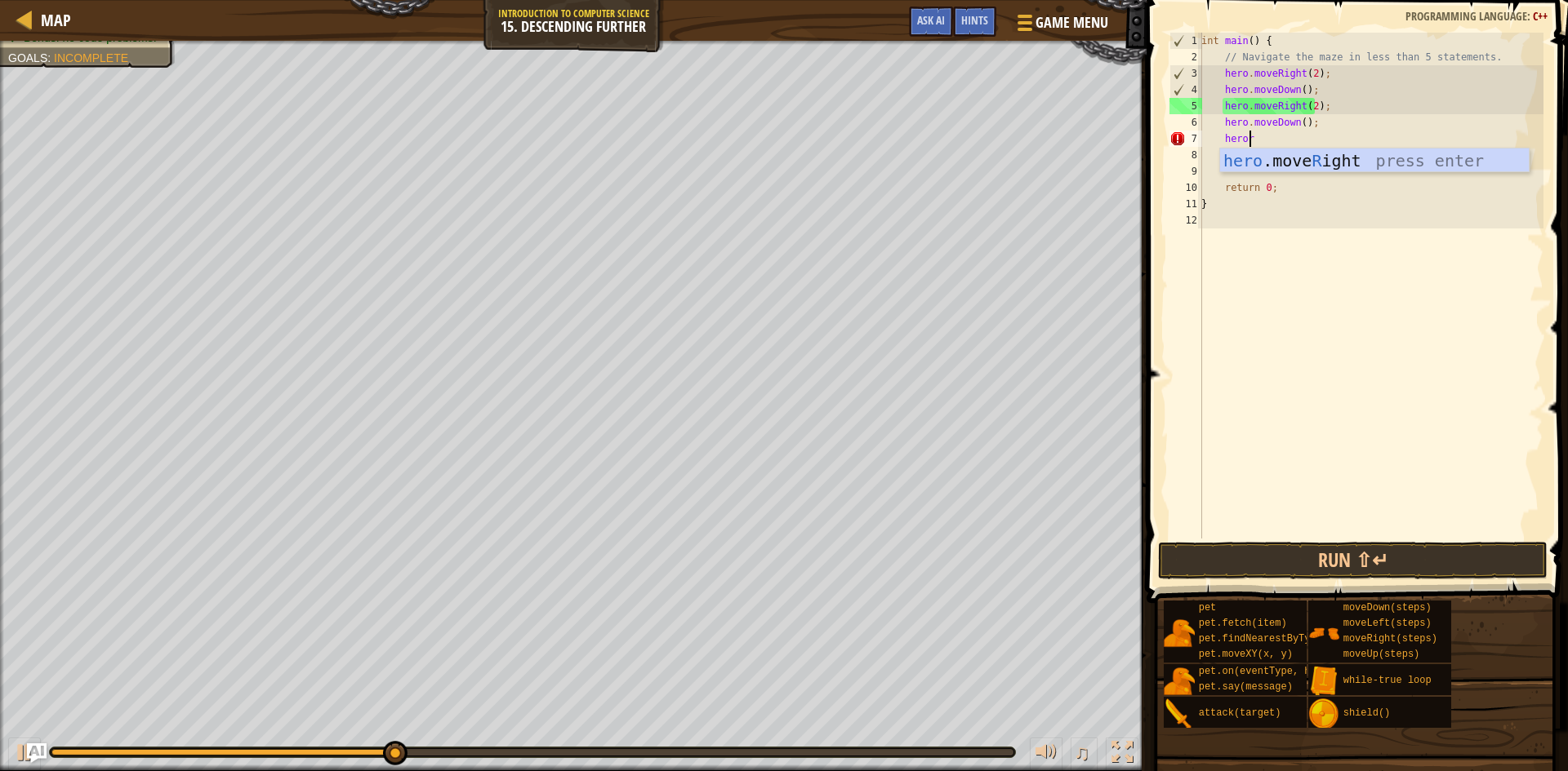
scroll to position [7, 1]
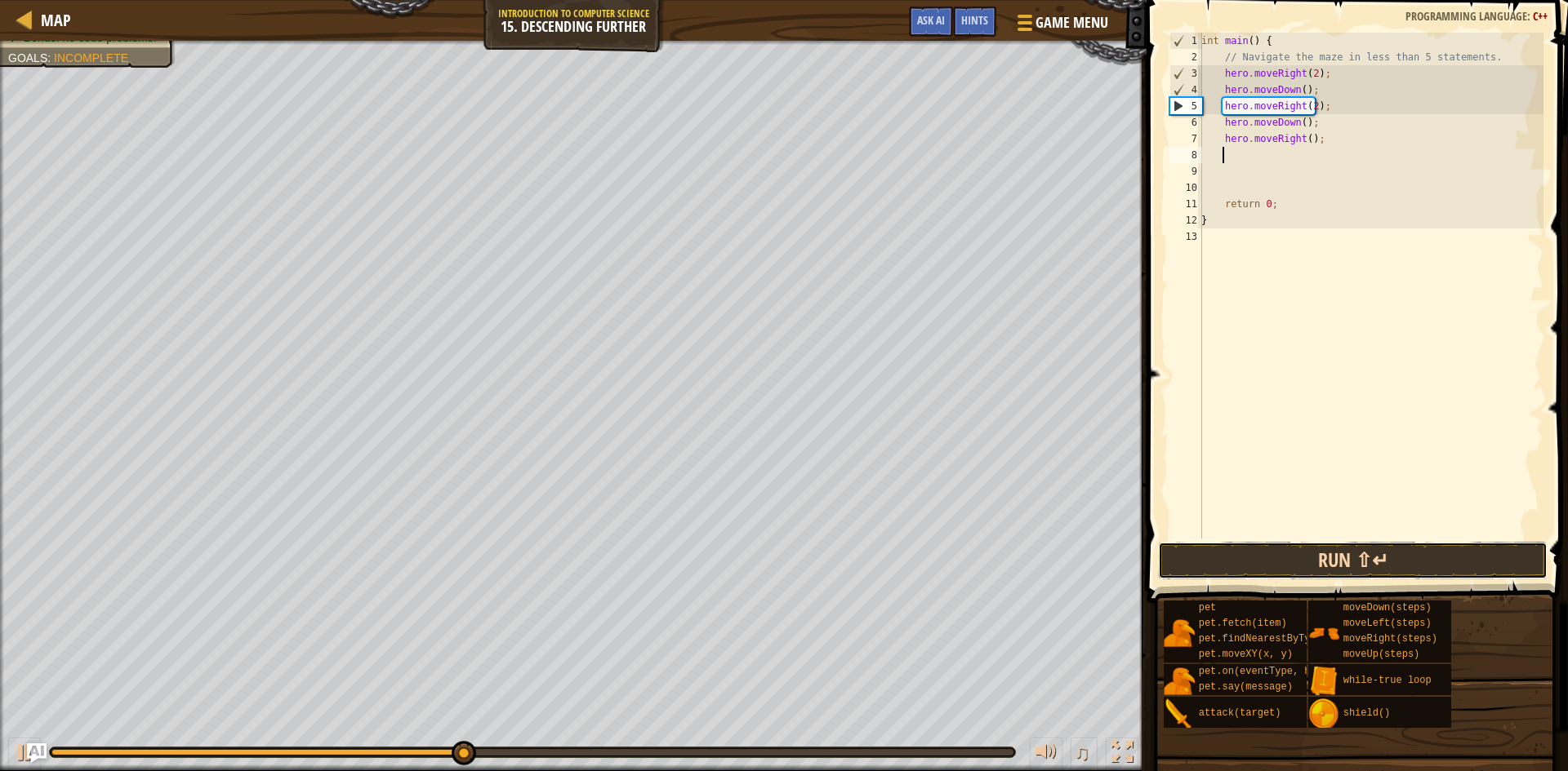
click at [1302, 566] on button "Run ⇧↵" at bounding box center [1353, 560] width 390 height 37
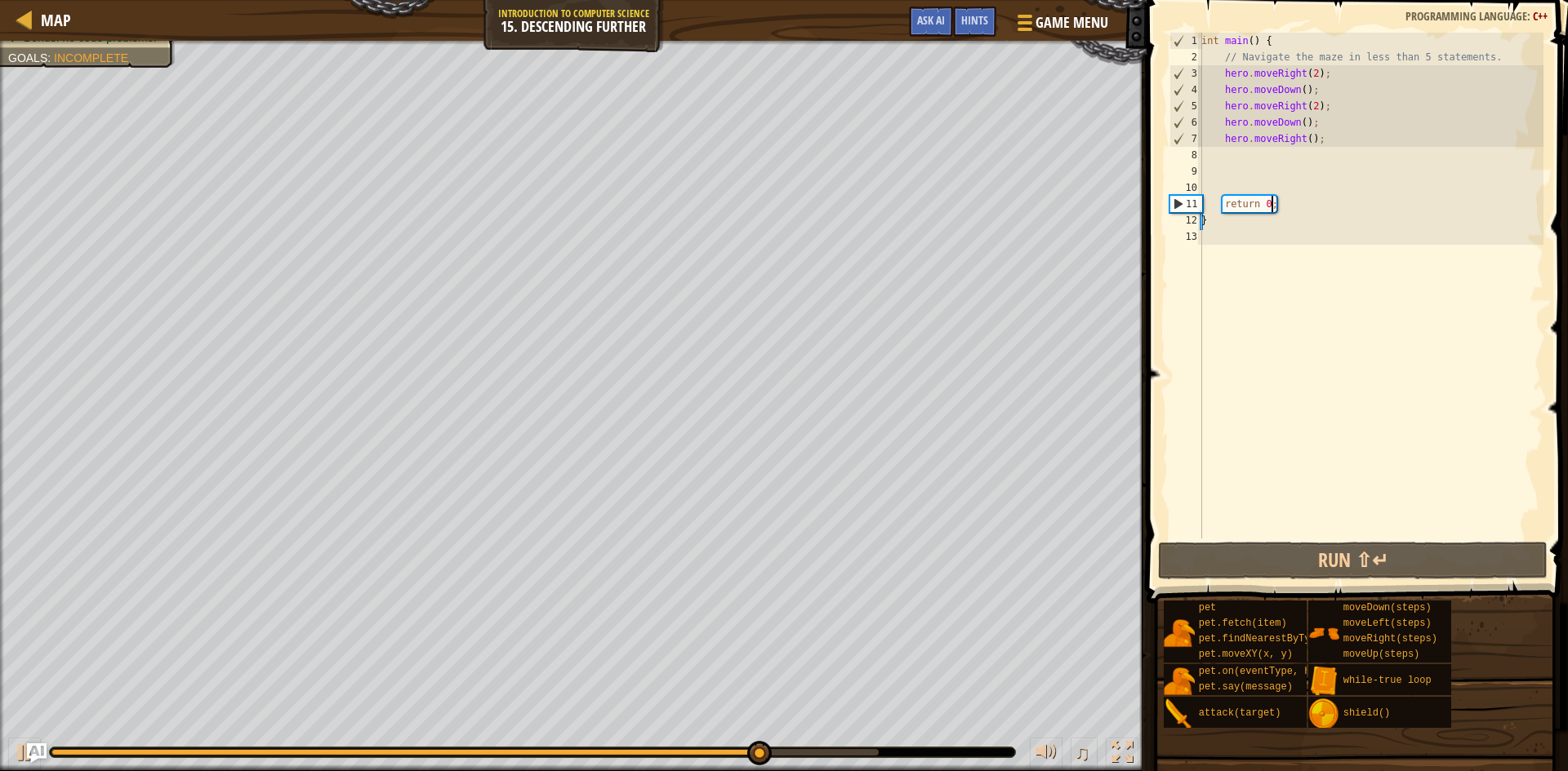
click at [1292, 201] on div "int main ( ) { // Navigate the maze in less than 5 statements. hero . moveRight…" at bounding box center [1370, 302] width 345 height 539
click at [1306, 140] on div "int main ( ) { // Navigate the maze in less than 5 statements. hero . moveRight…" at bounding box center [1370, 302] width 345 height 539
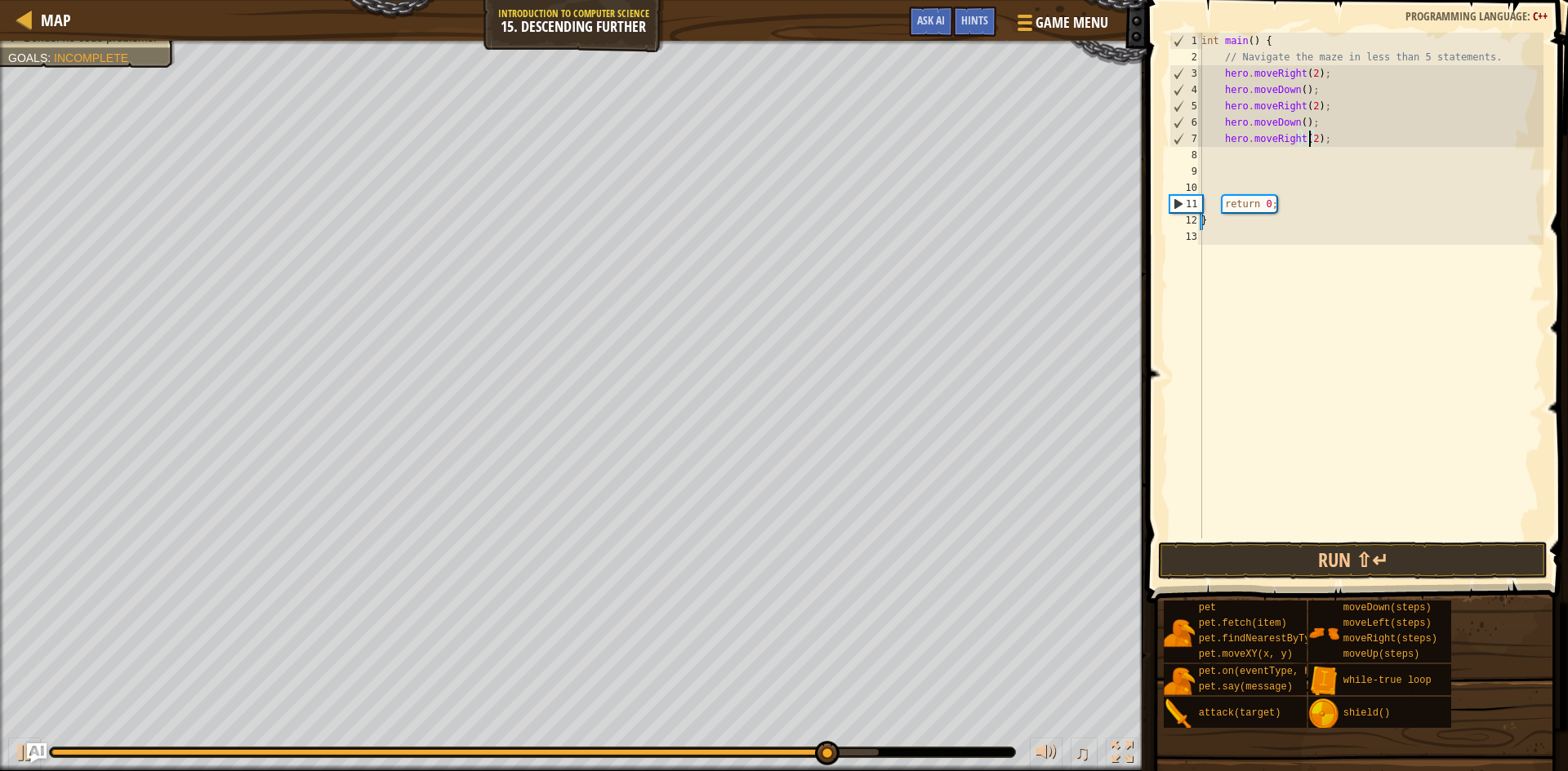
scroll to position [7, 9]
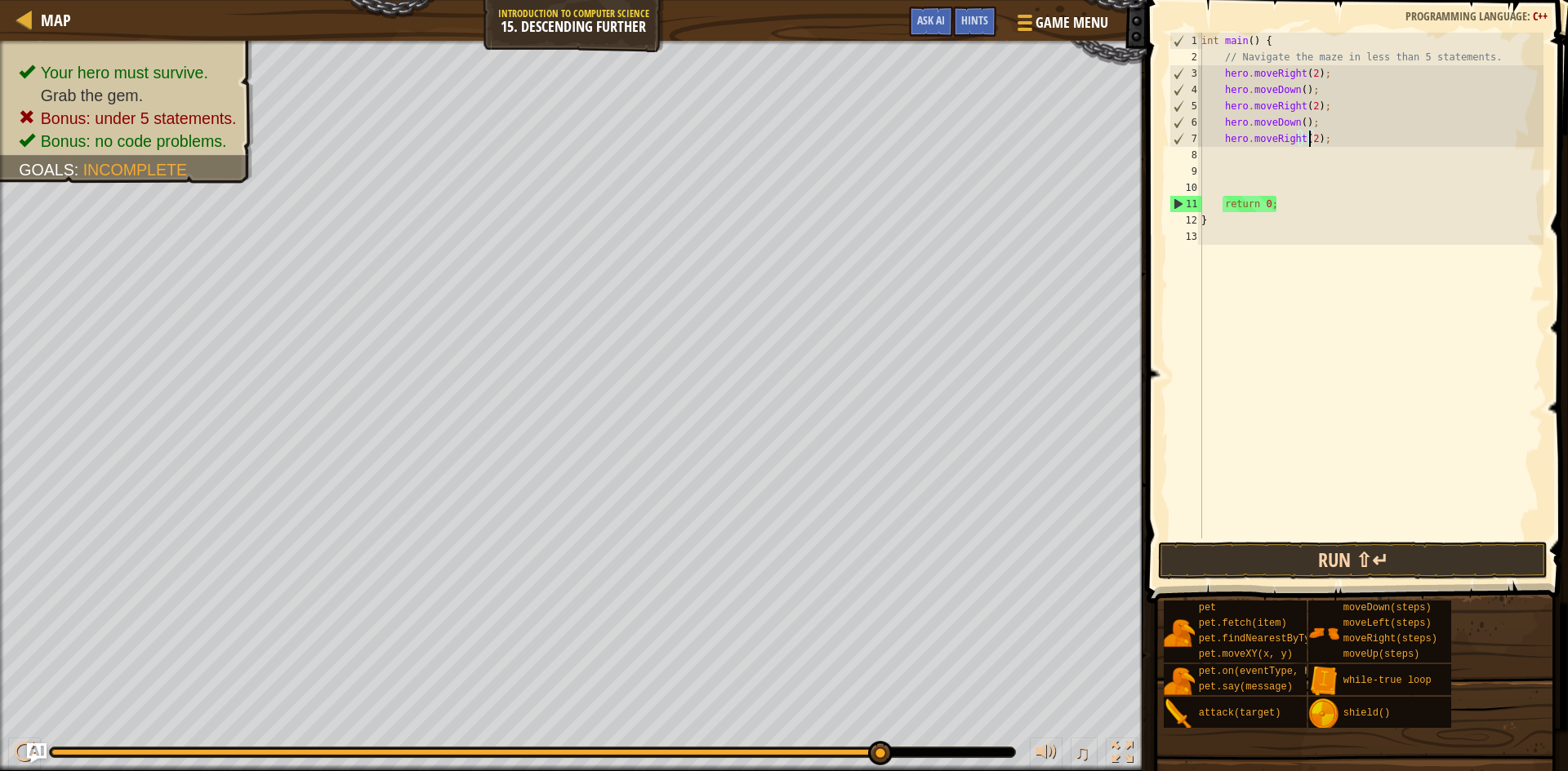
type textarea "hero.moveRight(2);"
click at [1487, 563] on button "Run ⇧↵" at bounding box center [1353, 560] width 390 height 37
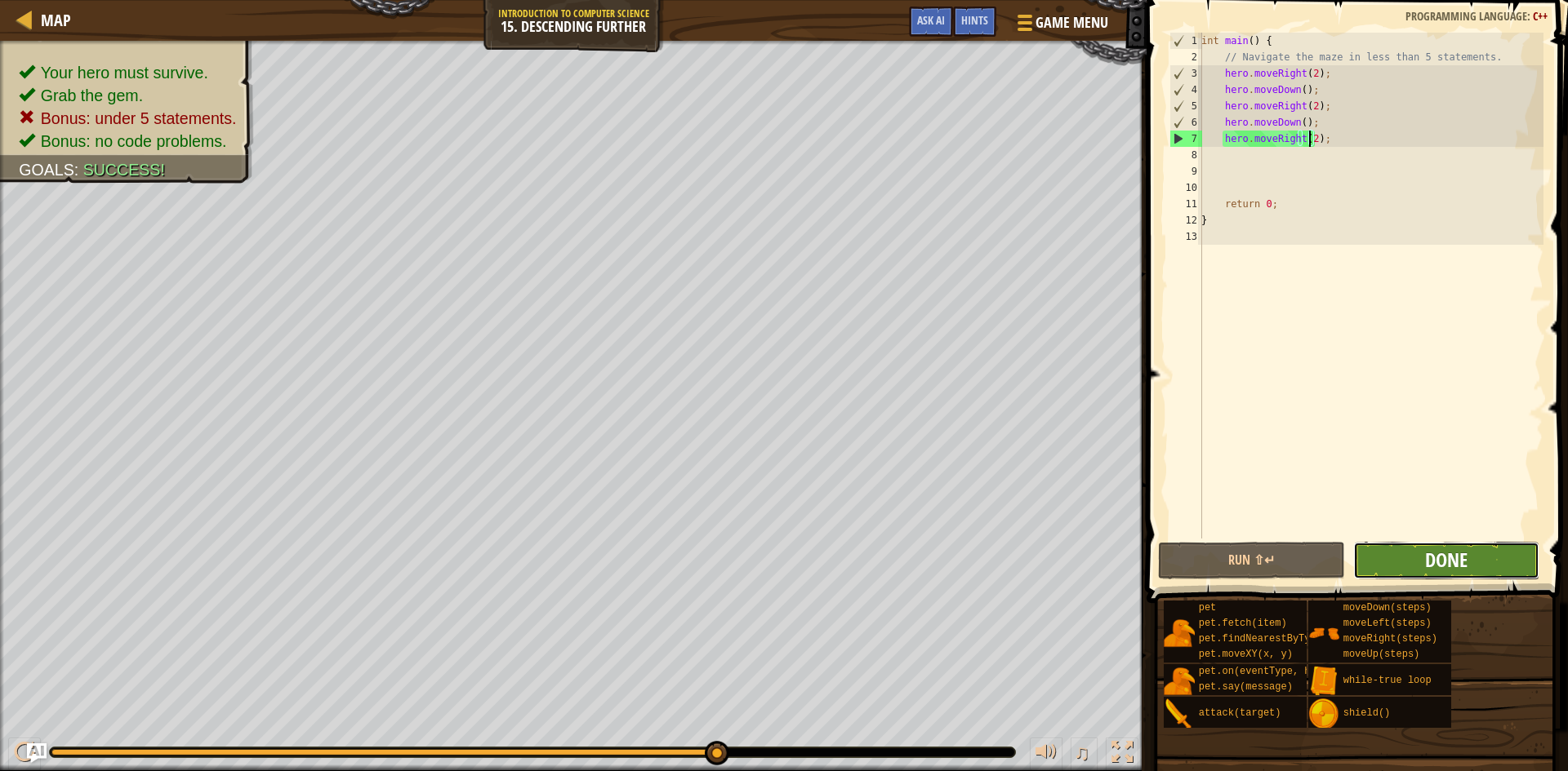
click at [1457, 562] on span "Done" at bounding box center [1446, 560] width 43 height 26
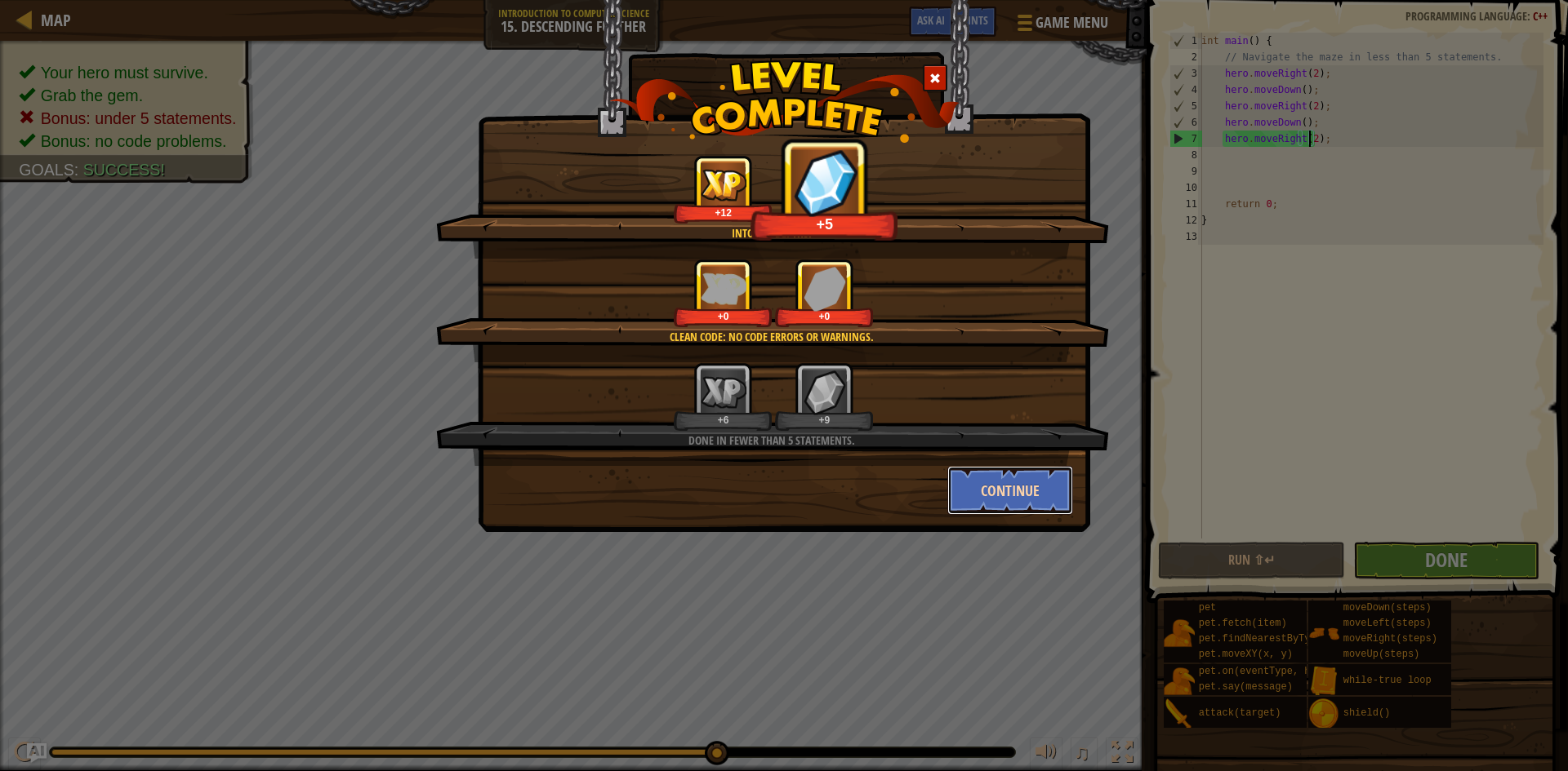
click at [1006, 492] on button "Continue" at bounding box center [1011, 490] width 127 height 49
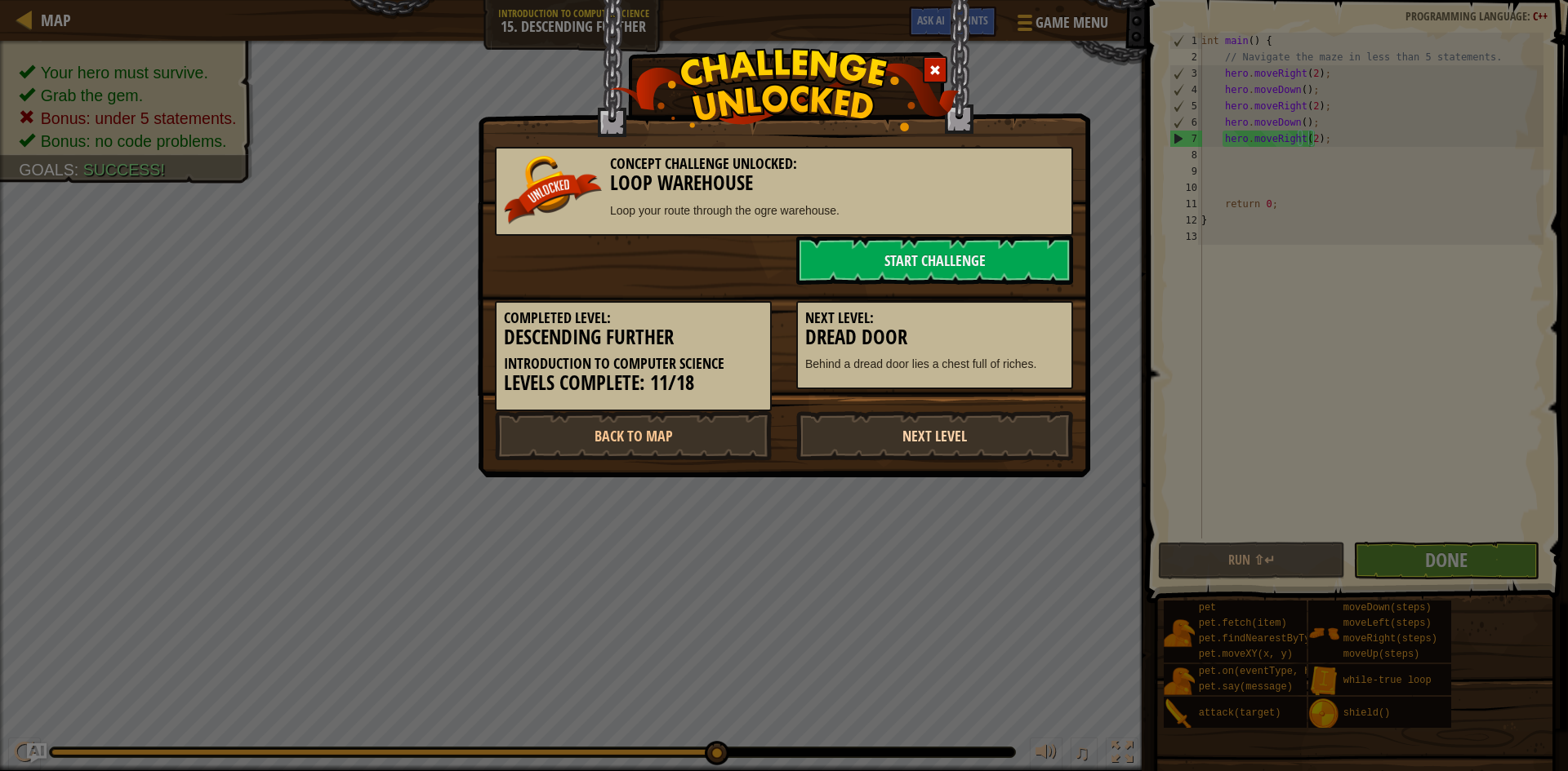
click at [986, 421] on link "Next Level" at bounding box center [934, 436] width 276 height 49
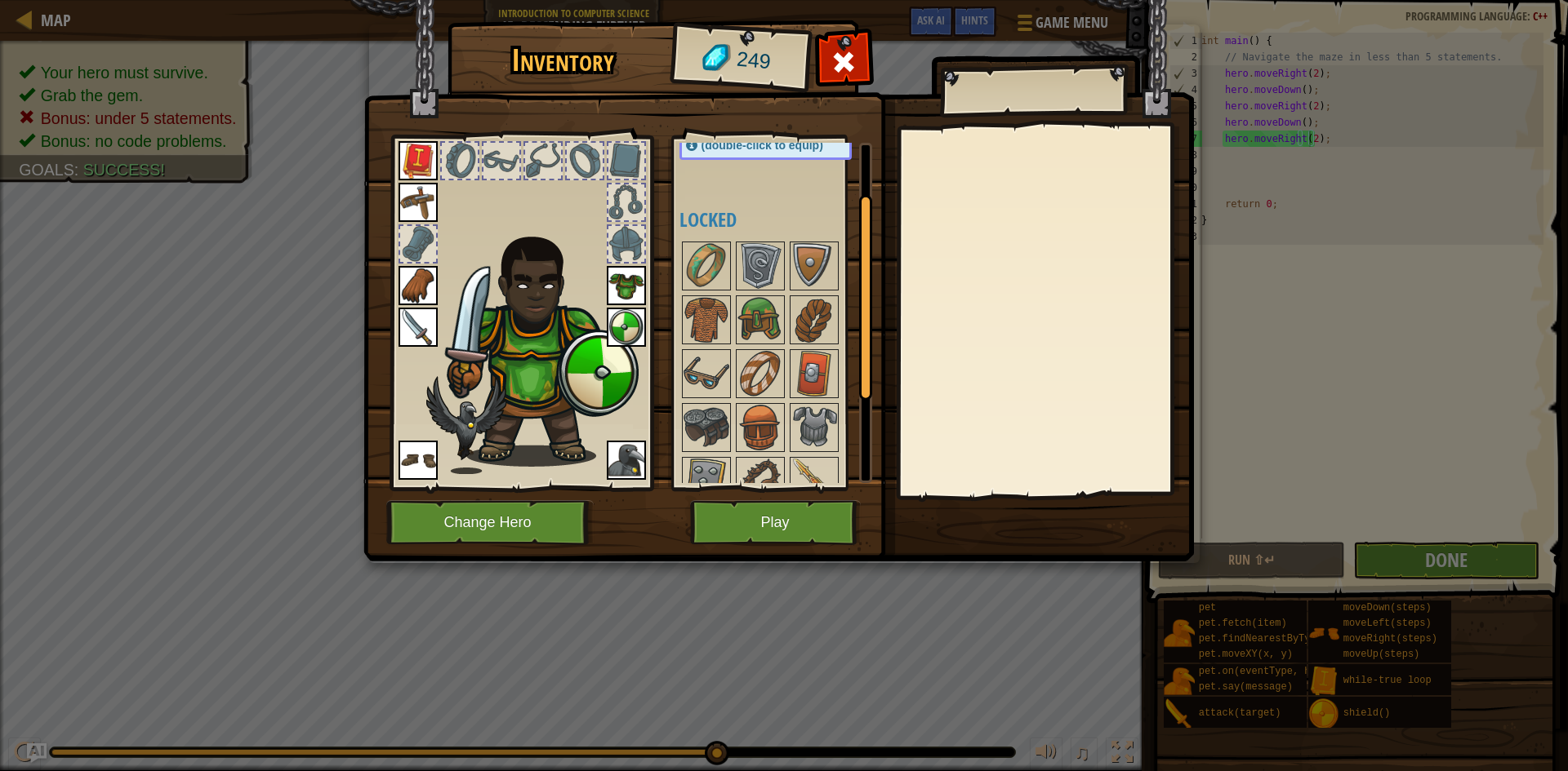
scroll to position [226, 0]
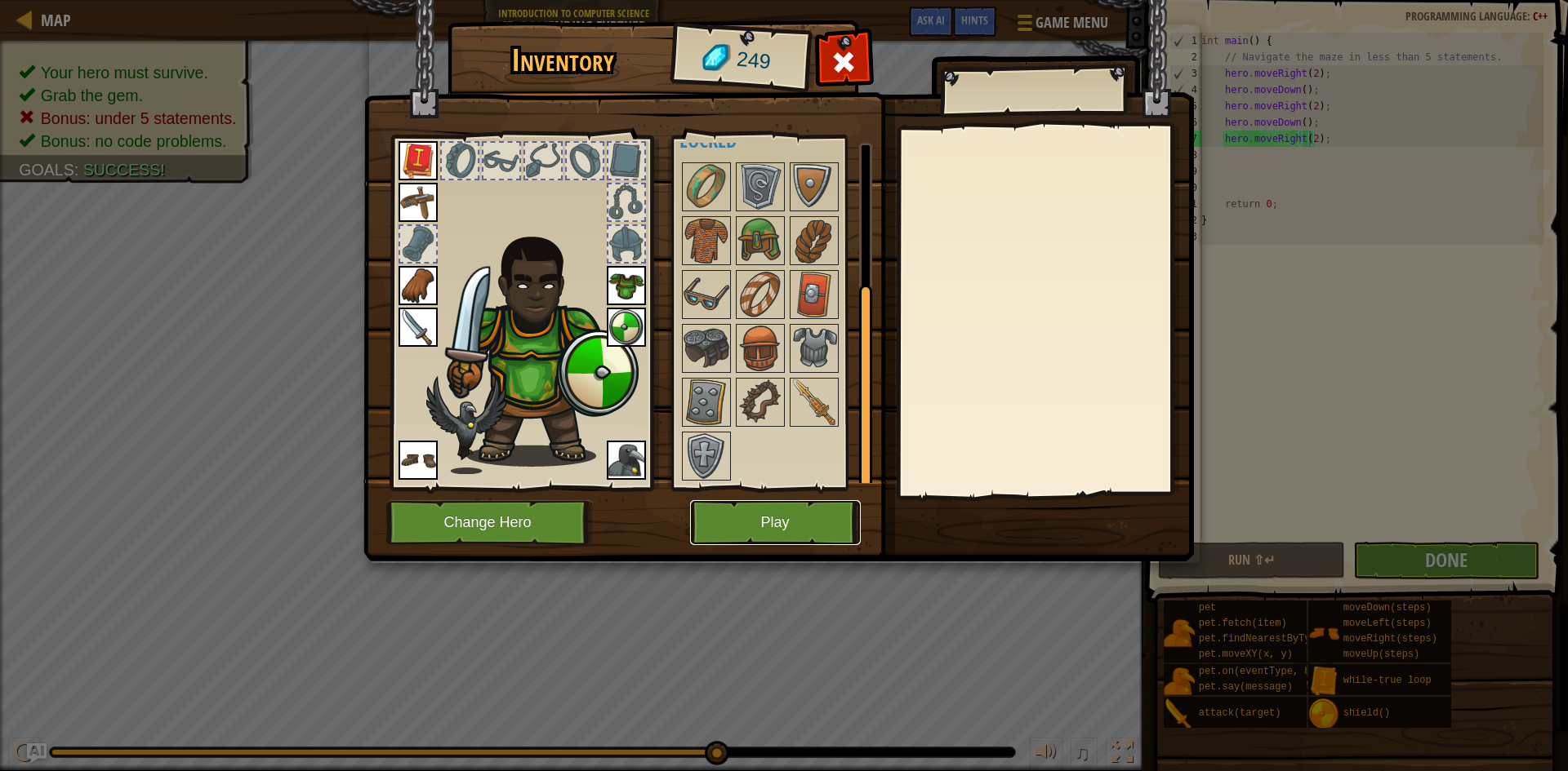
click at [794, 501] on button "Play" at bounding box center [775, 523] width 170 height 45
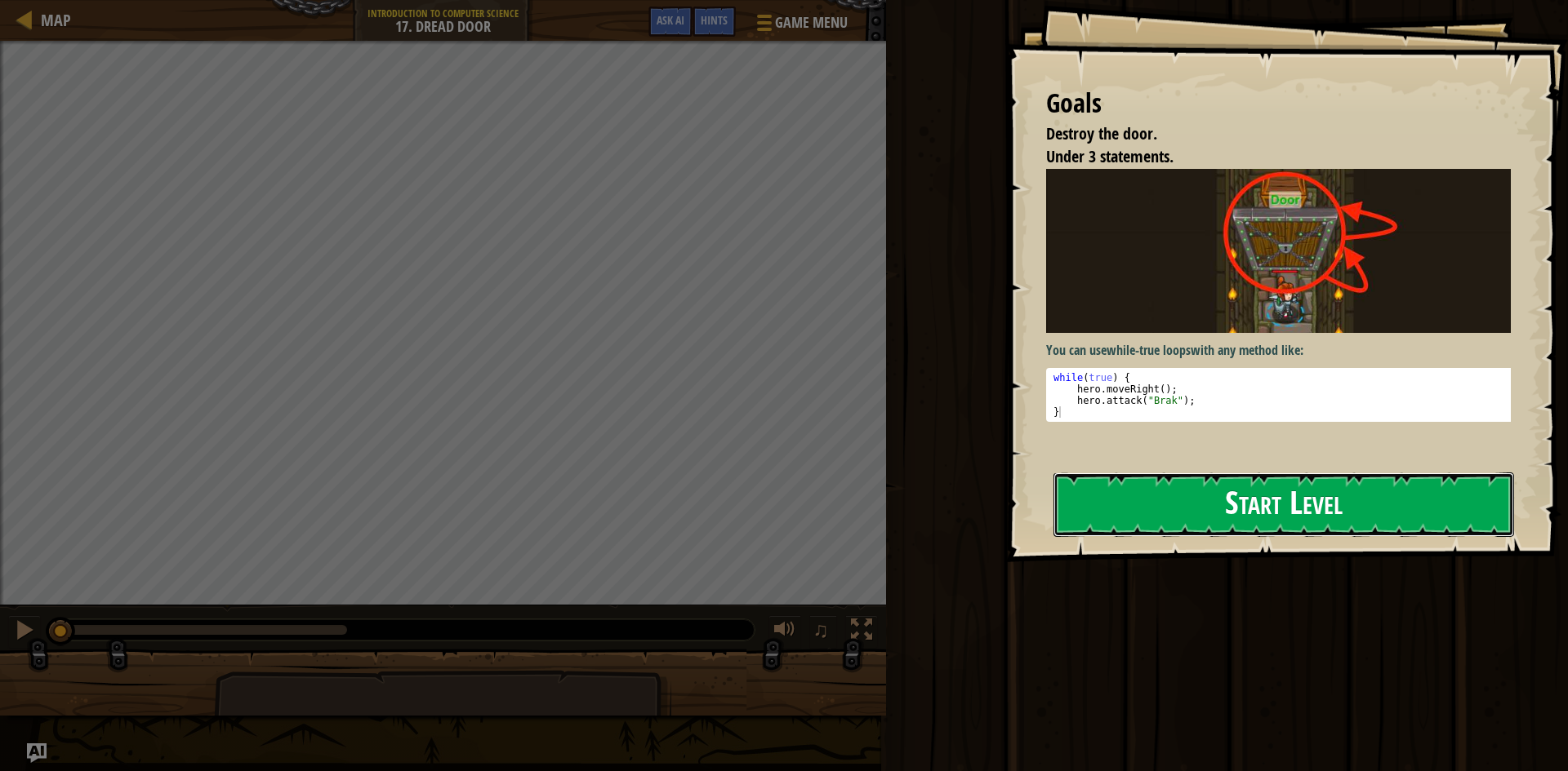
click at [1172, 496] on button "Start Level" at bounding box center [1283, 505] width 460 height 64
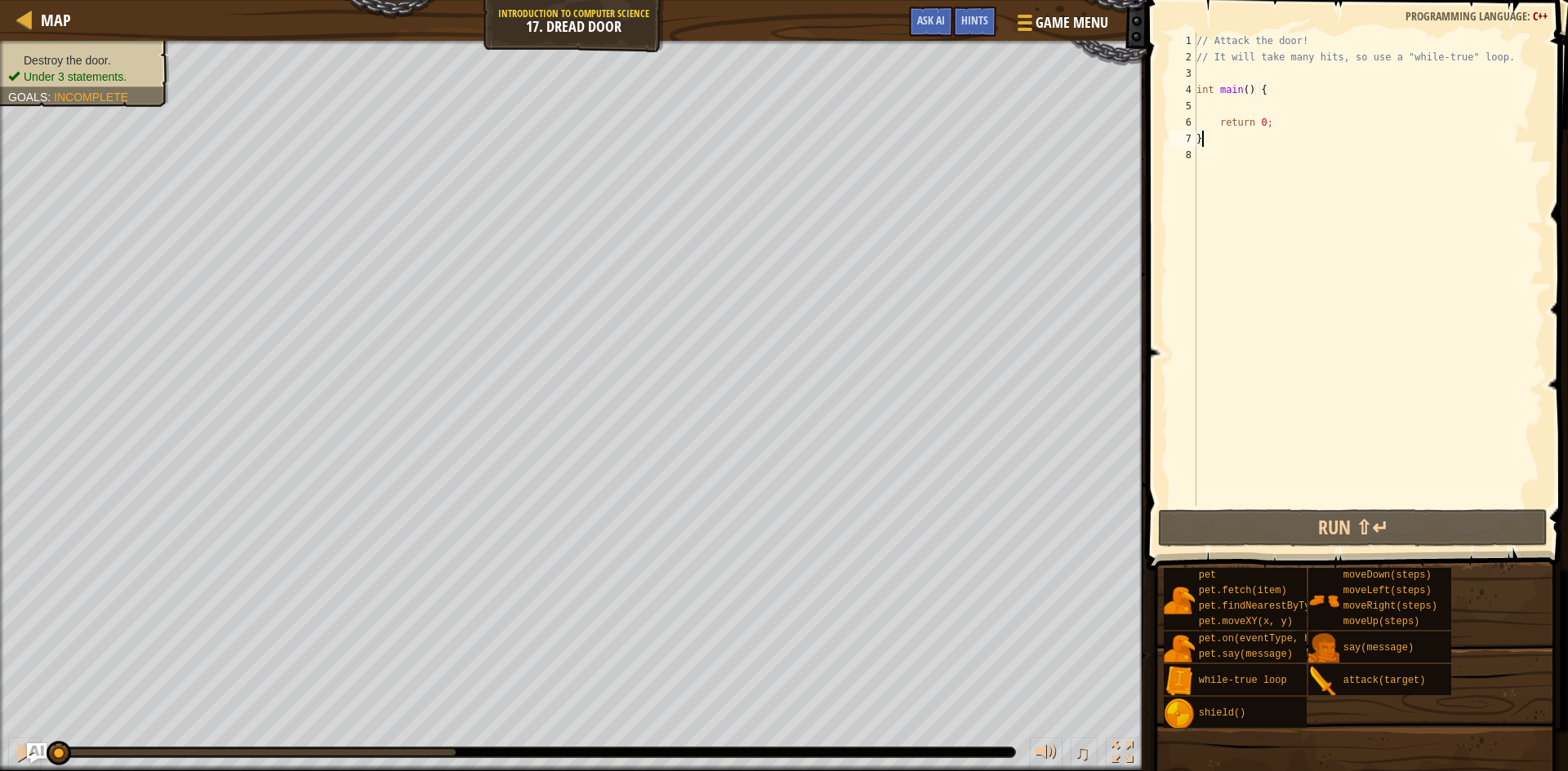
click at [1254, 102] on div "// Attack the door! // It will take many hits, so use a "while-true" loop. int …" at bounding box center [1368, 285] width 351 height 506
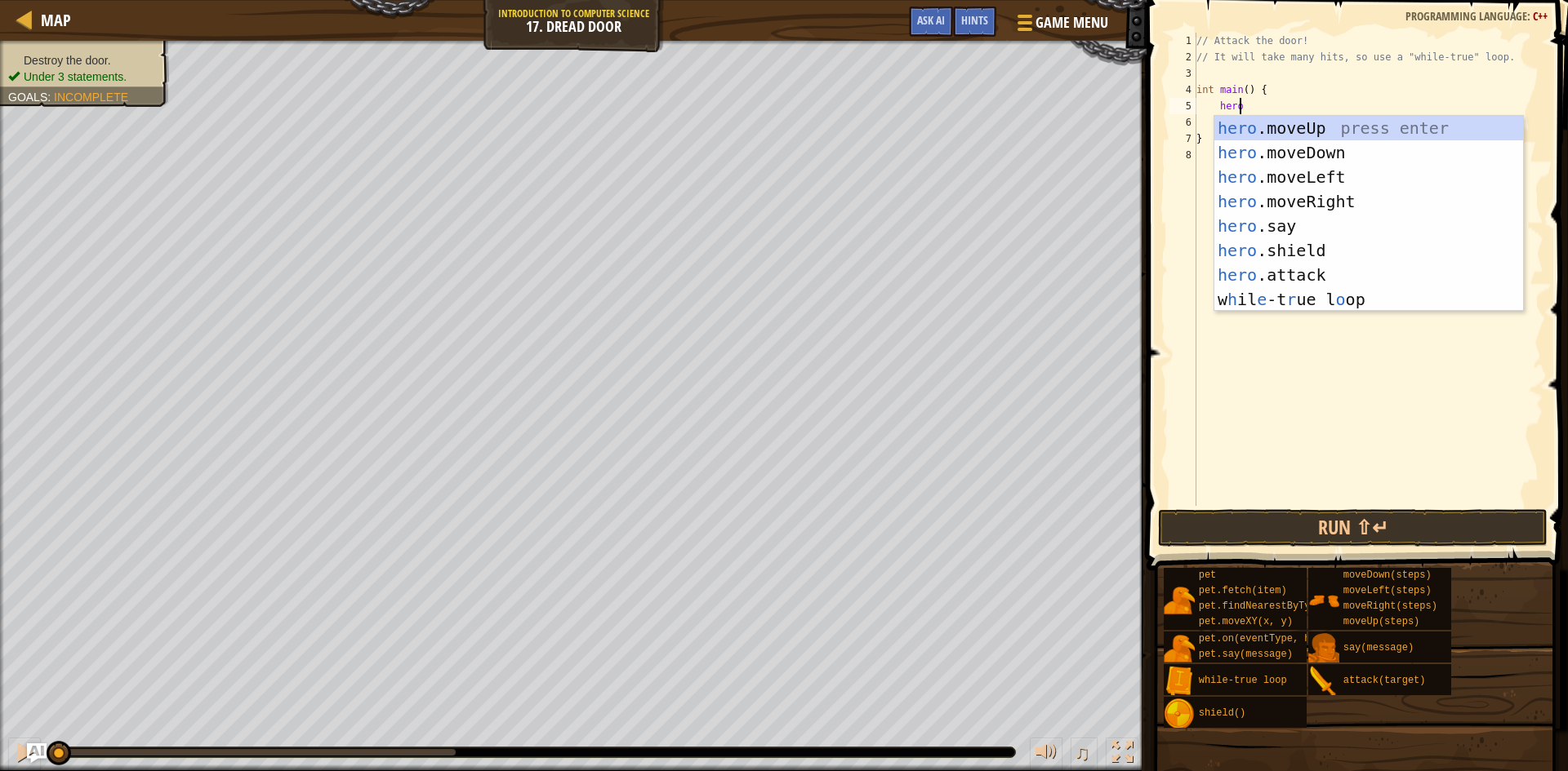
scroll to position [7, 4]
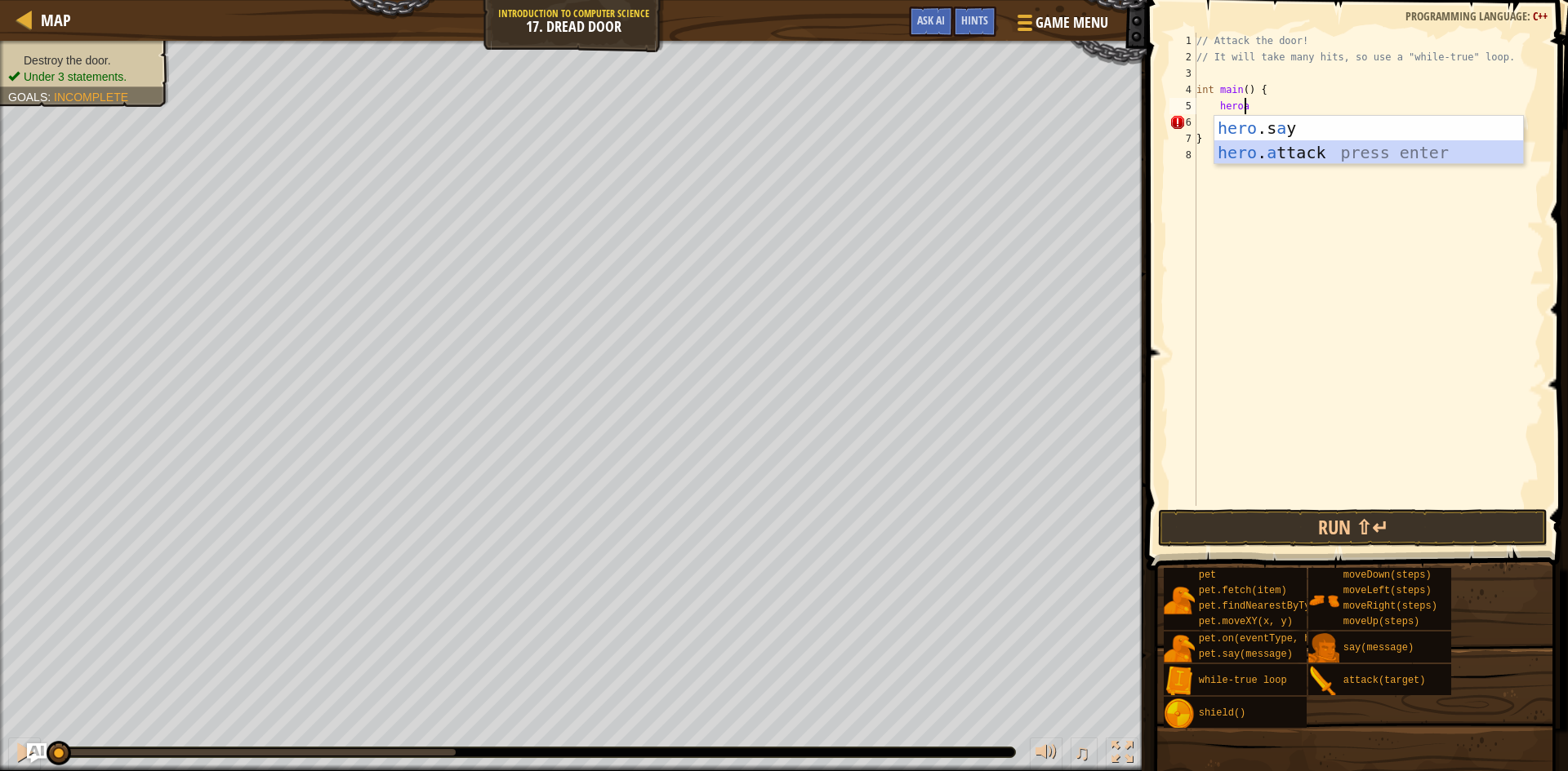
click at [1308, 145] on div "hero .s a y press enter hero . a ttack press enter" at bounding box center [1369, 165] width 309 height 98
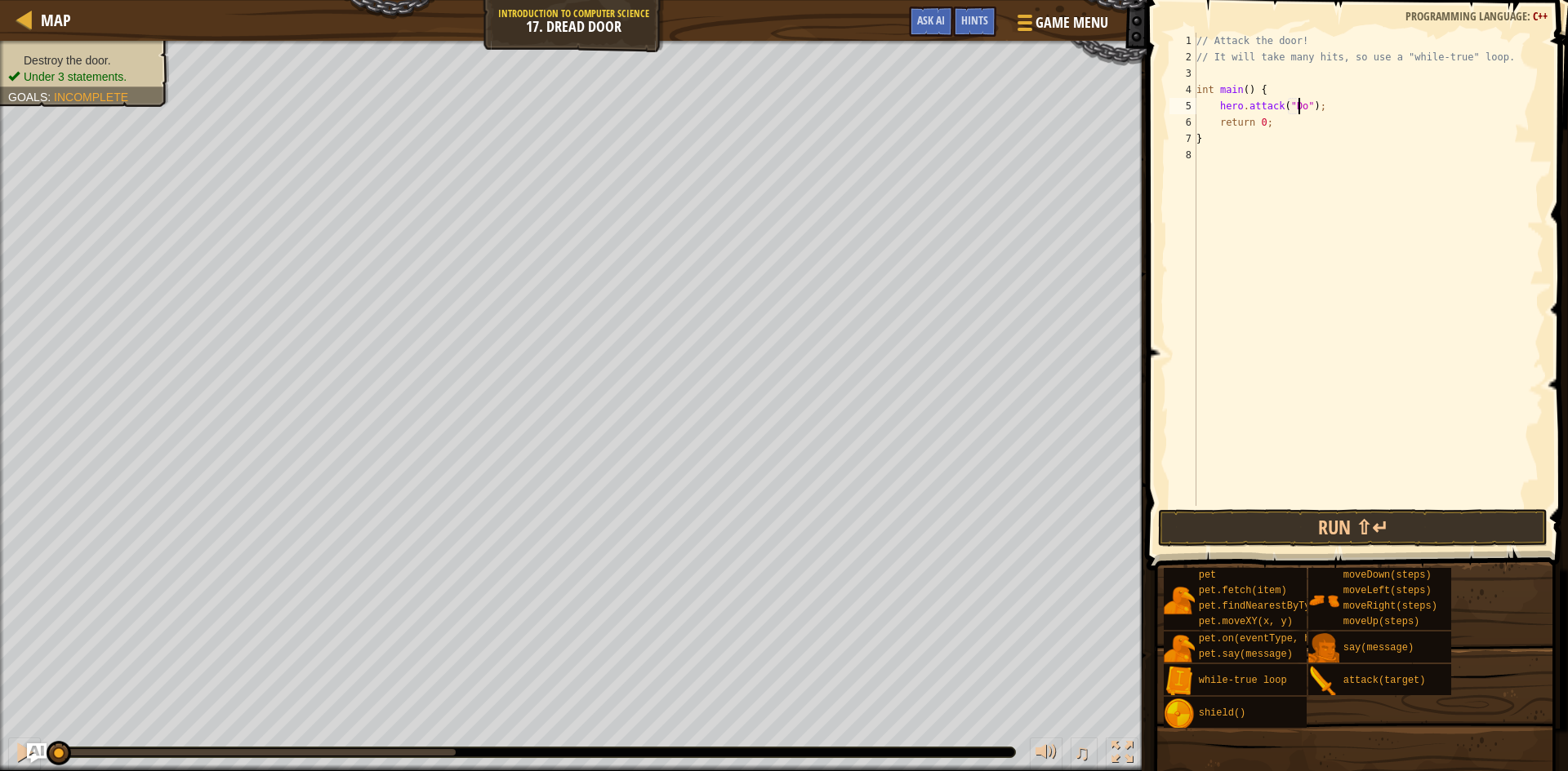
scroll to position [7, 10]
click at [1359, 527] on button "Run ⇧↵" at bounding box center [1353, 527] width 390 height 37
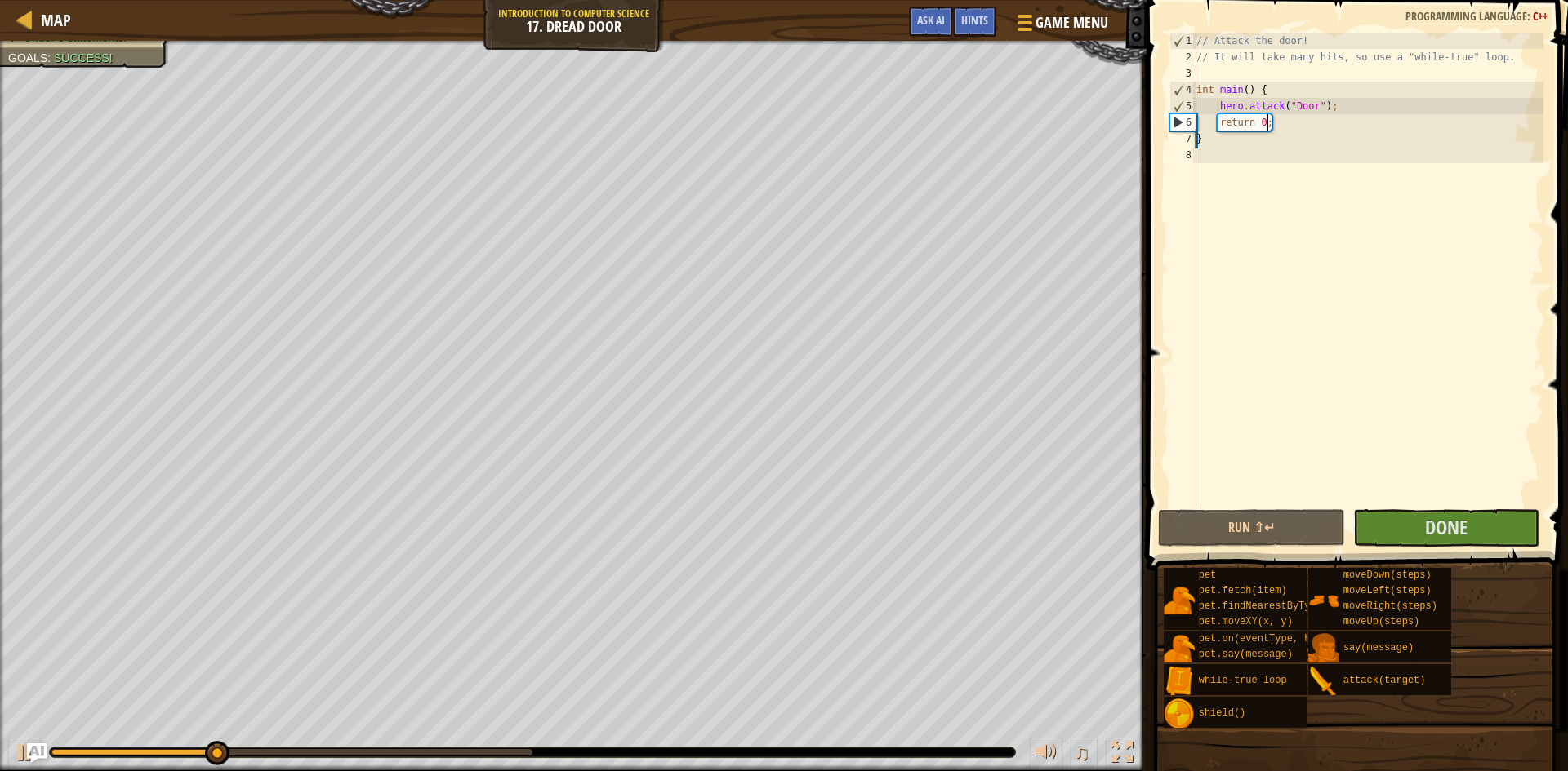
click at [1305, 127] on div "// Attack the door! // It will take many hits, so use a "while-true" loop. int …" at bounding box center [1368, 285] width 351 height 506
click at [1349, 111] on div "// Attack the door! // It will take many hits, so use a "while-true" loop. int …" at bounding box center [1368, 285] width 351 height 506
type textarea "hero.attack("Door");"
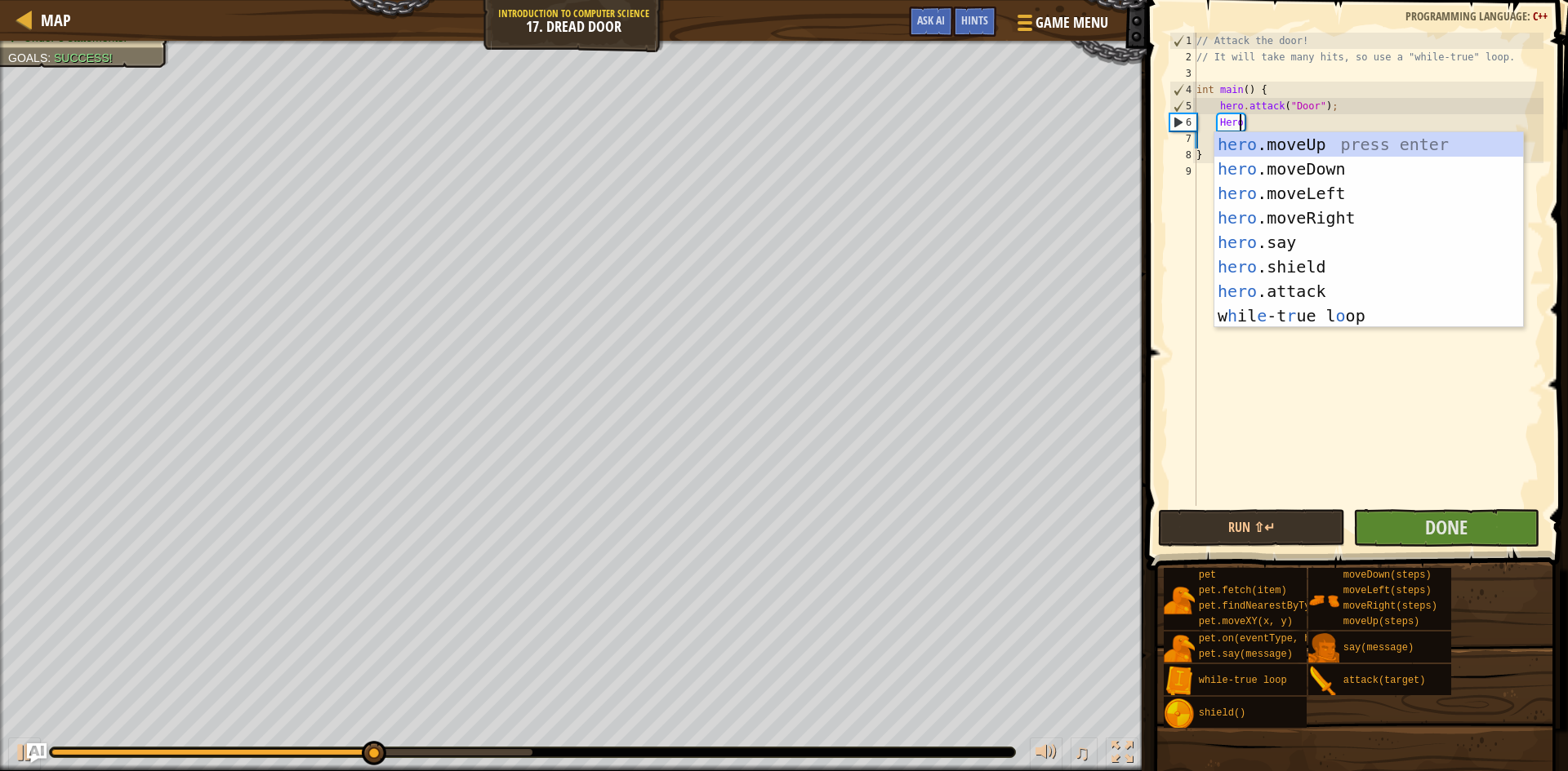
scroll to position [7, 4]
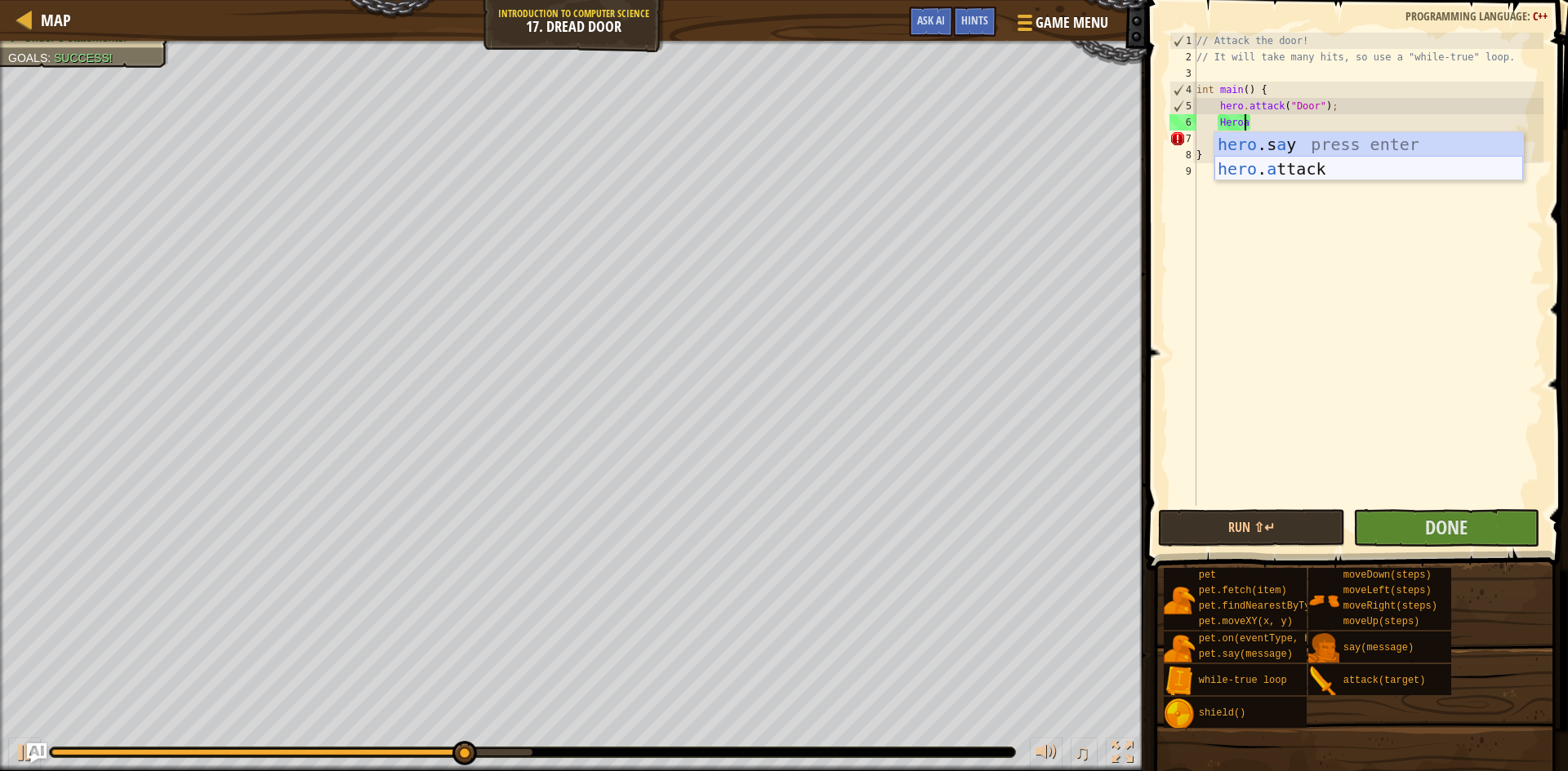
click at [1324, 160] on div "hero .s a y press enter hero . a ttack press enter" at bounding box center [1369, 181] width 309 height 98
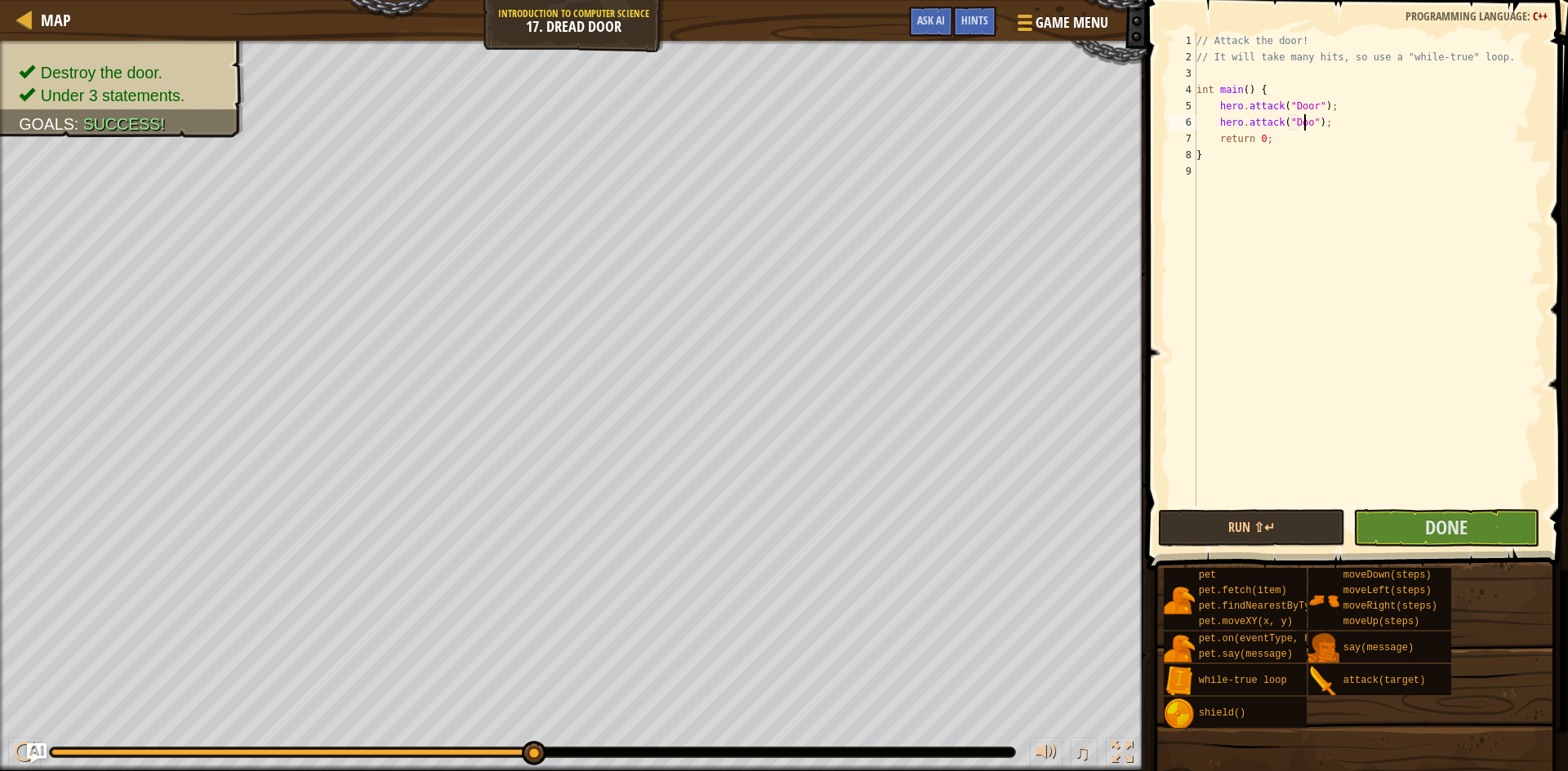
scroll to position [7, 10]
type textarea "hero.attack("Door");"
click at [1438, 536] on span "Done" at bounding box center [1446, 527] width 43 height 26
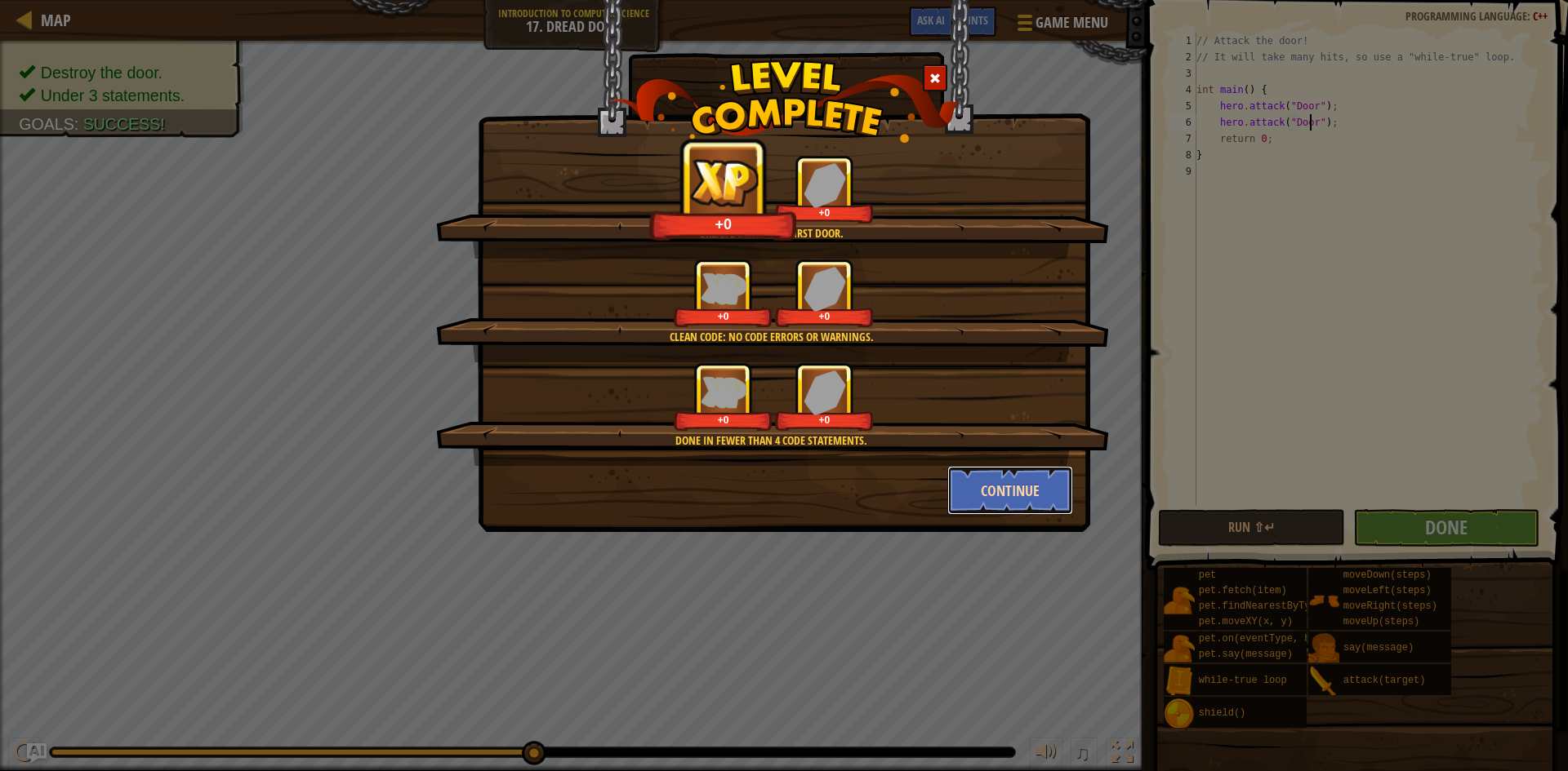
click at [1042, 507] on button "Continue" at bounding box center [1011, 490] width 127 height 49
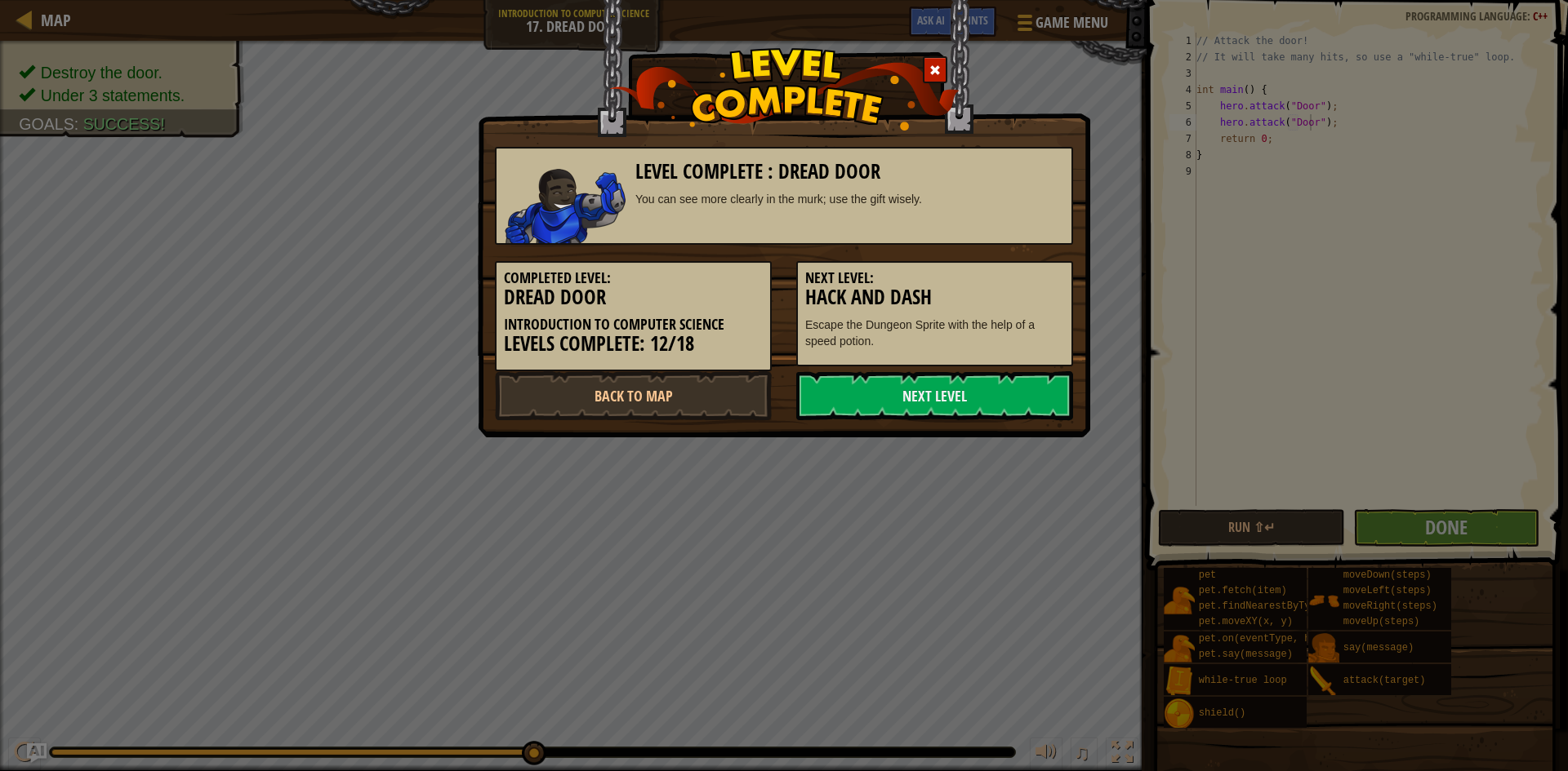
click at [968, 424] on div "Level Complete : Dread Door You can see more clearly in the murk; use the gift …" at bounding box center [784, 218] width 613 height 438
click at [950, 391] on link "Next Level" at bounding box center [934, 396] width 276 height 49
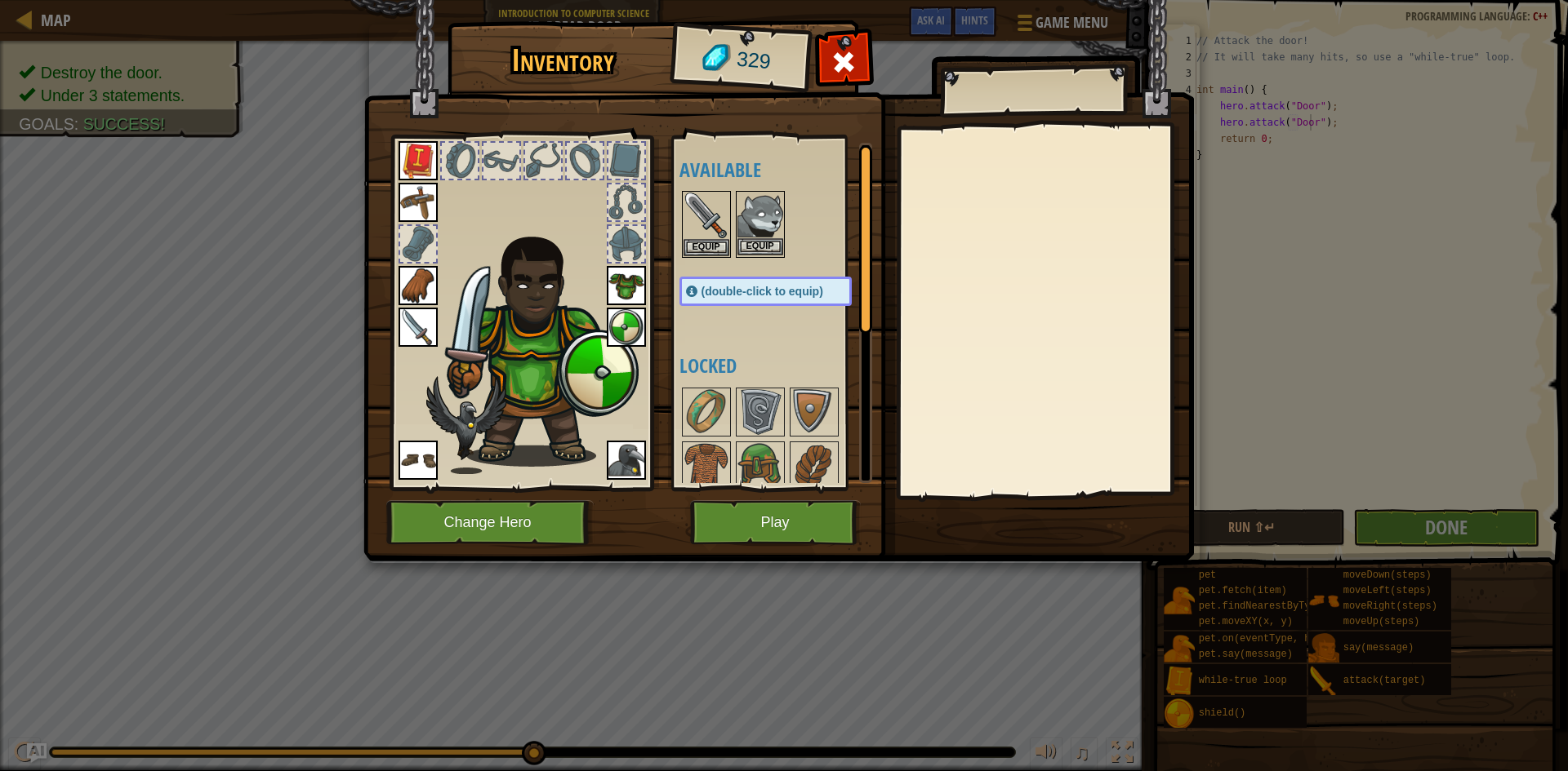
click at [758, 236] on img at bounding box center [760, 216] width 45 height 45
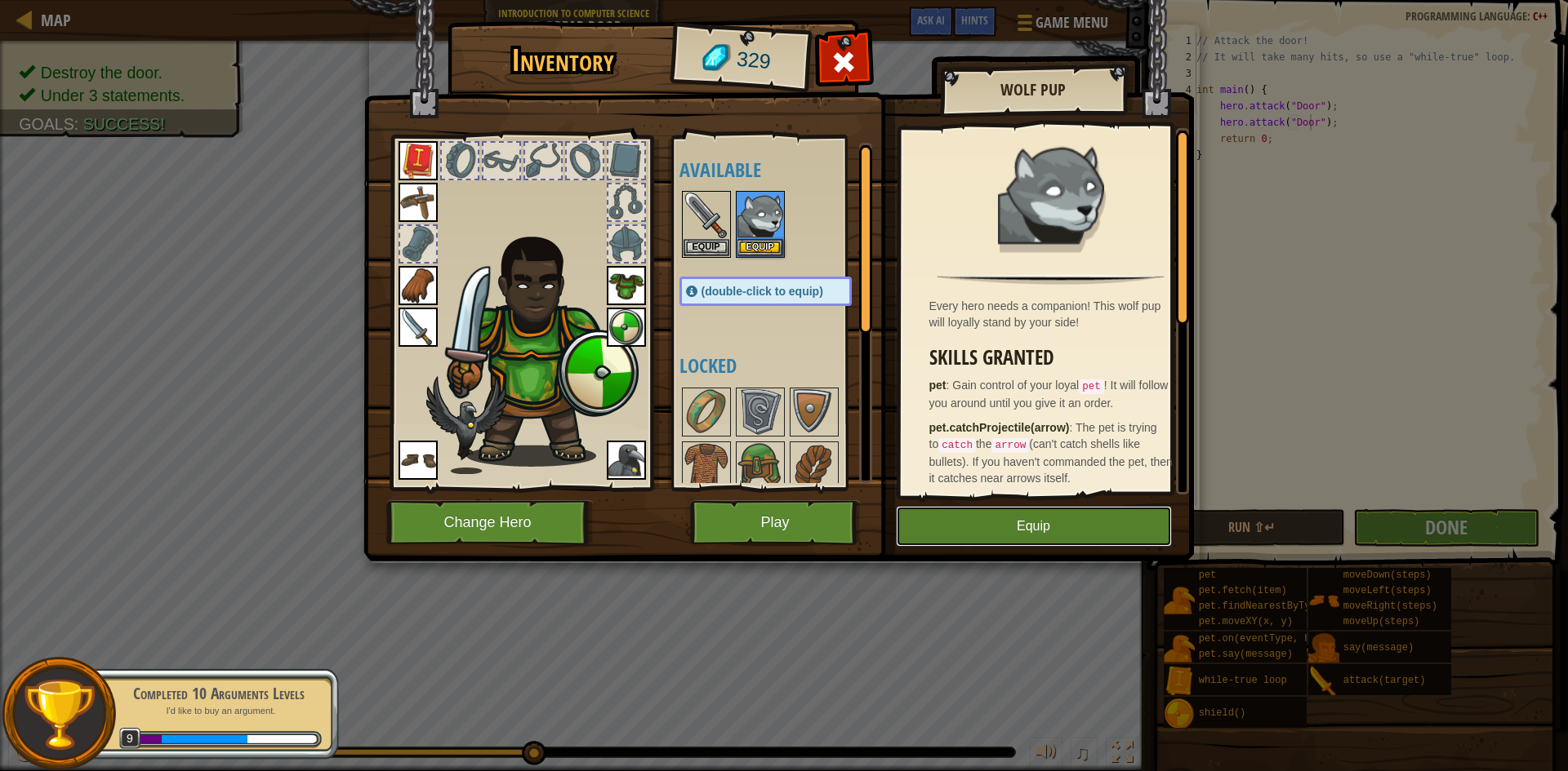
click at [1052, 535] on button "Equip" at bounding box center [1033, 526] width 276 height 41
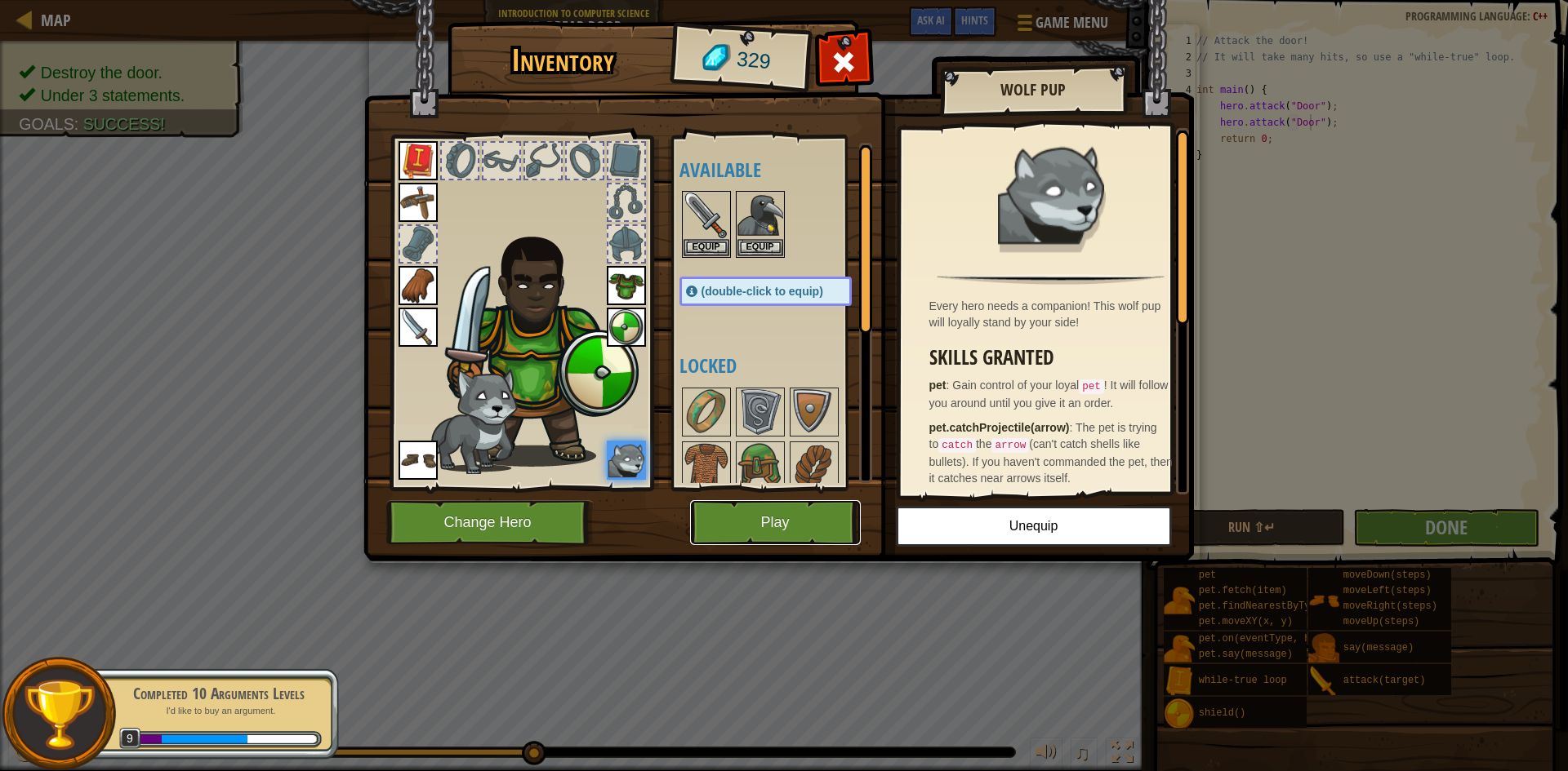
click at [796, 524] on button "Play" at bounding box center [775, 523] width 170 height 45
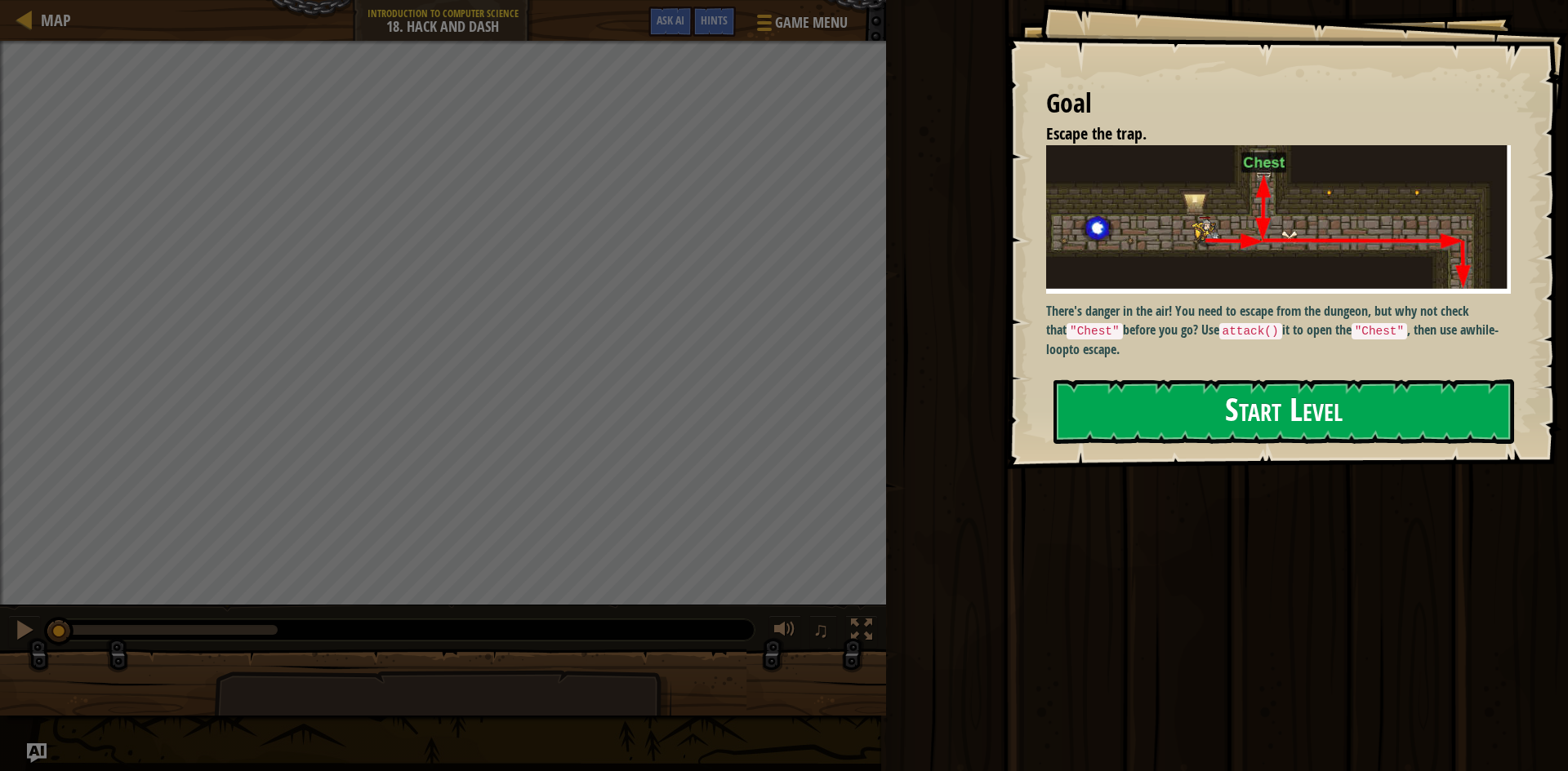
click at [1226, 410] on button "Start Level" at bounding box center [1283, 411] width 460 height 64
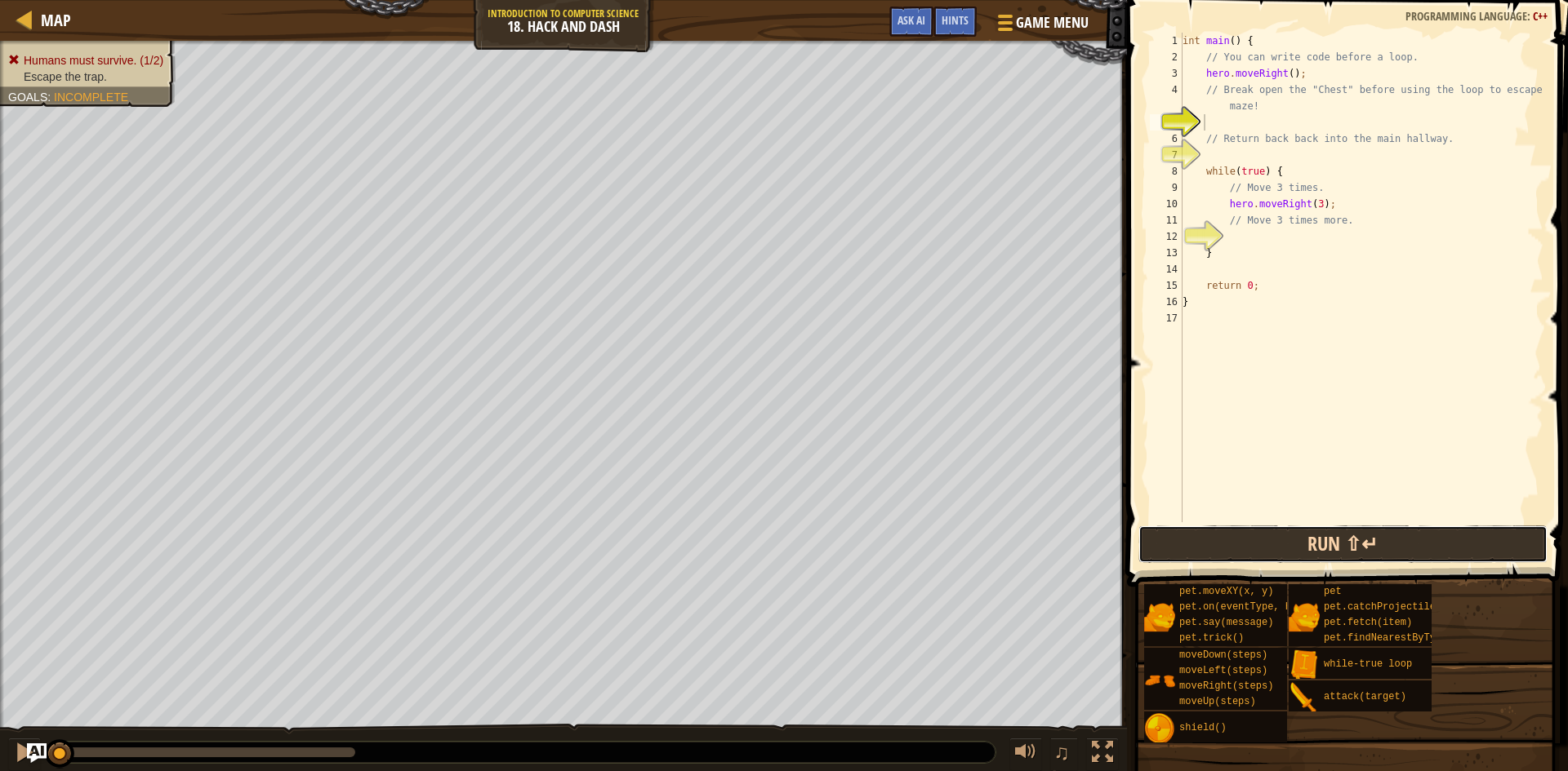
click at [1306, 560] on button "Run ⇧↵" at bounding box center [1342, 544] width 409 height 37
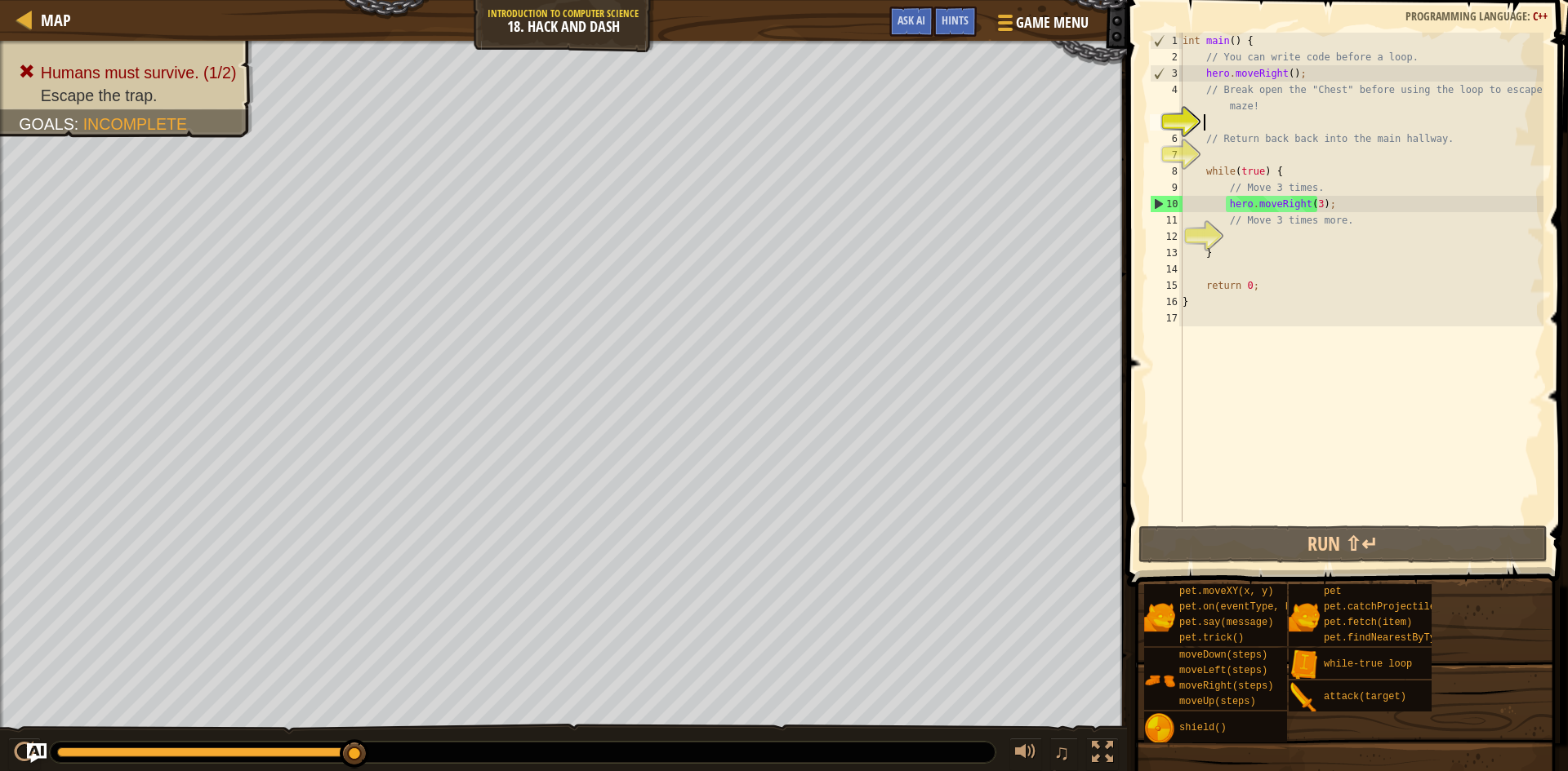
click at [1225, 122] on div "int main ( ) { // You can write code before a loop. hero . moveRight ( ) ; // B…" at bounding box center [1361, 294] width 364 height 523
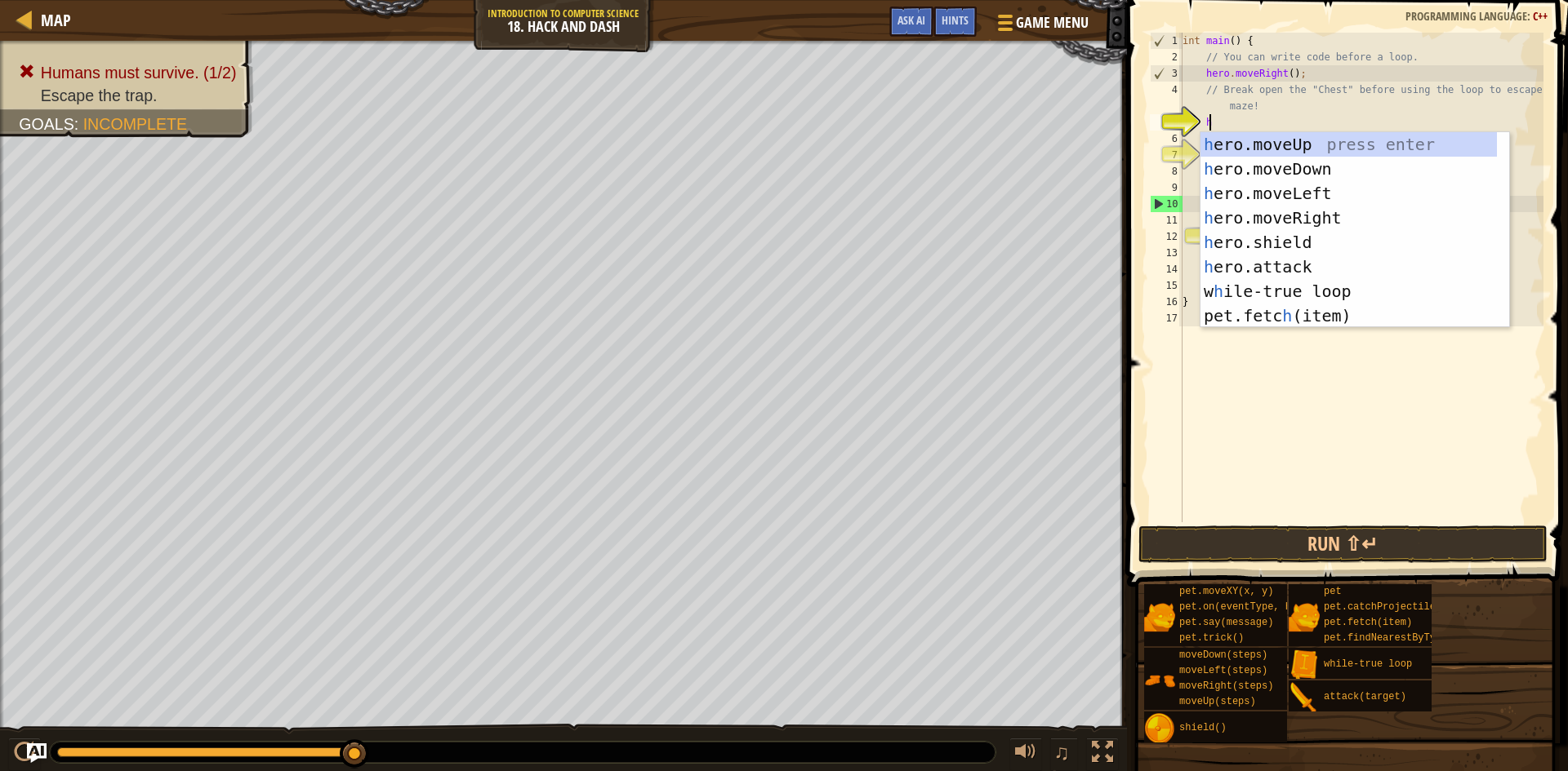
type textarea "hero"
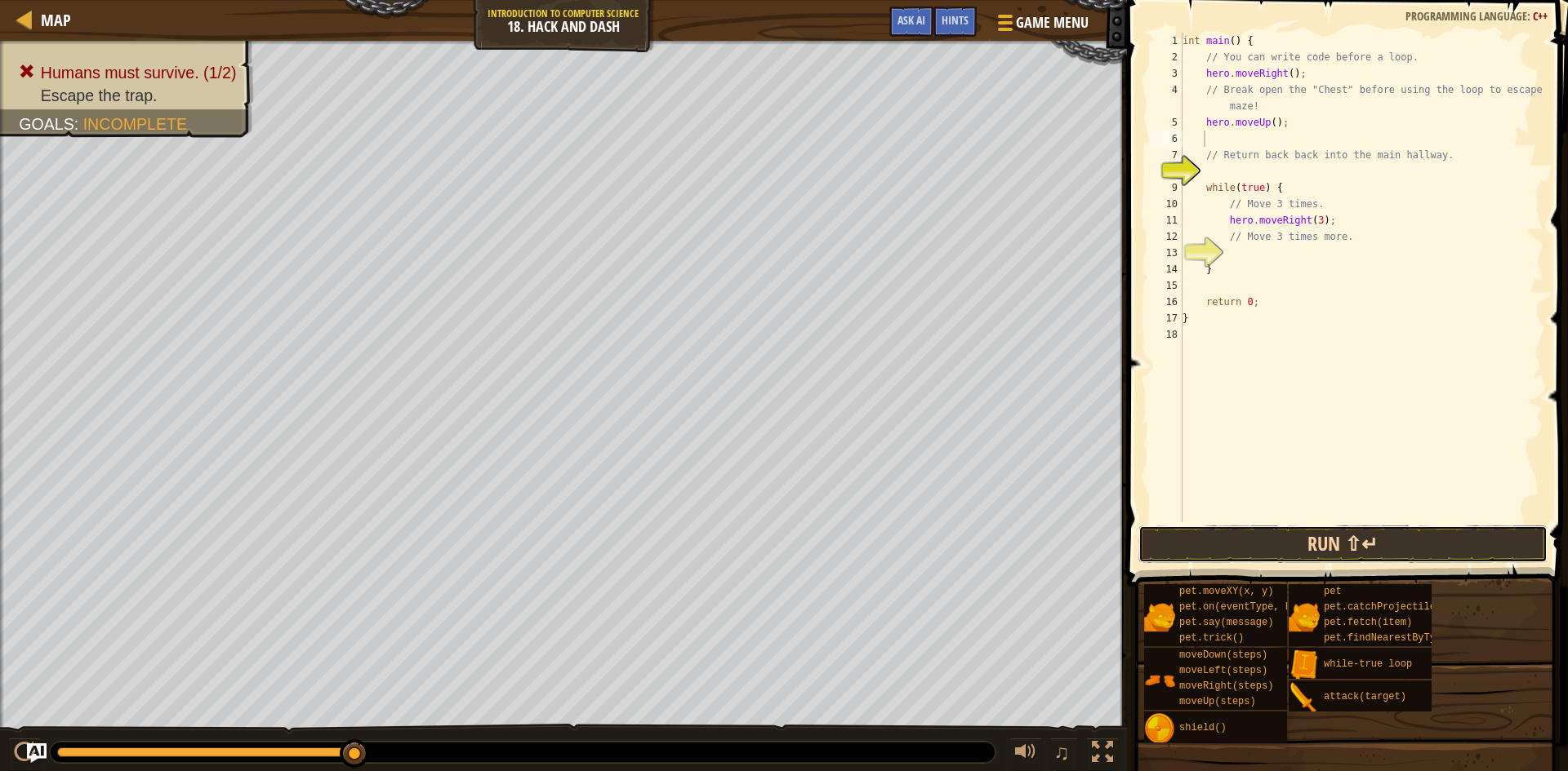
click at [1410, 543] on button "Run ⇧↵" at bounding box center [1342, 544] width 409 height 37
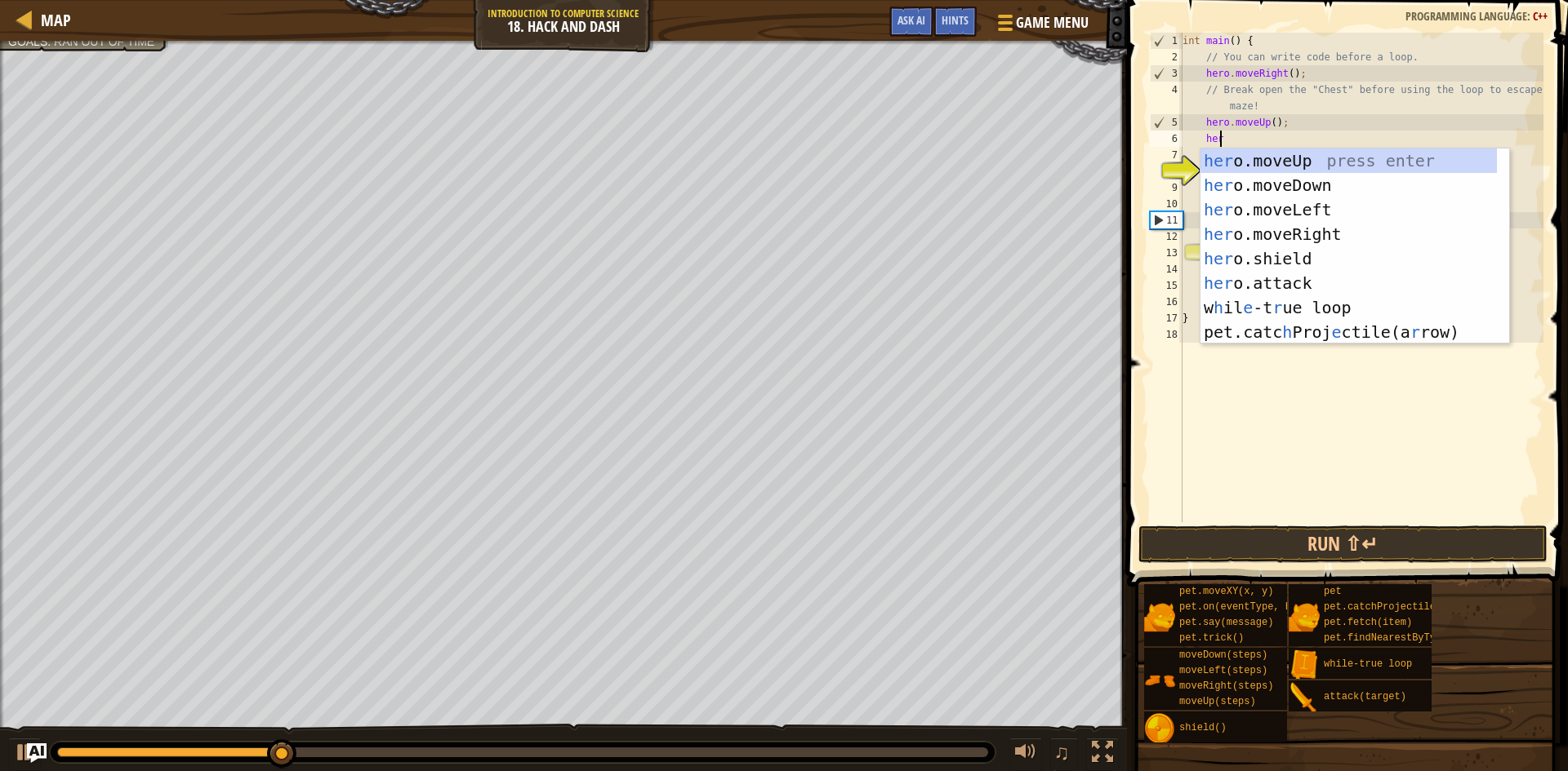
scroll to position [7, 3]
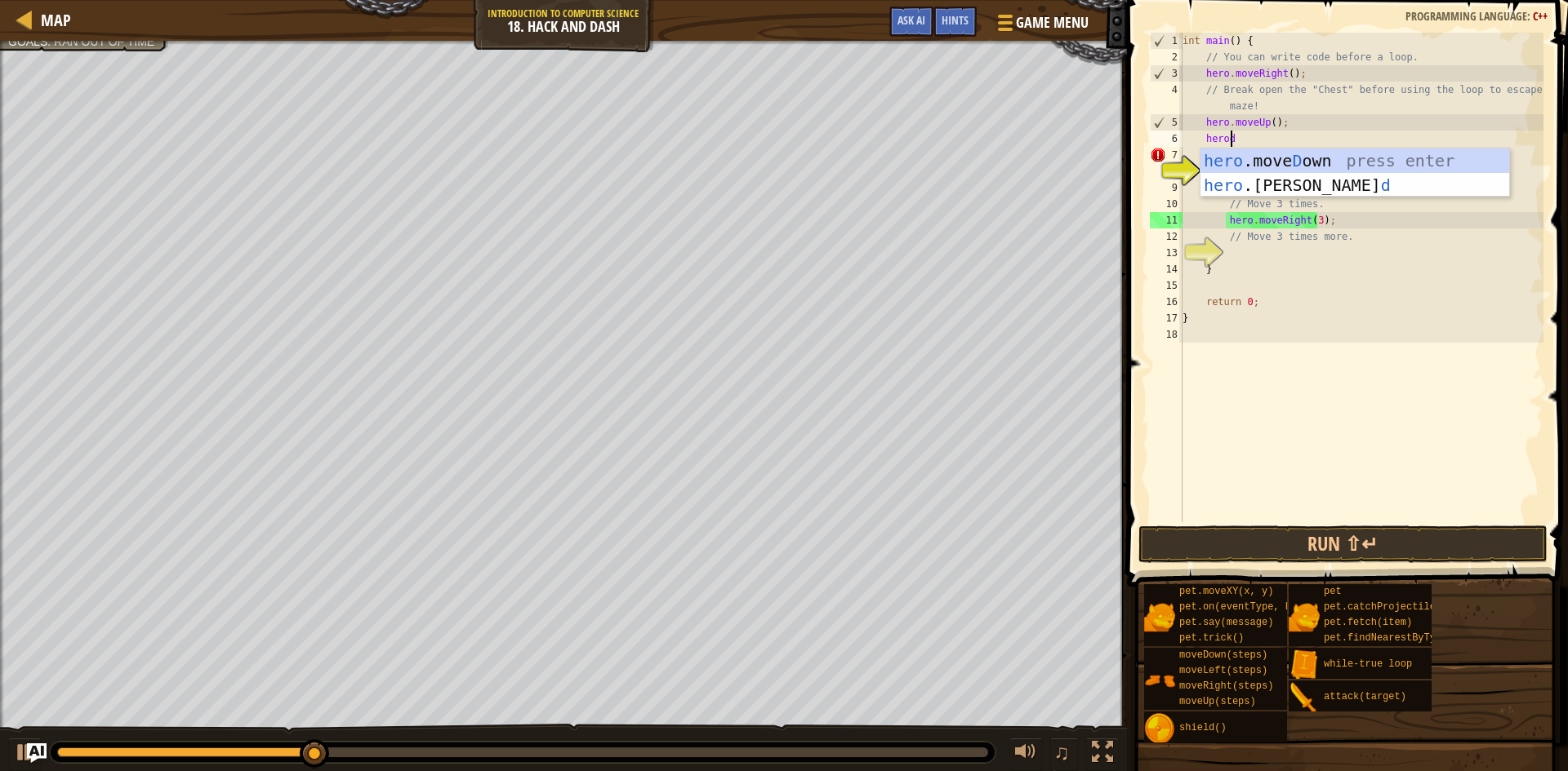
type textarea "herodw"
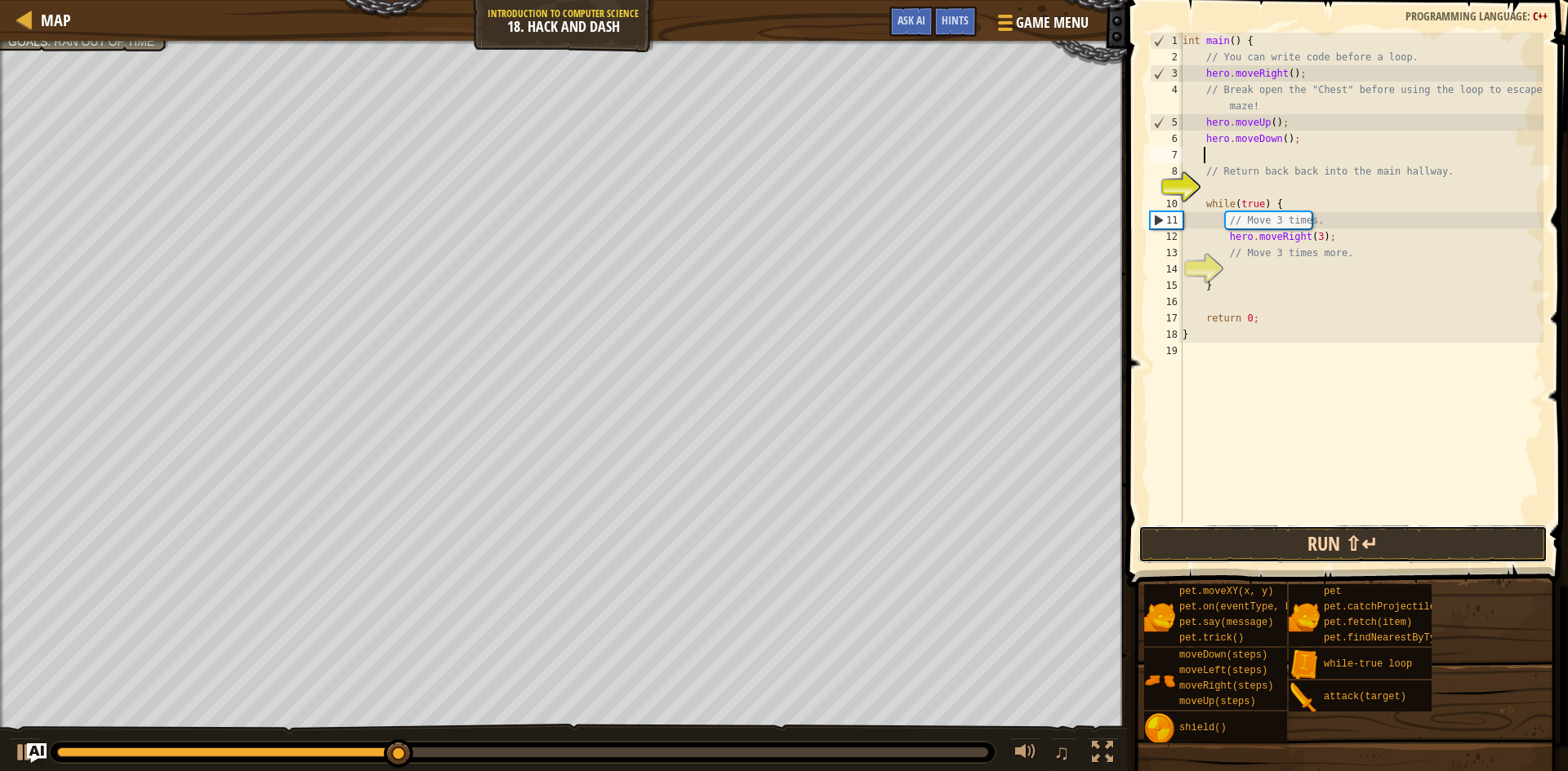
click at [1311, 542] on button "Run ⇧↵" at bounding box center [1342, 544] width 409 height 37
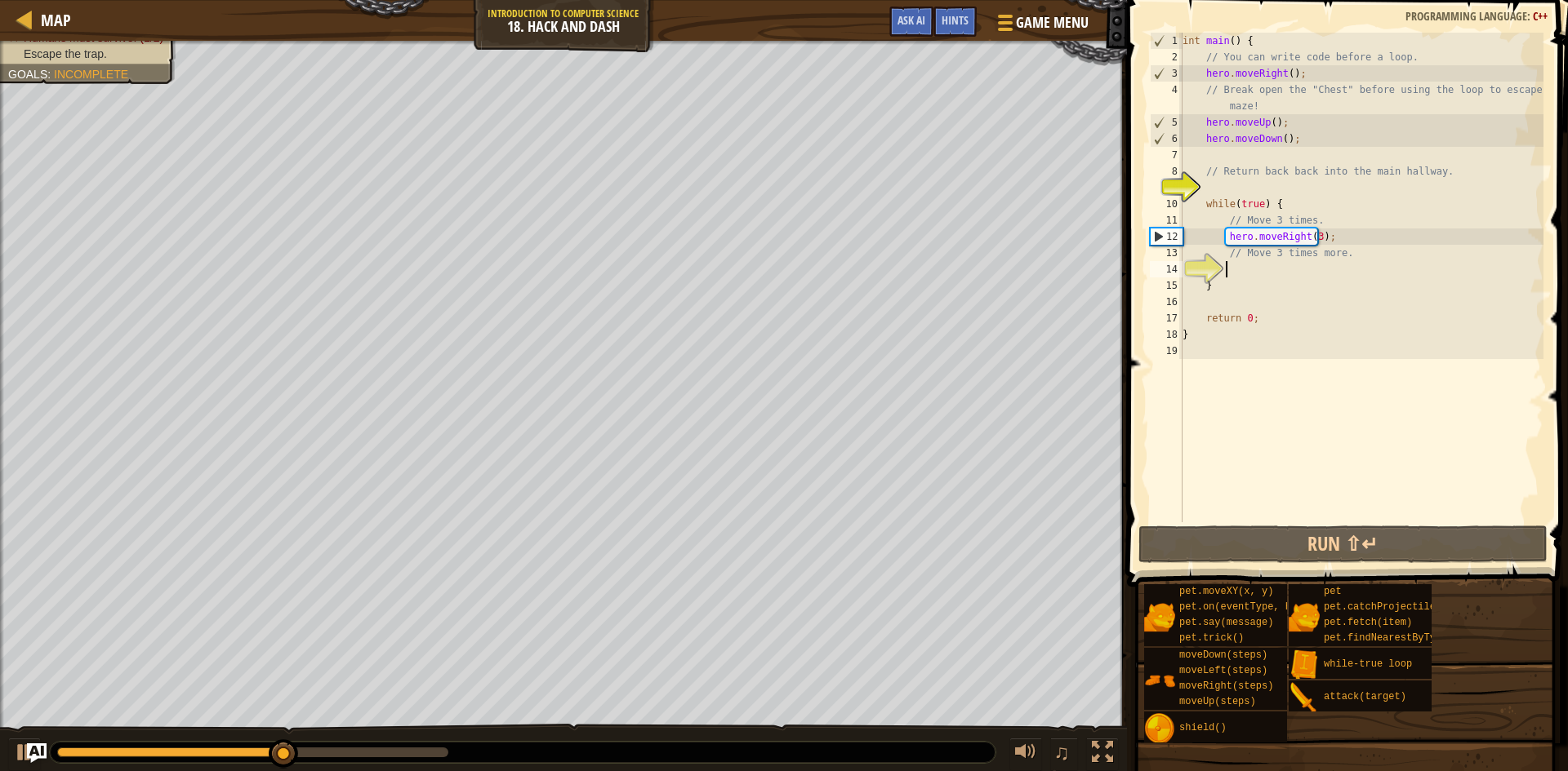
click at [1253, 267] on div "int main ( ) { // You can write code before a loop. hero . moveRight ( ) ; // B…" at bounding box center [1361, 294] width 364 height 523
click at [1297, 191] on div "int main ( ) { // You can write code before a loop. hero . moveRight ( ) ; // B…" at bounding box center [1361, 294] width 364 height 523
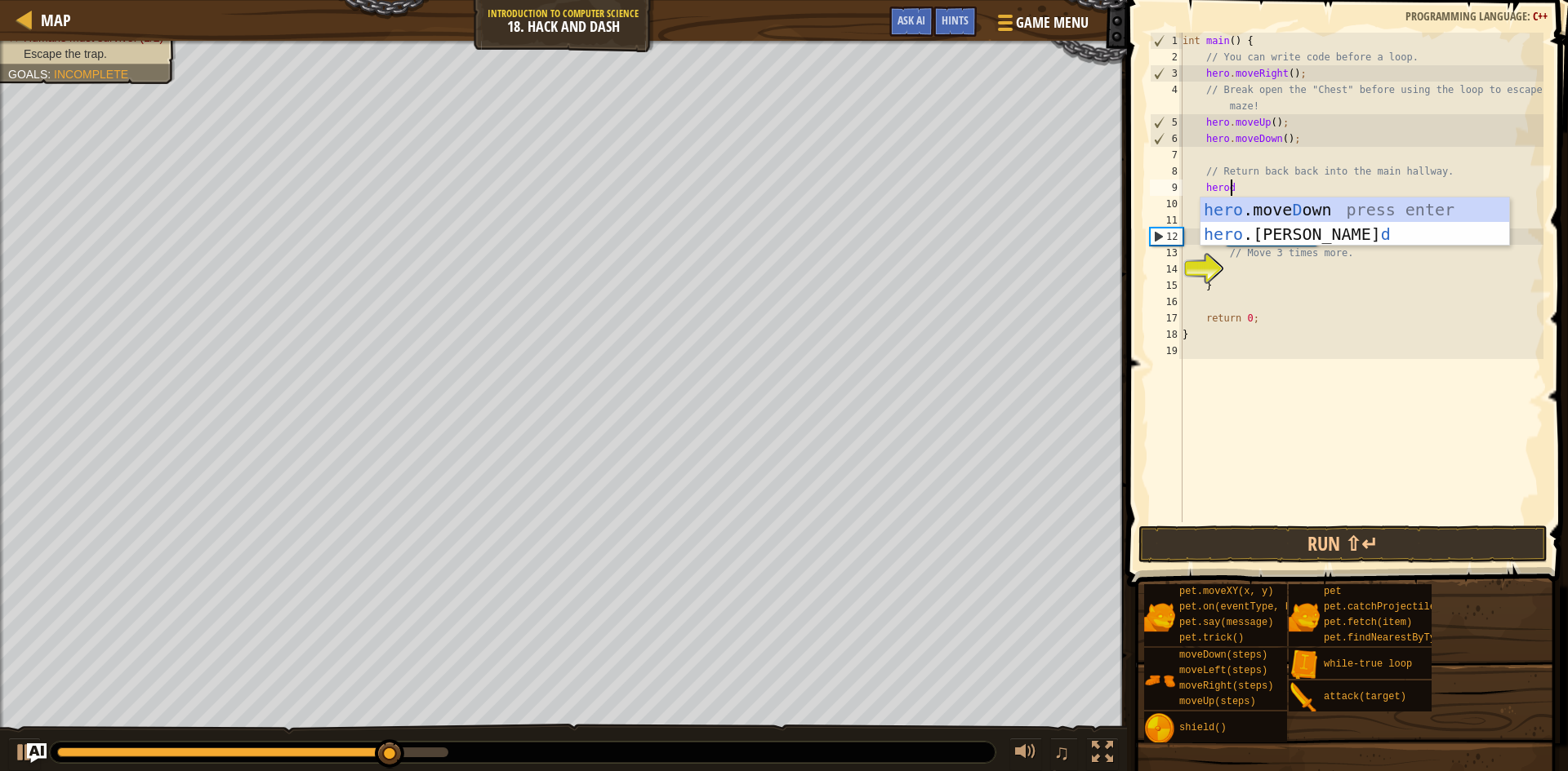
type textarea "herodw"
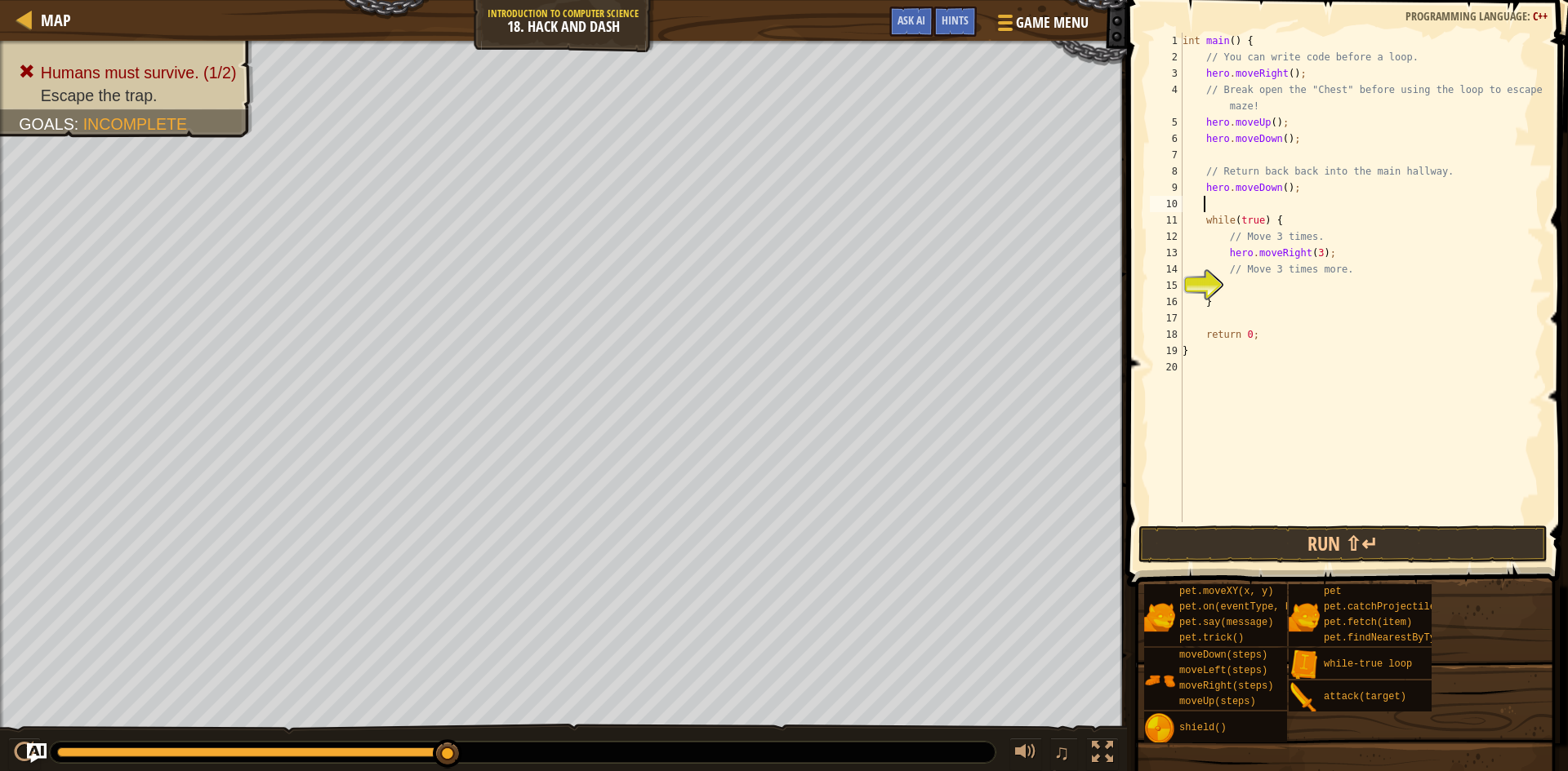
click at [1278, 192] on div "int main ( ) { // You can write code before a loop. hero . moveRight ( ) ; // B…" at bounding box center [1361, 294] width 364 height 523
click at [1338, 549] on button "Run ⇧↵" at bounding box center [1342, 544] width 409 height 37
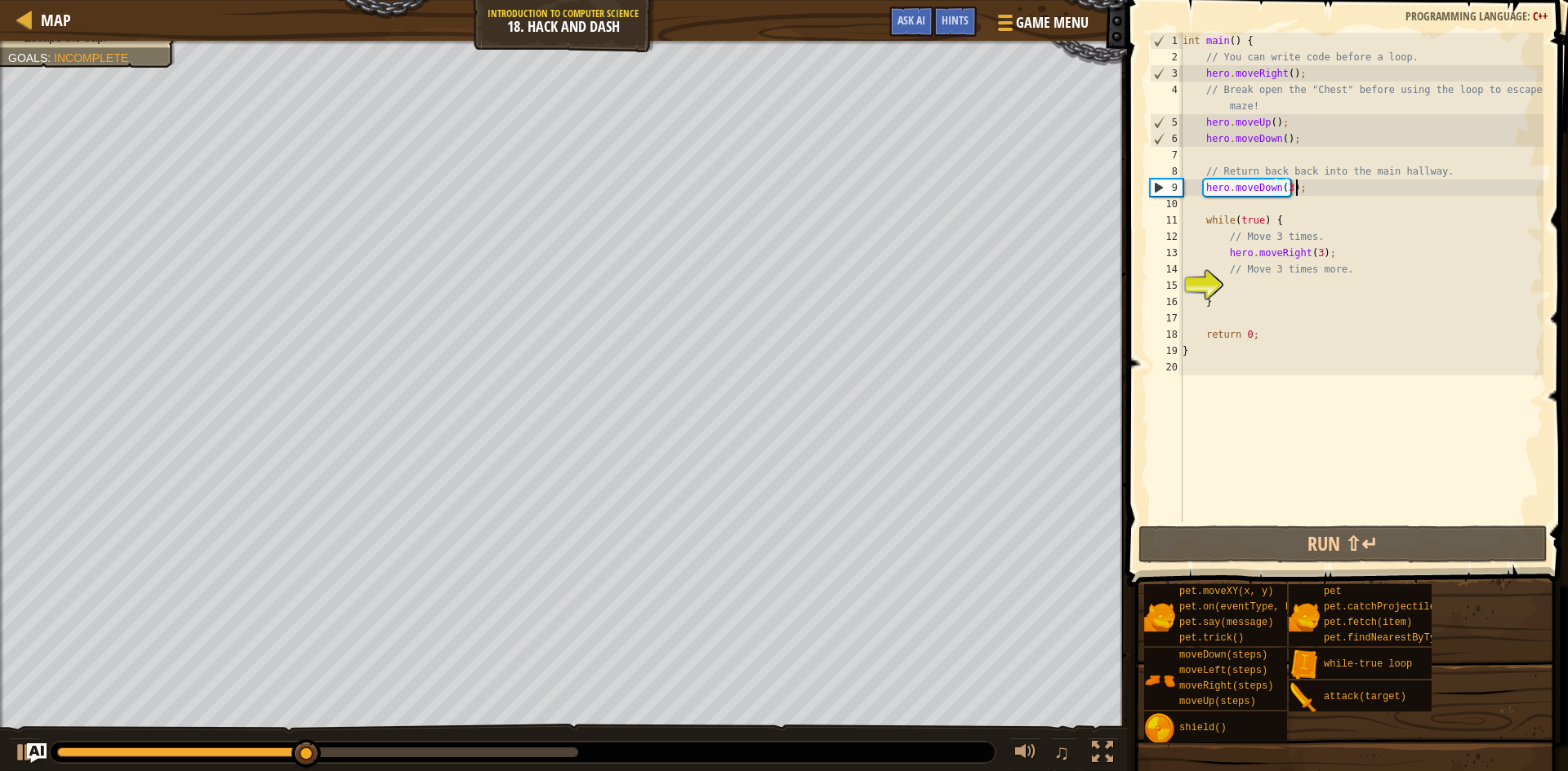
click at [1341, 186] on div "int main ( ) { // You can write code before a loop. hero . moveRight ( ) ; // B…" at bounding box center [1361, 294] width 364 height 523
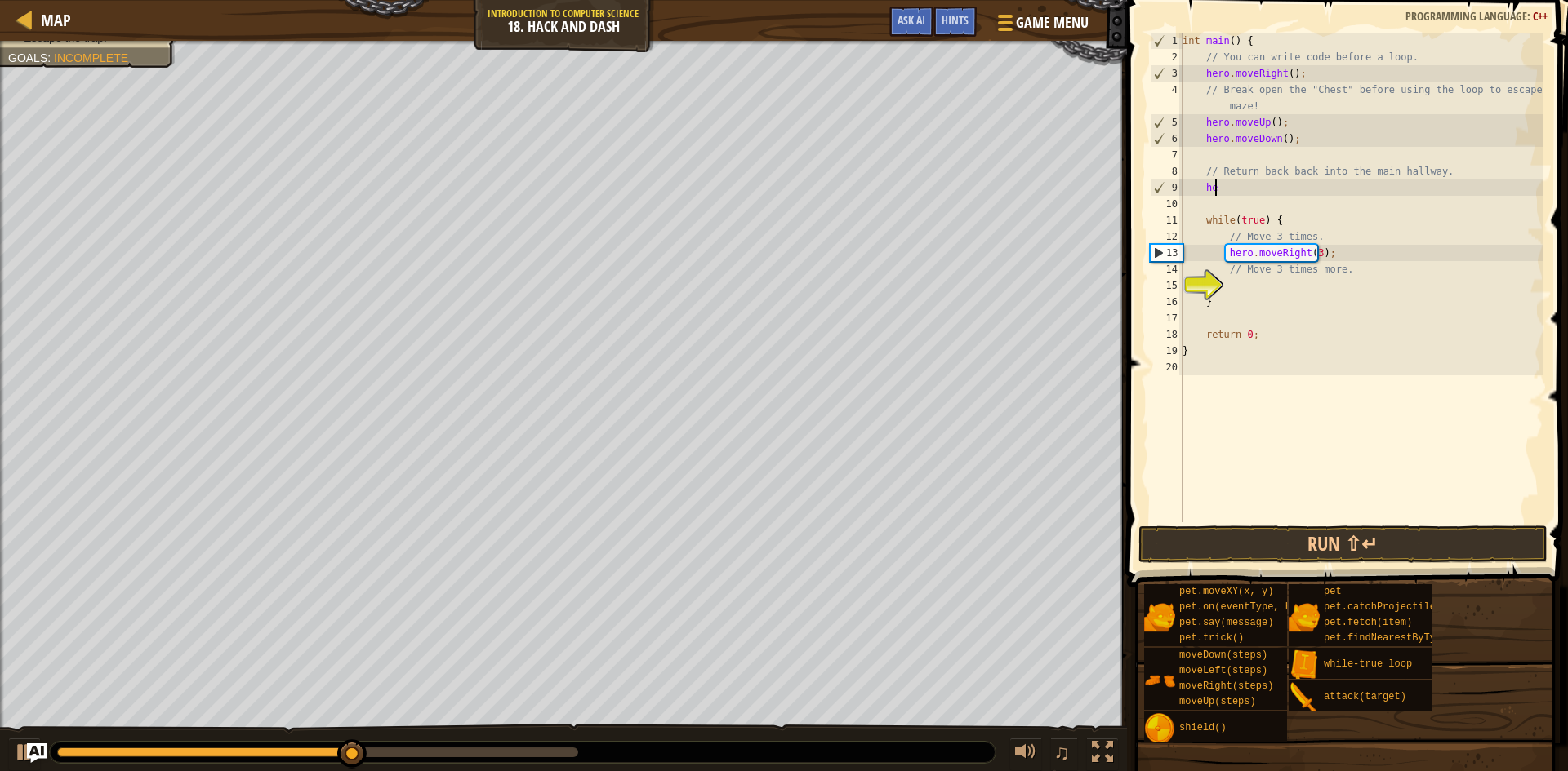
type textarea "h"
click at [1278, 278] on div "int main ( ) { // You can write code before a loop. hero . moveRight ( ) ; // B…" at bounding box center [1361, 294] width 364 height 523
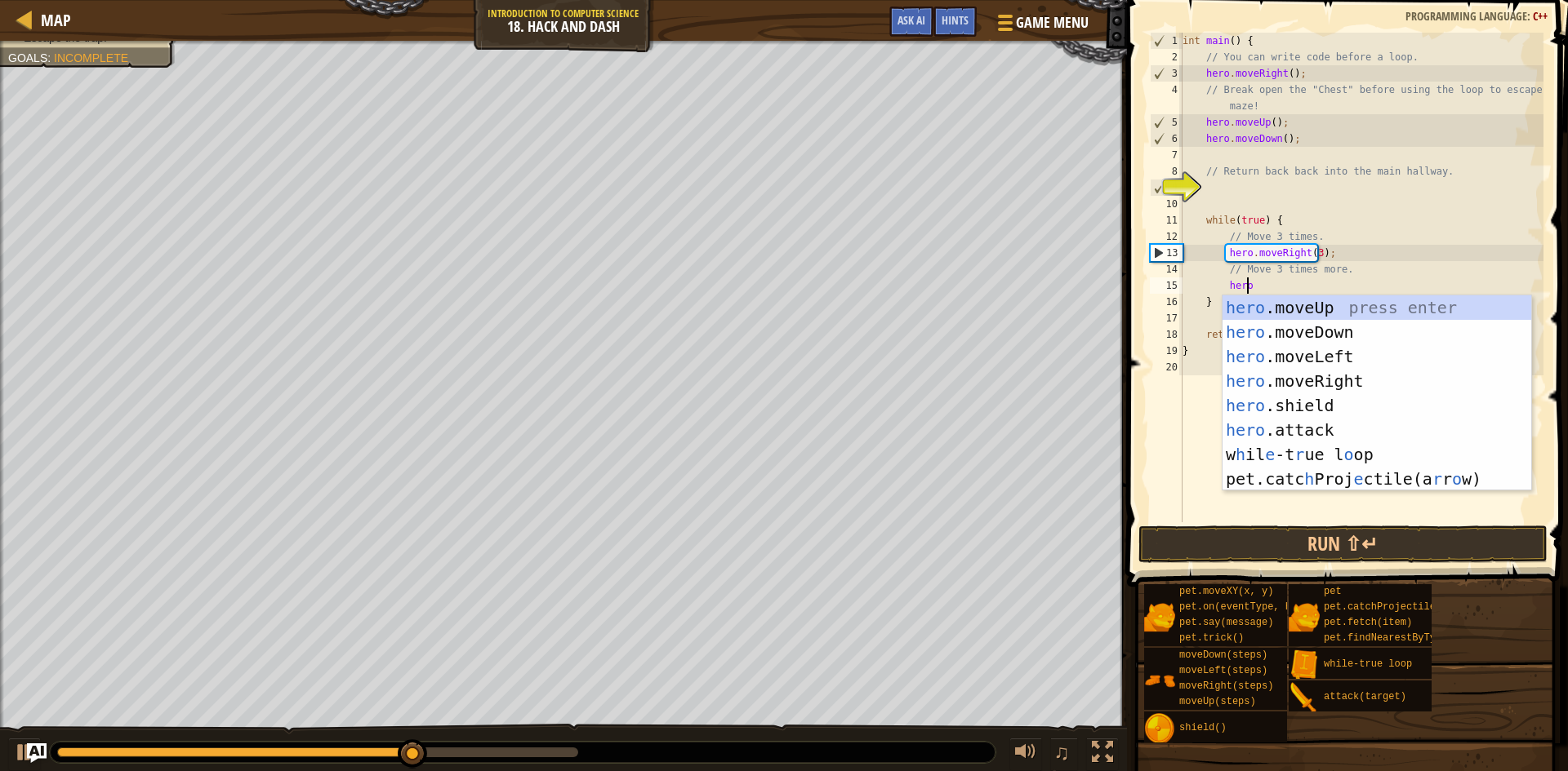
type textarea "herodw"
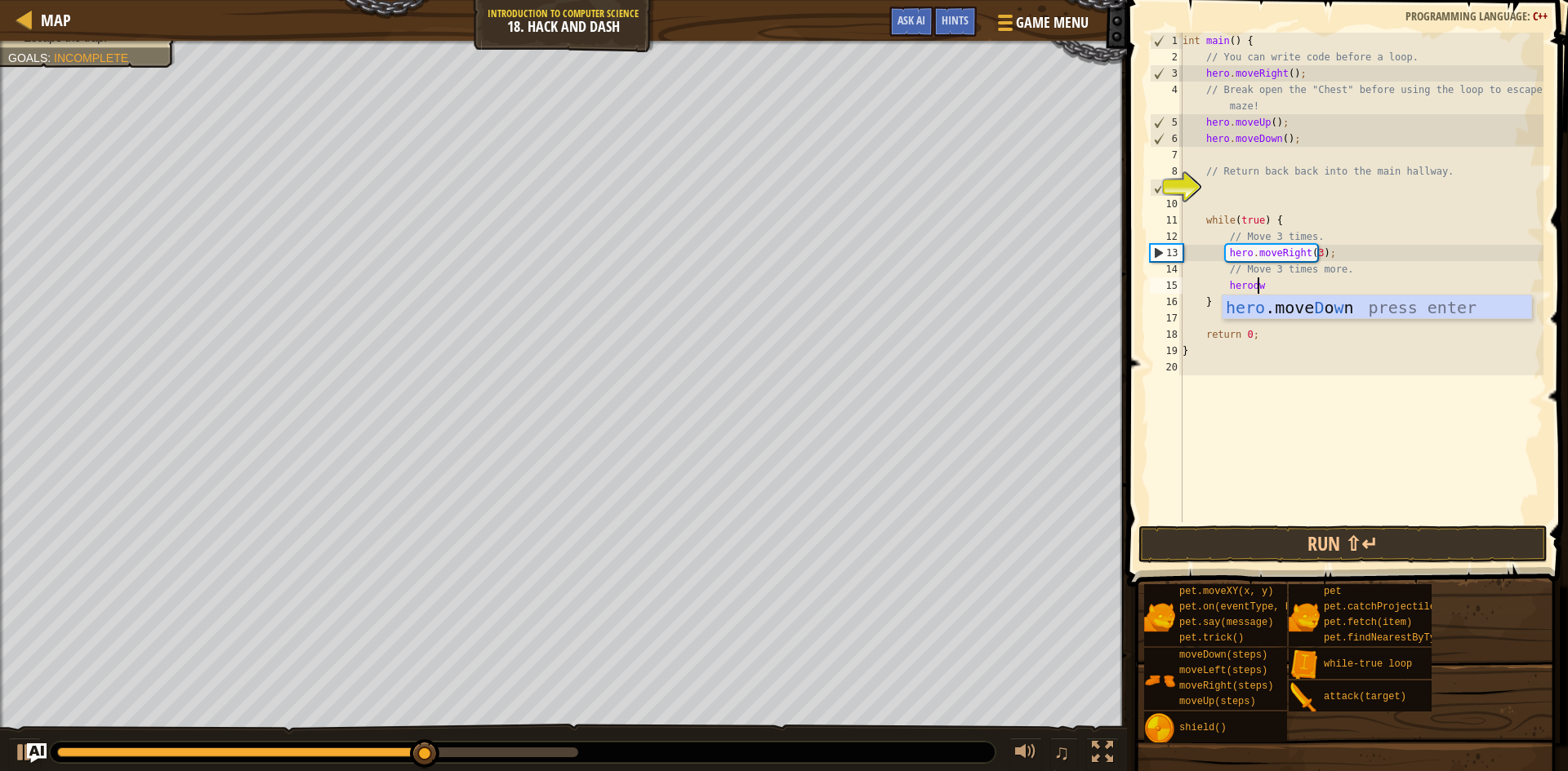
scroll to position [7, 3]
click at [1351, 552] on button "Run ⇧↵" at bounding box center [1342, 544] width 409 height 37
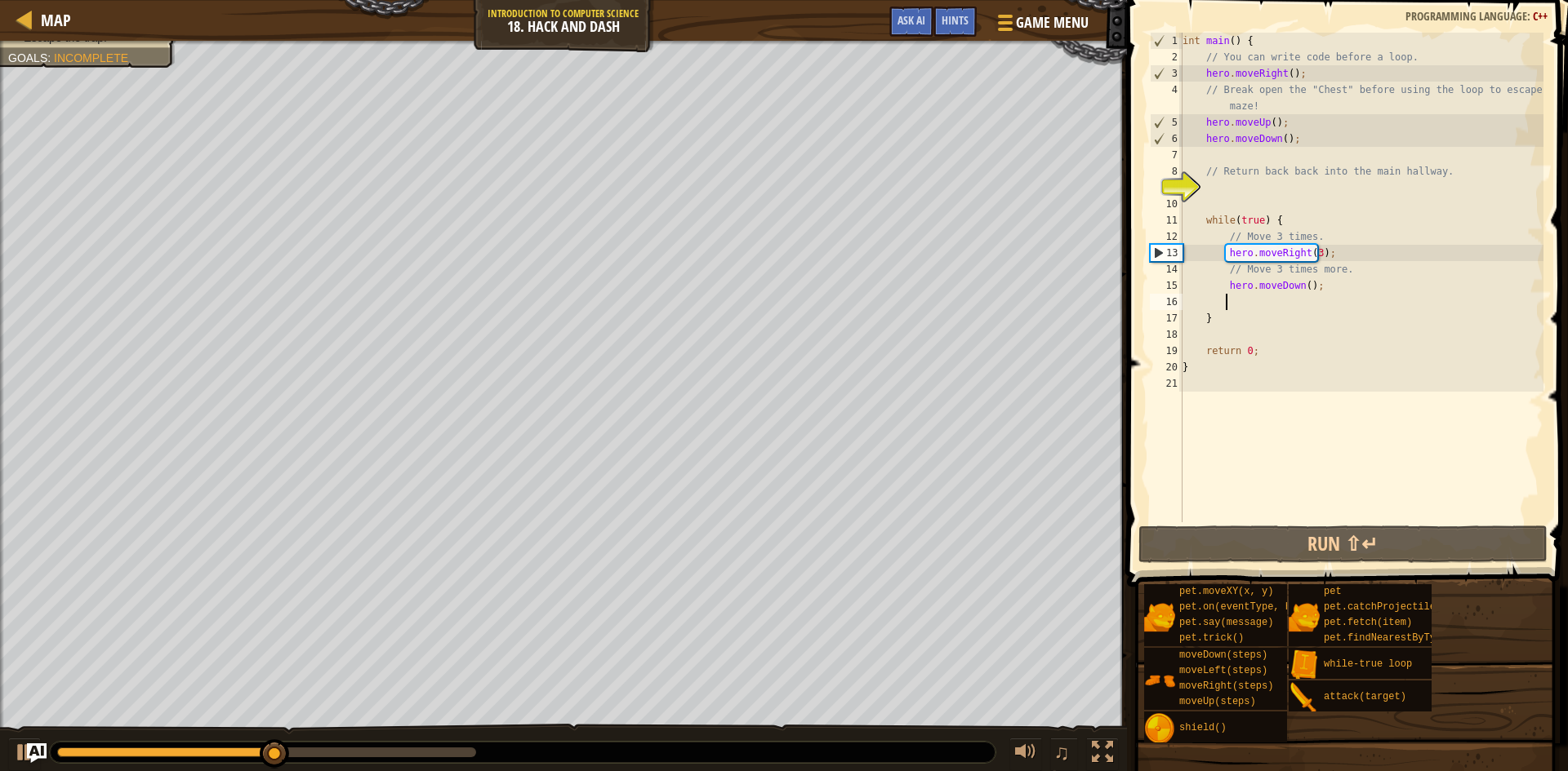
click at [1301, 285] on div "int main ( ) { // You can write code before a loop. hero . moveRight ( ) ; // B…" at bounding box center [1361, 294] width 364 height 523
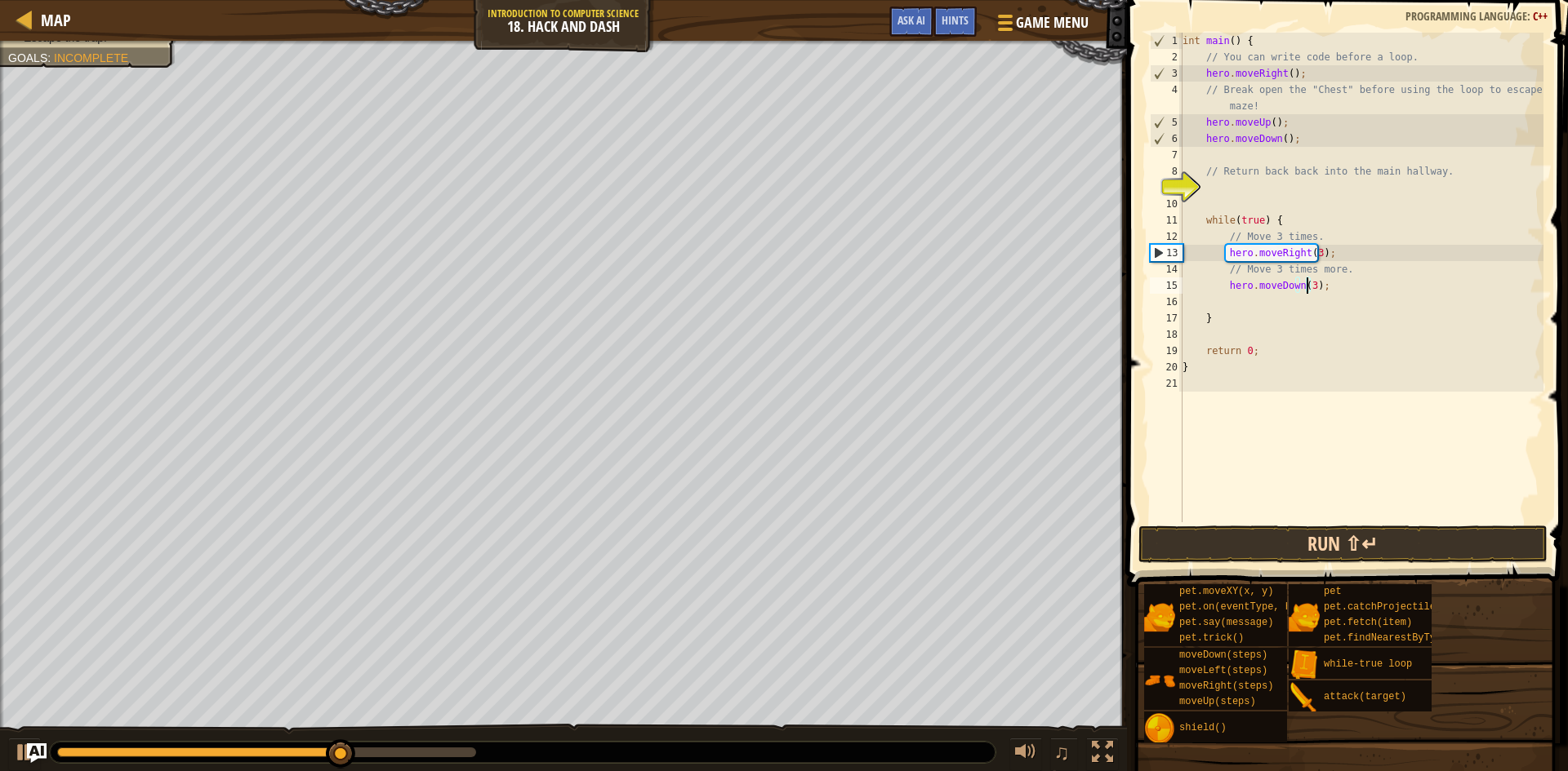
type textarea "hero.moveDown(3);"
click at [1345, 558] on button "Run ⇧↵" at bounding box center [1342, 544] width 409 height 37
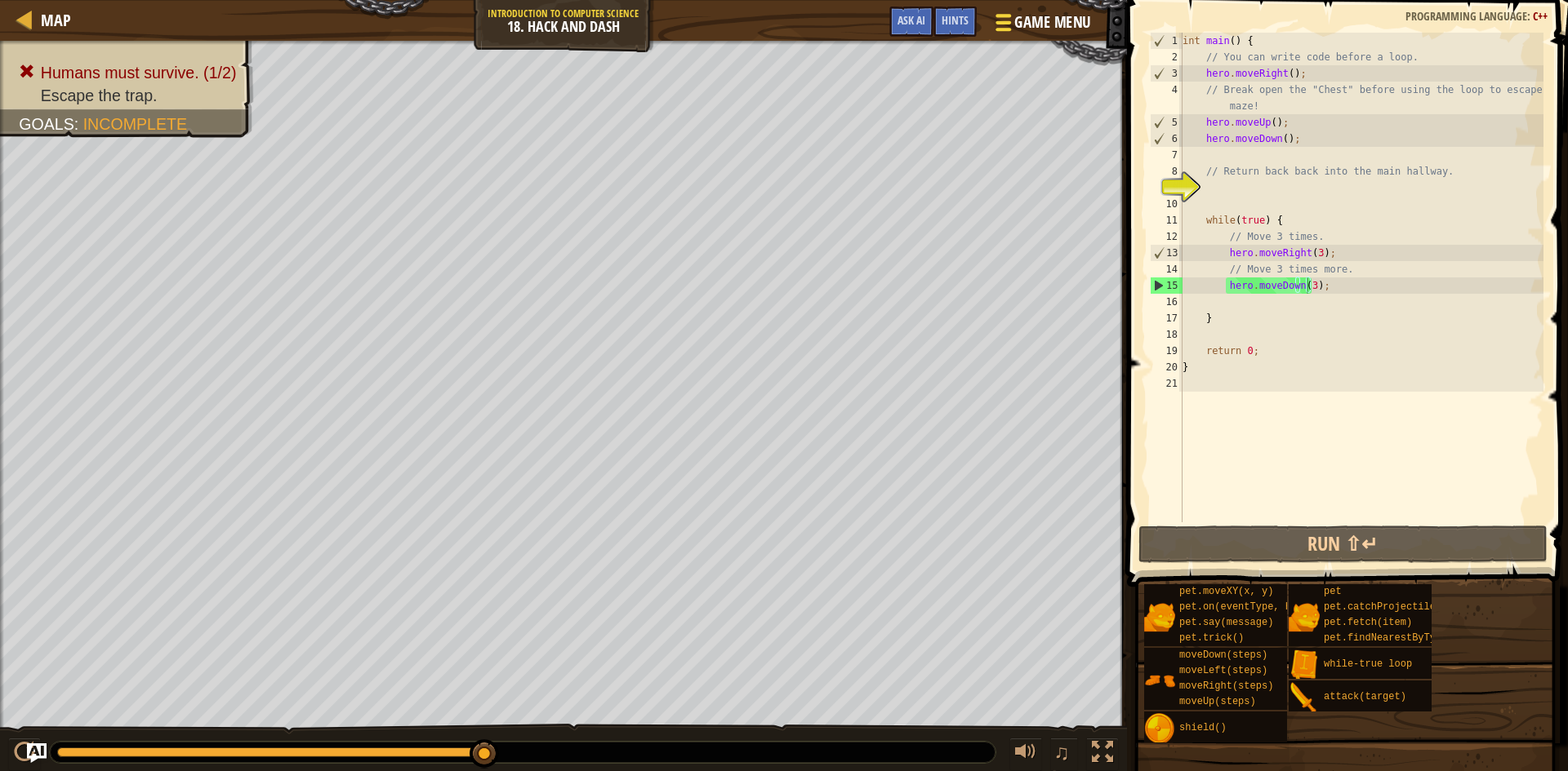
click at [1009, 25] on div at bounding box center [1003, 23] width 22 height 24
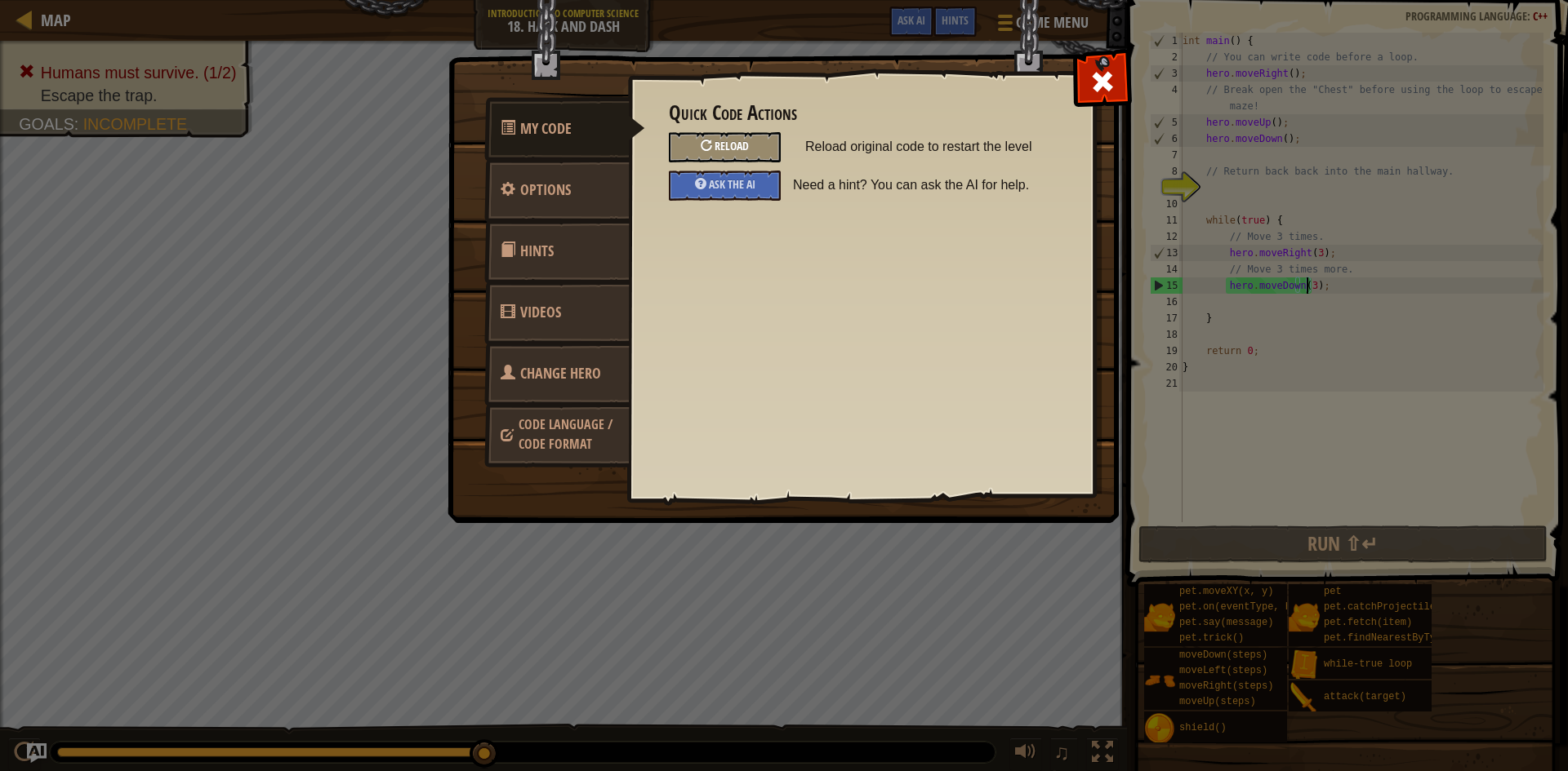
click at [718, 140] on span "Reload" at bounding box center [731, 145] width 34 height 15
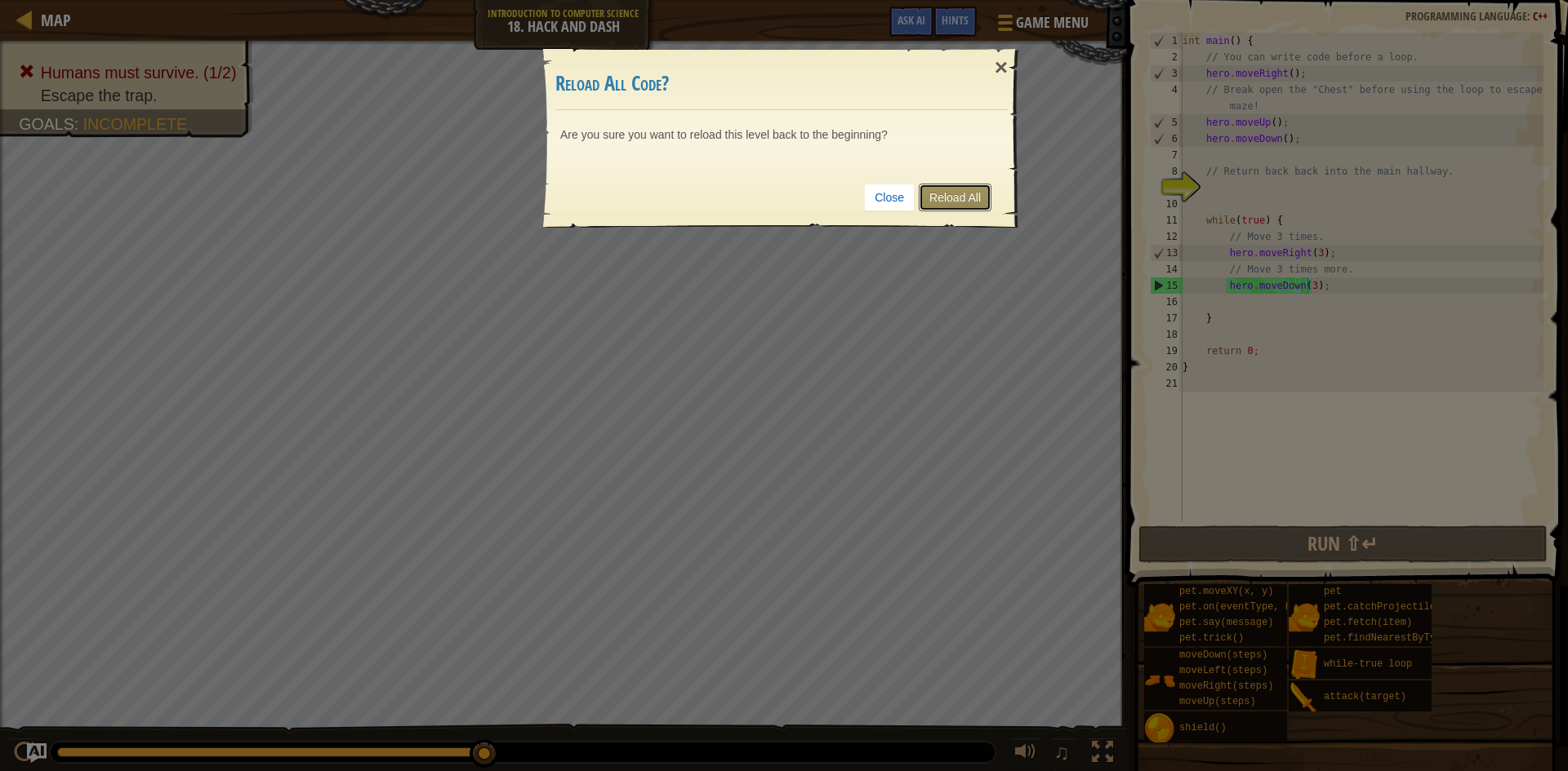
click at [931, 199] on link "Reload All" at bounding box center [955, 198] width 73 height 28
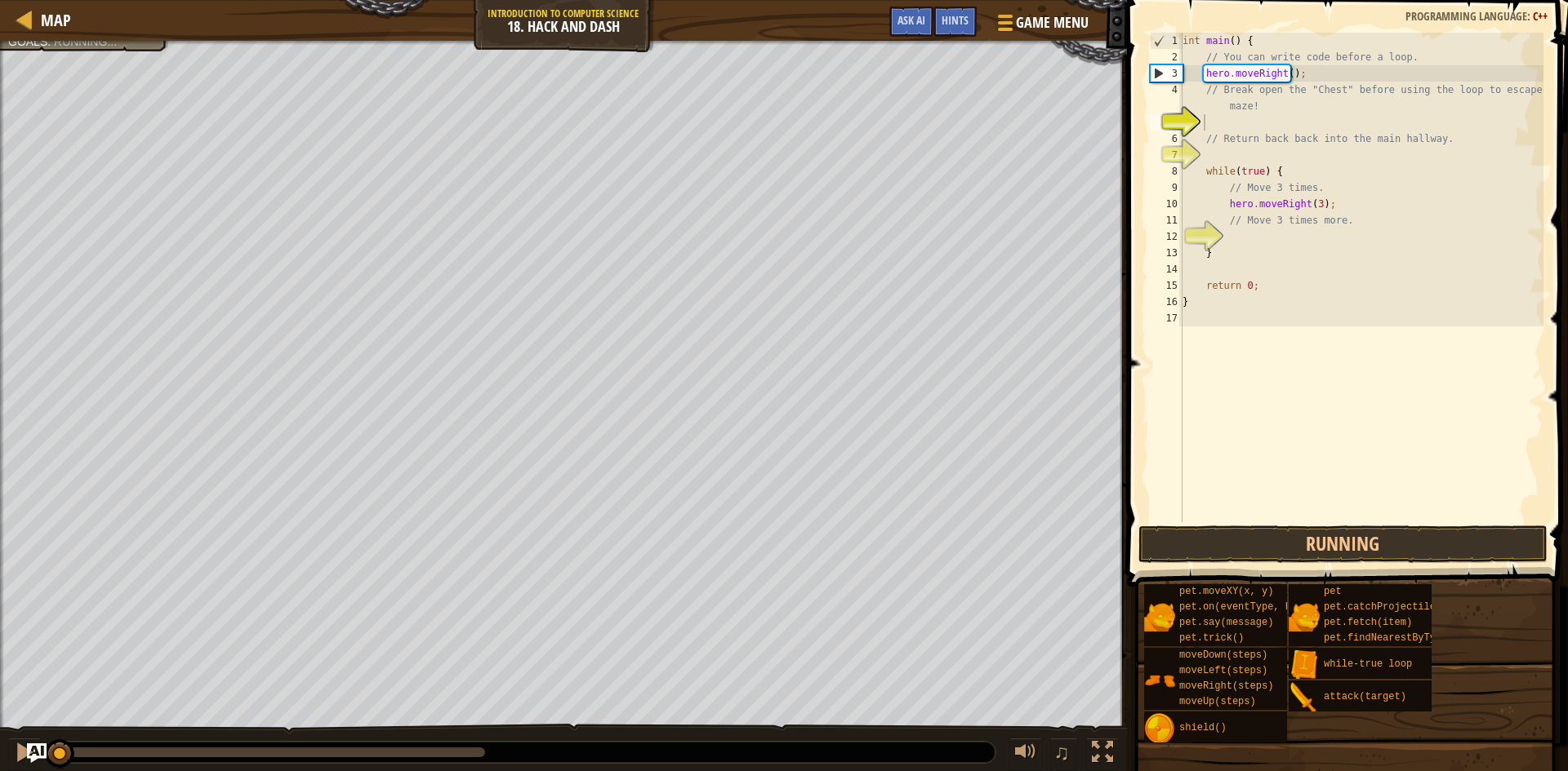
scroll to position [7, 1]
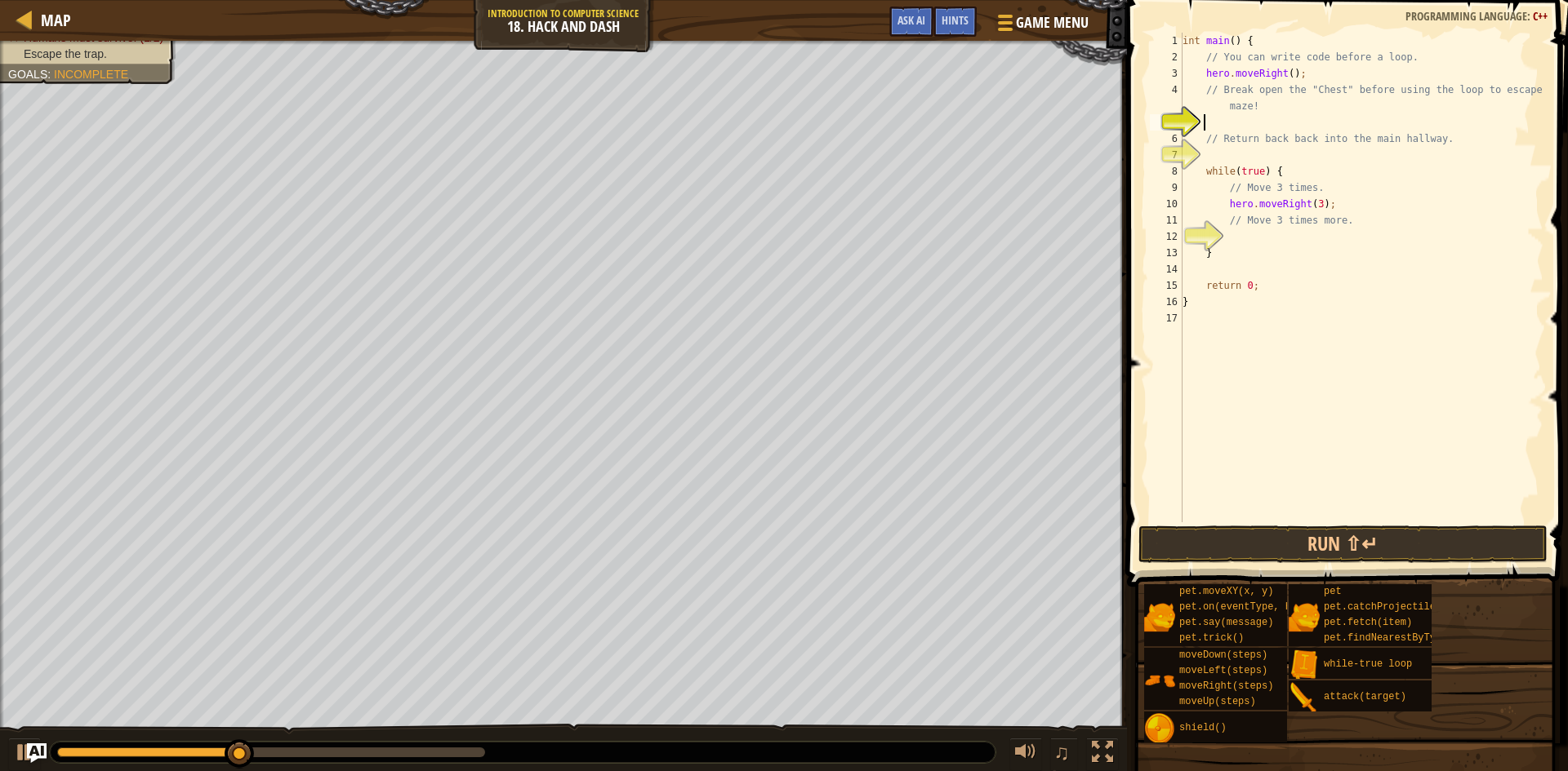
click at [1293, 118] on div "int main ( ) { // You can write code before a loop. hero . moveRight ( ) ; // B…" at bounding box center [1361, 294] width 364 height 523
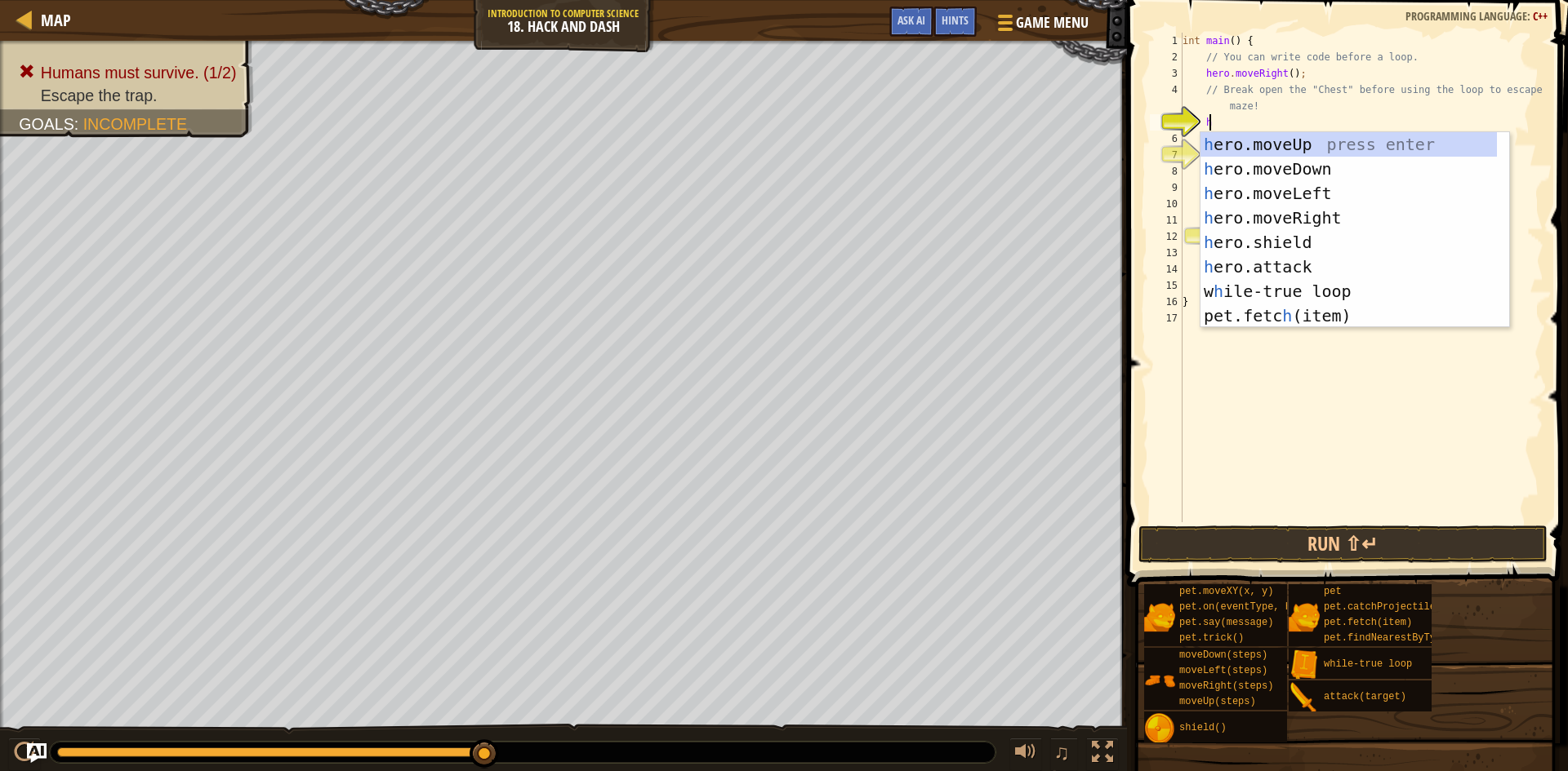
type textarea "hero"
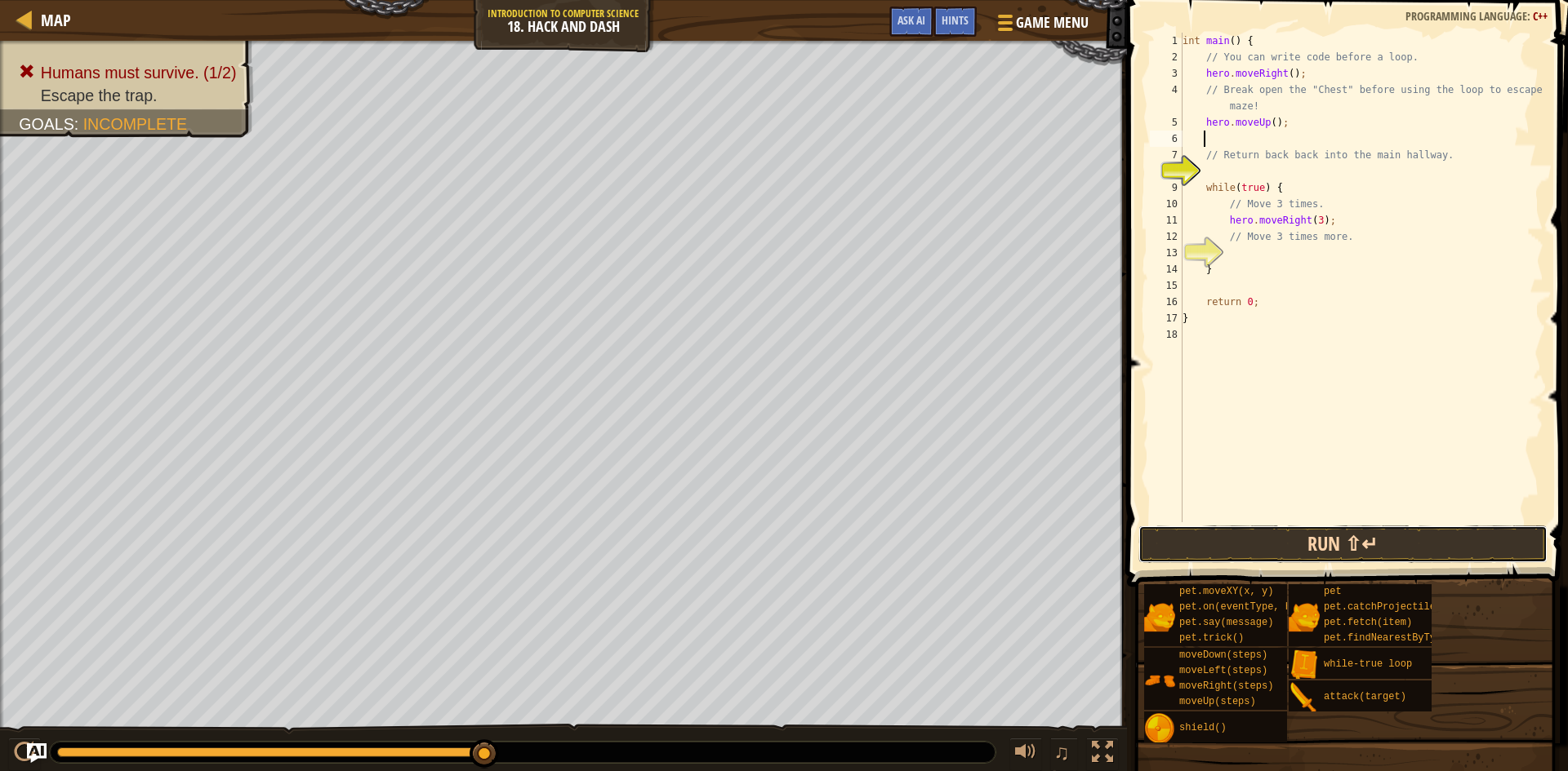
click at [1328, 533] on button "Run ⇧↵" at bounding box center [1342, 544] width 409 height 37
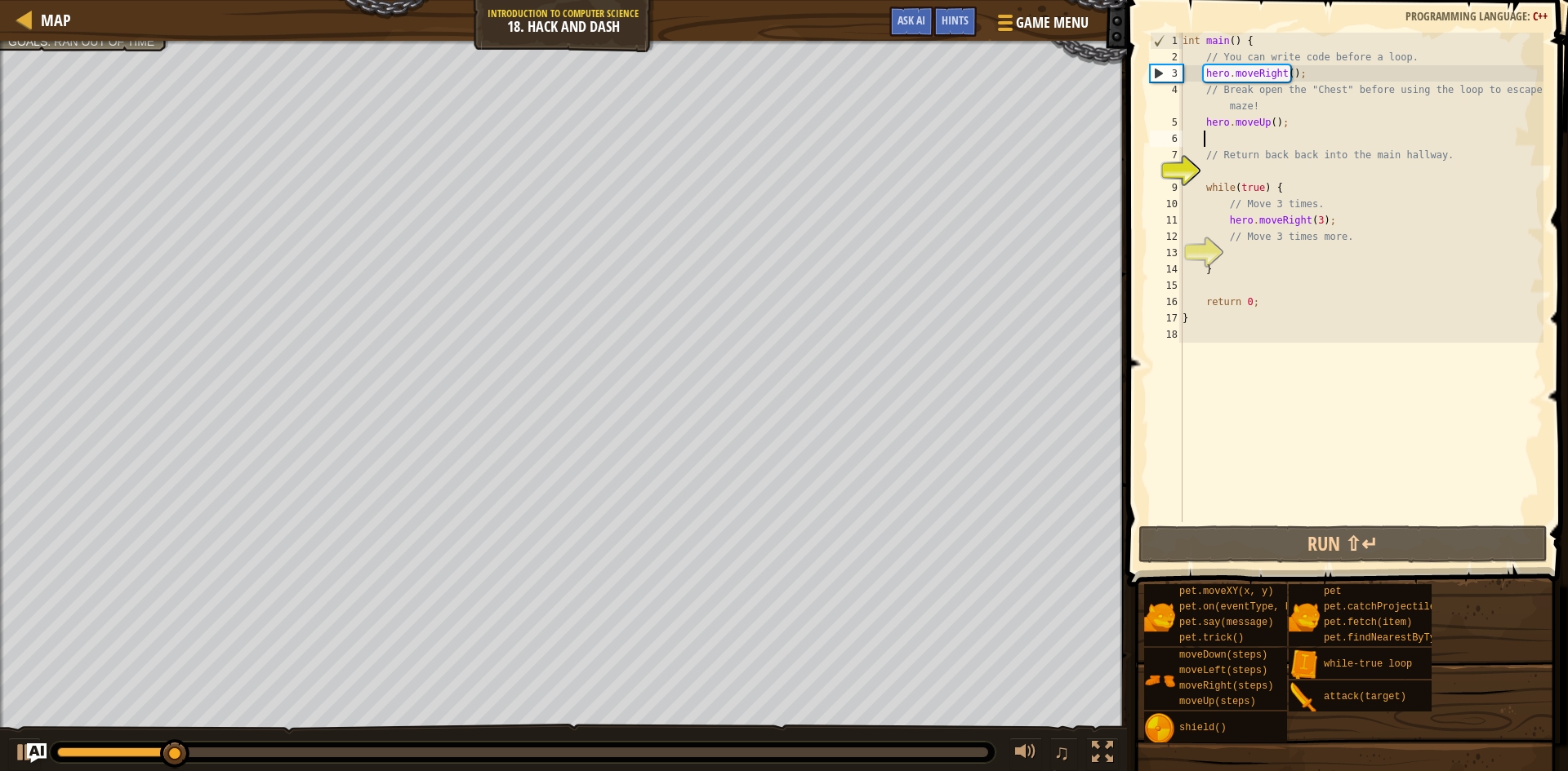
click at [1231, 140] on div "int main ( ) { // You can write code before a loop. hero . moveRight ( ) ; // B…" at bounding box center [1361, 294] width 364 height 523
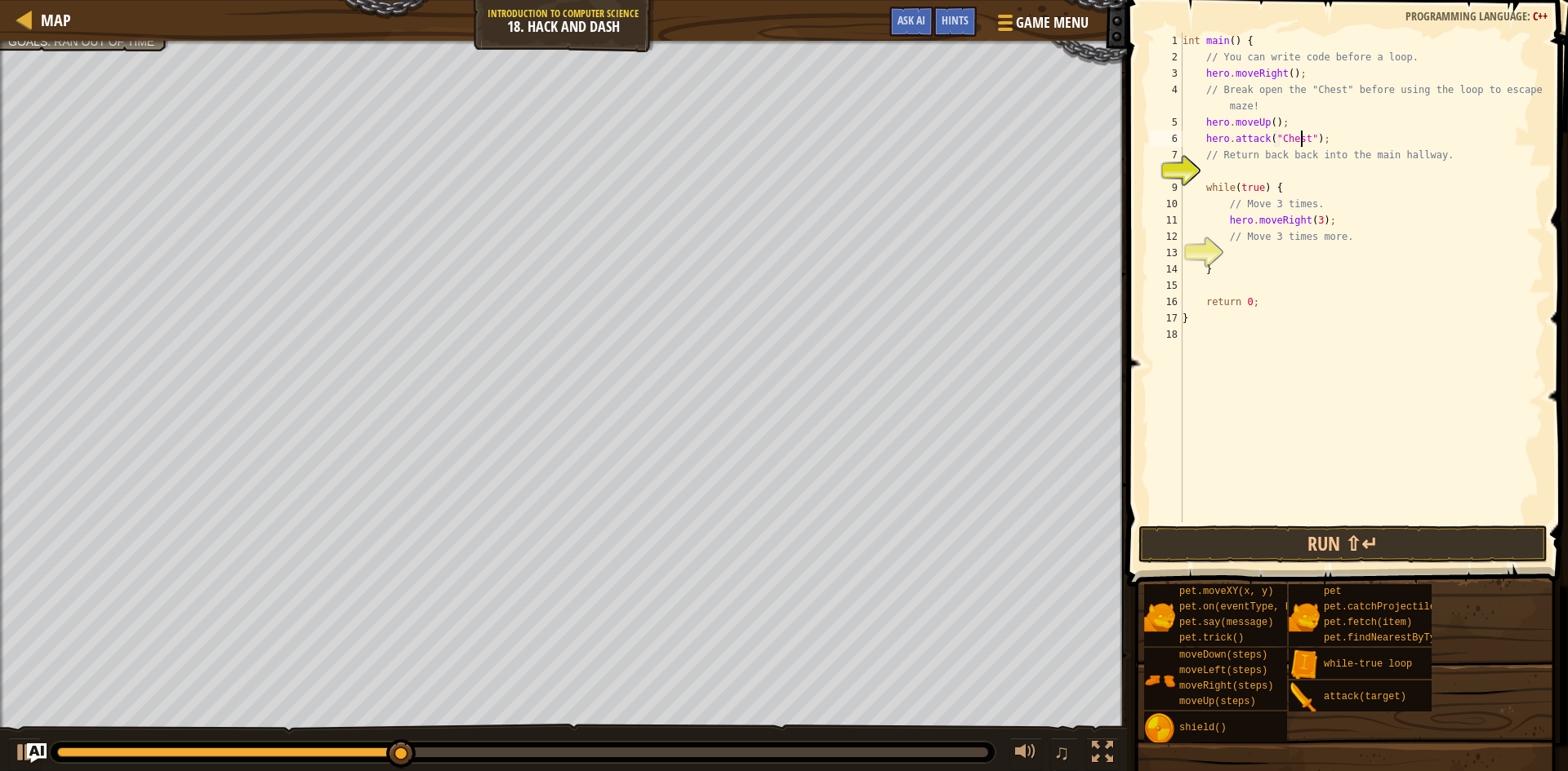
scroll to position [7, 10]
type textarea "hero.attack("Chest");"
click at [1370, 544] on button "Run ⇧↵" at bounding box center [1342, 544] width 409 height 37
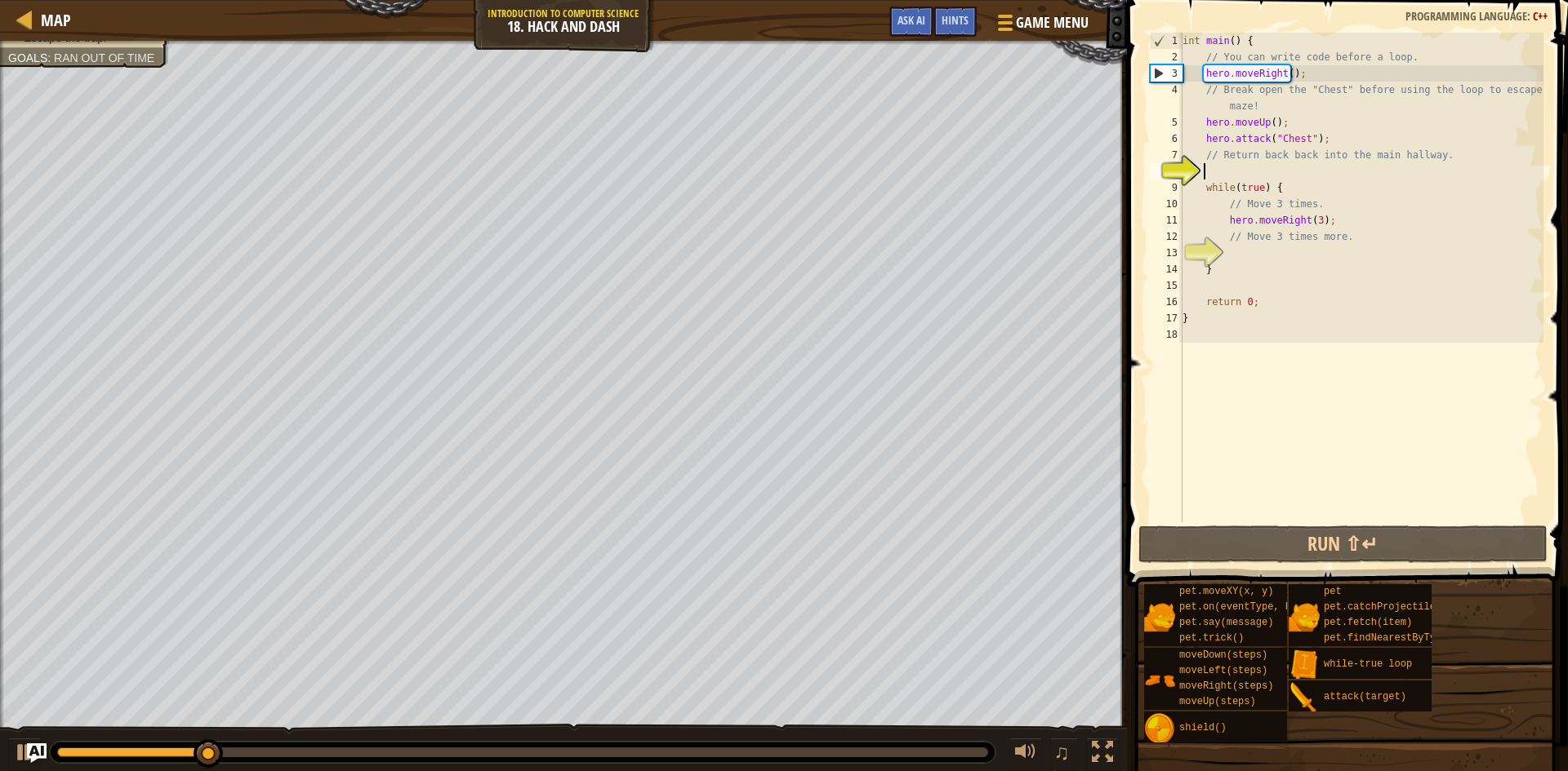
click at [1266, 176] on div "int main ( ) { // You can write code before a loop. hero . moveRight ( ) ; // B…" at bounding box center [1361, 294] width 364 height 523
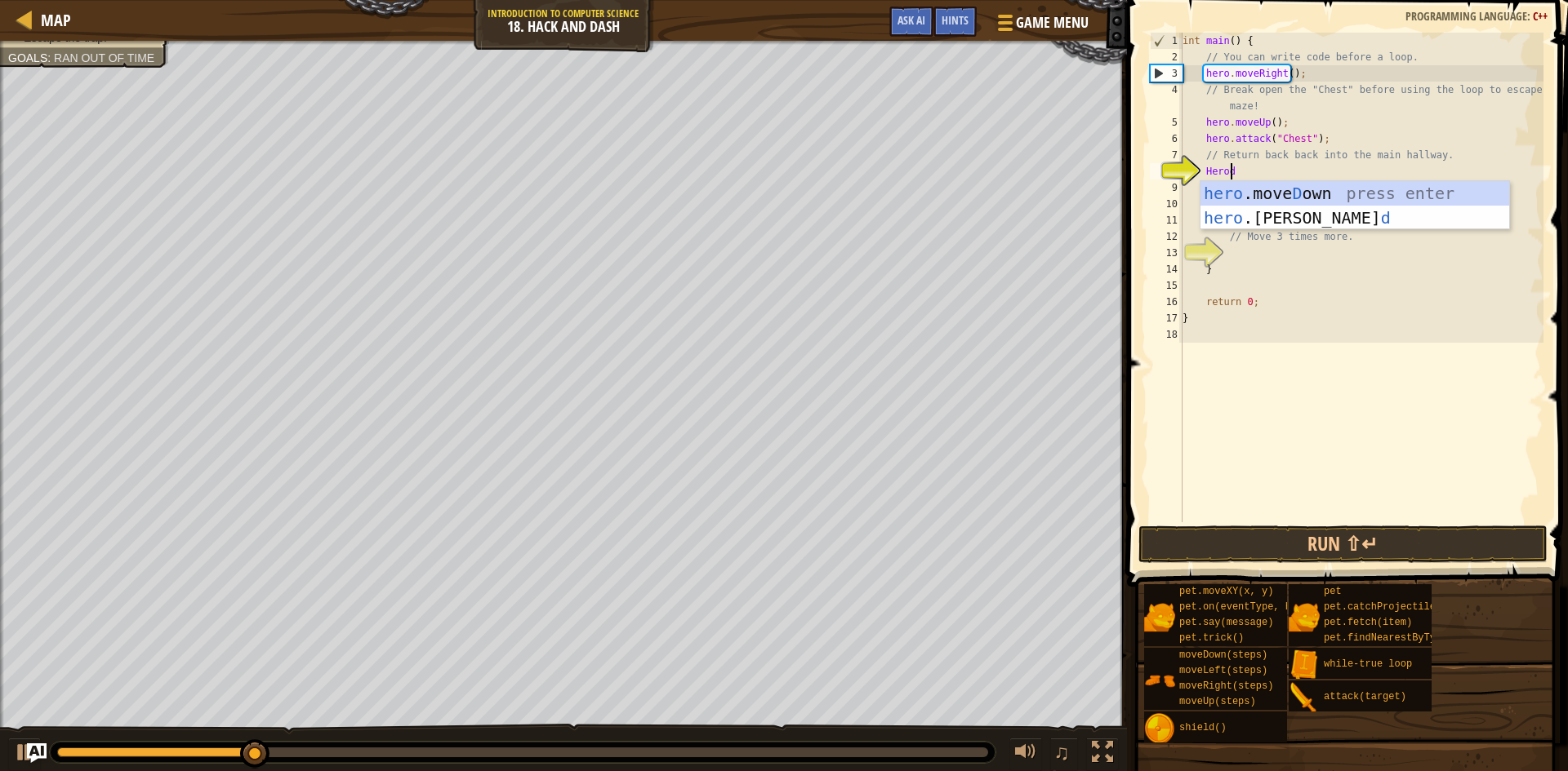
type textarea "Herodwn"
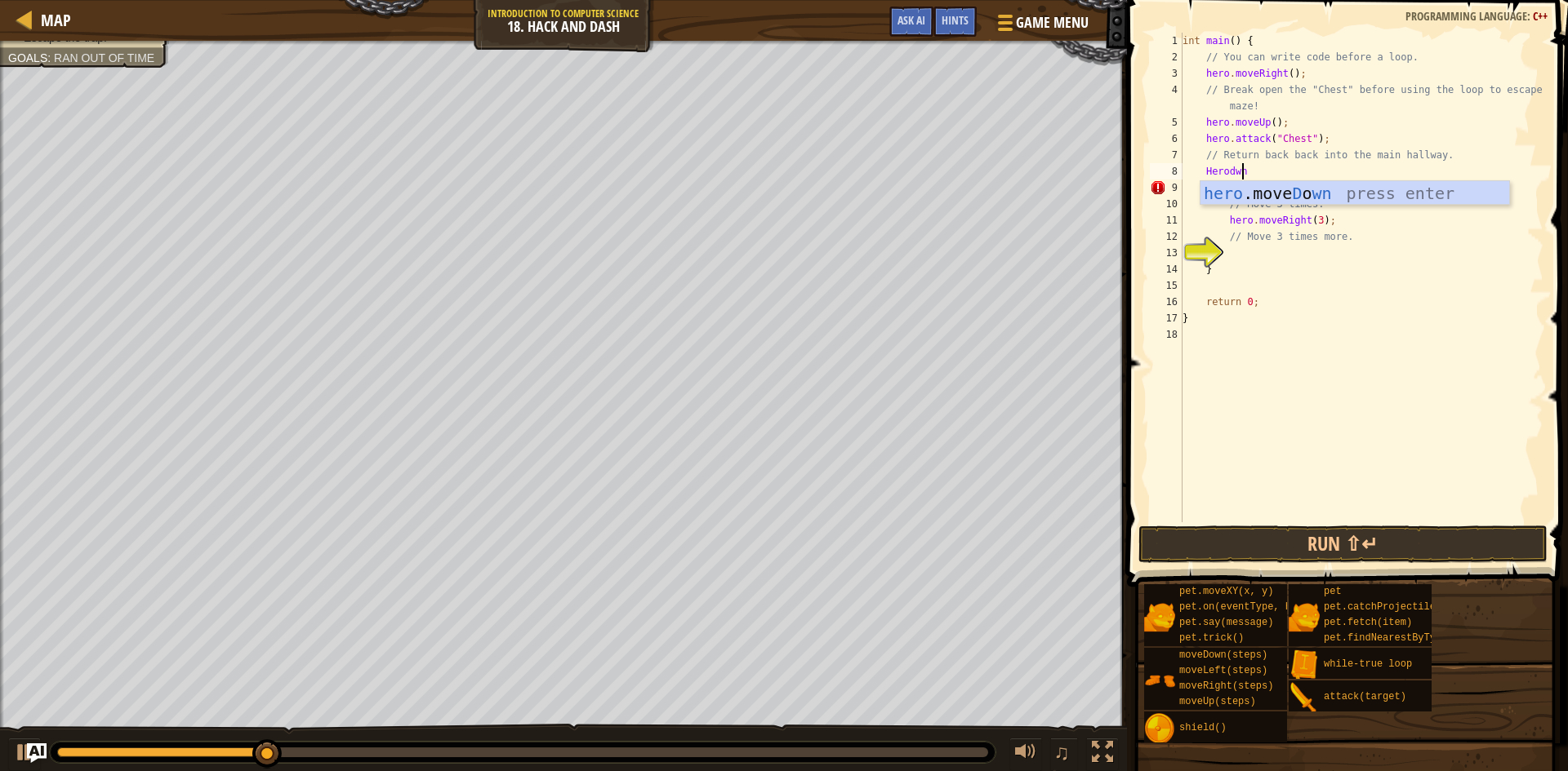
scroll to position [7, 1]
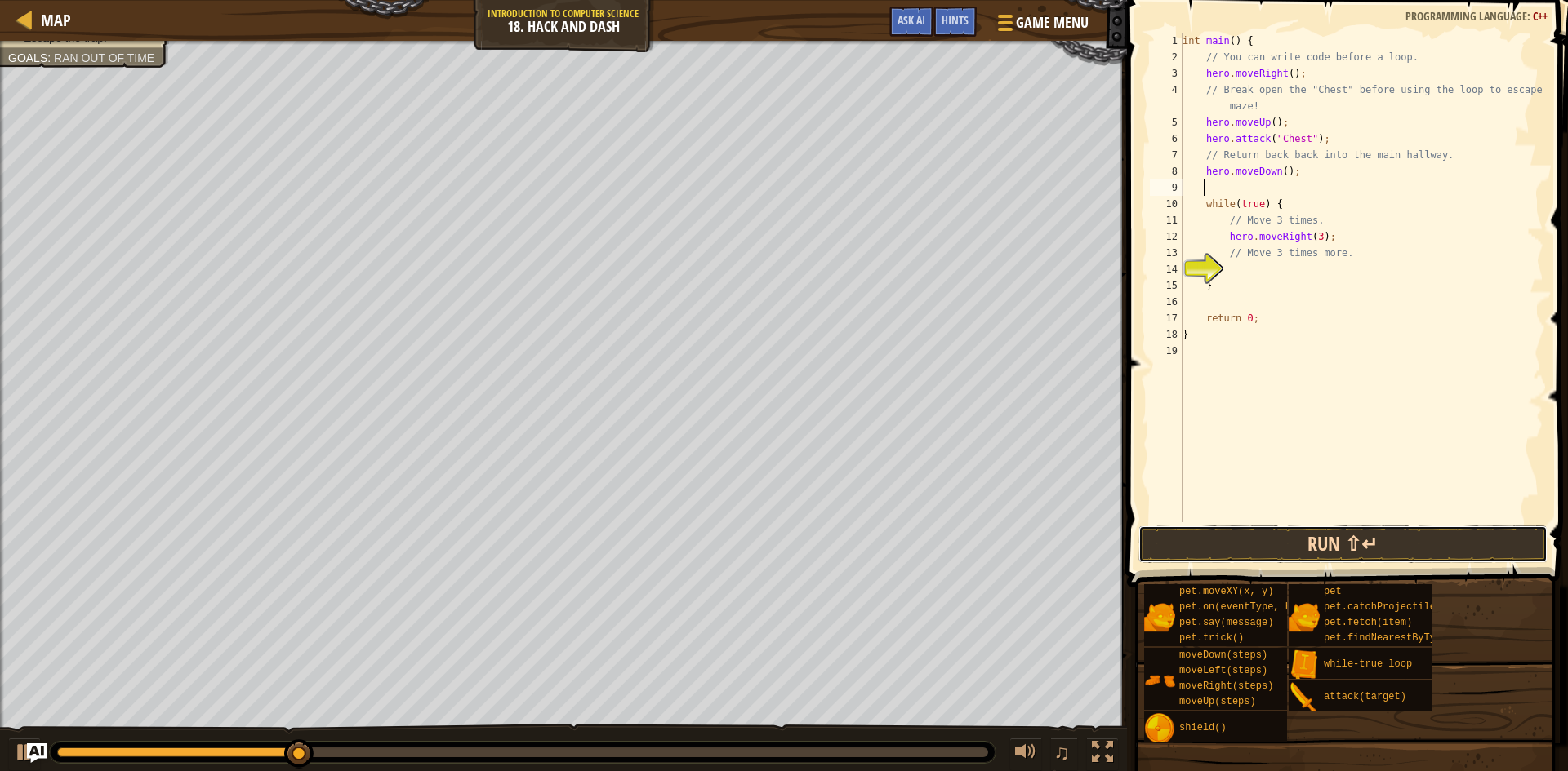
click at [1440, 531] on button "Run ⇧↵" at bounding box center [1342, 544] width 409 height 37
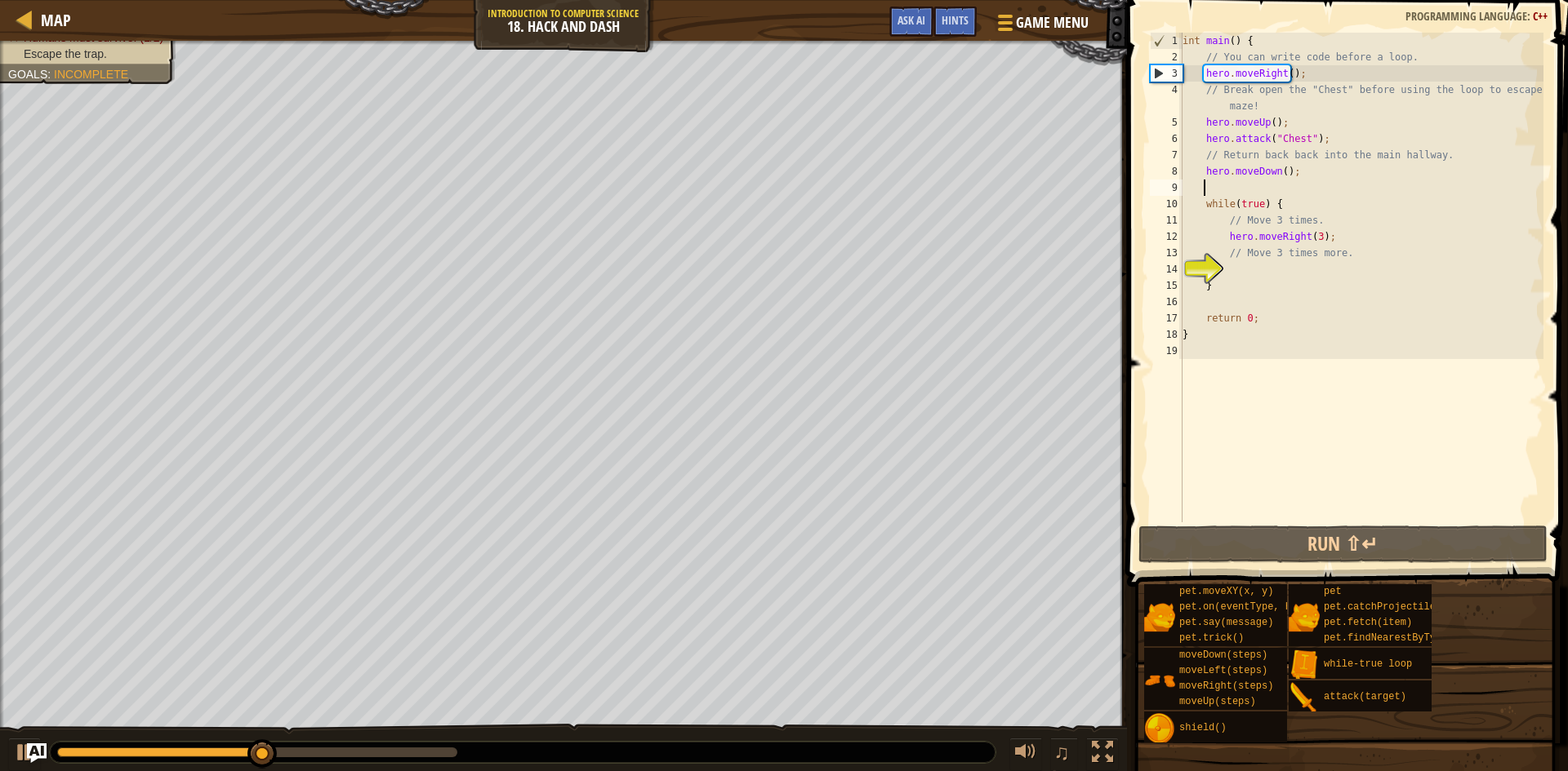
click at [1252, 279] on div "int main ( ) { // You can write code before a loop. hero . moveRight ( ) ; // B…" at bounding box center [1361, 294] width 364 height 523
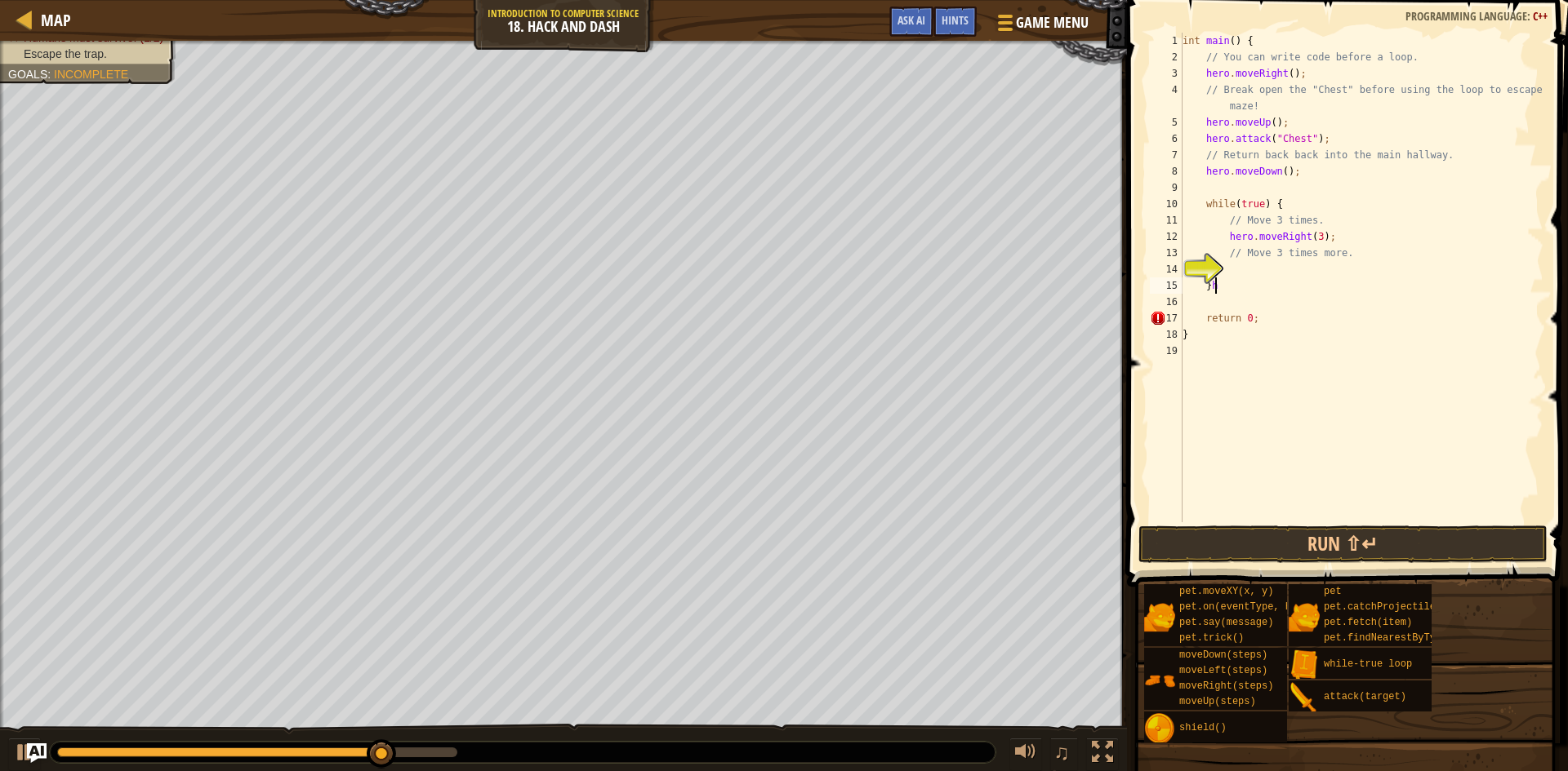
scroll to position [7, 2]
type textarea "}"
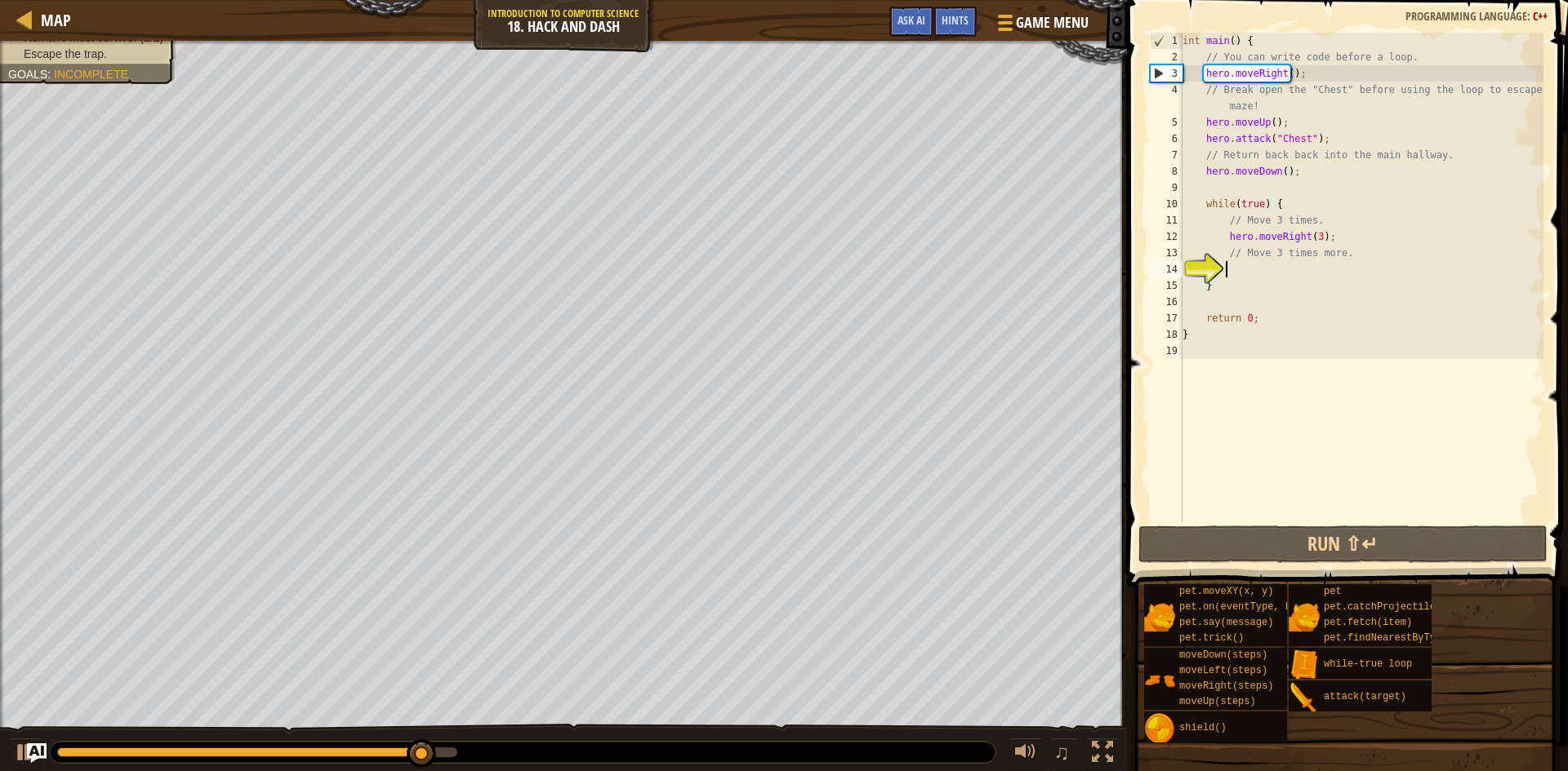
click at [1244, 267] on div "int main ( ) { // You can write code before a loop. hero . moveRight ( ) ; // B…" at bounding box center [1361, 294] width 364 height 523
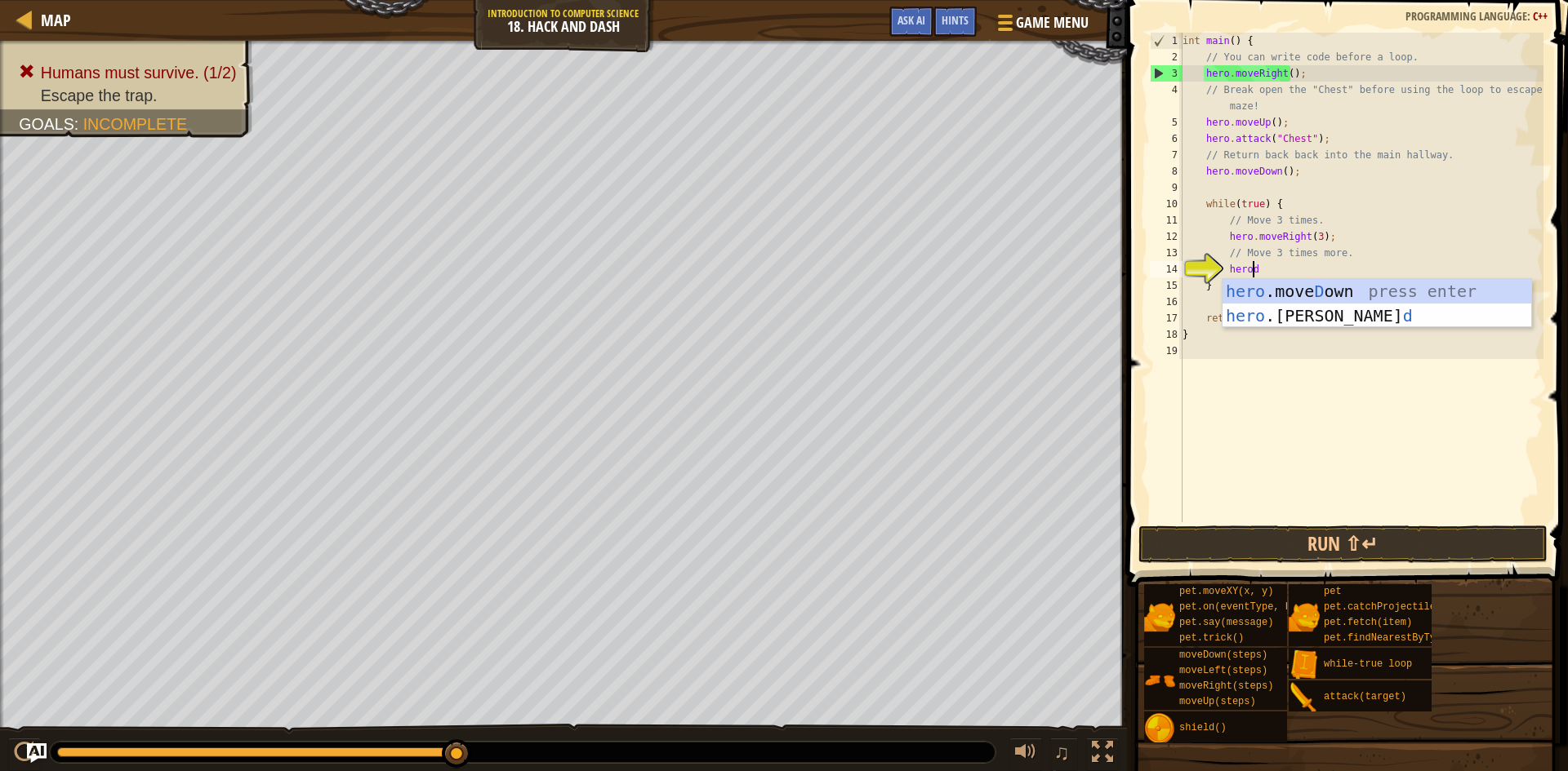
type textarea "herodw"
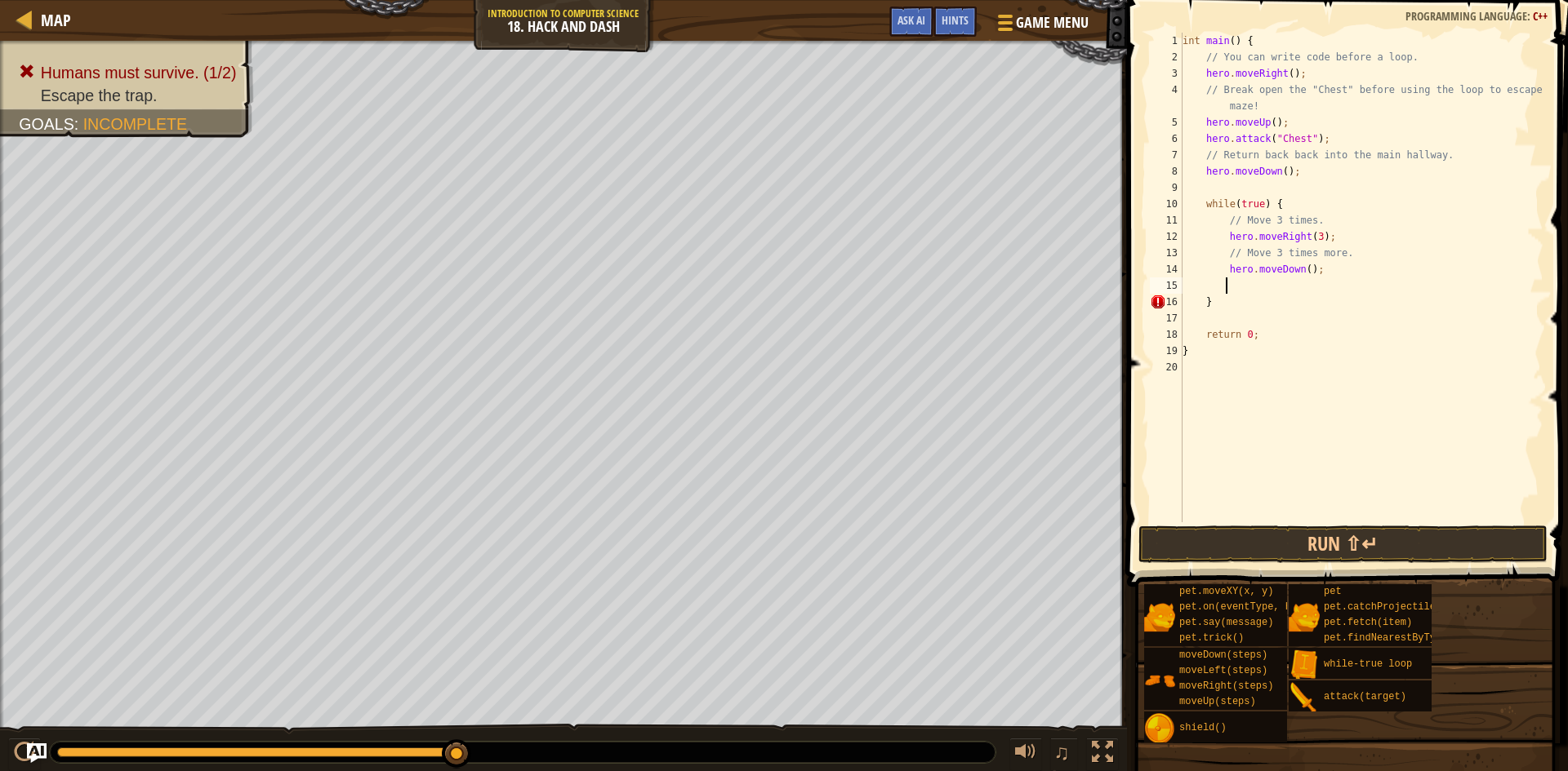
scroll to position [7, 3]
click at [1302, 273] on div "int main ( ) { // You can write code before a loop. hero . moveRight ( ) ; // B…" at bounding box center [1361, 294] width 364 height 523
type textarea "hero.moveDown(4);"
click at [1345, 535] on button "Run ⇧↵" at bounding box center [1342, 544] width 409 height 37
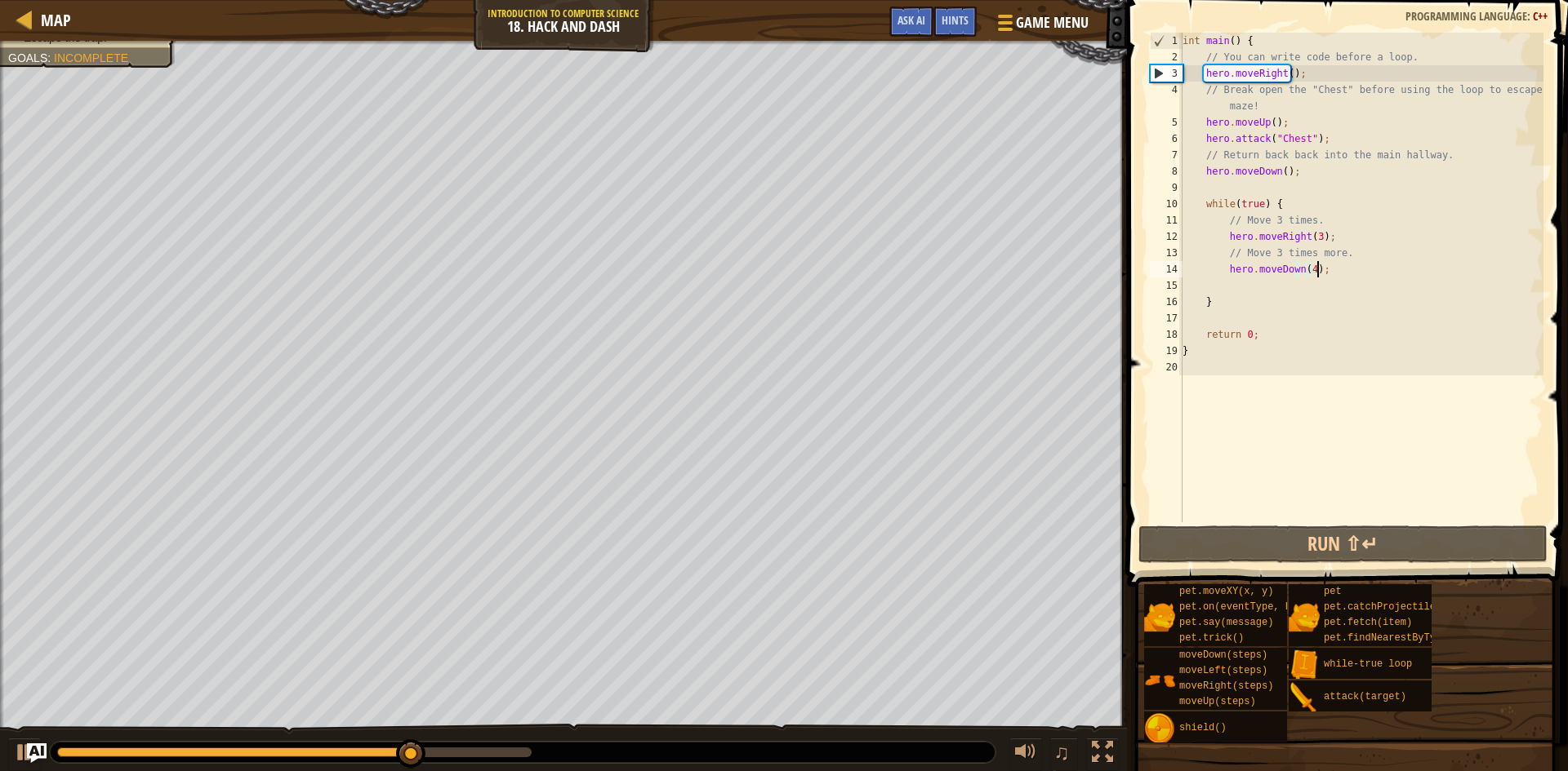
click at [1359, 268] on div "int main ( ) { // You can write code before a loop. hero . moveRight ( ) ; // B…" at bounding box center [1361, 294] width 364 height 523
click at [1333, 278] on div "int main ( ) { // You can write code before a loop. hero . moveRight ( ) ; // B…" at bounding box center [1361, 294] width 364 height 523
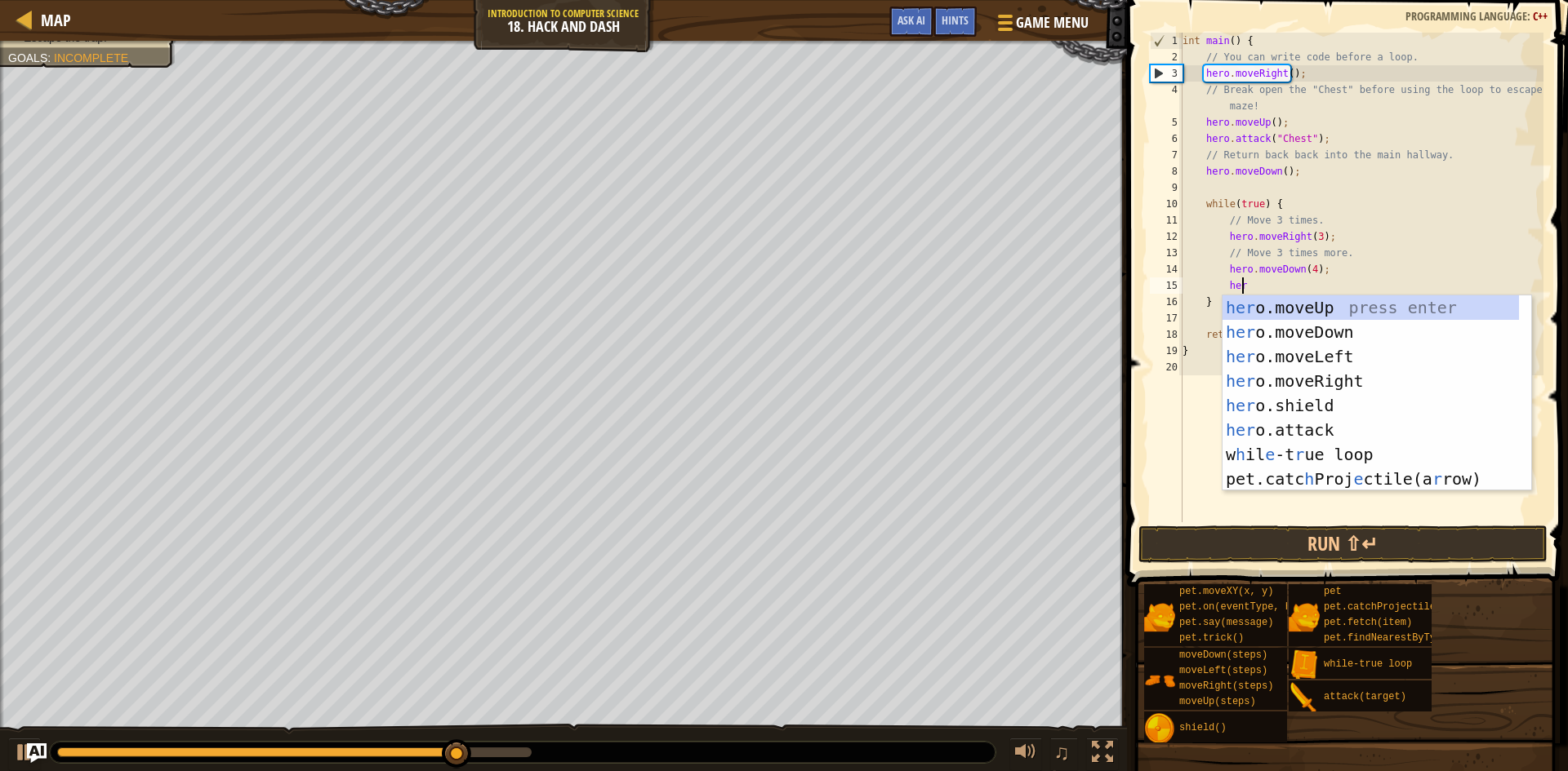
scroll to position [7, 5]
type textarea "hero"
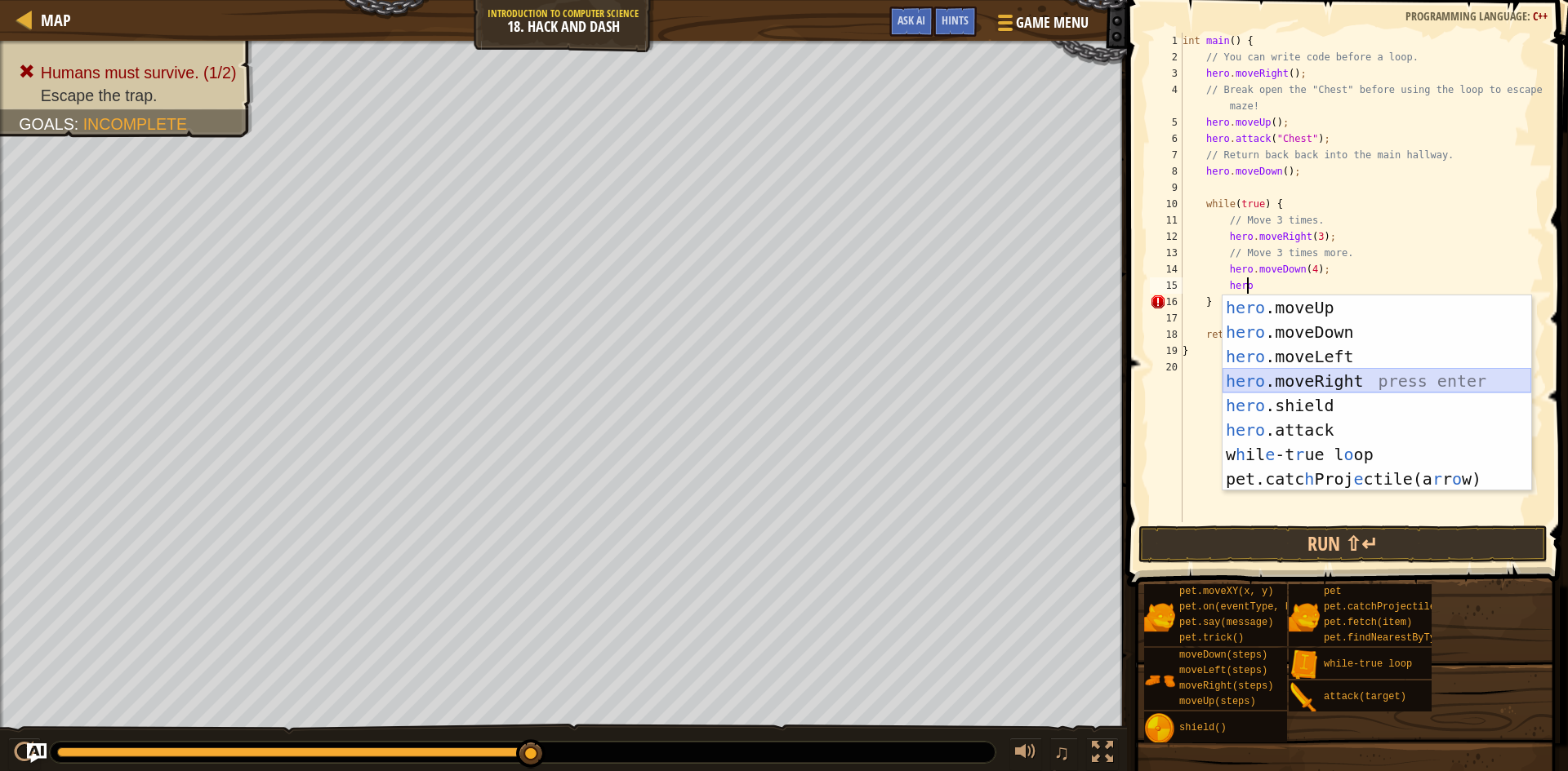
drag, startPoint x: 1357, startPoint y: 369, endPoint x: 1392, endPoint y: 367, distance: 35.1
click at [1392, 367] on div "hero .moveUp press enter hero .moveDown press enter hero .moveLeft press enter …" at bounding box center [1377, 418] width 309 height 245
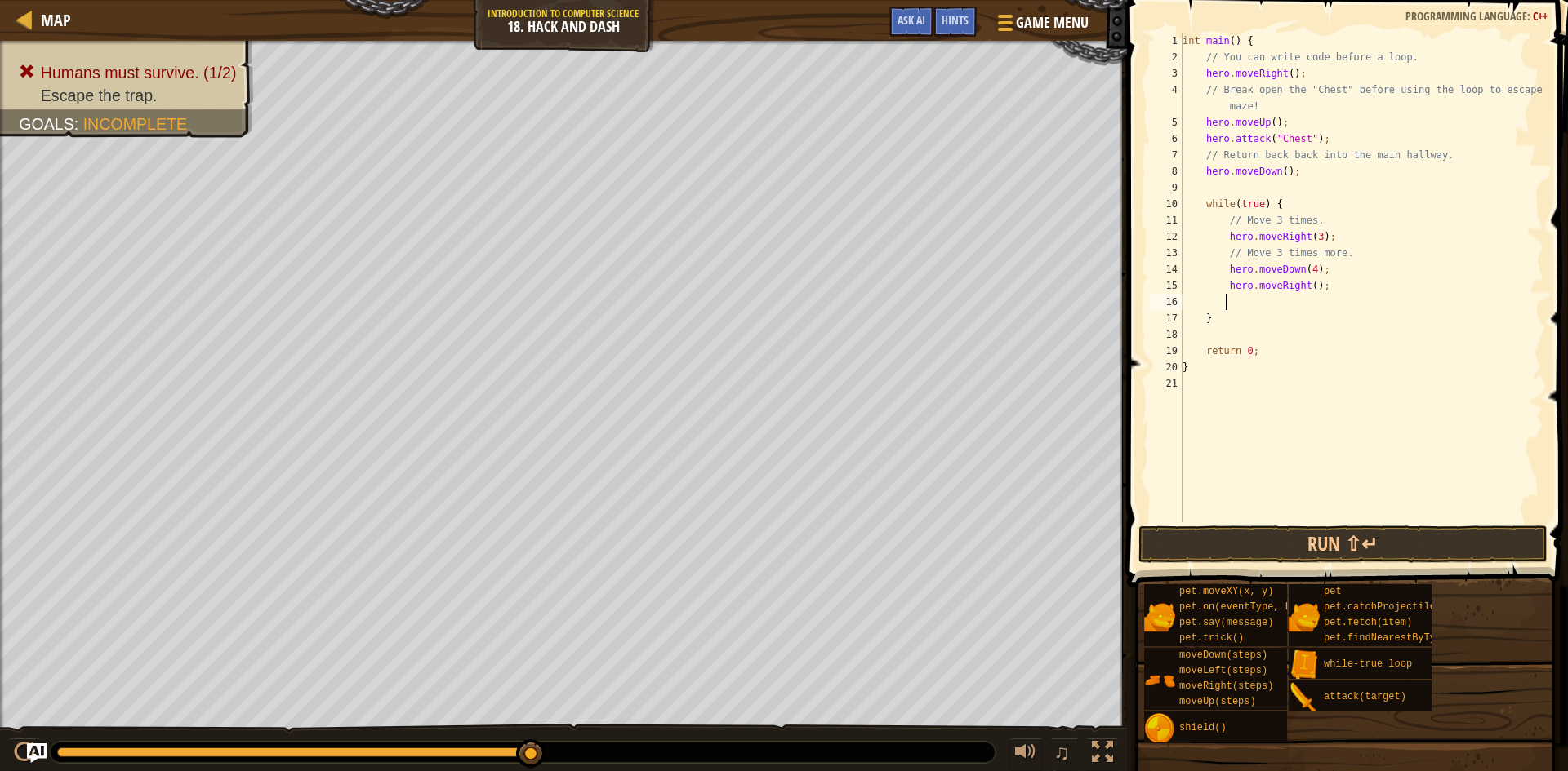
click at [1308, 284] on div "int main ( ) { // You can write code before a loop. hero . moveRight ( ) ; // B…" at bounding box center [1361, 294] width 364 height 523
type textarea "hero.moveRight(3);"
click at [1352, 299] on div "int main ( ) { // You can write code before a loop. hero . moveRight ( ) ; // B…" at bounding box center [1361, 294] width 364 height 523
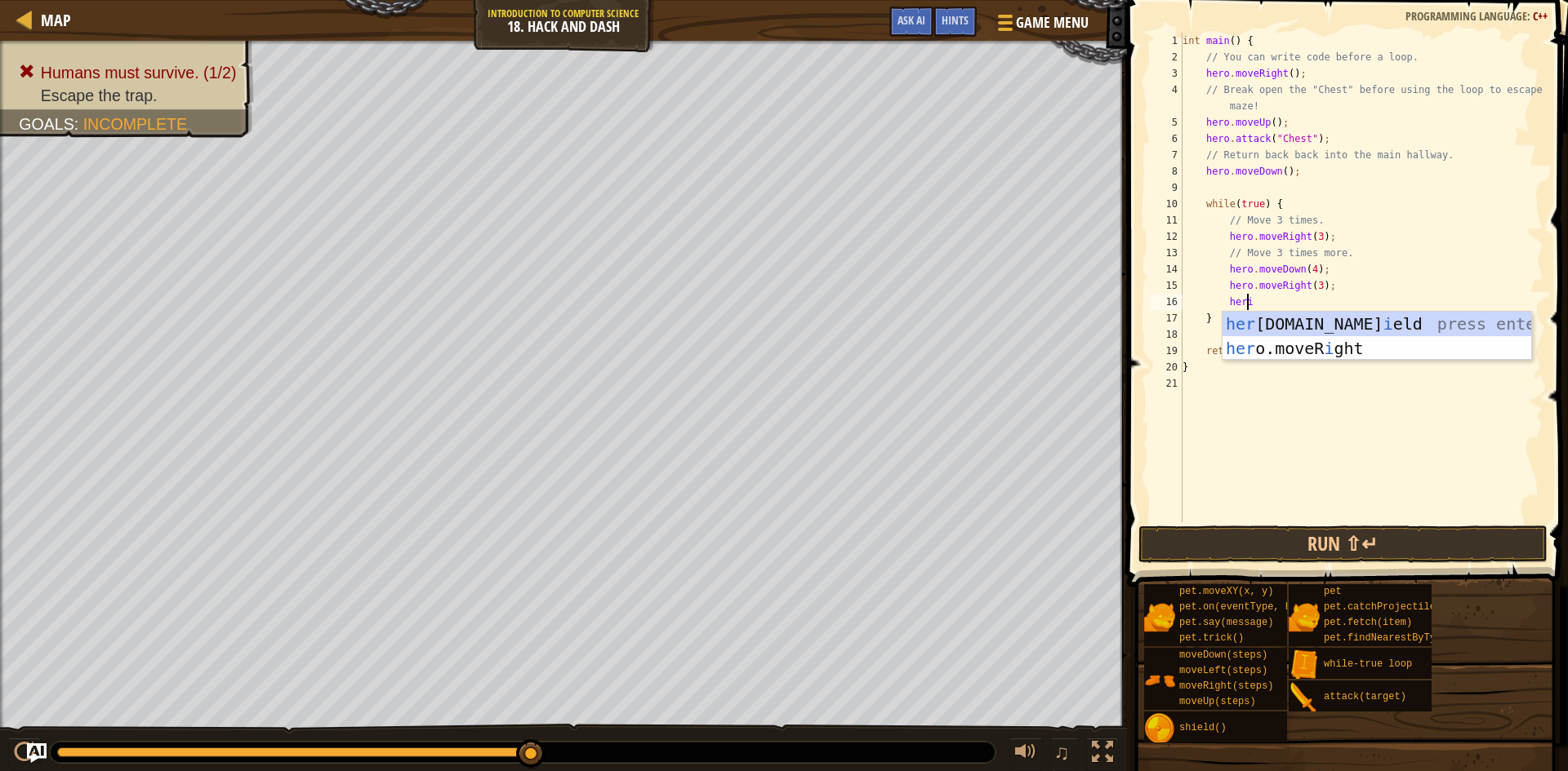
type textarea "her"
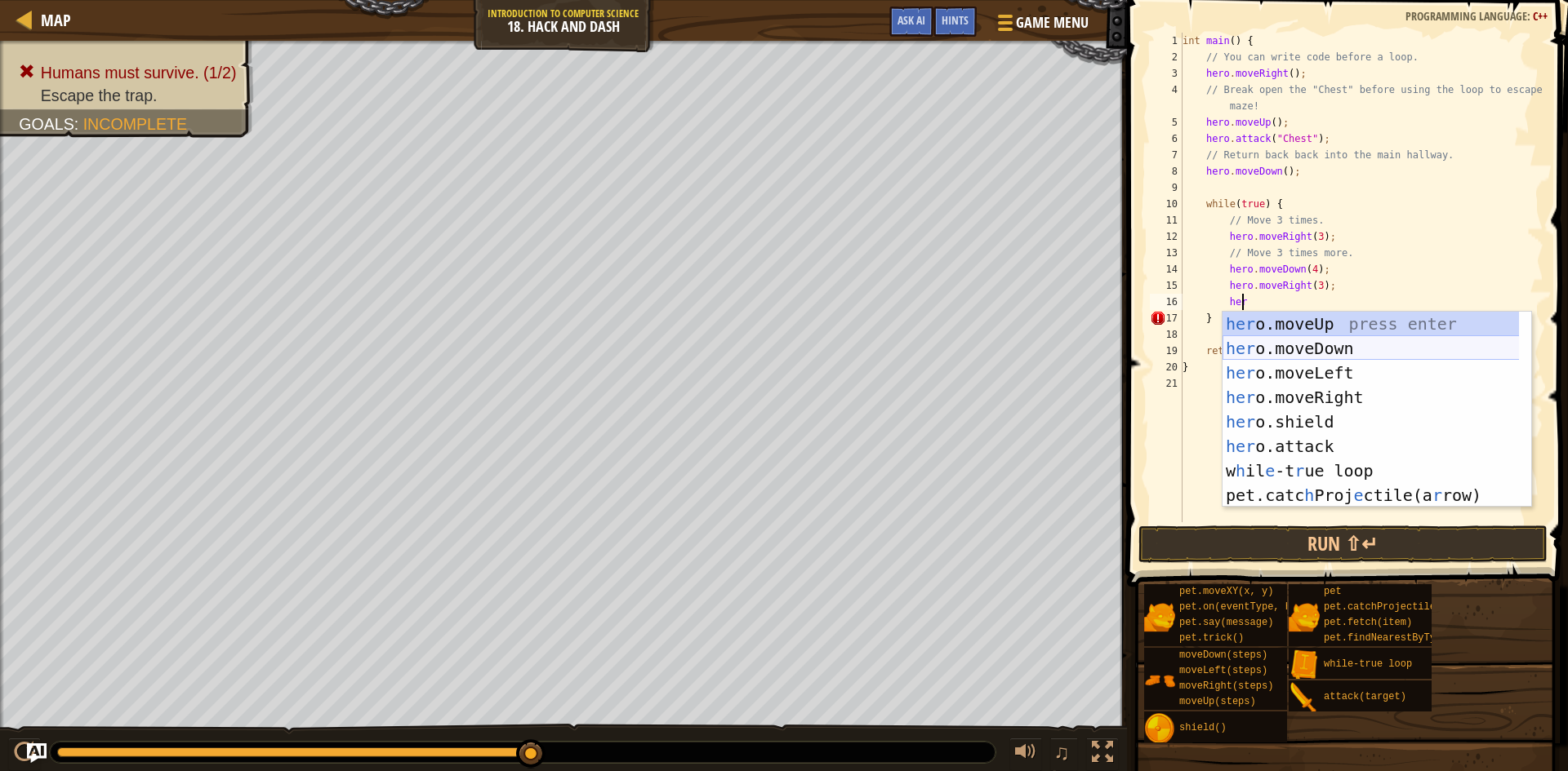
click at [1356, 342] on div "her o.moveUp press enter her o.moveDown press enter her o.moveLeft press enter …" at bounding box center [1377, 434] width 309 height 245
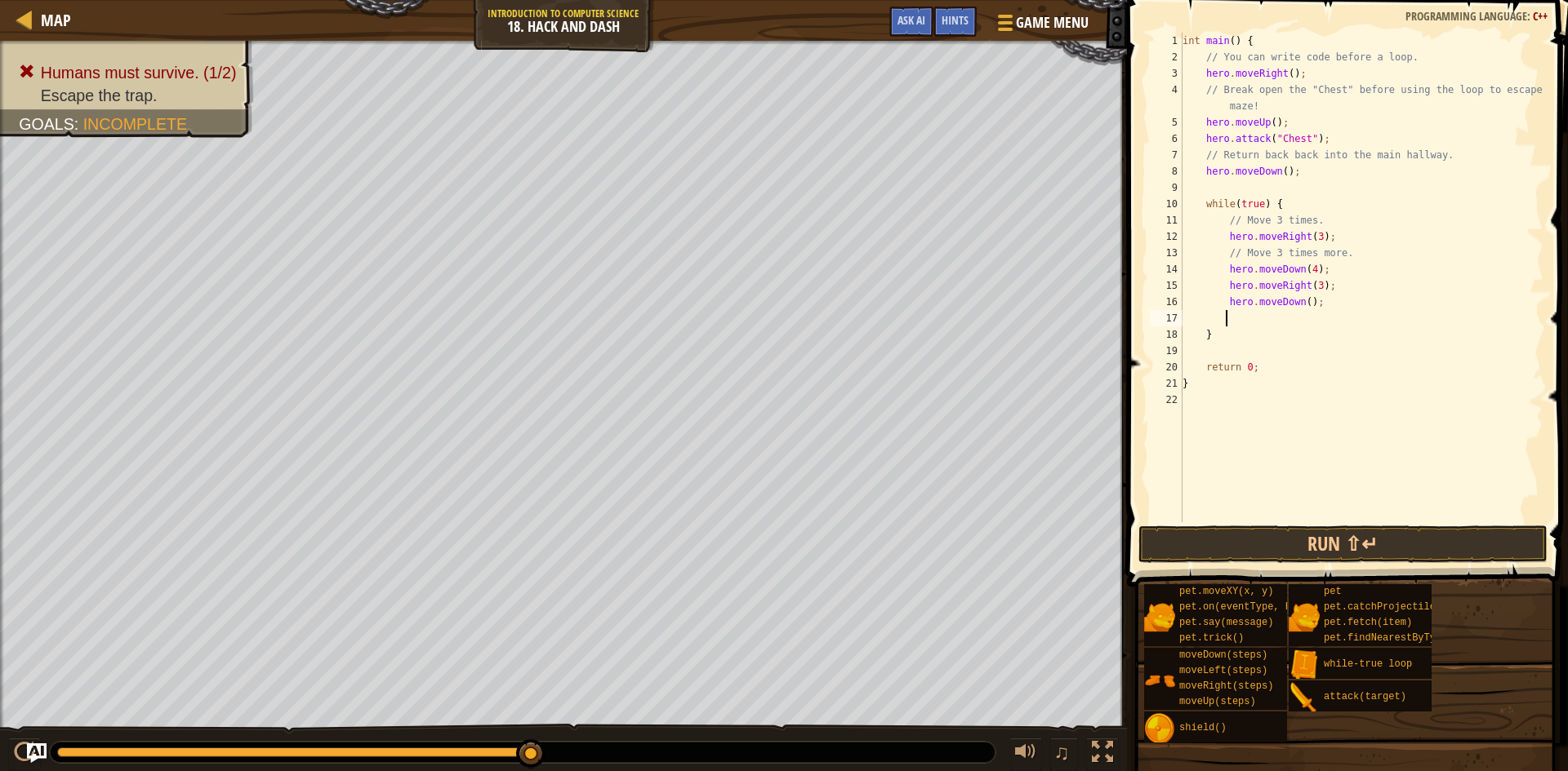
click at [1300, 305] on div "int main ( ) { // You can write code before a loop. hero . moveRight ( ) ; // B…" at bounding box center [1361, 294] width 364 height 523
click at [1366, 543] on button "Run ⇧↵" at bounding box center [1342, 544] width 409 height 37
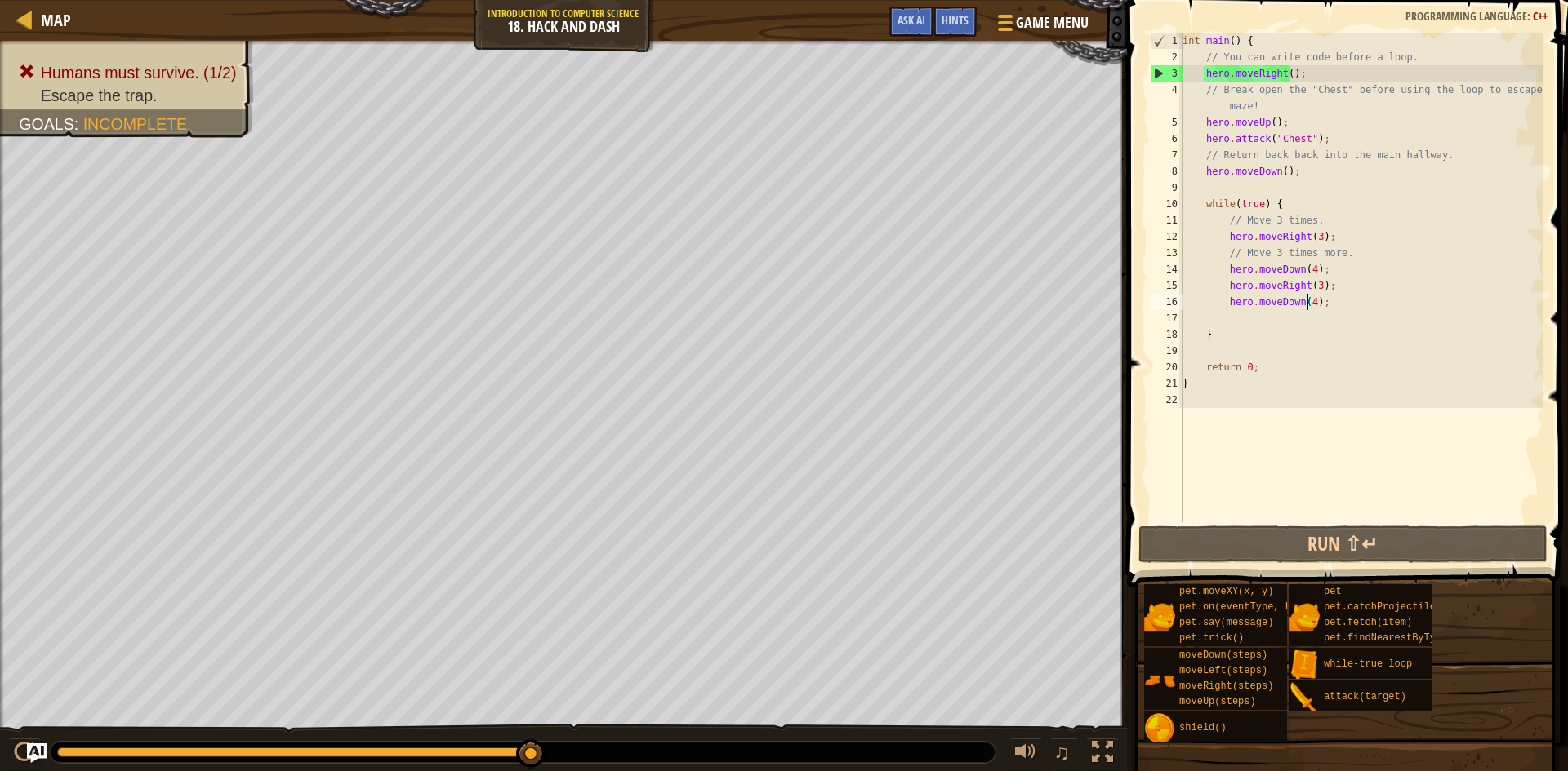
click at [1312, 338] on div "int main ( ) { // You can write code before a loop. hero . moveRight ( ) ; // B…" at bounding box center [1361, 294] width 364 height 523
type textarea "}"
click at [1309, 313] on div "int main ( ) { // You can write code before a loop. hero . moveRight ( ) ; // B…" at bounding box center [1361, 294] width 364 height 523
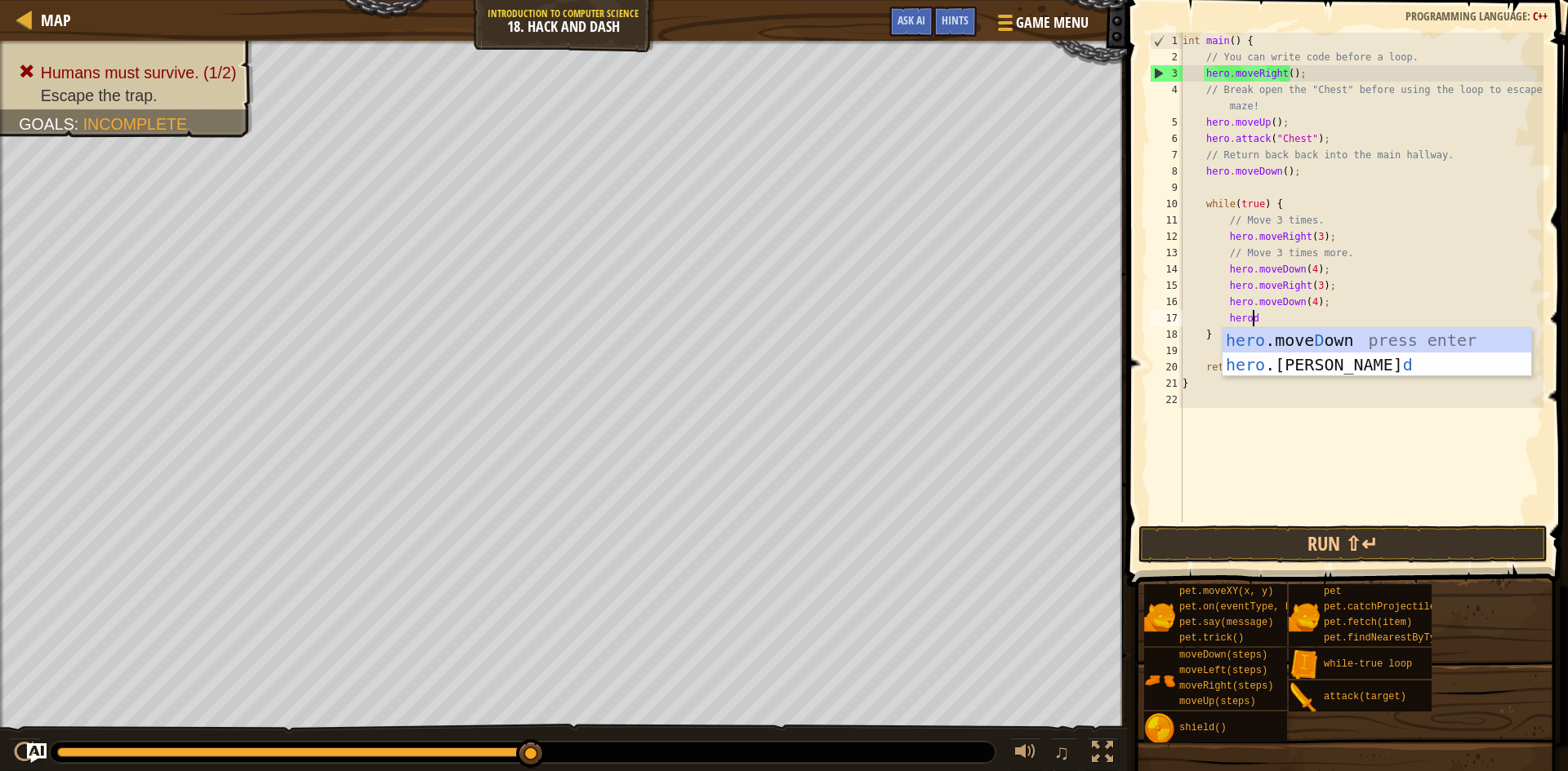
scroll to position [7, 5]
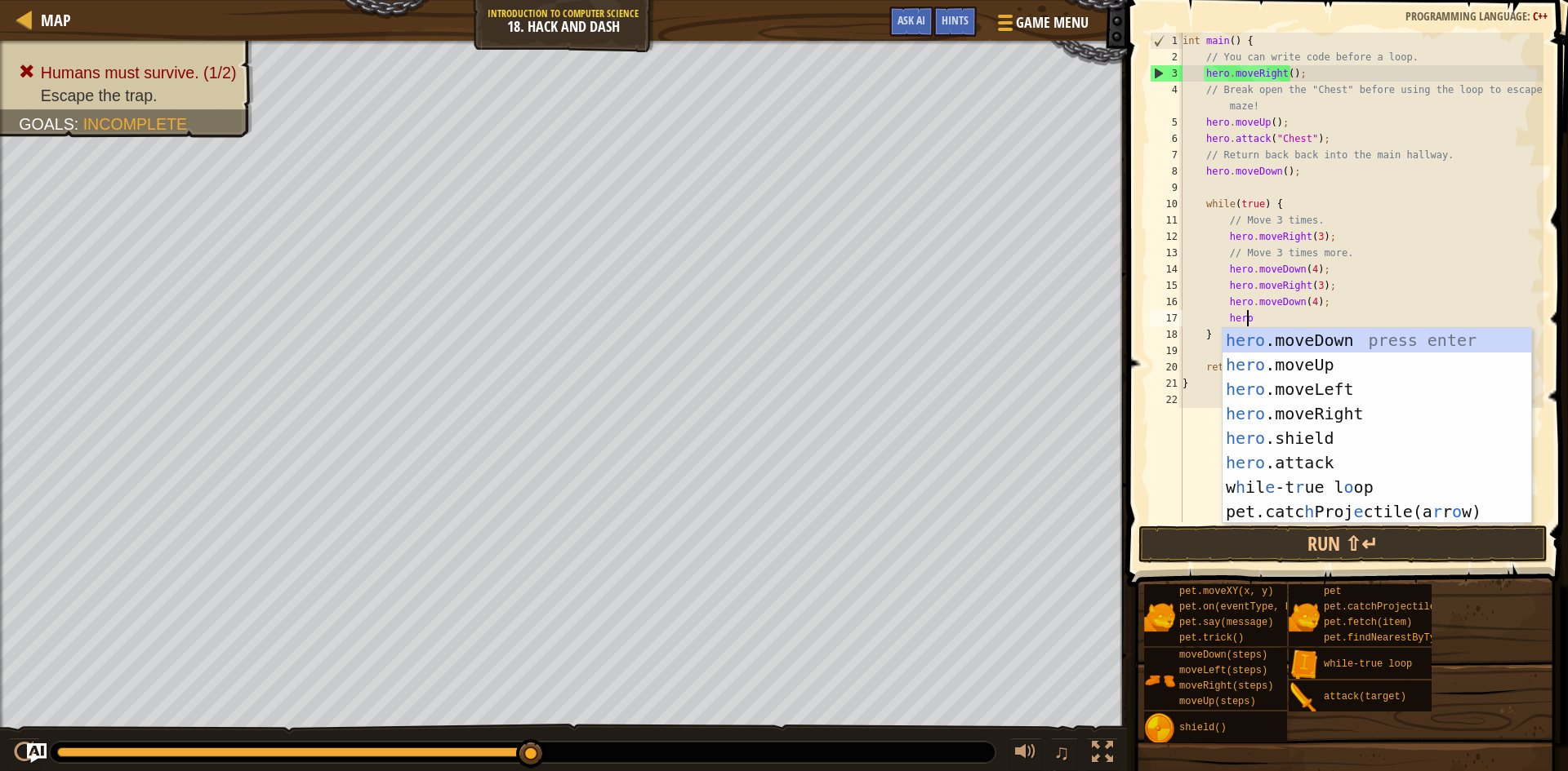
type textarea "heror"
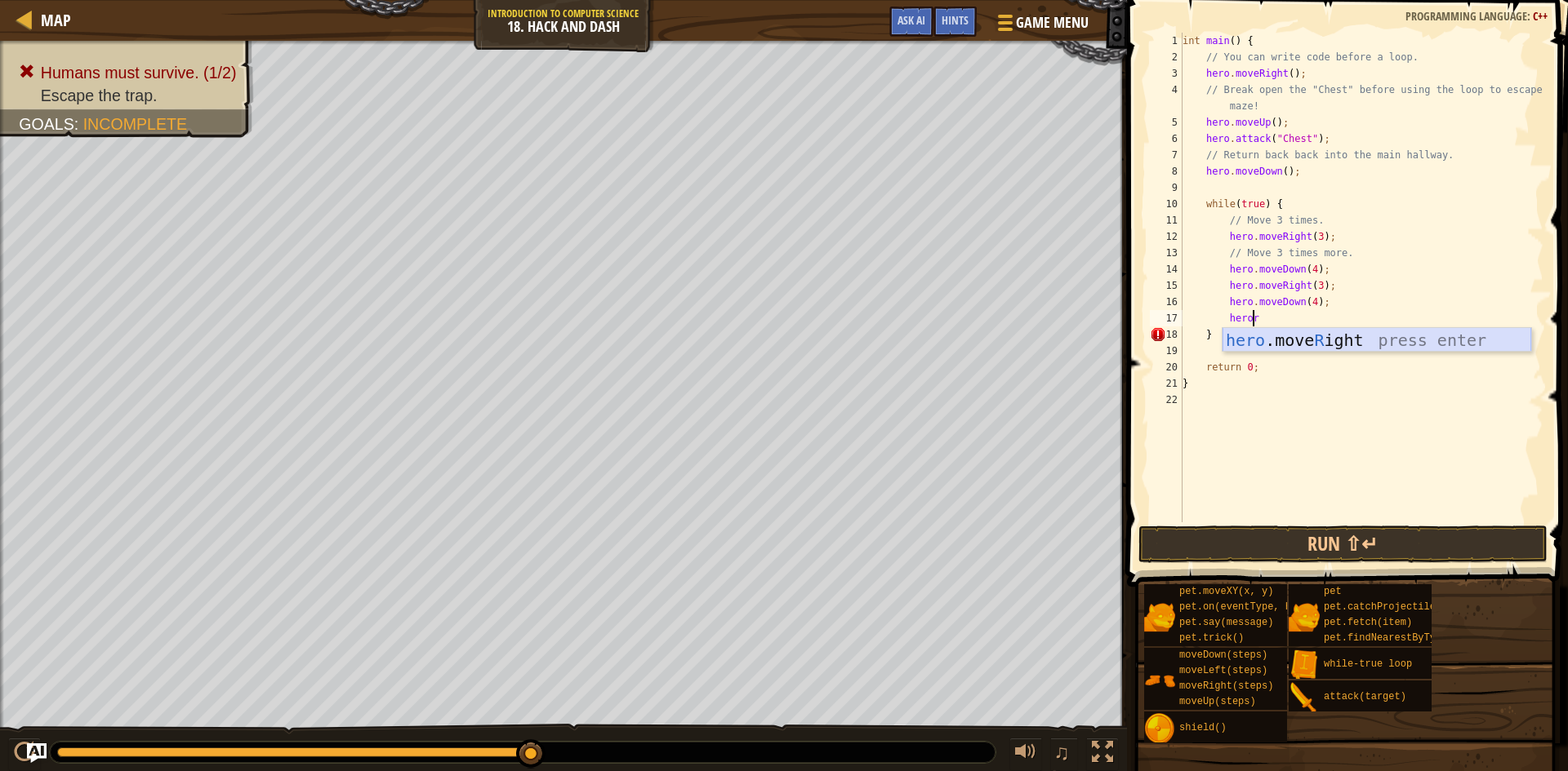
click at [1352, 343] on div "hero .move R ight press enter" at bounding box center [1377, 364] width 309 height 73
click at [1315, 317] on div "int main ( ) { // You can write code before a loop. hero . moveRight ( ) ; // B…" at bounding box center [1361, 294] width 364 height 523
click at [1307, 324] on div "int main ( ) { // You can write code before a loop. hero . moveRight ( ) ; // B…" at bounding box center [1361, 294] width 364 height 523
type textarea "hero.moveRight(3);"
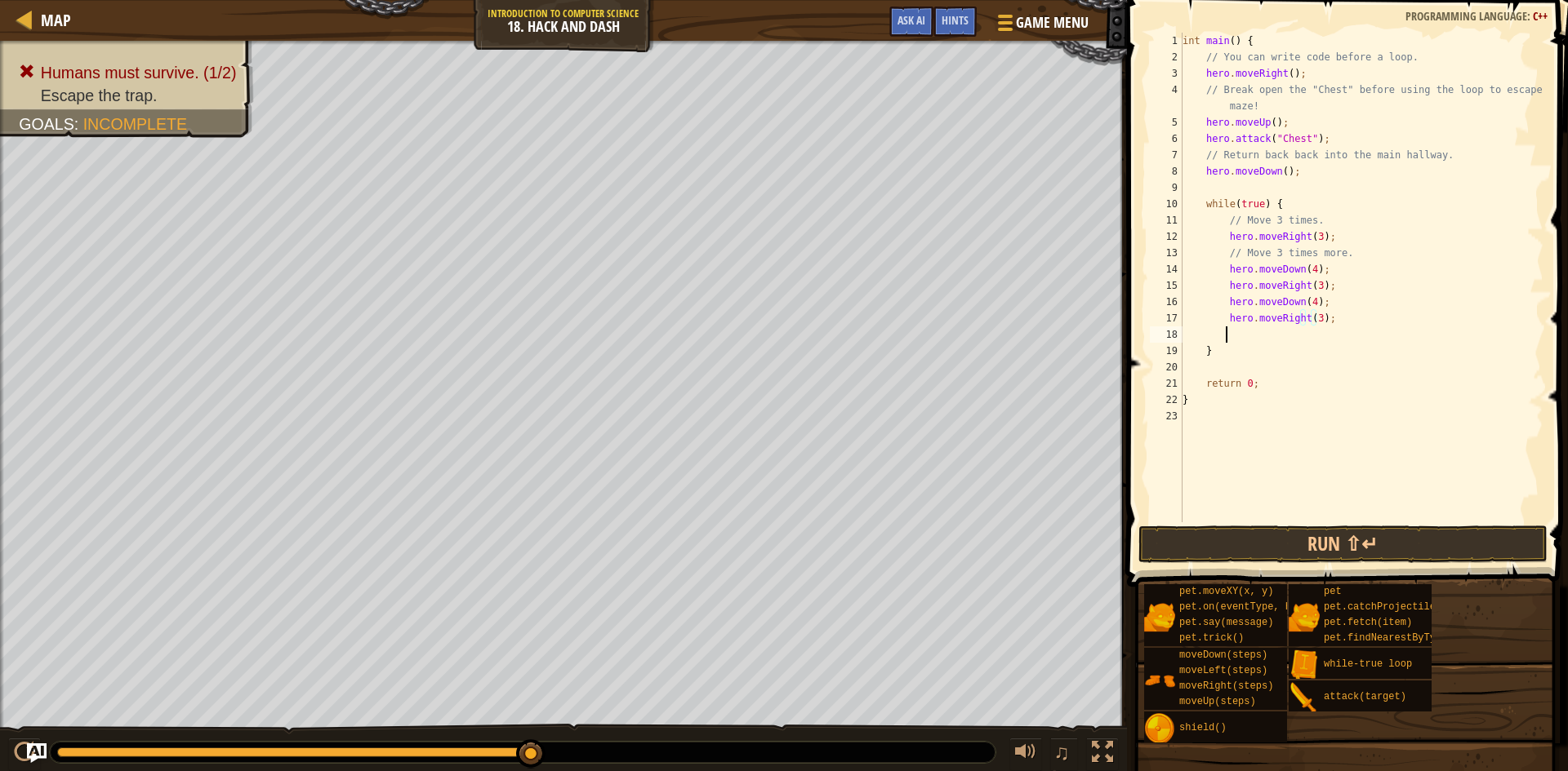
click at [1309, 342] on div "int main ( ) { // You can write code before a loop. hero . moveRight ( ) ; // B…" at bounding box center [1361, 294] width 364 height 523
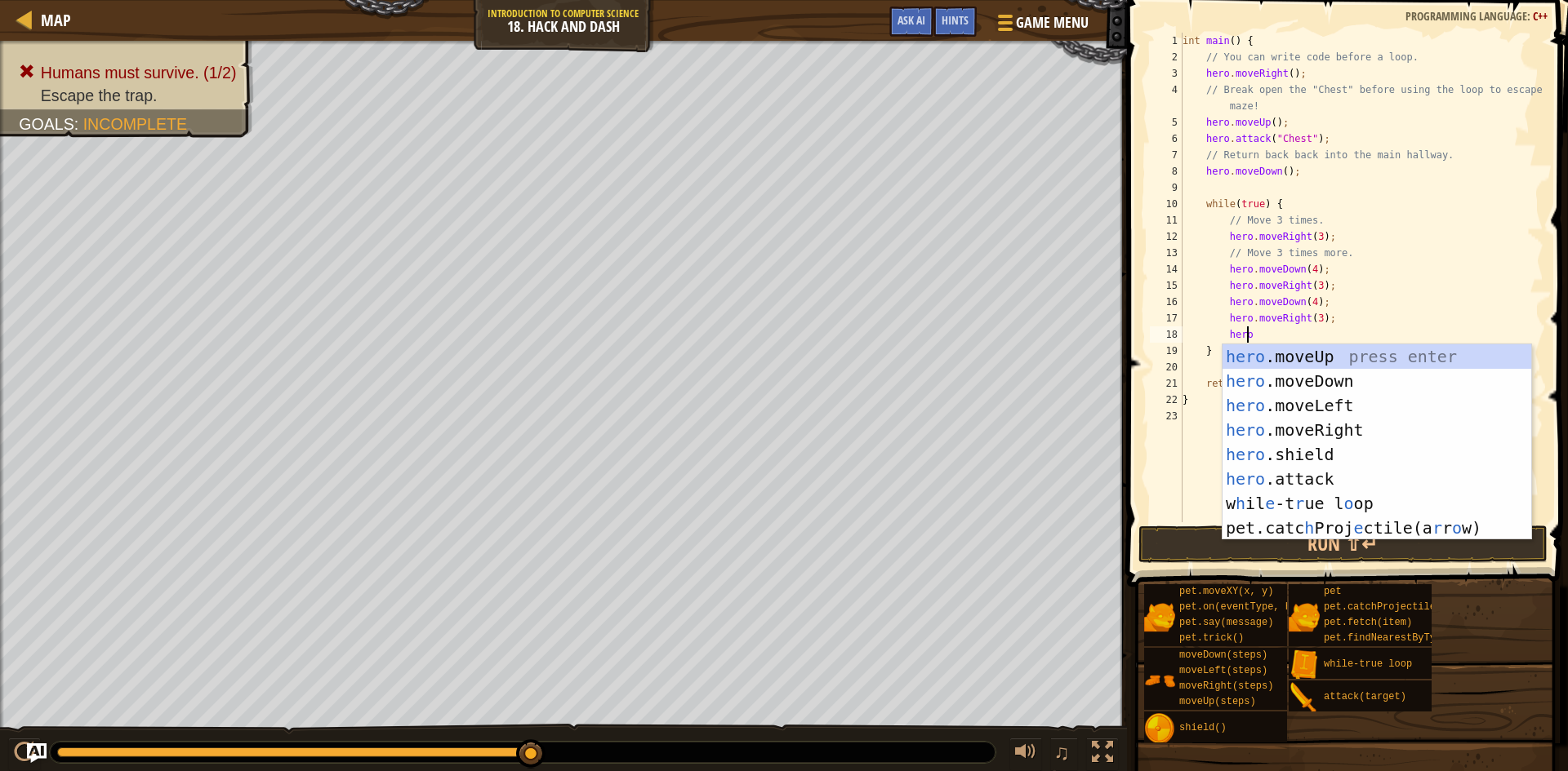
type textarea "herod"
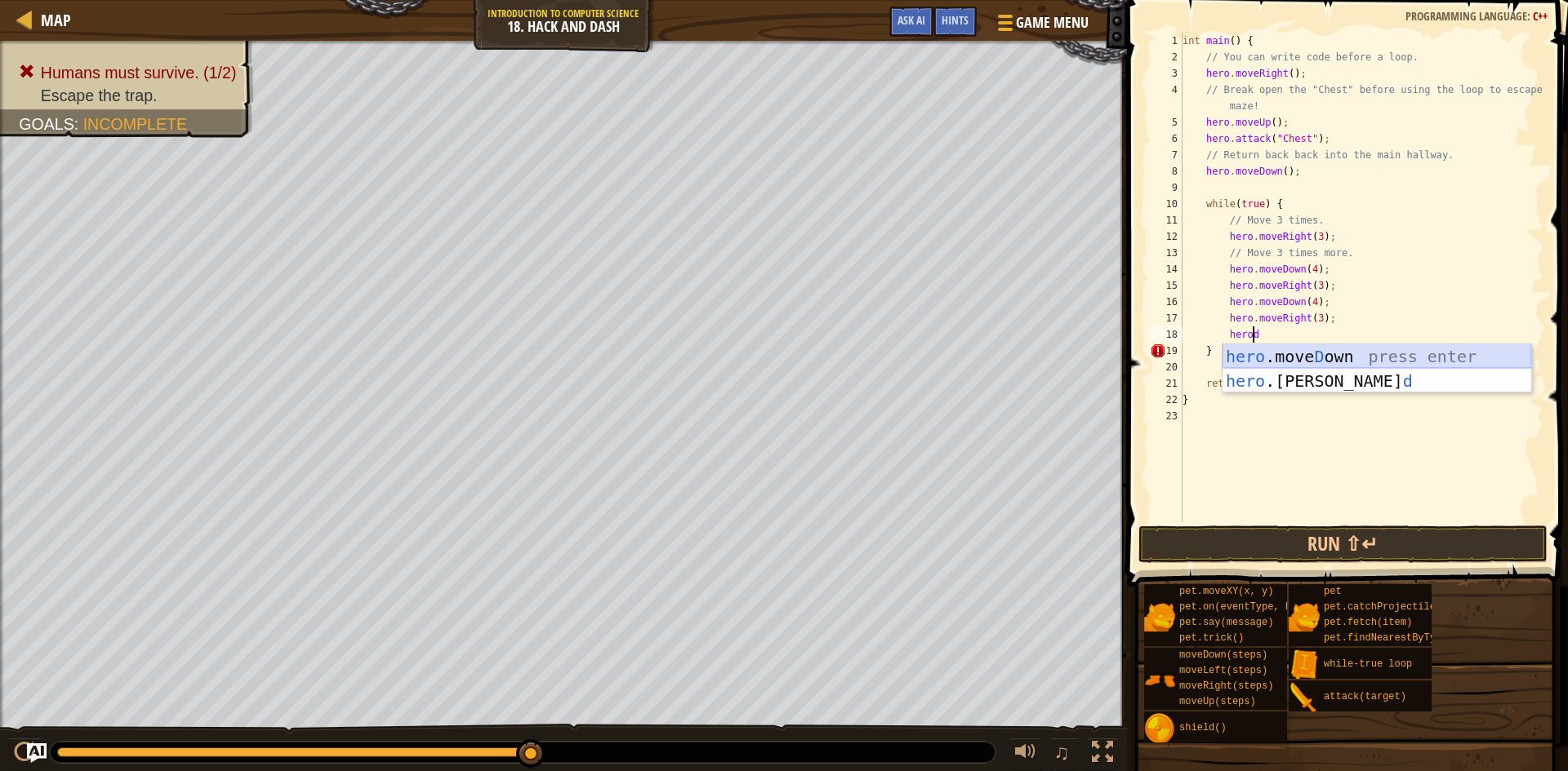
click at [1316, 350] on div "hero .[PERSON_NAME] own press enter hero .[PERSON_NAME] d press enter" at bounding box center [1377, 393] width 309 height 98
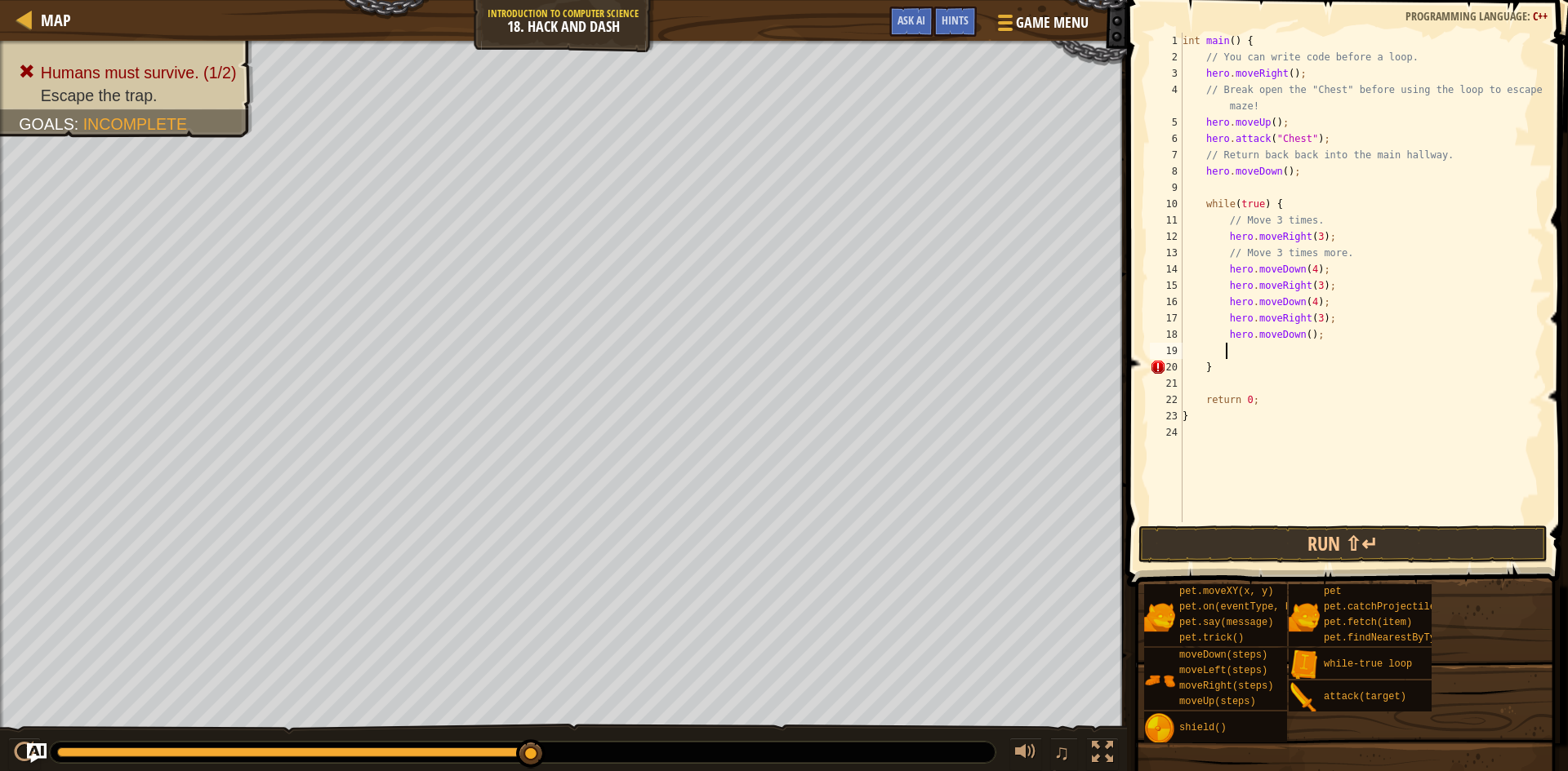
click at [1300, 334] on div "int main ( ) { // You can write code before a loop. hero . moveRight ( ) ; // B…" at bounding box center [1361, 294] width 364 height 523
type textarea "hero.moveDown(4);"
click at [1350, 549] on button "Run ⇧↵" at bounding box center [1342, 544] width 409 height 37
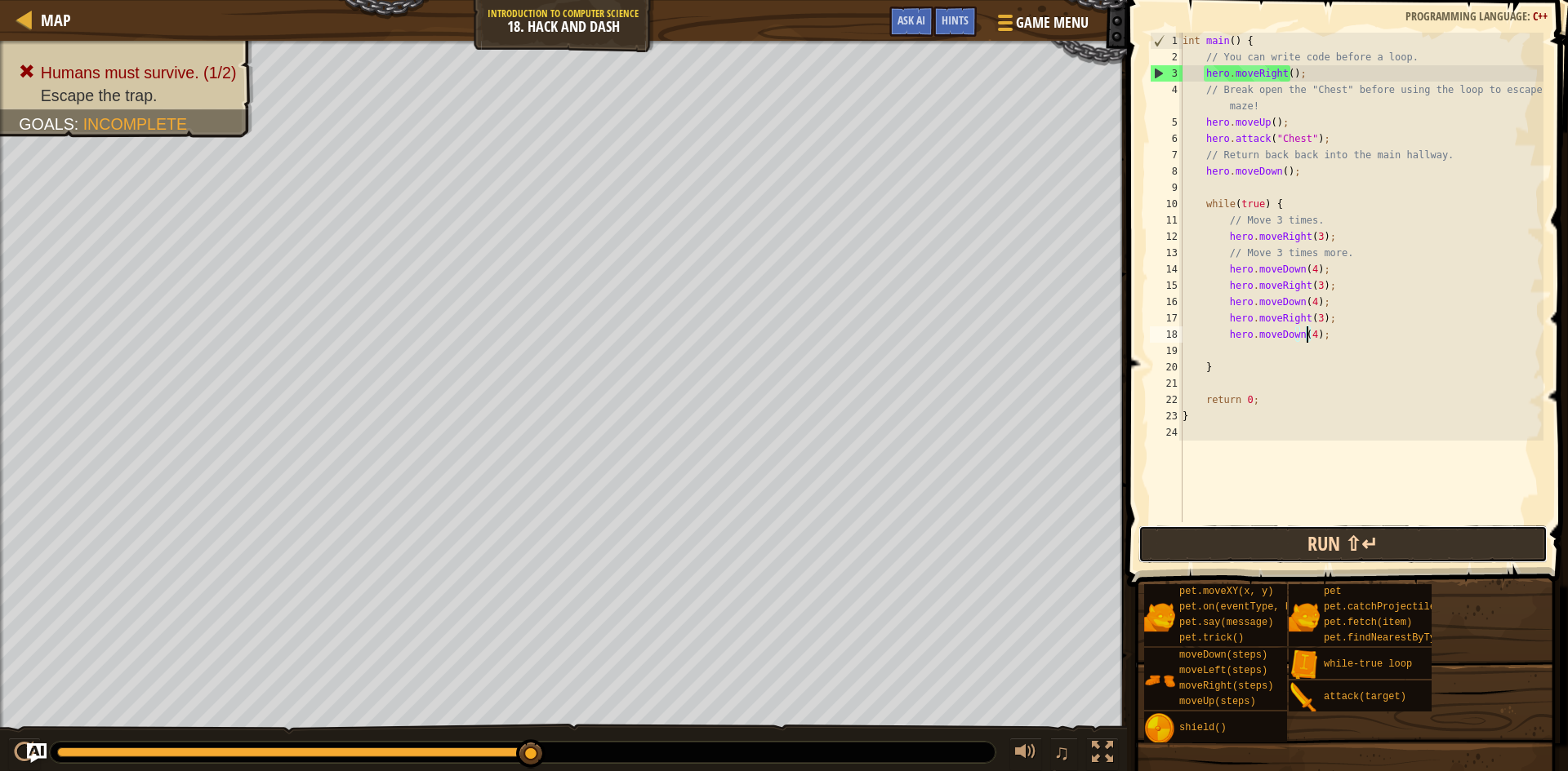
click at [1351, 550] on button "Run ⇧↵" at bounding box center [1342, 544] width 409 height 37
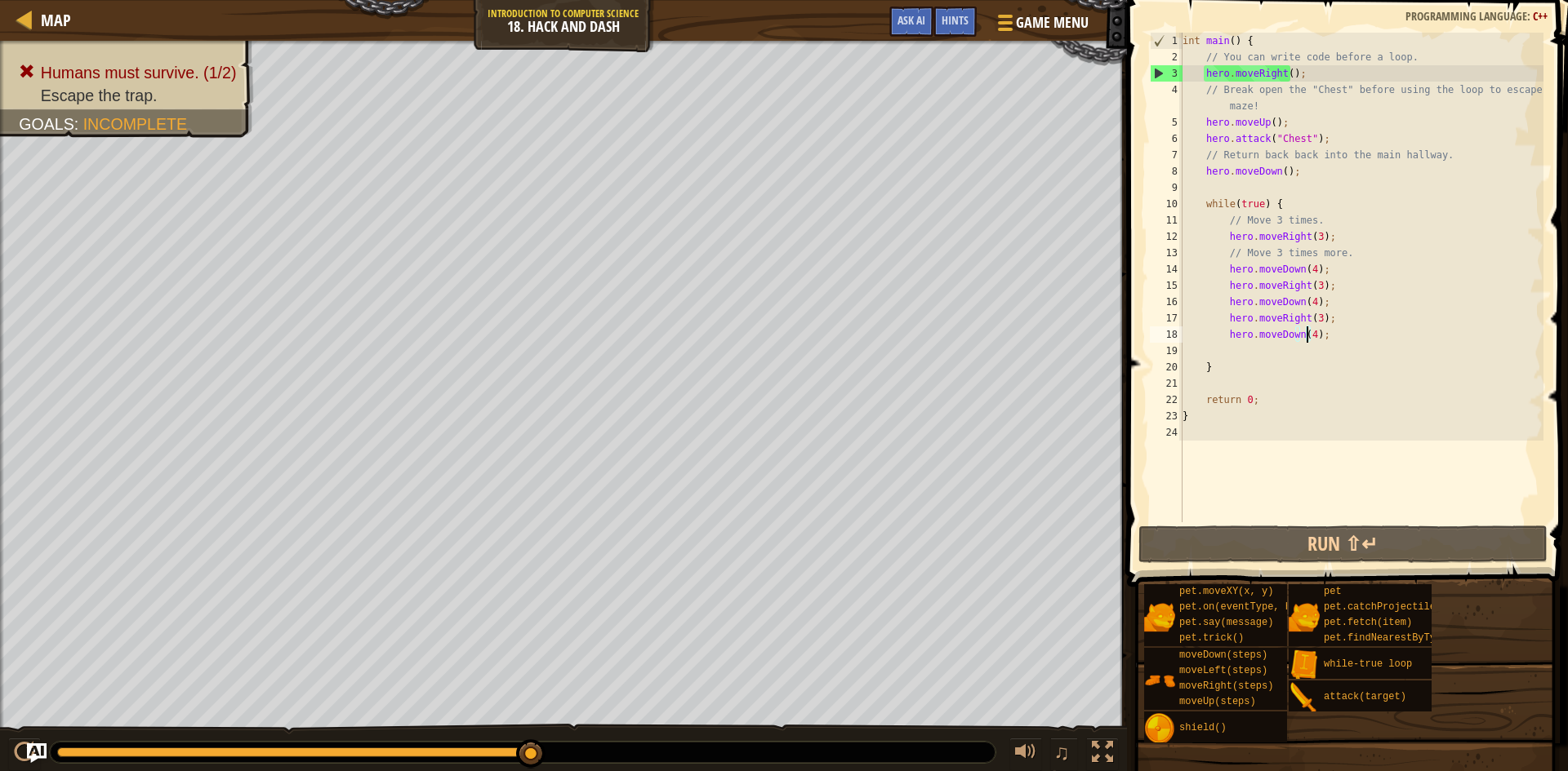
click at [1290, 342] on div "int main ( ) { // You can write code before a loop. hero . moveRight ( ) ; // B…" at bounding box center [1361, 294] width 364 height 523
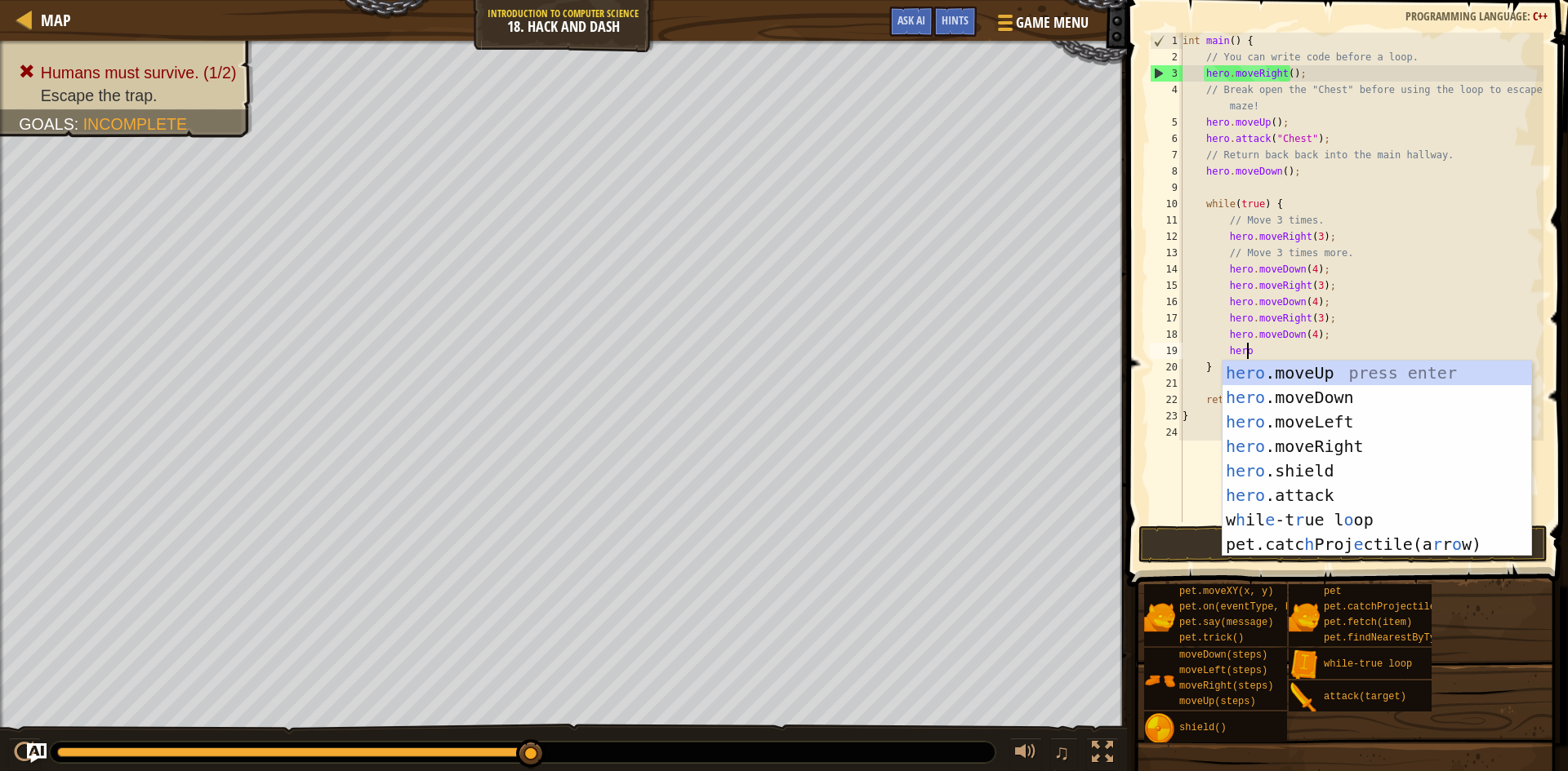
type textarea "heror"
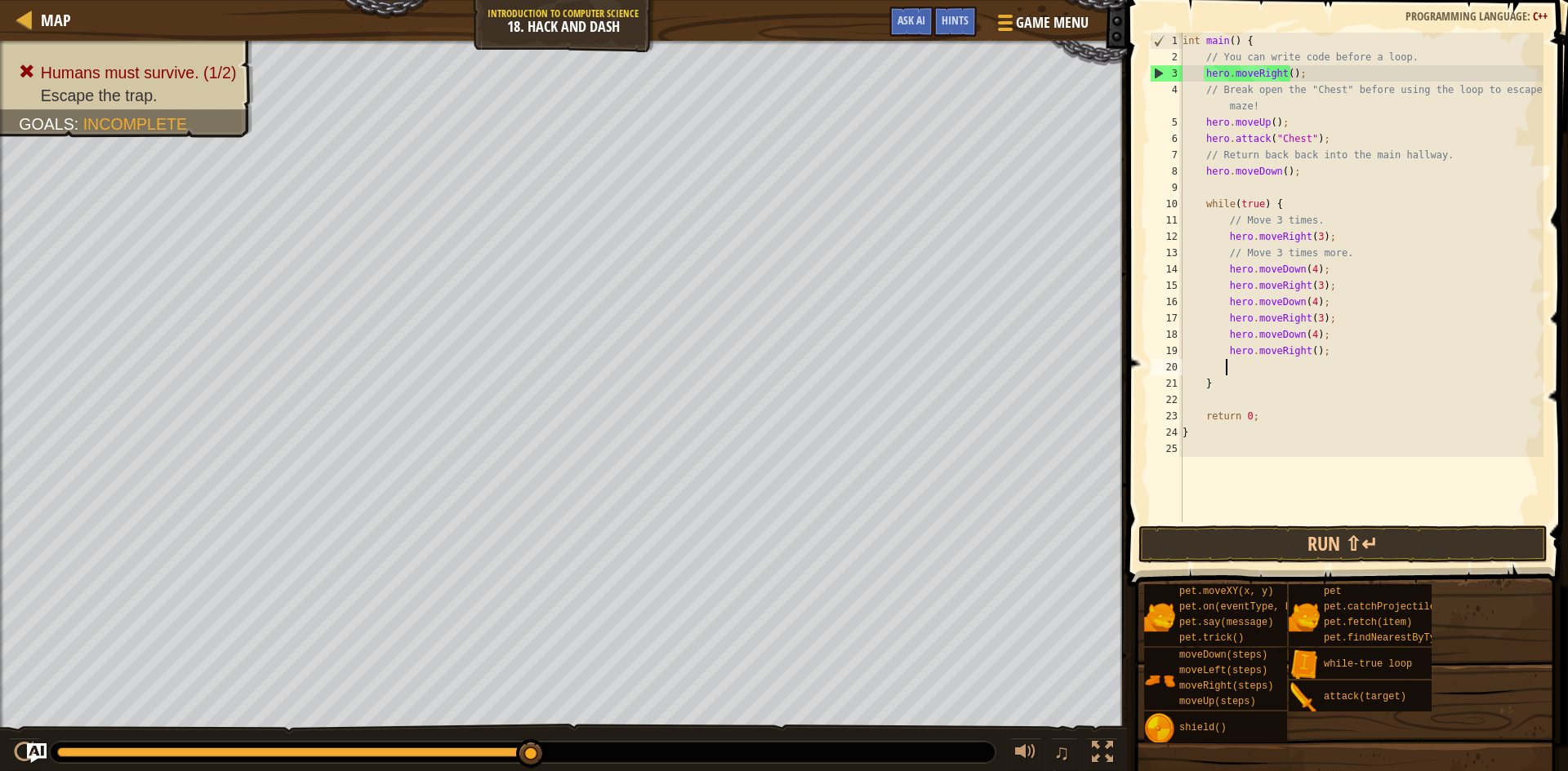
scroll to position [7, 3]
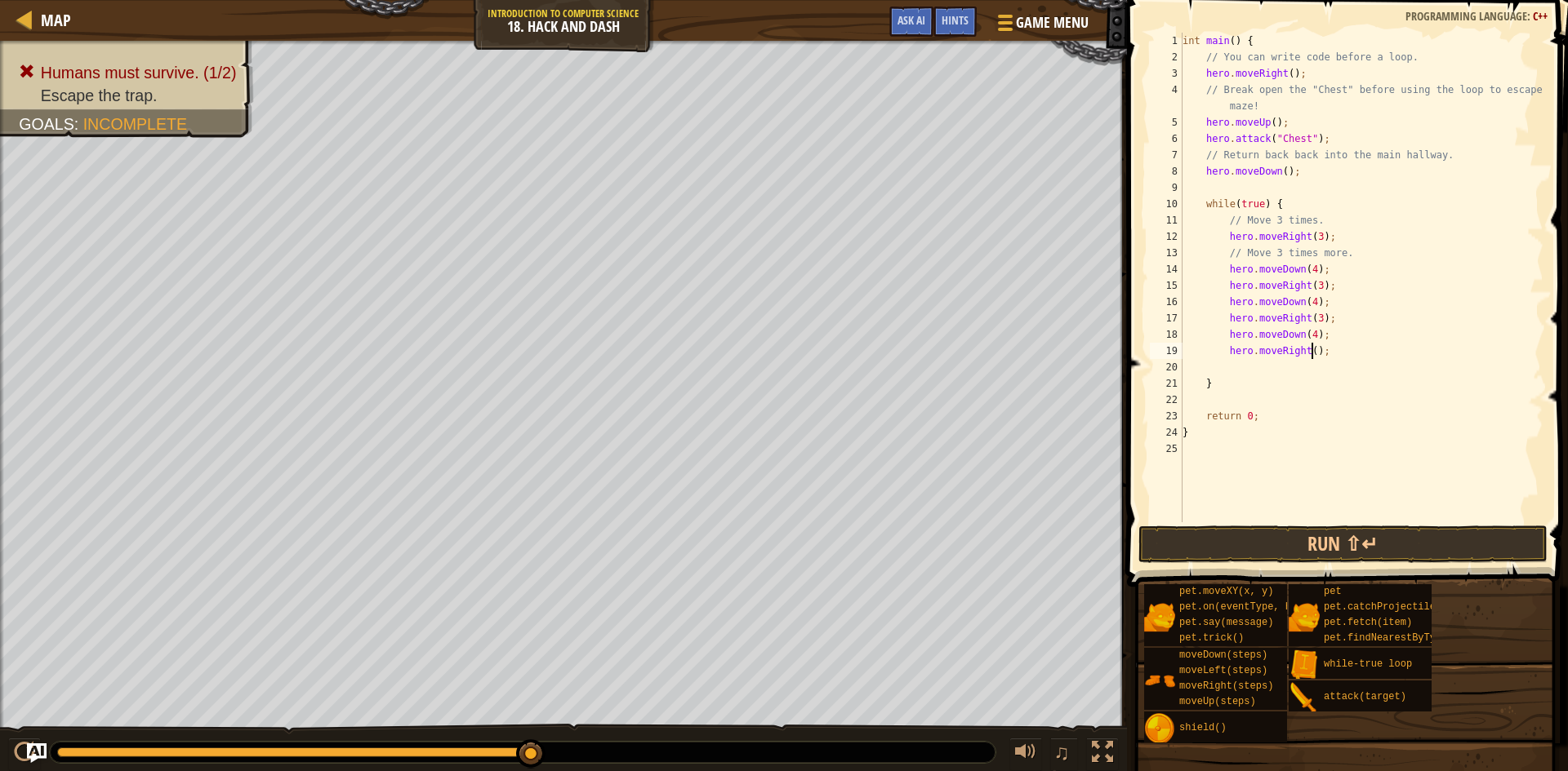
click at [1310, 351] on div "int main ( ) { // You can write code before a loop. hero . moveRight ( ) ; // B…" at bounding box center [1361, 294] width 364 height 523
click at [1296, 351] on div "int main ( ) { // You can write code before a loop. hero . moveRight ( ) ; // B…" at bounding box center [1361, 294] width 364 height 523
click at [1304, 353] on div "int main ( ) { // You can write code before a loop. hero . moveRight ( ) ; // B…" at bounding box center [1361, 294] width 364 height 523
type textarea "hero.moveRight(3);"
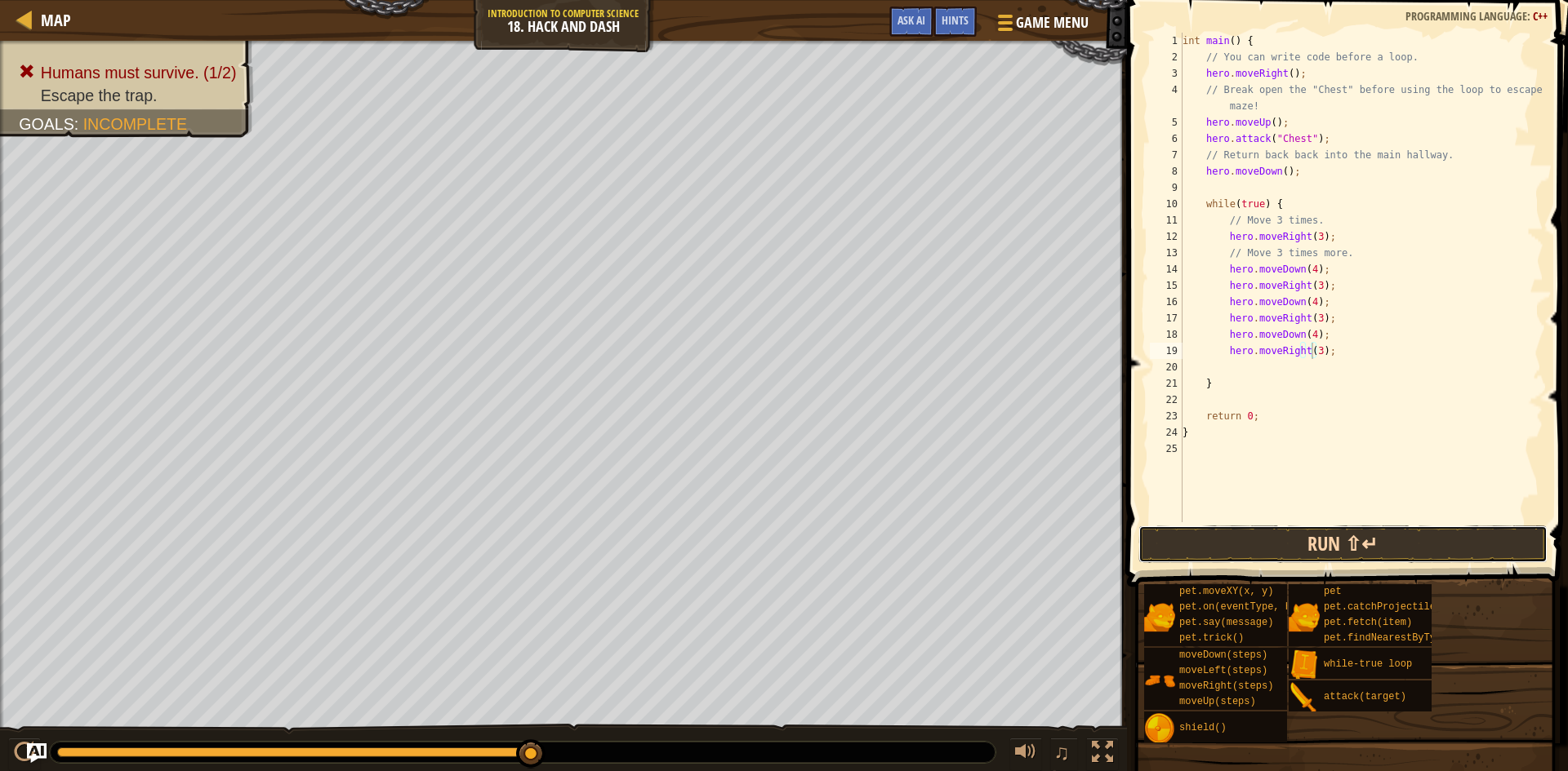
click at [1363, 533] on button "Run ⇧↵" at bounding box center [1342, 544] width 409 height 37
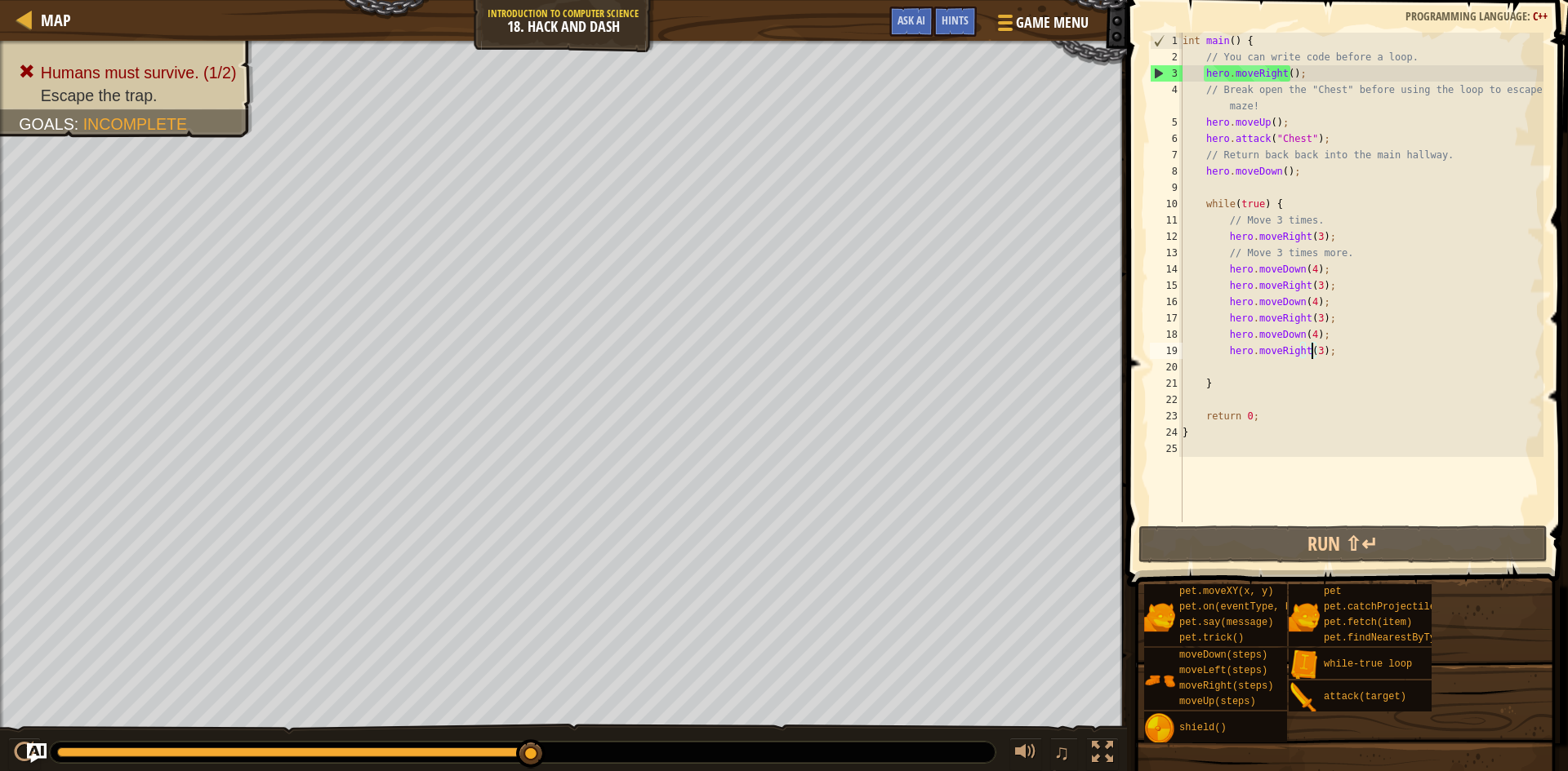
click at [1350, 361] on div "int main ( ) { // You can write code before a loop. hero . moveRight ( ) ; // B…" at bounding box center [1361, 294] width 364 height 523
click at [1345, 351] on div "int main ( ) { // You can write code before a loop. hero . moveRight ( ) ; // B…" at bounding box center [1361, 294] width 364 height 523
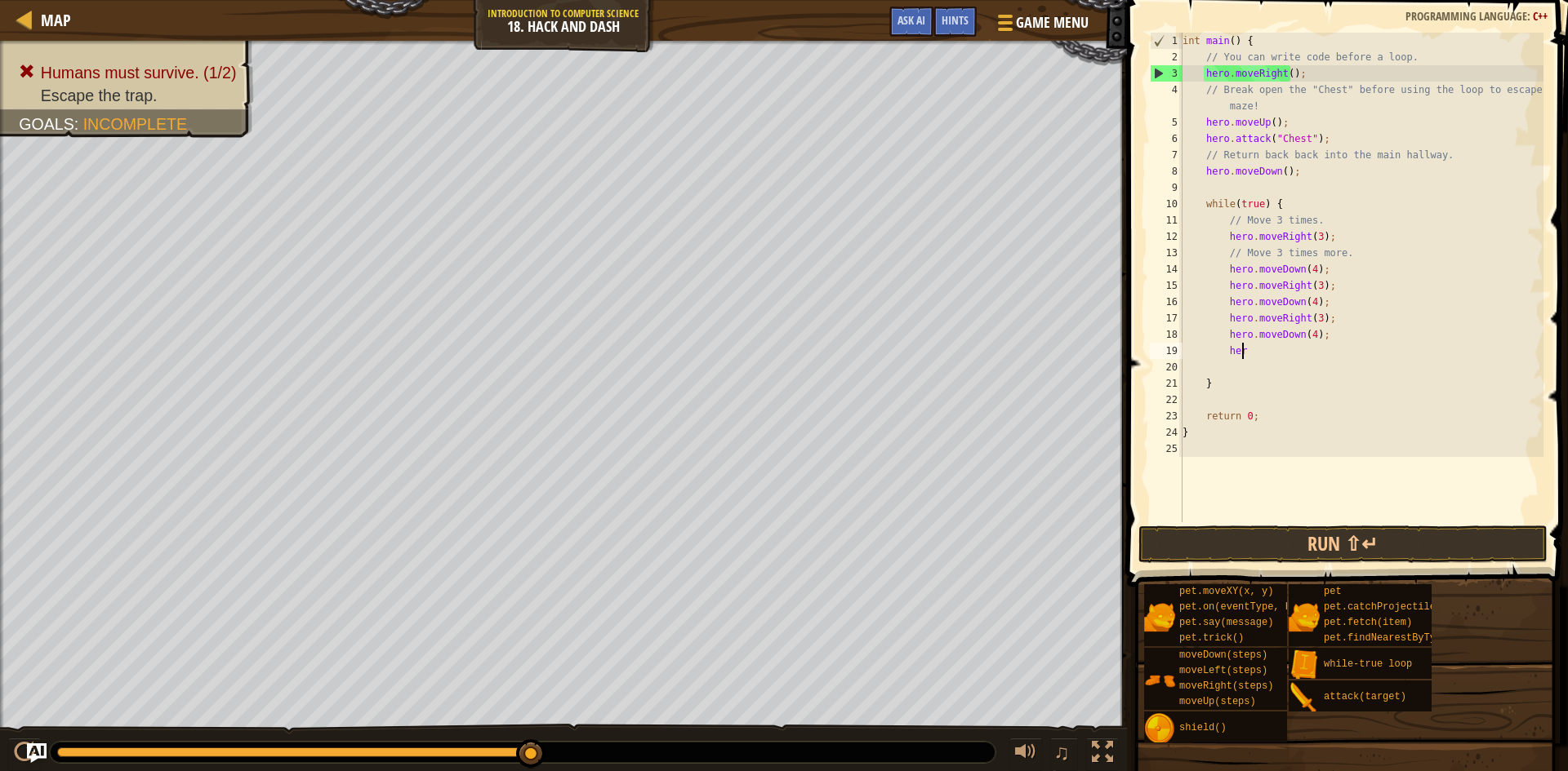
type textarea "h"
click at [1324, 533] on button "Run ⇧↵" at bounding box center [1342, 544] width 409 height 37
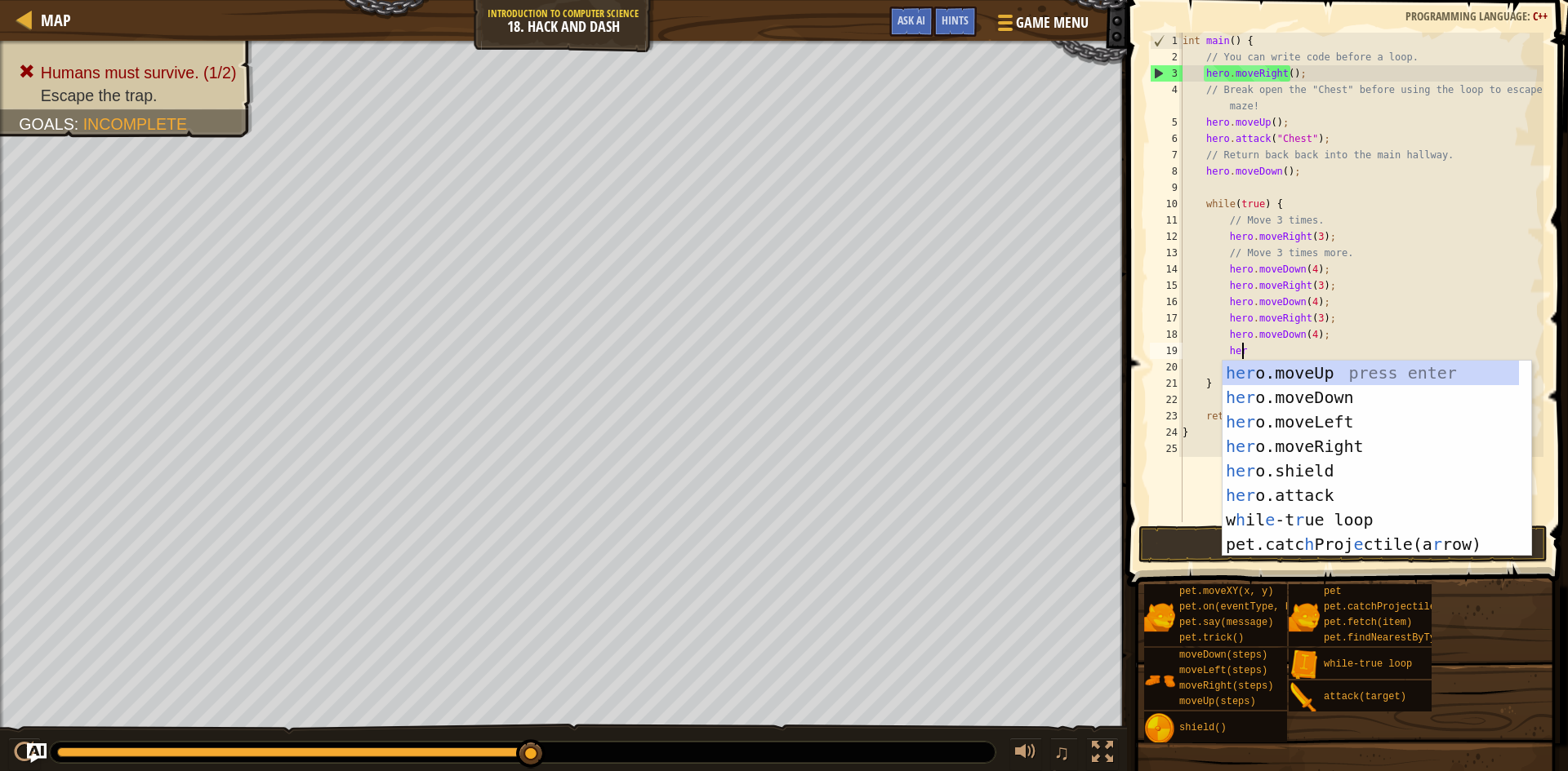
type textarea "heror"
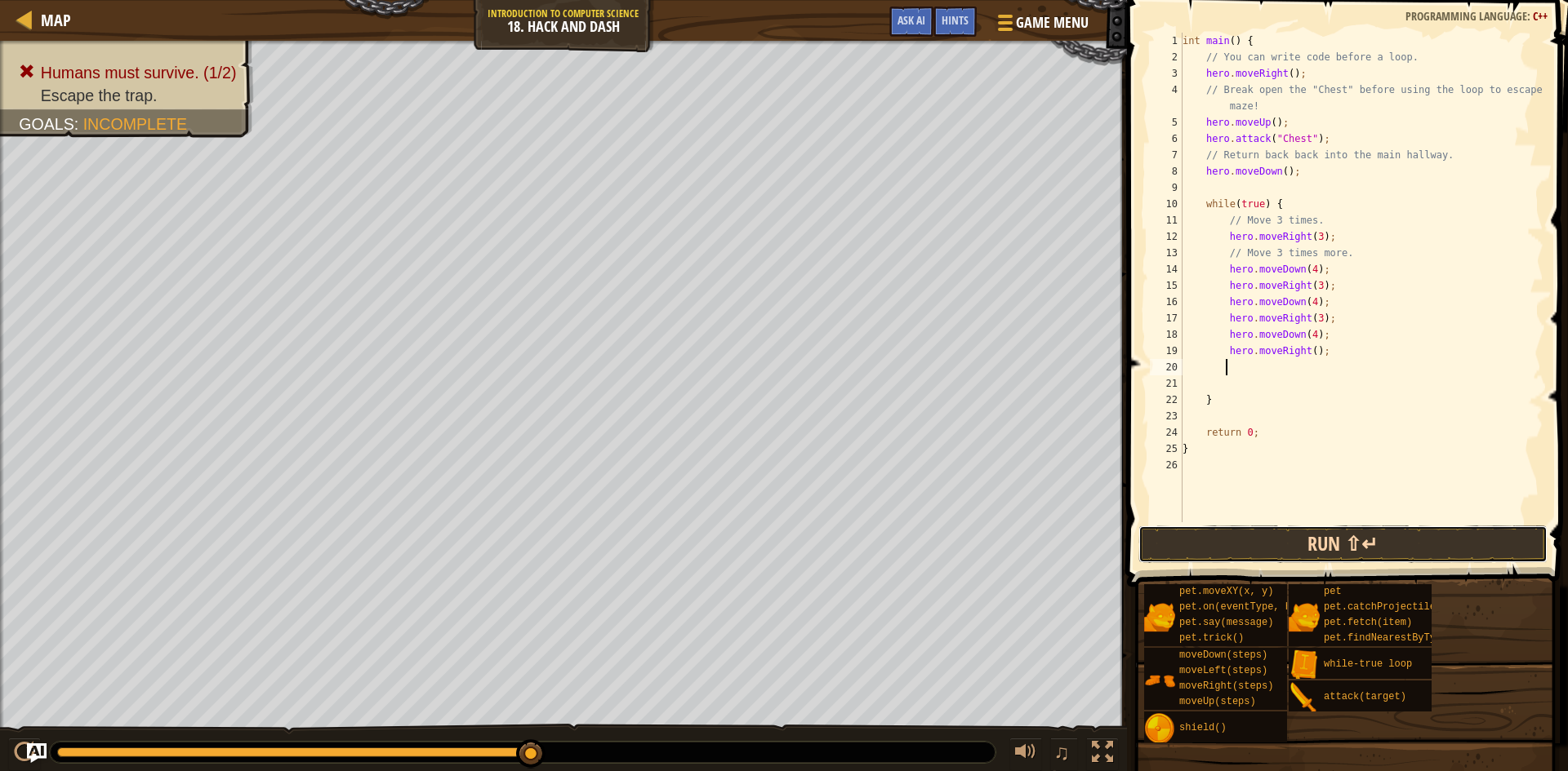
click at [1399, 536] on button "Run ⇧↵" at bounding box center [1342, 544] width 409 height 37
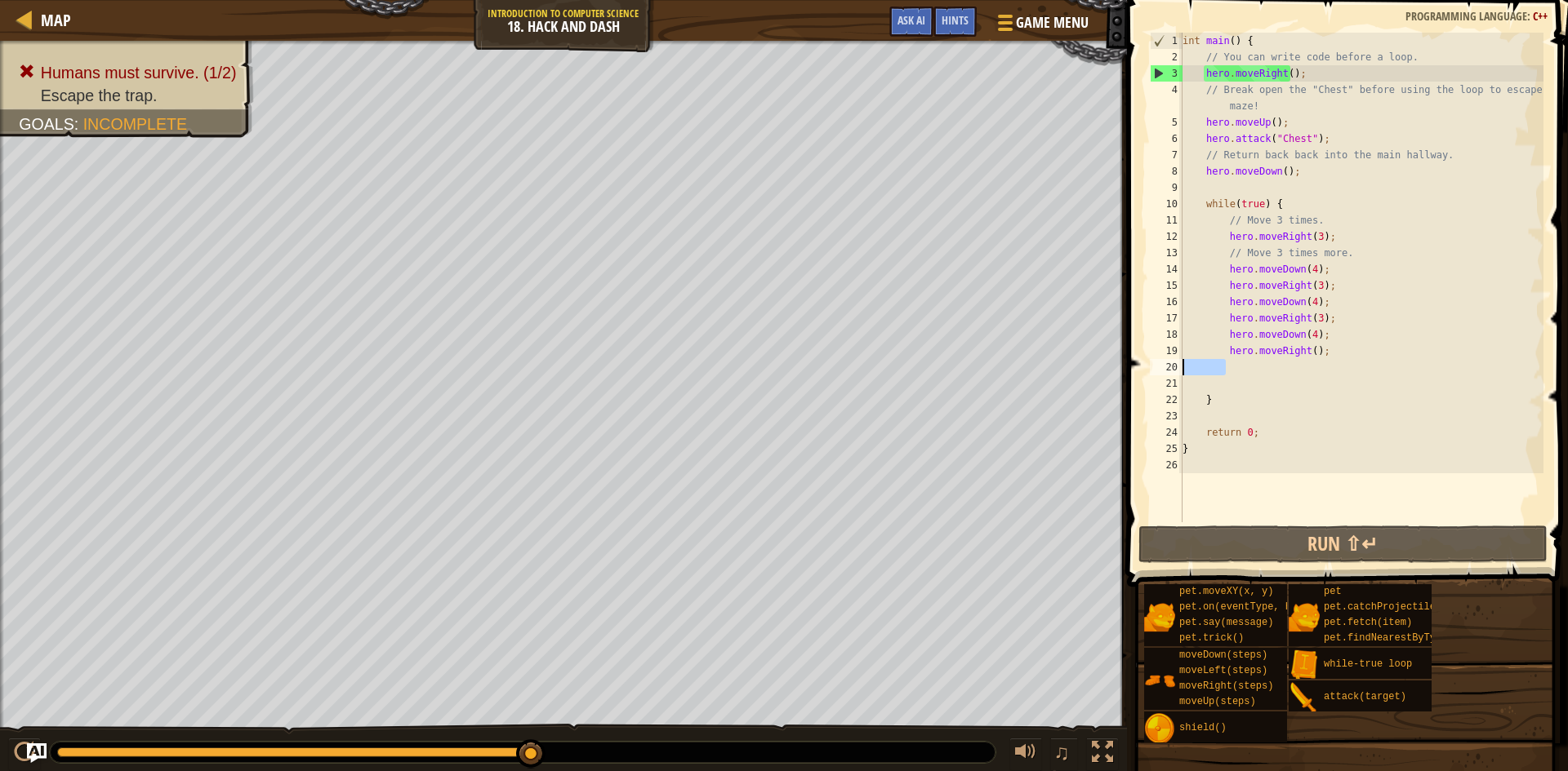
drag, startPoint x: 1325, startPoint y: 360, endPoint x: 1182, endPoint y: 360, distance: 143.0
click at [1172, 360] on div "1 2 3 4 5 6 7 8 9 10 11 12 13 14 15 16 17 18 19 20 21 22 23 24 25 26 int main (…" at bounding box center [1345, 277] width 397 height 490
drag, startPoint x: 1321, startPoint y: 347, endPoint x: 1233, endPoint y: 347, distance: 88.0
click at [1263, 354] on div "int main ( ) { // You can write code before a loop. hero . moveRight ( ) ; // B…" at bounding box center [1361, 294] width 364 height 523
click at [1304, 564] on span at bounding box center [1349, 270] width 454 height 635
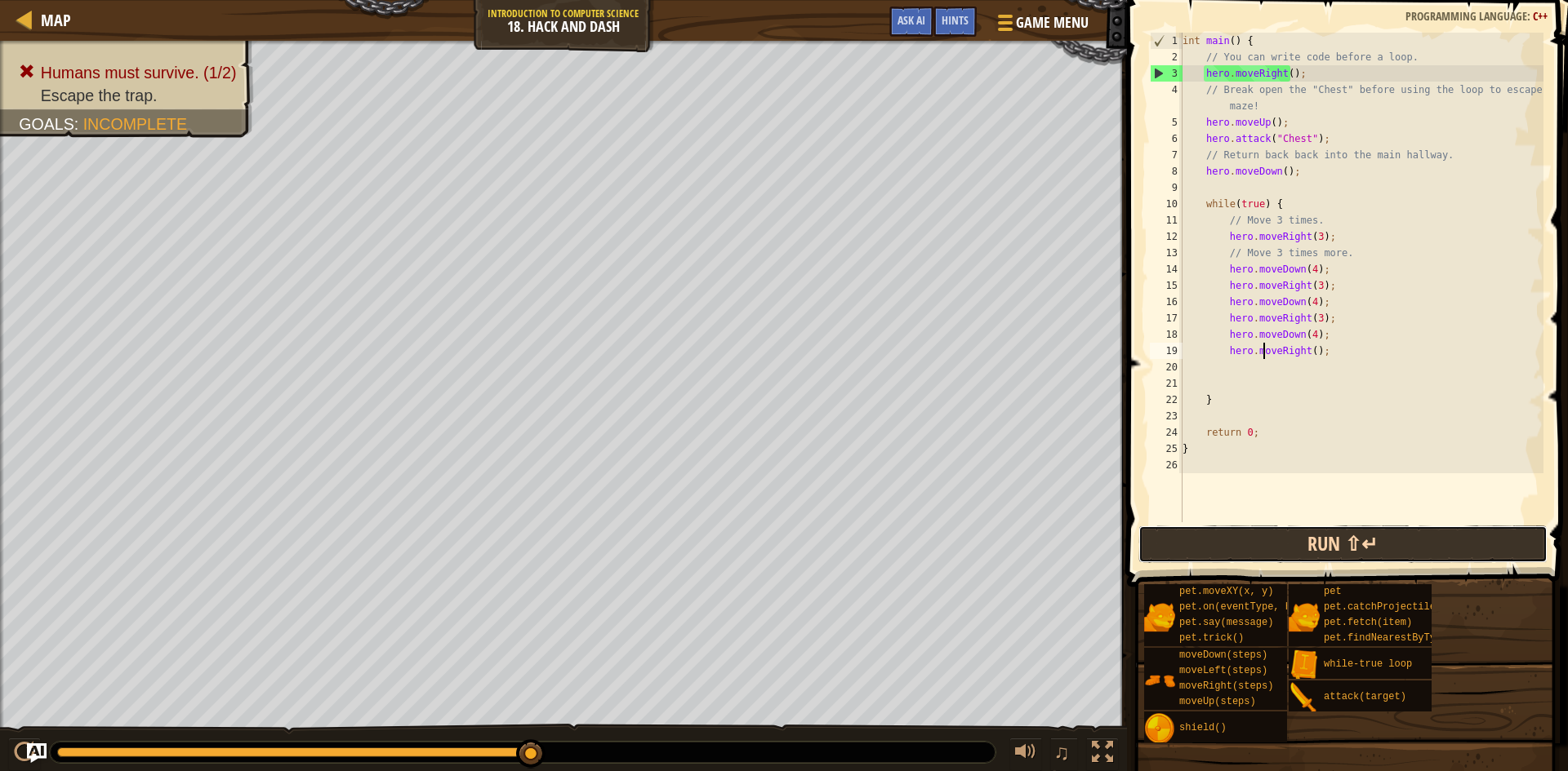
click at [1299, 540] on button "Run ⇧↵" at bounding box center [1342, 544] width 409 height 37
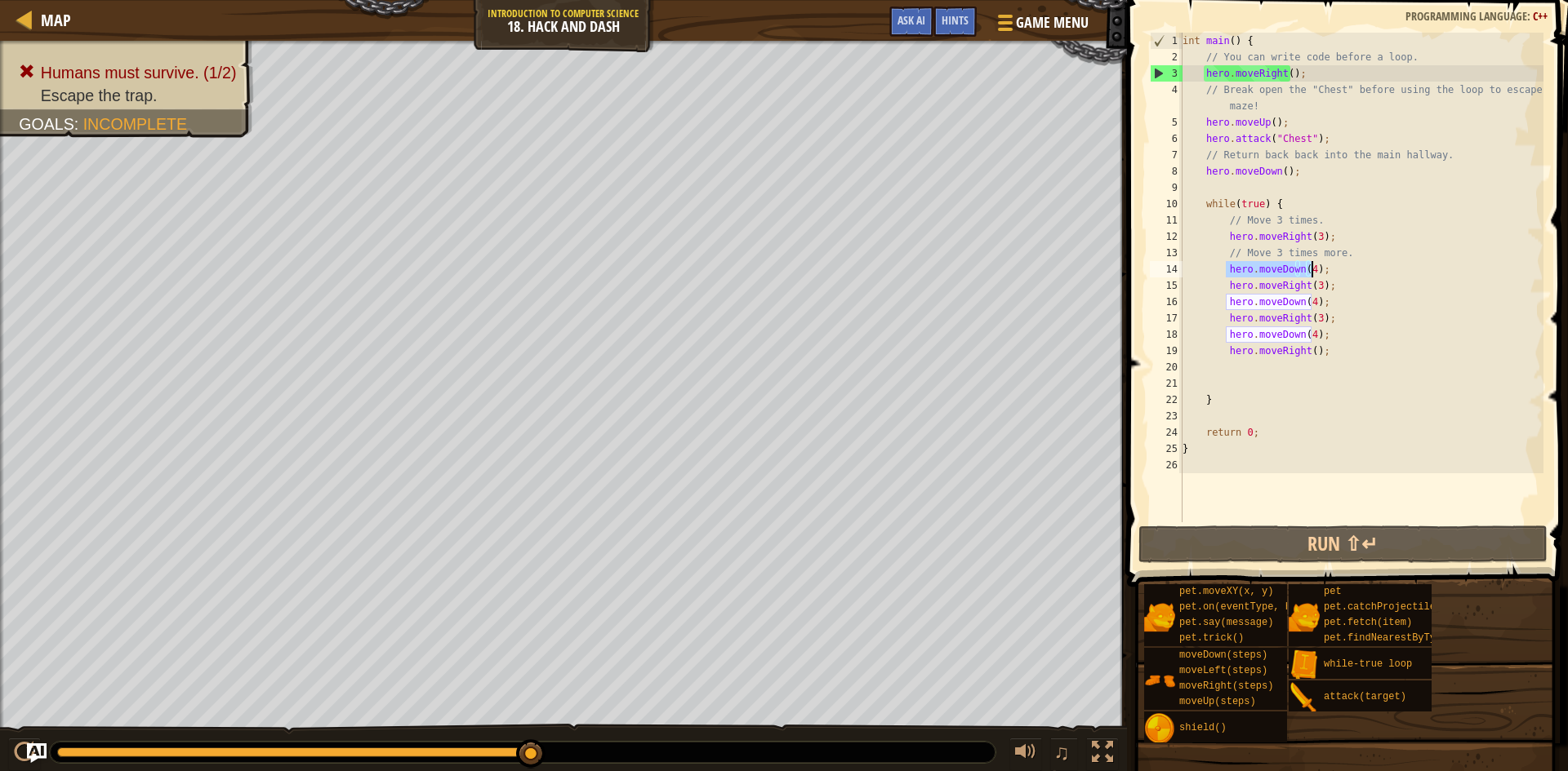
drag, startPoint x: 1224, startPoint y: 268, endPoint x: 1310, endPoint y: 275, distance: 86.3
click at [1310, 275] on div "int main ( ) { // You can write code before a loop. hero . moveRight ( ) ; // B…" at bounding box center [1361, 294] width 364 height 523
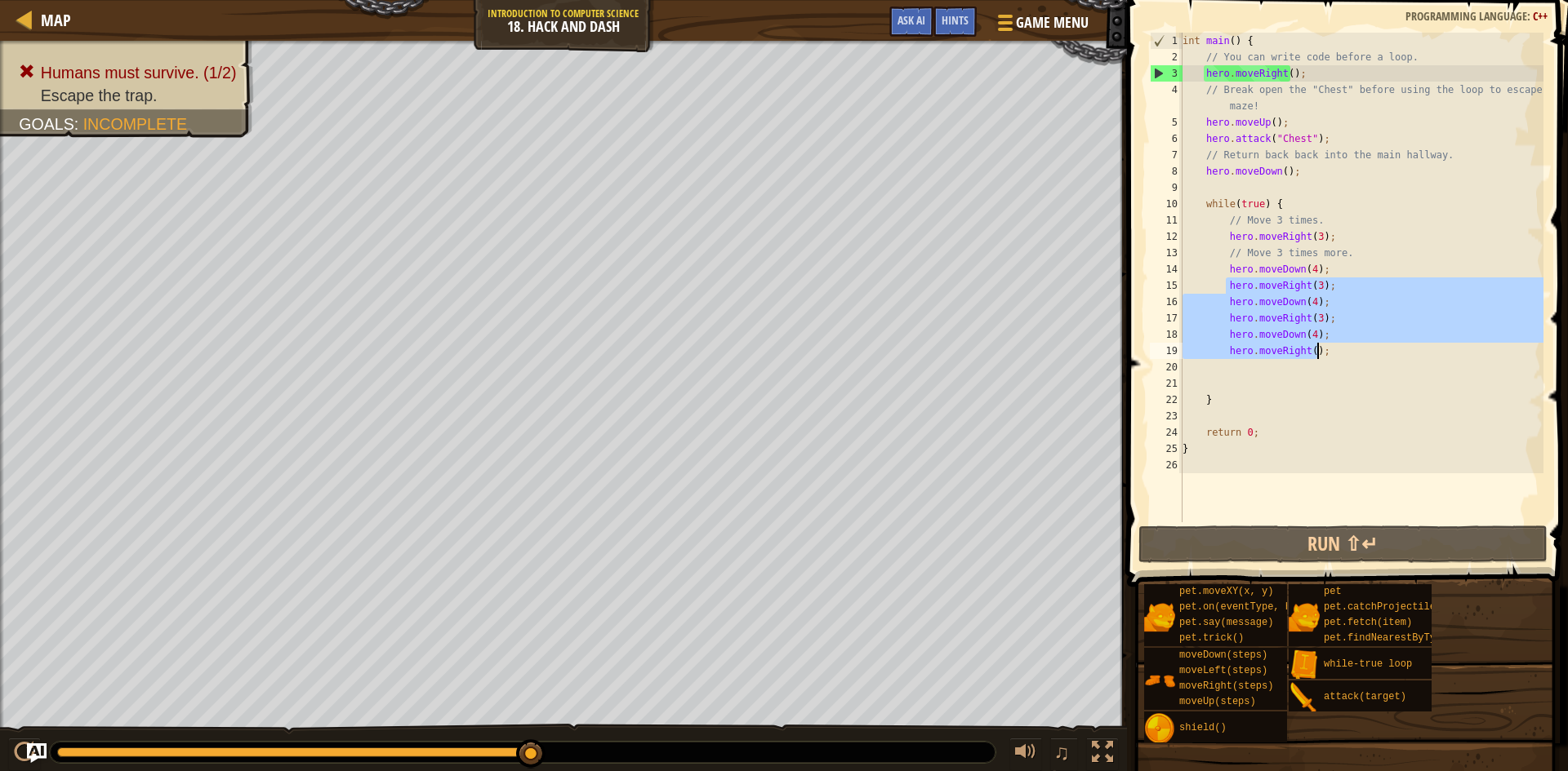
drag, startPoint x: 1225, startPoint y: 283, endPoint x: 1343, endPoint y: 358, distance: 139.8
click at [1343, 358] on div "int main ( ) { // You can write code before a loop. hero . moveRight ( ) ; // B…" at bounding box center [1361, 294] width 364 height 523
type textarea "hero.moveDown(4); hero.moveRight();"
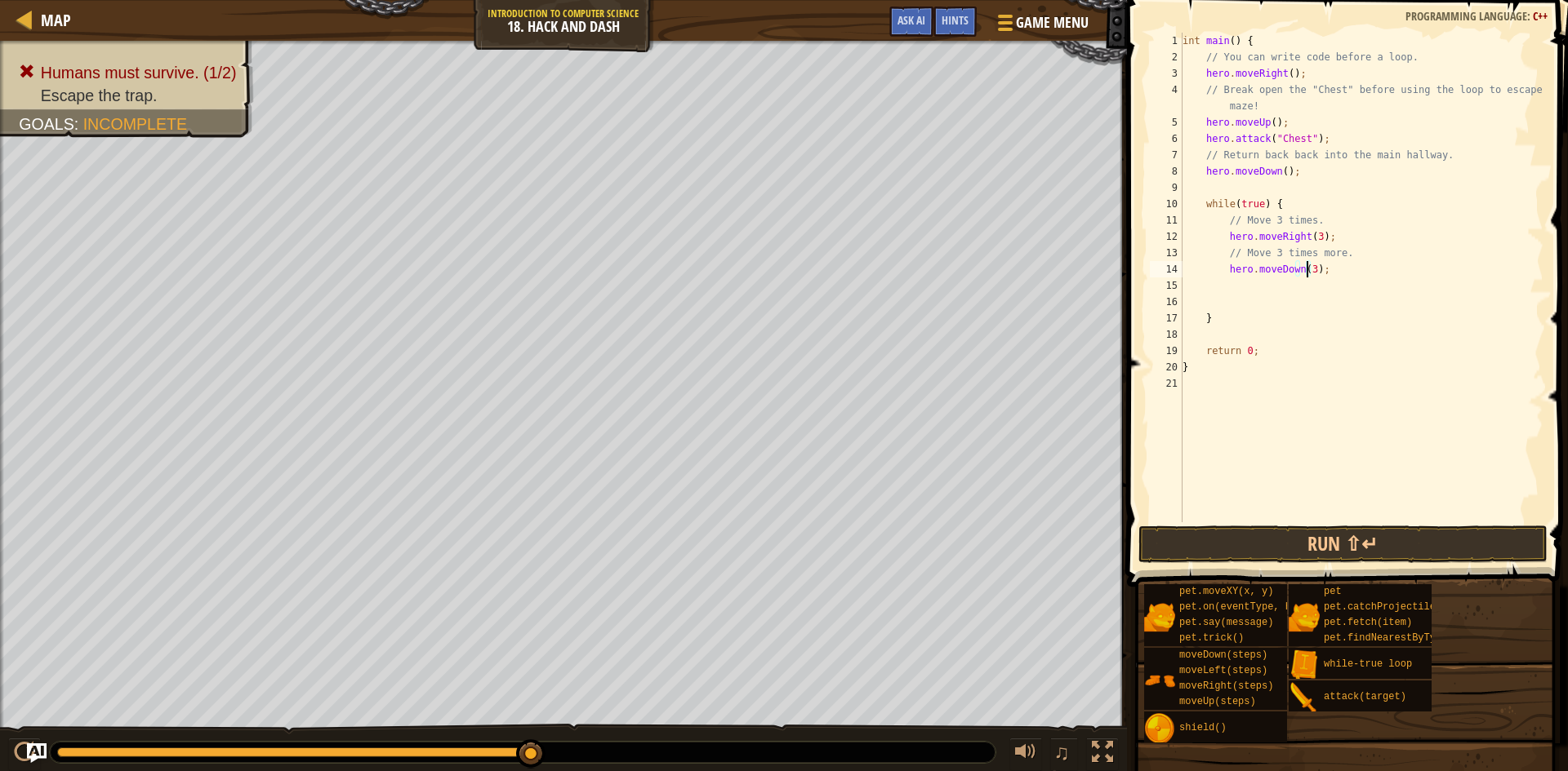
scroll to position [7, 10]
type textarea "hero.moveDown(3);"
click at [1355, 545] on button "Run ⇧↵" at bounding box center [1342, 544] width 409 height 37
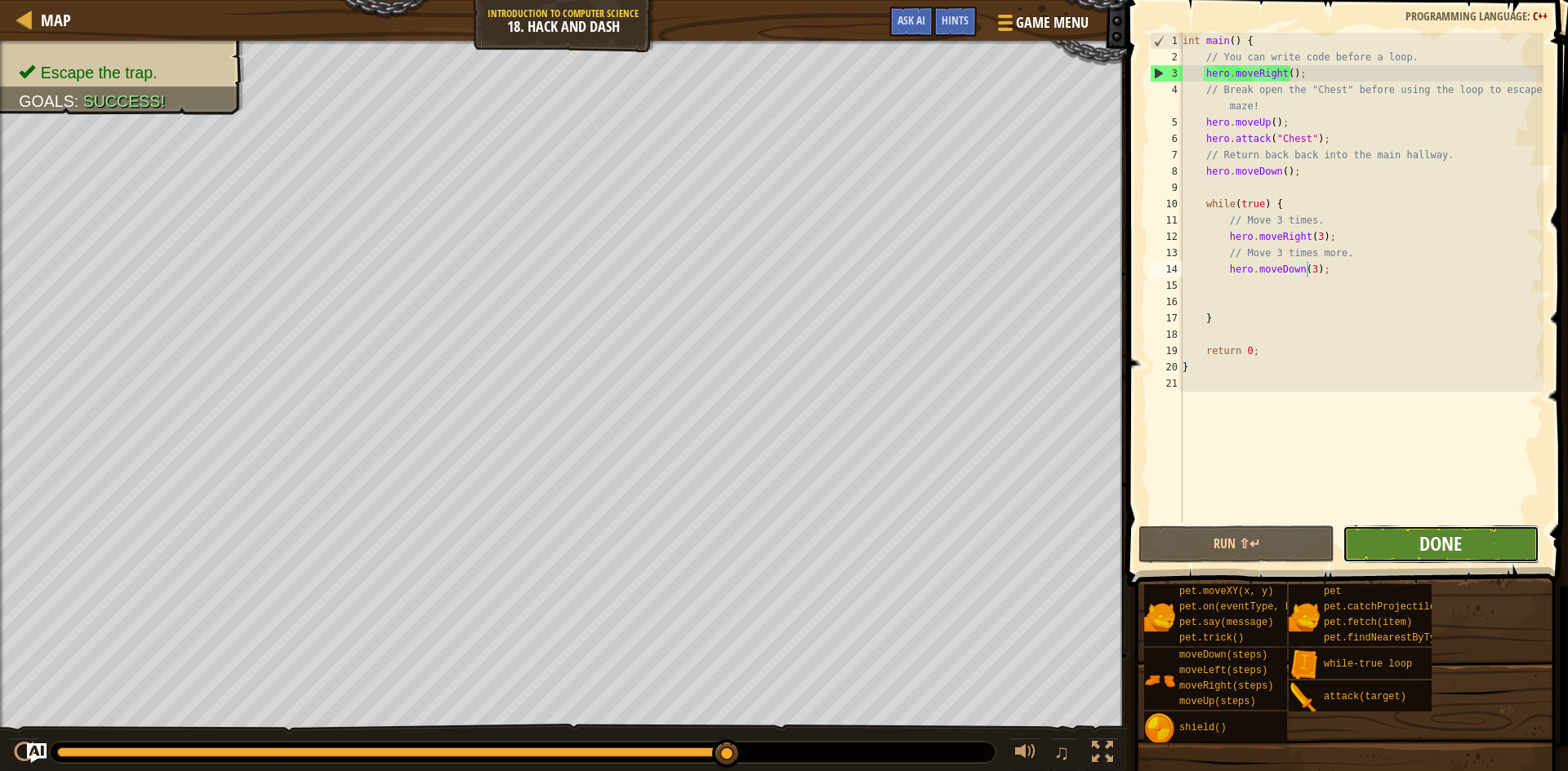
click at [1419, 545] on button "Done" at bounding box center [1440, 544] width 196 height 37
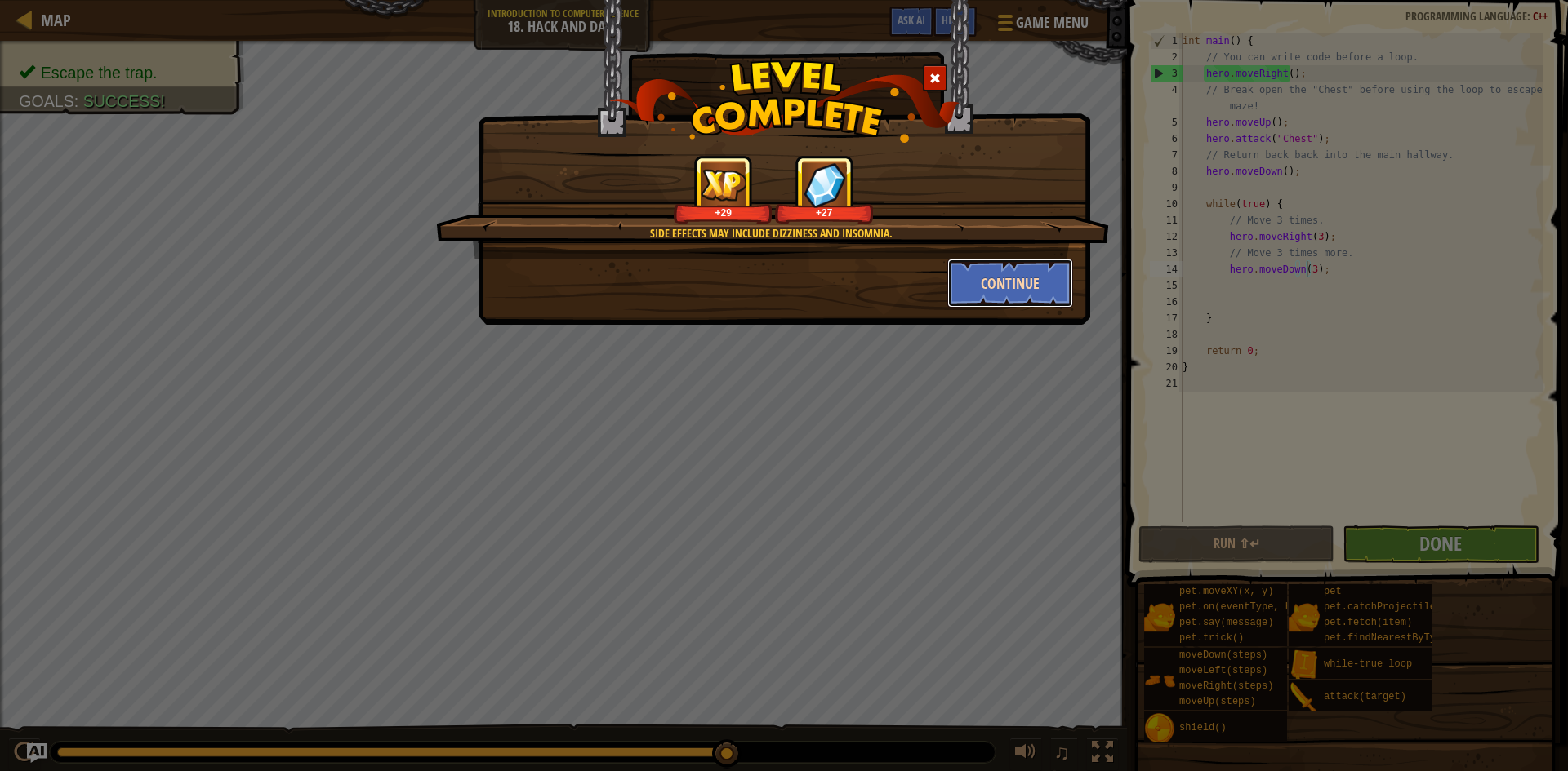
click at [992, 273] on button "Continue" at bounding box center [1011, 284] width 127 height 49
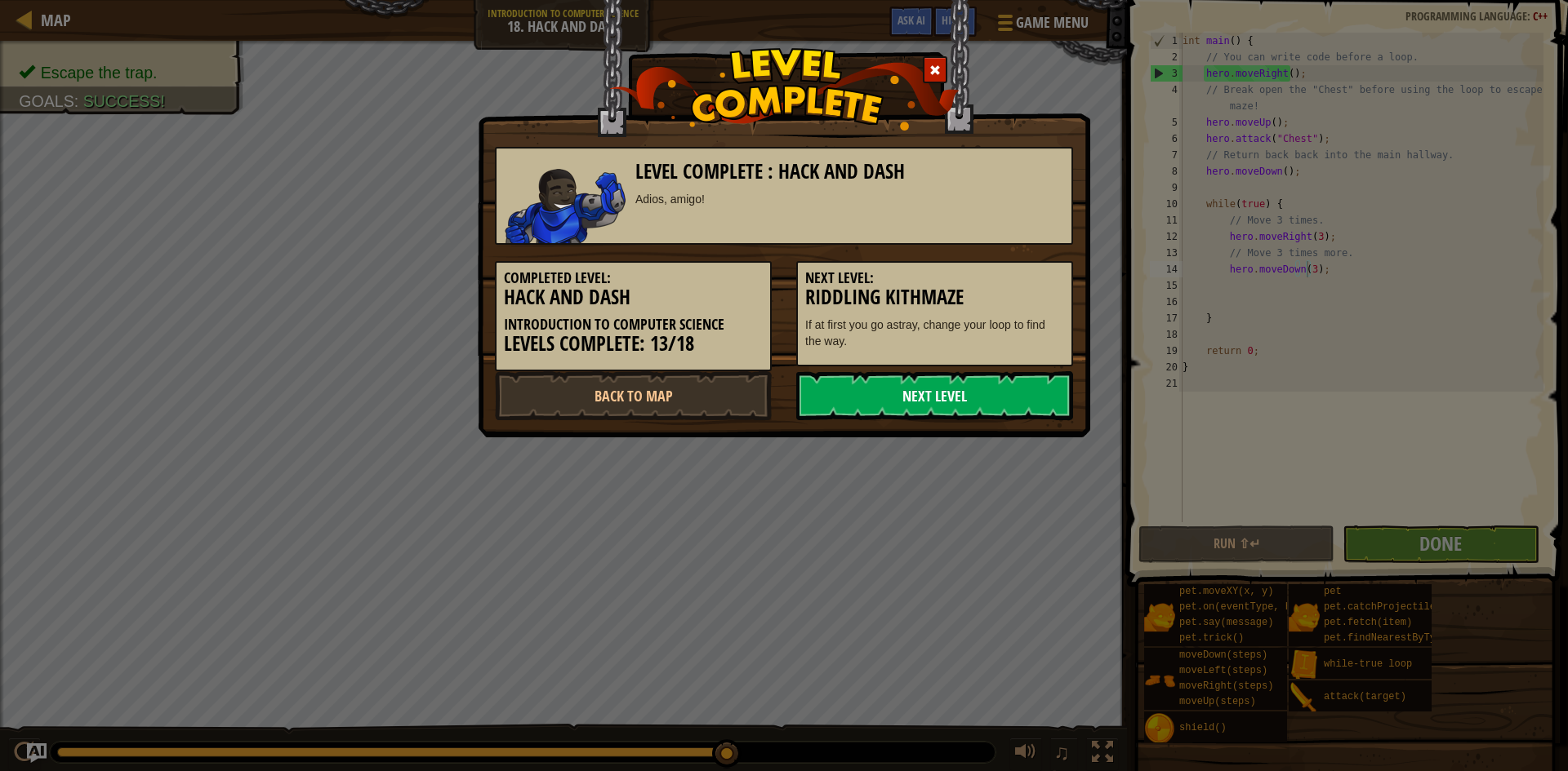
click at [963, 395] on link "Next Level" at bounding box center [934, 396] width 276 height 49
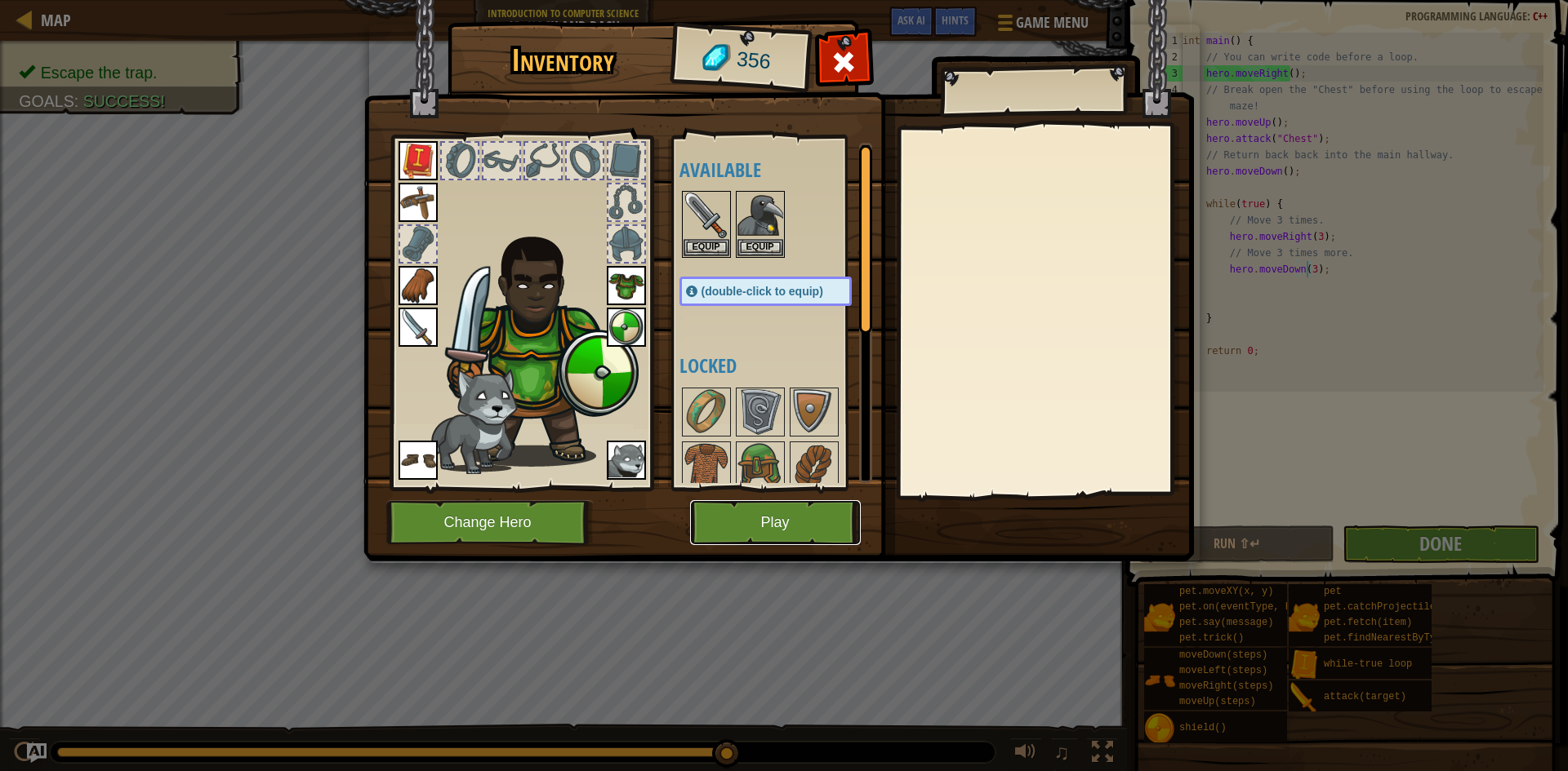
click at [763, 520] on button "Play" at bounding box center [775, 523] width 170 height 45
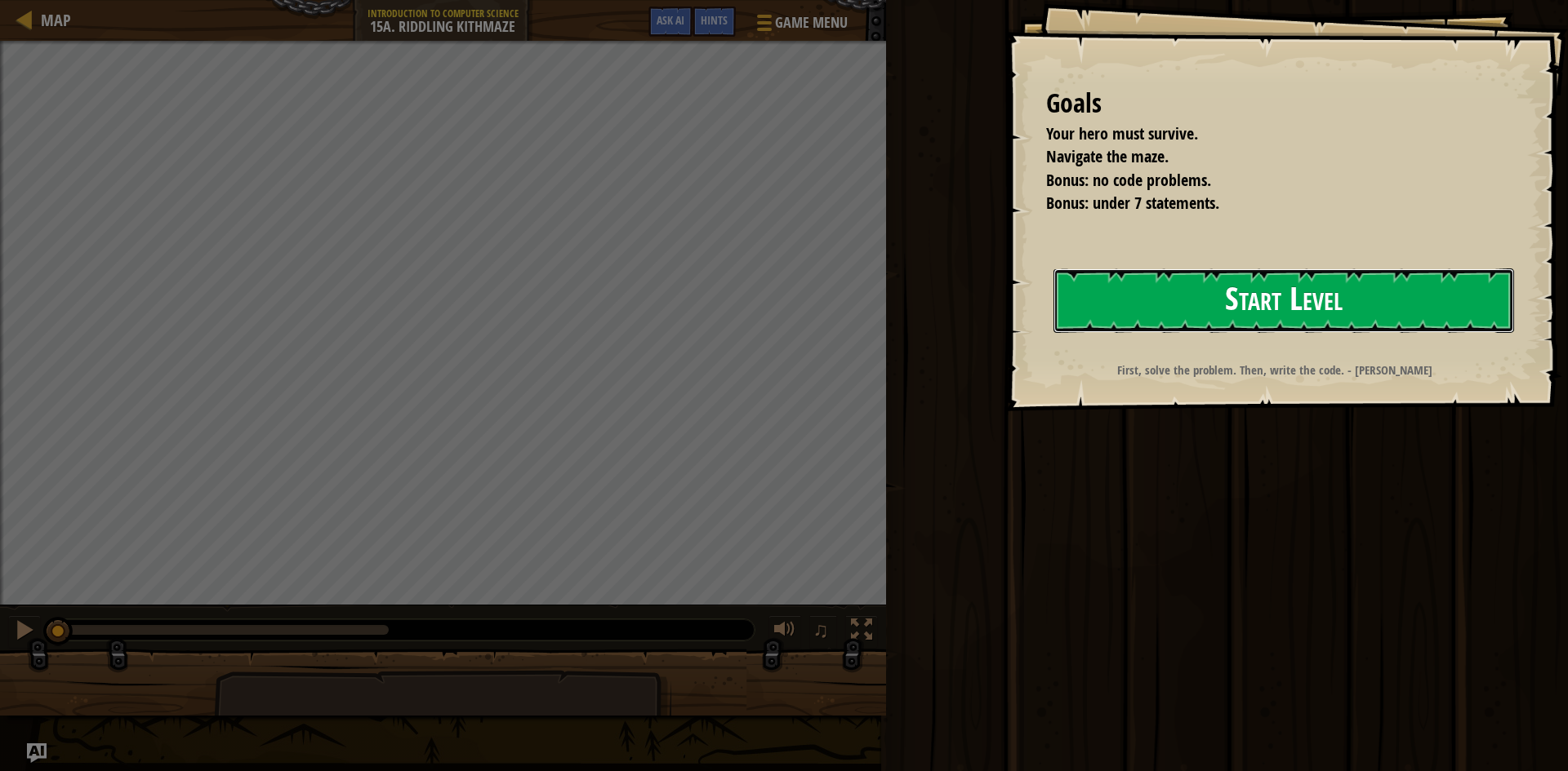
click at [1085, 304] on button "Start Level" at bounding box center [1283, 300] width 460 height 64
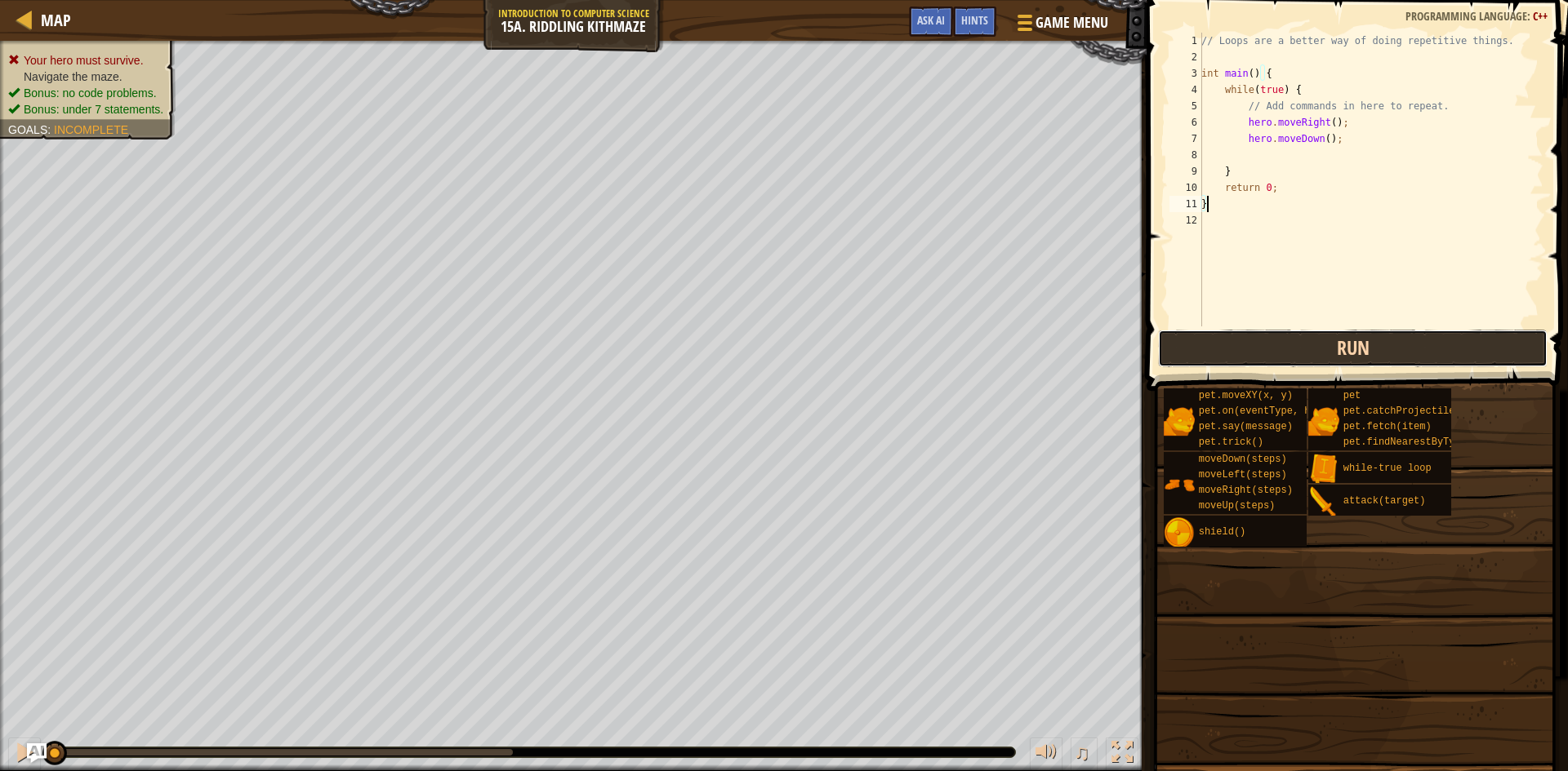
click at [1222, 356] on button "Run" at bounding box center [1353, 348] width 390 height 37
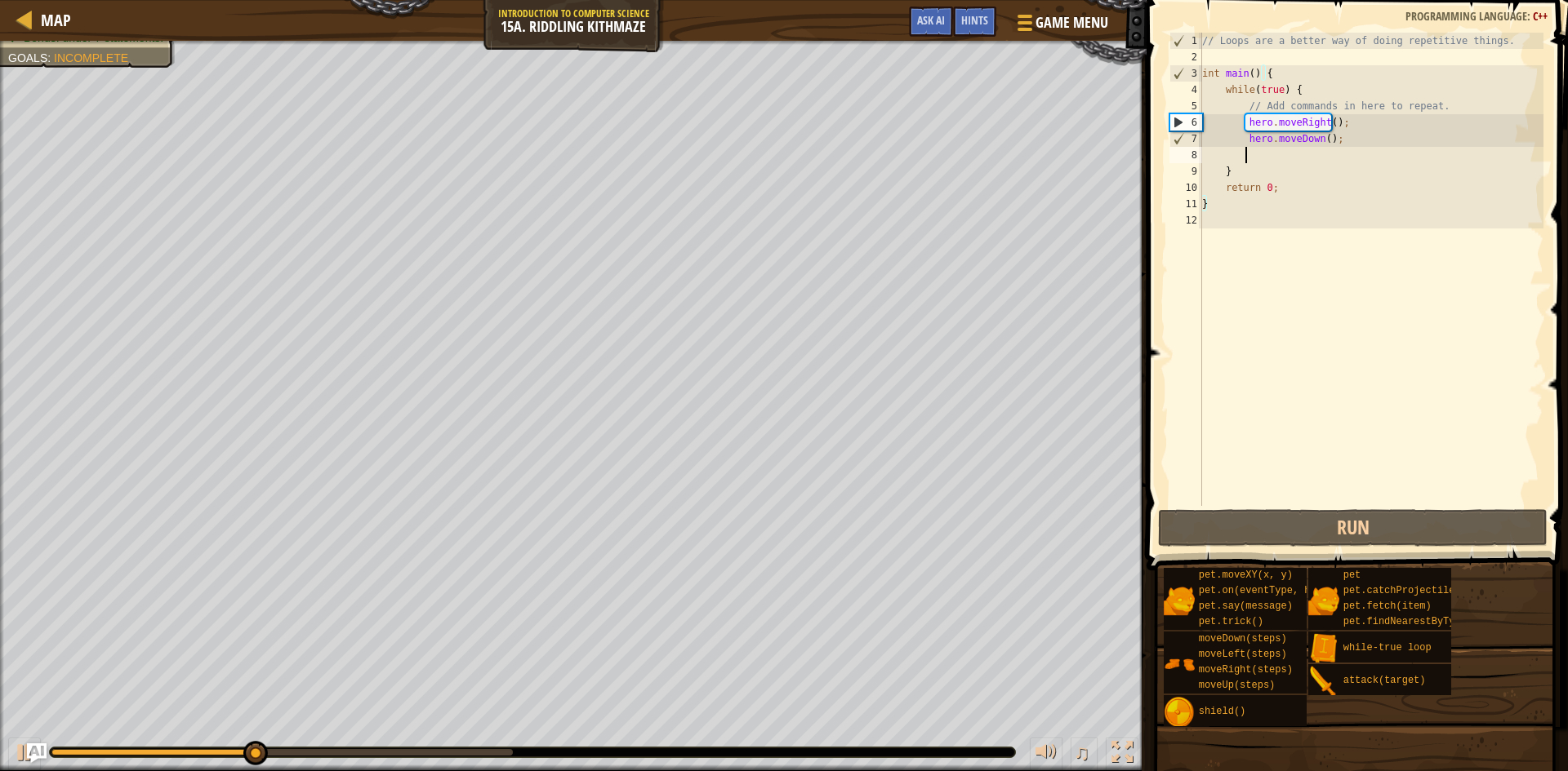
click at [1308, 157] on div "// Loops are a better way of doing repetitive things. int main ( ) { while ( tr…" at bounding box center [1371, 285] width 344 height 506
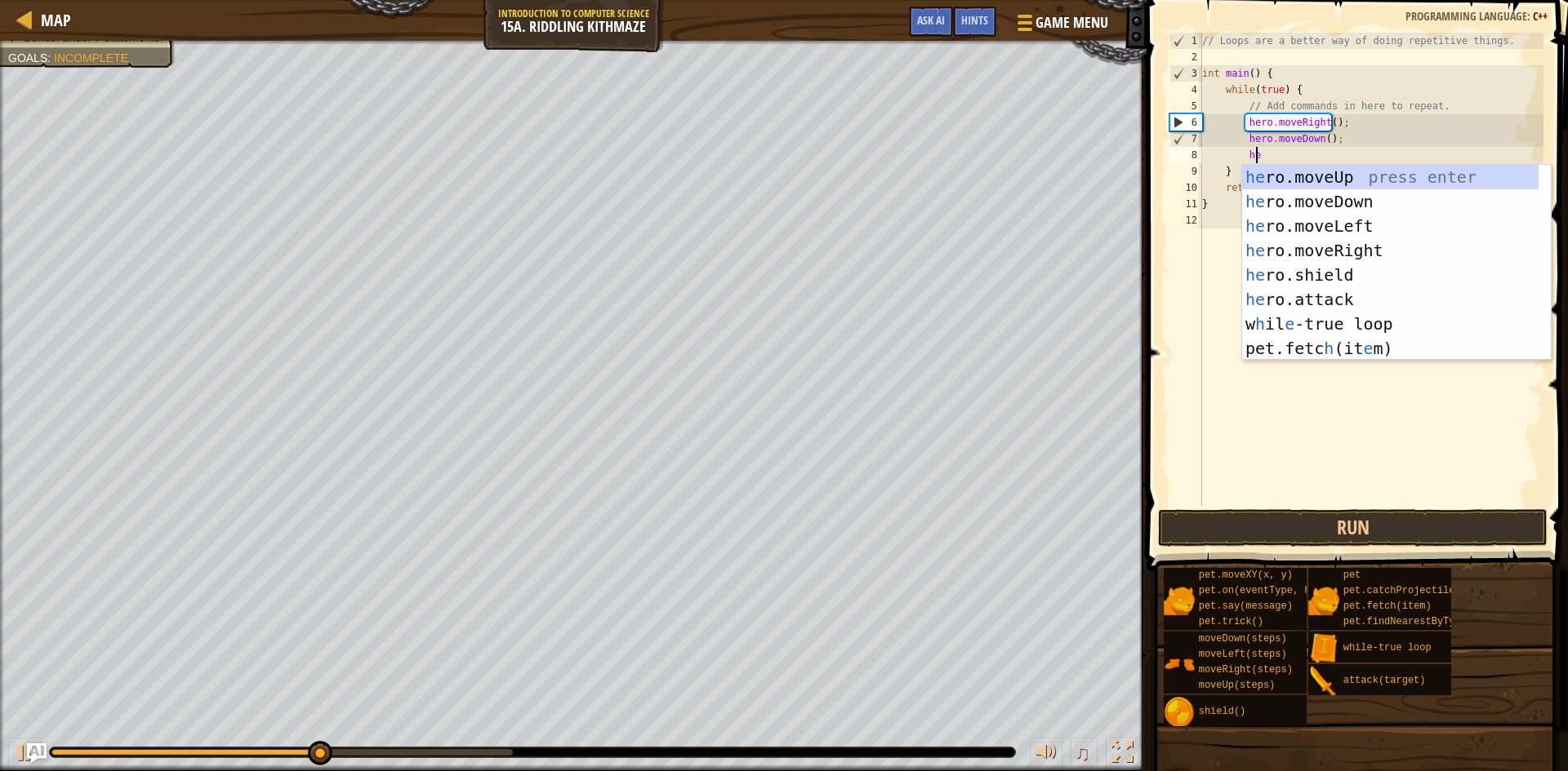
type textarea "hero"
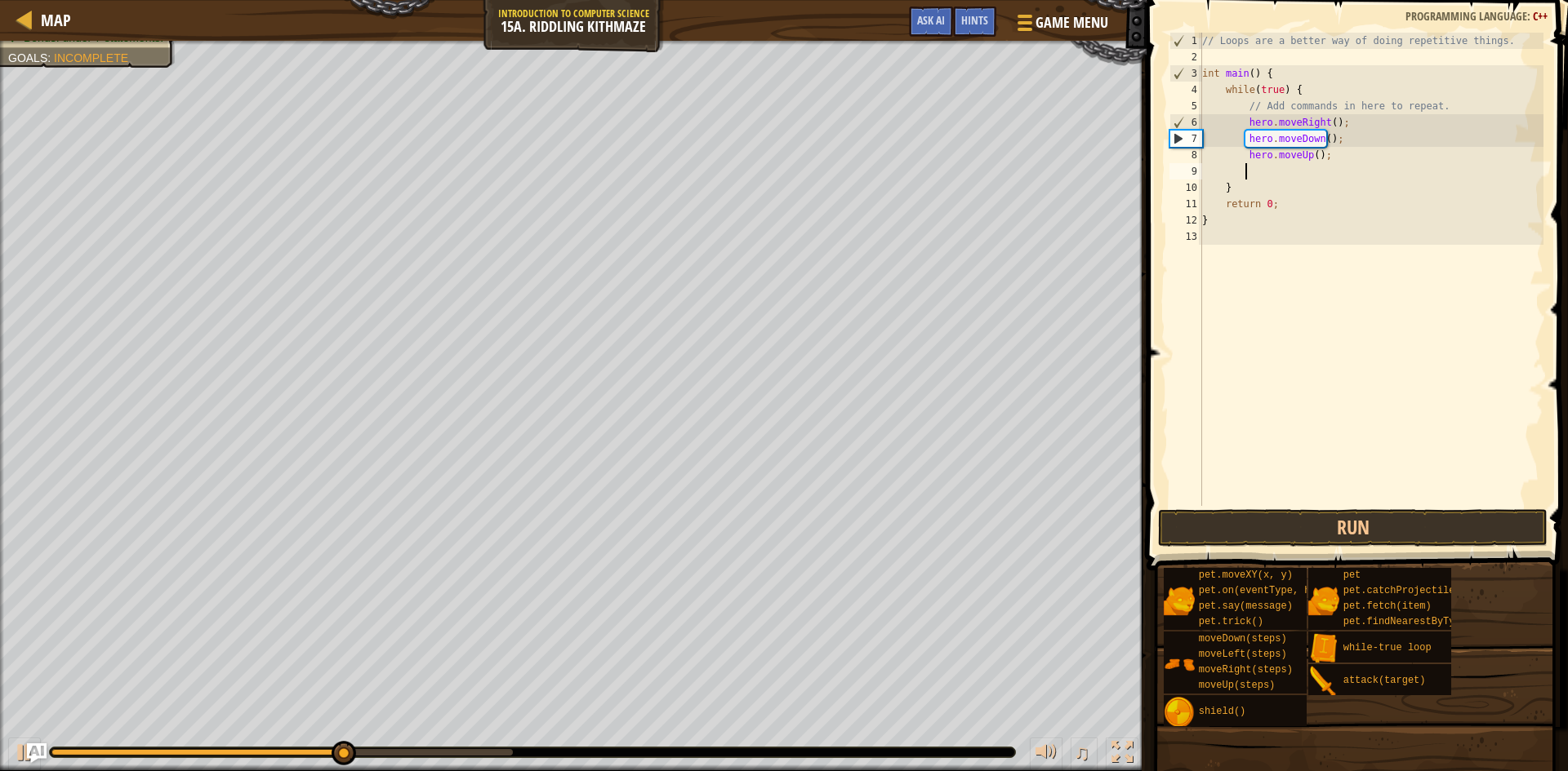
scroll to position [7, 3]
click at [1303, 530] on button "Run" at bounding box center [1353, 527] width 390 height 37
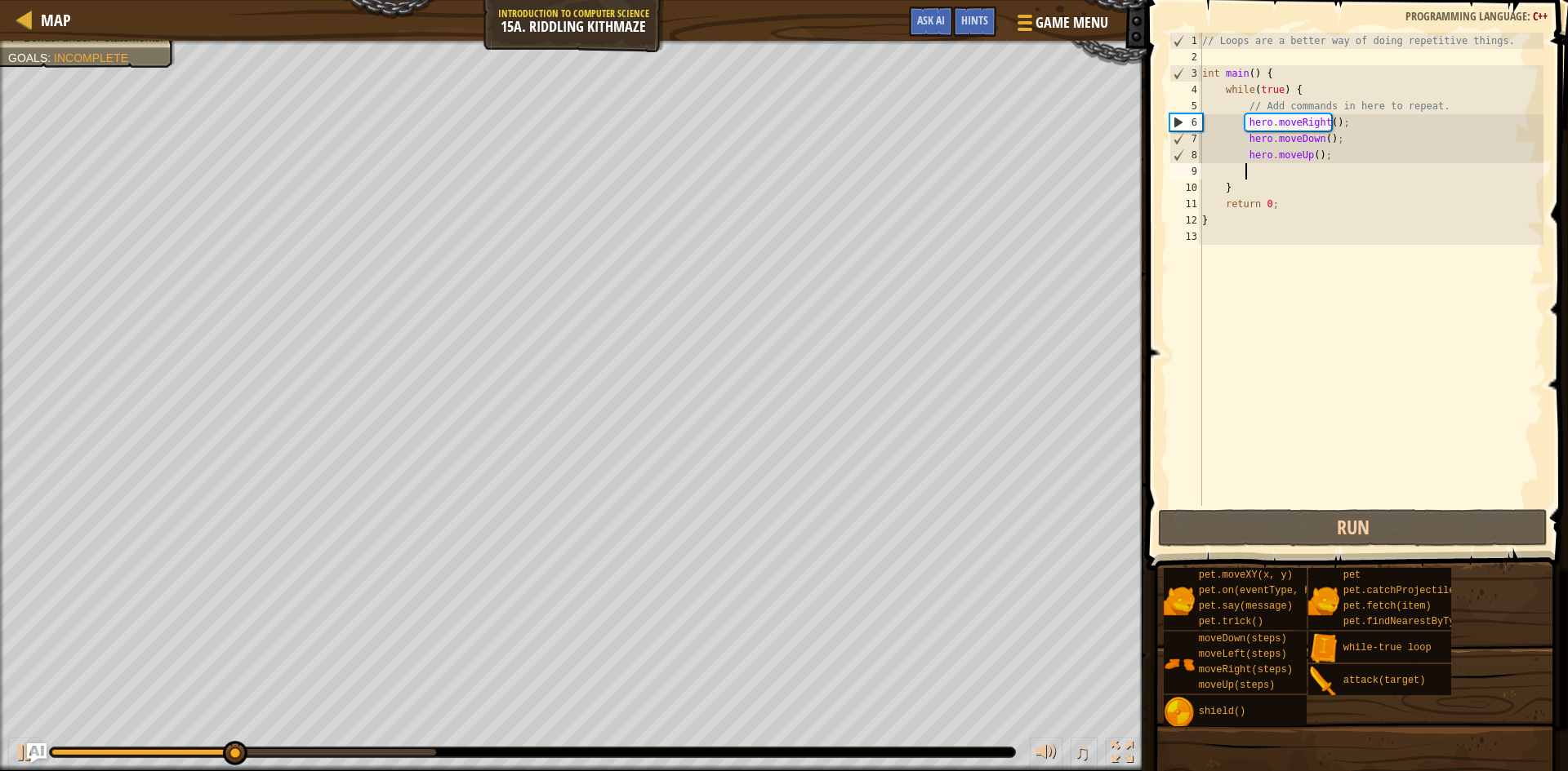
click at [1324, 152] on div "// Loops are a better way of doing repetitive things. int main ( ) { while ( tr…" at bounding box center [1371, 285] width 344 height 506
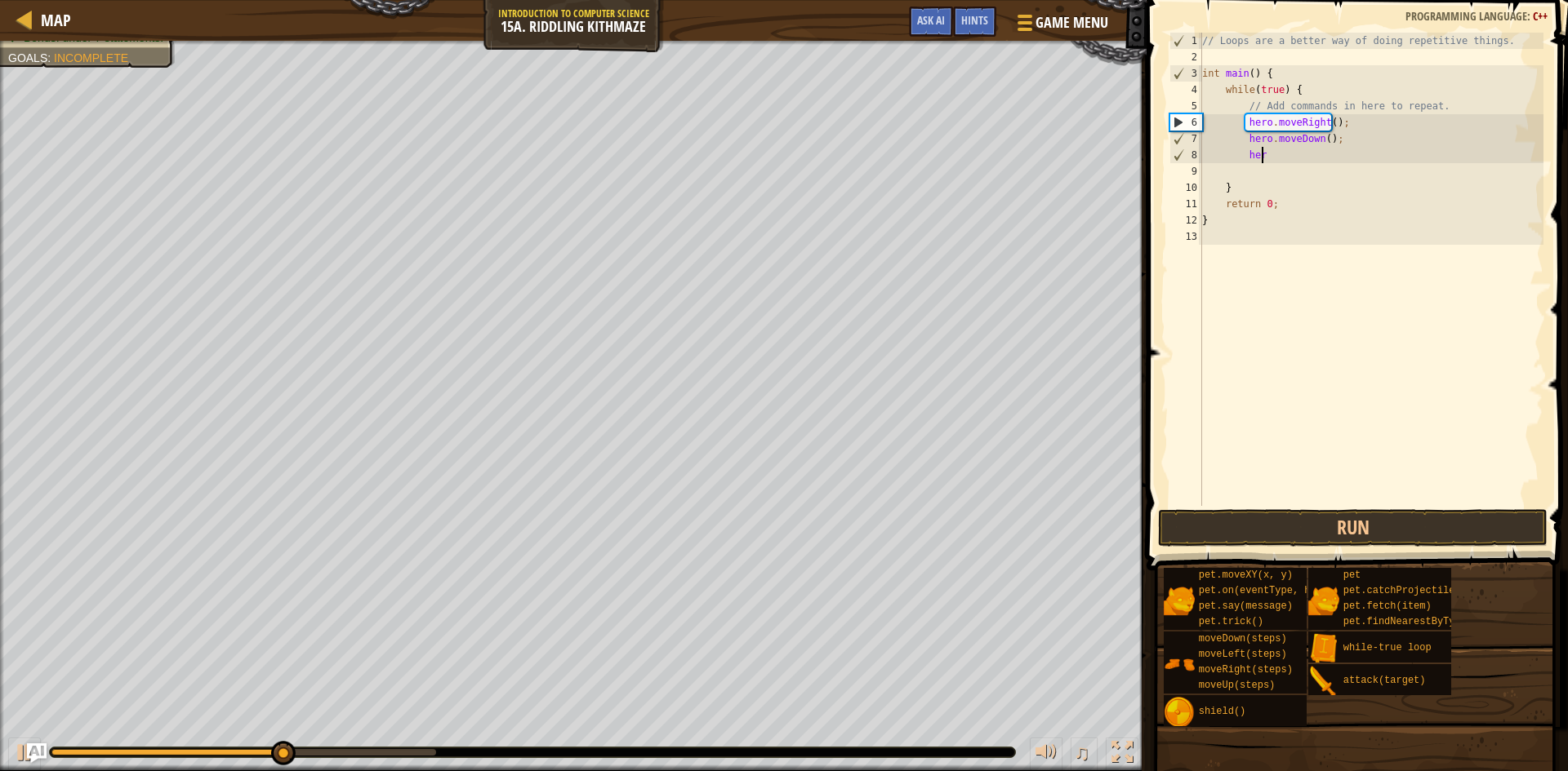
type textarea "h"
click at [1333, 136] on div "// Loops are a better way of doing repetitive things. int main ( ) { while ( tr…" at bounding box center [1371, 285] width 344 height 506
type textarea "hero.moveDown();"
click at [1244, 159] on div "// Loops are a better way of doing repetitive things. int main ( ) { while ( tr…" at bounding box center [1371, 285] width 344 height 506
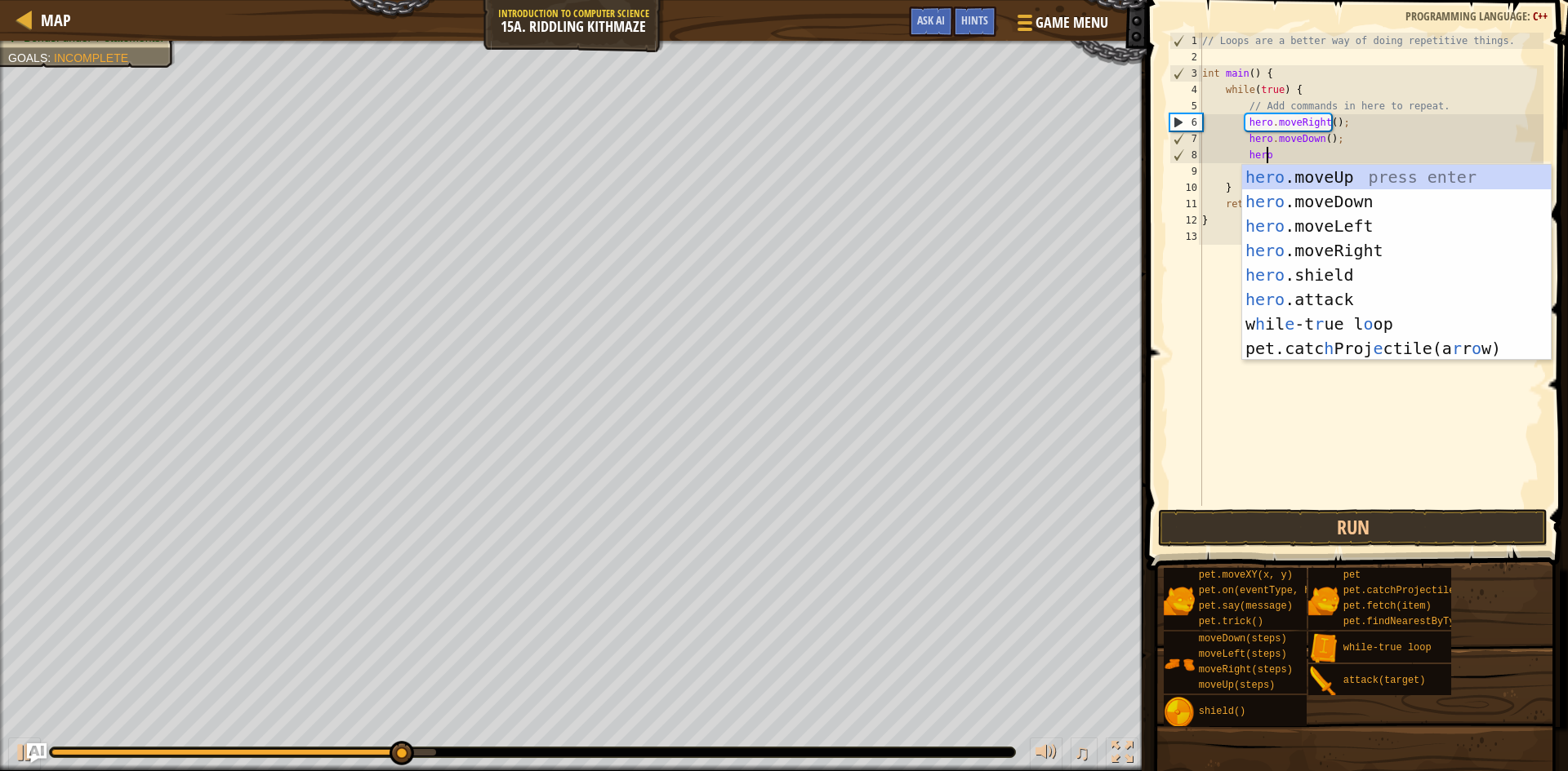
scroll to position [7, 5]
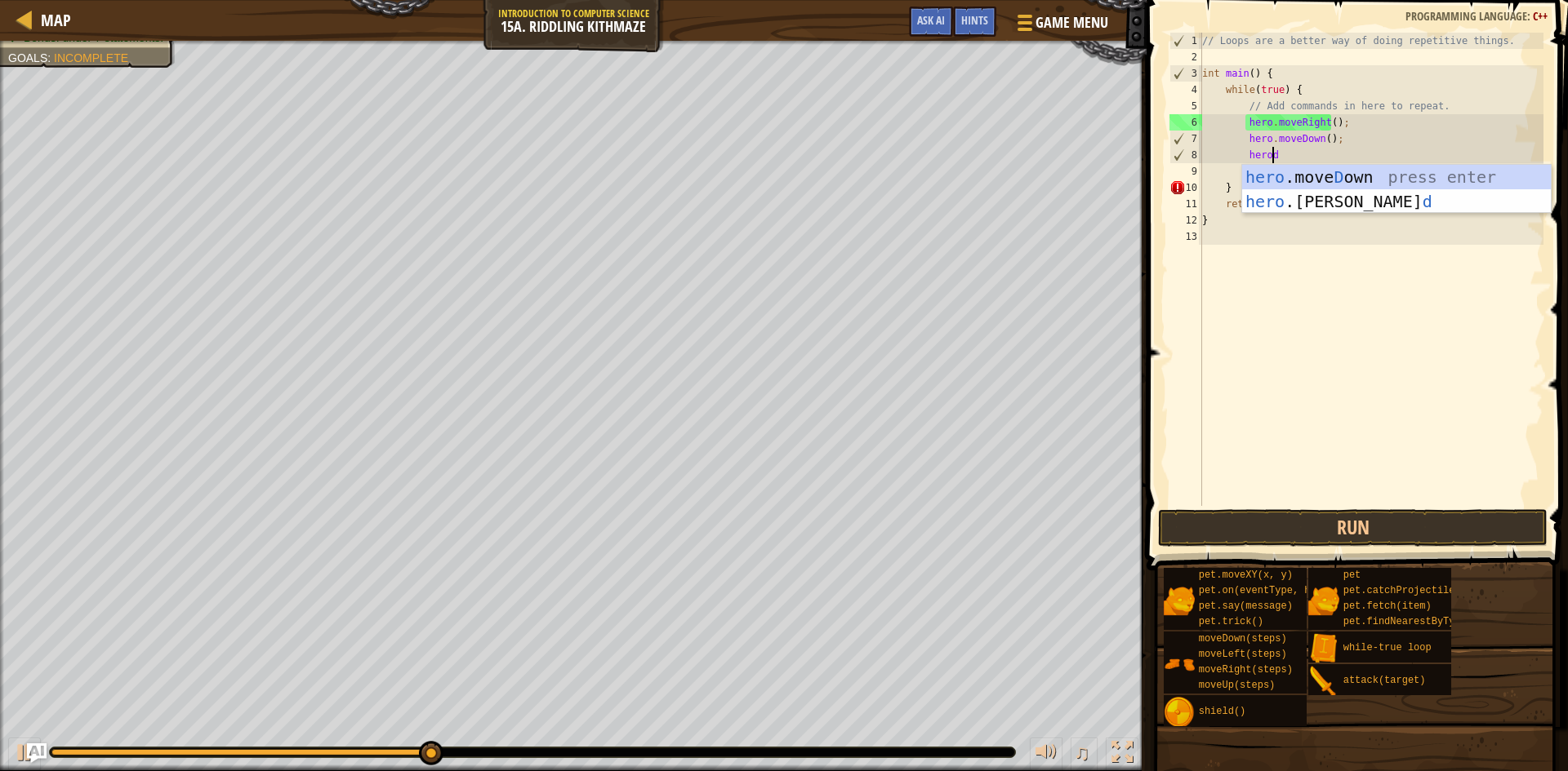
type textarea "heror"
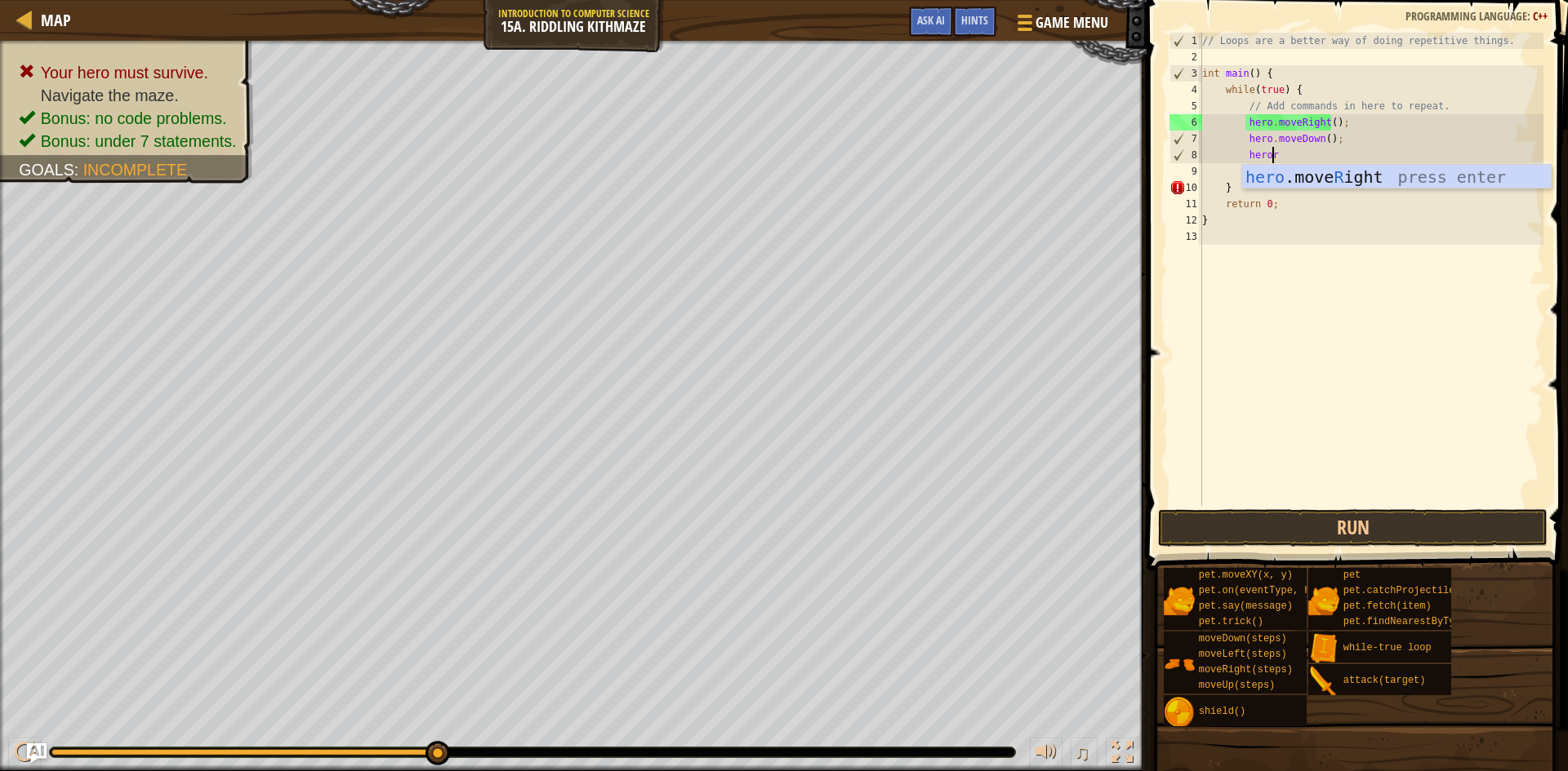
scroll to position [7, 3]
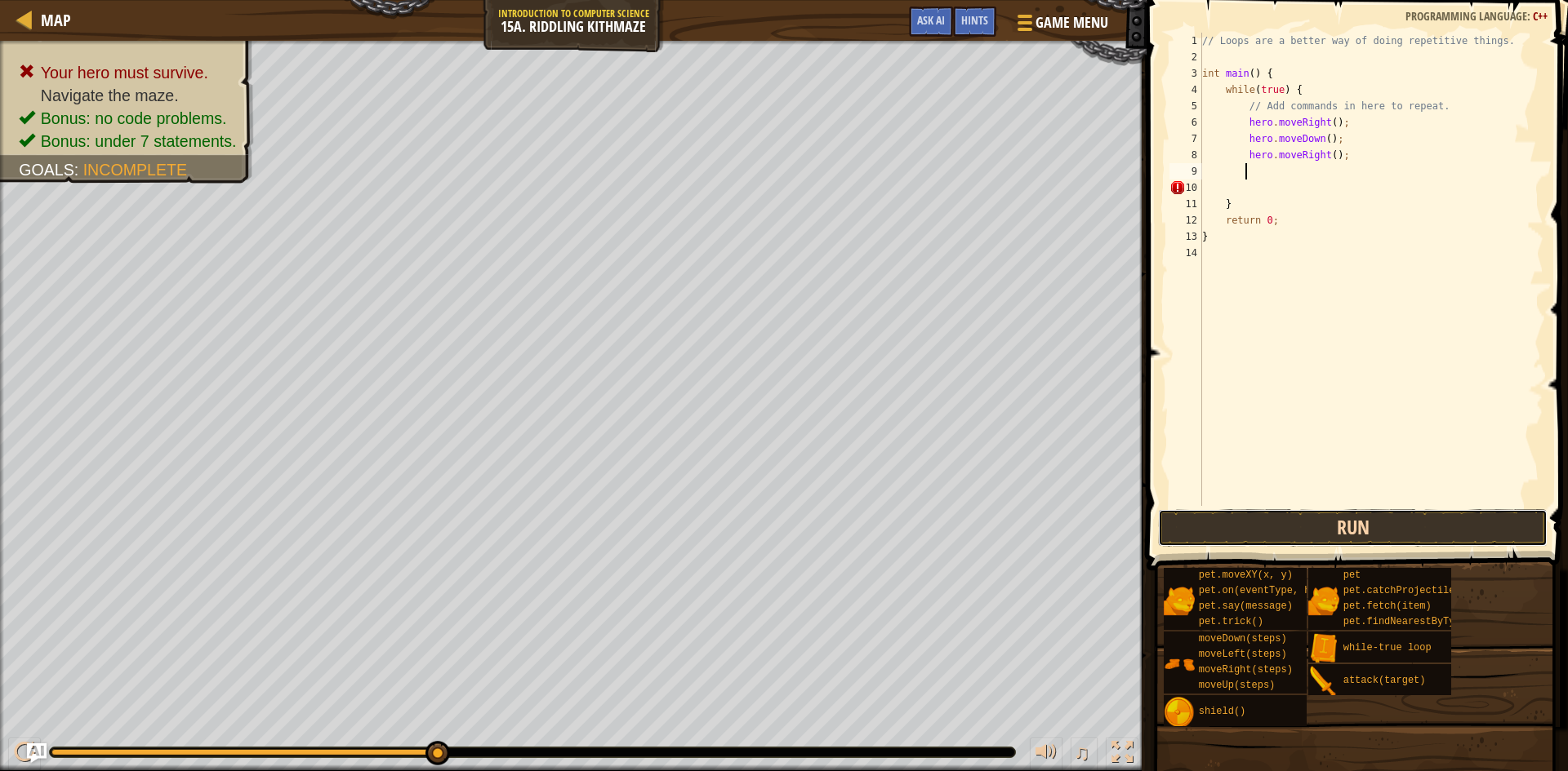
click at [1431, 535] on button "Run" at bounding box center [1353, 527] width 390 height 37
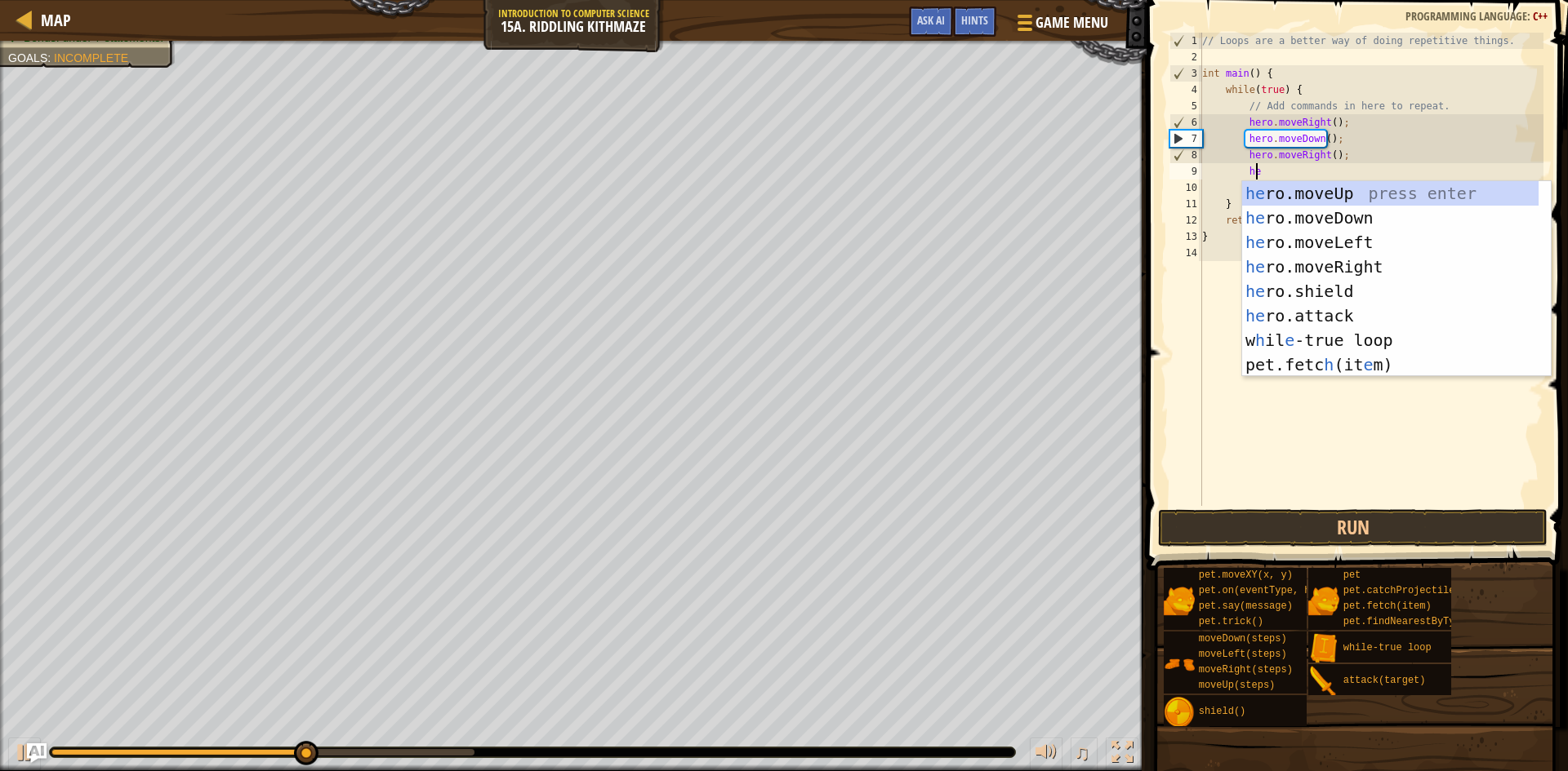
scroll to position [7, 5]
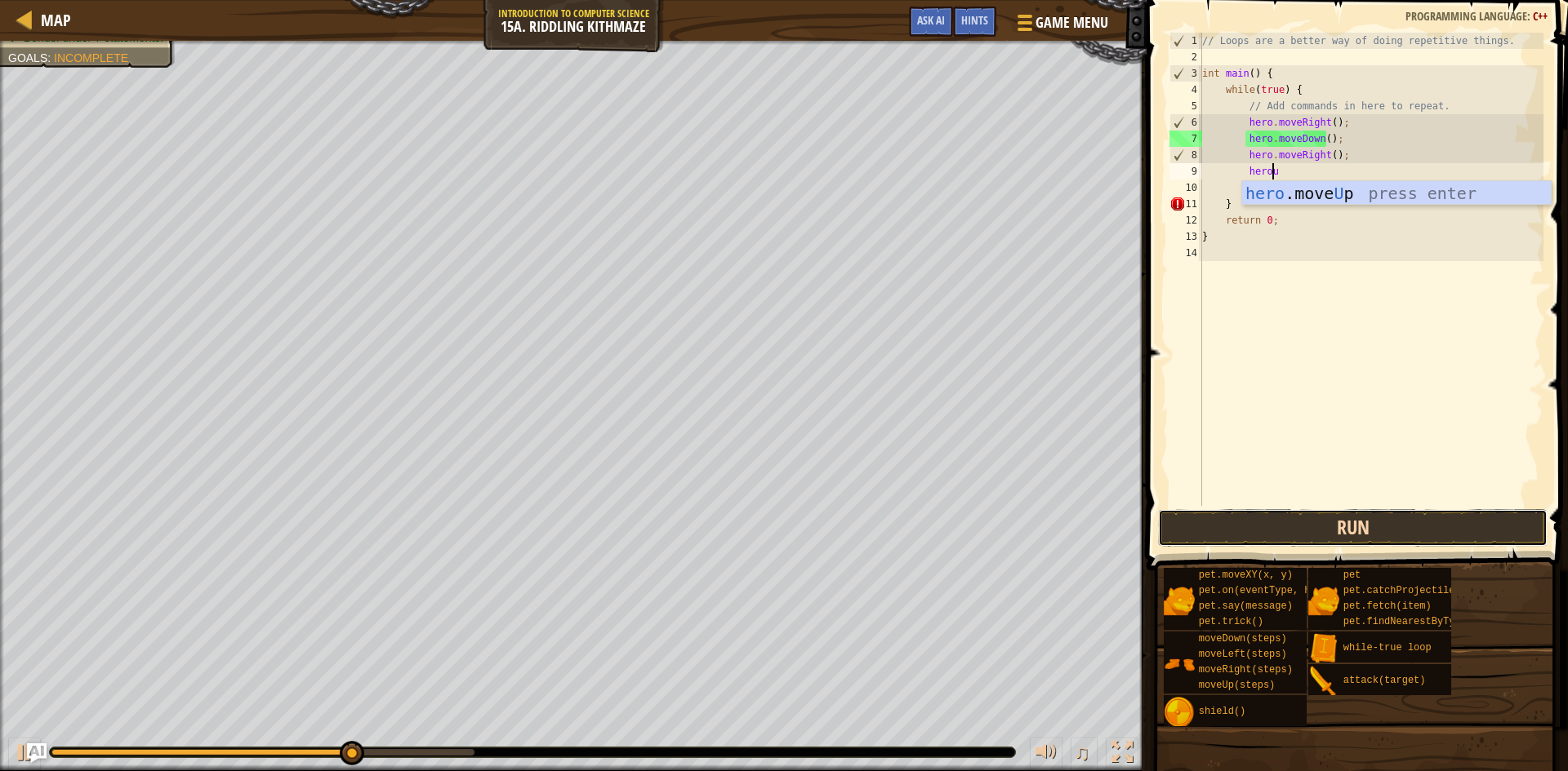
click at [1352, 524] on button "Run" at bounding box center [1353, 527] width 390 height 37
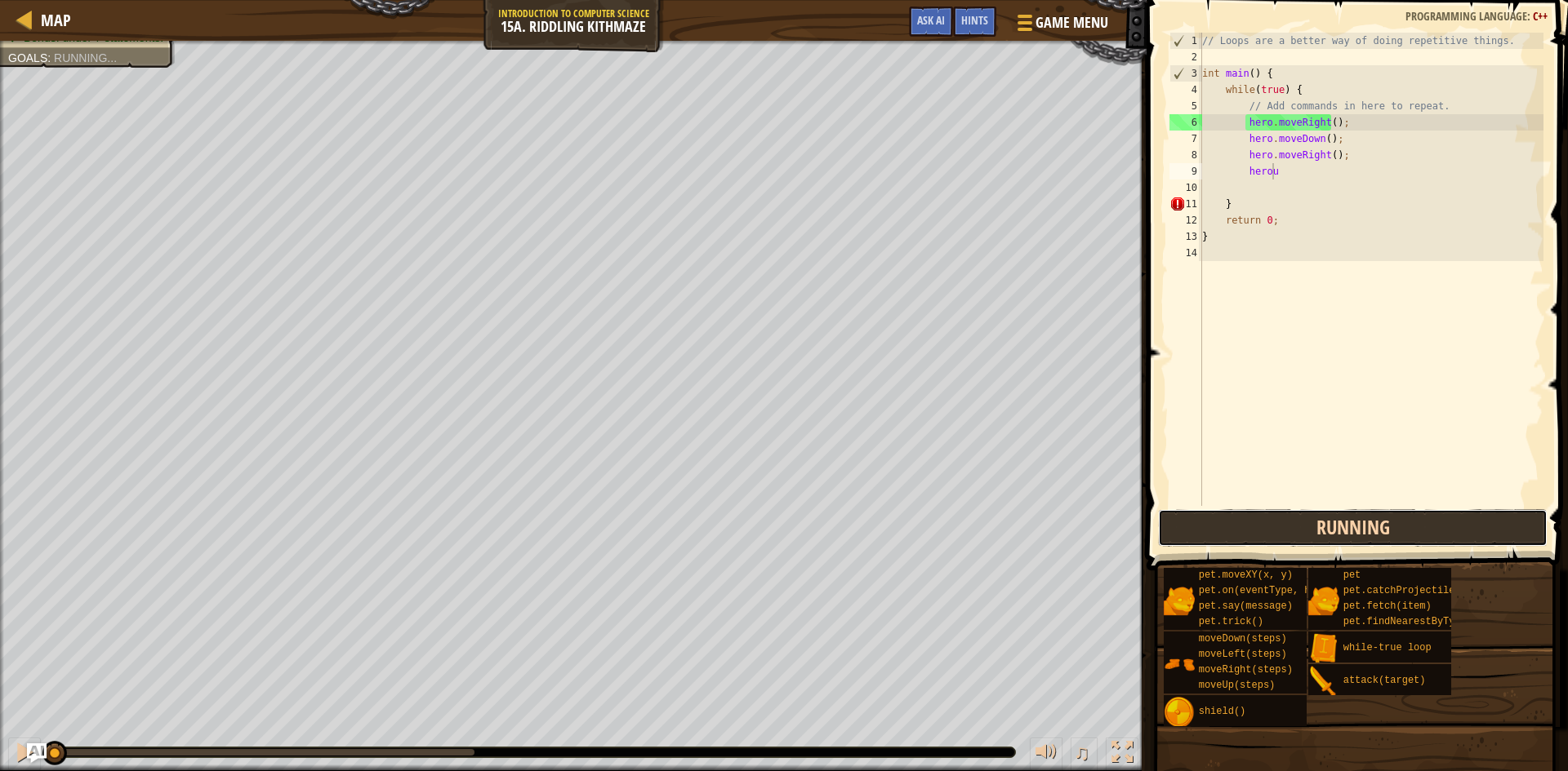
click at [1352, 524] on button "Running" at bounding box center [1353, 527] width 390 height 37
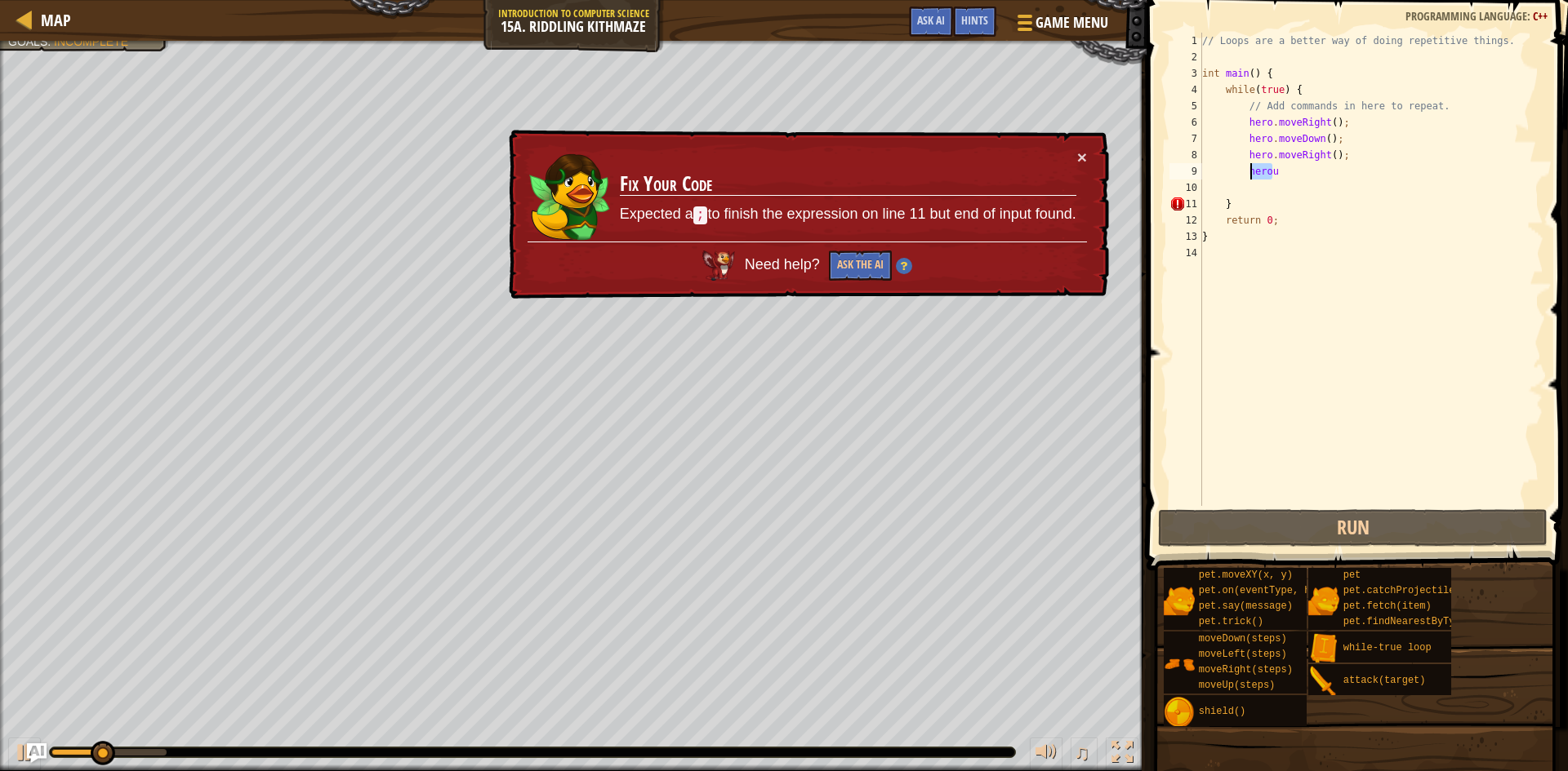
drag, startPoint x: 1282, startPoint y: 172, endPoint x: 1250, endPoint y: 170, distance: 32.1
click at [1250, 170] on div "// Loops are a better way of doing repetitive things. int main ( ) { while ( tr…" at bounding box center [1371, 285] width 344 height 506
type textarea "h"
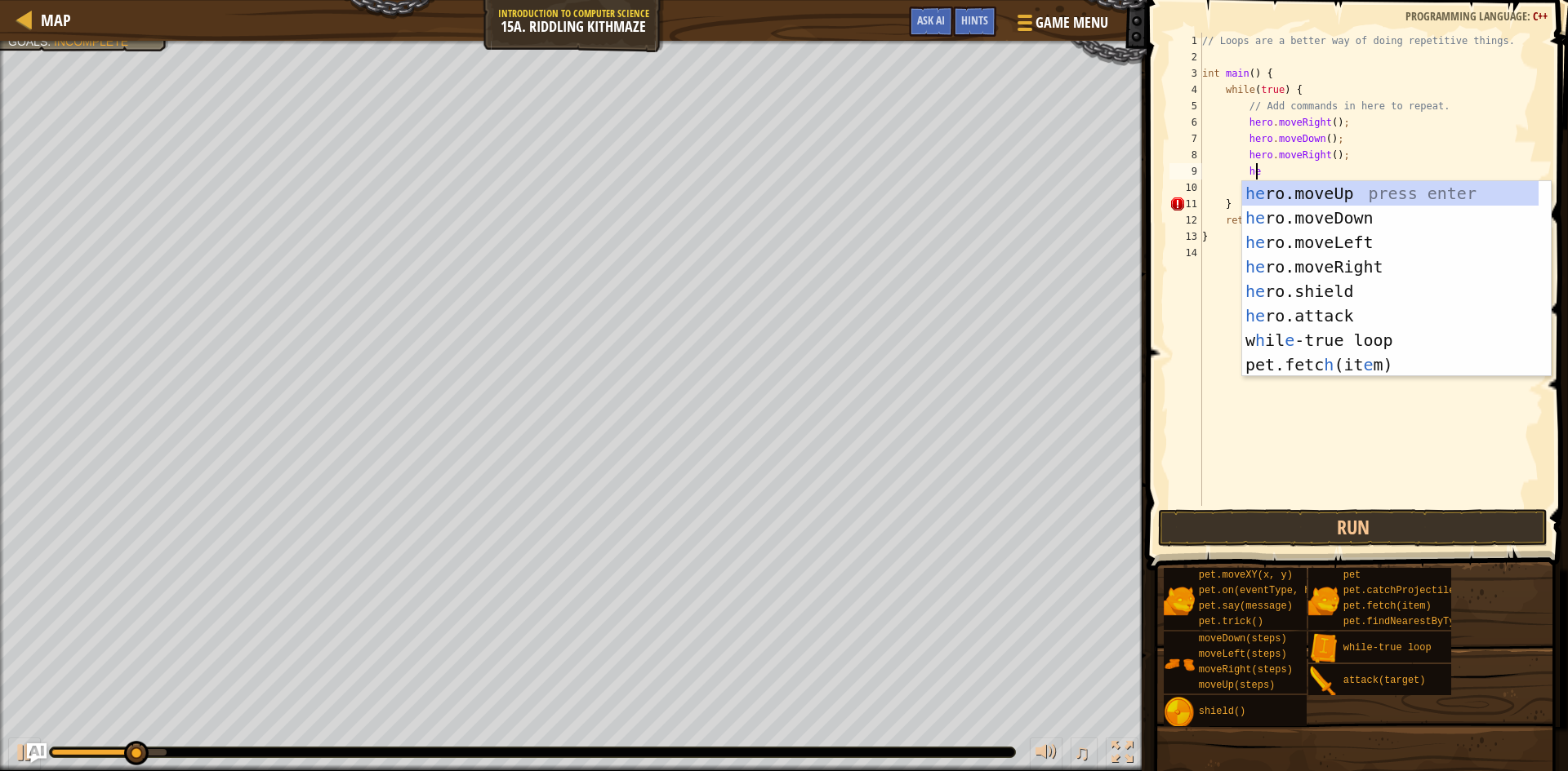
type textarea "her"
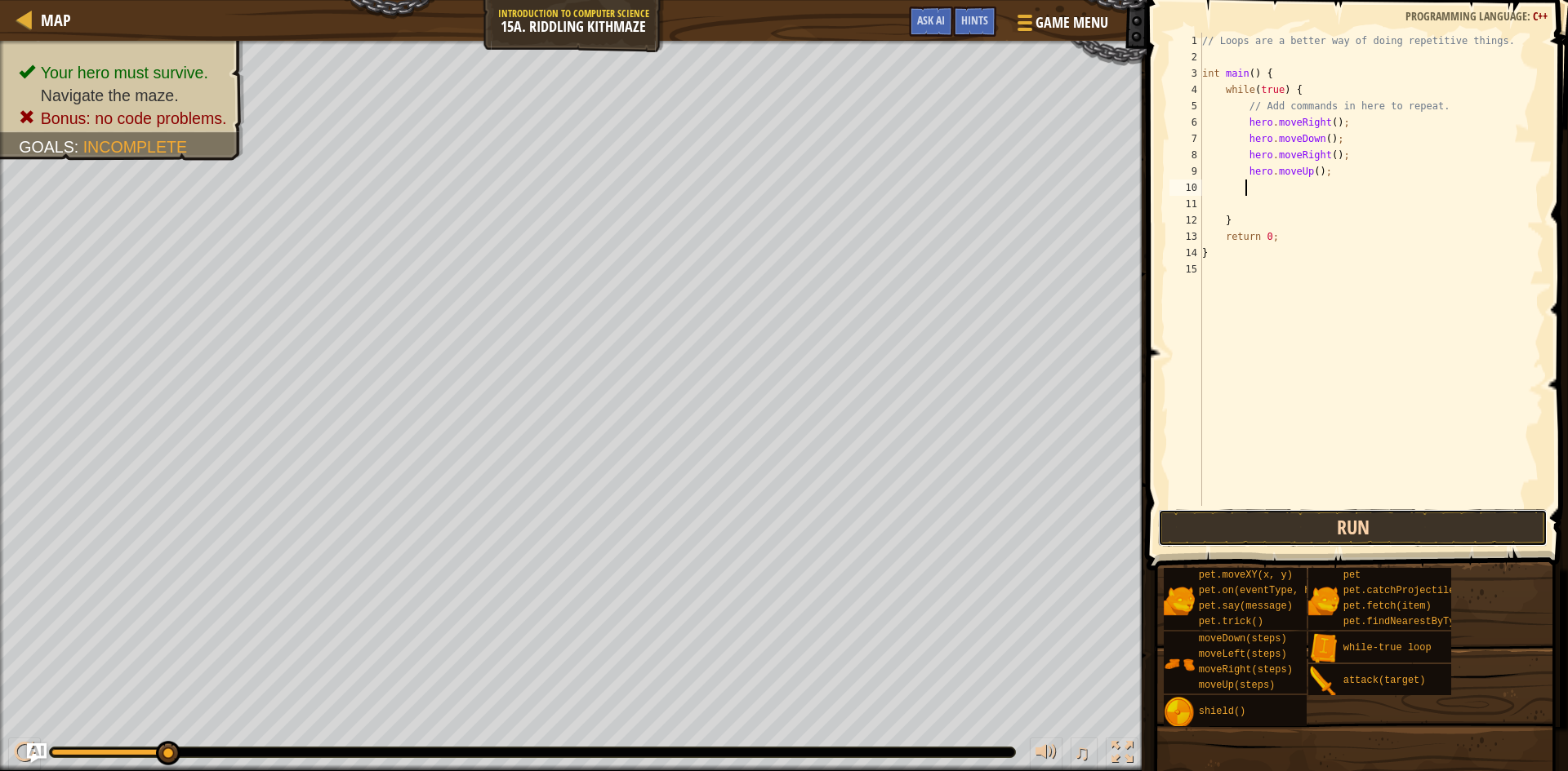
click at [1321, 542] on button "Run" at bounding box center [1353, 527] width 390 height 37
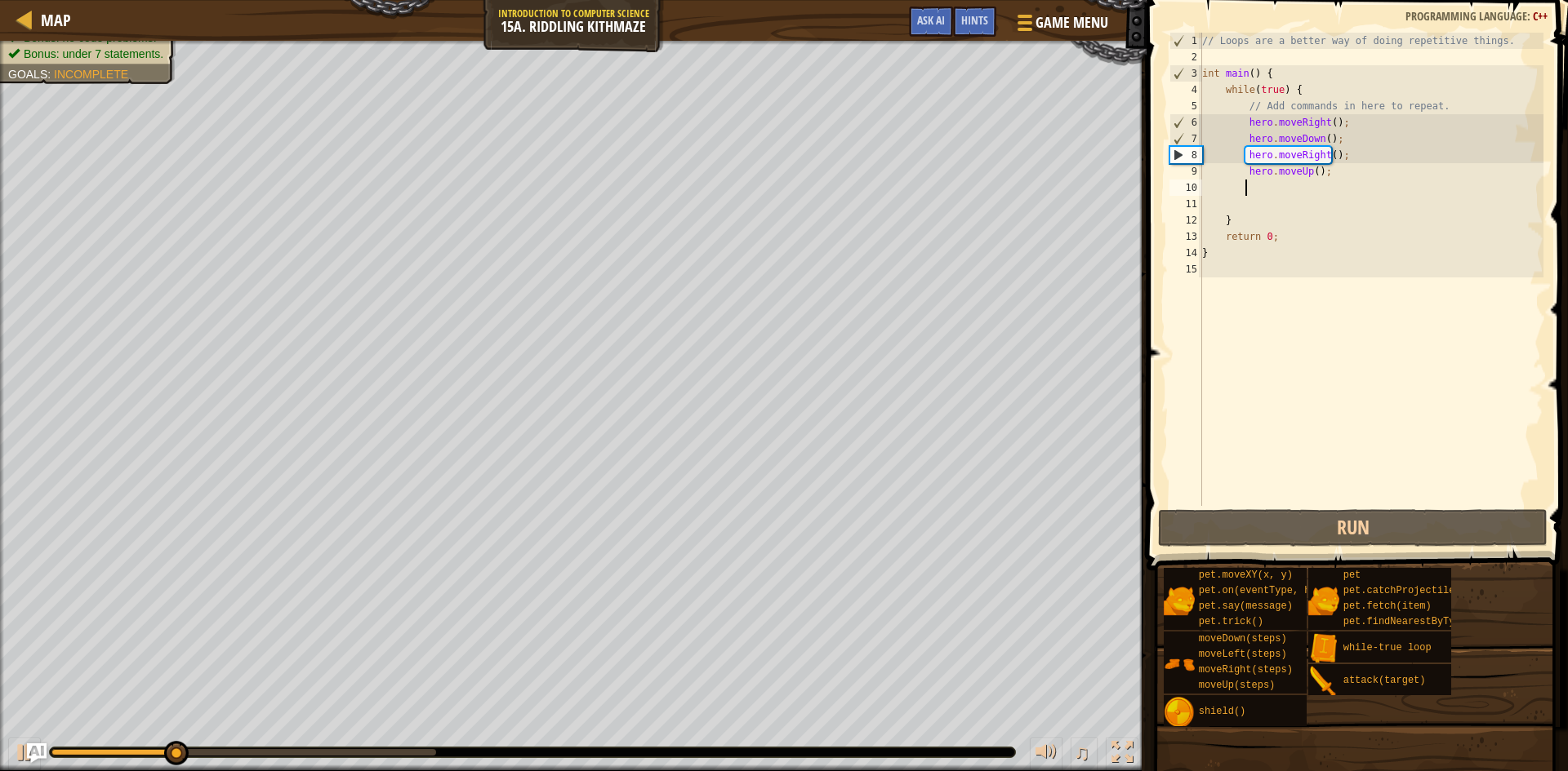
click at [1326, 159] on div "// Loops are a better way of doing repetitive things. int main ( ) { while ( tr…" at bounding box center [1371, 285] width 344 height 506
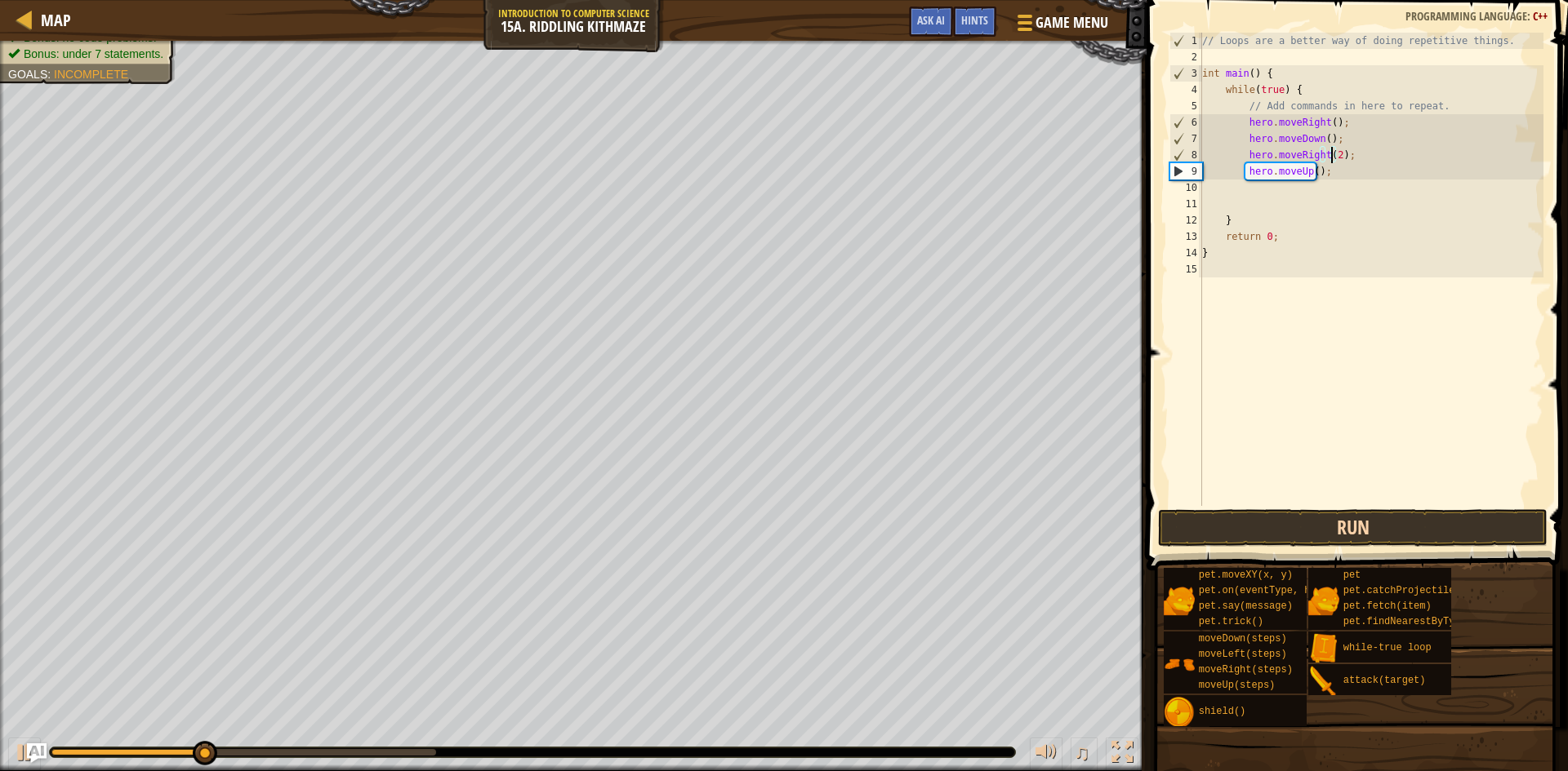
type textarea "hero.moveRight(2);"
click at [1386, 525] on button "Run" at bounding box center [1353, 527] width 390 height 37
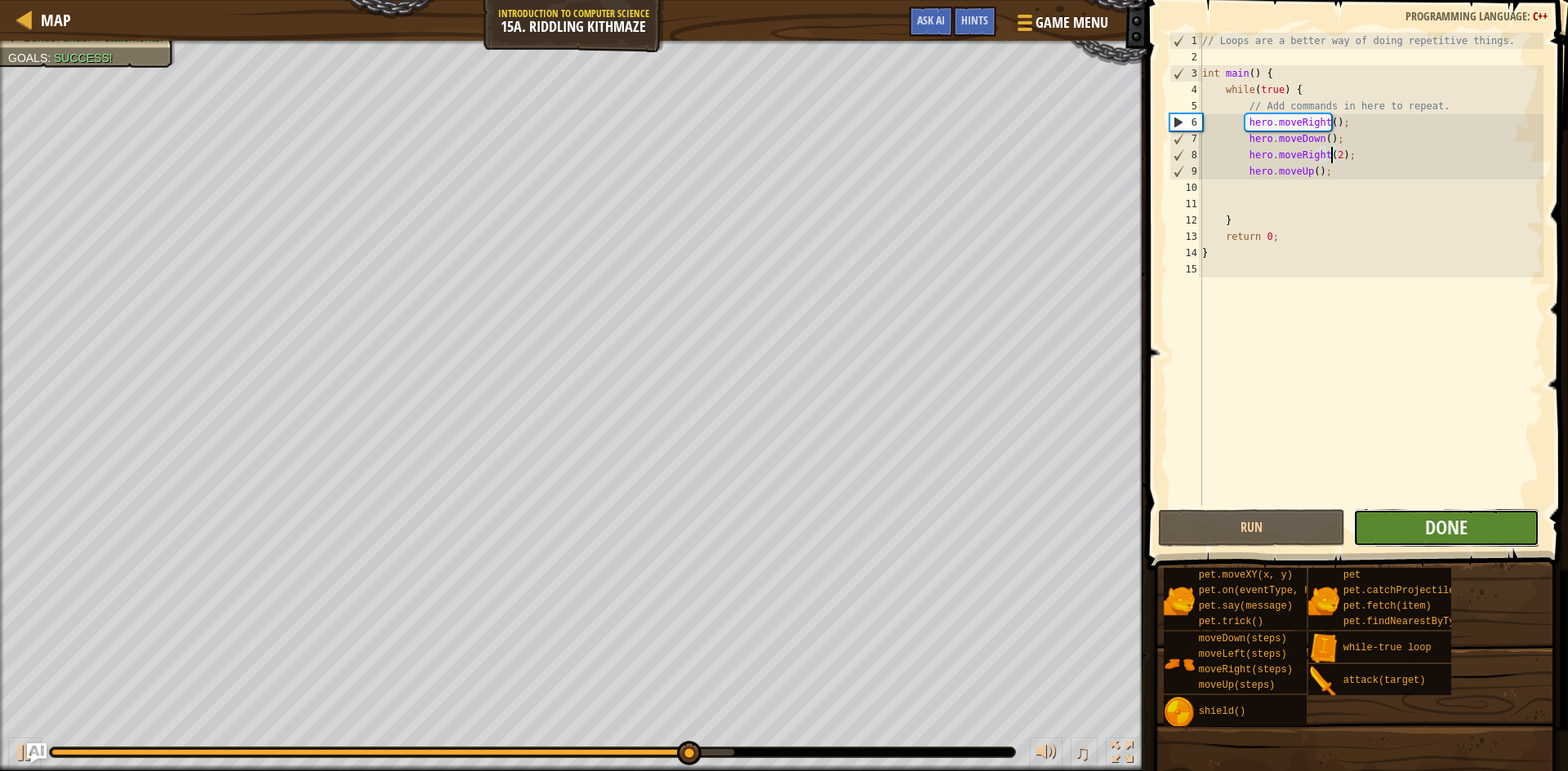
click at [1389, 524] on button "Done" at bounding box center [1447, 527] width 187 height 37
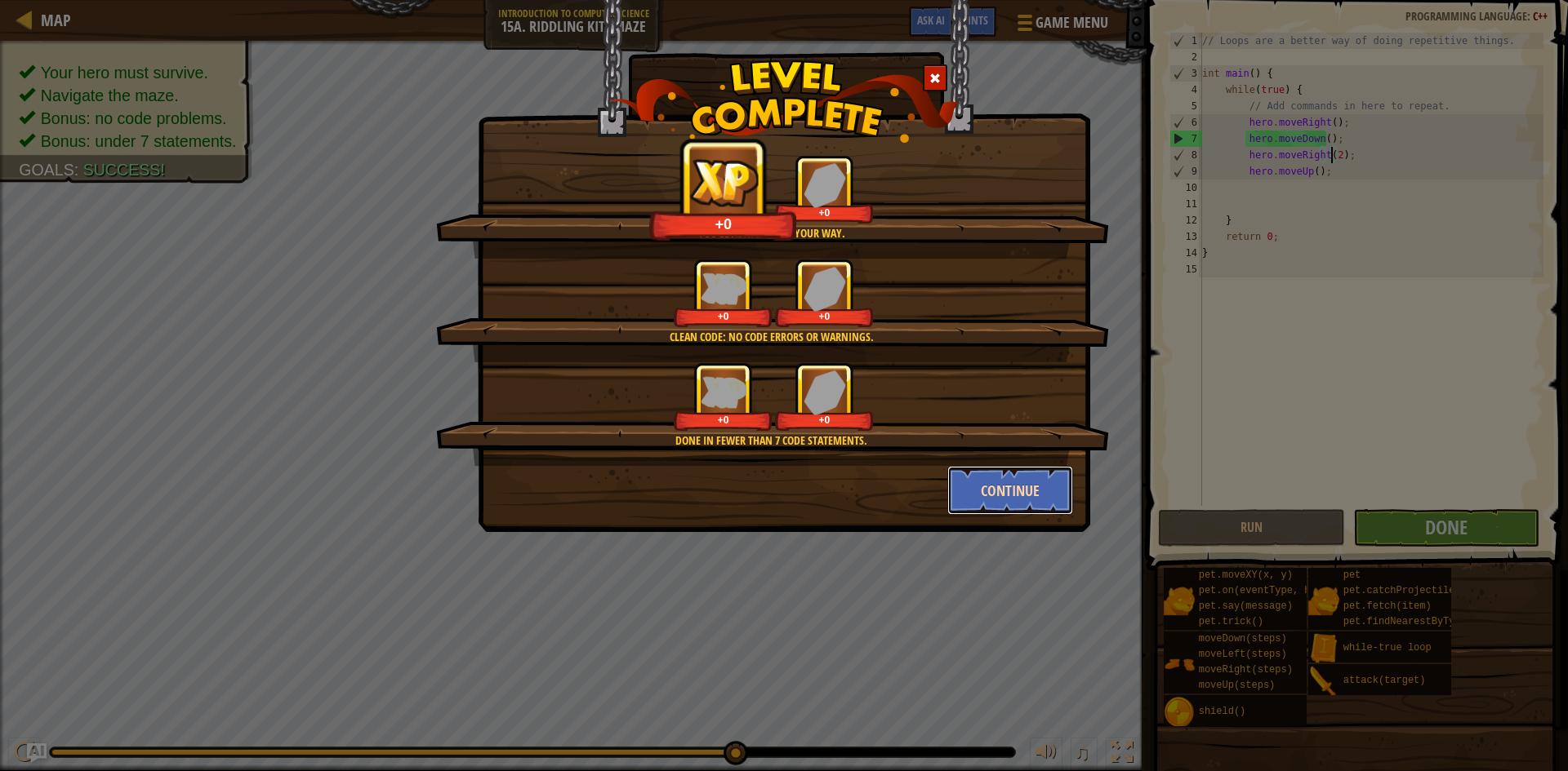
click at [1015, 493] on button "Continue" at bounding box center [1011, 490] width 127 height 49
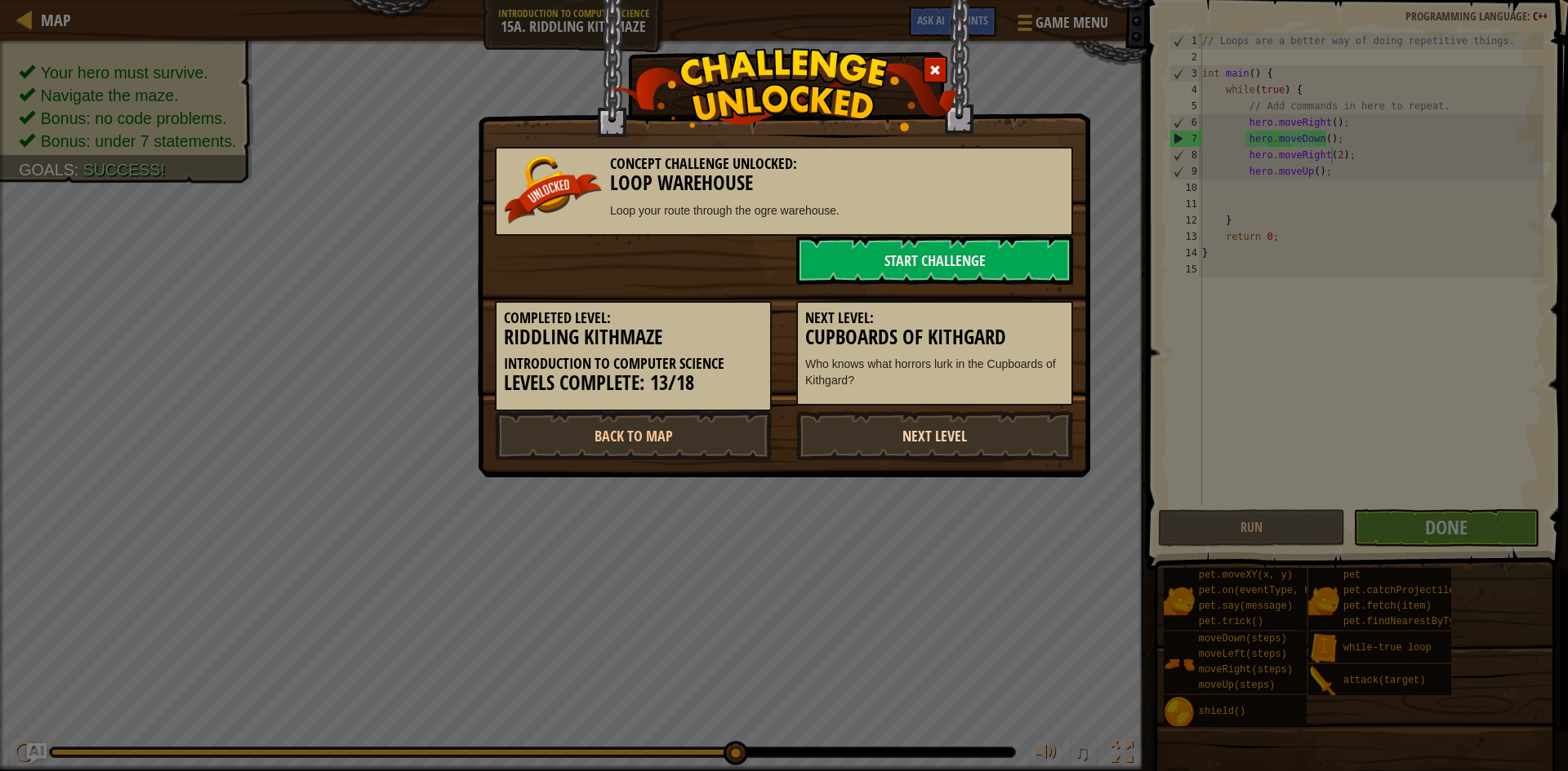
click at [920, 451] on link "Next Level" at bounding box center [934, 436] width 276 height 49
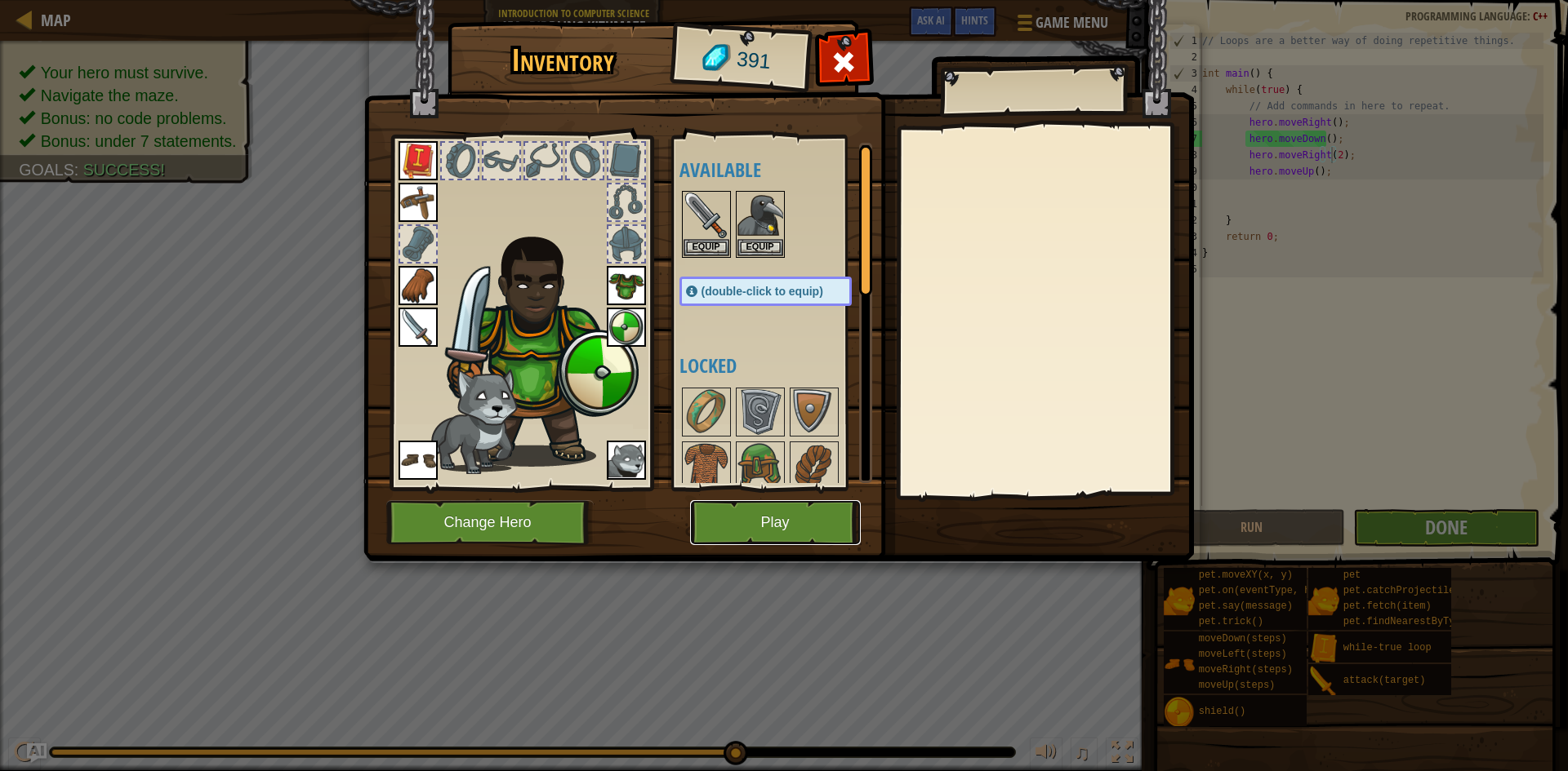
click at [798, 507] on button "Play" at bounding box center [775, 523] width 170 height 45
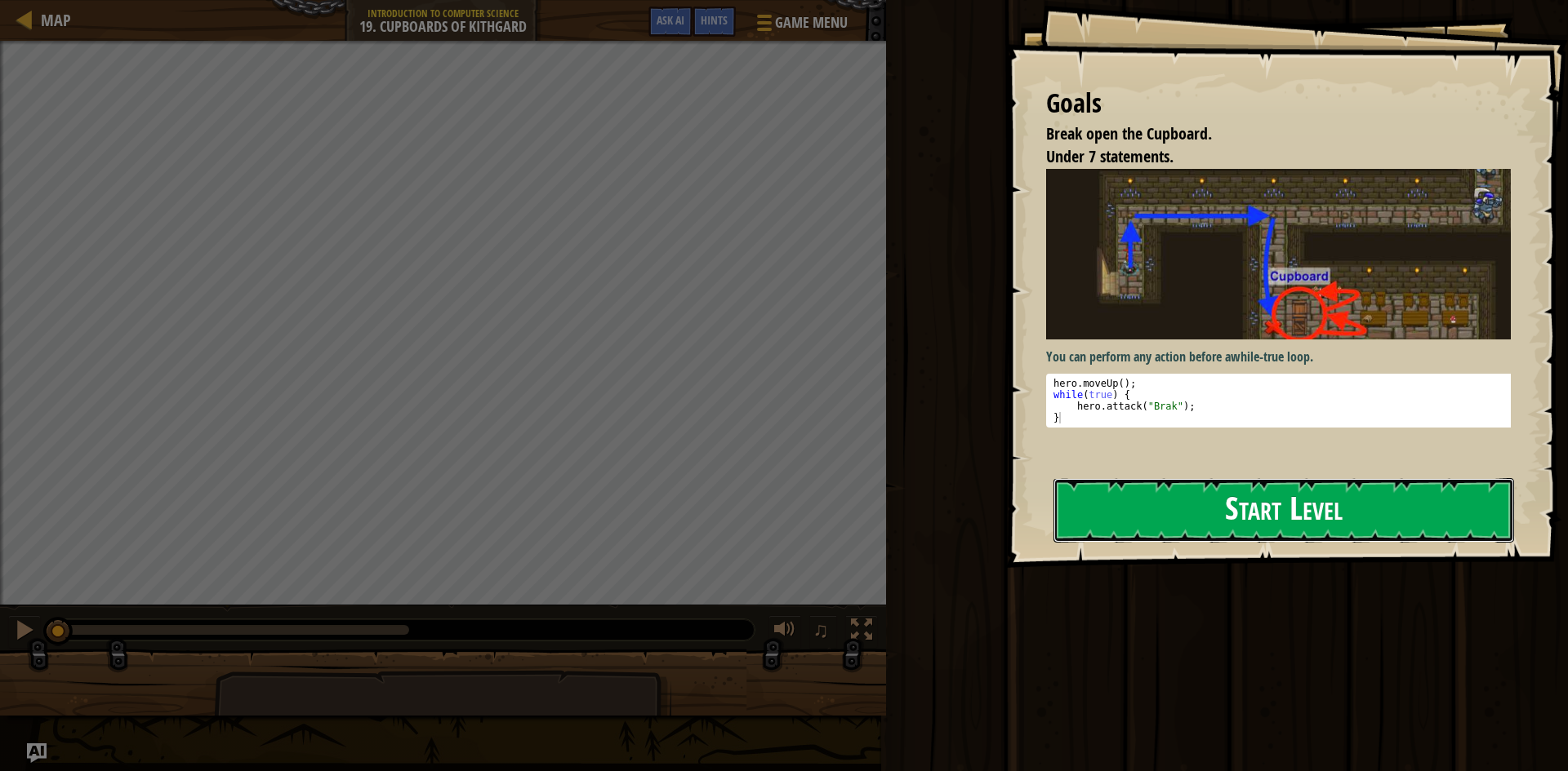
click at [1250, 513] on button "Start Level" at bounding box center [1283, 510] width 460 height 64
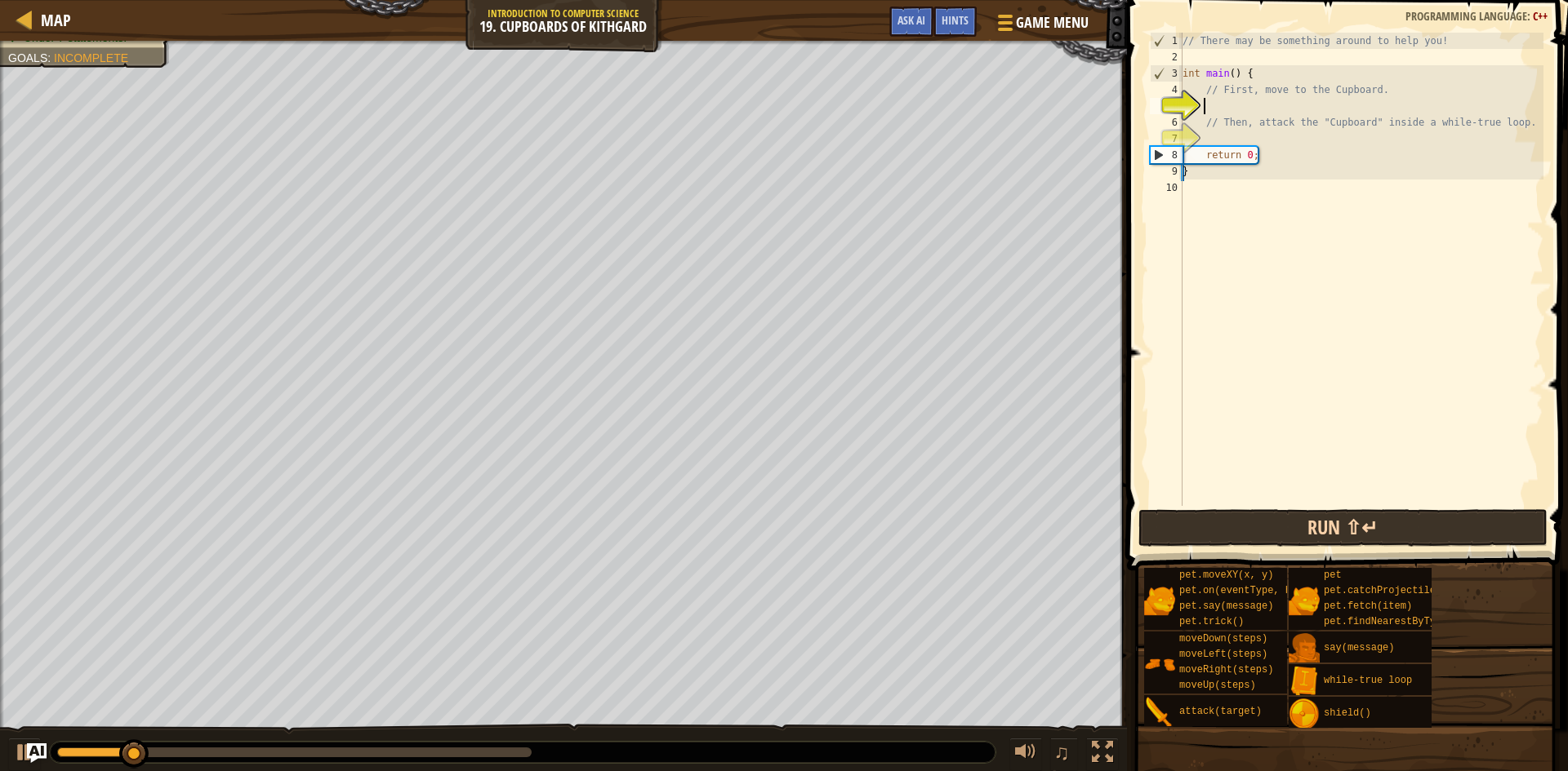
scroll to position [7, 2]
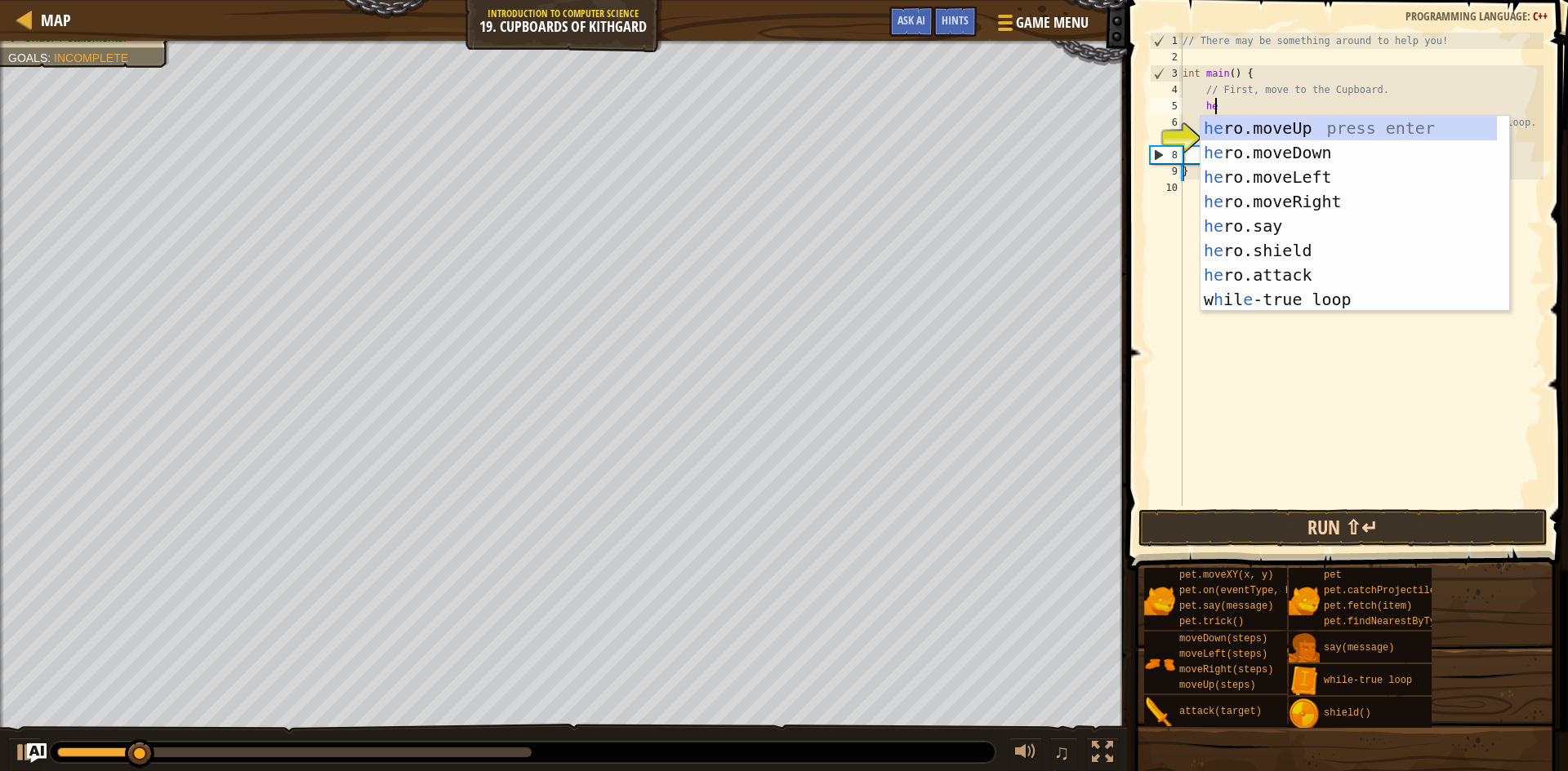
type textarea "her"
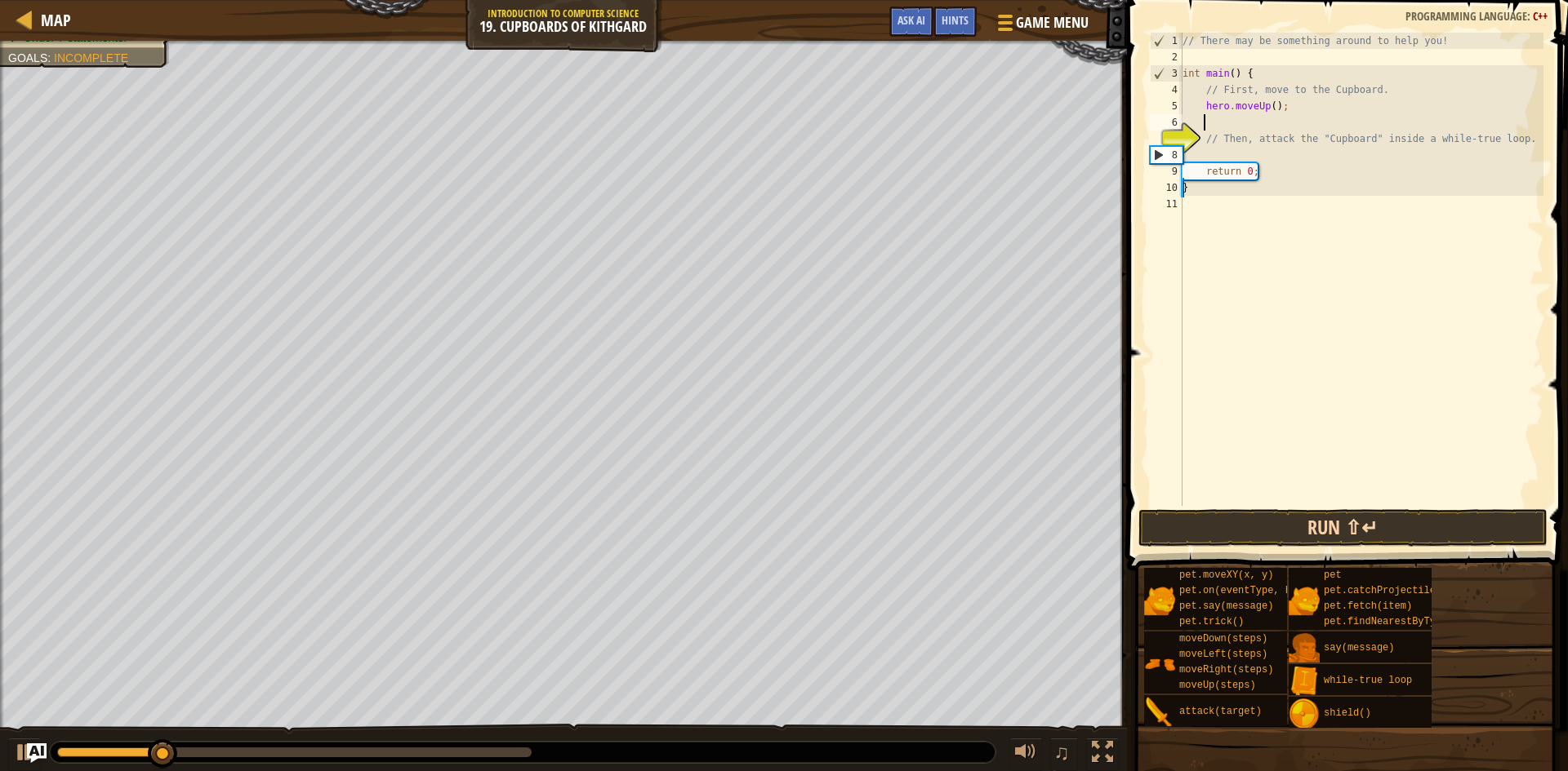
scroll to position [7, 1]
click at [1257, 525] on button "Run ⇧↵" at bounding box center [1342, 527] width 409 height 37
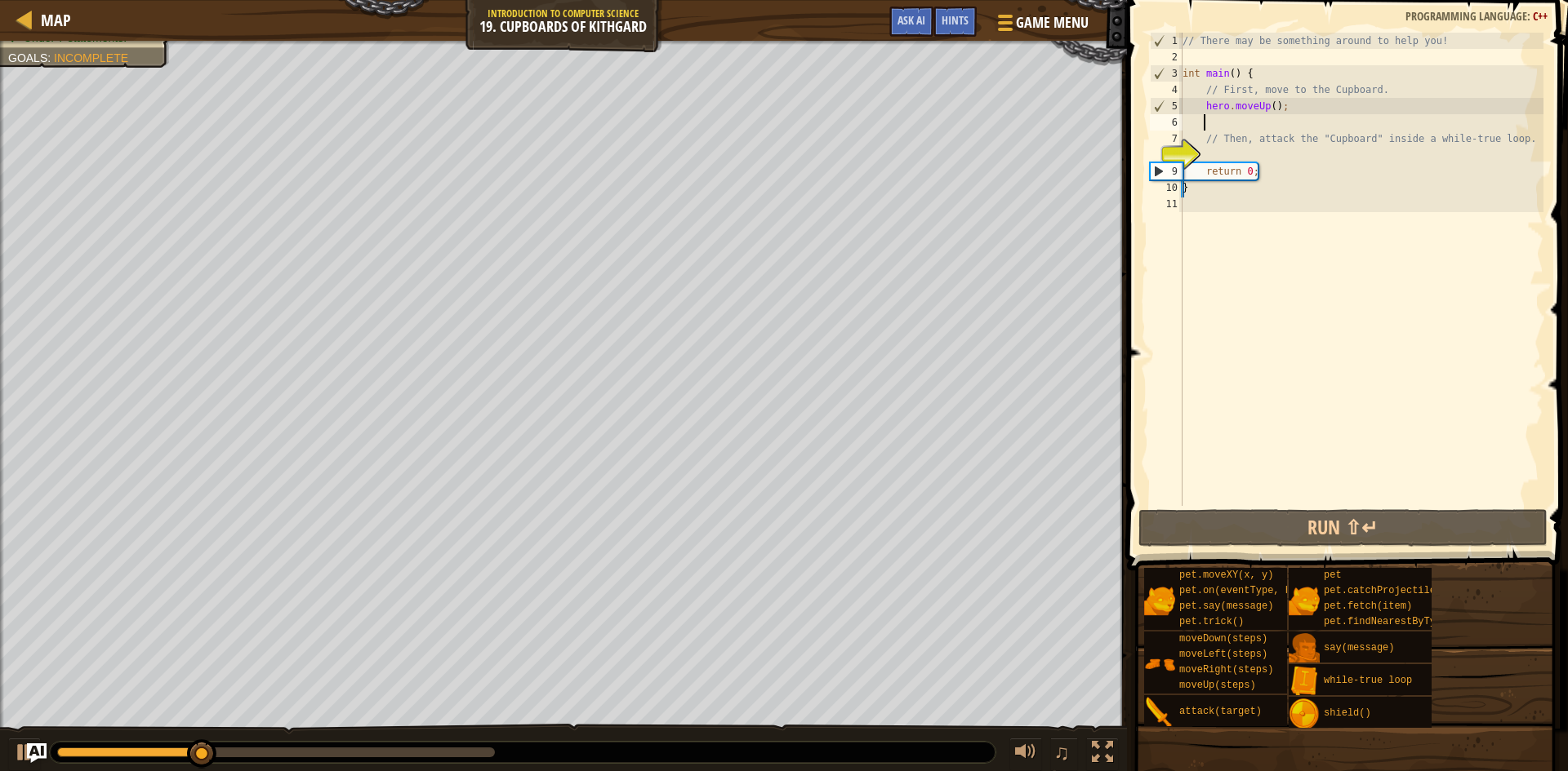
click at [1254, 120] on div "// There may be something around to help you! int main ( ) { // First, move to …" at bounding box center [1361, 285] width 364 height 506
click at [1255, 140] on div "// There may be something around to help you! int main ( ) { // First, move to …" at bounding box center [1361, 285] width 364 height 506
type textarea "// Then, attack the "Cupboard" inside a while-true loop."
click at [1255, 159] on div "// There may be something around to help you! int main ( ) { // First, move to …" at bounding box center [1361, 285] width 364 height 506
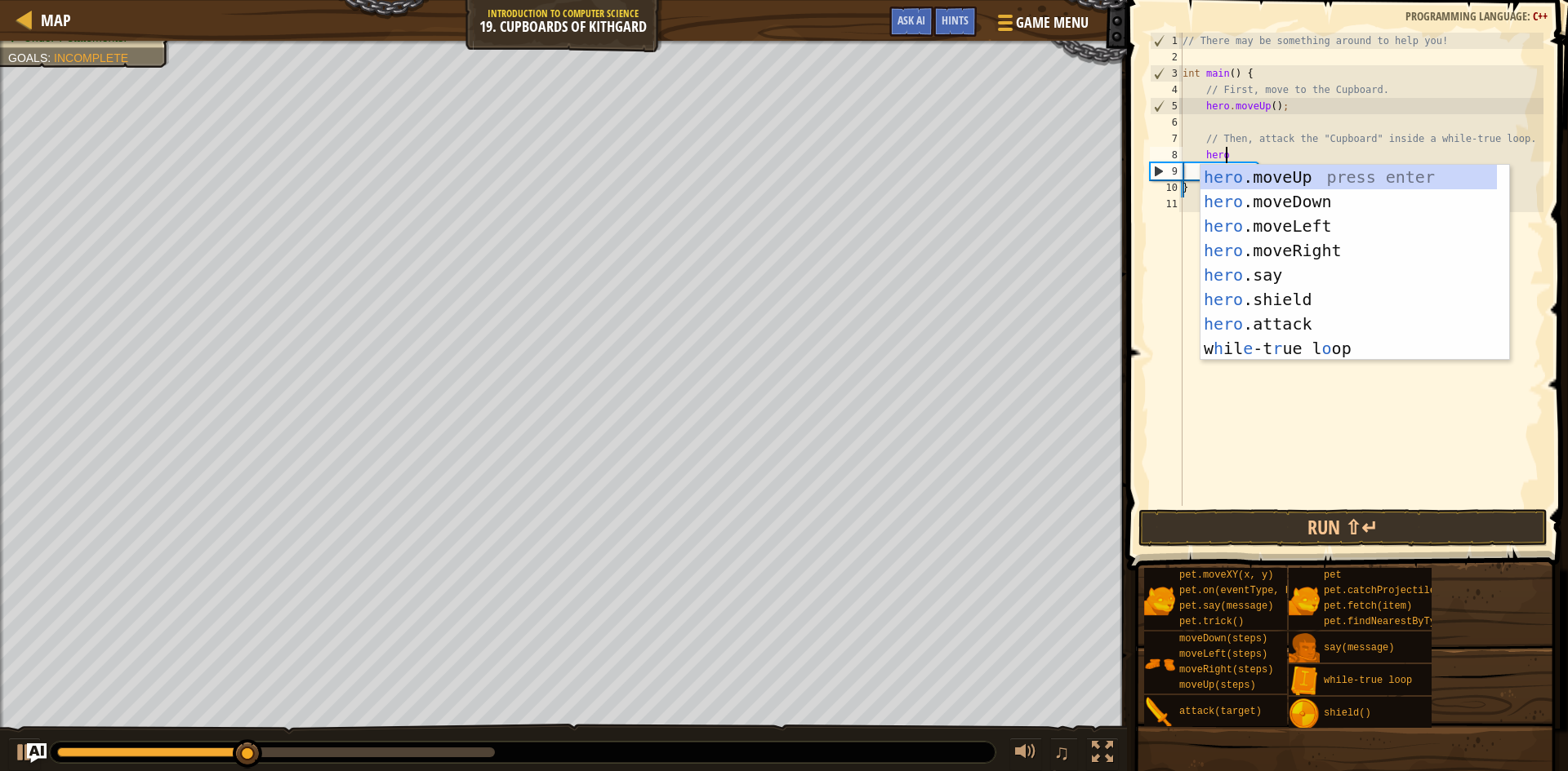
scroll to position [7, 3]
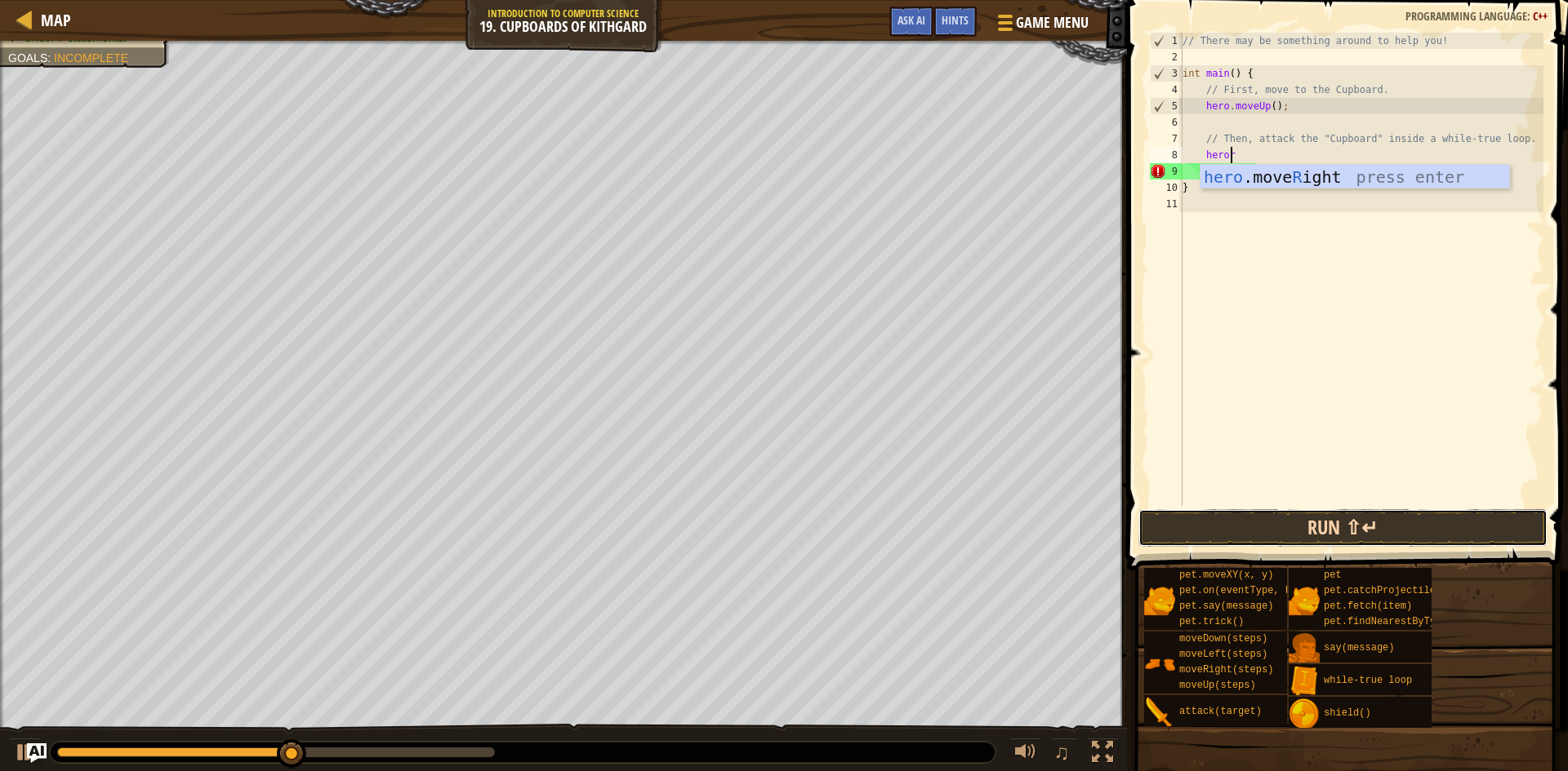
click at [1314, 523] on button "Run ⇧↵" at bounding box center [1342, 527] width 409 height 37
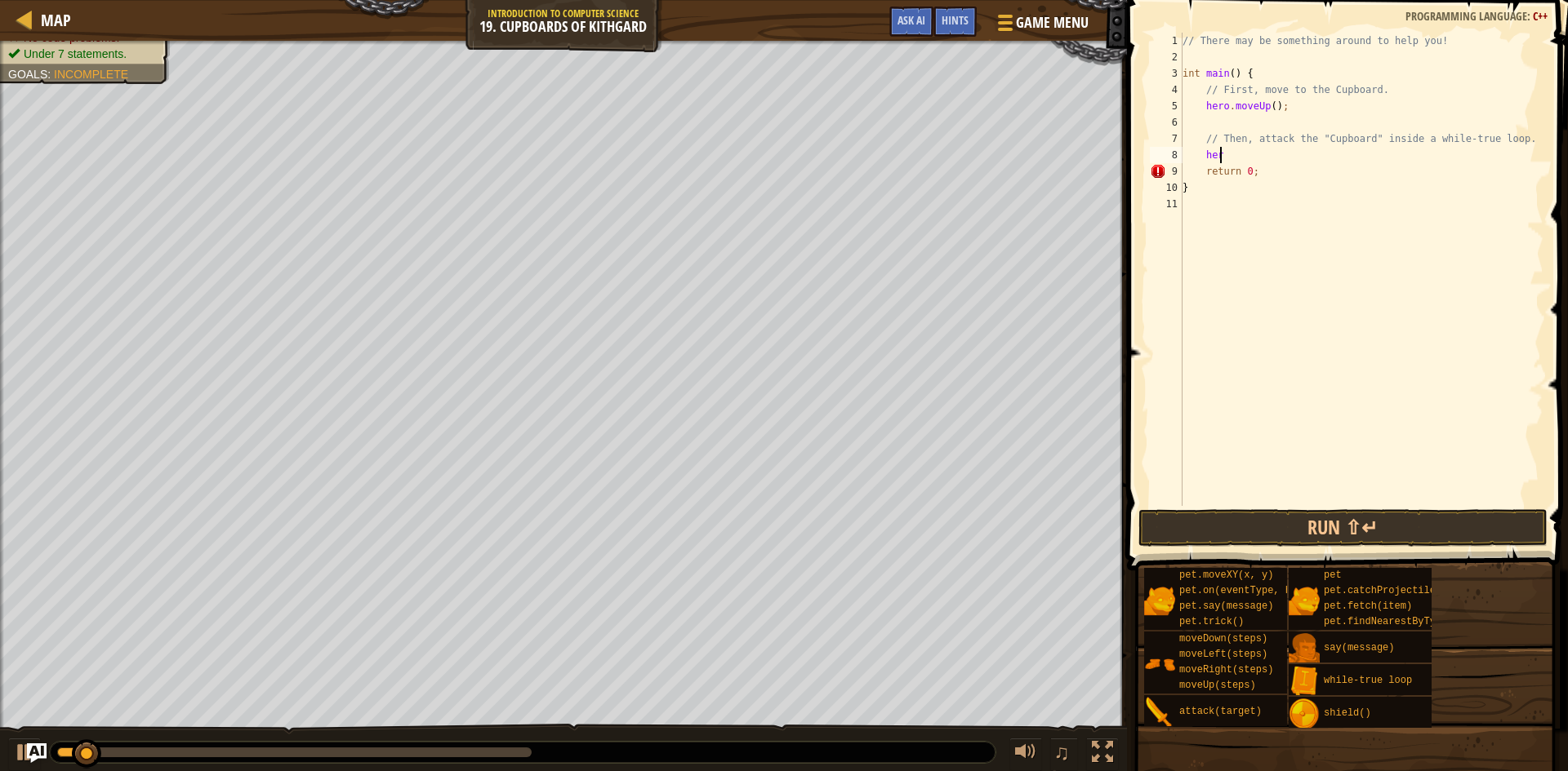
type textarea "h"
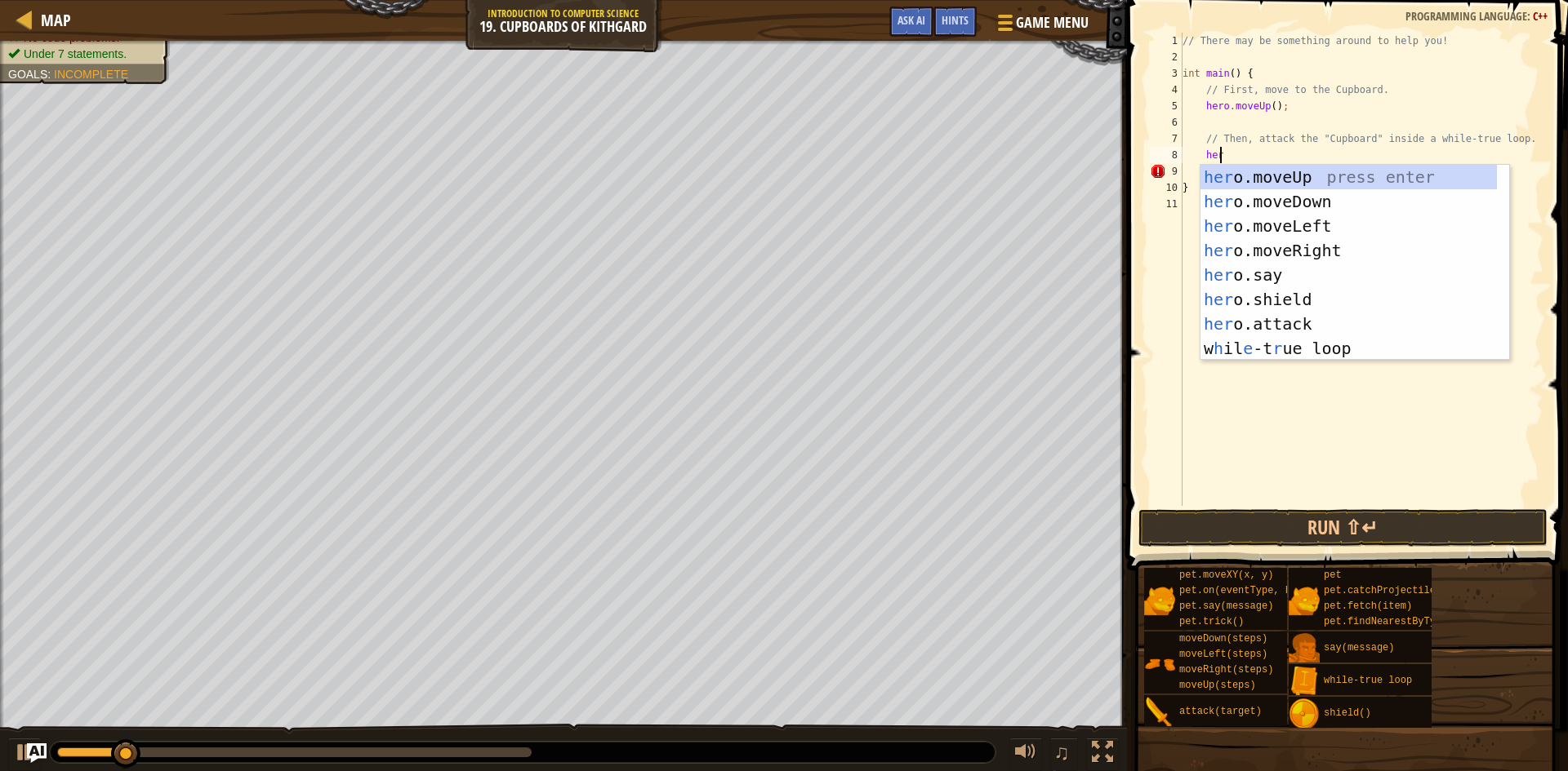
type textarea "heror"
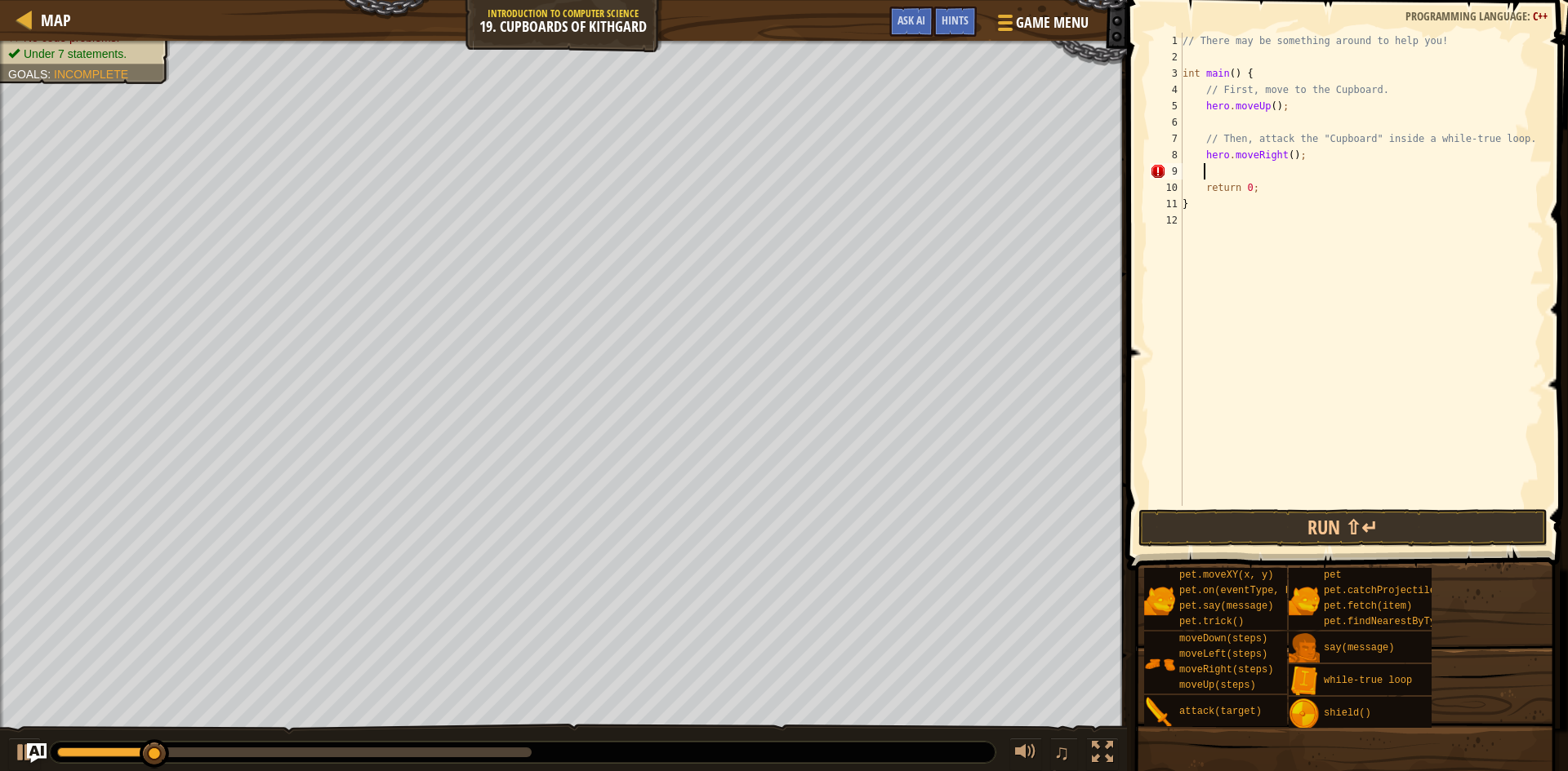
scroll to position [7, 1]
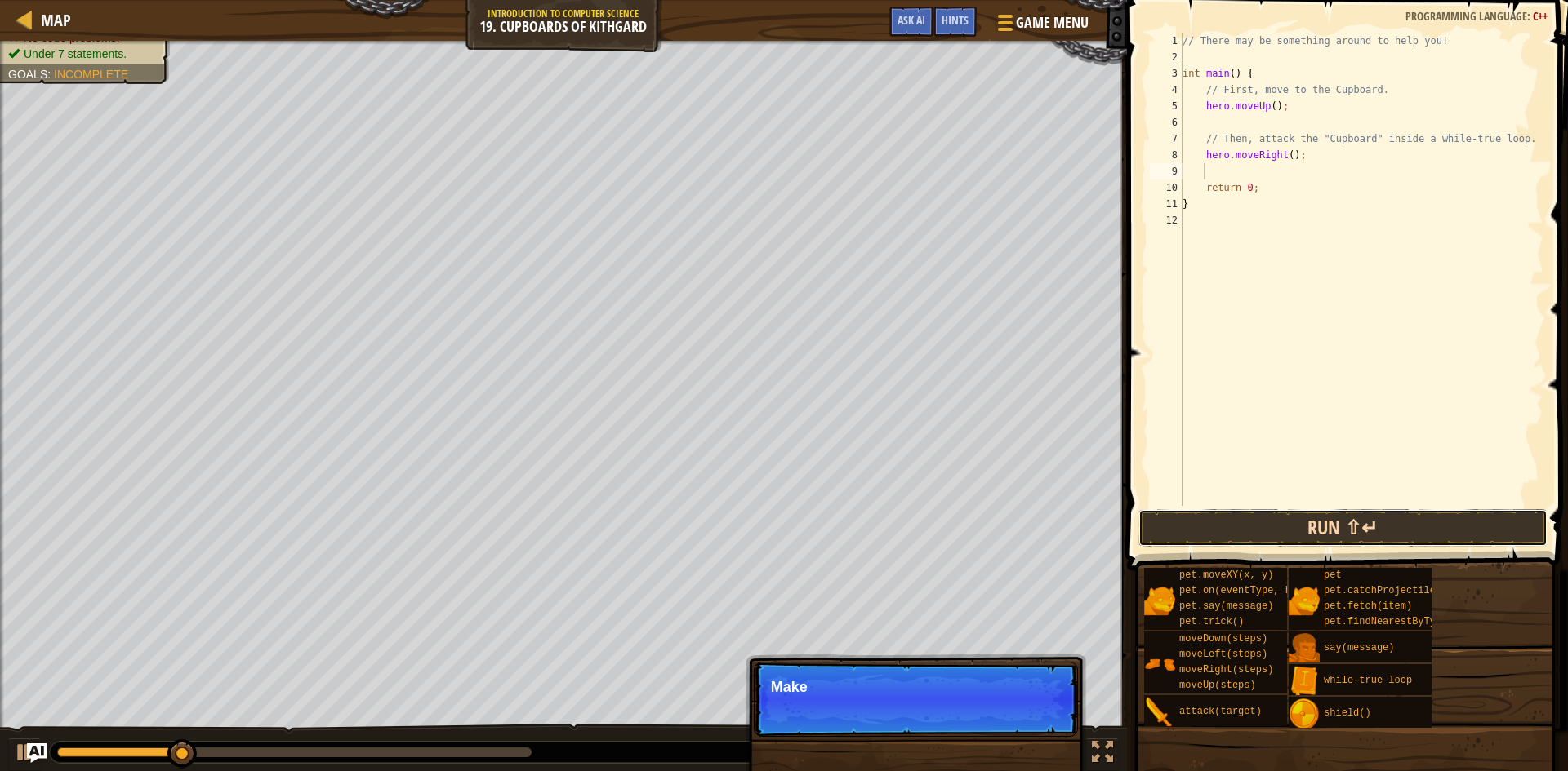
click at [1254, 533] on button "Run ⇧↵" at bounding box center [1342, 527] width 409 height 37
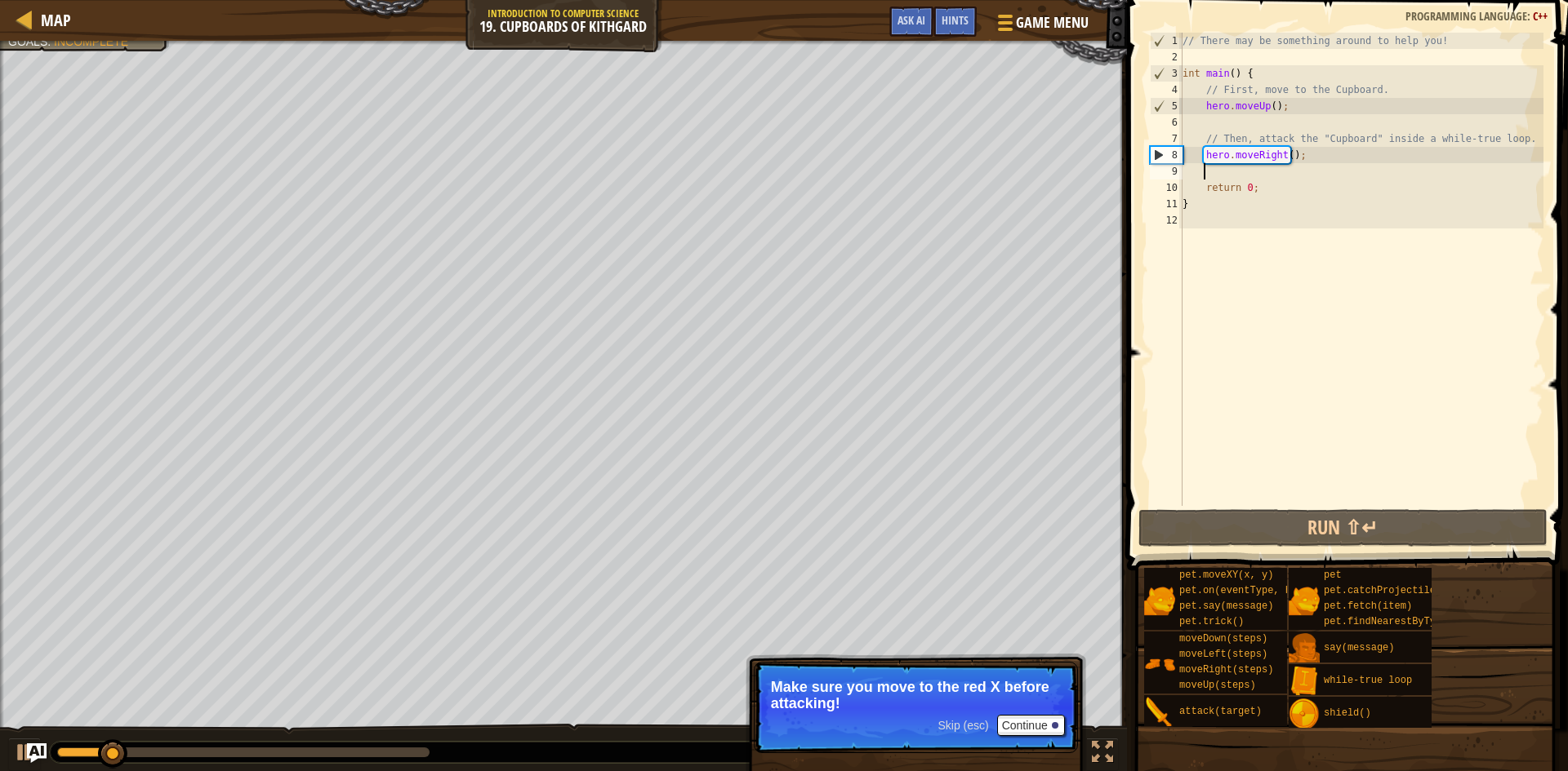
click at [1283, 160] on div "// There may be something around to help you! int main ( ) { // First, move to …" at bounding box center [1361, 285] width 364 height 506
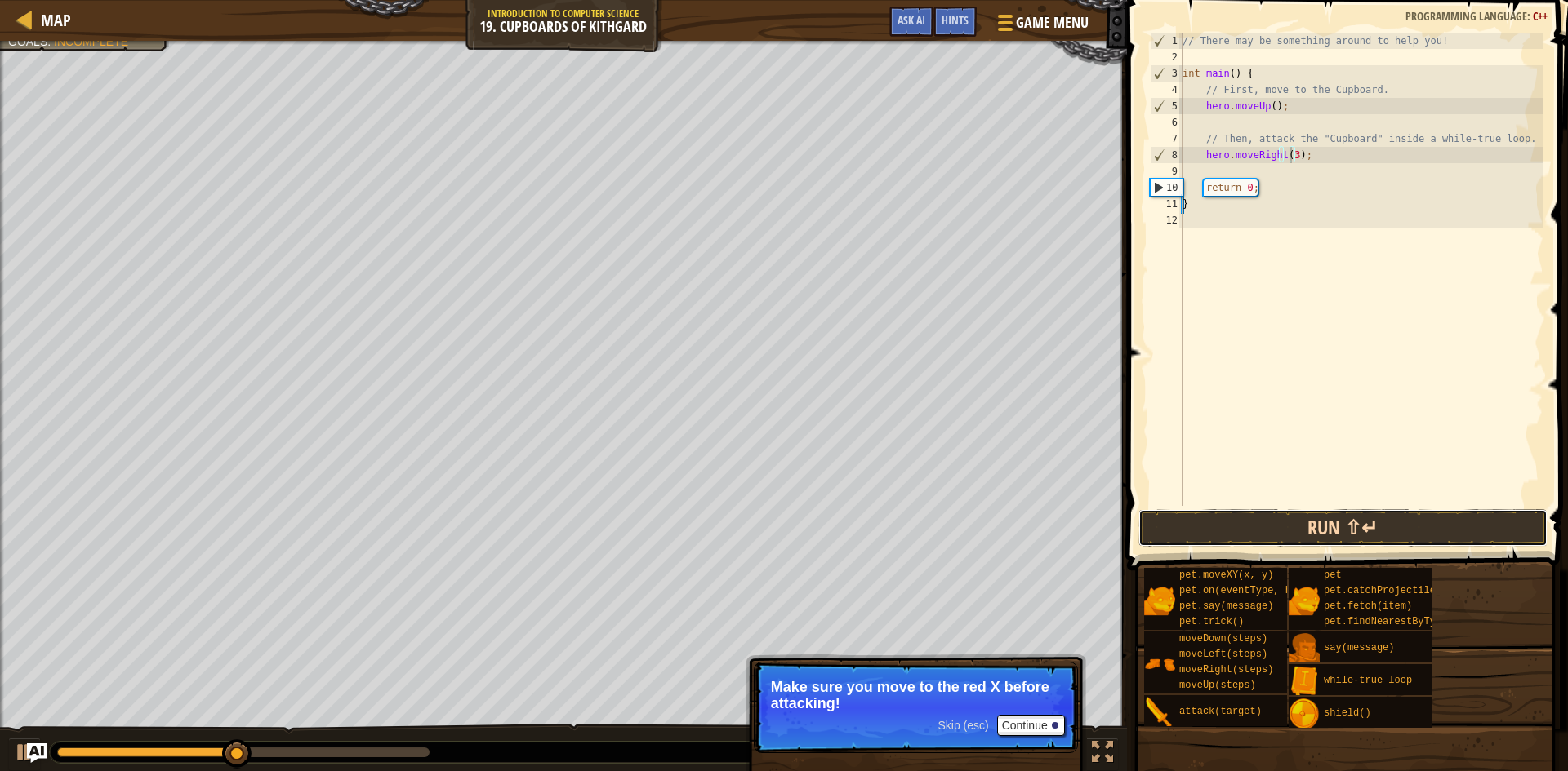
click at [1314, 536] on button "Run ⇧↵" at bounding box center [1342, 527] width 409 height 37
type textarea "hero.moveRight(2);"
click at [1393, 522] on button "Run ⇧↵" at bounding box center [1342, 527] width 409 height 37
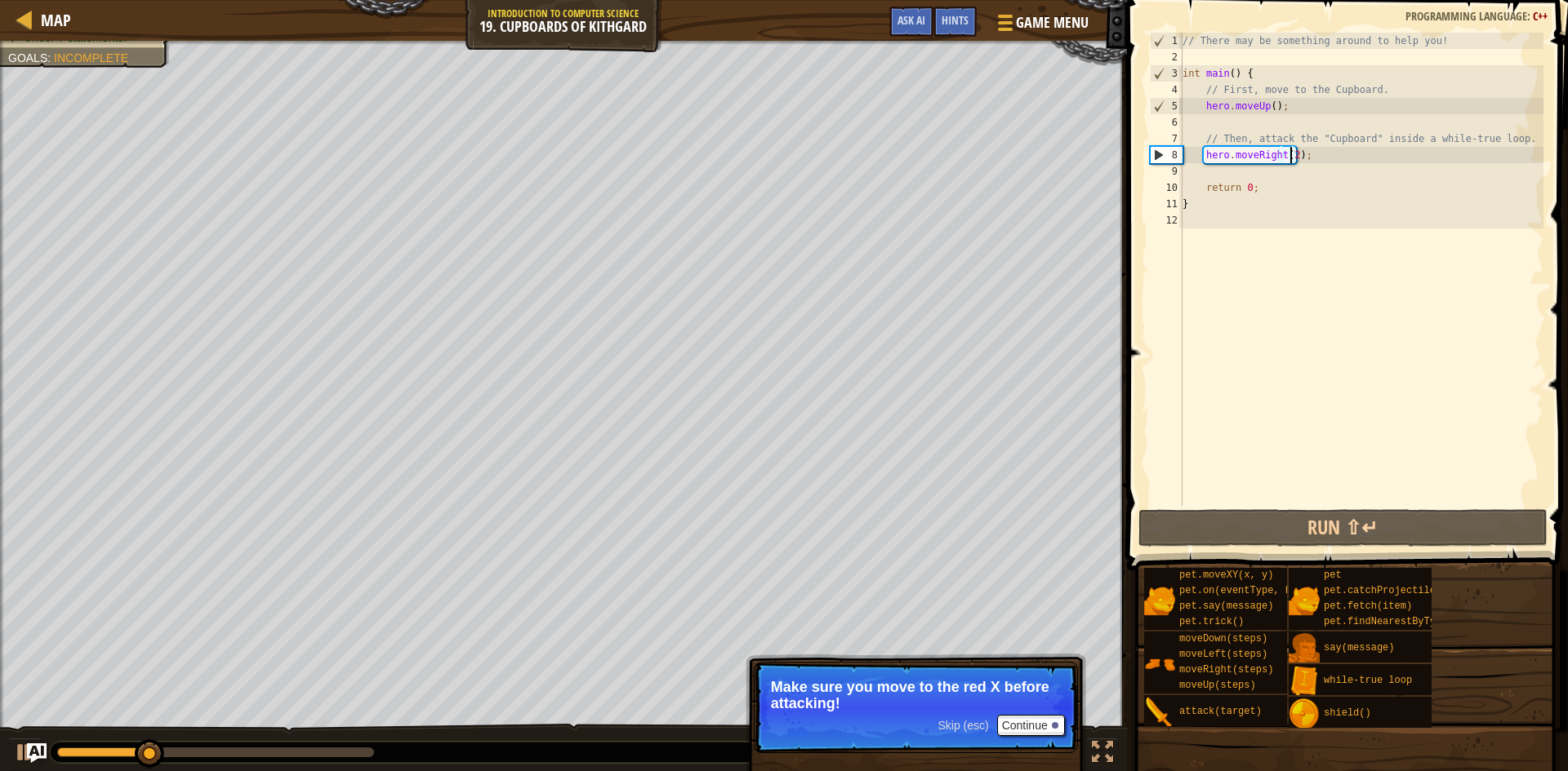
click at [1294, 178] on div "// There may be something around to help you! int main ( ) { // First, move to …" at bounding box center [1361, 285] width 364 height 506
click at [1274, 213] on div "// There may be something around to help you! int main ( ) { // First, move to …" at bounding box center [1361, 285] width 364 height 506
click at [1233, 232] on div "// There may be something around to help you! int main ( ) { // First, move to …" at bounding box center [1361, 285] width 364 height 506
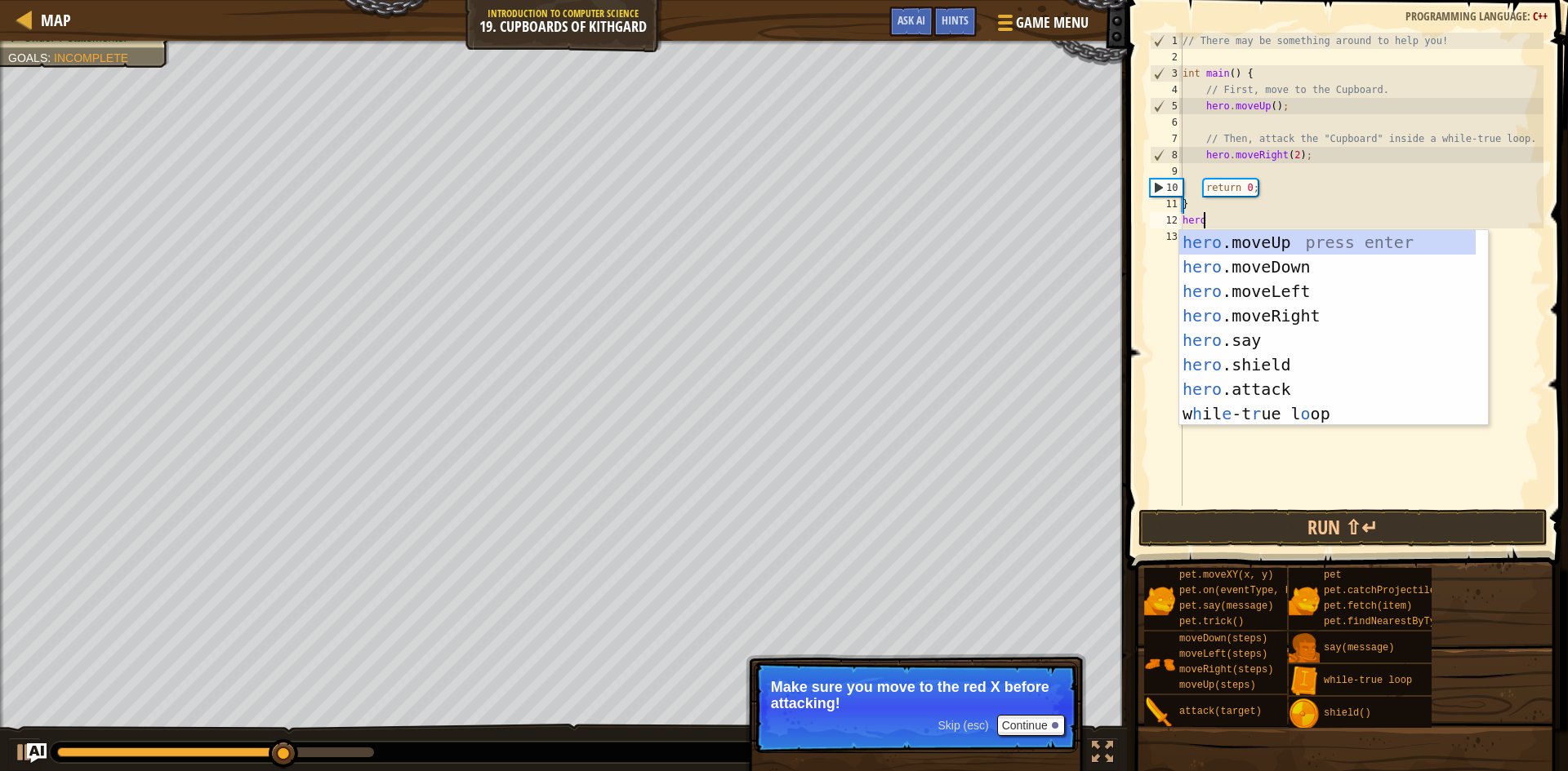
scroll to position [7, 1]
type textarea "herod"
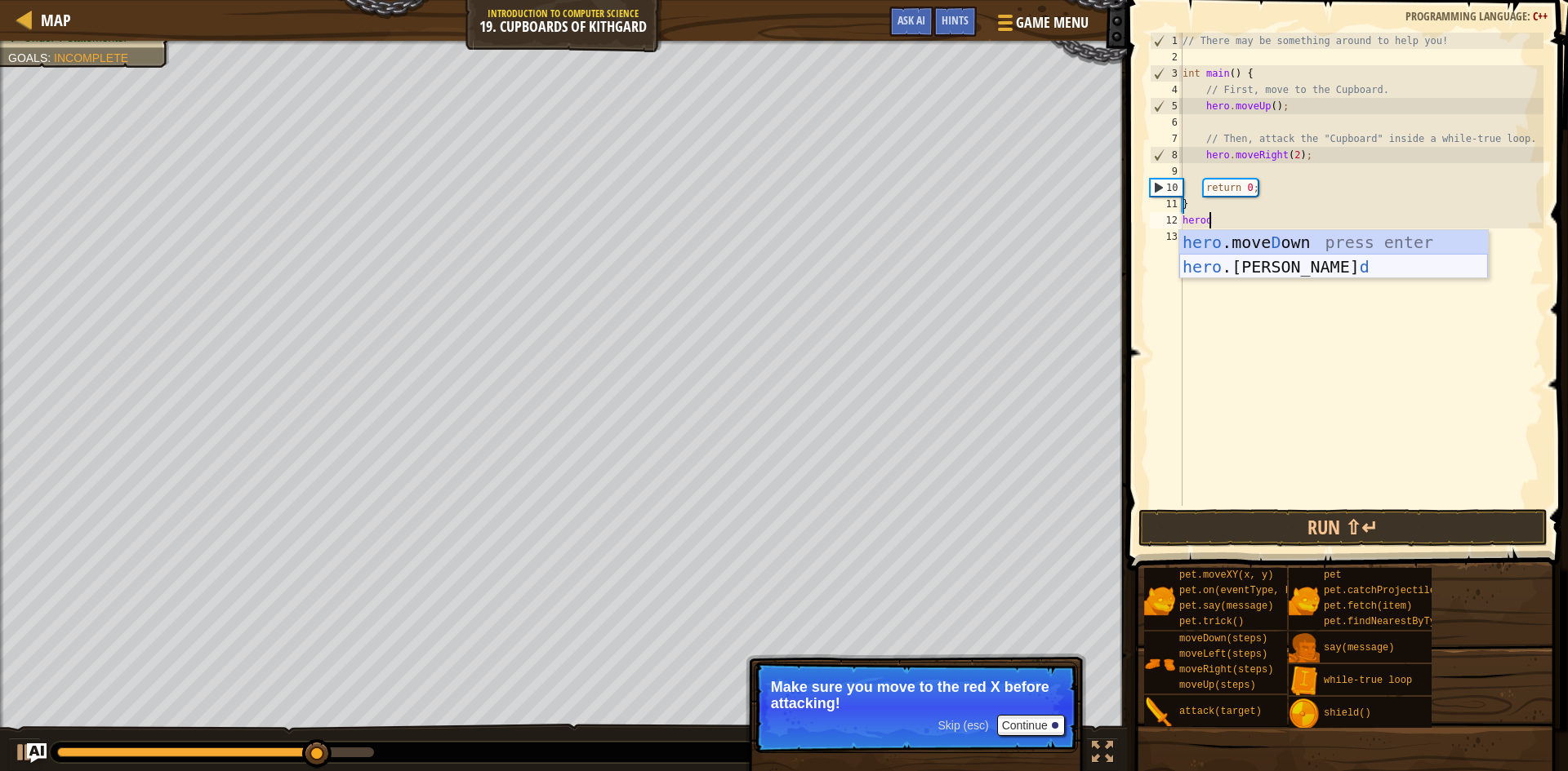
click at [1284, 242] on div "hero .[PERSON_NAME] own press enter hero .[PERSON_NAME] d press enter" at bounding box center [1333, 279] width 309 height 98
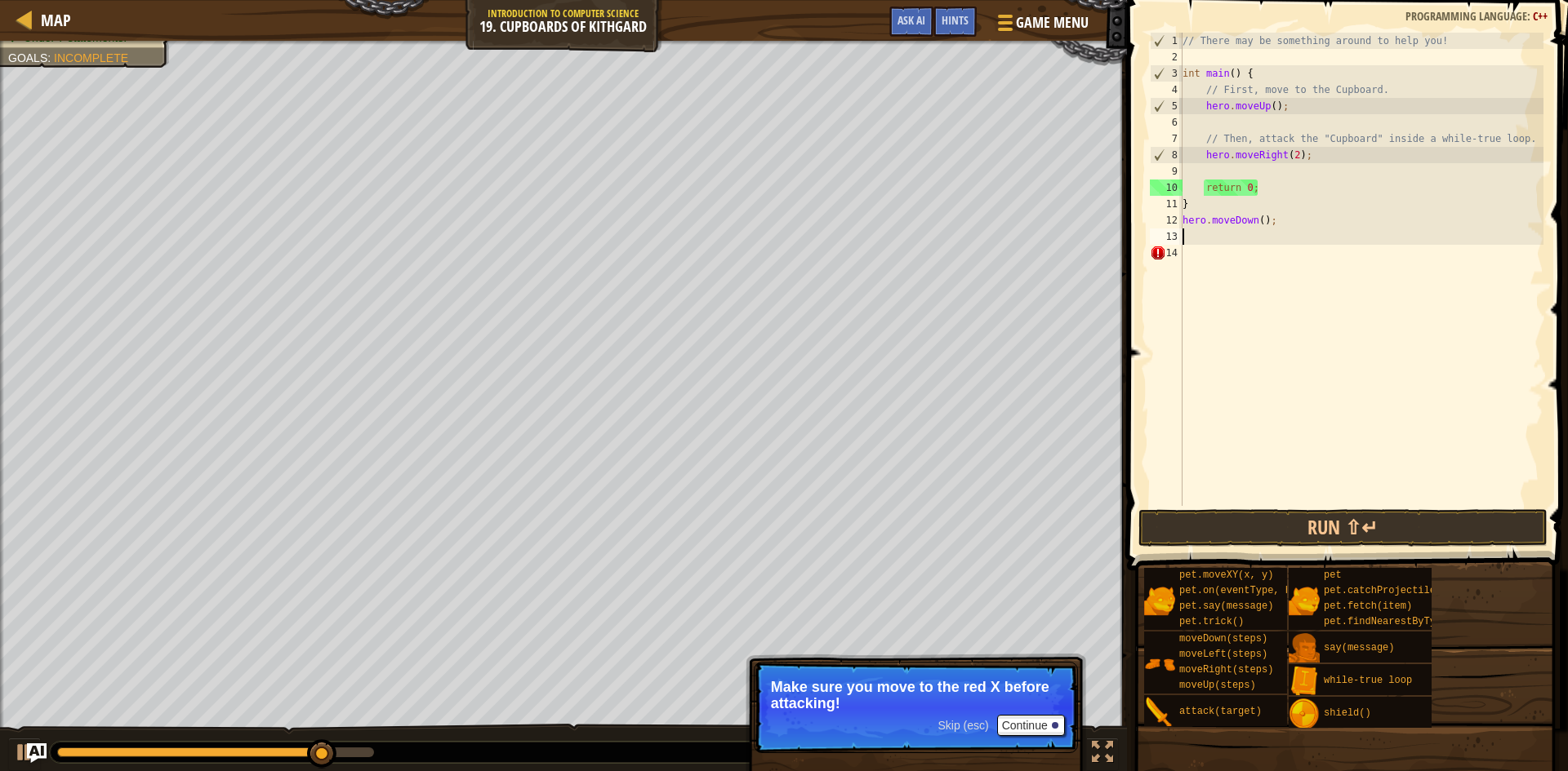
scroll to position [7, 0]
click at [1269, 533] on button "Run ⇧↵" at bounding box center [1342, 527] width 409 height 37
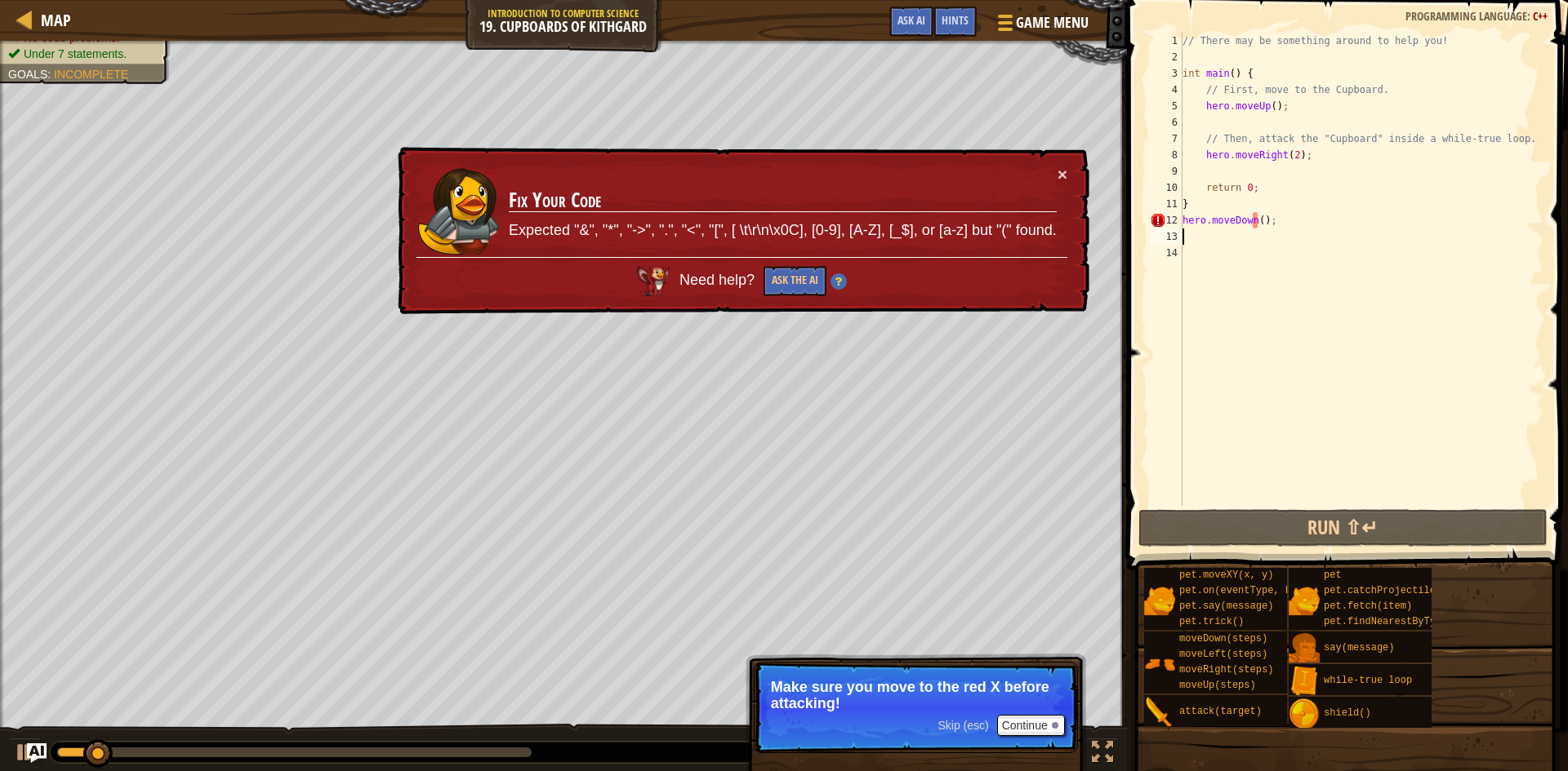
click at [1298, 218] on div "// There may be something around to help you! int main ( ) { // First, move to …" at bounding box center [1361, 285] width 364 height 506
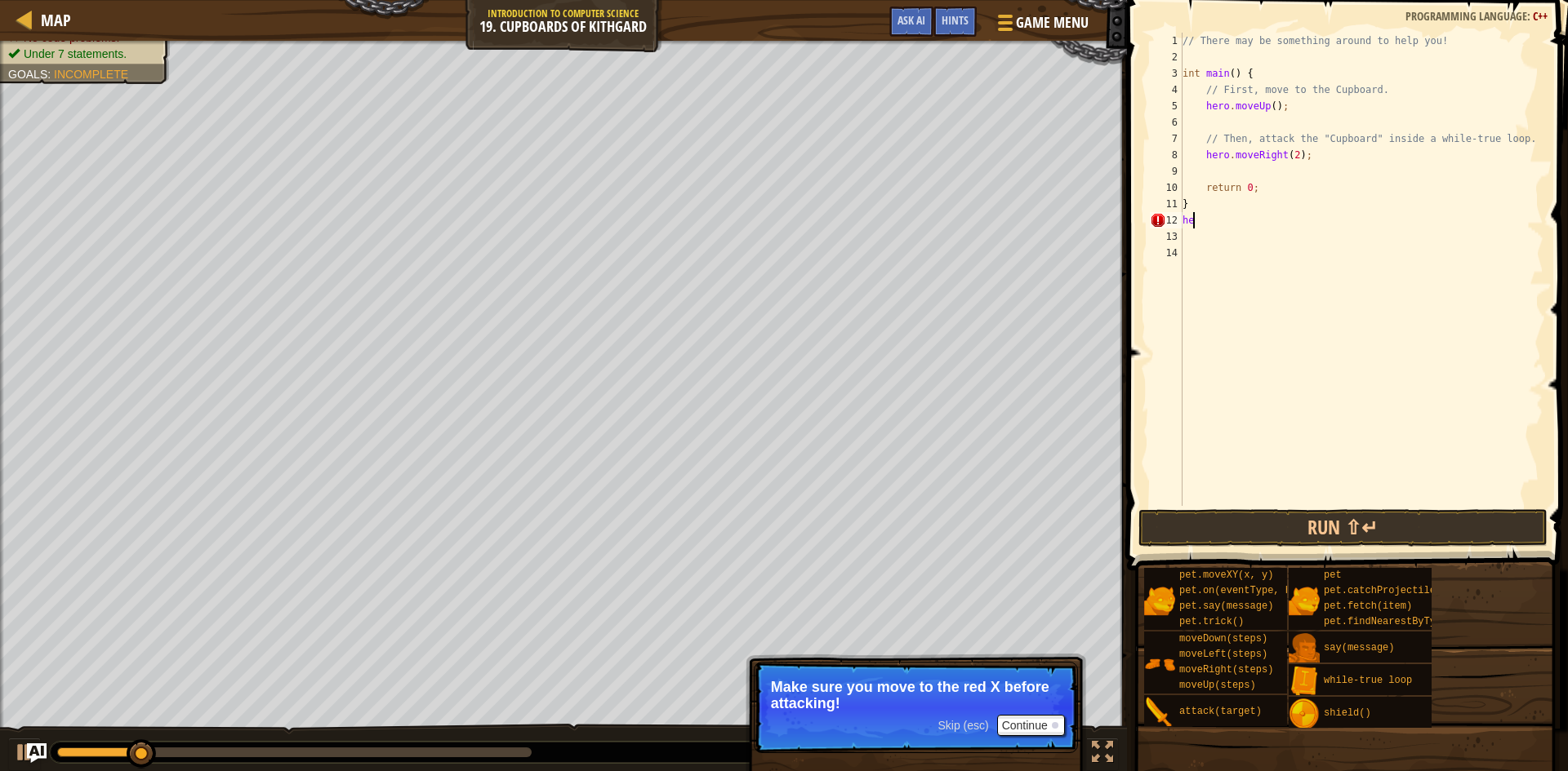
type textarea "h"
click at [1255, 178] on div "// There may be something around to help you! int main ( ) { // First, move to …" at bounding box center [1361, 285] width 364 height 506
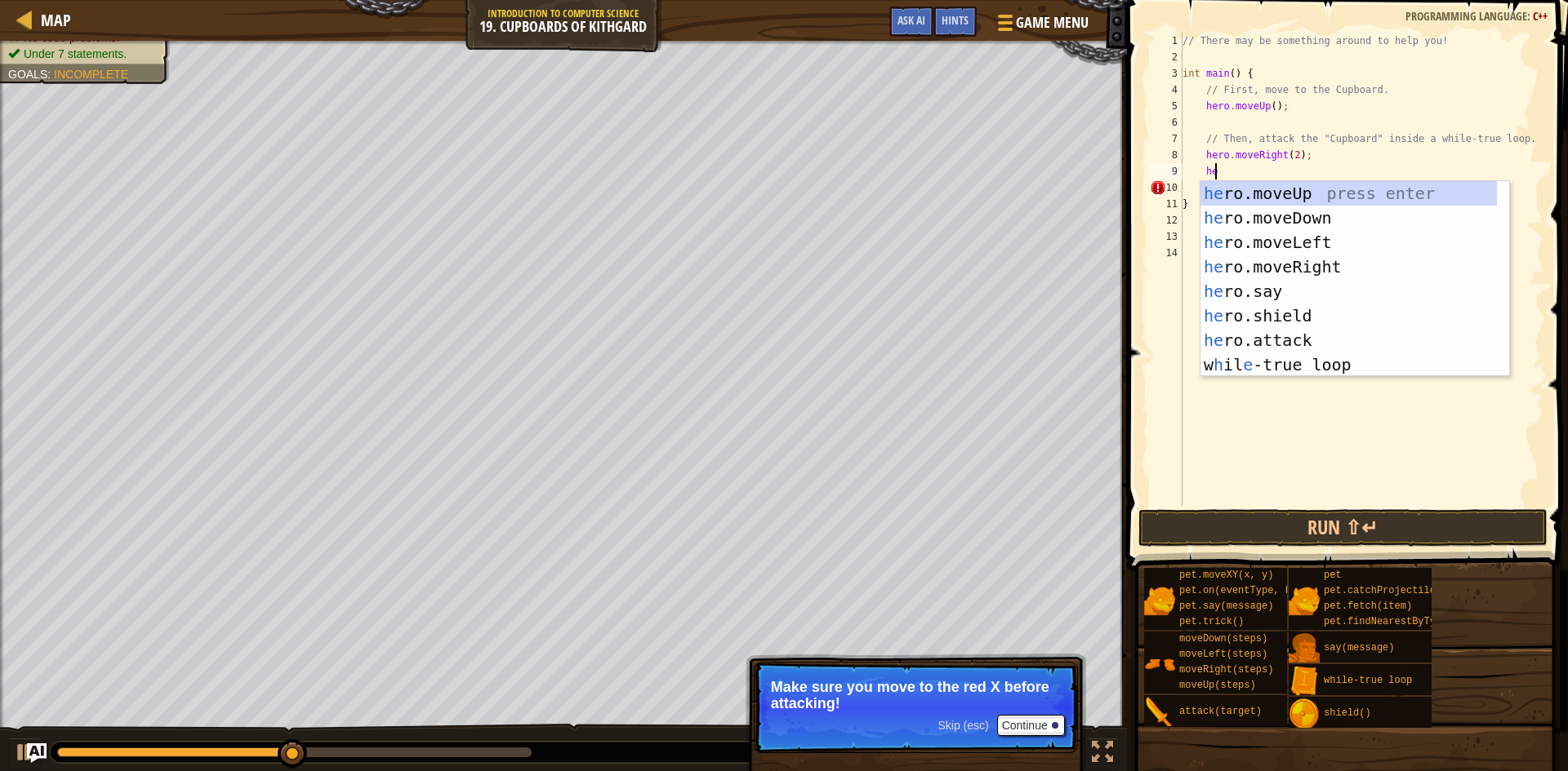
scroll to position [7, 2]
type textarea "herod"
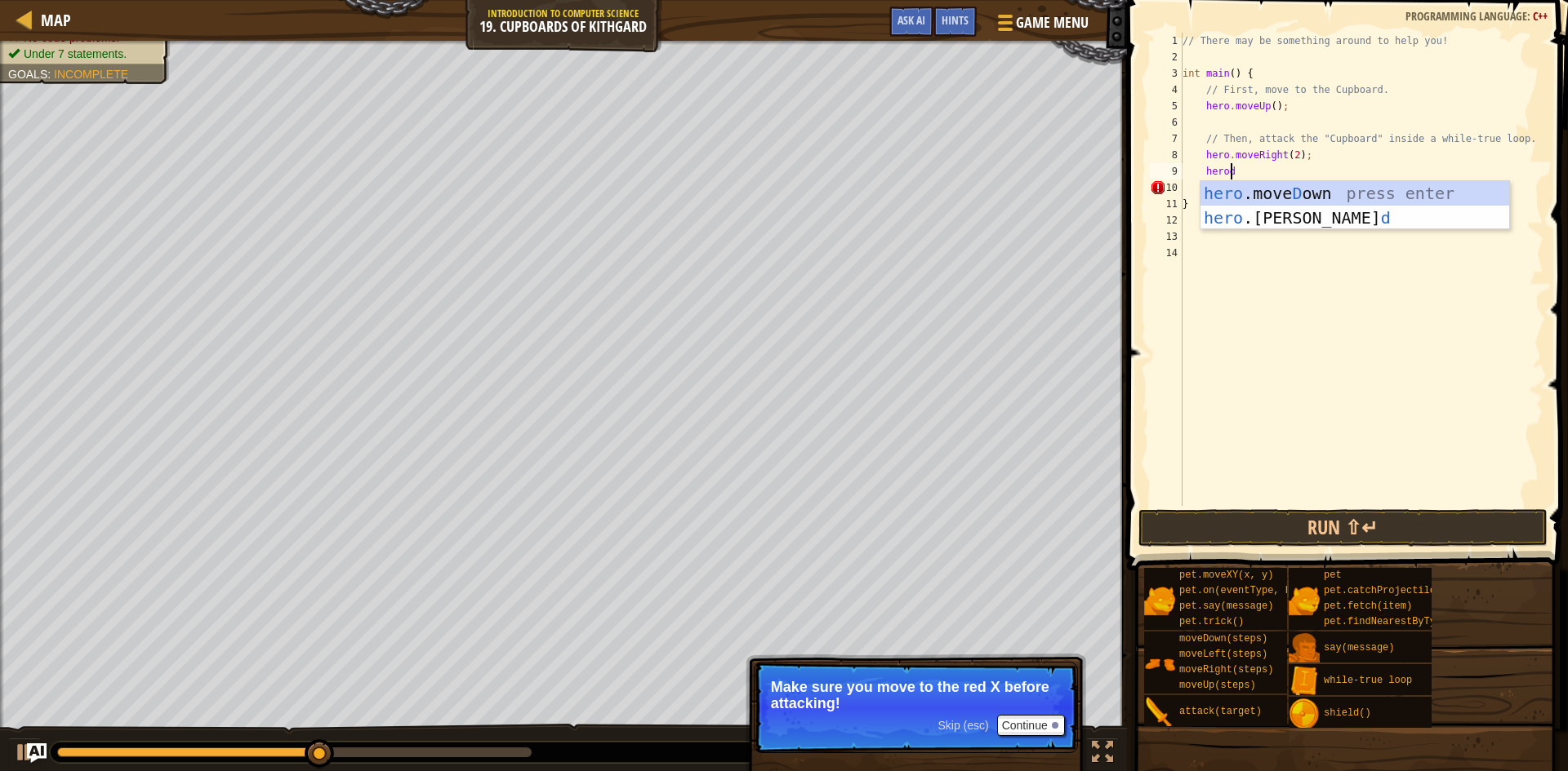
scroll to position [7, 1]
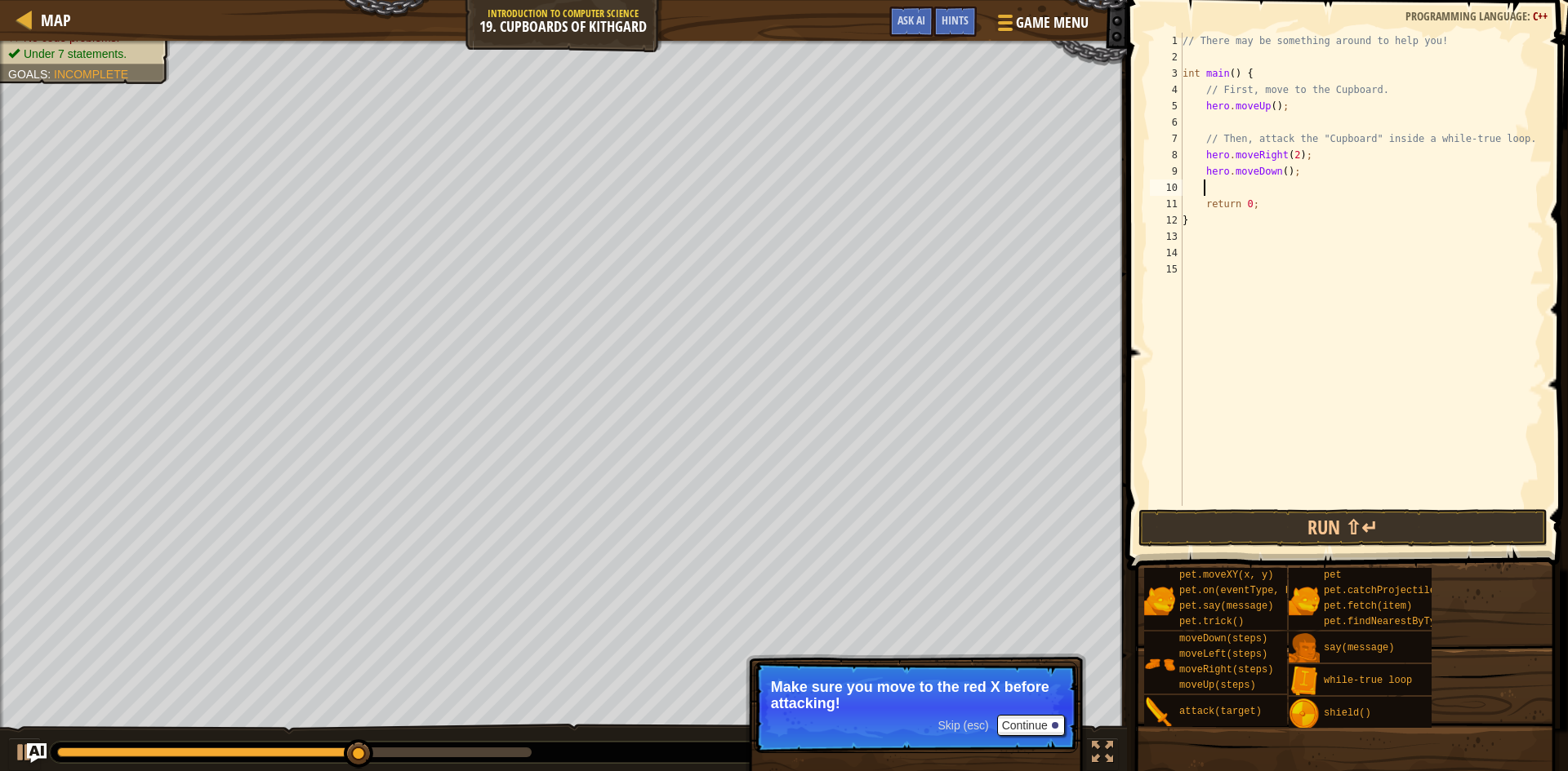
click at [1434, 505] on div "// There may be something around to help you! int main ( ) { // First, move to …" at bounding box center [1361, 285] width 364 height 506
click at [1425, 527] on button "Run ⇧↵" at bounding box center [1342, 527] width 409 height 37
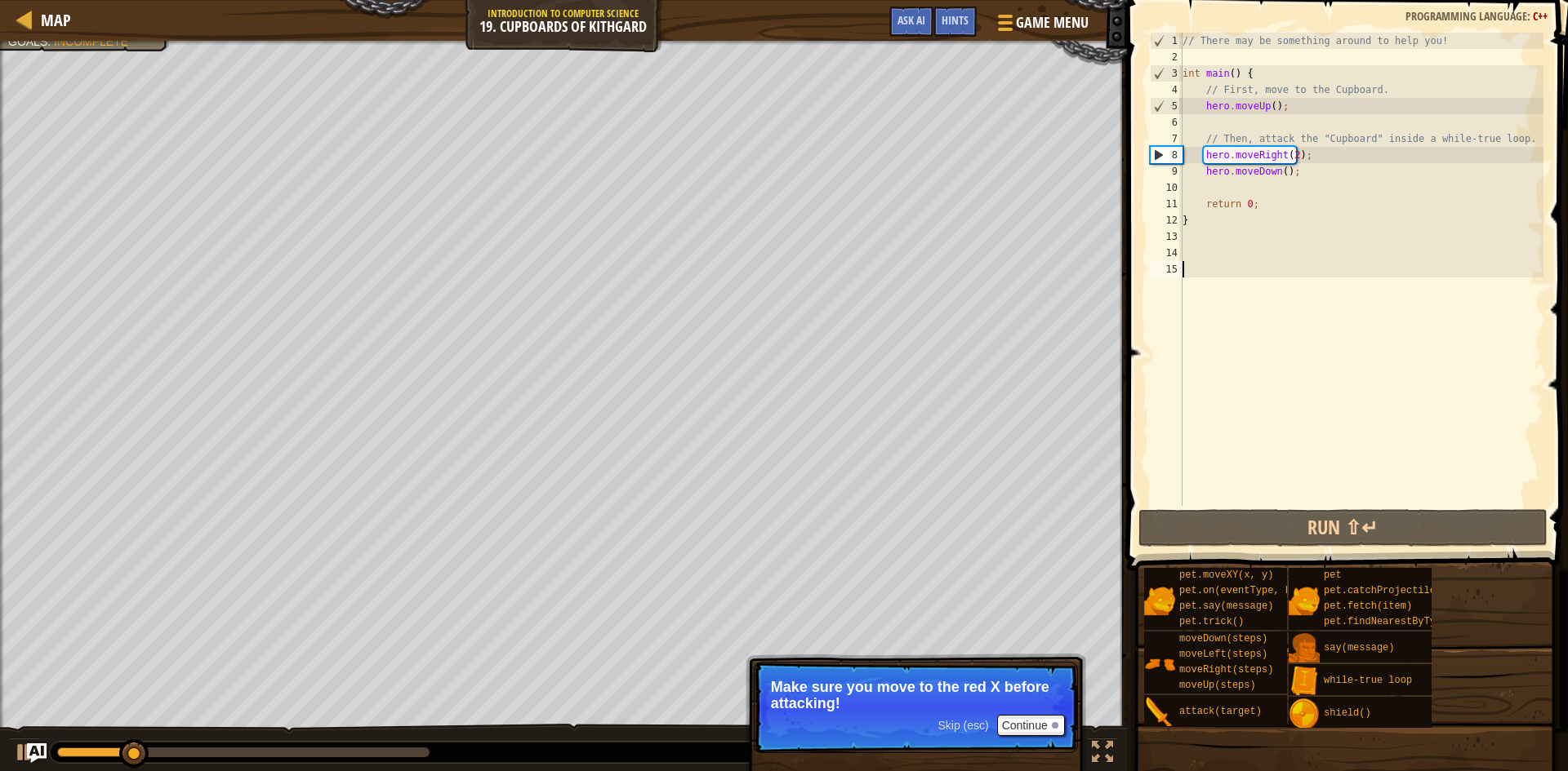
click at [1282, 173] on div "// There may be something around to help you! int main ( ) { // First, move to …" at bounding box center [1361, 285] width 364 height 506
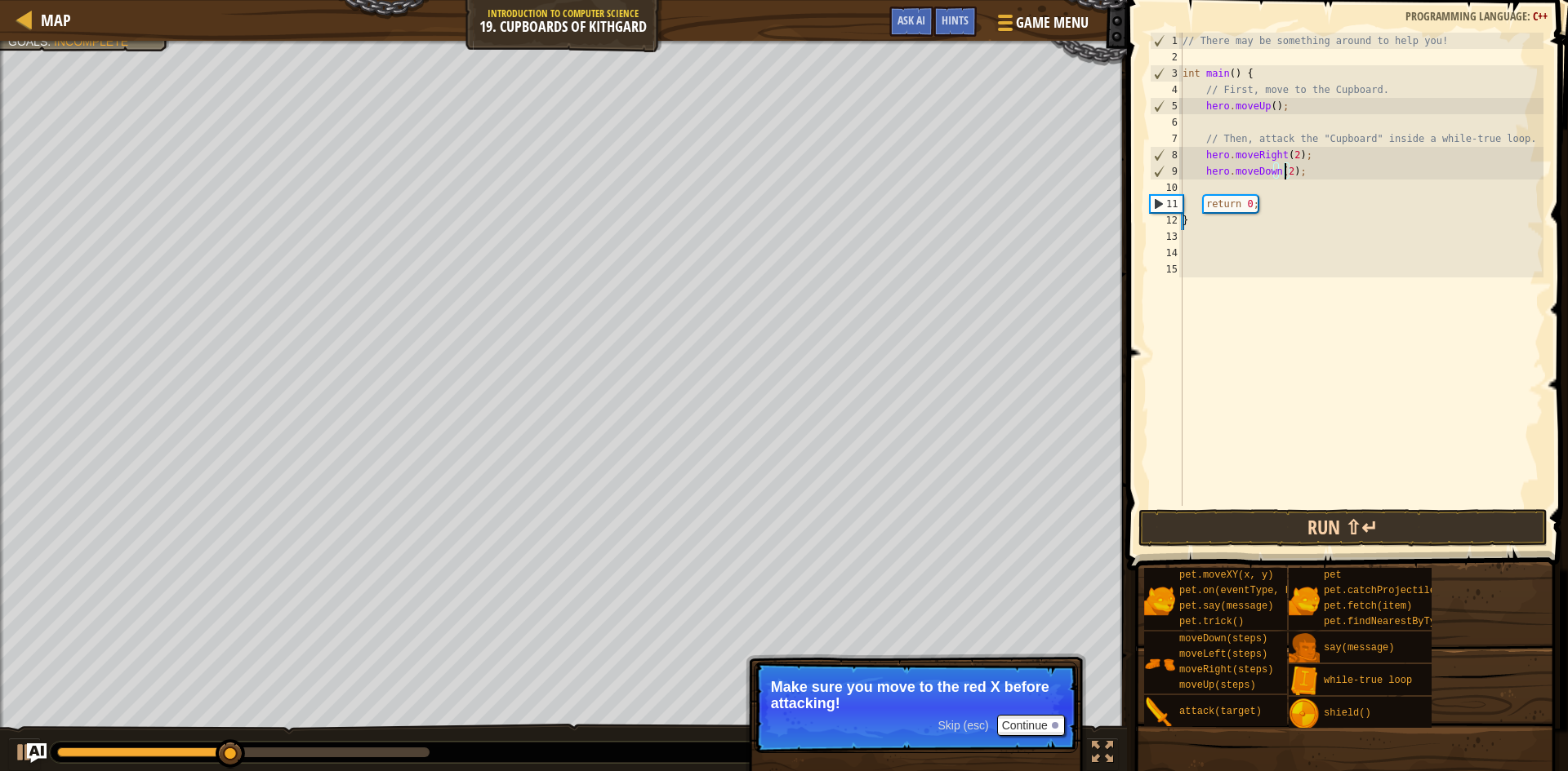
type textarea "hero.moveDown(2);"
click at [1243, 541] on button "Run ⇧↵" at bounding box center [1342, 527] width 409 height 37
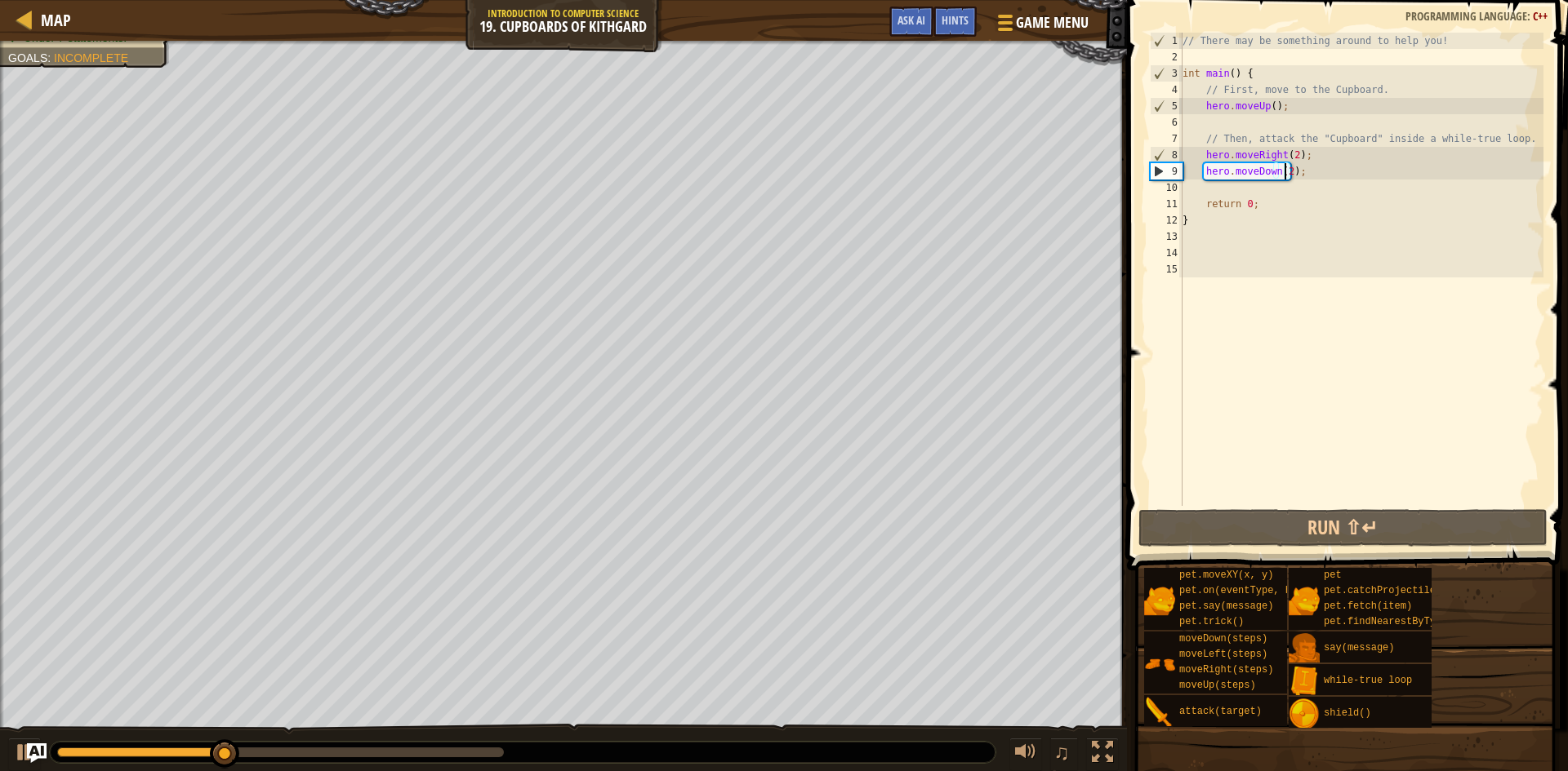
click at [1231, 186] on div "// There may be something around to help you! int main ( ) { // First, move to …" at bounding box center [1361, 285] width 364 height 506
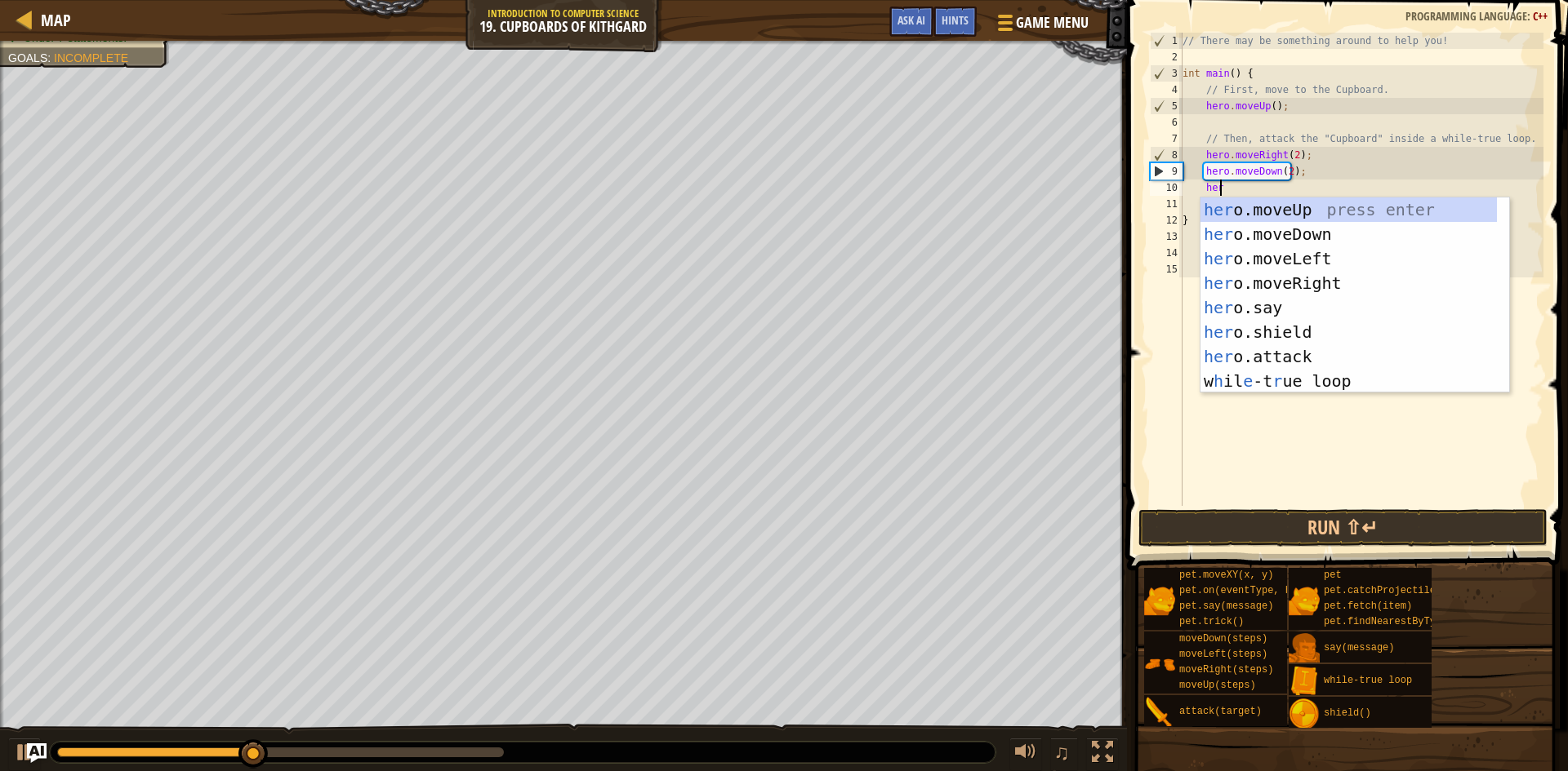
scroll to position [7, 3]
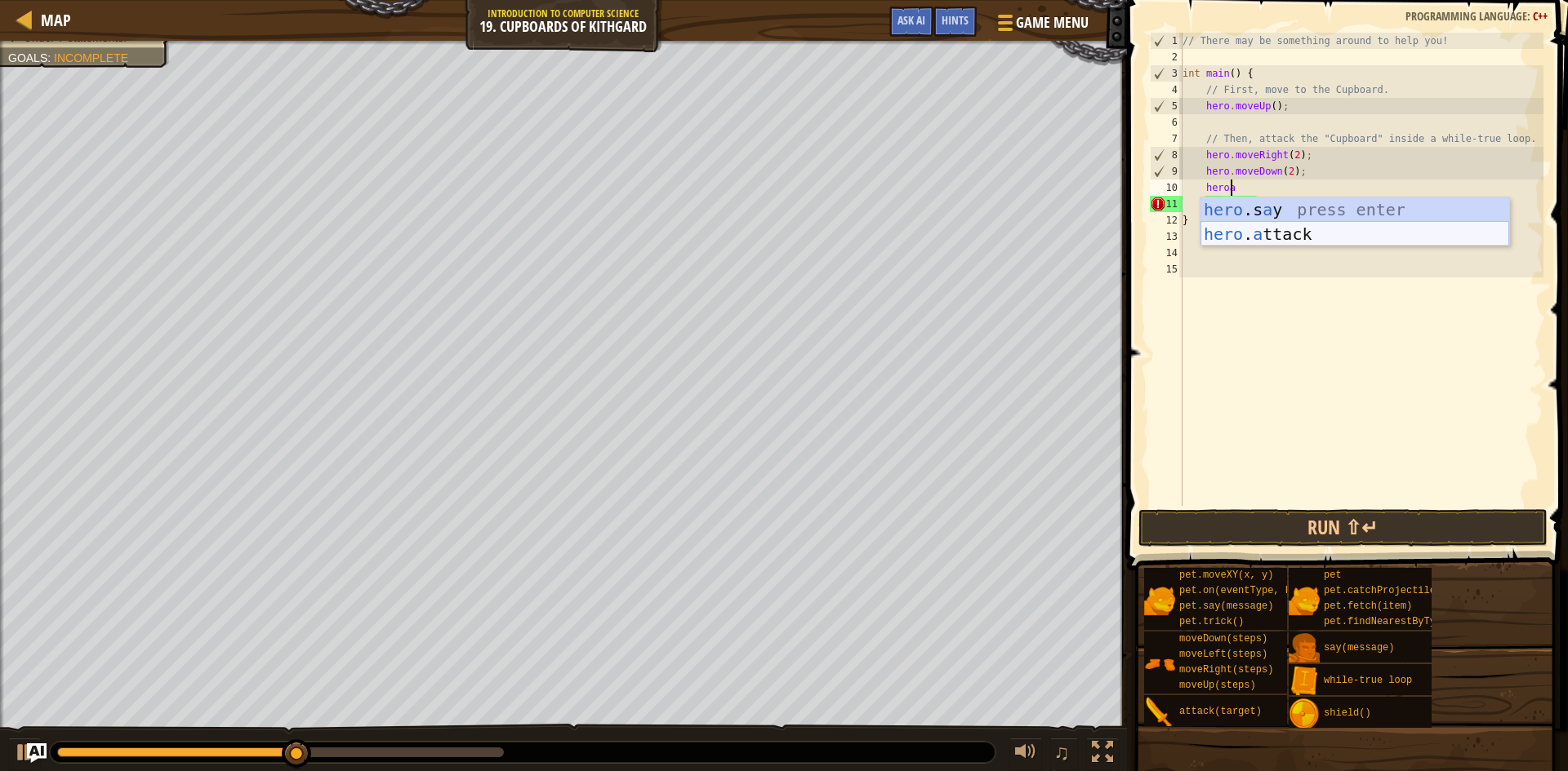
click at [1356, 234] on div "hero .s a y press enter hero . a ttack press enter" at bounding box center [1354, 246] width 309 height 98
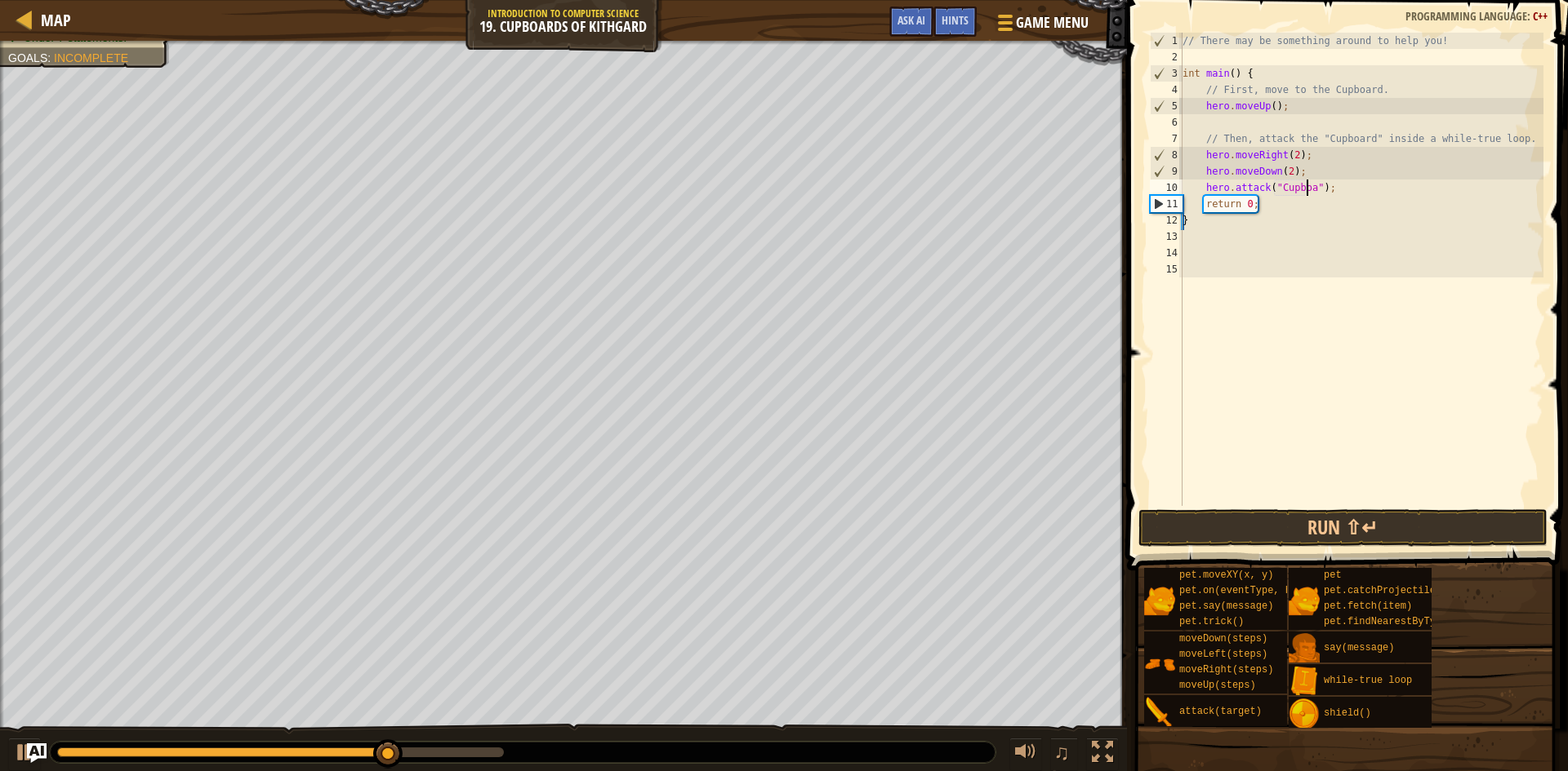
scroll to position [7, 11]
type textarea "hero.attack("Cupboard");"
click at [1295, 526] on button "Run ⇧↵" at bounding box center [1342, 527] width 409 height 37
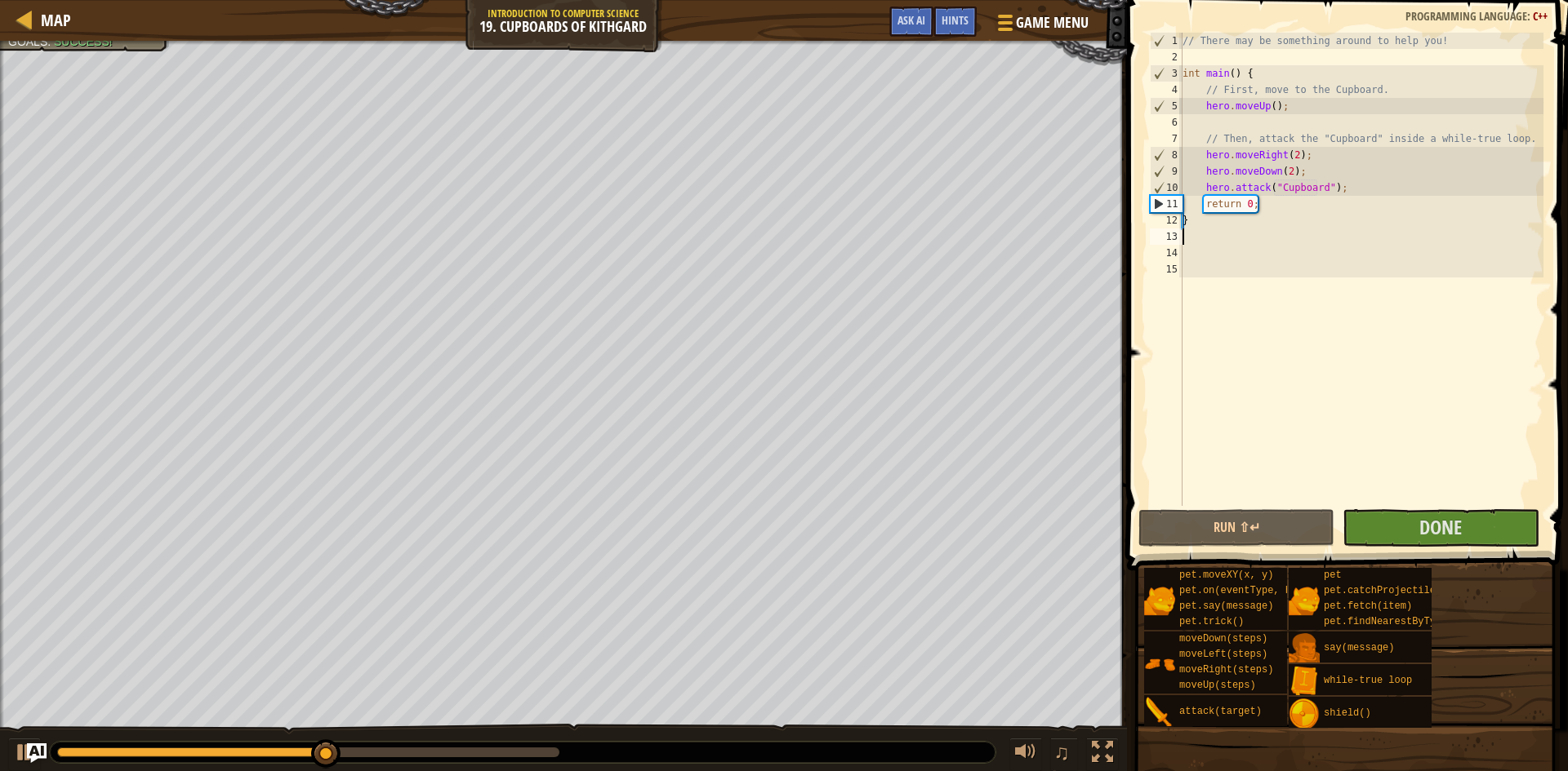
click at [1283, 239] on div "// There may be something around to help you! int main ( ) { // First, move to …" at bounding box center [1361, 285] width 364 height 506
click at [1457, 543] on button "Done" at bounding box center [1440, 527] width 196 height 37
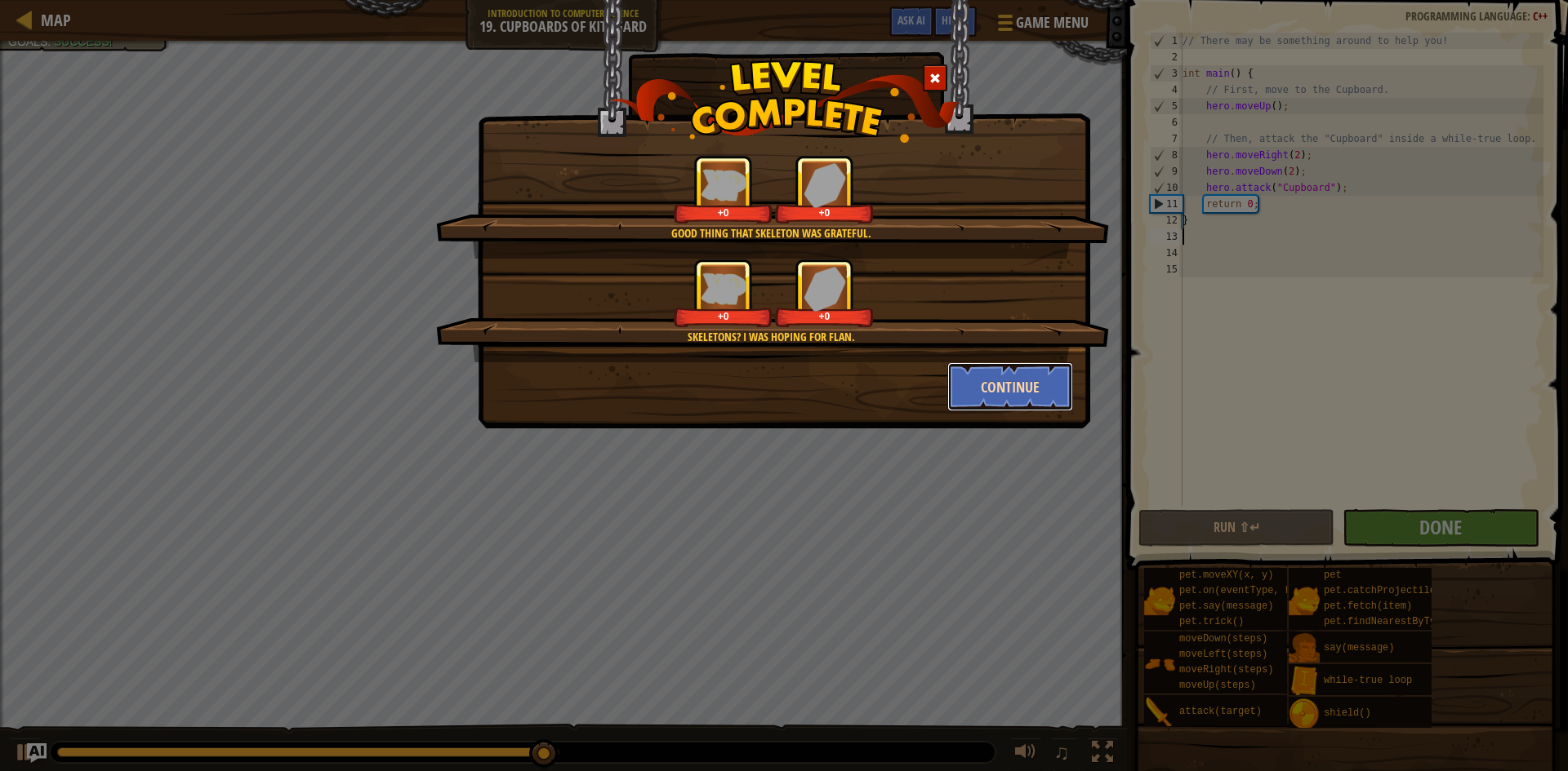
click at [1019, 378] on button "Continue" at bounding box center [1011, 387] width 127 height 49
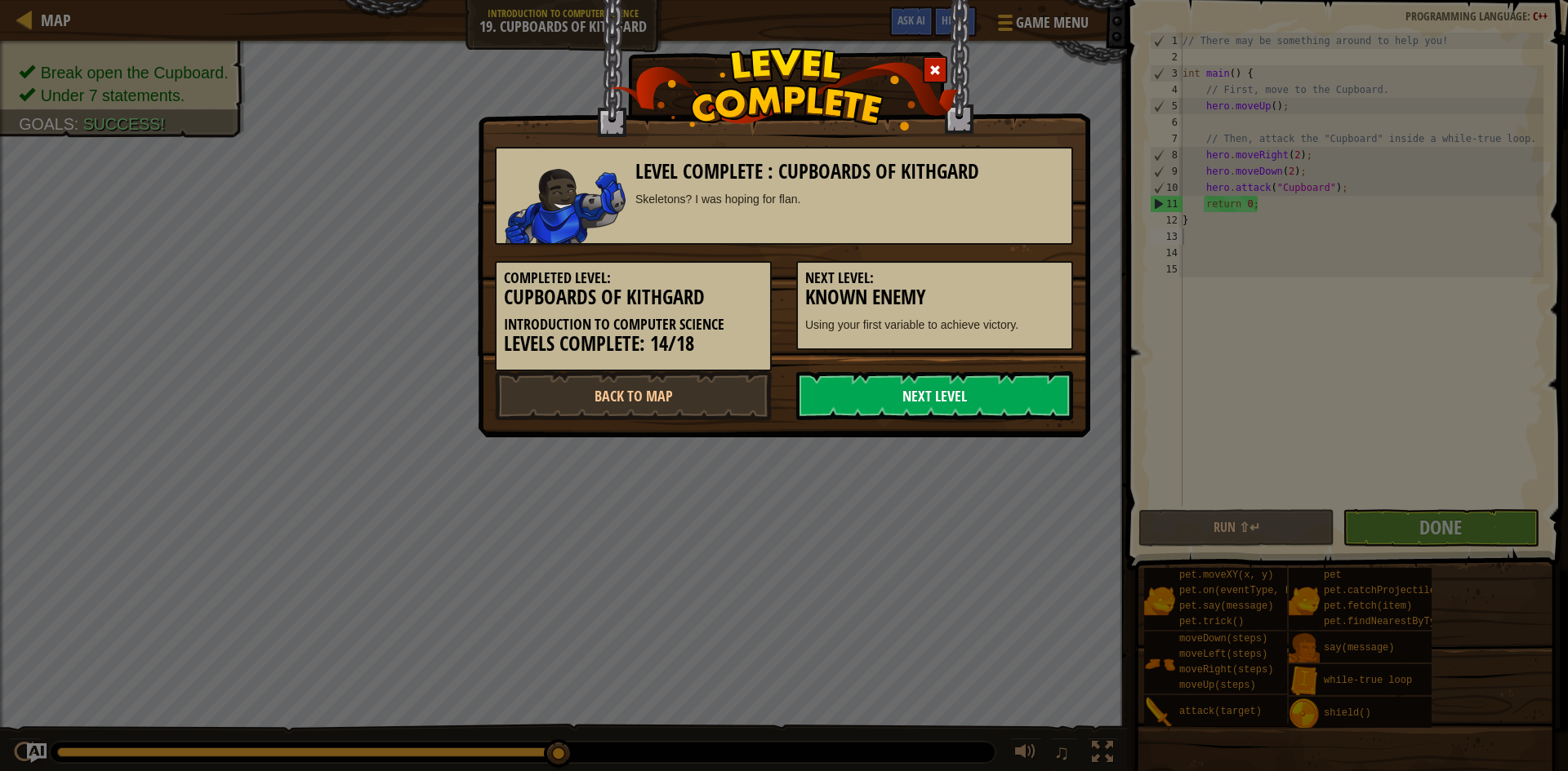
click at [1009, 383] on link "Next Level" at bounding box center [934, 396] width 276 height 49
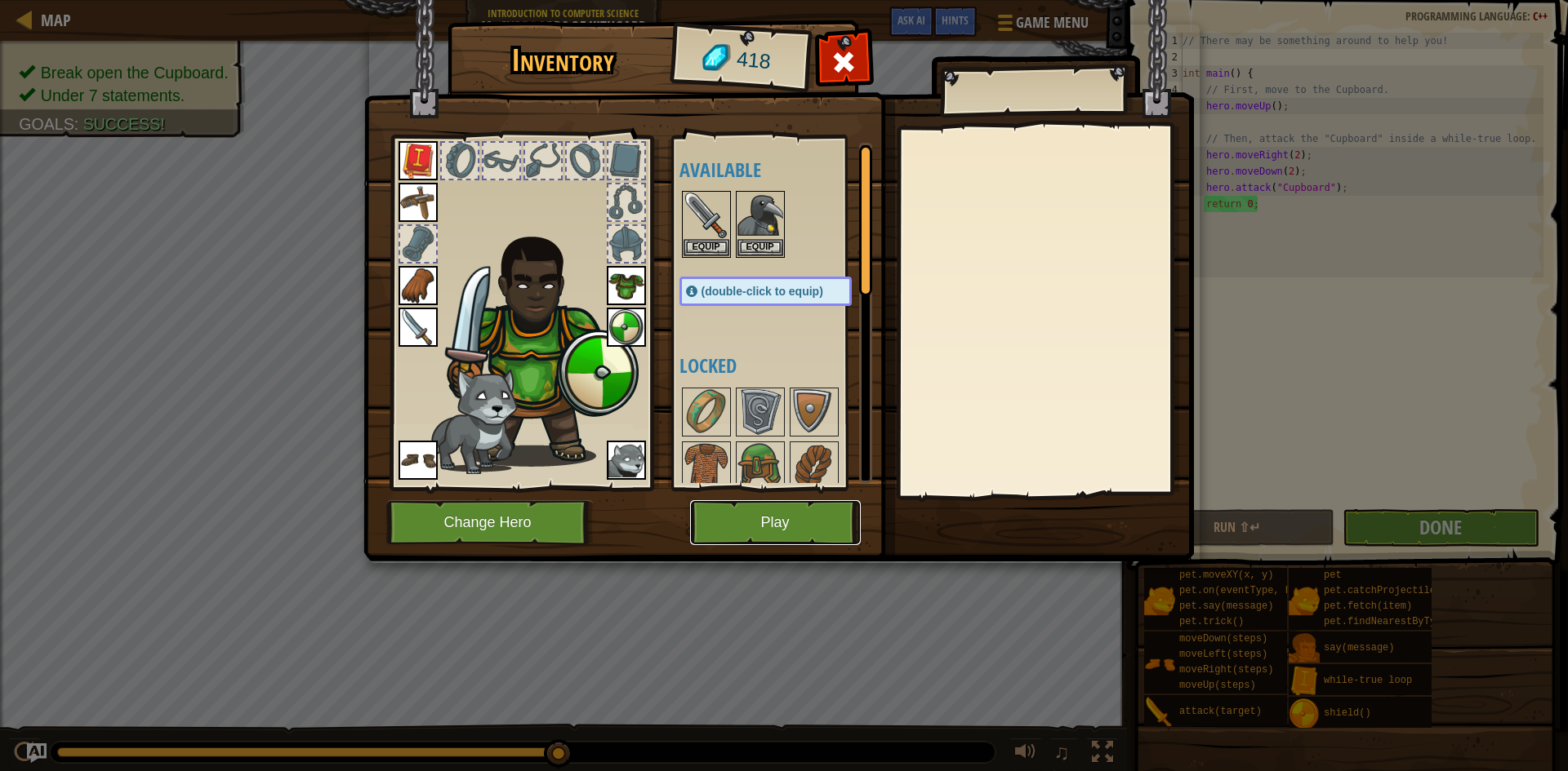
click at [793, 523] on button "Play" at bounding box center [775, 523] width 170 height 45
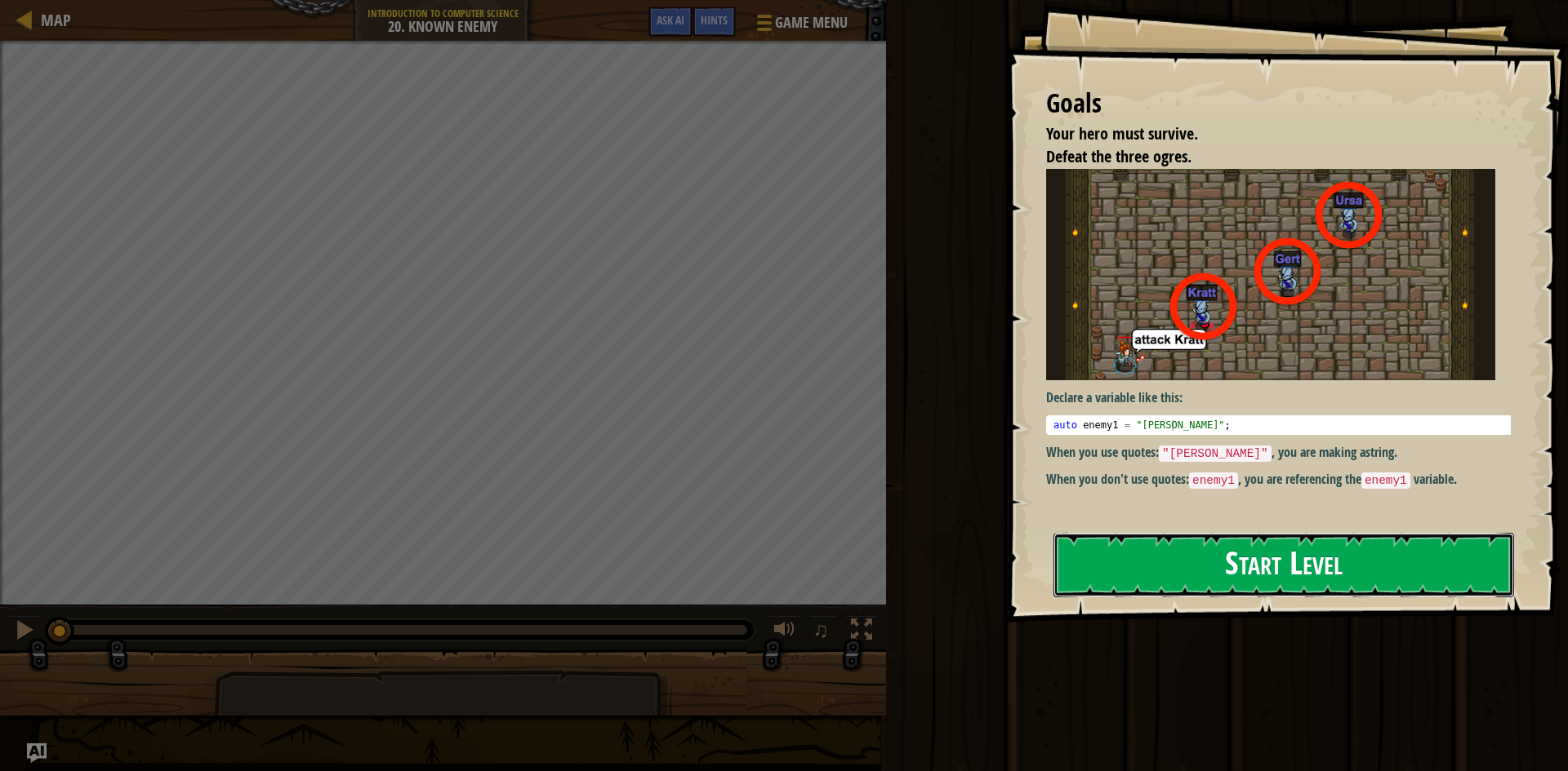
click at [1177, 573] on button "Start Level" at bounding box center [1283, 564] width 460 height 64
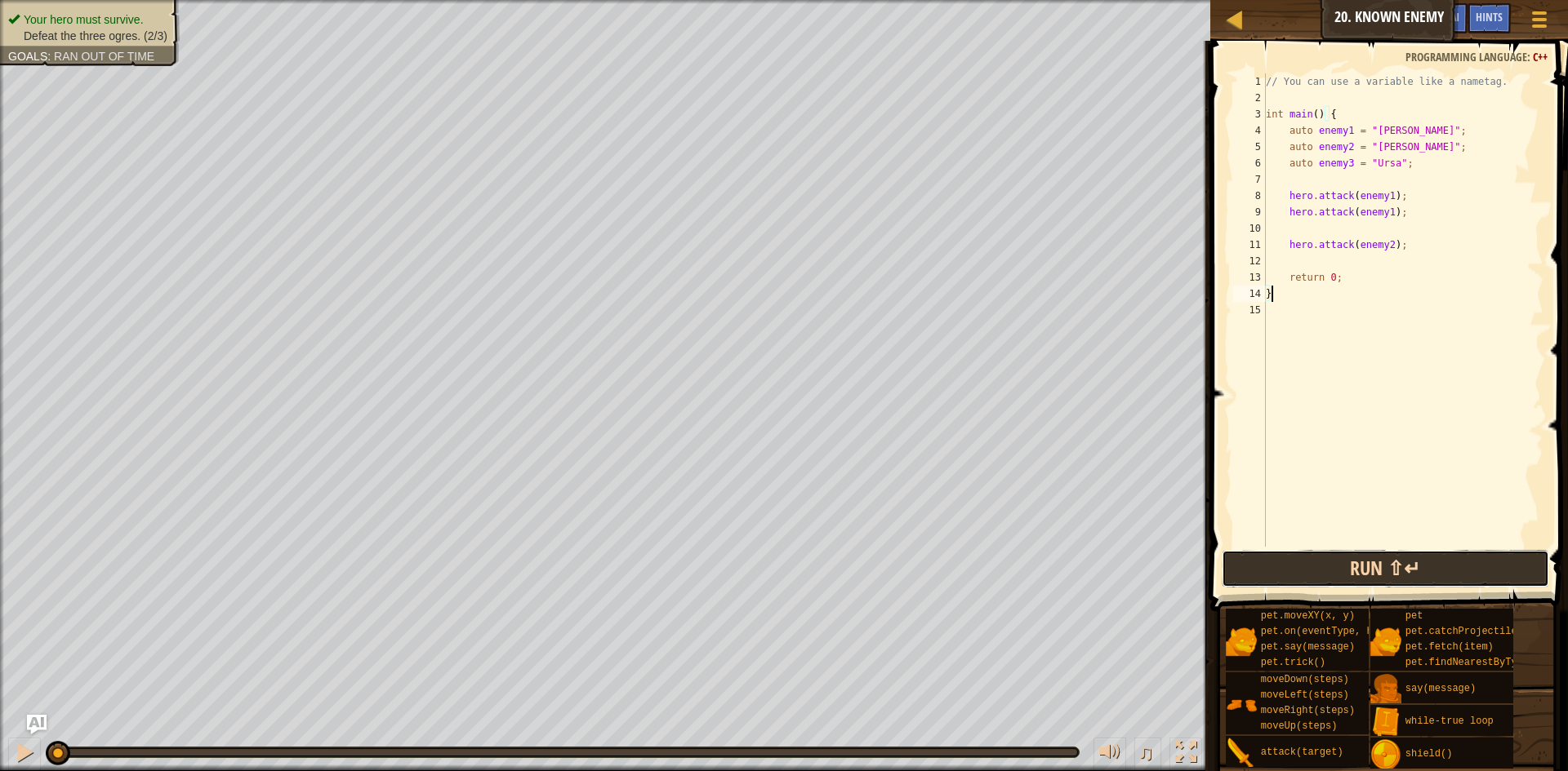
click at [1495, 578] on button "Run ⇧↵" at bounding box center [1385, 568] width 327 height 37
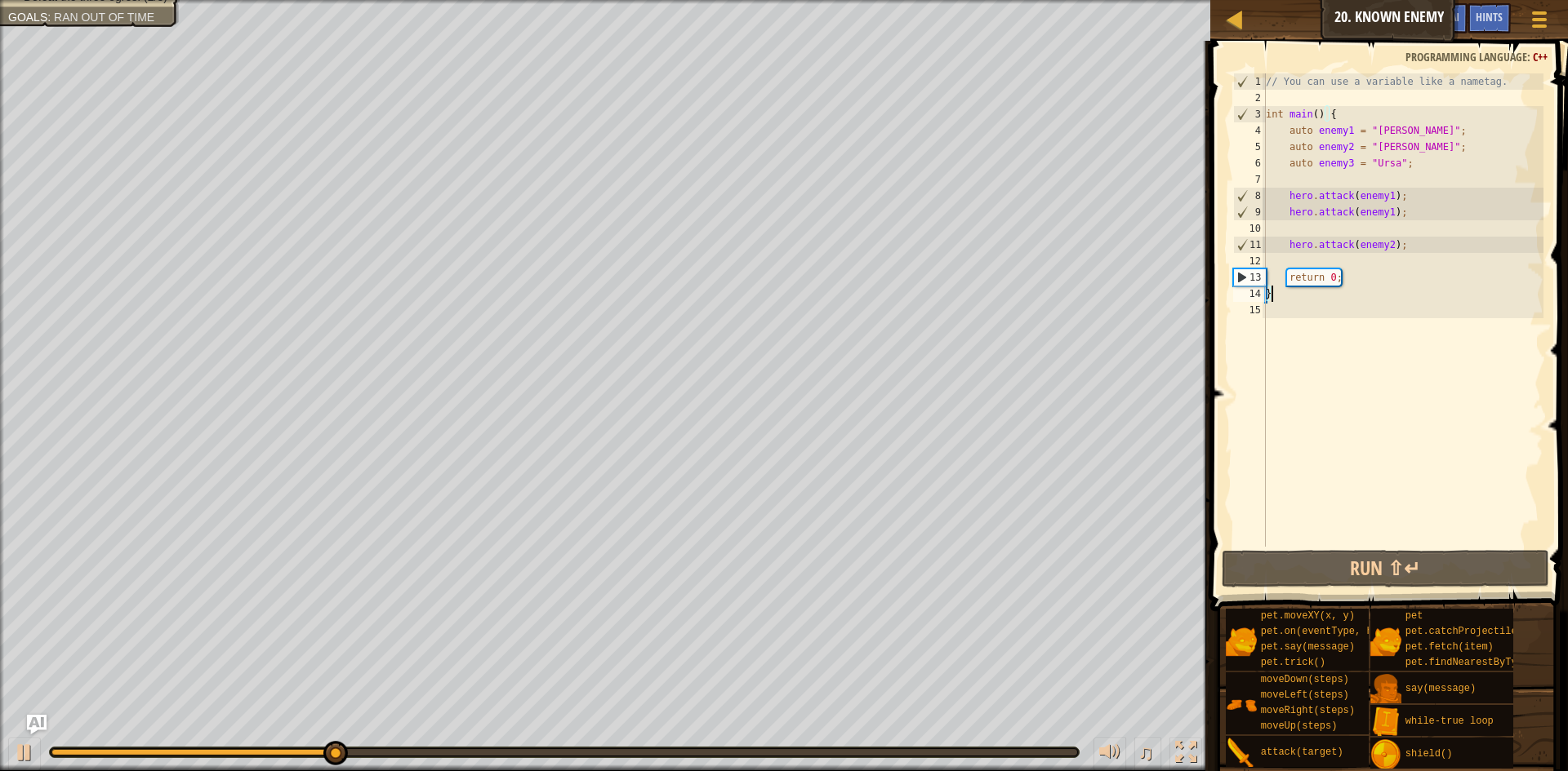
click at [1352, 258] on div "// You can use a variable like a nametag. int main ( ) { auto enemy1 = " [PERSO…" at bounding box center [1403, 326] width 281 height 506
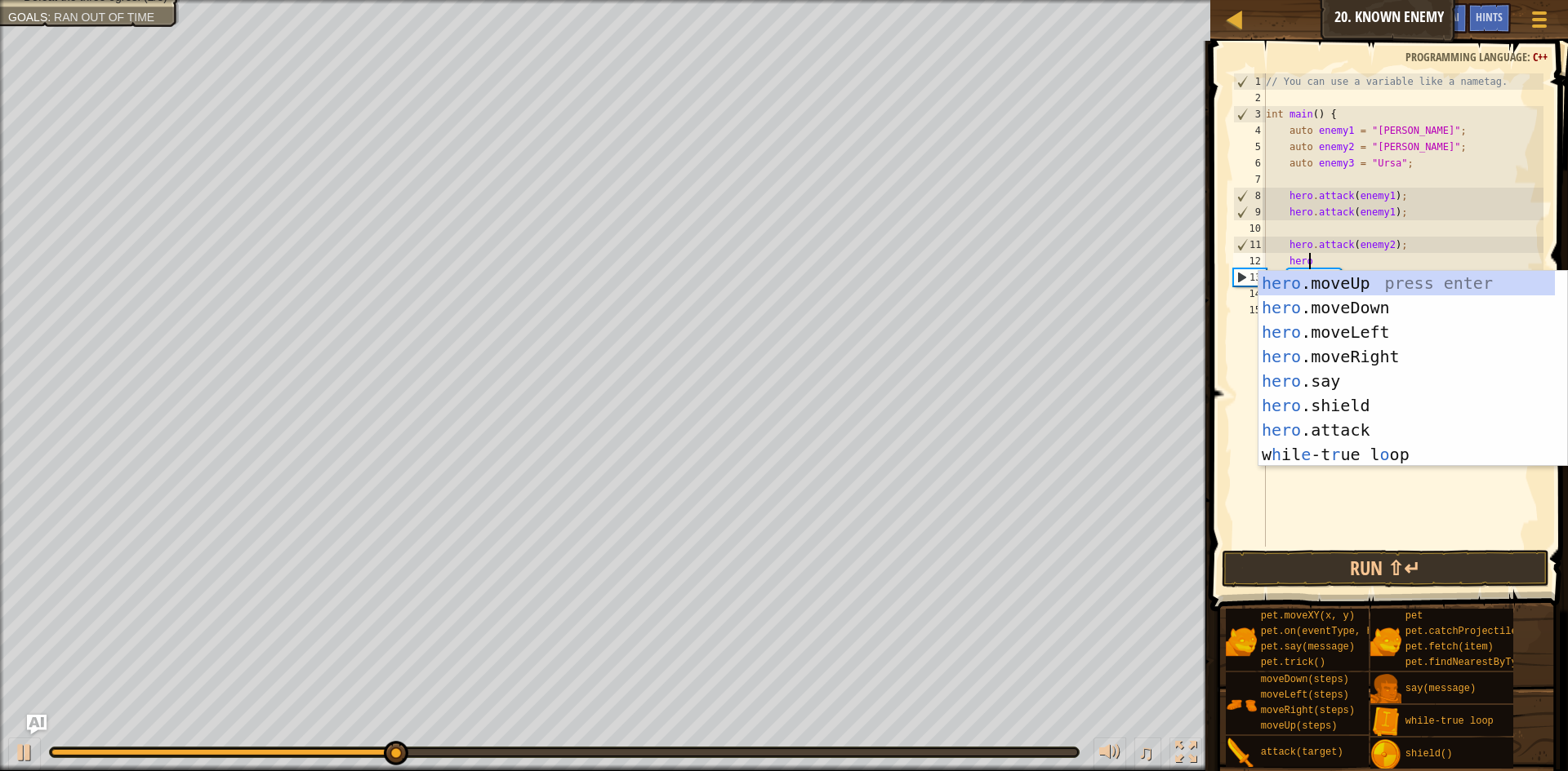
scroll to position [7, 3]
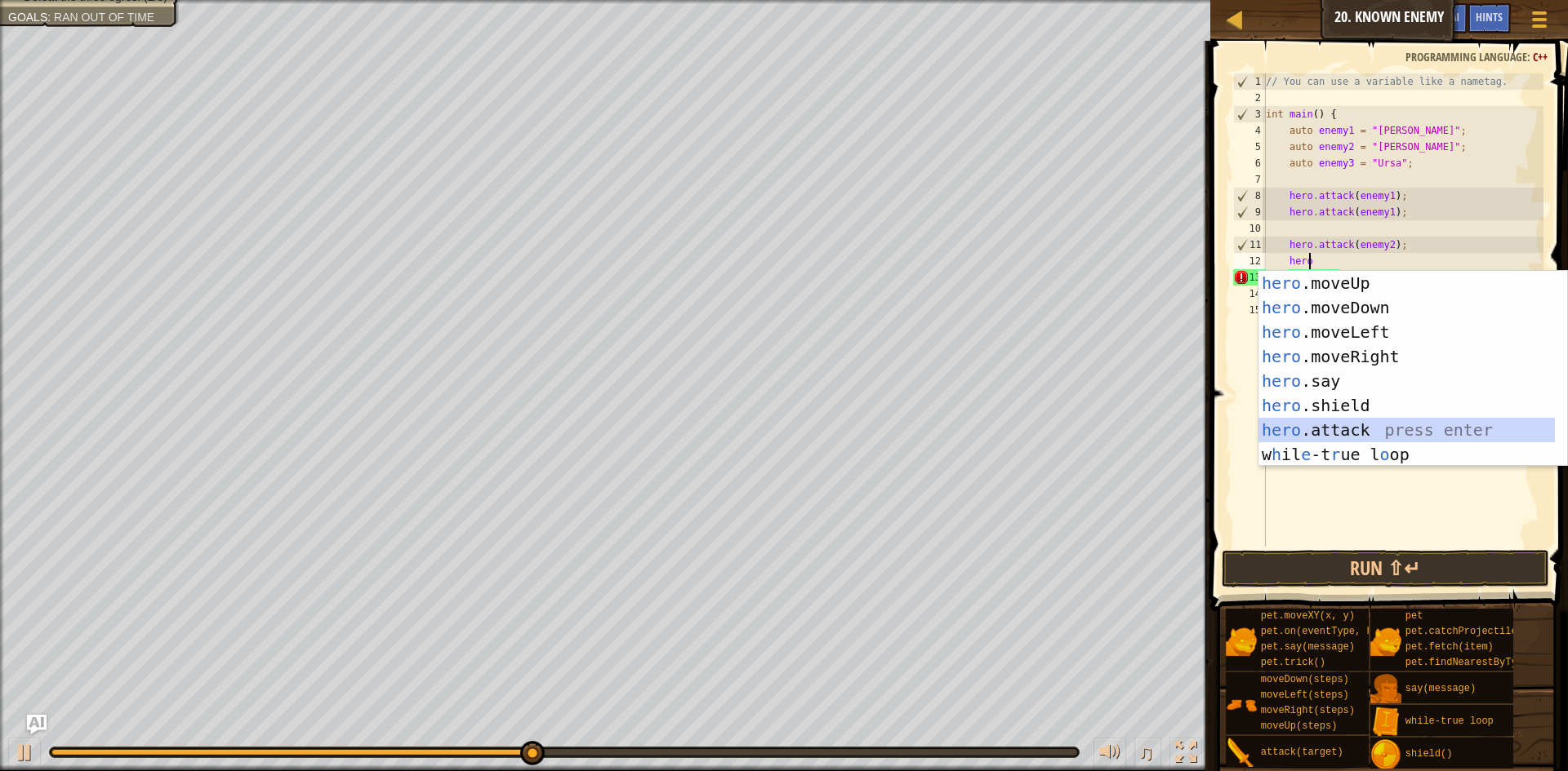
click at [1333, 423] on div "hero .moveUp press enter hero .moveDown press enter hero .moveLeft press enter …" at bounding box center [1406, 393] width 296 height 245
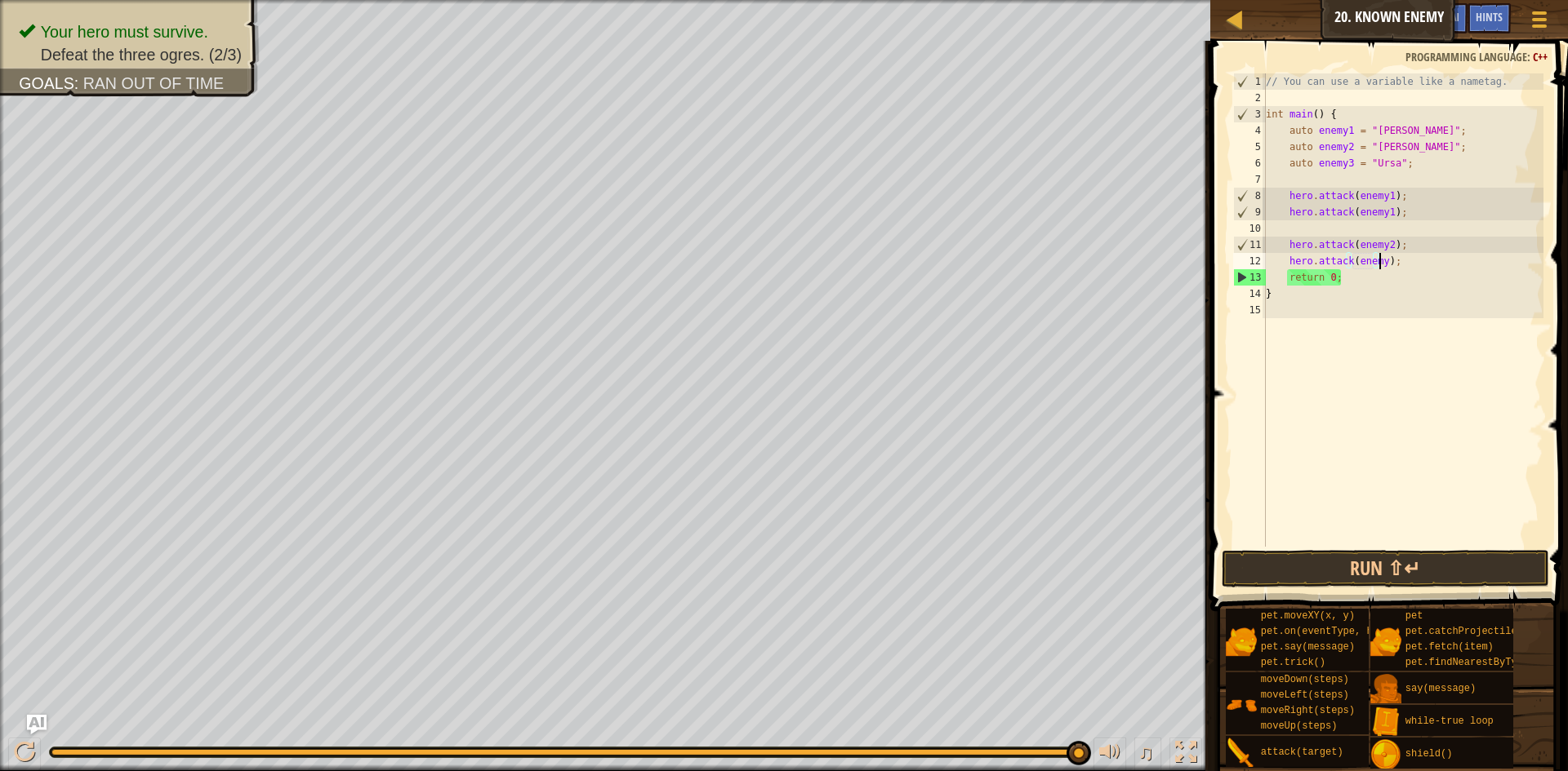
scroll to position [7, 10]
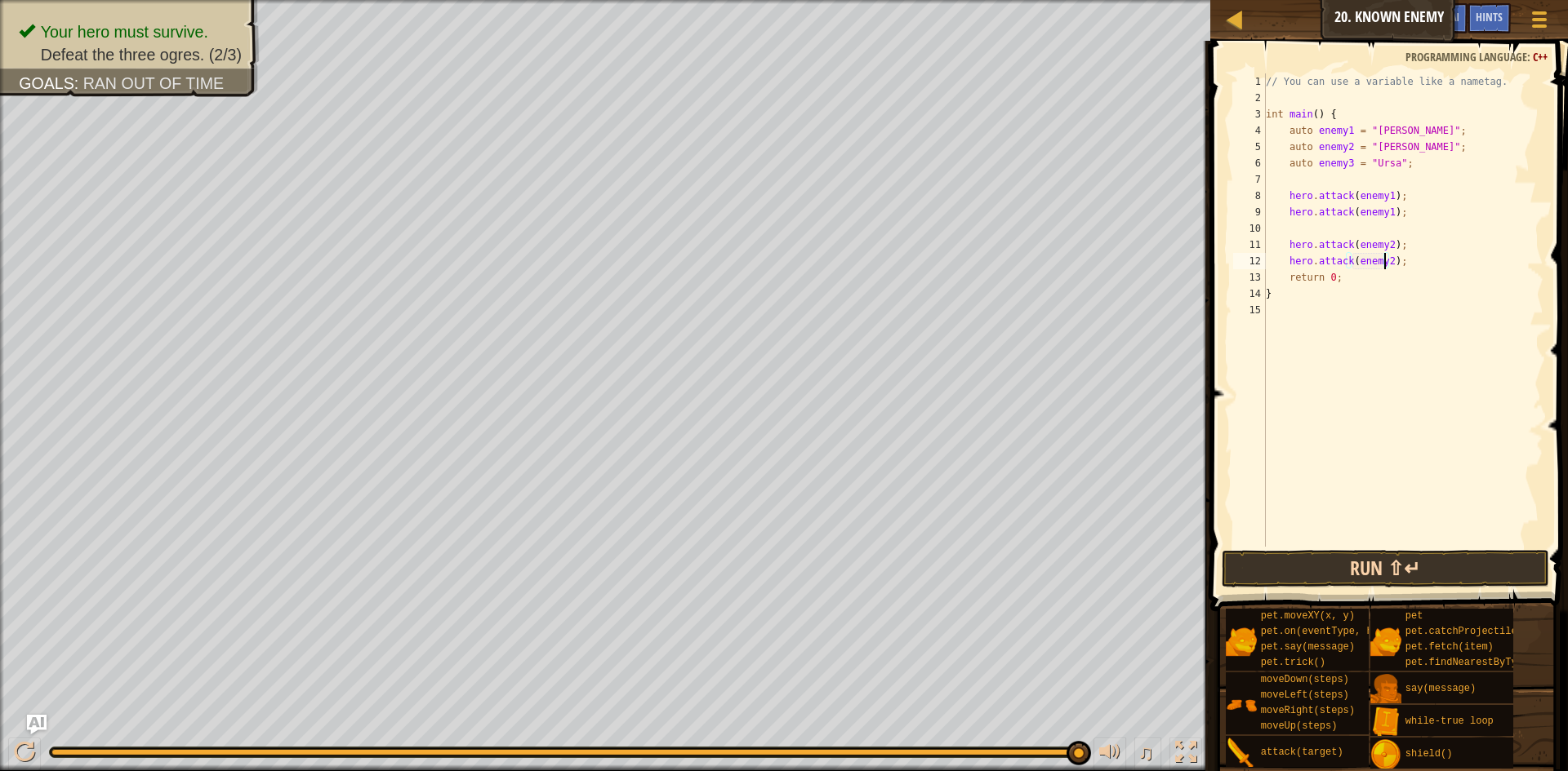
type textarea "hero.attack(enemy2);"
click at [1510, 553] on button "Run ⇧↵" at bounding box center [1385, 568] width 327 height 37
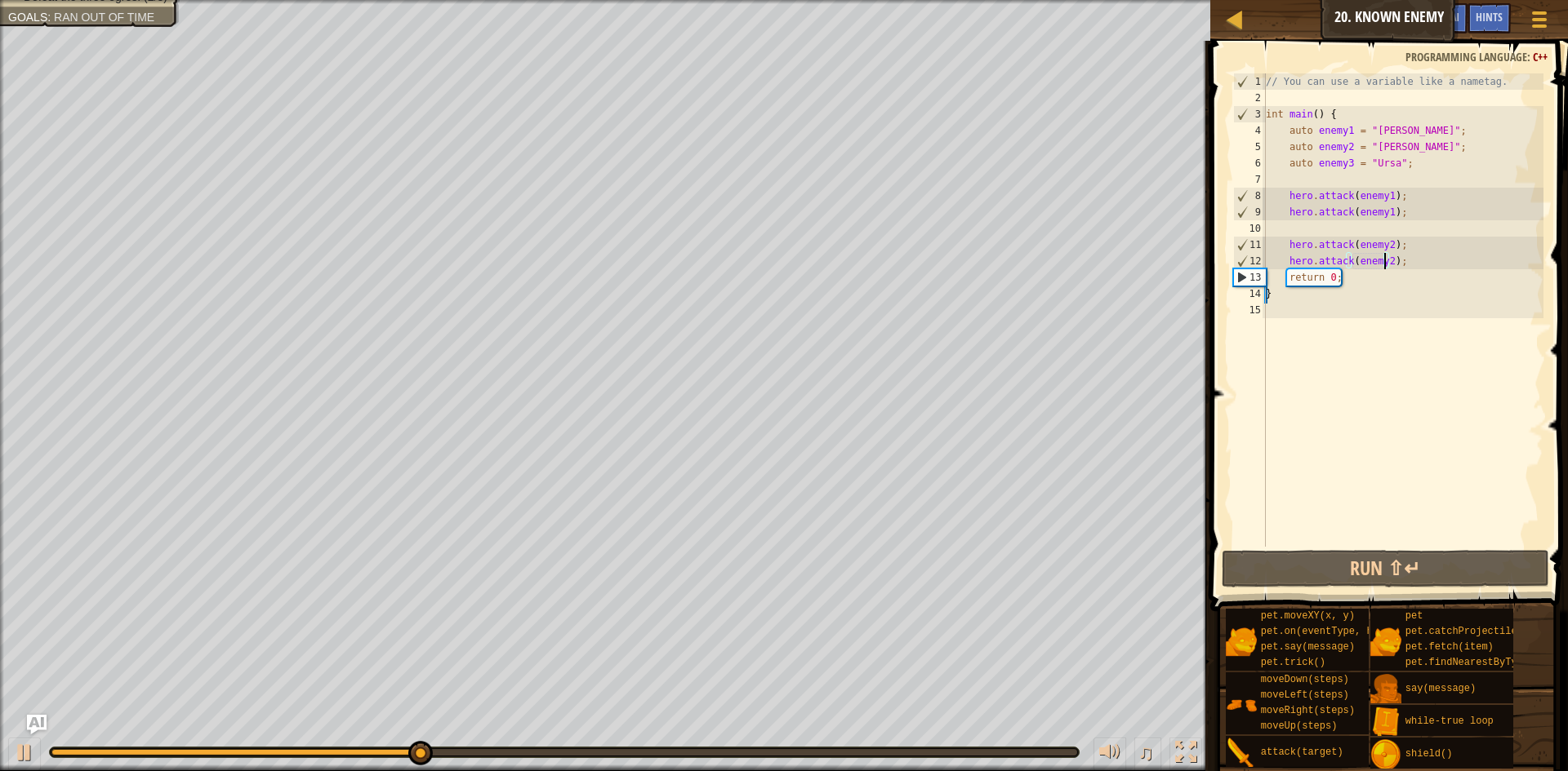
click at [1308, 310] on div "// You can use a variable like a nametag. int main ( ) { auto enemy1 = " [PERSO…" at bounding box center [1403, 326] width 281 height 506
click at [1321, 284] on div "// You can use a variable like a nametag. int main ( ) { auto enemy1 = " [PERSO…" at bounding box center [1403, 326] width 281 height 506
type textarea "return 0;"
click at [1307, 314] on div "// You can use a variable like a nametag. int main ( ) { auto enemy1 = " [PERSO…" at bounding box center [1403, 326] width 281 height 506
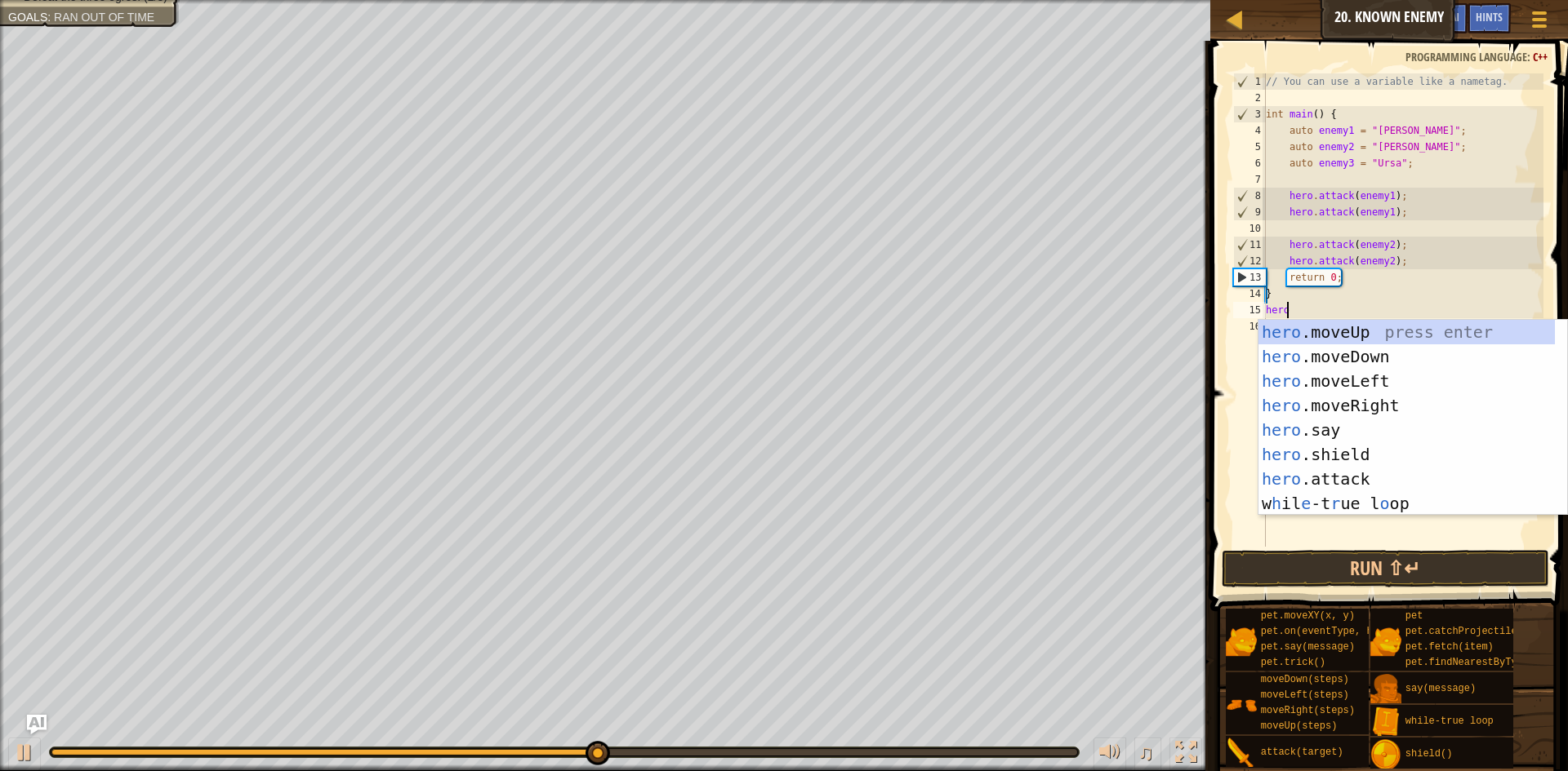
scroll to position [7, 2]
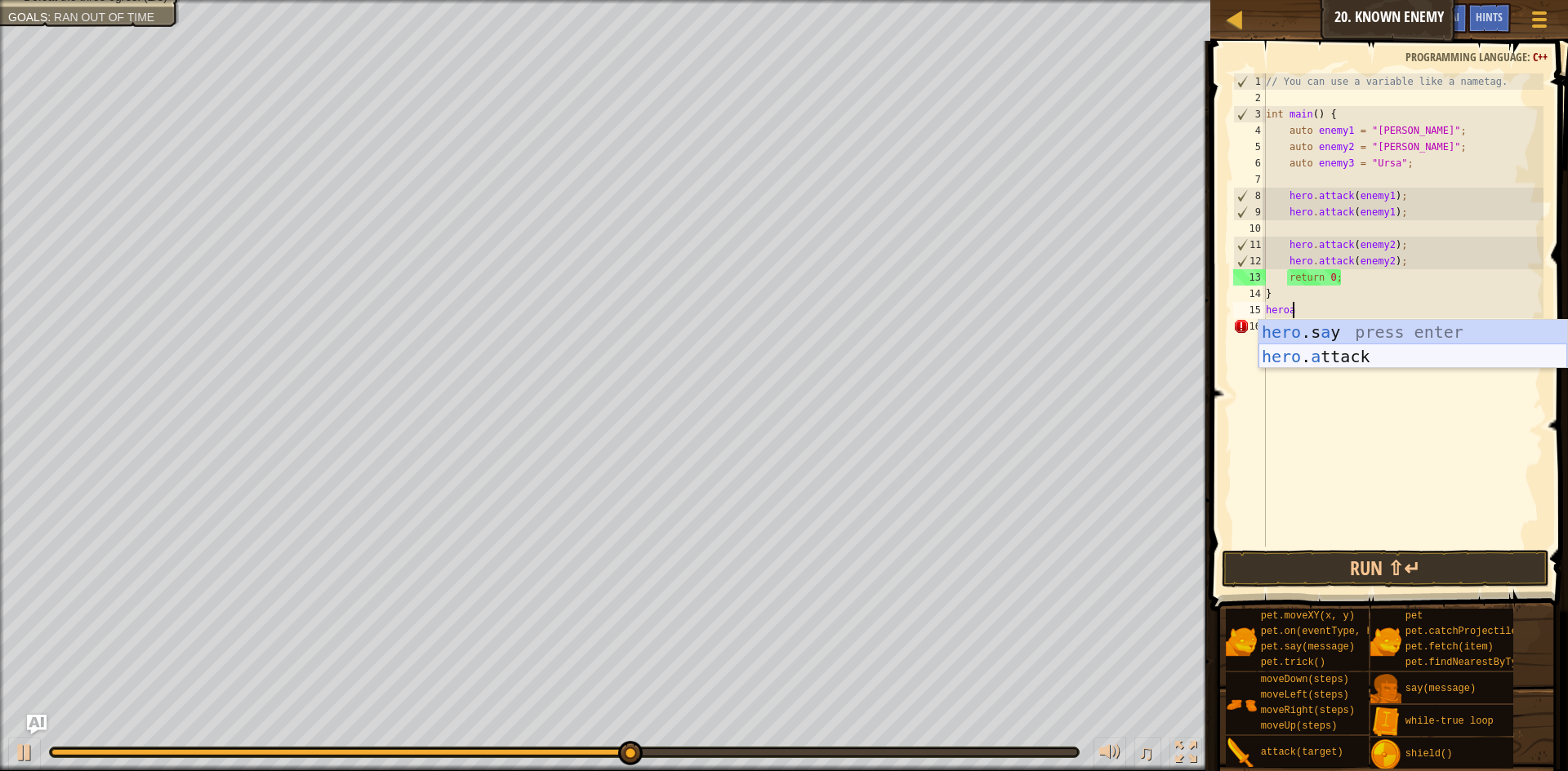
click at [1338, 358] on div "hero .s a y press enter hero . a ttack press enter" at bounding box center [1412, 369] width 309 height 98
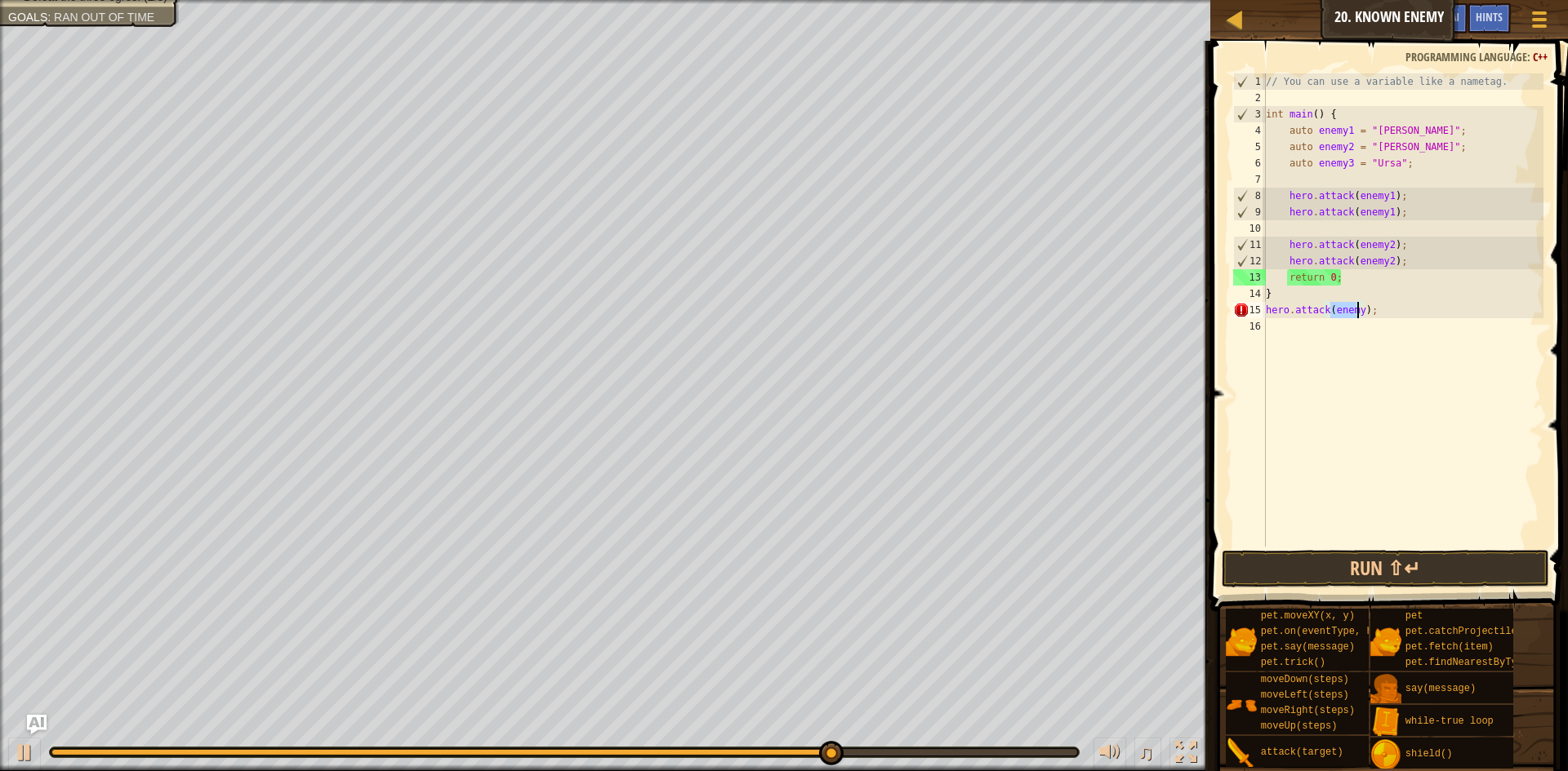
scroll to position [7, 5]
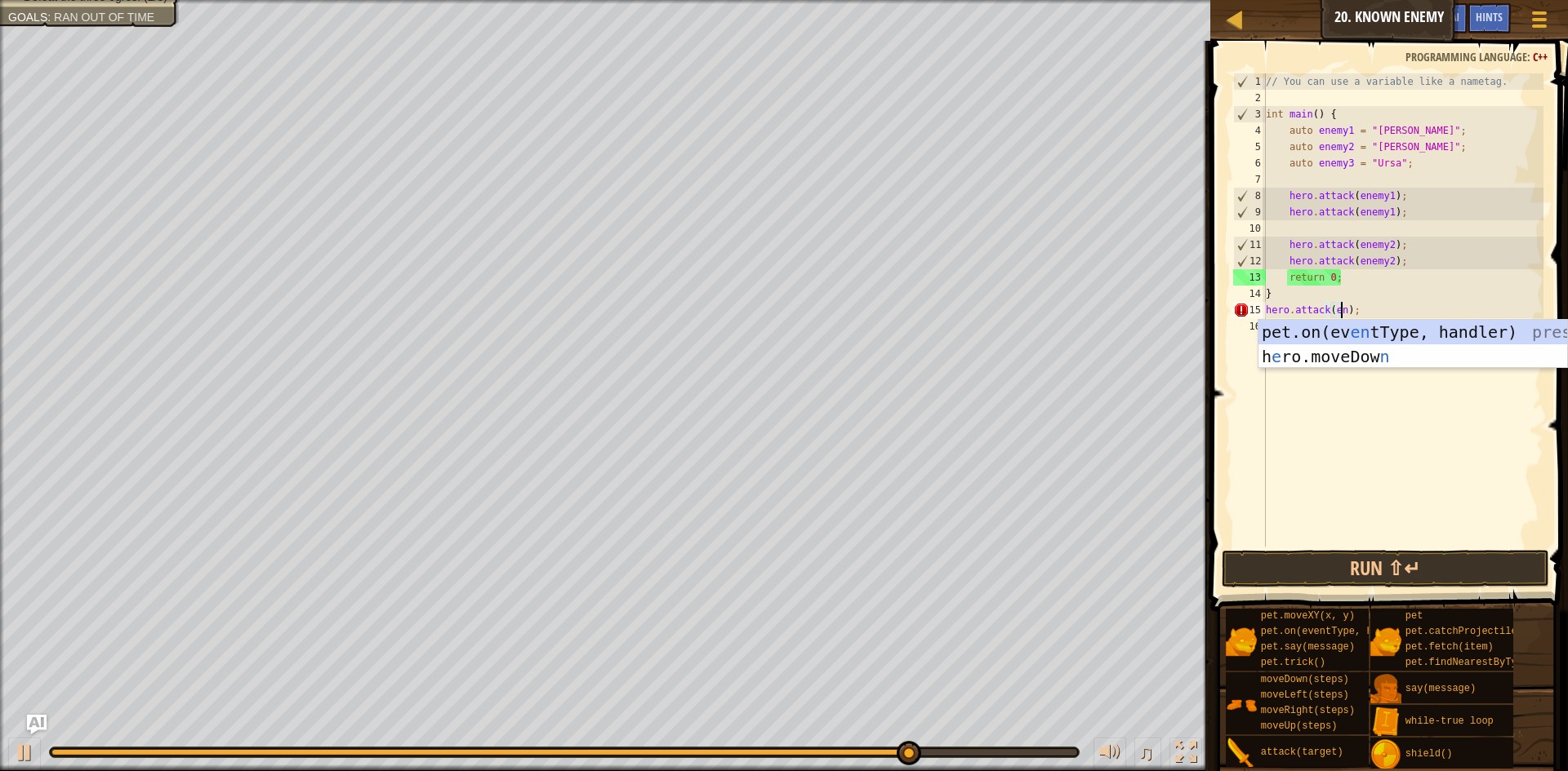
type textarea "hero.attack(ene);"
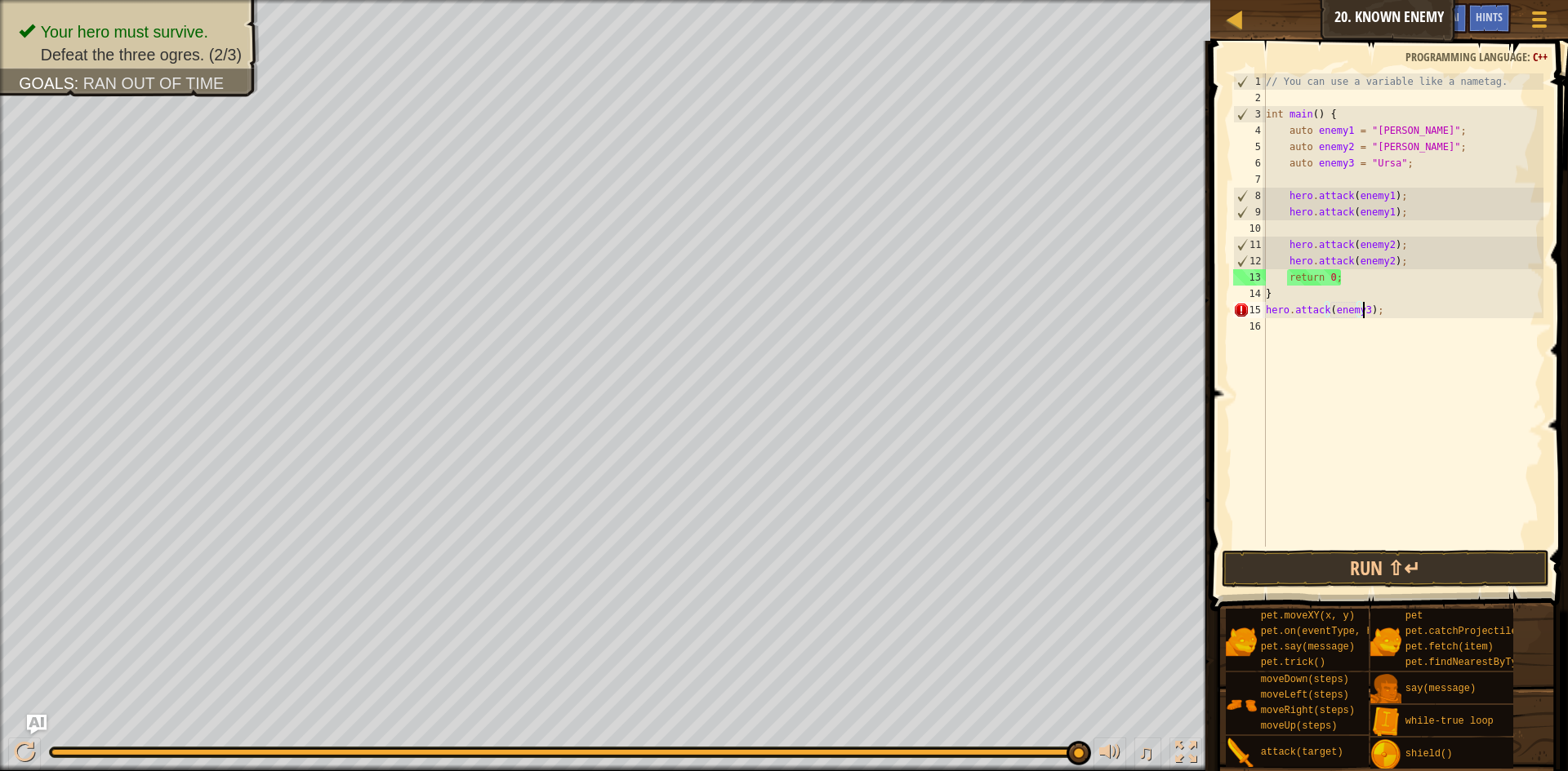
scroll to position [7, 8]
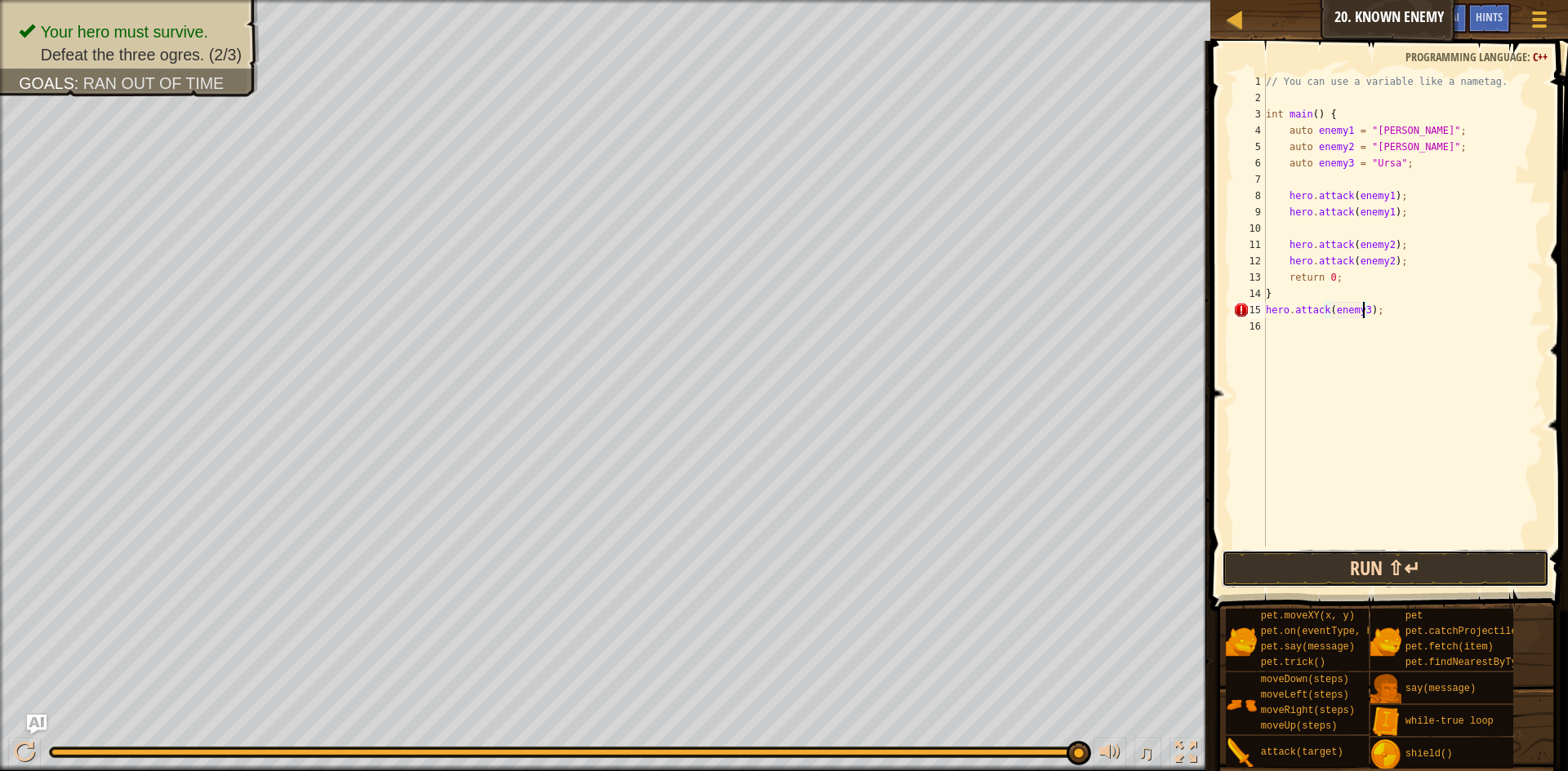
click at [1383, 564] on button "Run ⇧↵" at bounding box center [1385, 568] width 327 height 37
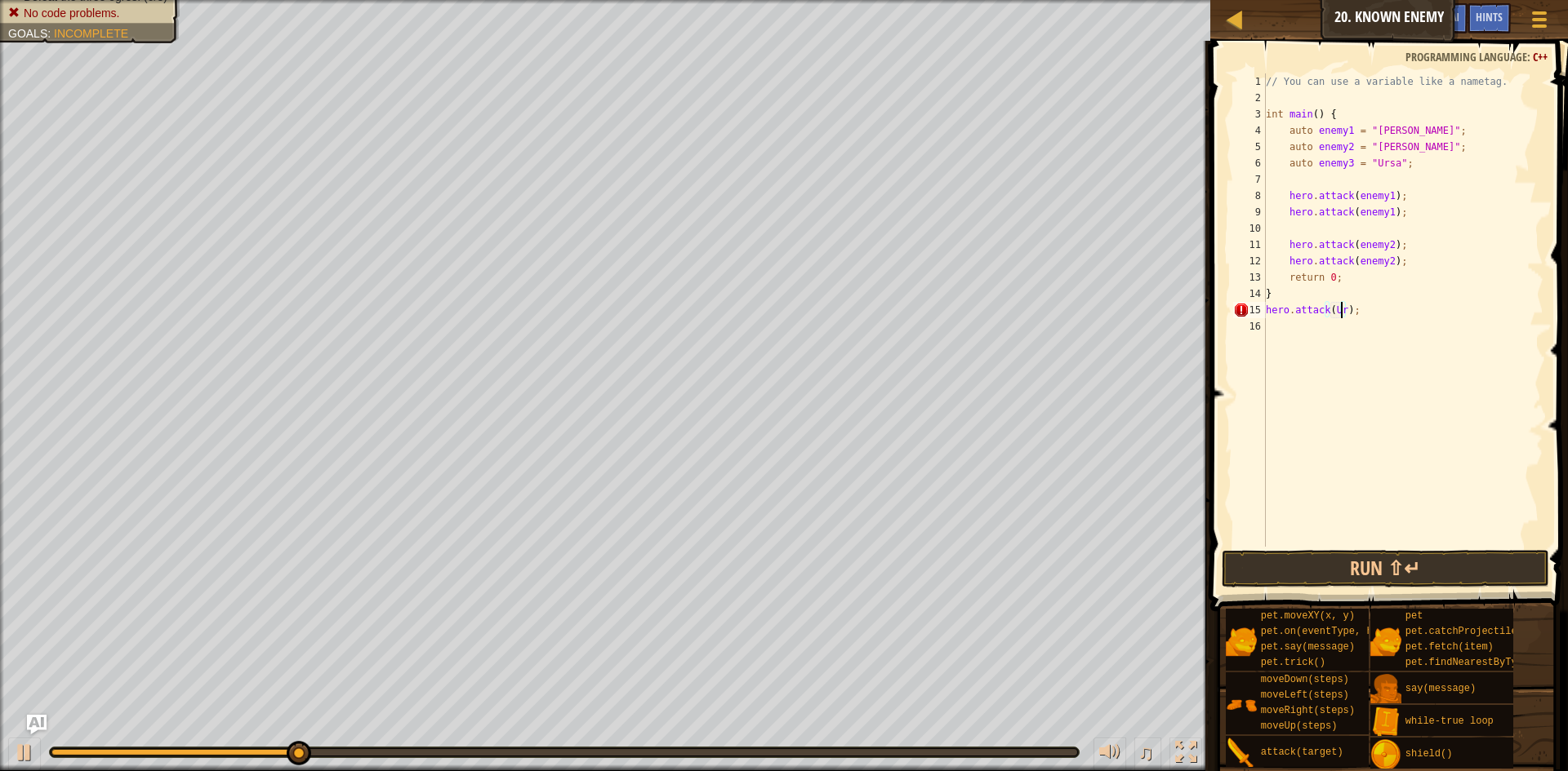
type textarea "hero.attack(Ursa);"
click at [1471, 585] on button "Run ⇧↵" at bounding box center [1385, 568] width 327 height 37
click at [1471, 560] on button "Run ⇧↵" at bounding box center [1385, 568] width 327 height 37
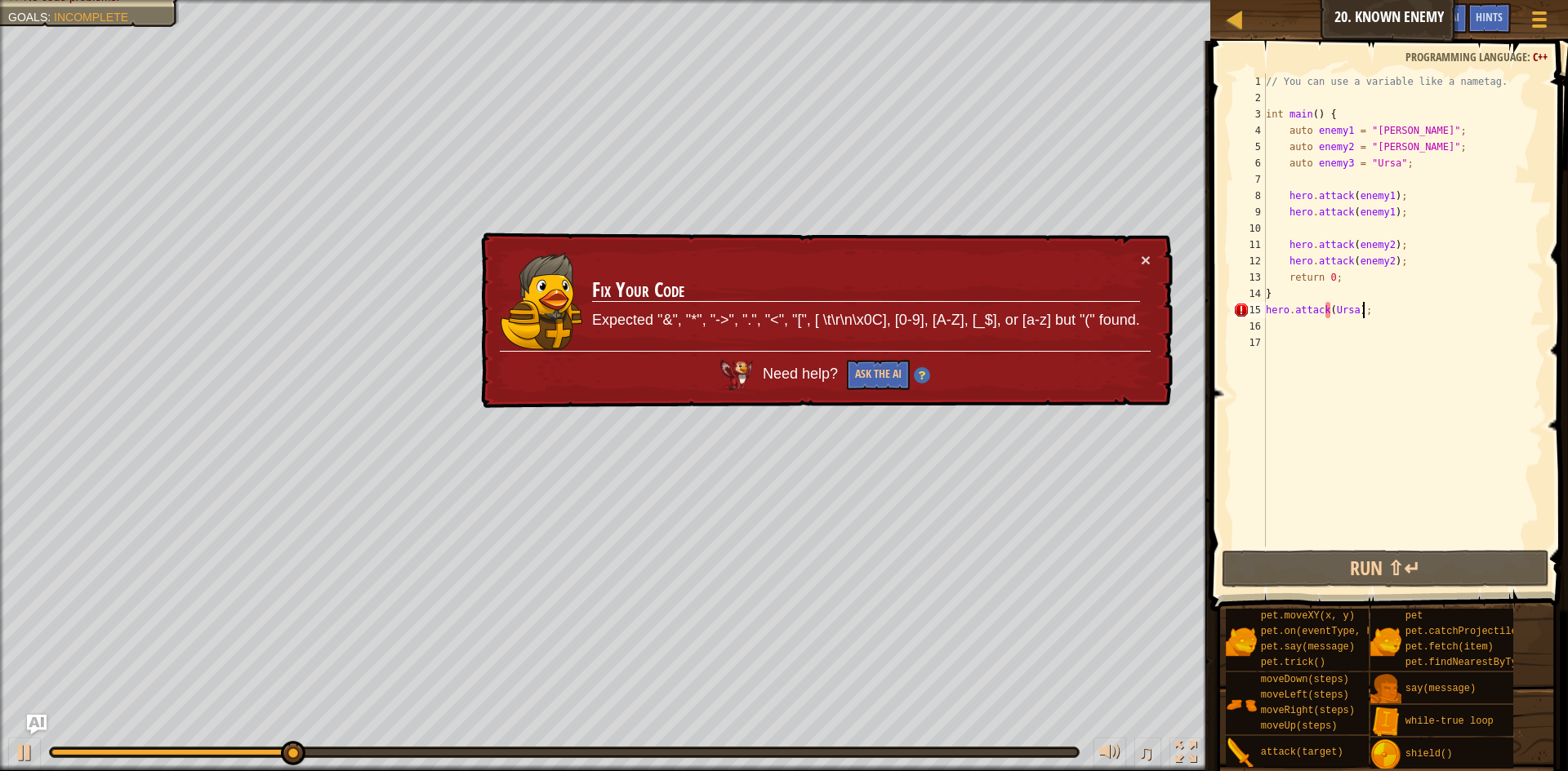
drag, startPoint x: 1379, startPoint y: 307, endPoint x: 1365, endPoint y: 316, distance: 16.6
click at [1365, 316] on div "// You can use a variable like a nametag. int main ( ) { auto enemy1 = " Kratt …" at bounding box center [1403, 326] width 281 height 506
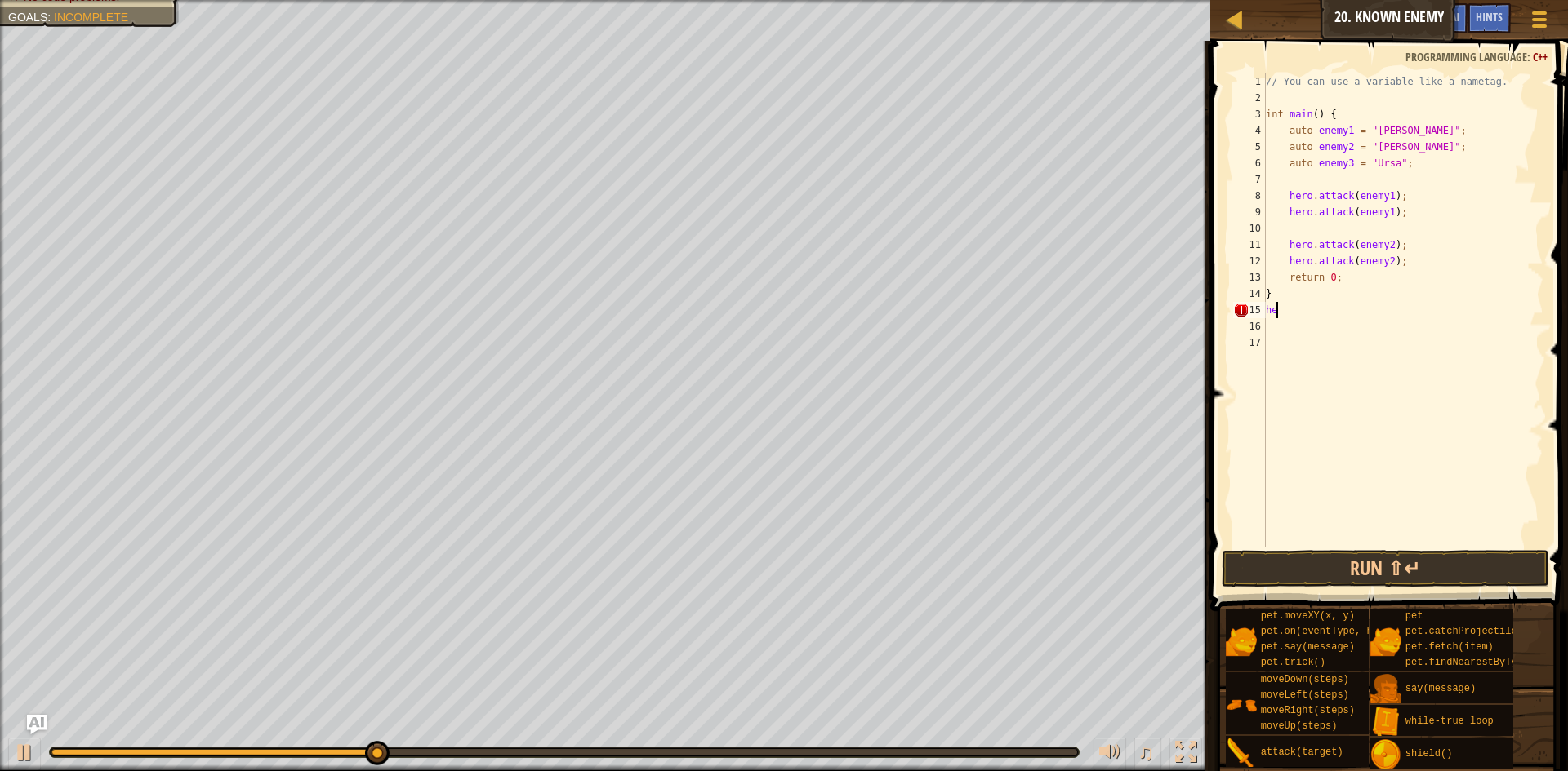
type textarea "h"
click at [1308, 299] on div "// You can use a variable like a nametag. int main ( ) { auto enemy1 = " [PERSO…" at bounding box center [1403, 326] width 281 height 506
click at [1321, 295] on div "// You can use a variable like a nametag. int main ( ) { auto enemy1 = " [PERSO…" at bounding box center [1403, 326] width 281 height 506
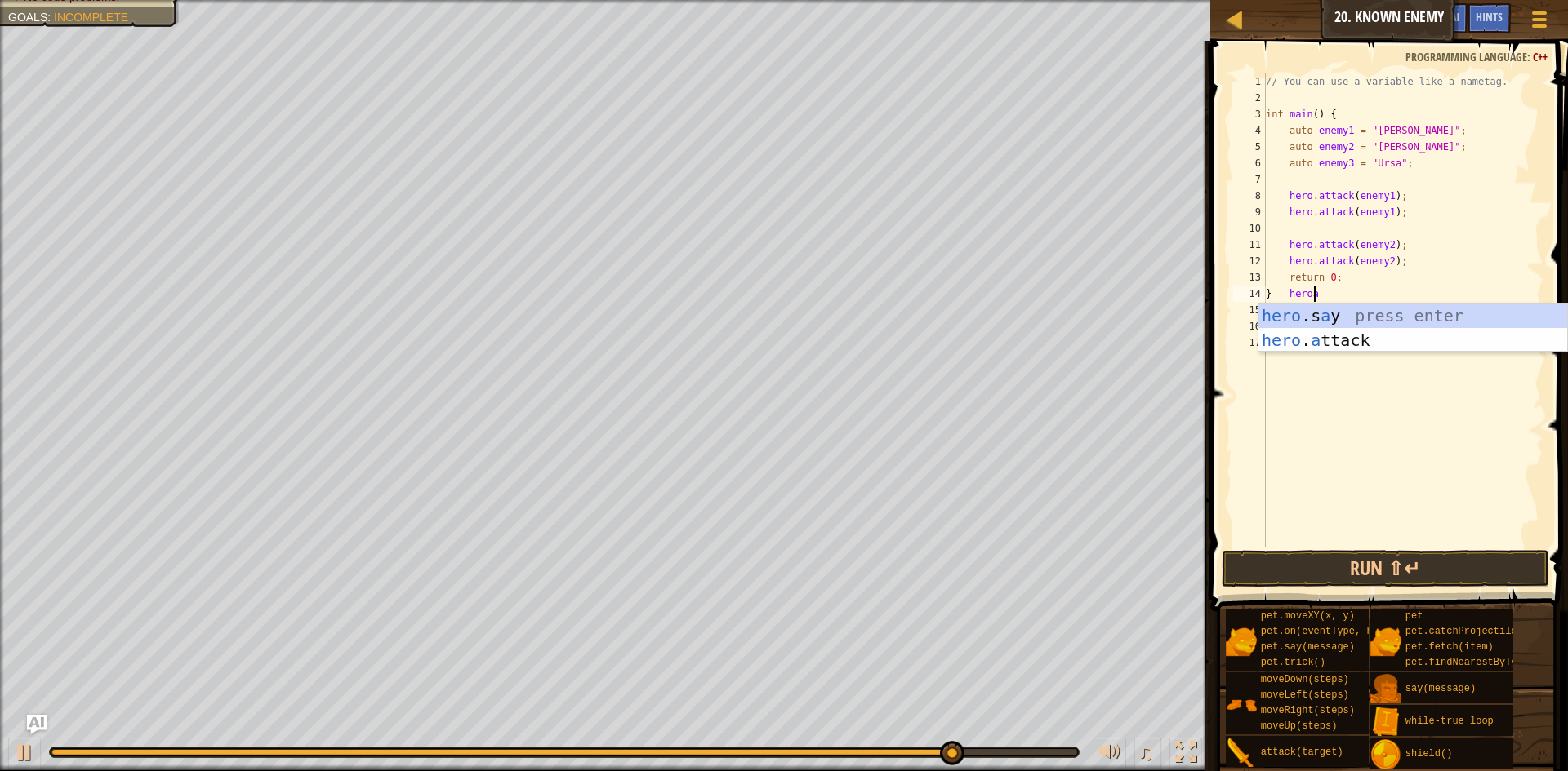
scroll to position [7, 4]
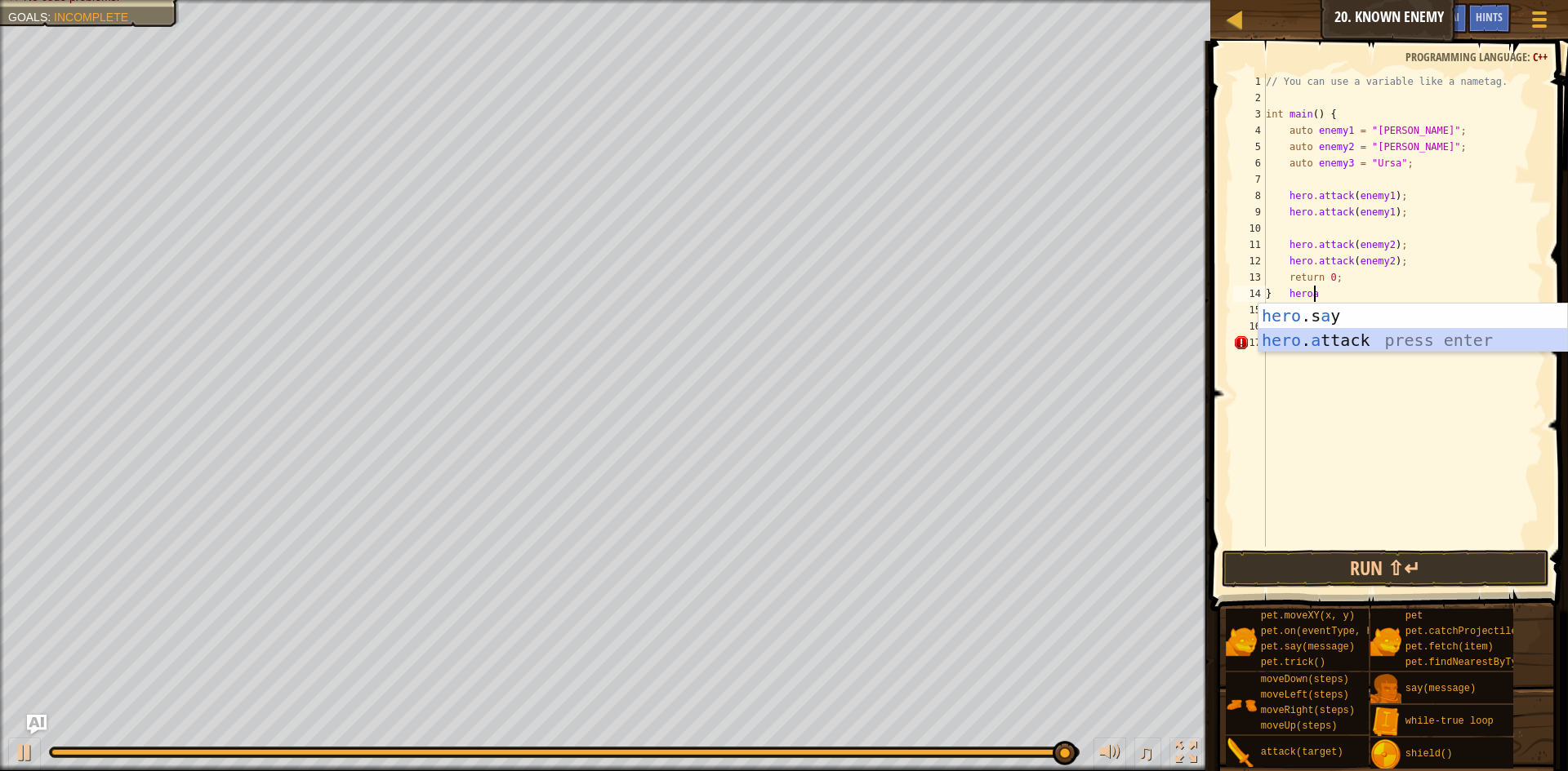
click at [1335, 342] on div "hero .s a y press enter hero . a ttack press enter" at bounding box center [1412, 352] width 309 height 98
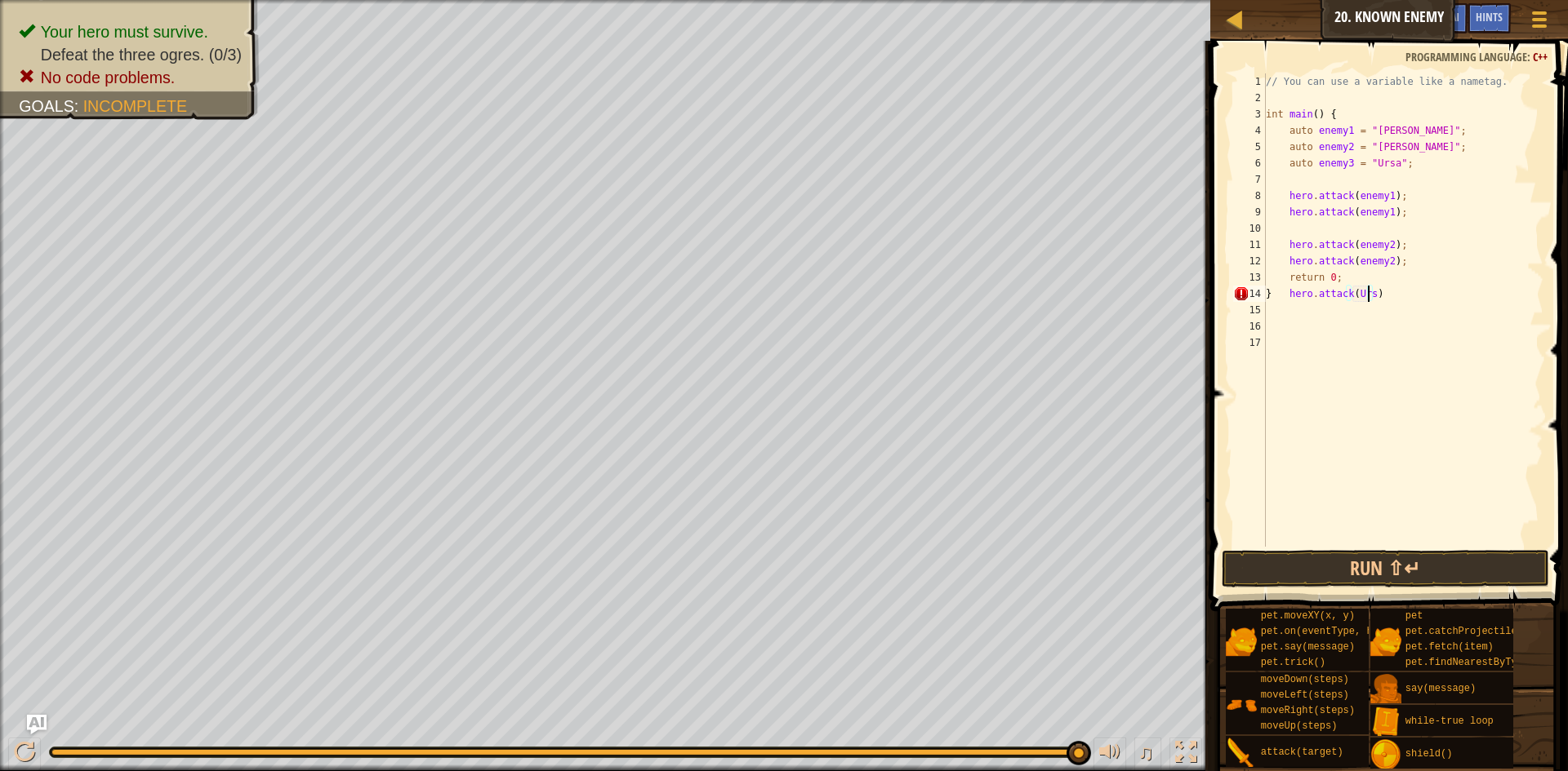
scroll to position [7, 9]
click at [1465, 564] on button "Run ⇧↵" at bounding box center [1385, 568] width 327 height 37
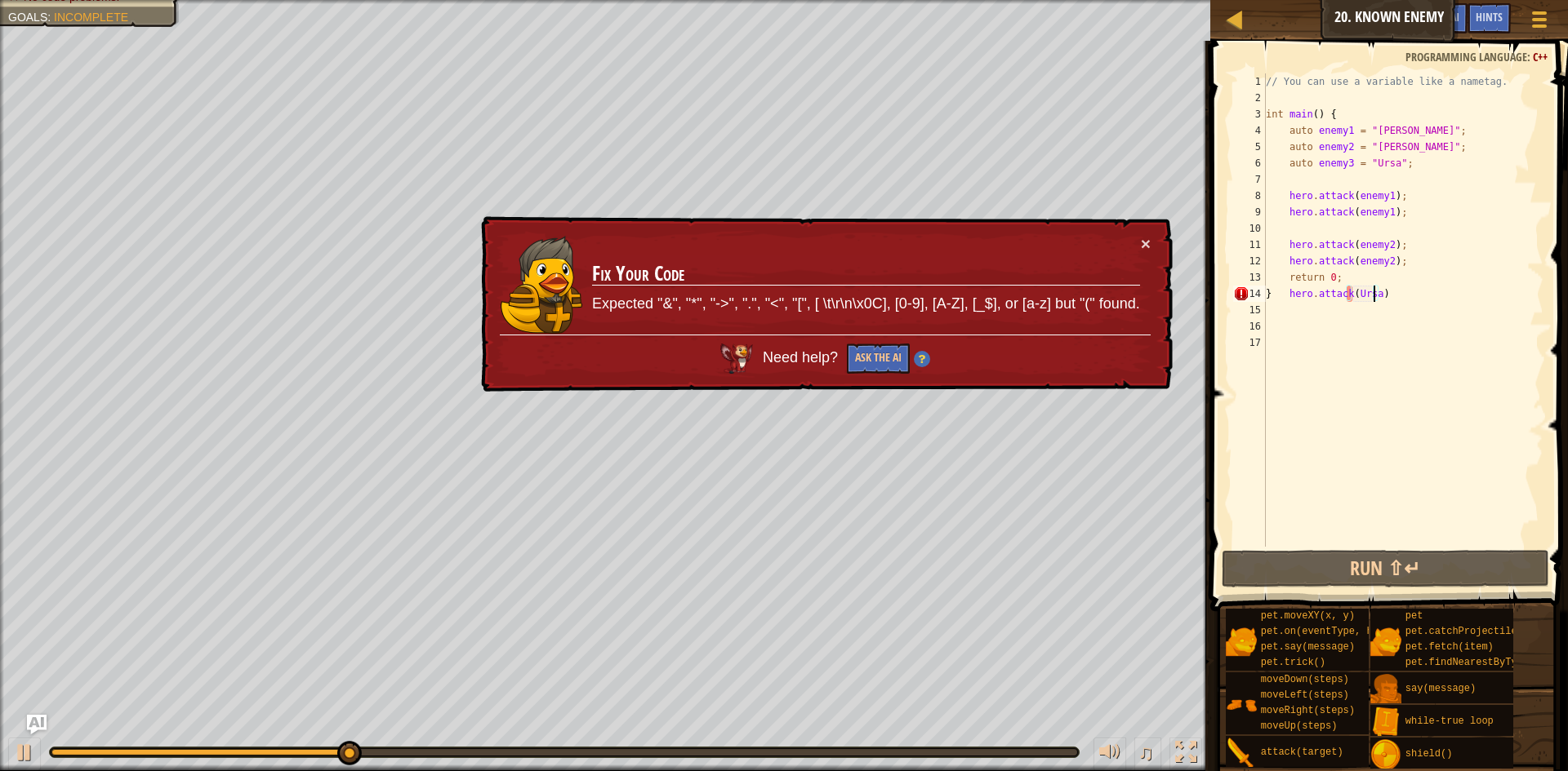
click at [1372, 277] on div "// You can use a variable like a nametag. int main ( ) { auto enemy1 = " Kratt …" at bounding box center [1403, 326] width 281 height 506
type textarea "return 0;"
click at [1383, 304] on div "// You can use a variable like a nametag. int main ( ) { auto enemy1 = " Kratt …" at bounding box center [1403, 326] width 281 height 506
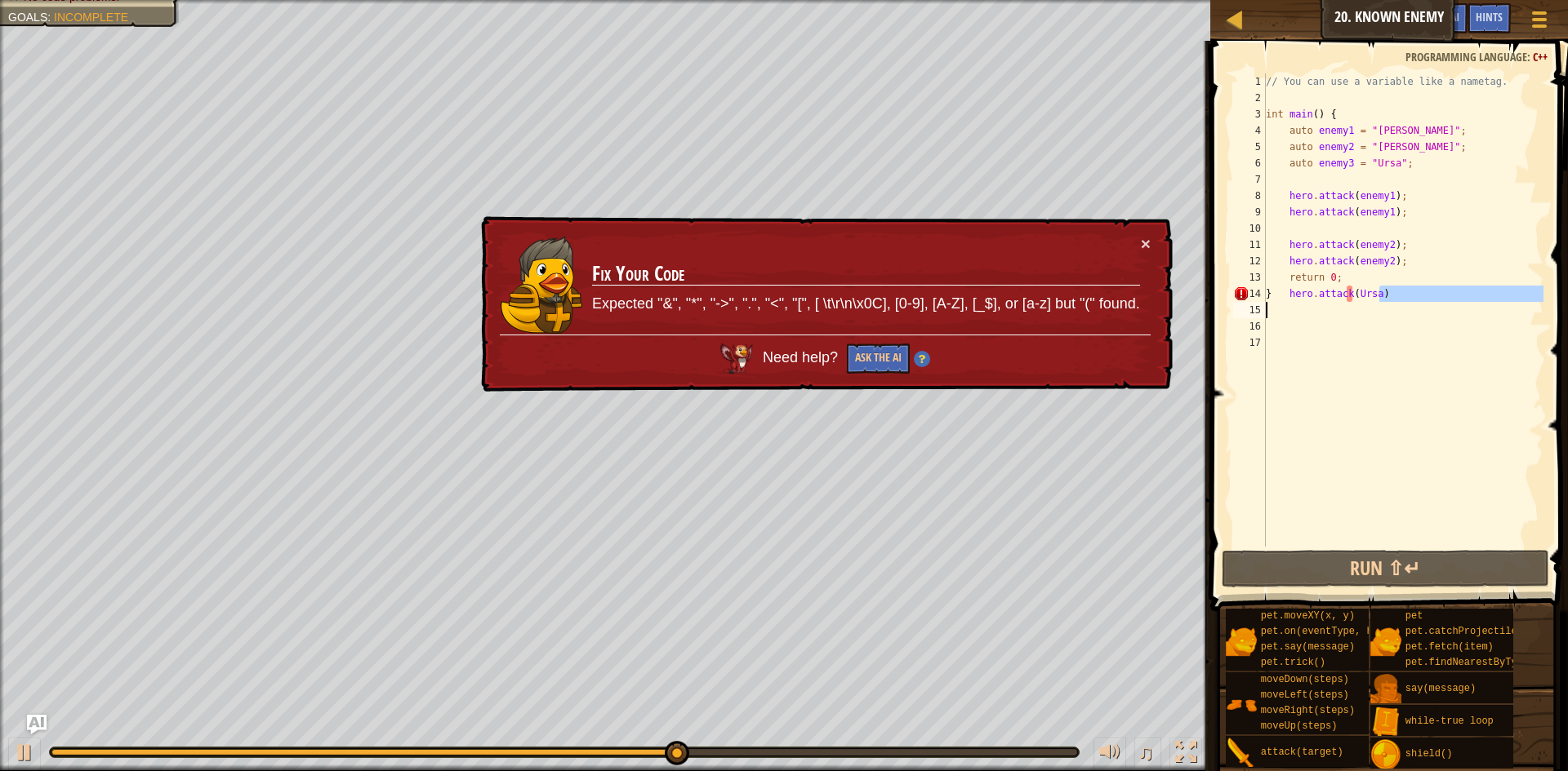
drag, startPoint x: 1390, startPoint y: 297, endPoint x: 1316, endPoint y: 305, distance: 74.4
click at [1316, 305] on div "// You can use a variable like a nametag. int main ( ) { auto enemy1 = " Kratt …" at bounding box center [1403, 326] width 281 height 506
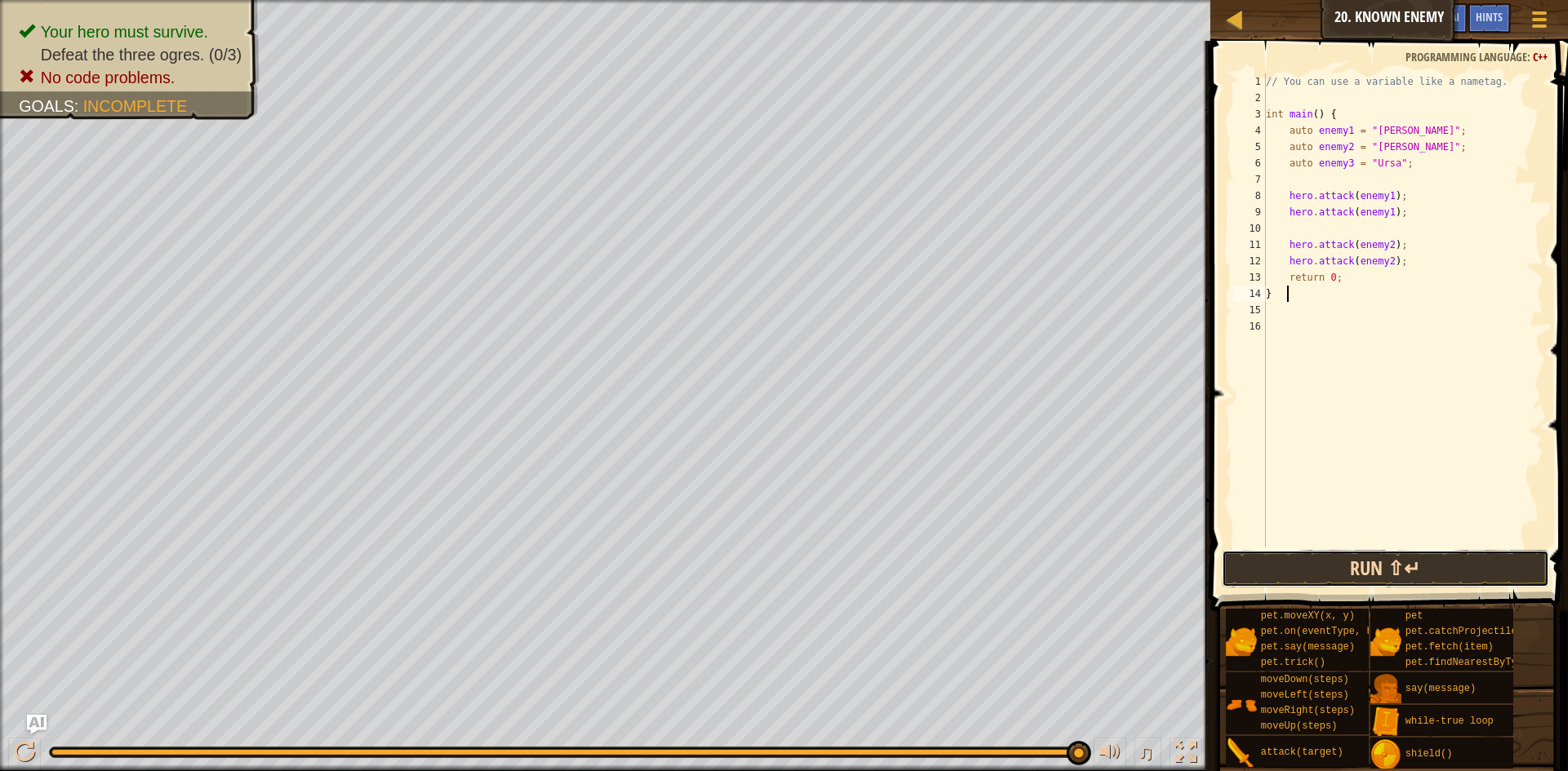
click at [1423, 560] on button "Run ⇧↵" at bounding box center [1385, 568] width 327 height 37
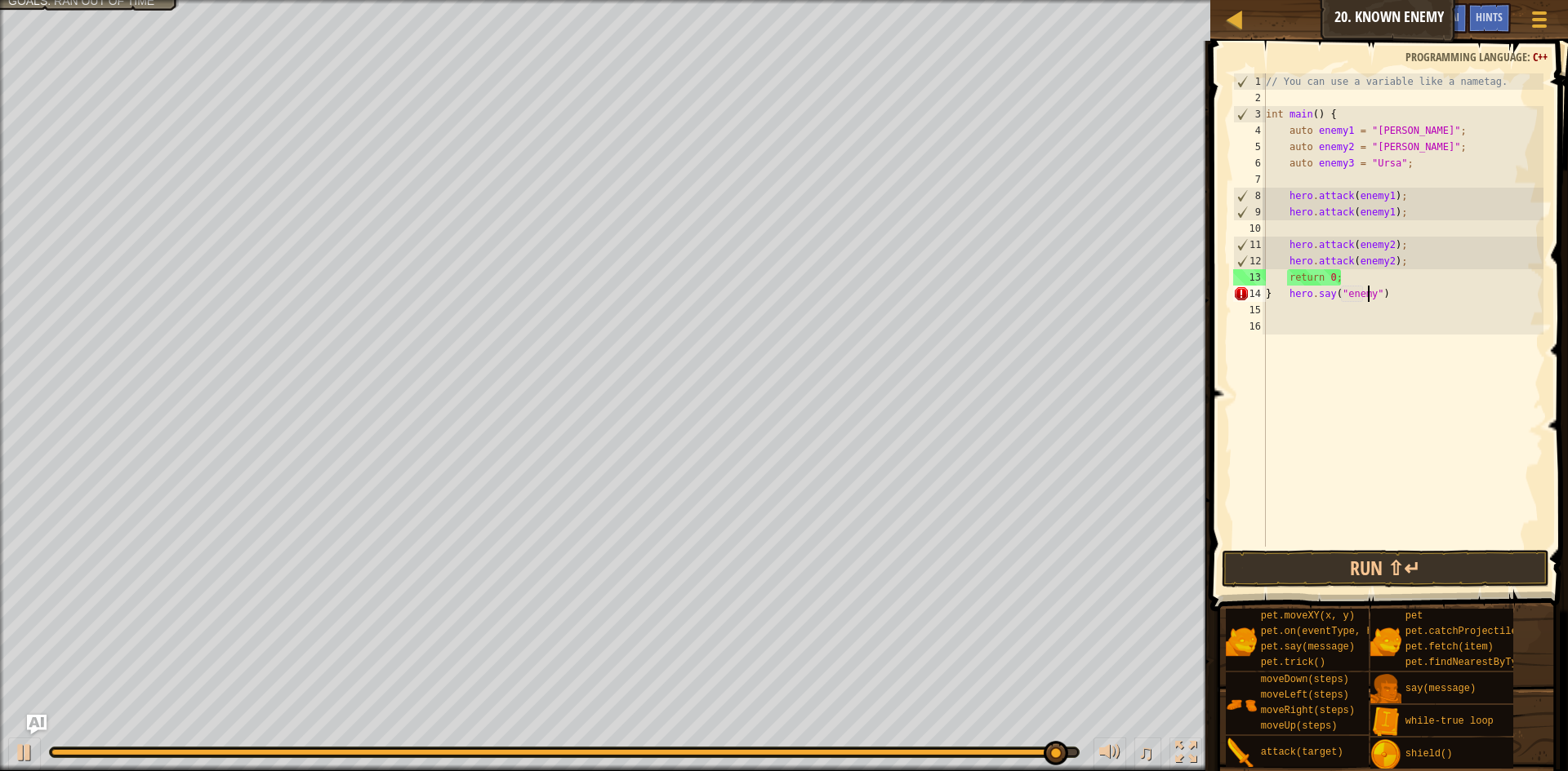
scroll to position [7, 9]
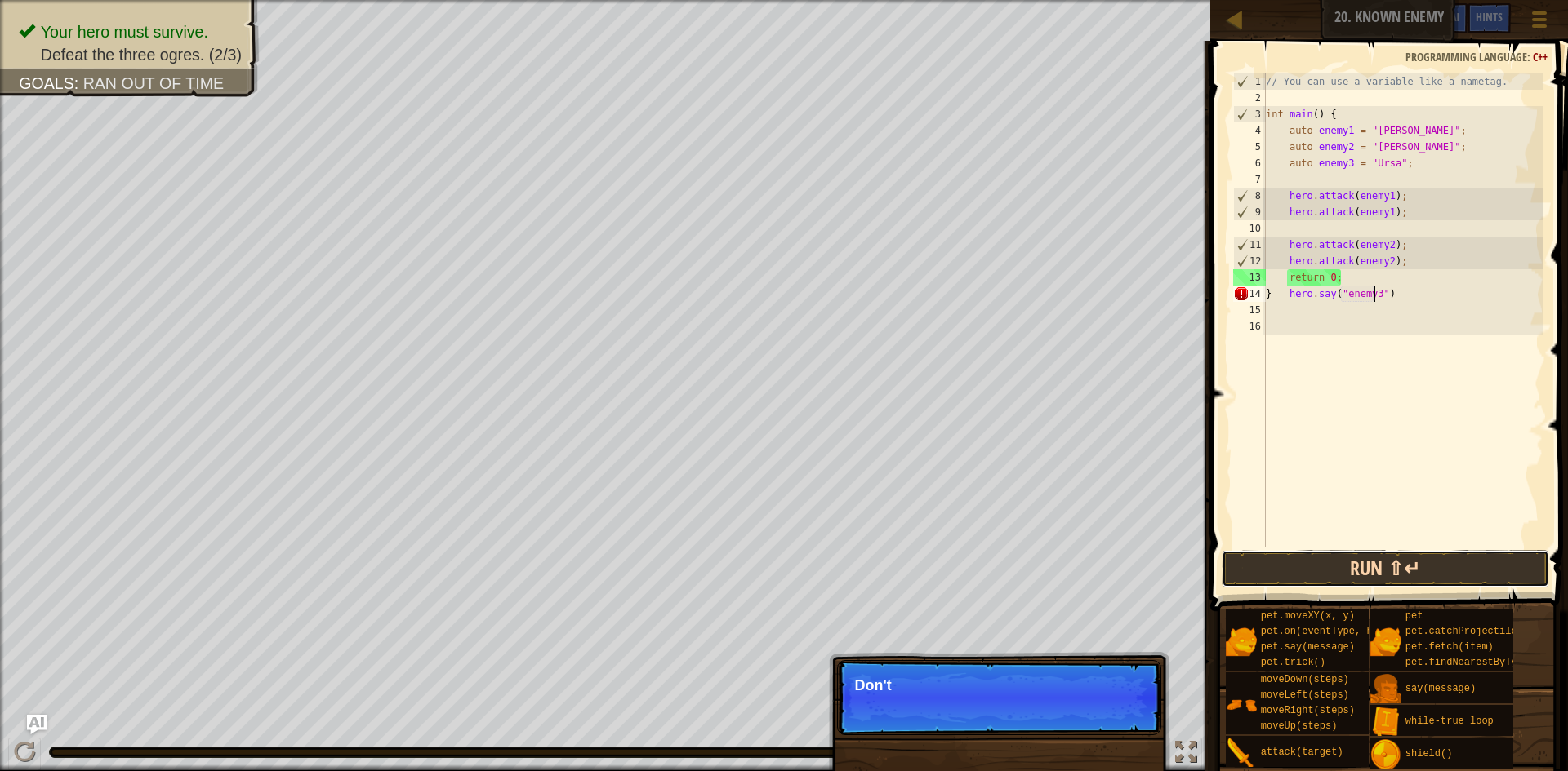
click at [1435, 571] on button "Run ⇧↵" at bounding box center [1385, 568] width 327 height 37
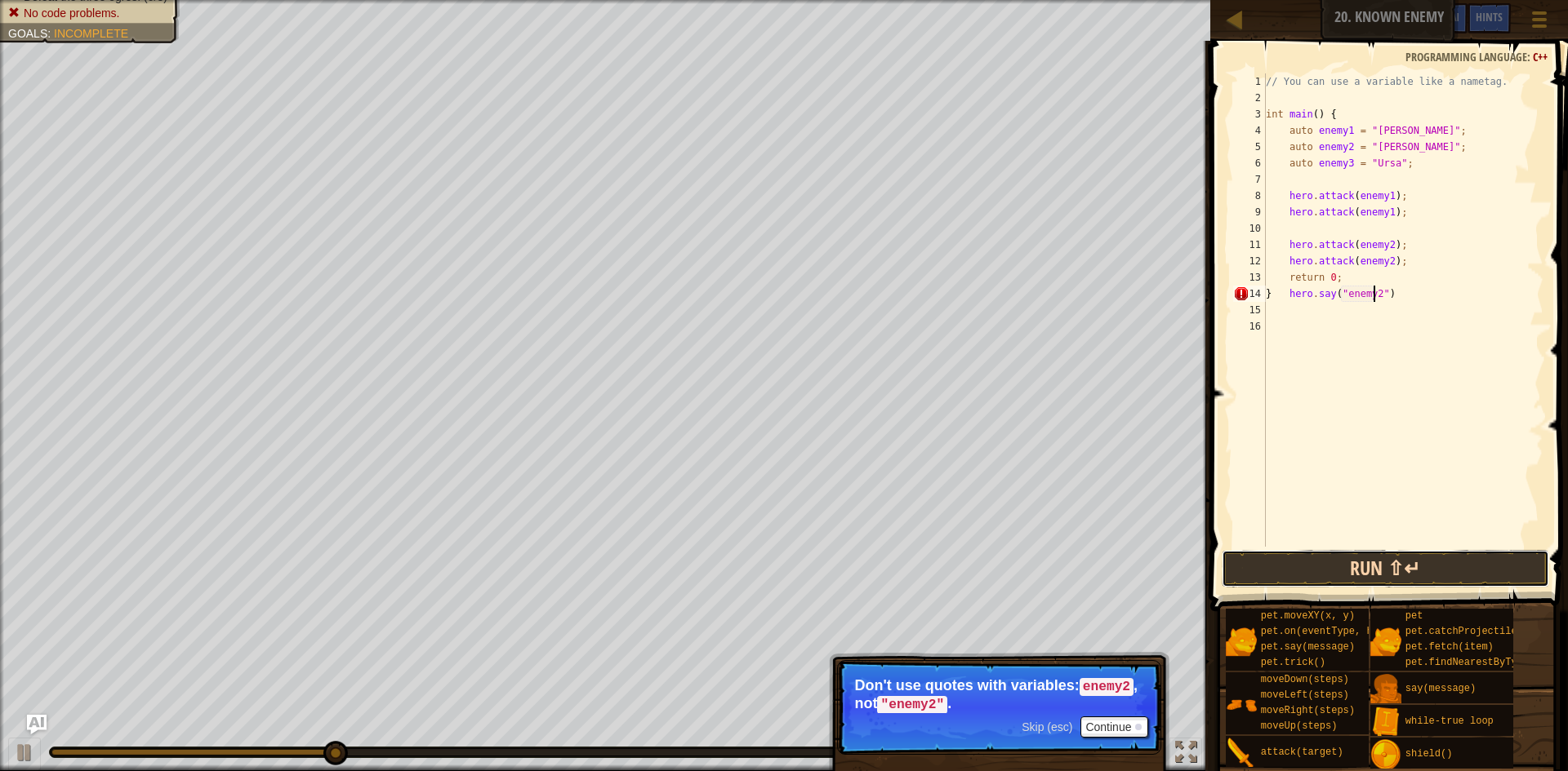
click at [1347, 568] on button "Run ⇧↵" at bounding box center [1385, 568] width 327 height 37
click at [1348, 570] on button "Run ⇧↵" at bounding box center [1385, 568] width 327 height 37
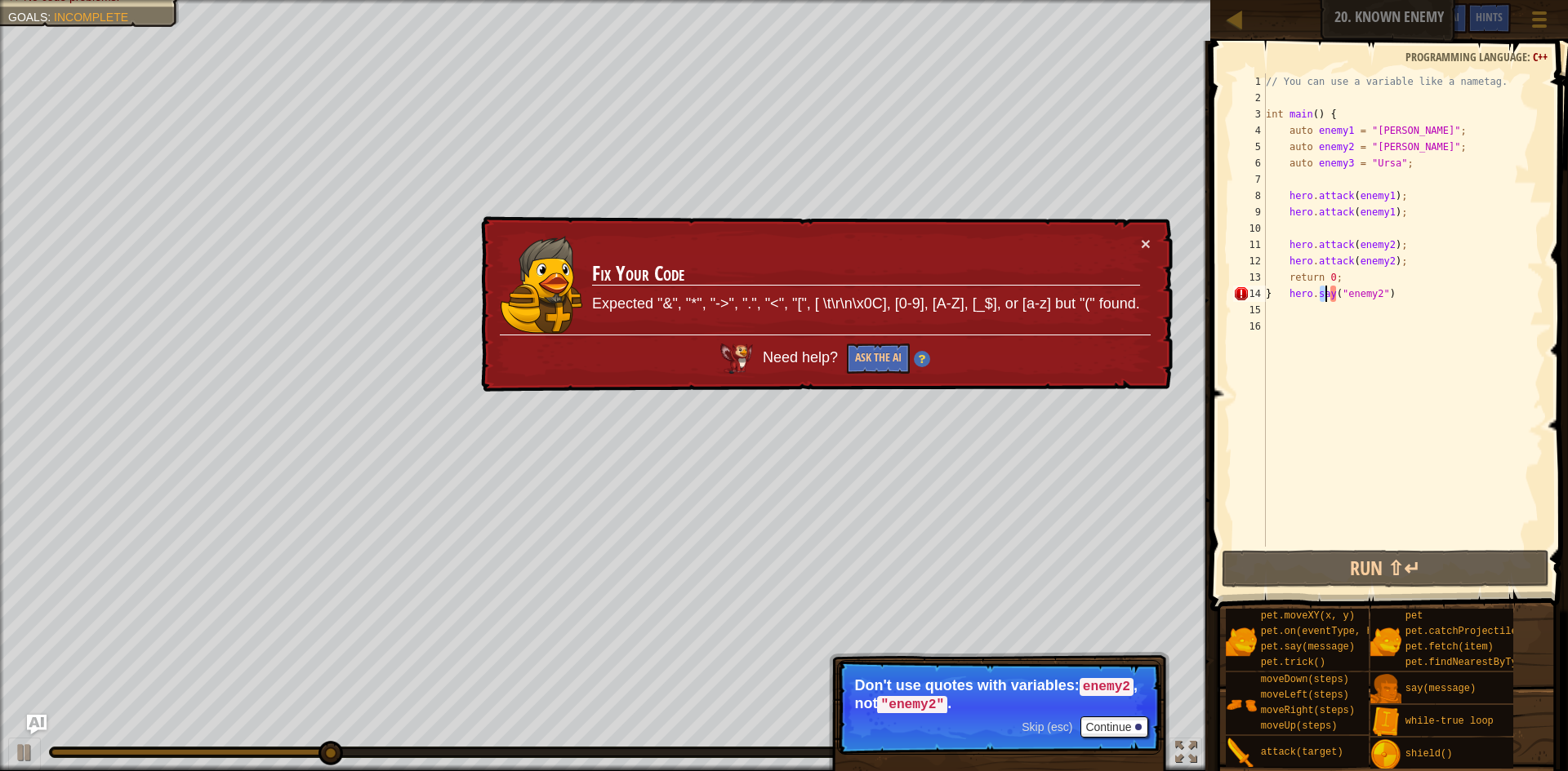
click at [1325, 297] on div "// You can use a variable like a nametag. int main ( ) { auto enemy1 = " Kratt …" at bounding box center [1403, 326] width 281 height 506
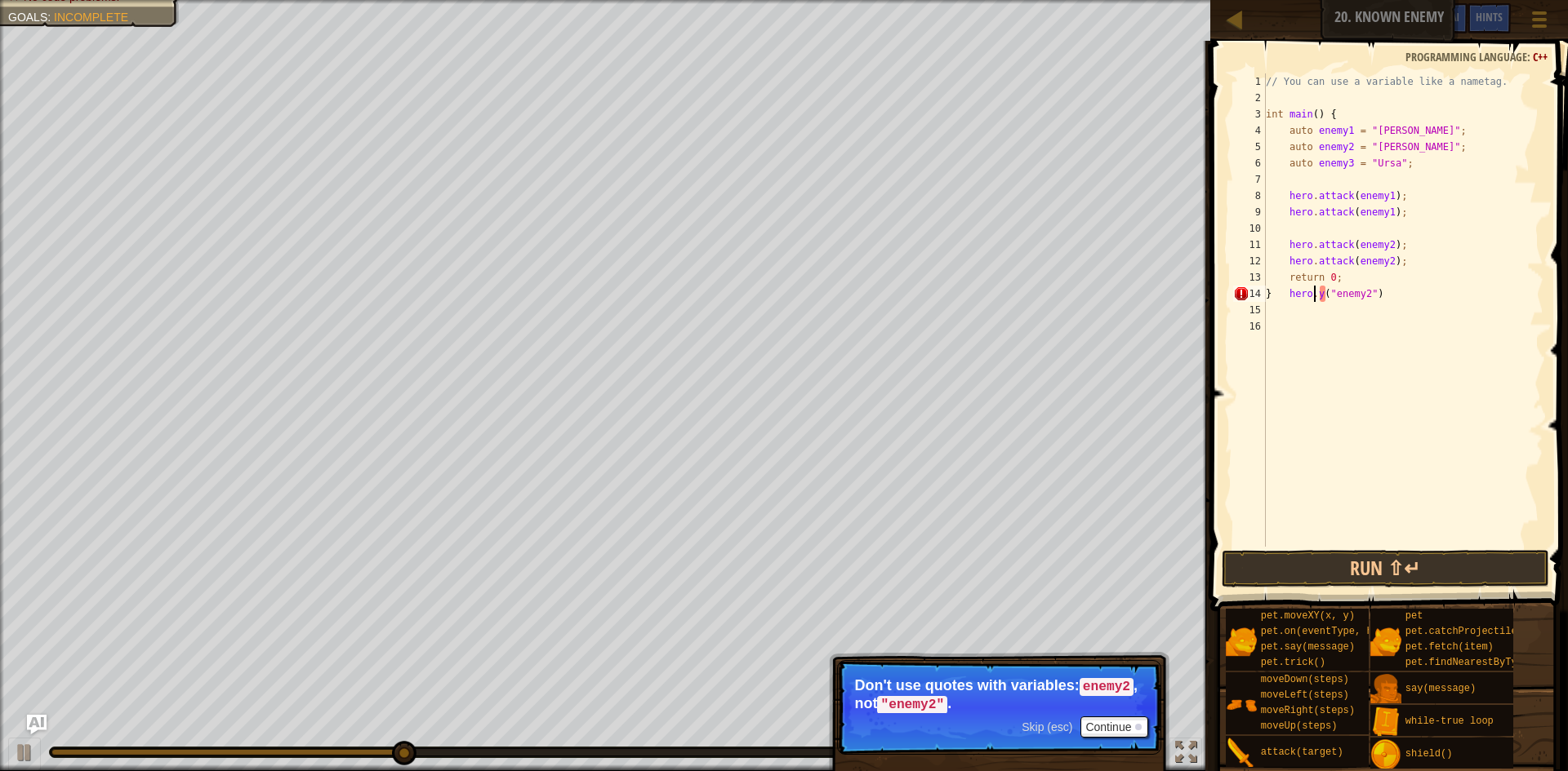
scroll to position [7, 5]
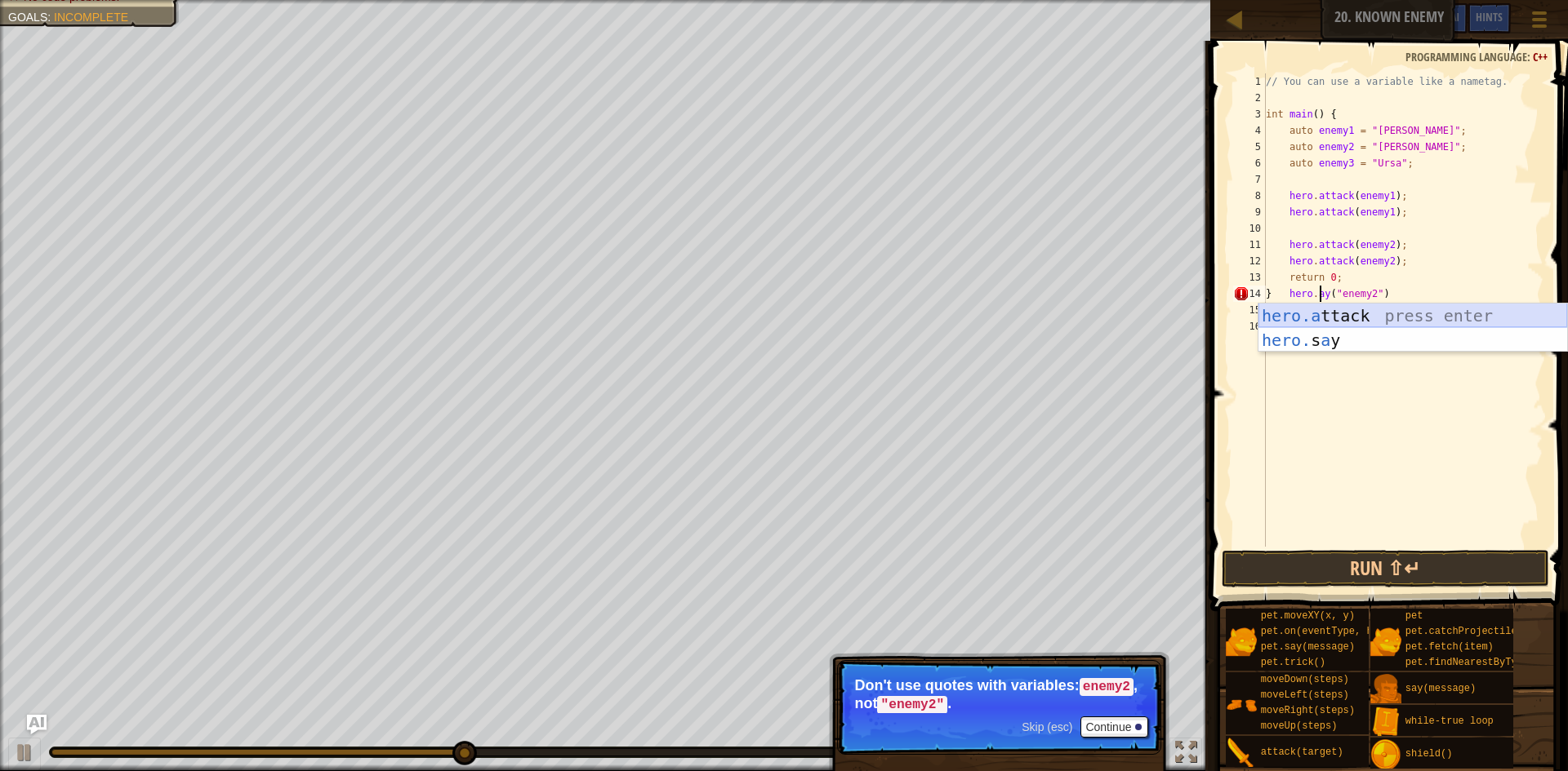
click at [1454, 311] on div "hero.a ttack press enter hero. s a y press enter" at bounding box center [1412, 352] width 309 height 98
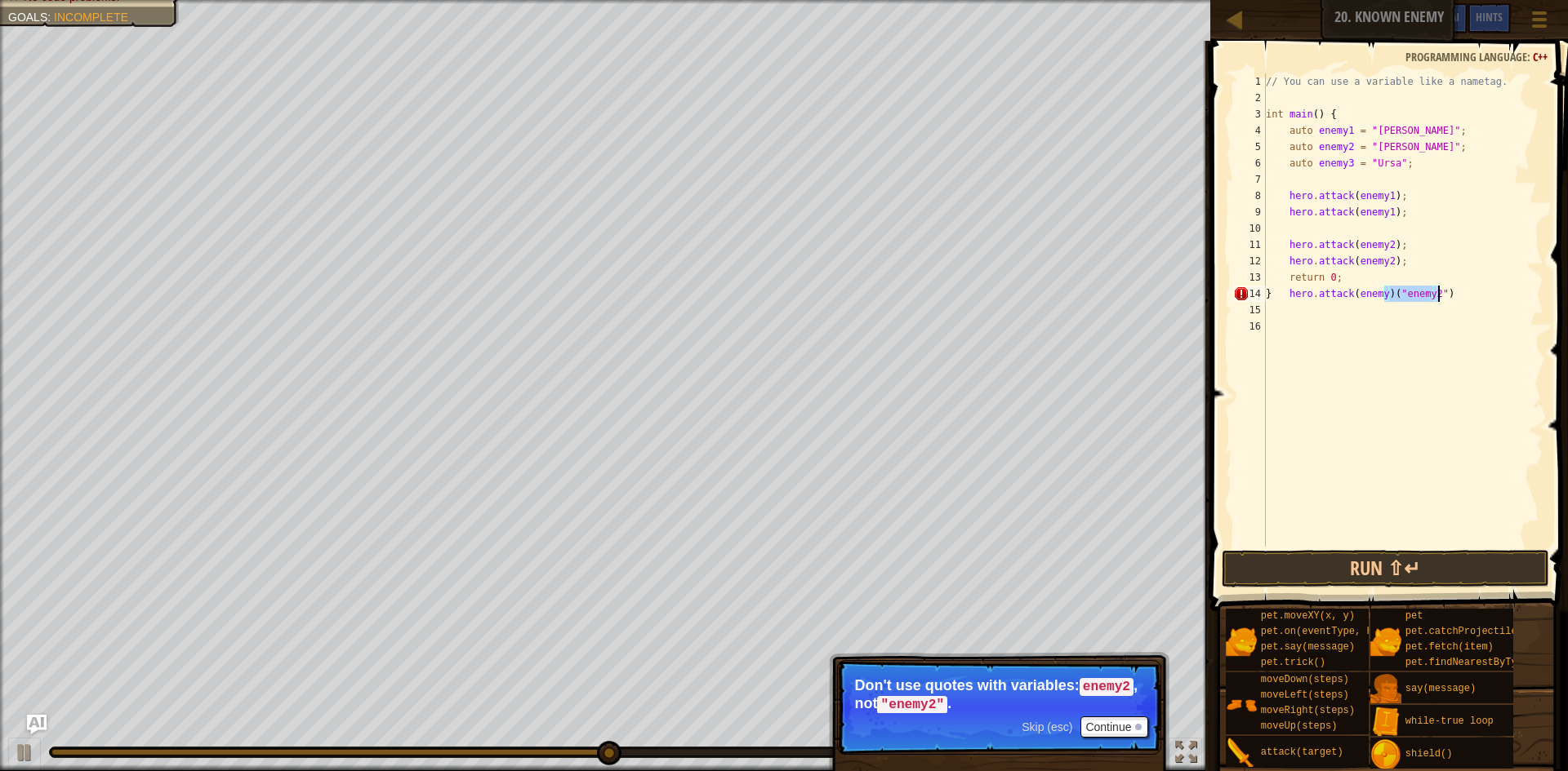
drag, startPoint x: 1384, startPoint y: 297, endPoint x: 1520, endPoint y: 291, distance: 136.1
click at [1520, 291] on div "// You can use a variable like a nametag. int main ( ) { auto enemy1 = " Kratt …" at bounding box center [1403, 326] width 281 height 506
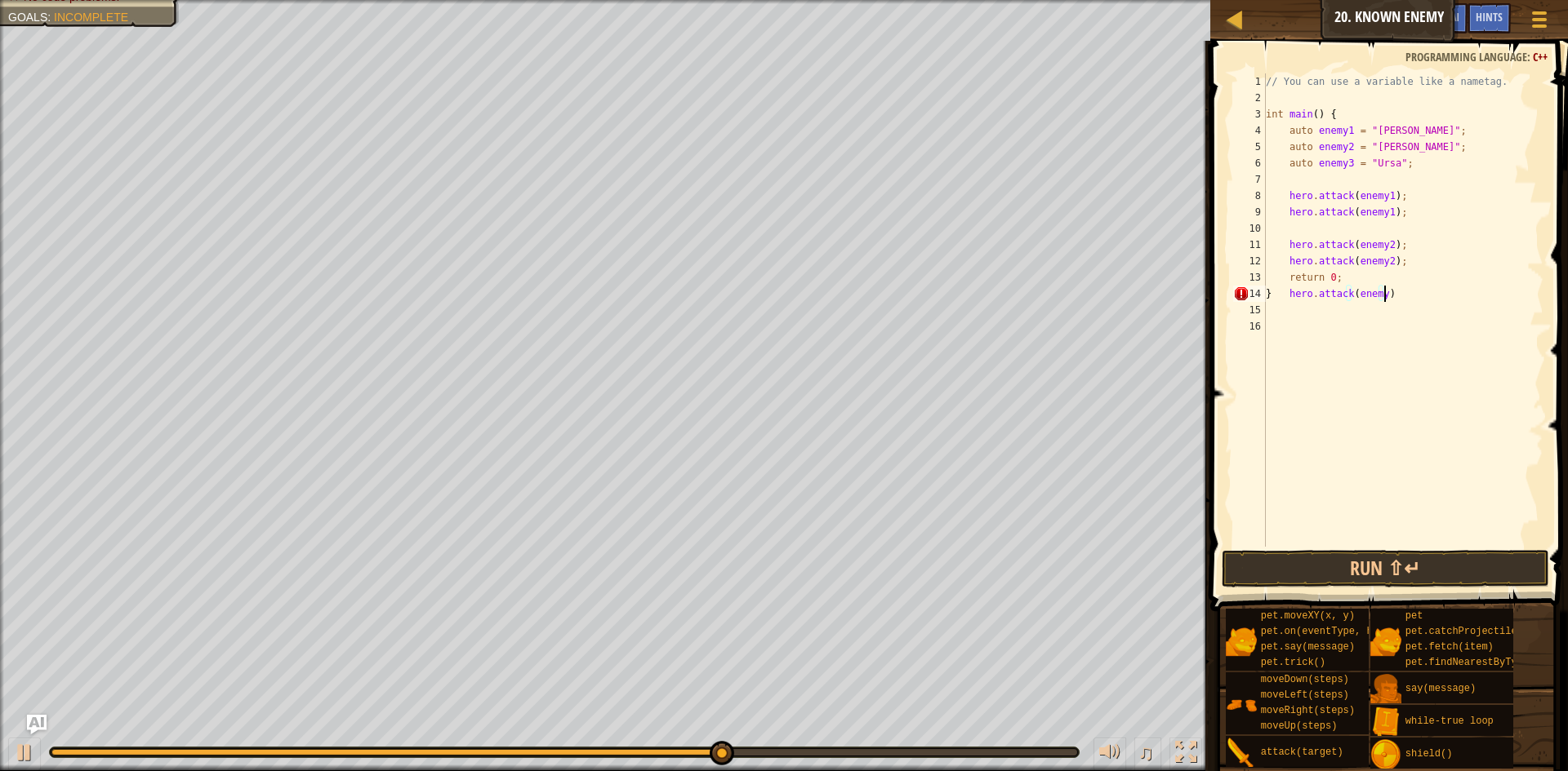
click at [1378, 296] on div "// You can use a variable like a nametag. int main ( ) { auto enemy1 = " Kratt …" at bounding box center [1403, 326] width 281 height 506
click at [1445, 567] on button "Run ⇧↵" at bounding box center [1385, 568] width 327 height 37
click at [1391, 554] on button "Run ⇧↵" at bounding box center [1385, 568] width 327 height 37
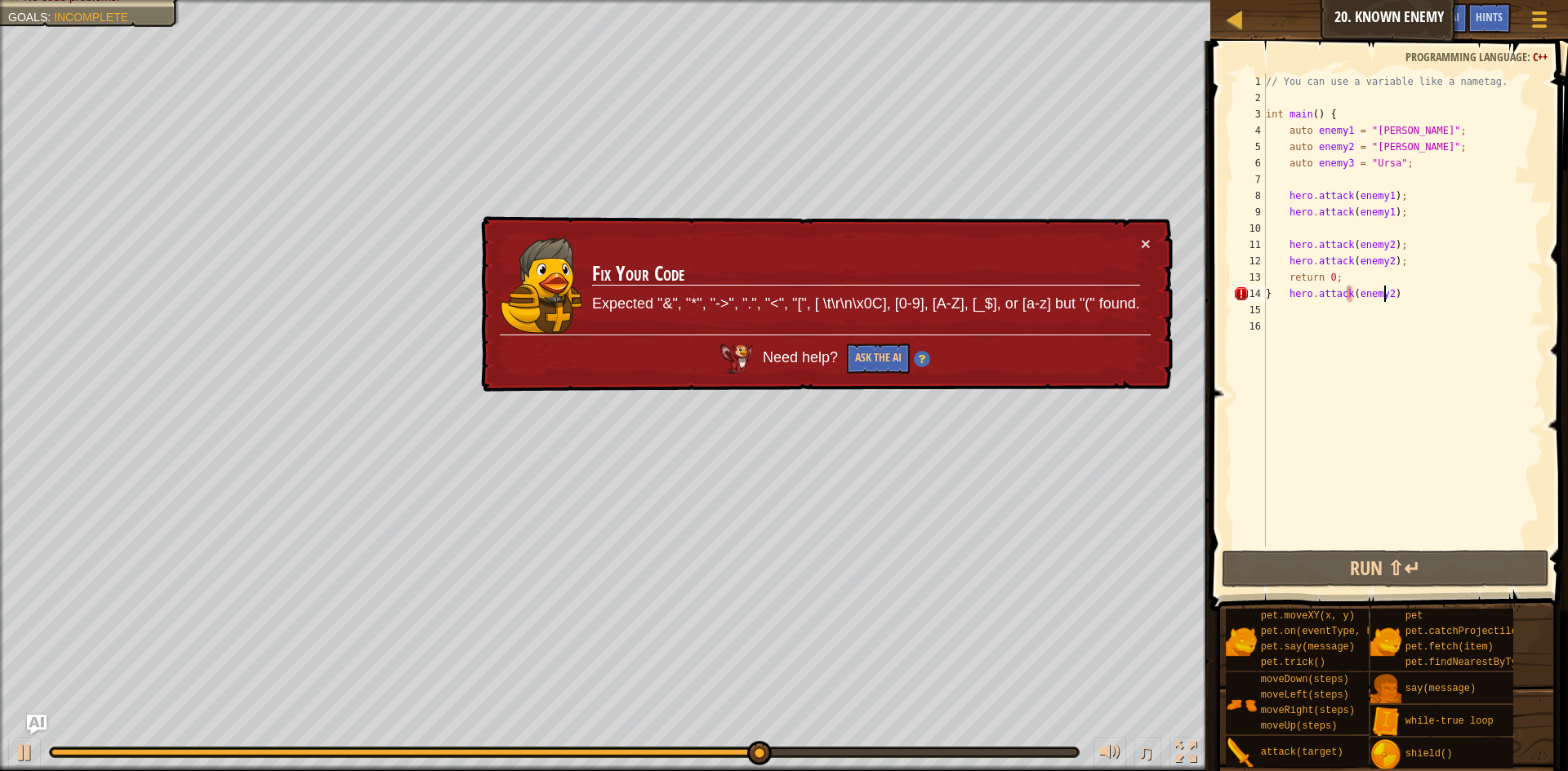
click at [1452, 287] on div "// You can use a variable like a nametag. int main ( ) { auto enemy1 = " Kratt …" at bounding box center [1403, 326] width 281 height 506
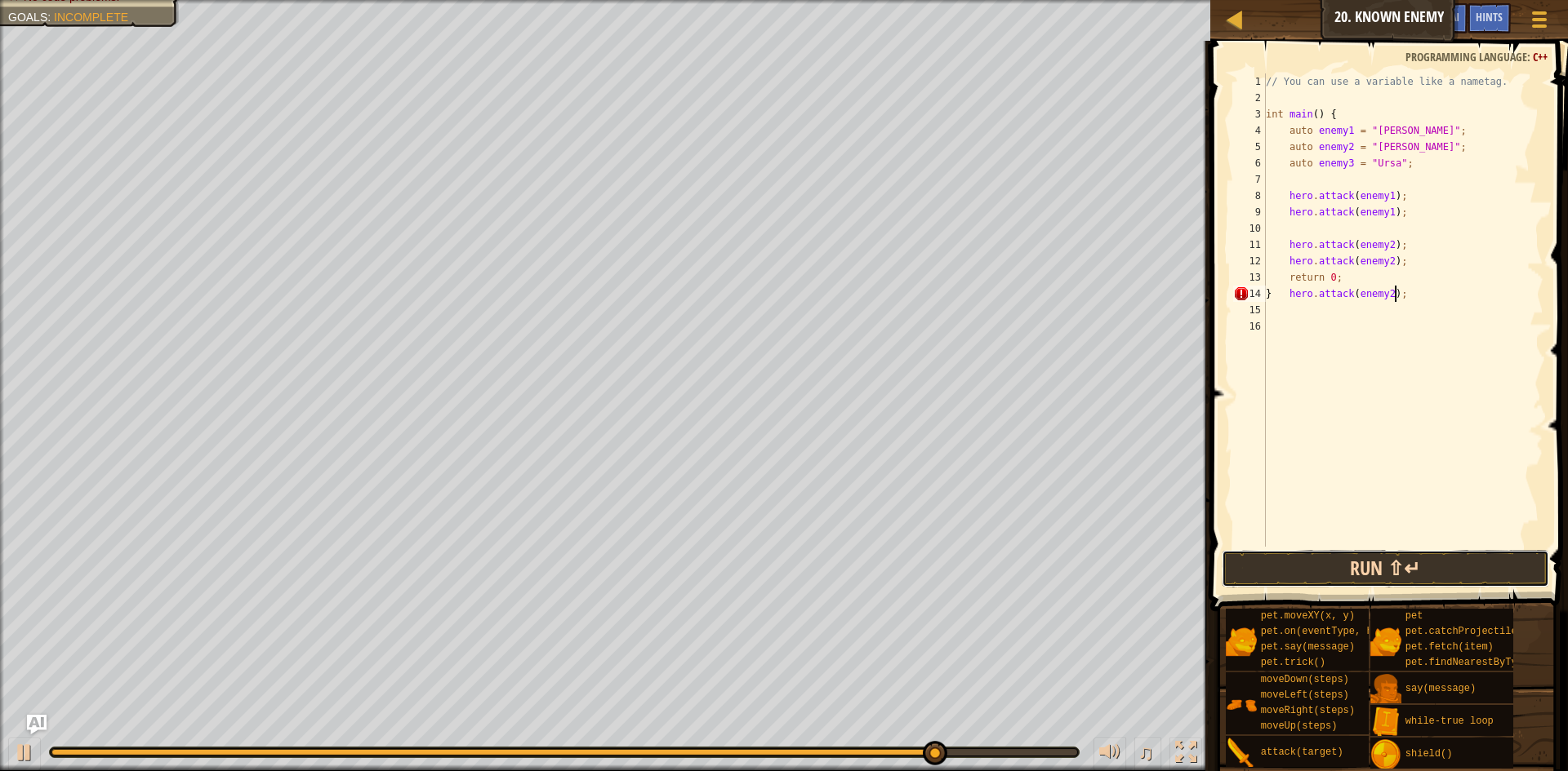
click at [1361, 570] on button "Run ⇧↵" at bounding box center [1385, 568] width 327 height 37
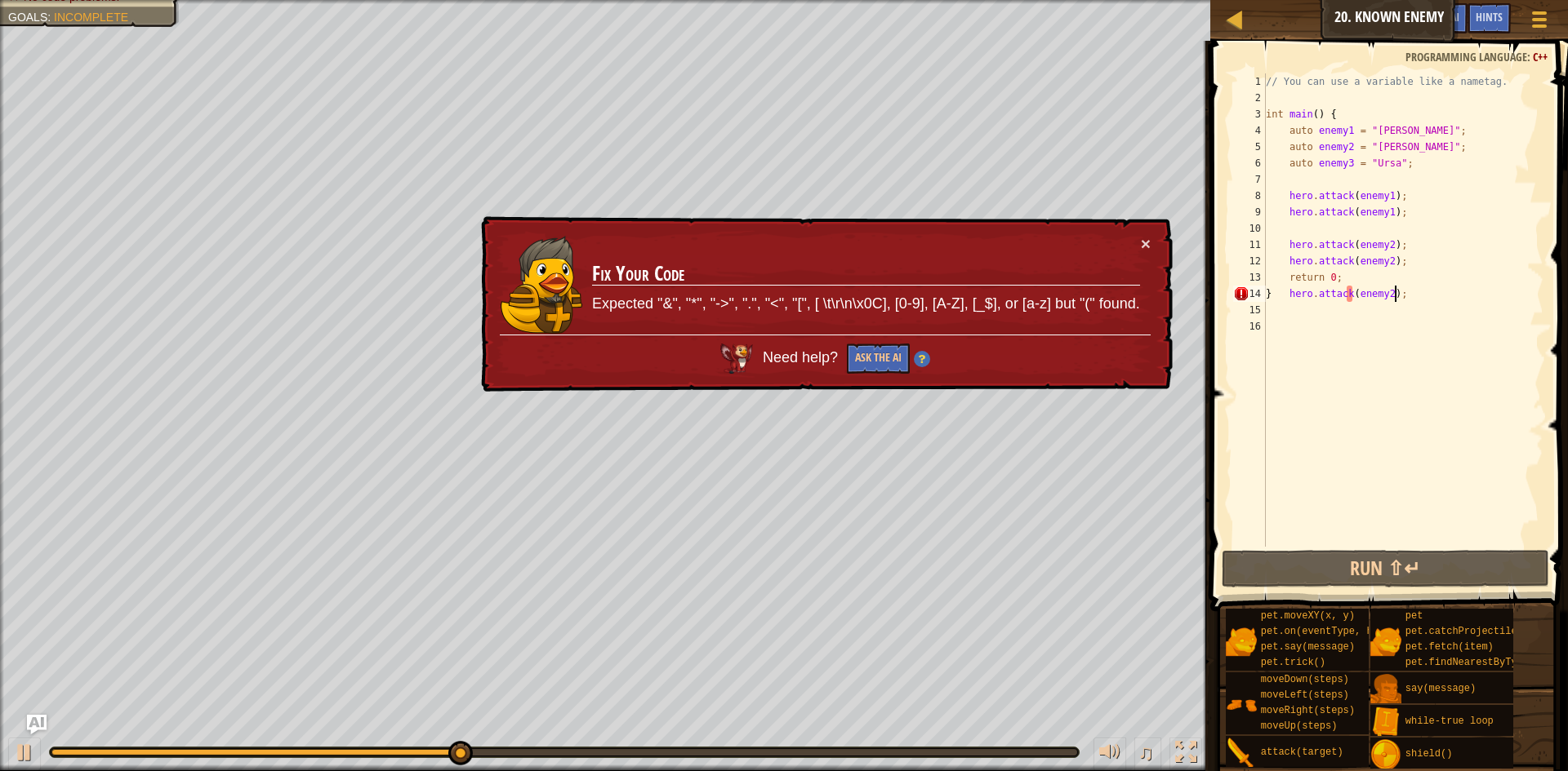
click at [1383, 292] on div "// You can use a variable like a nametag. int main ( ) { auto enemy1 = " Kratt …" at bounding box center [1403, 326] width 281 height 506
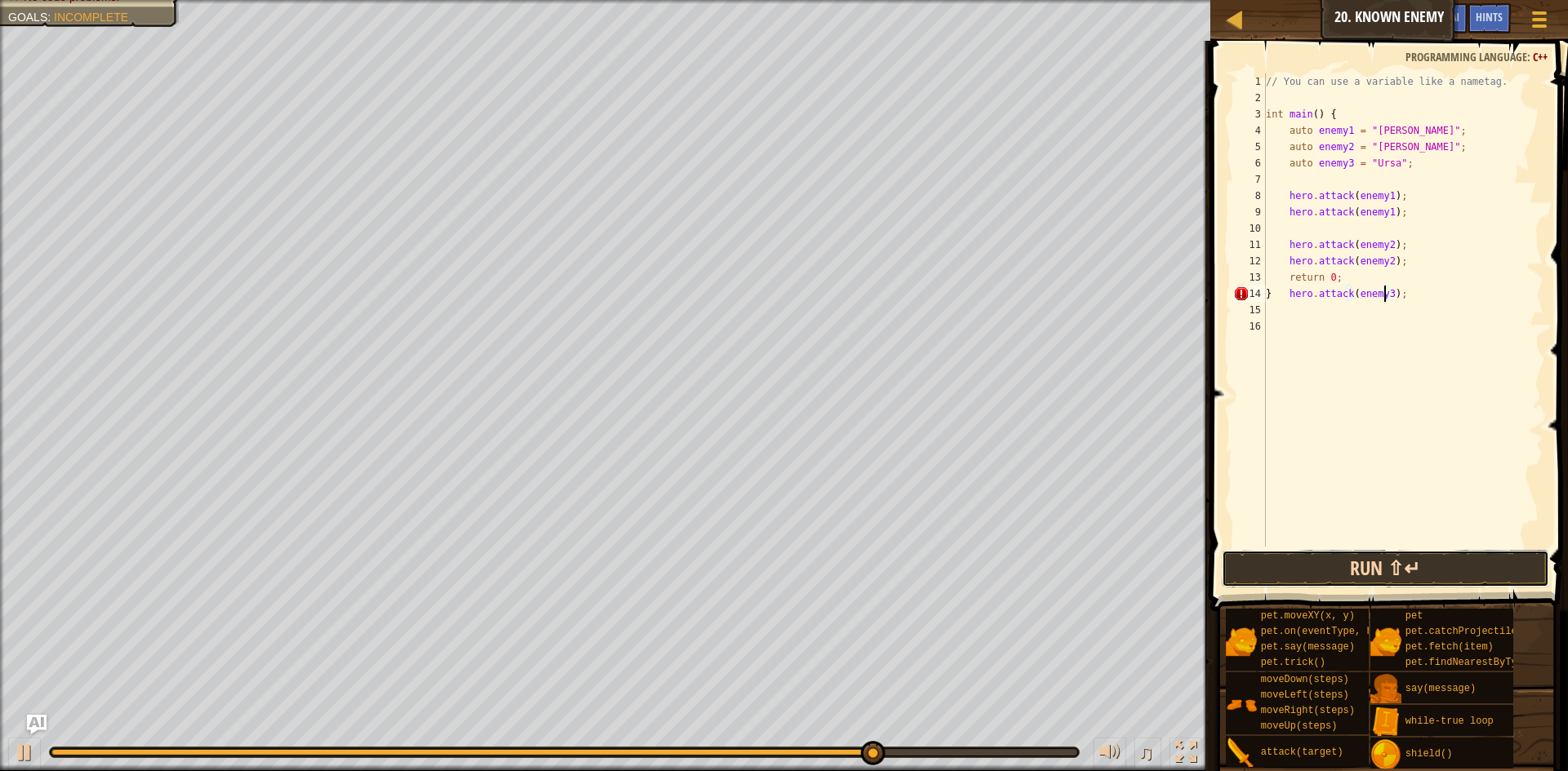
click at [1369, 562] on button "Run ⇧↵" at bounding box center [1385, 568] width 327 height 37
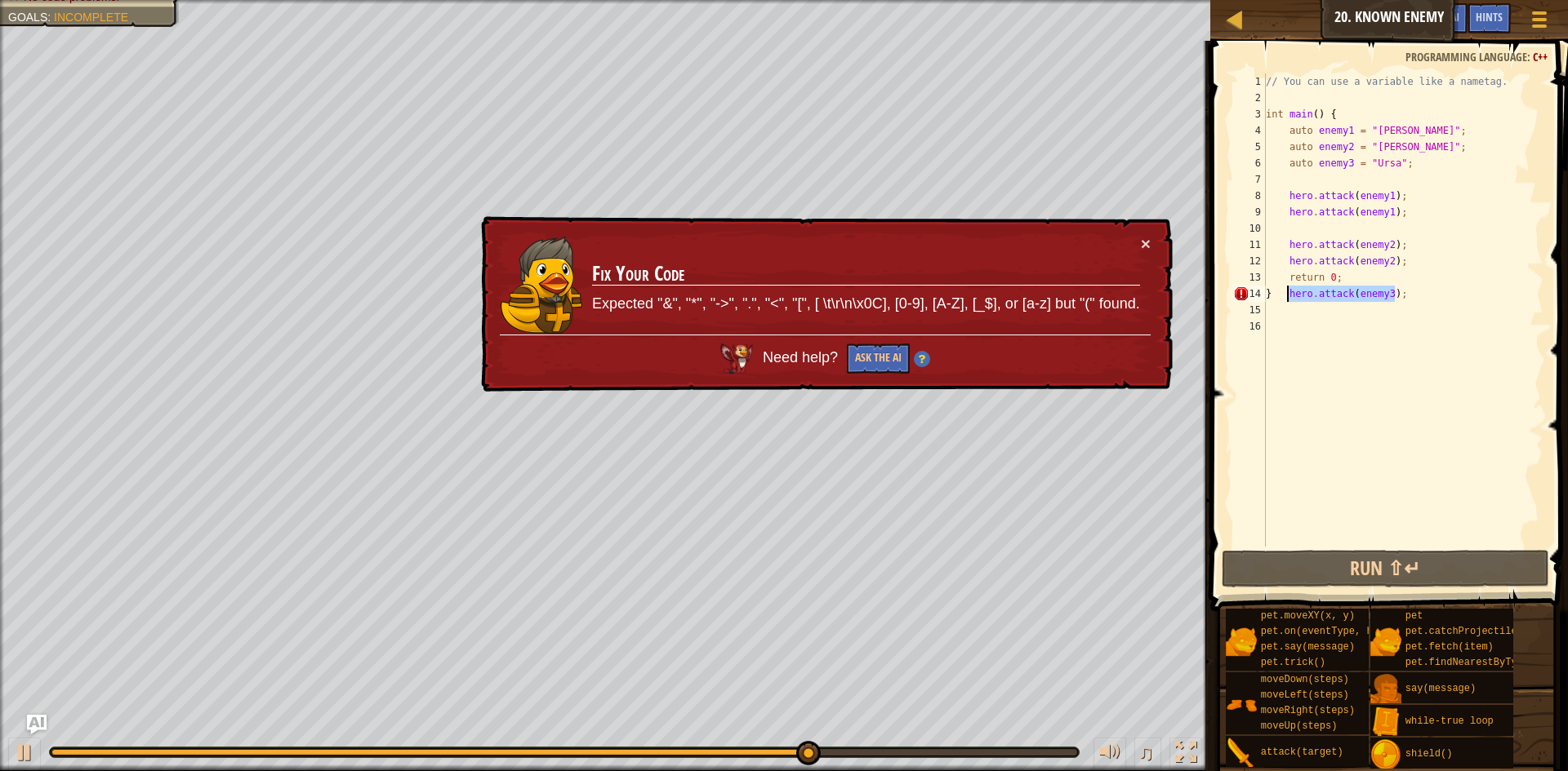
drag, startPoint x: 1405, startPoint y: 301, endPoint x: 1288, endPoint y: 299, distance: 117.0
click at [1288, 299] on div "// You can use a variable like a nametag. int main ( ) { auto enemy1 = " Kratt …" at bounding box center [1403, 326] width 281 height 506
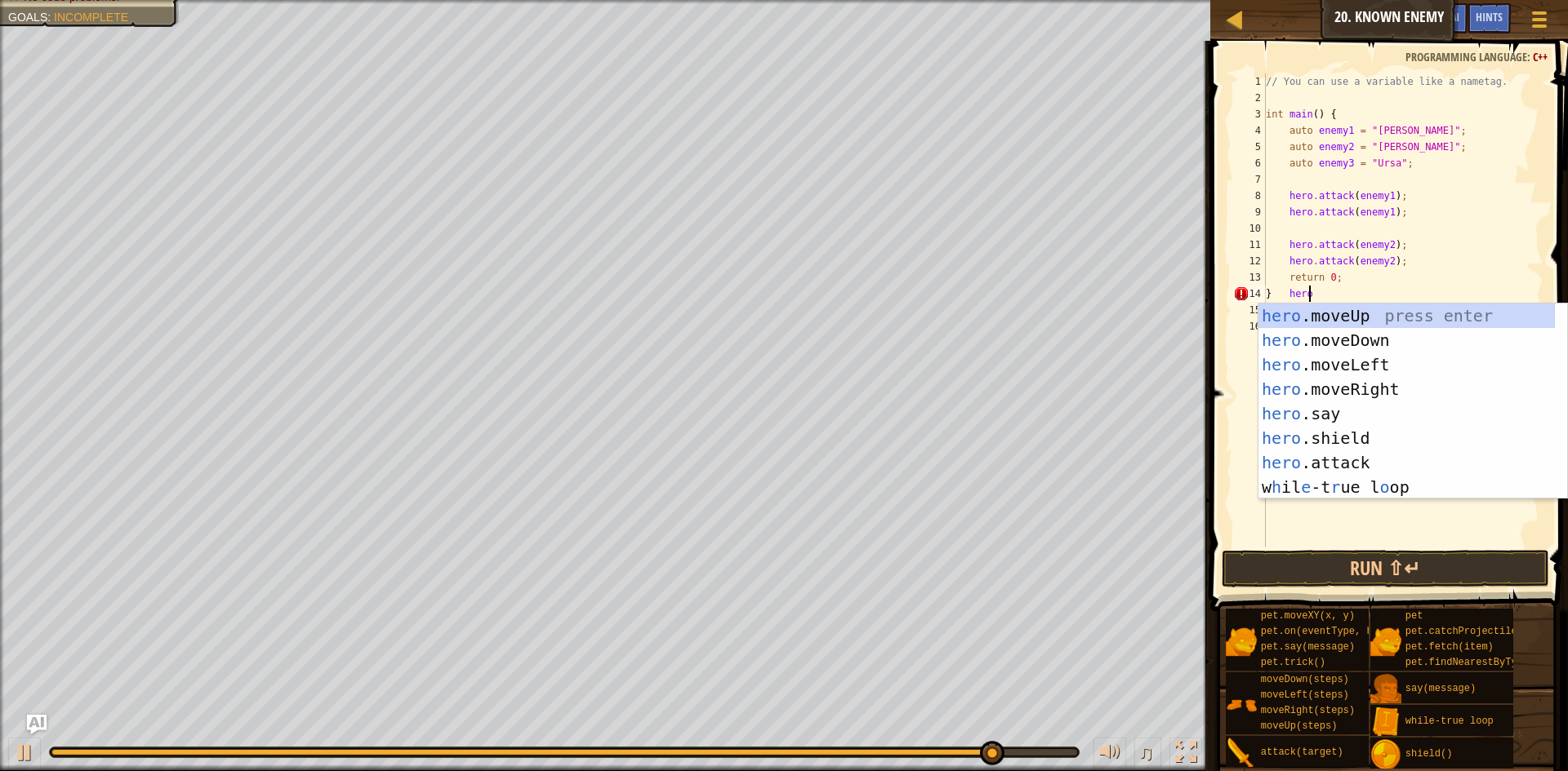
scroll to position [7, 4]
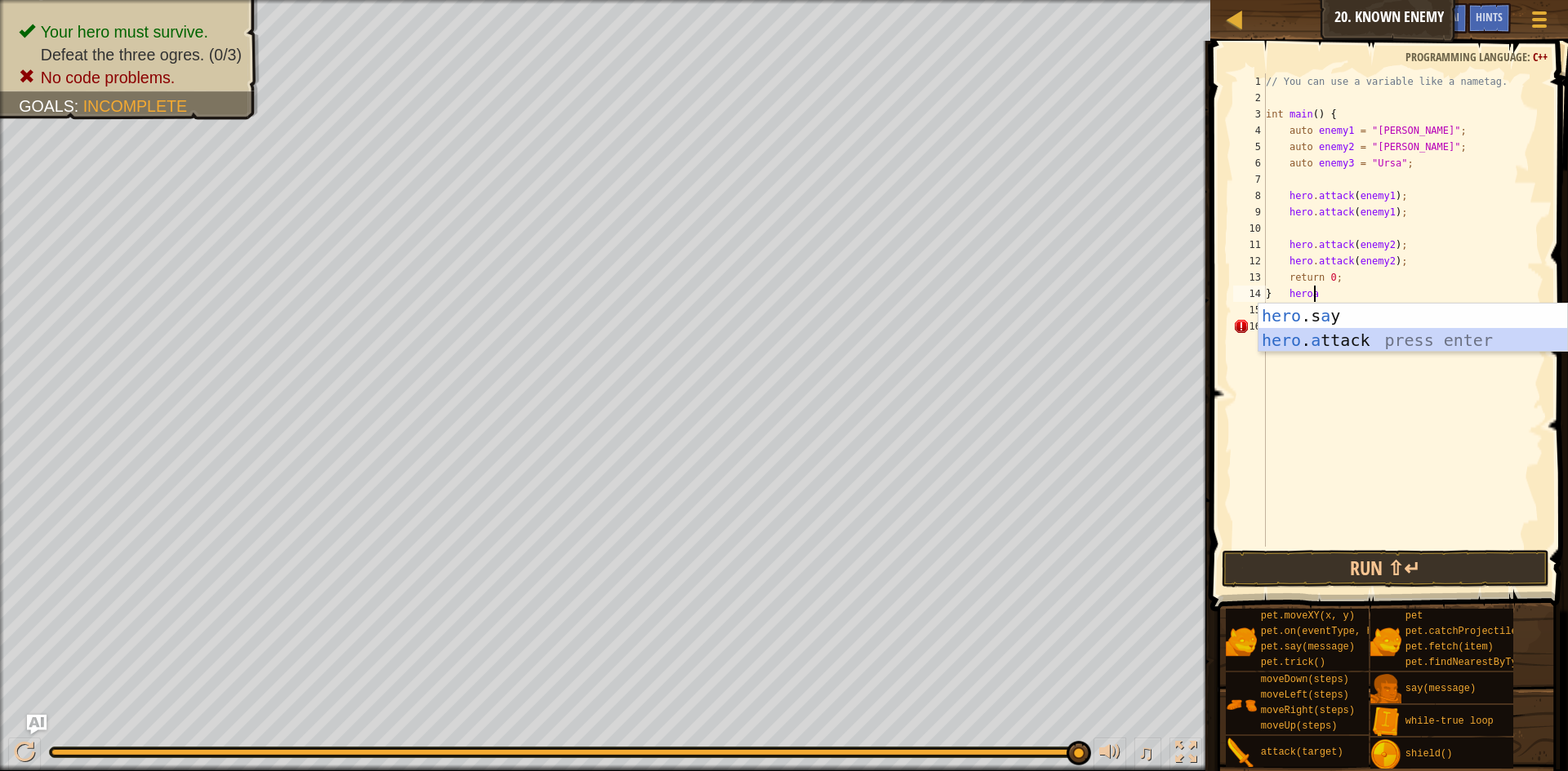
click at [1531, 342] on div "hero .s a y press enter hero . a ttack press enter" at bounding box center [1412, 352] width 309 height 98
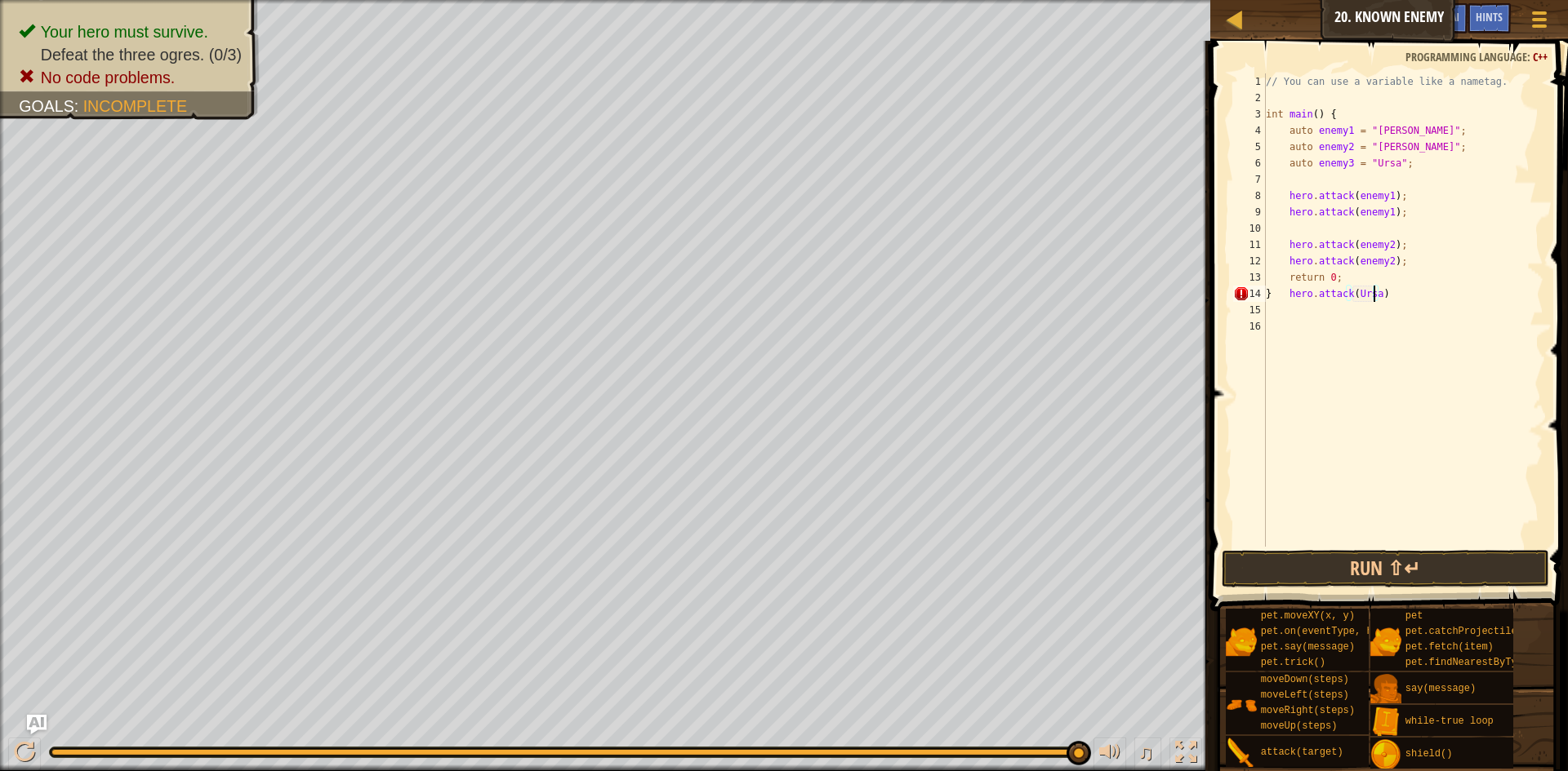
scroll to position [7, 9]
click at [1425, 557] on button "Run ⇧↵" at bounding box center [1385, 568] width 327 height 37
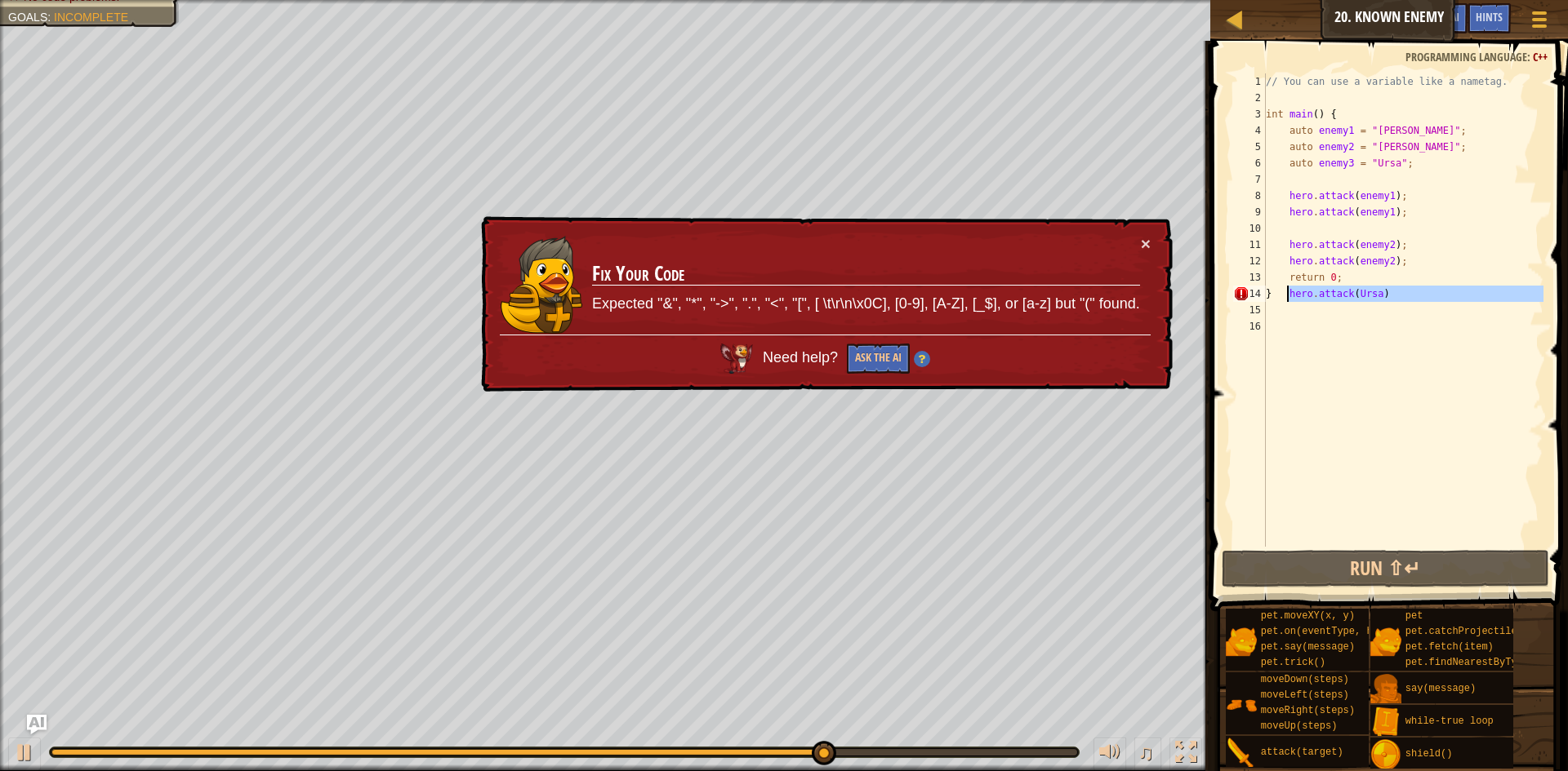
drag, startPoint x: 1429, startPoint y: 304, endPoint x: 1287, endPoint y: 300, distance: 142.1
click at [1287, 300] on div "// You can use a variable like a nametag. int main ( ) { auto enemy1 = " Kratt …" at bounding box center [1403, 326] width 281 height 506
type textarea "}"
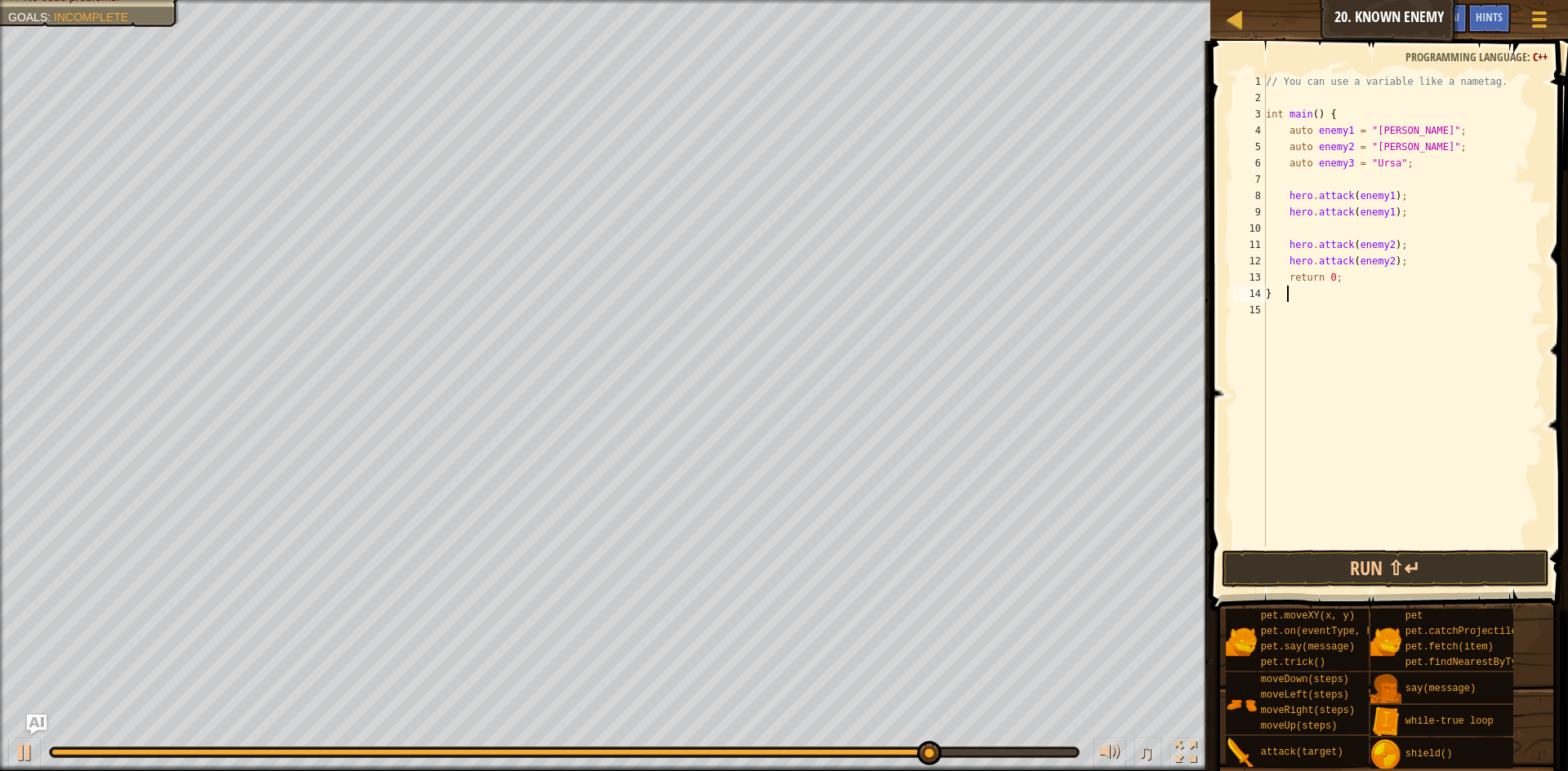
scroll to position [7, 1]
click at [1453, 559] on button "Run ⇧↵" at bounding box center [1385, 568] width 327 height 37
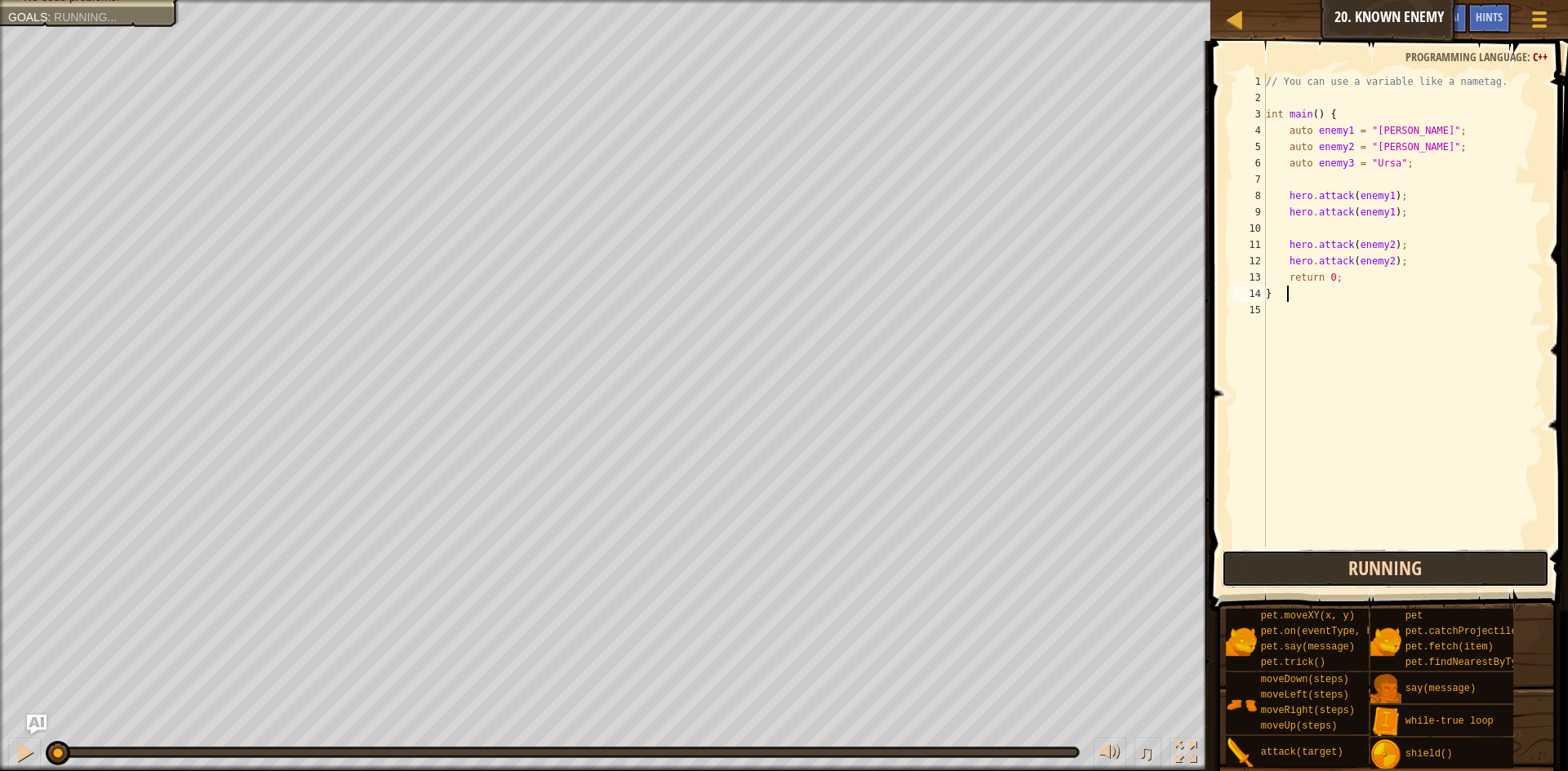
click at [1453, 559] on button "Running" at bounding box center [1385, 568] width 327 height 37
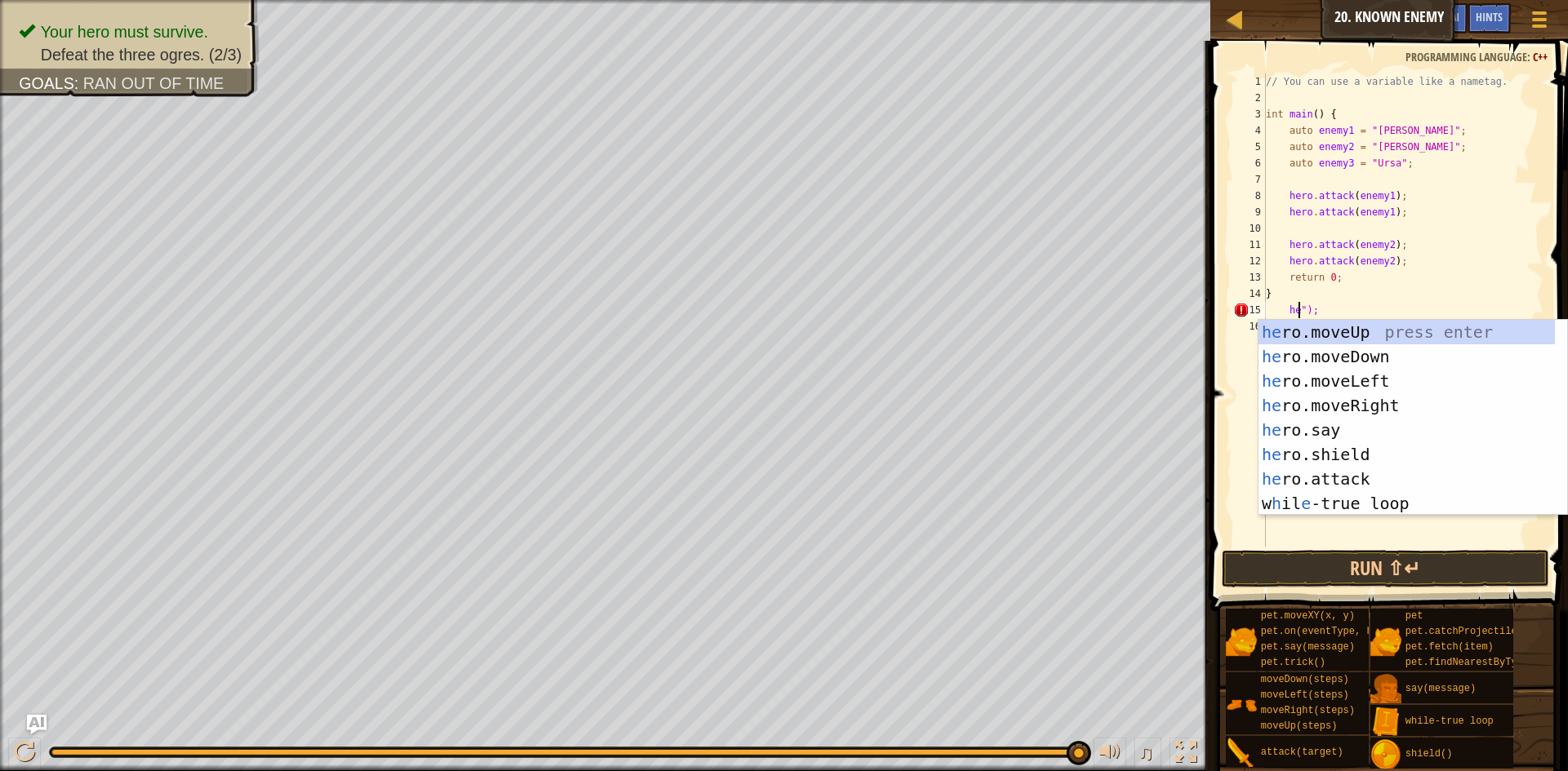
scroll to position [7, 5]
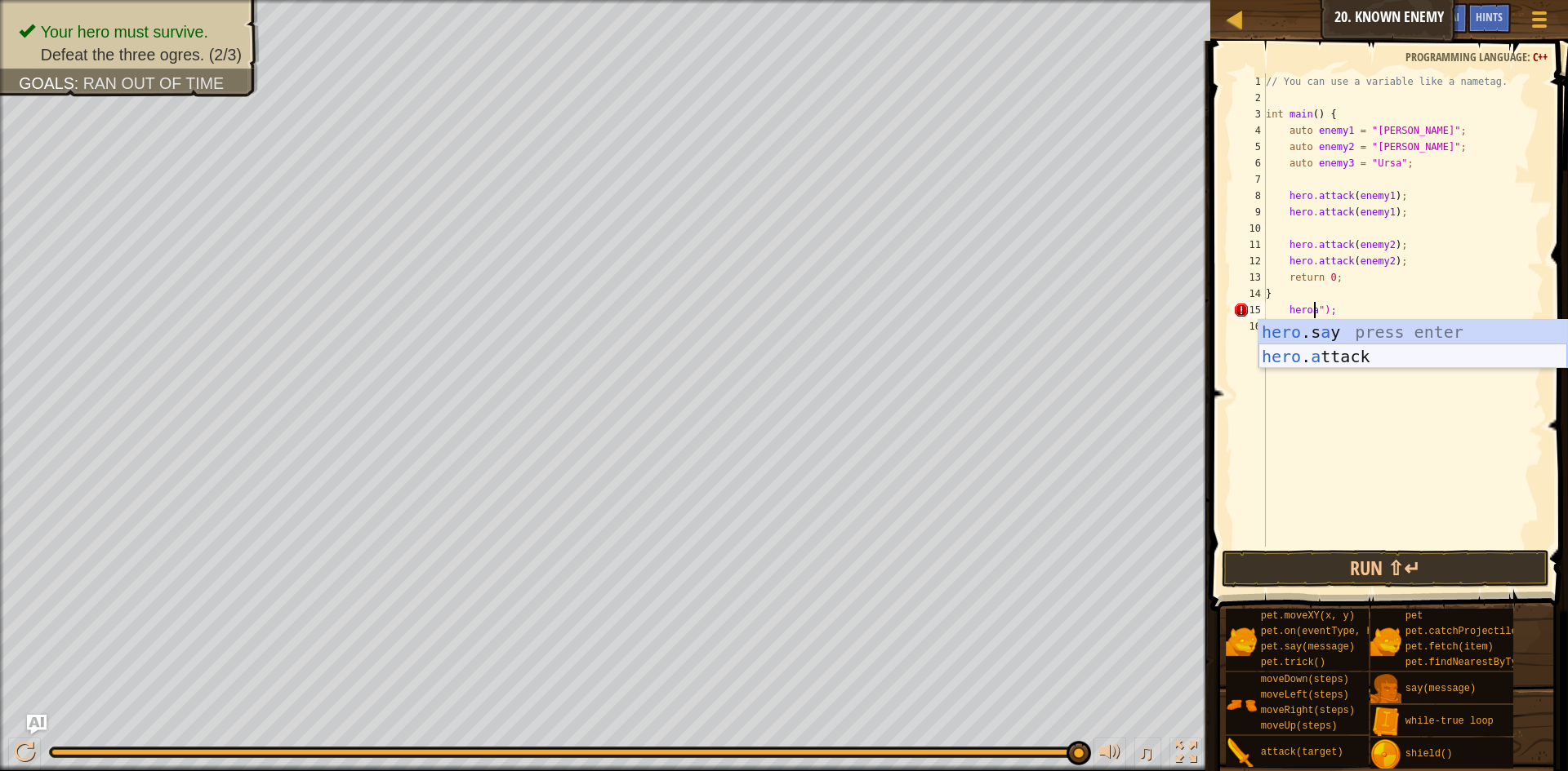
click at [1357, 350] on div "hero .s a y press enter hero . a ttack press enter" at bounding box center [1412, 369] width 309 height 98
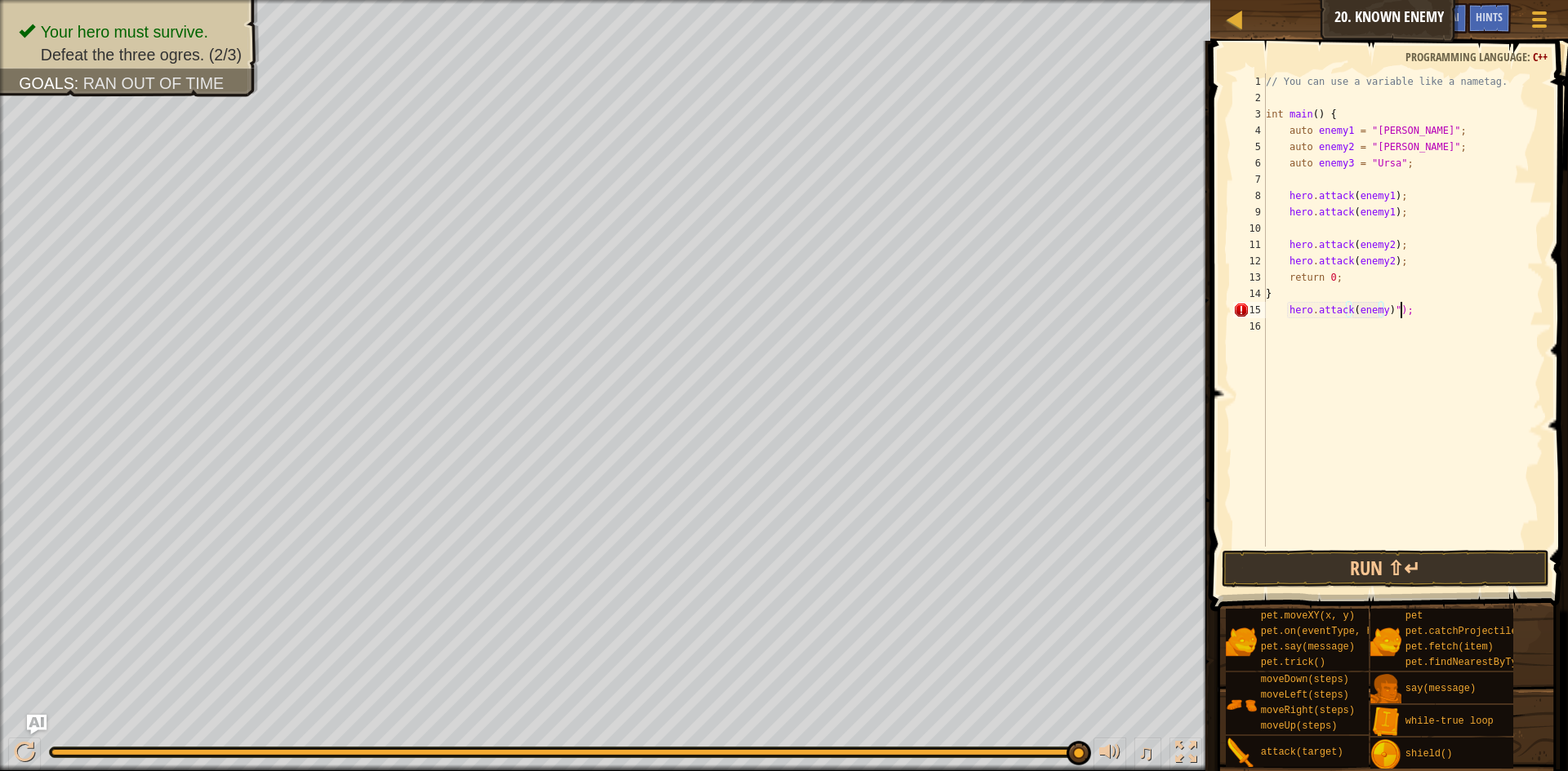
click at [1407, 305] on div "// You can use a variable like a nametag. int main ( ) { auto enemy1 = " Kratt …" at bounding box center [1403, 326] width 281 height 506
click at [1377, 311] on div "// You can use a variable like a nametag. int main ( ) { auto enemy1 = " Kratt …" at bounding box center [1403, 326] width 281 height 506
click at [1466, 556] on button "Run ⇧↵" at bounding box center [1385, 568] width 327 height 37
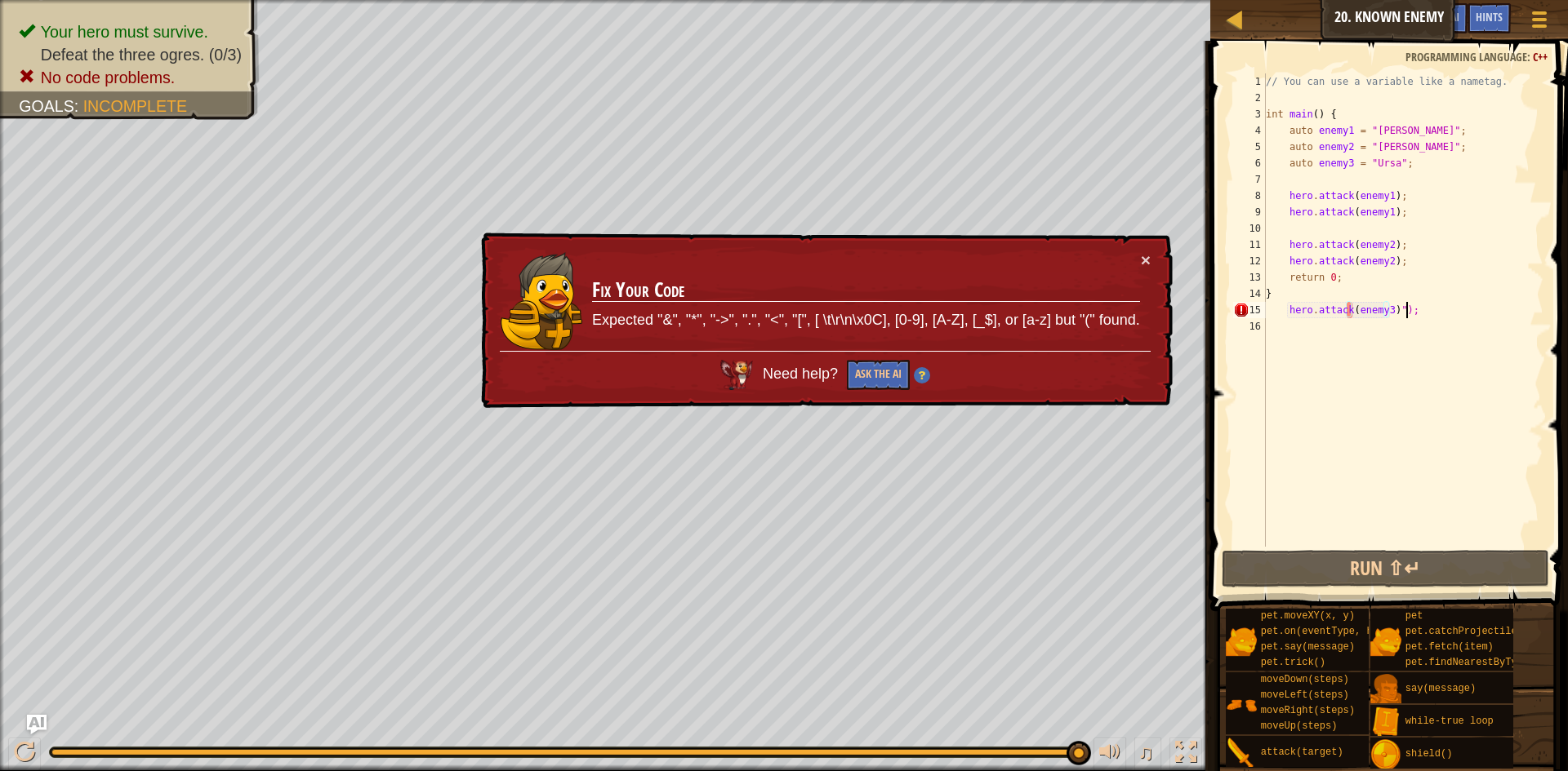
click at [1448, 305] on div "// You can use a variable like a nametag. int main ( ) { auto enemy1 = " Kratt …" at bounding box center [1403, 326] width 281 height 506
click at [1400, 308] on div "// You can use a variable like a nametag. int main ( ) { auto enemy1 = " Kratt …" at bounding box center [1403, 326] width 281 height 506
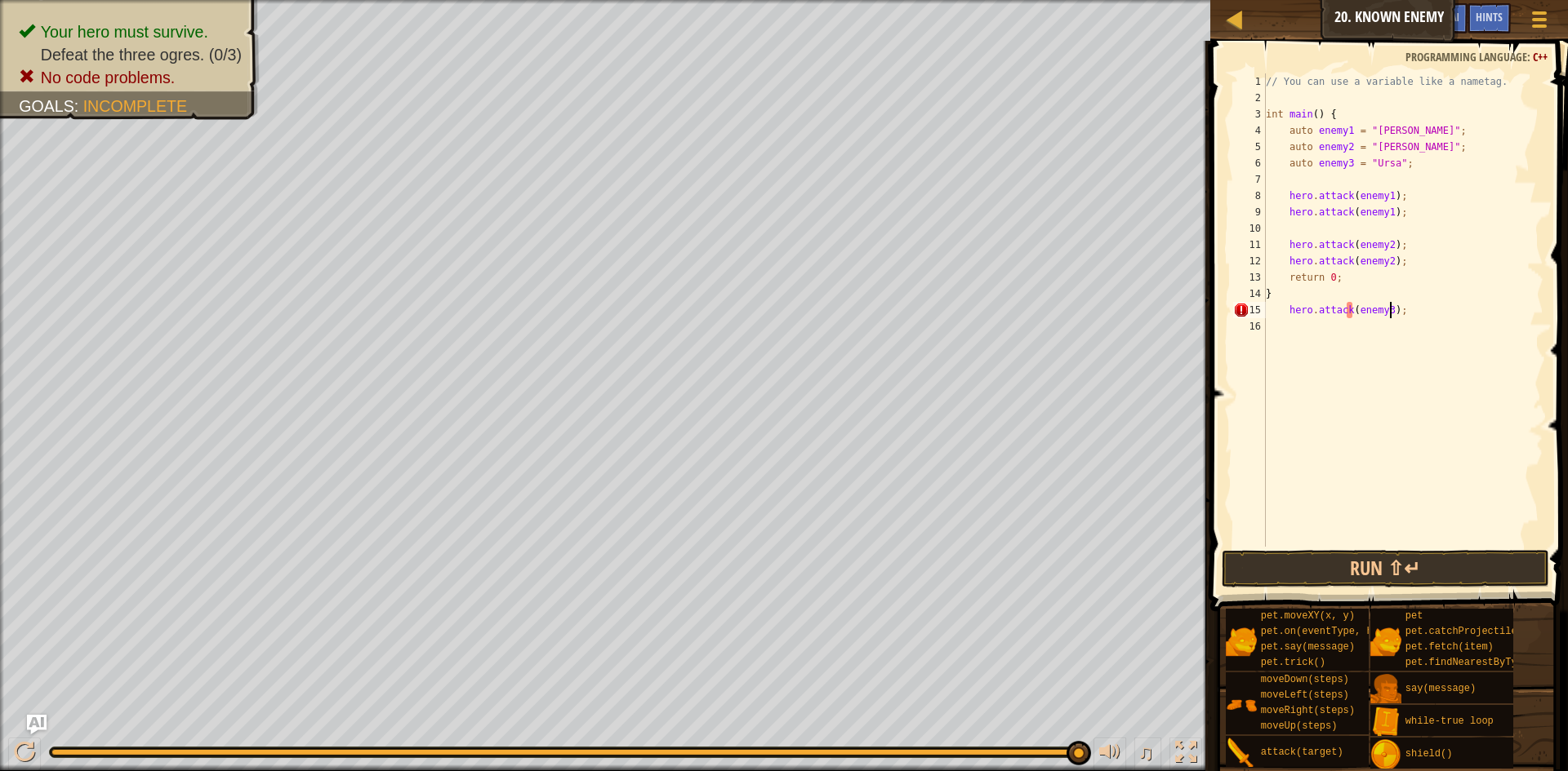
scroll to position [7, 10]
click at [1407, 554] on button "Run ⇧↵" at bounding box center [1385, 568] width 327 height 37
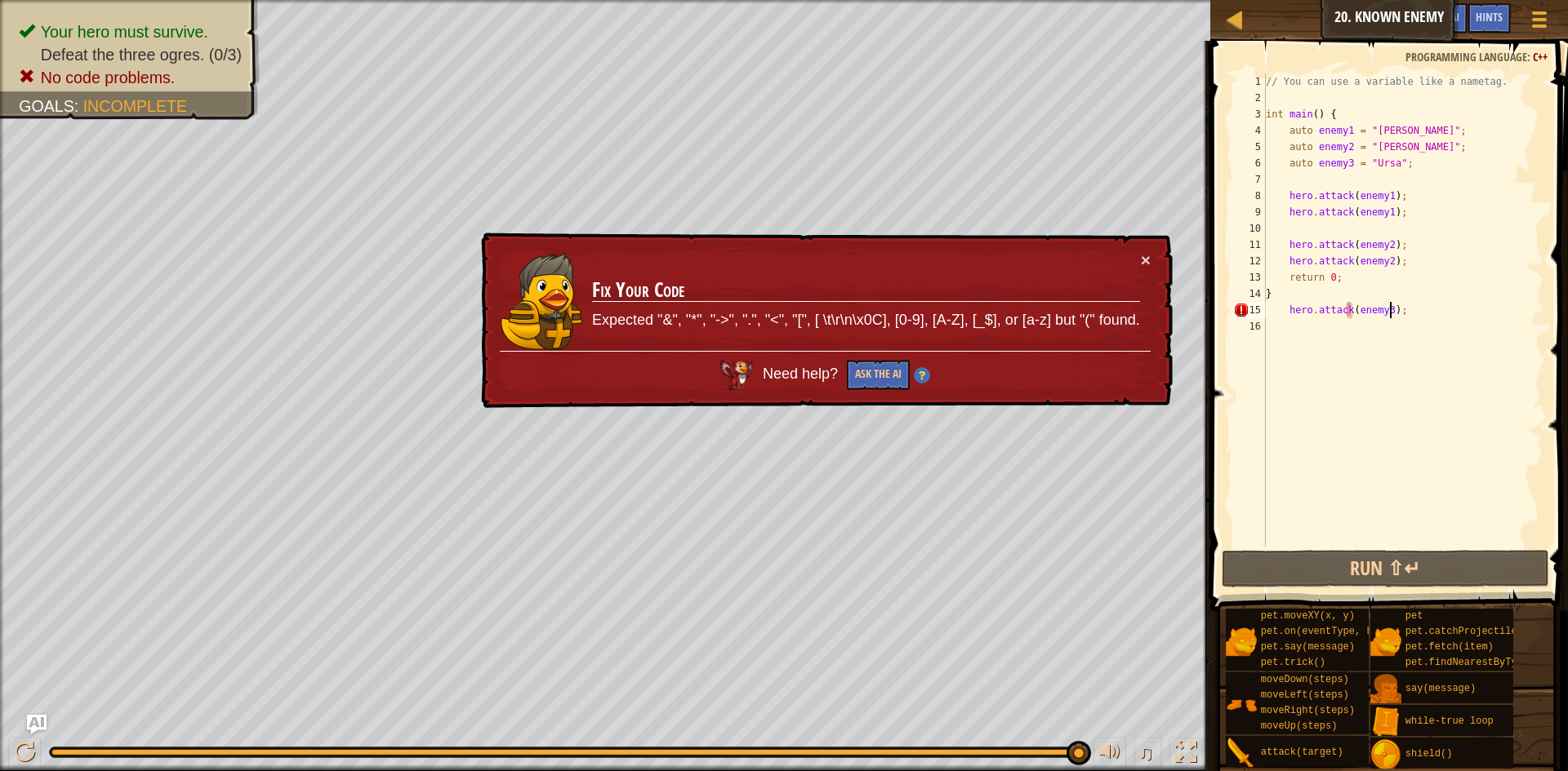
click at [1360, 288] on div "// You can use a variable like a nametag. int main ( ) { auto enemy1 = " Kratt …" at bounding box center [1403, 326] width 281 height 506
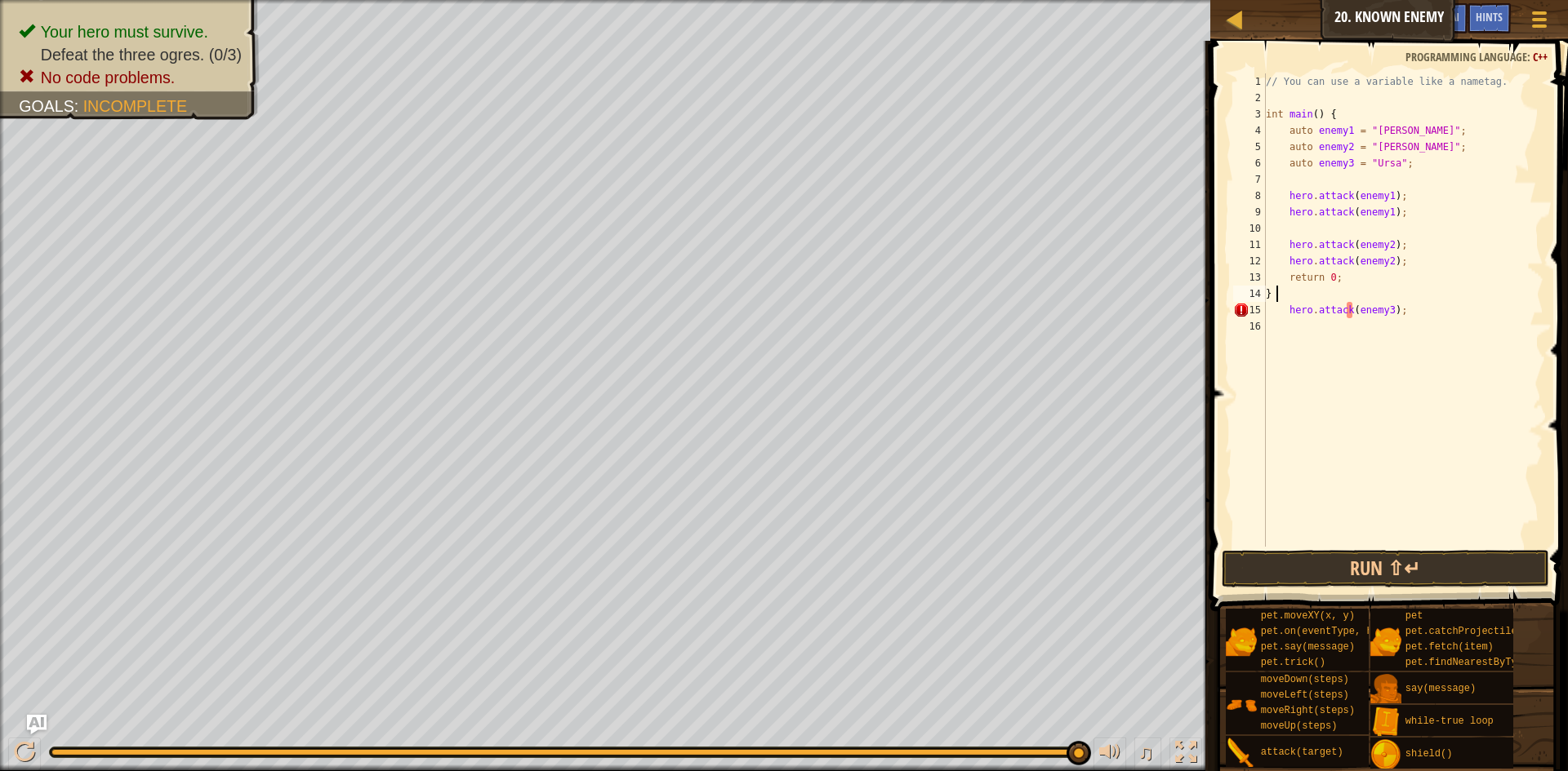
scroll to position [7, 0]
drag, startPoint x: 1434, startPoint y: 314, endPoint x: 1288, endPoint y: 312, distance: 146.0
click at [1288, 312] on div "// You can use a variable like a nametag. int main ( ) { auto enemy1 = " Kratt …" at bounding box center [1403, 326] width 281 height 506
type textarea "hero.attack(enemy3);"
click at [1409, 284] on div "// You can use a variable like a nametag. int main ( ) { auto enemy1 = " [PERSO…" at bounding box center [1403, 326] width 281 height 506
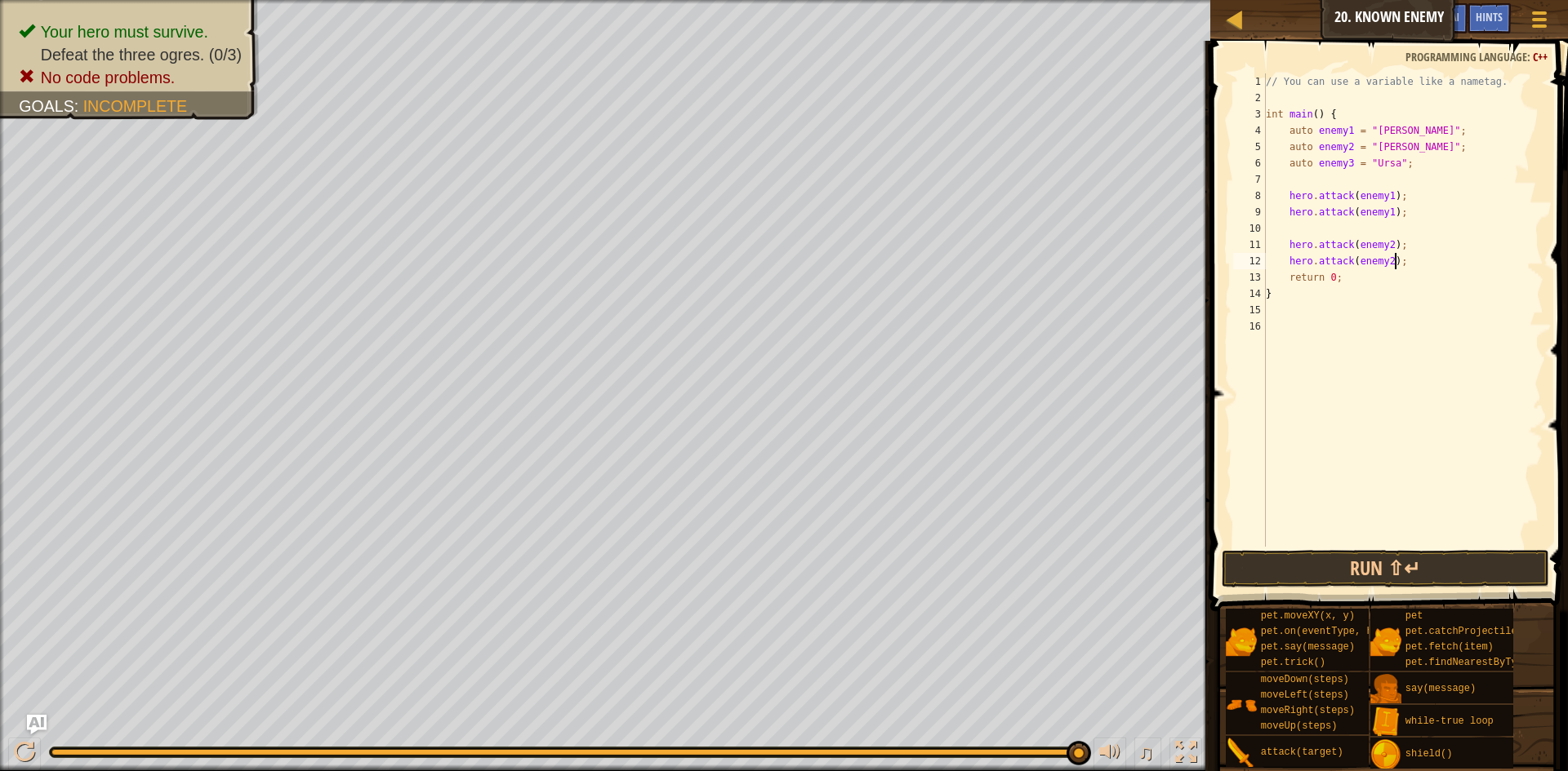
click at [1409, 268] on div "// You can use a variable like a nametag. int main ( ) { auto enemy1 = " [PERSO…" at bounding box center [1403, 326] width 281 height 506
type textarea "hero.attack(enemy2);"
paste textarea "hero.attack(enemy3);"
type textarea "hero.attack(enemy3);"
click at [1331, 570] on button "Run ⇧↵" at bounding box center [1385, 568] width 327 height 37
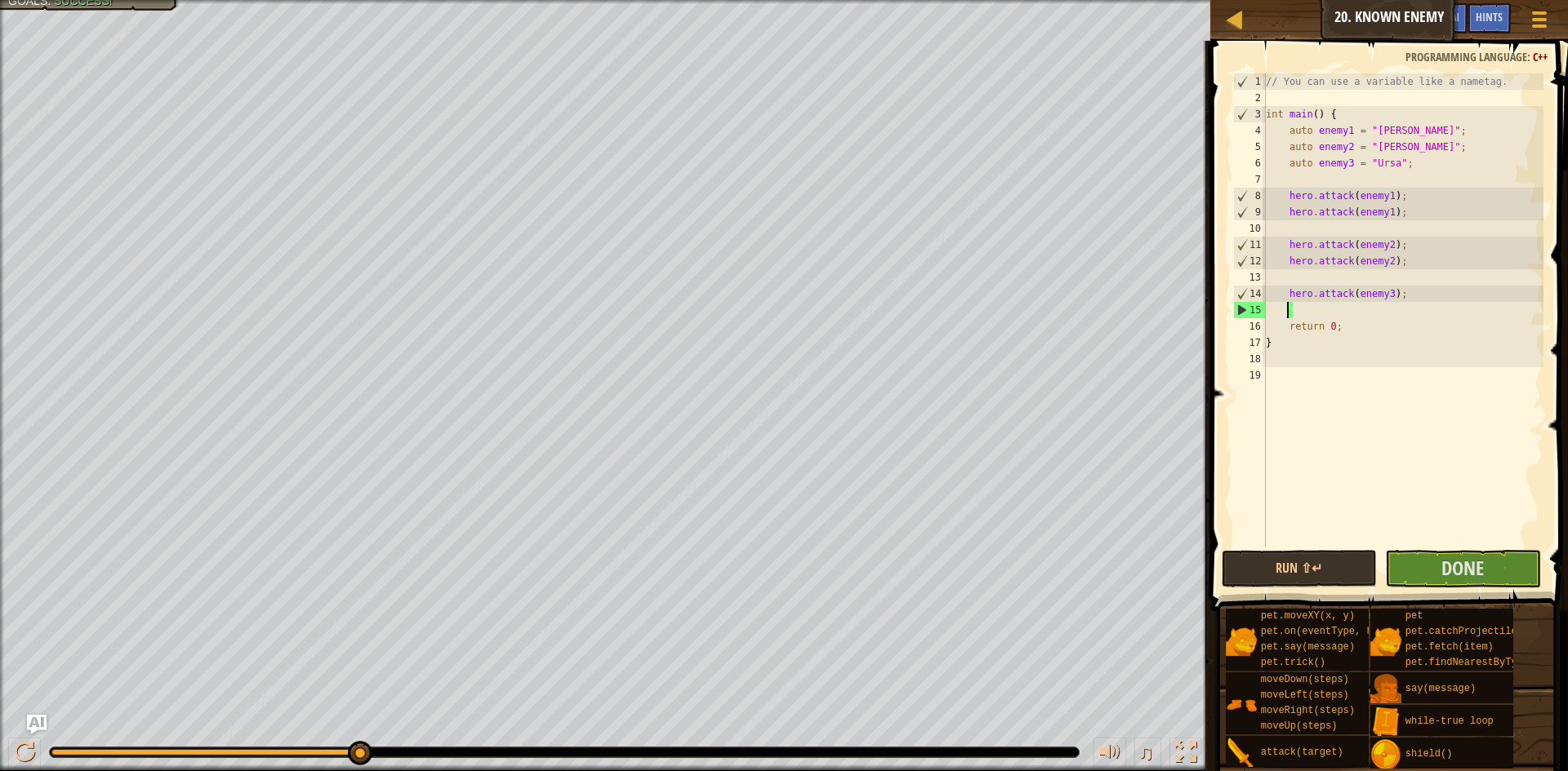
paste textarea "hero.attack(enemy3);"
type textarea "hero.attack(enemy3);"
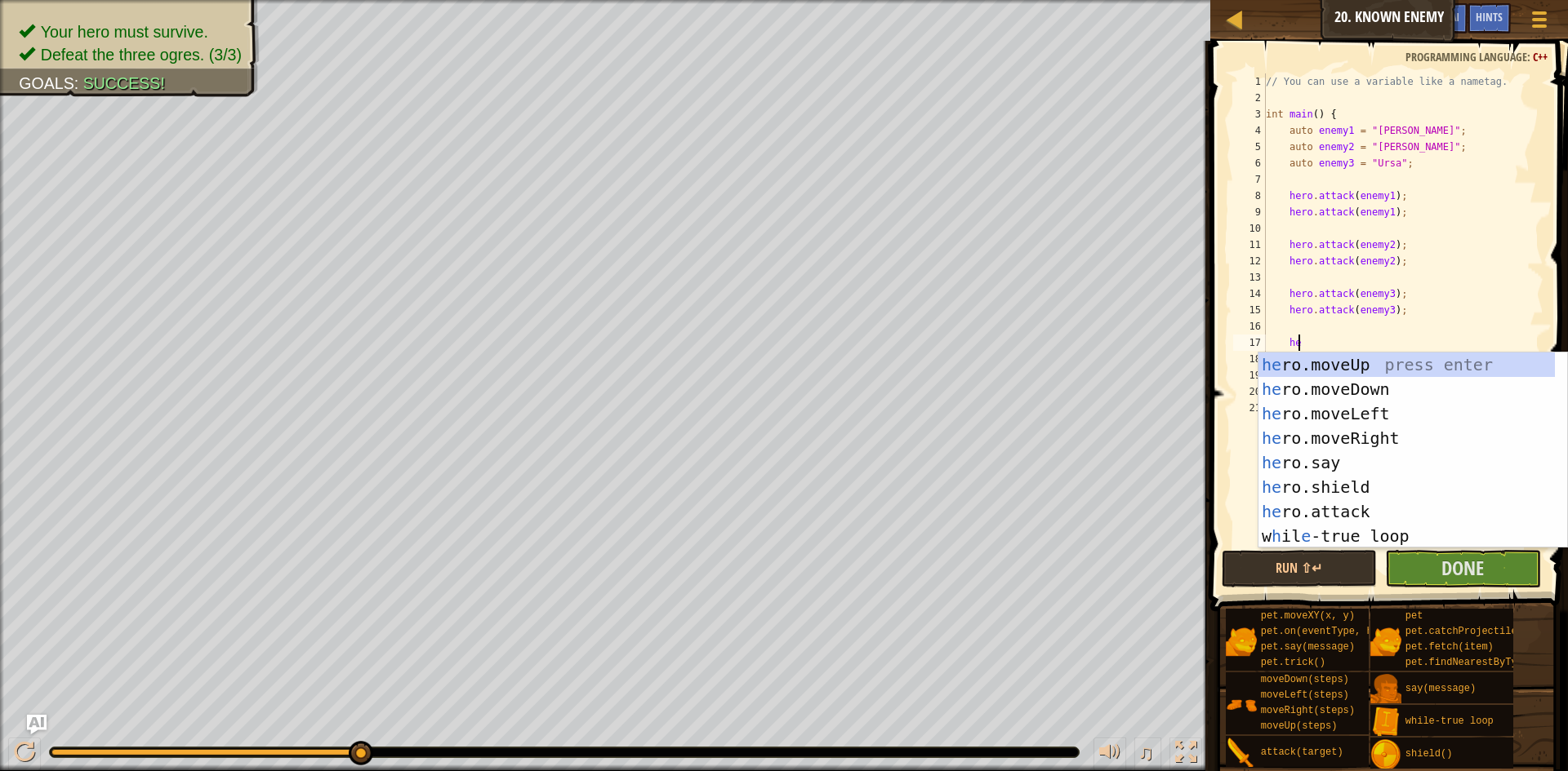
scroll to position [7, 3]
click at [1332, 457] on div "hero .moveUp press enter hero .moveDown press enter hero .moveLeft press enter …" at bounding box center [1406, 475] width 296 height 245
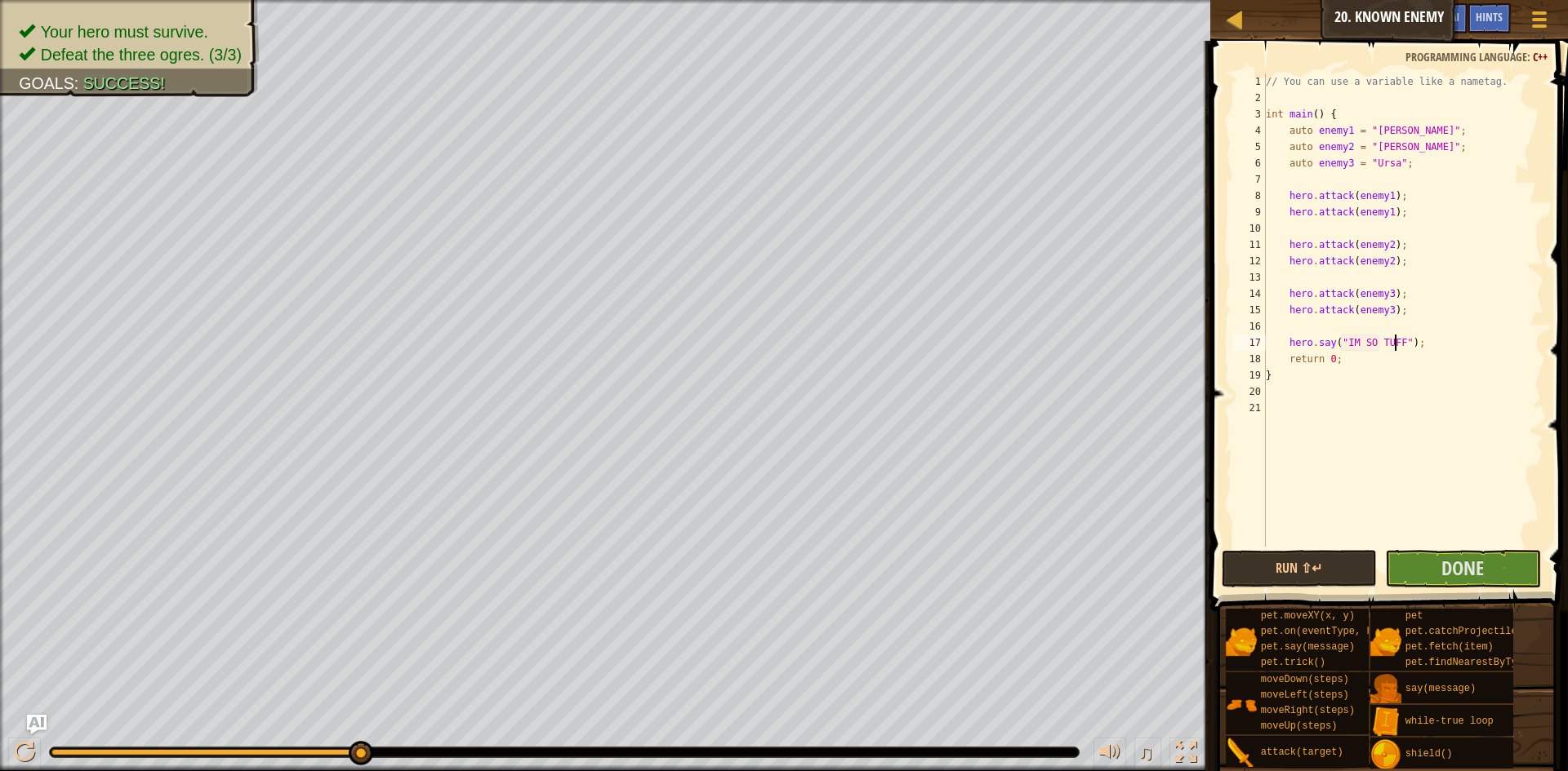
scroll to position [7, 12]
click at [1344, 347] on div "// You can use a variable like a nametag. int main ( ) { auto enemy1 = " Kratt …" at bounding box center [1403, 326] width 281 height 506
click at [1347, 348] on div "// You can use a variable like a nametag. int main ( ) { auto enemy1 = " Kratt …" at bounding box center [1403, 326] width 281 height 506
type textarea "hero.say("I'M SO TUFF");"
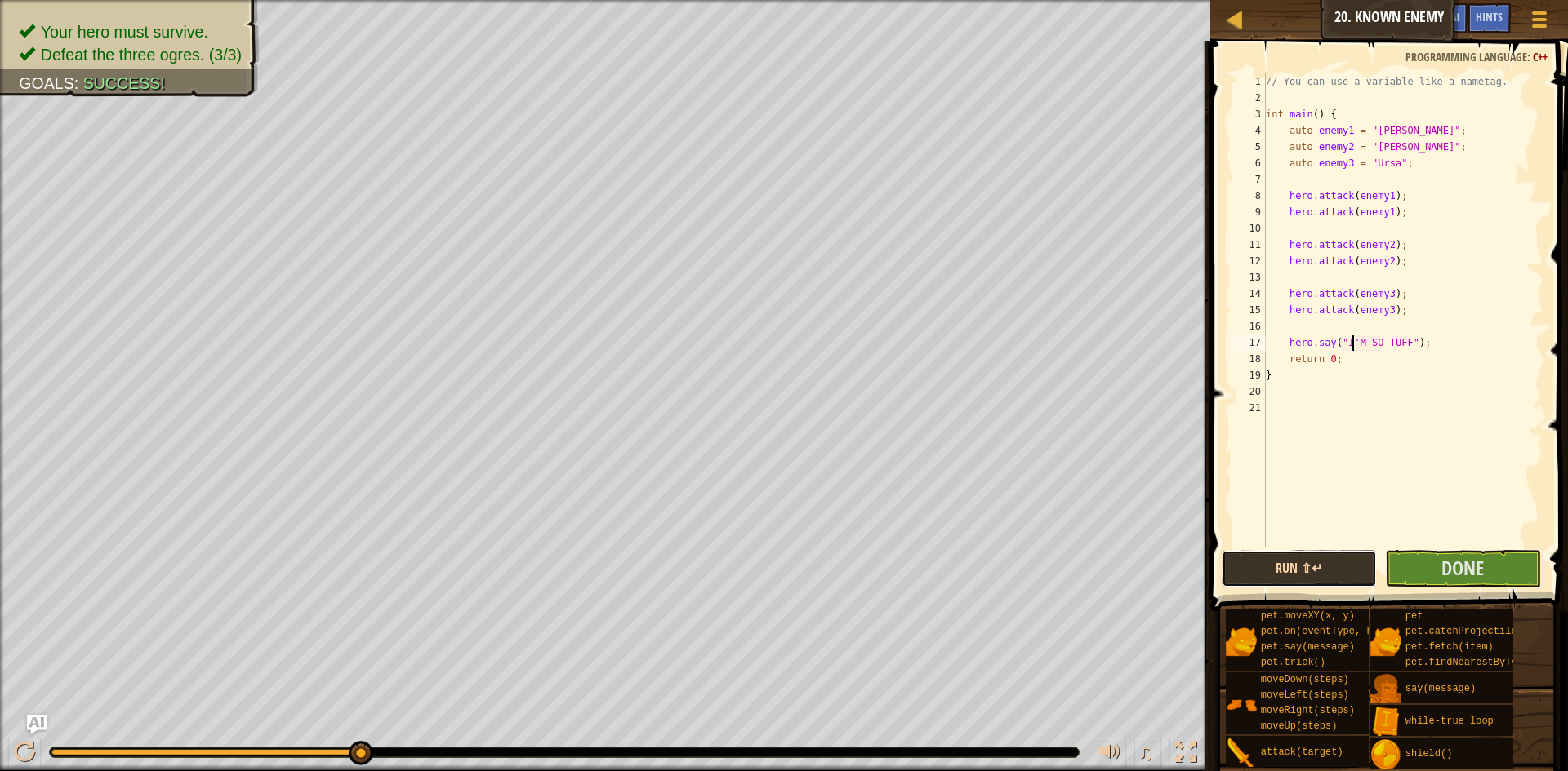
click at [1281, 563] on button "Run ⇧↵" at bounding box center [1300, 568] width 156 height 37
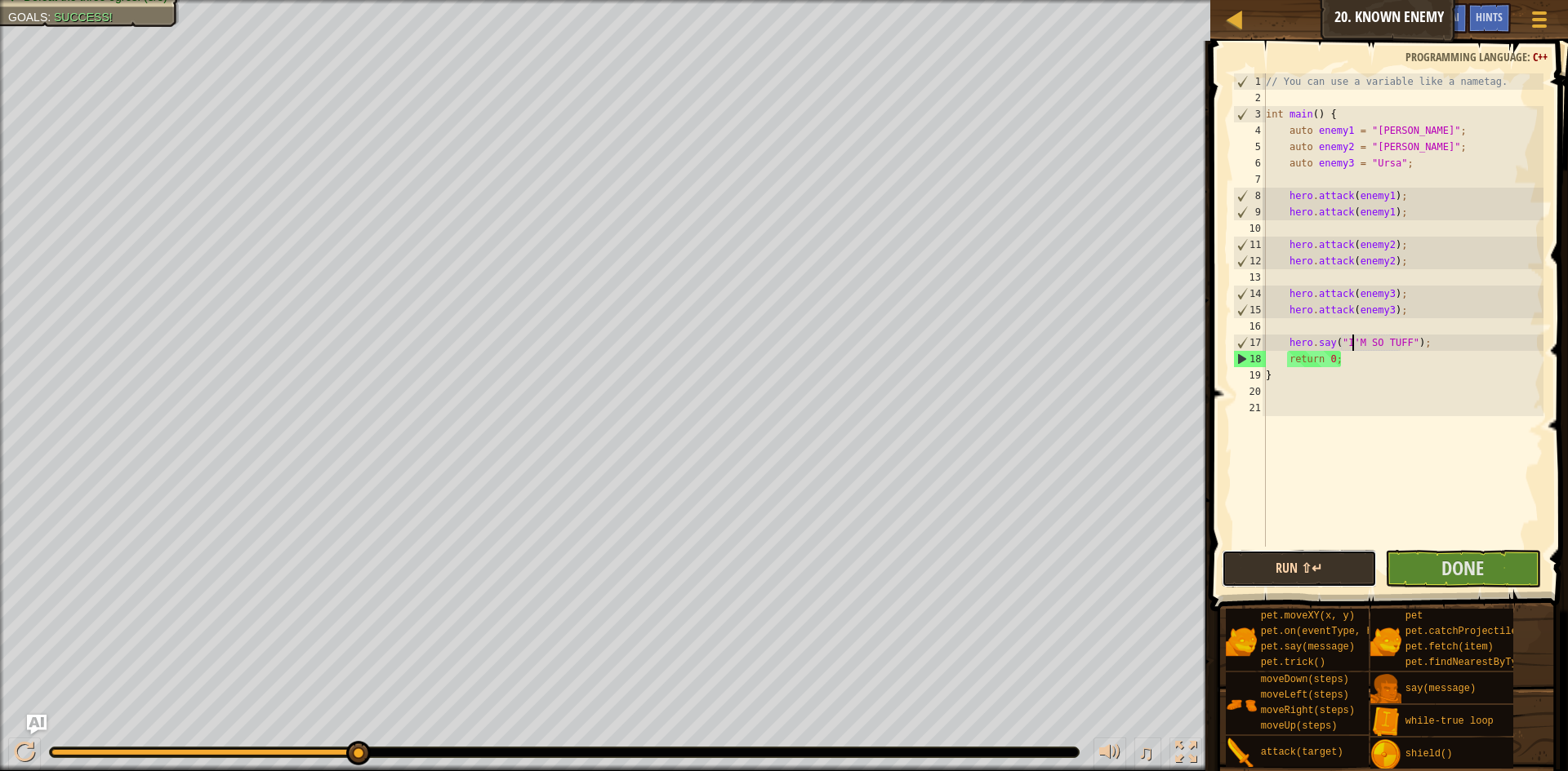
click at [1282, 563] on button "Run ⇧↵" at bounding box center [1300, 568] width 156 height 37
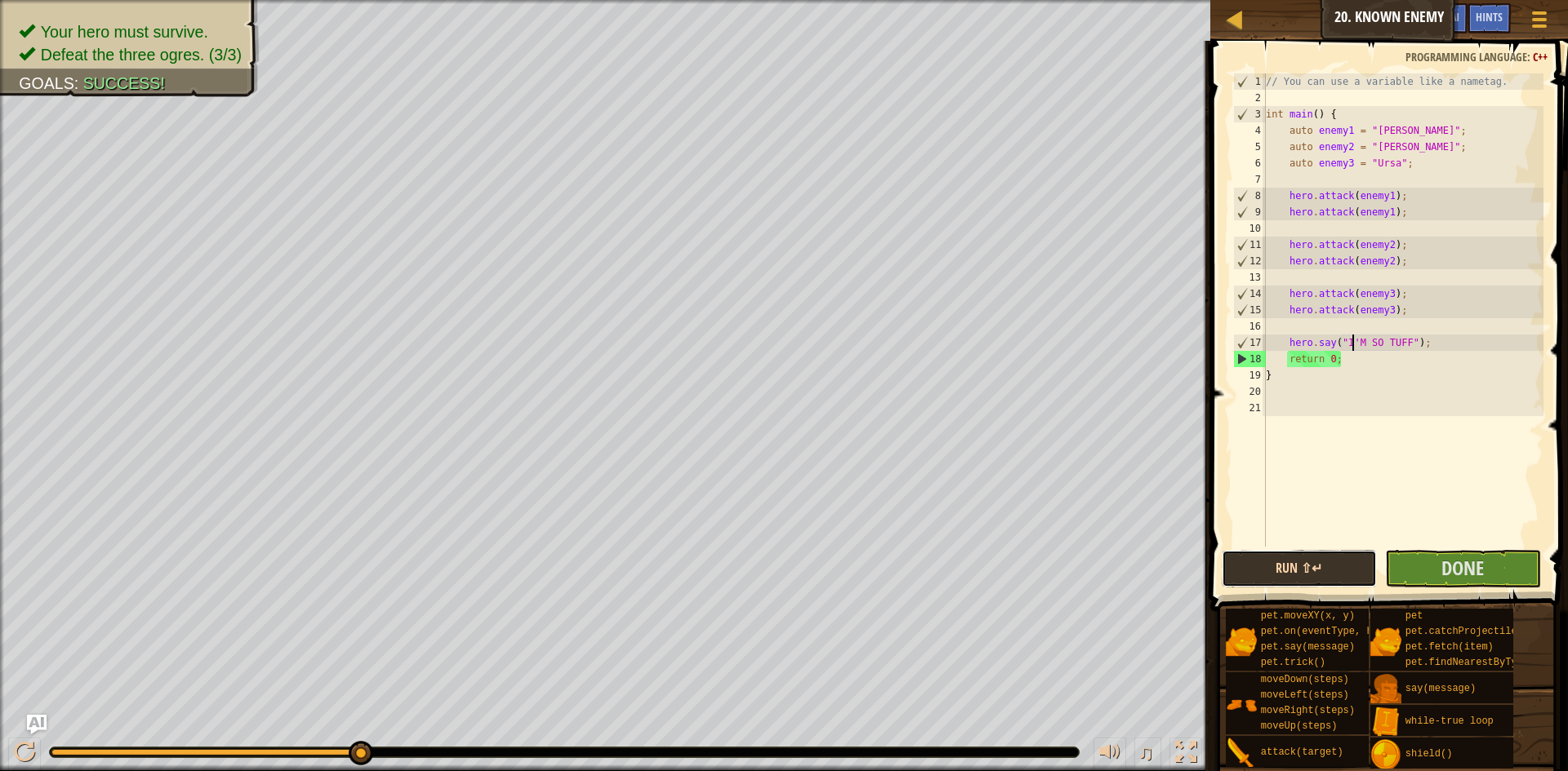
click at [1282, 563] on button "Run ⇧↵" at bounding box center [1300, 568] width 156 height 37
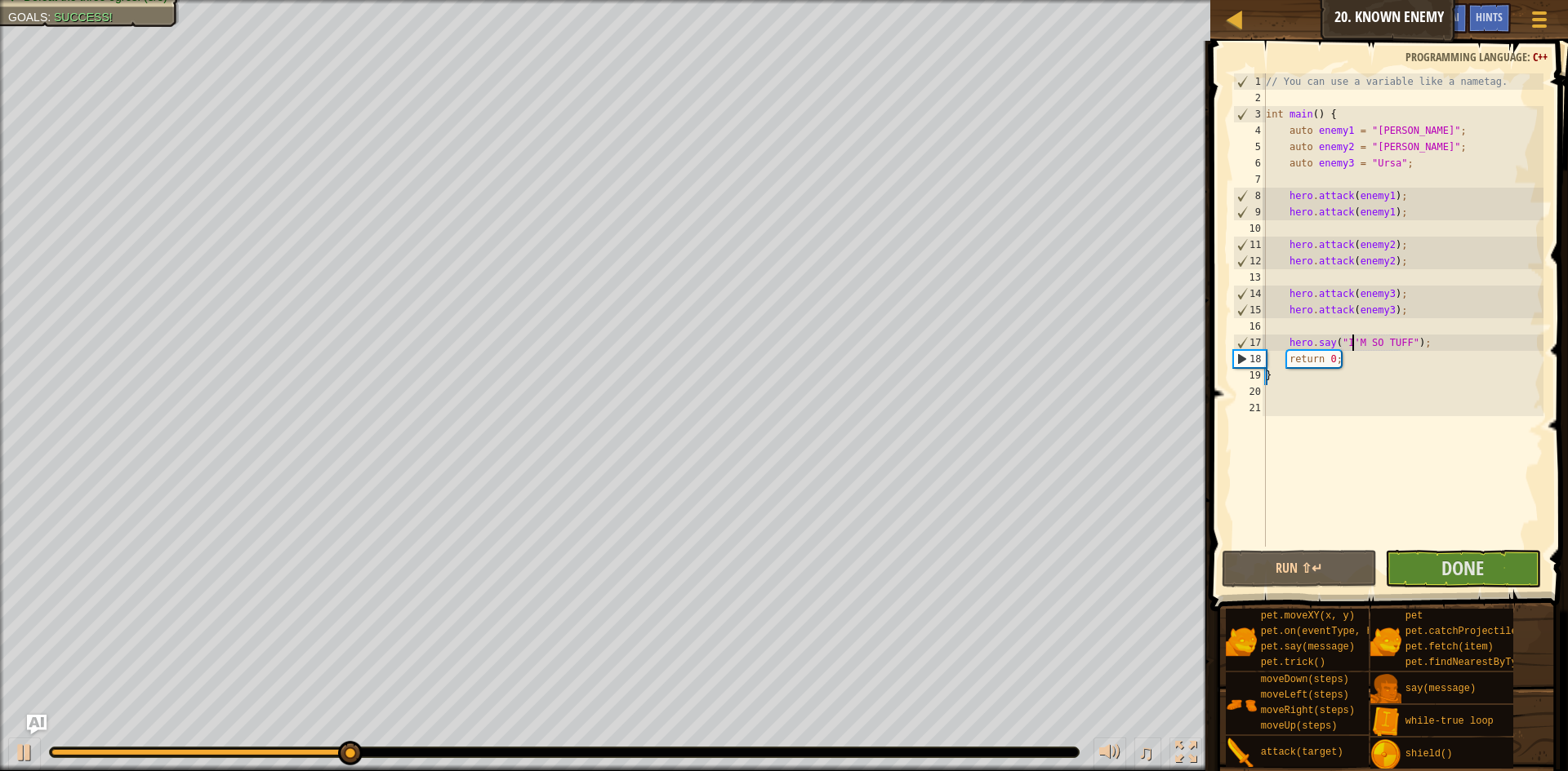
click at [1292, 332] on div "// You can use a variable like a nametag. int main ( ) { auto enemy1 = " Kratt …" at bounding box center [1403, 326] width 281 height 506
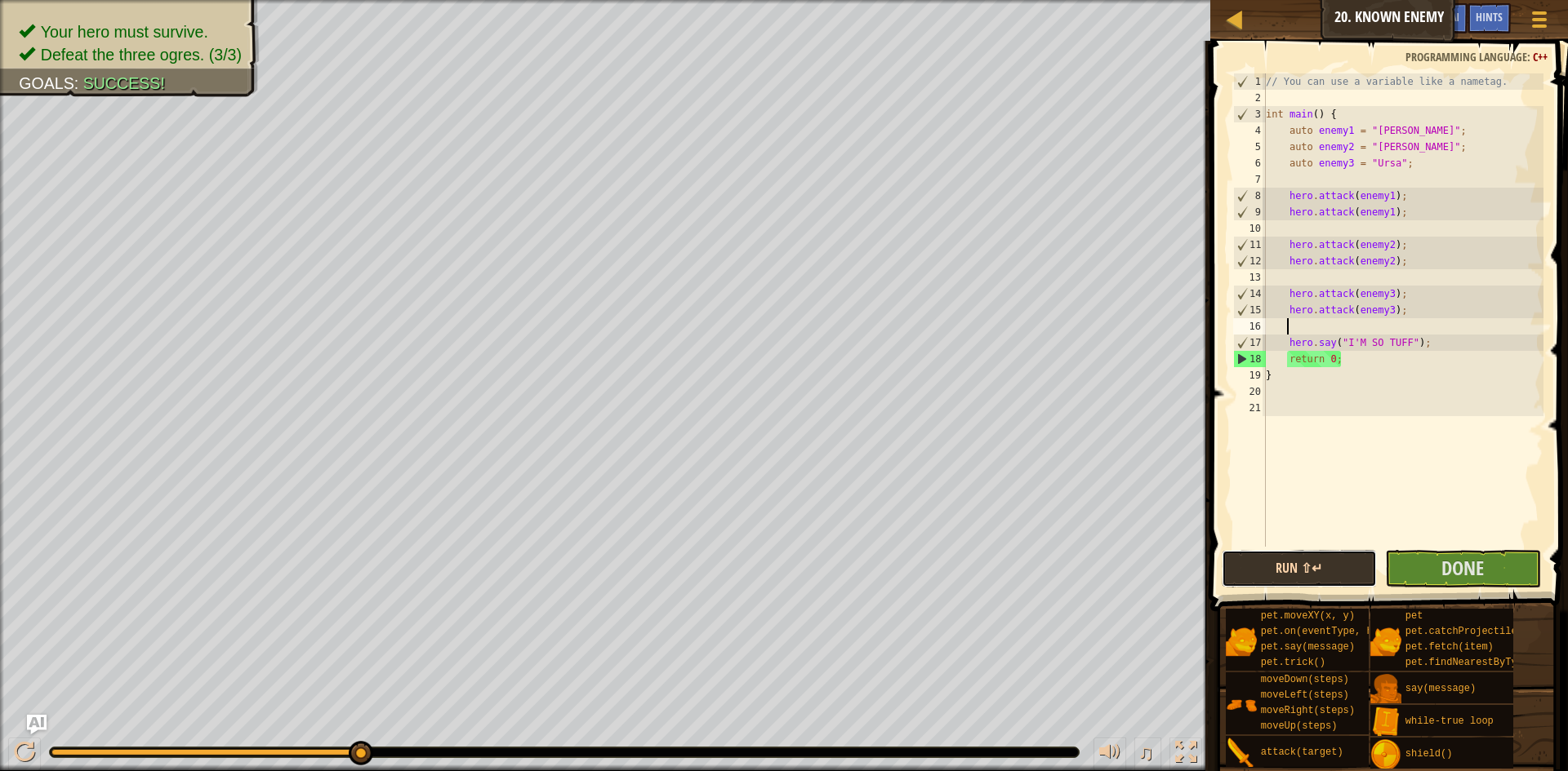
click at [1291, 585] on button "Run ⇧↵" at bounding box center [1300, 568] width 156 height 37
click at [1436, 564] on button "Done" at bounding box center [1463, 568] width 156 height 37
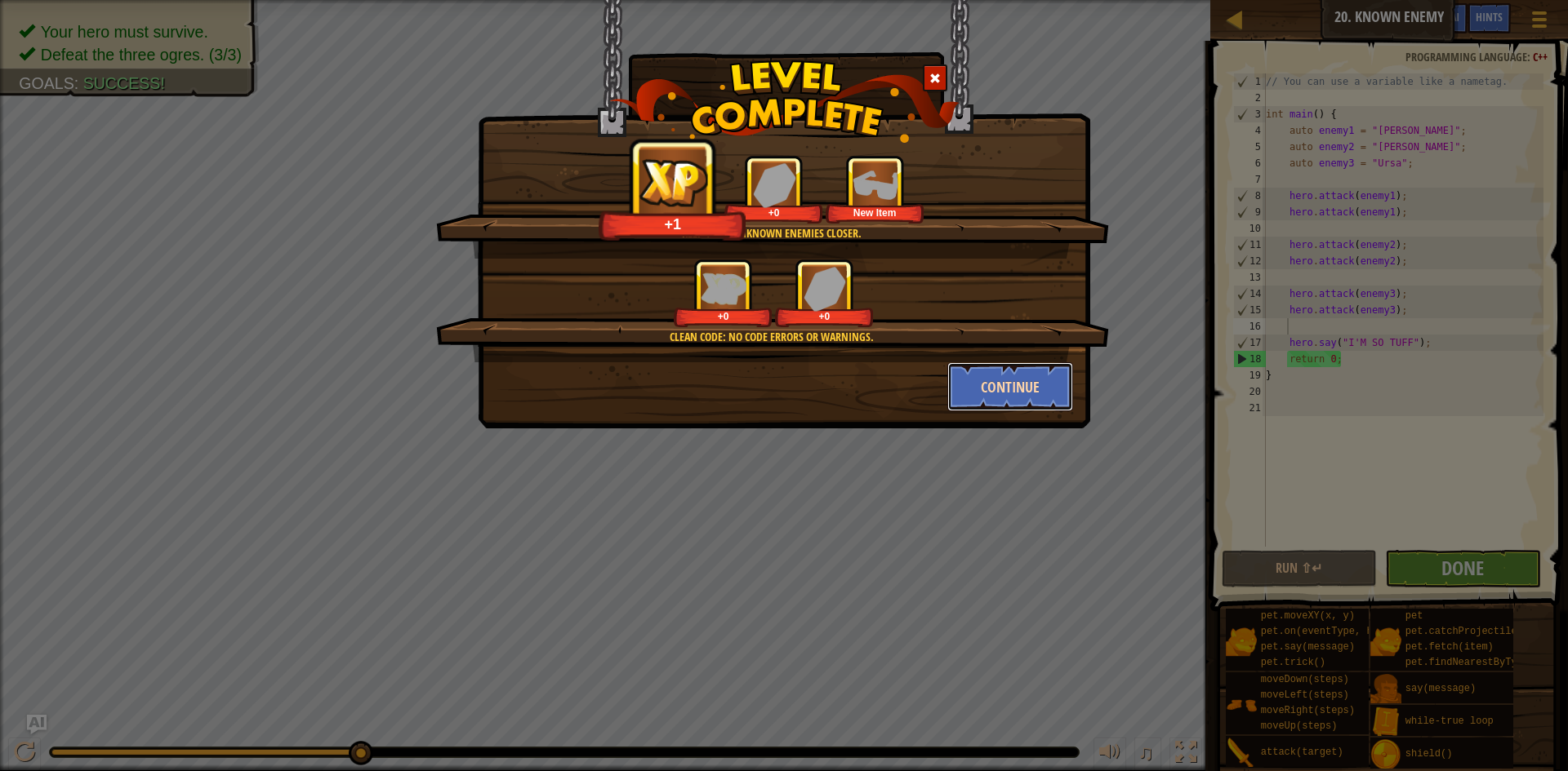
click at [1044, 371] on button "Continue" at bounding box center [1011, 387] width 127 height 49
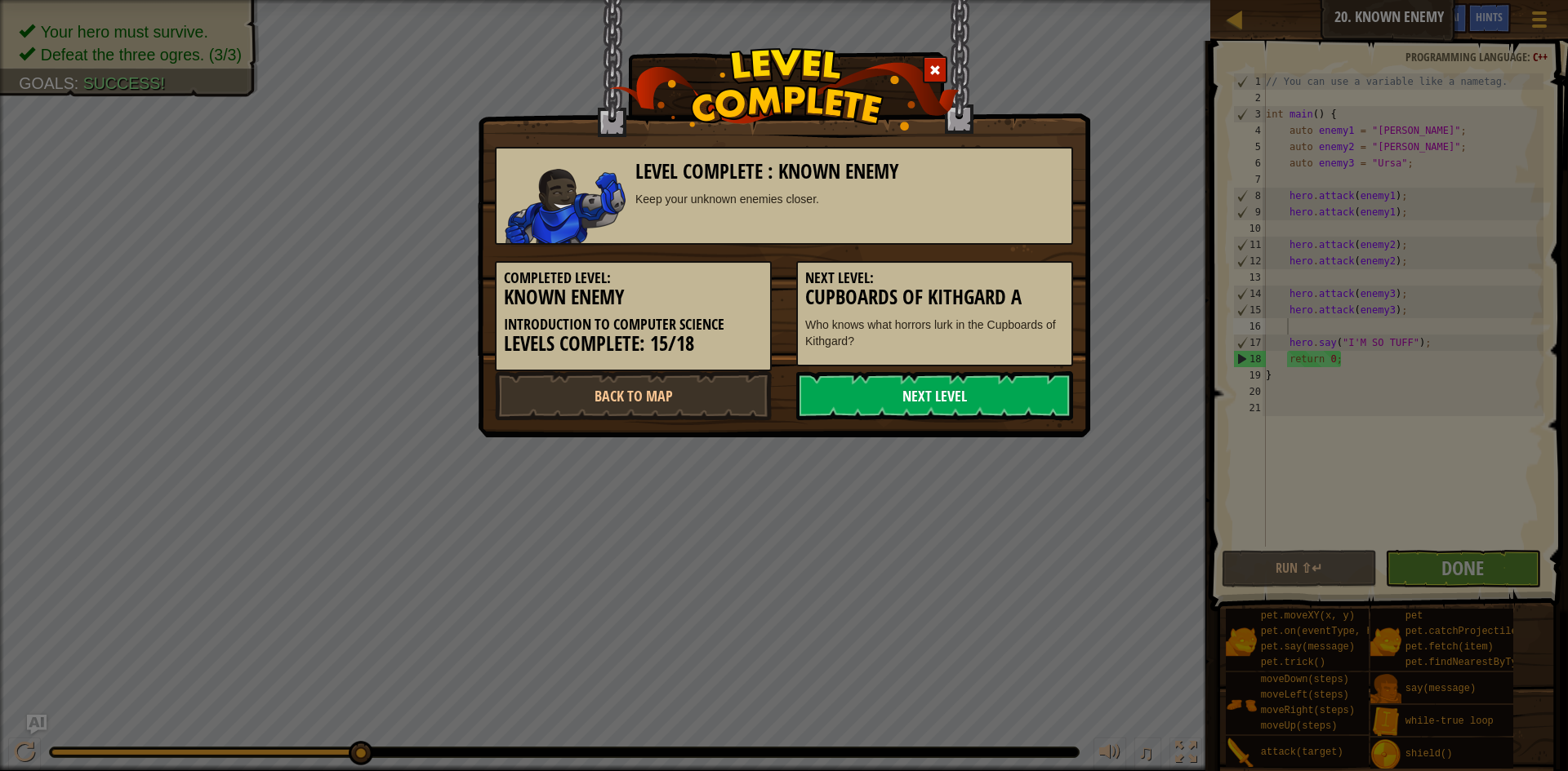
click at [1027, 406] on link "Next Level" at bounding box center [934, 396] width 276 height 49
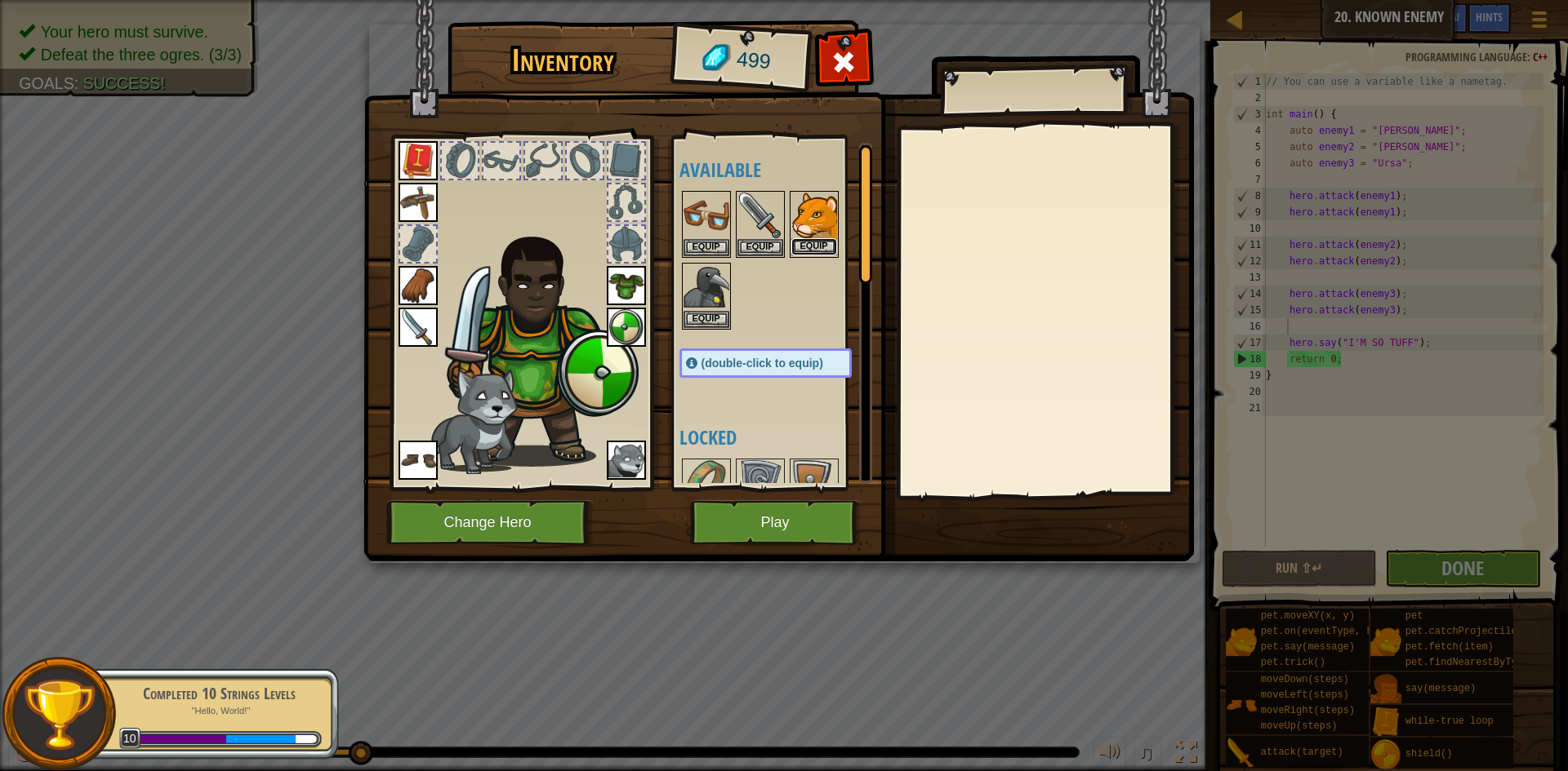
click at [818, 241] on button "Equip" at bounding box center [814, 246] width 45 height 17
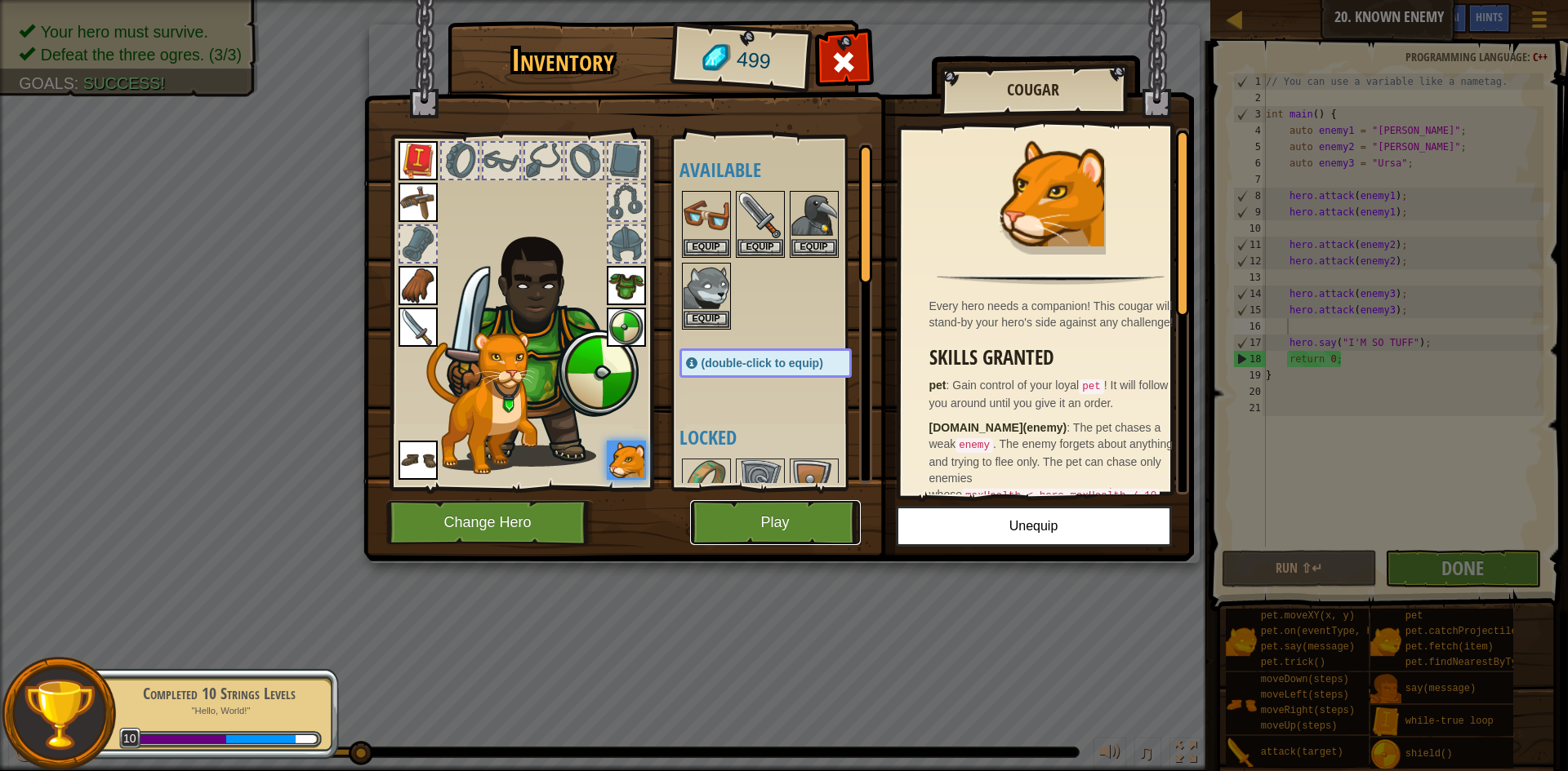
click at [808, 540] on button "Play" at bounding box center [775, 523] width 170 height 45
